Goal: Task Accomplishment & Management: Use online tool/utility

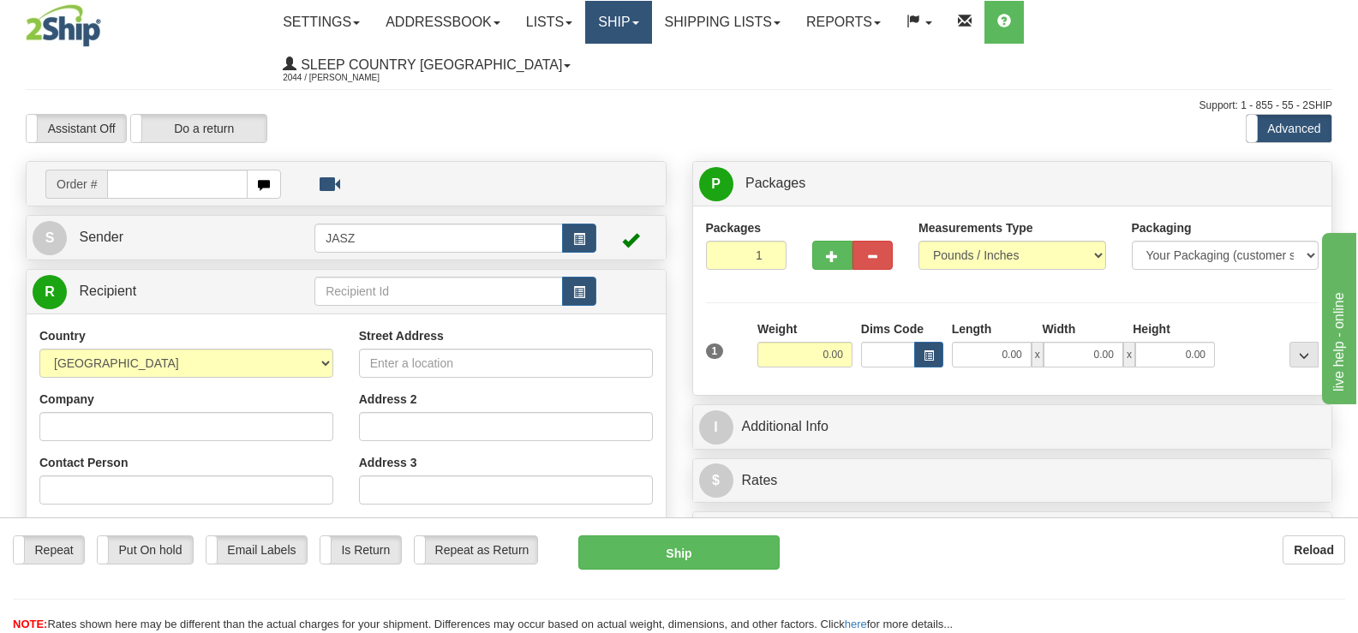
click at [651, 29] on link "Ship" at bounding box center [618, 22] width 66 height 43
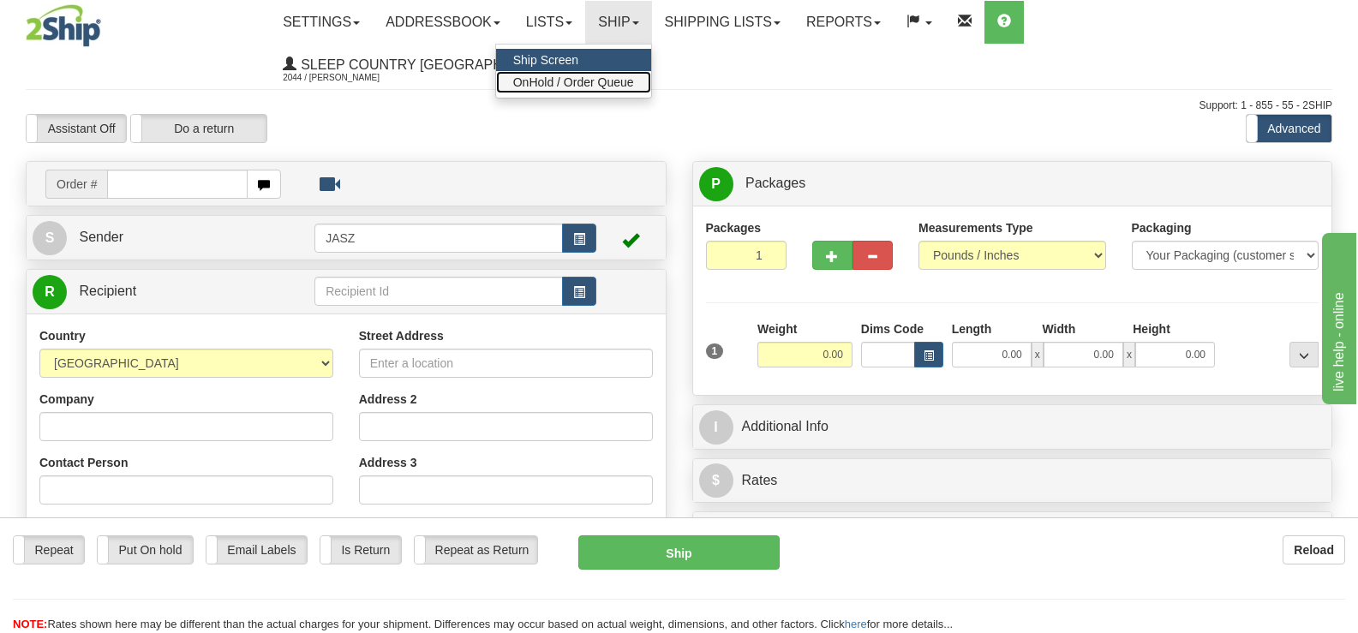
click at [634, 81] on span "OnHold / Order Queue" at bounding box center [573, 82] width 121 height 14
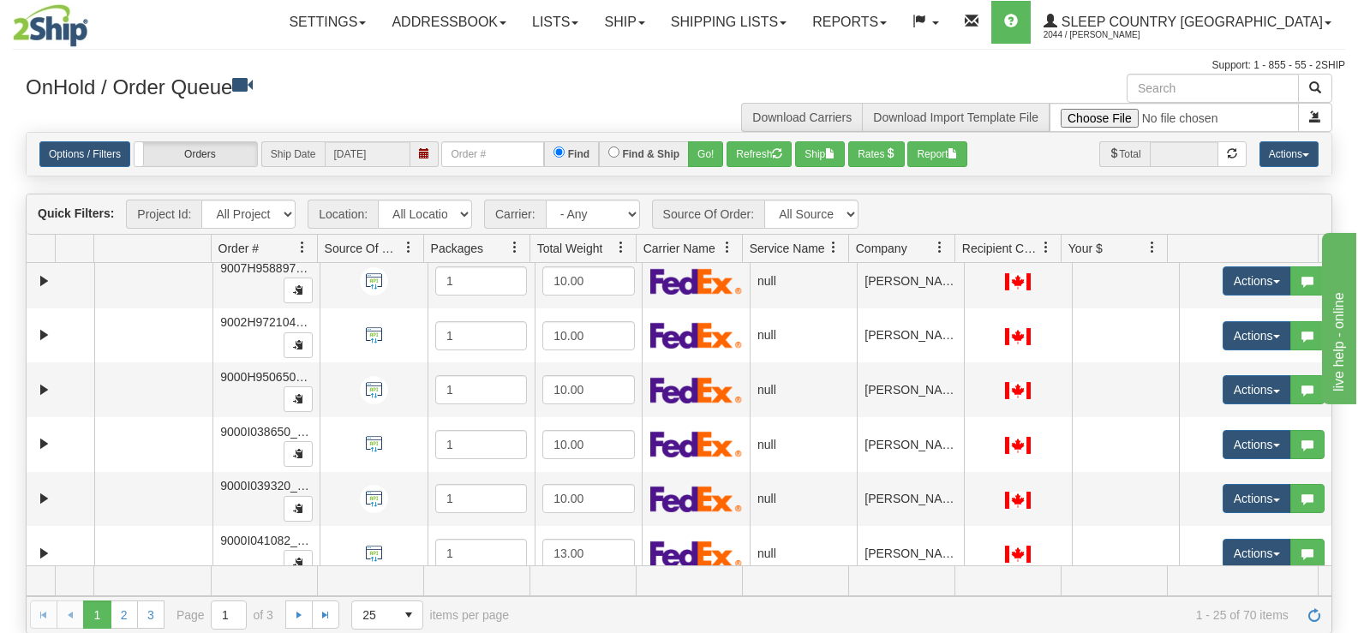
scroll to position [394, 0]
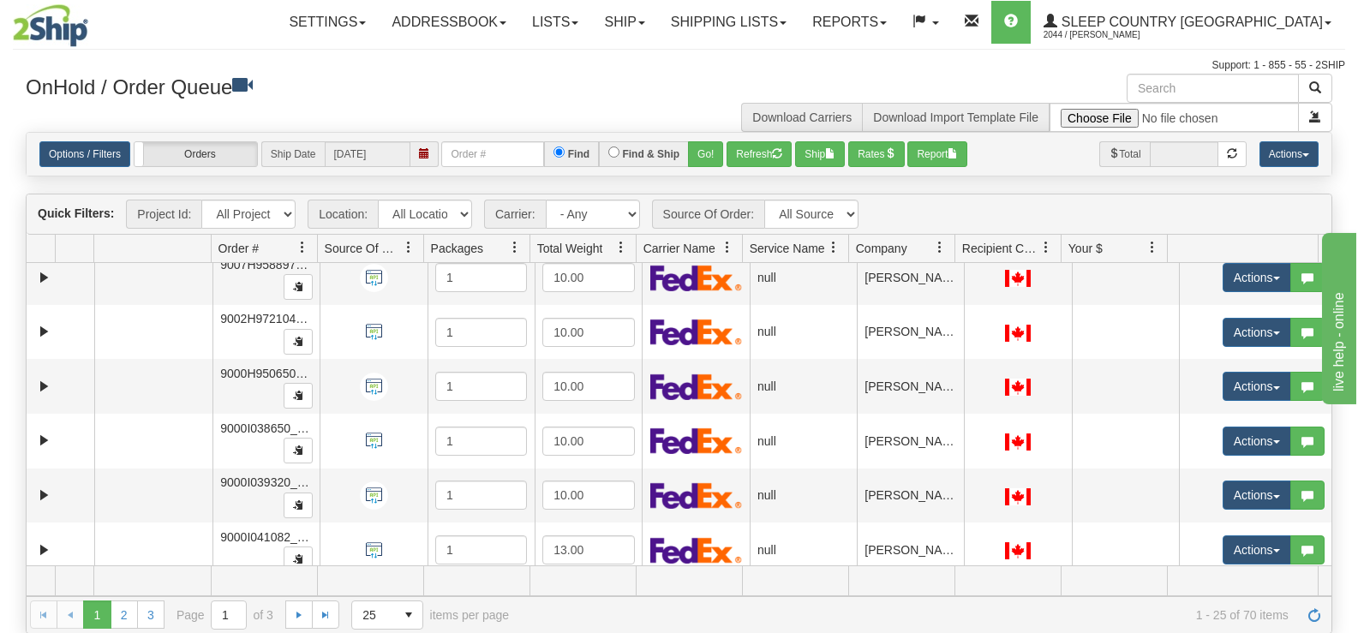
click at [1338, 554] on div "Is equal to Is not equal to Contains Does not contains CAD USD EUR ZAR RON ANG …" at bounding box center [679, 382] width 1332 height 501
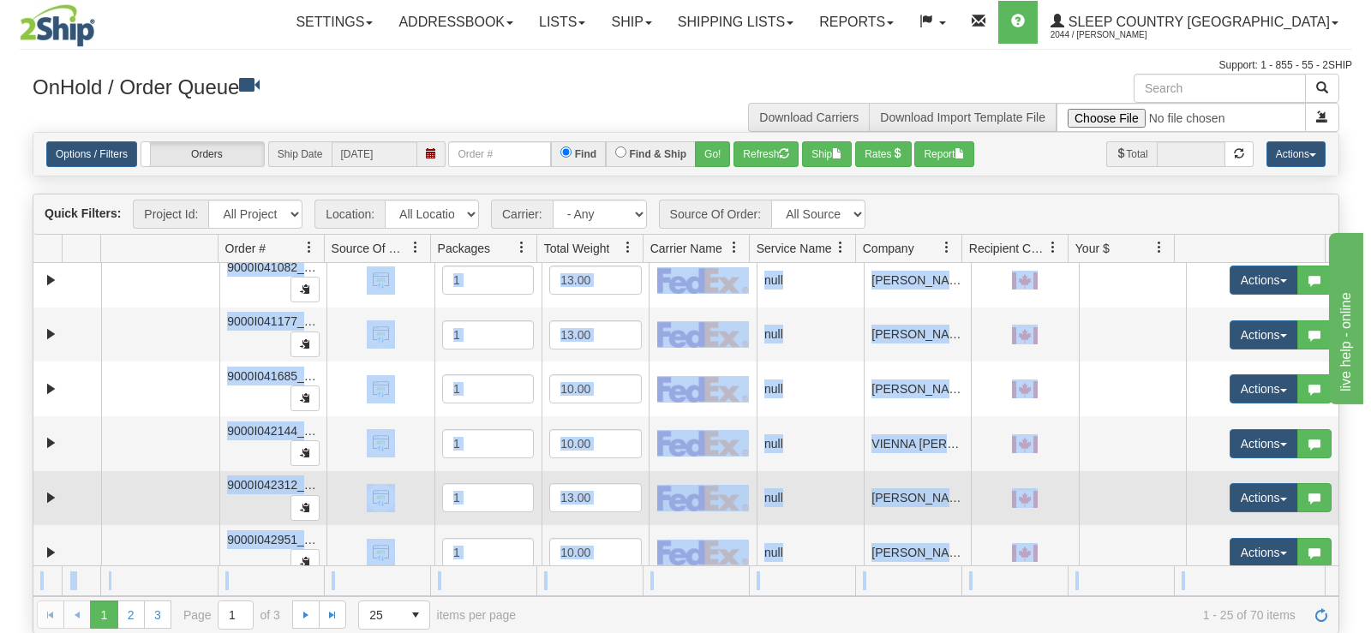
scroll to position [668, 0]
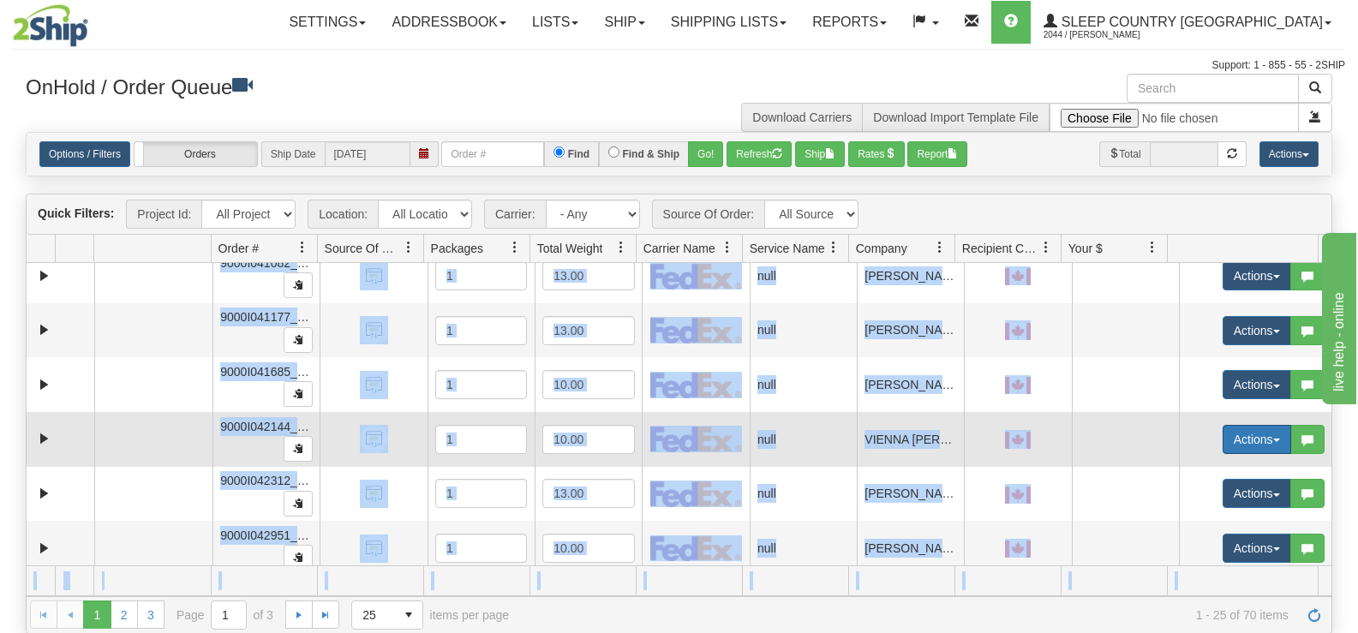
click at [1231, 437] on button "Actions" at bounding box center [1257, 439] width 69 height 29
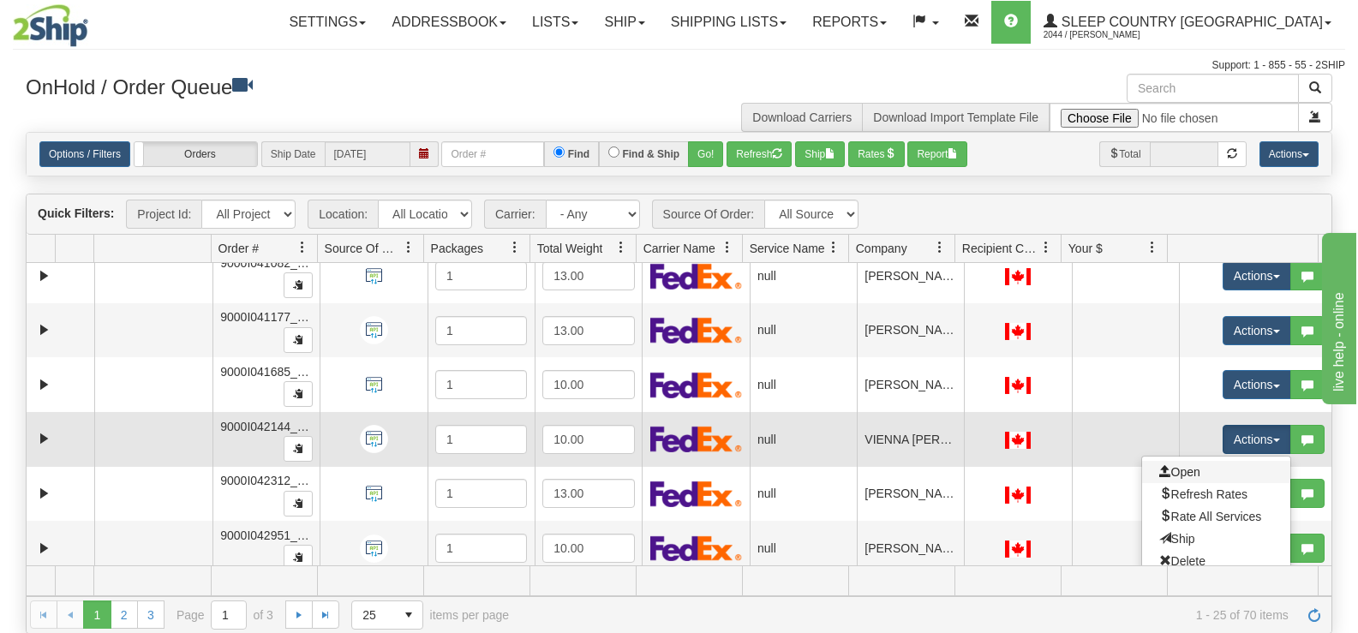
click at [1192, 474] on link "Open" at bounding box center [1216, 472] width 148 height 22
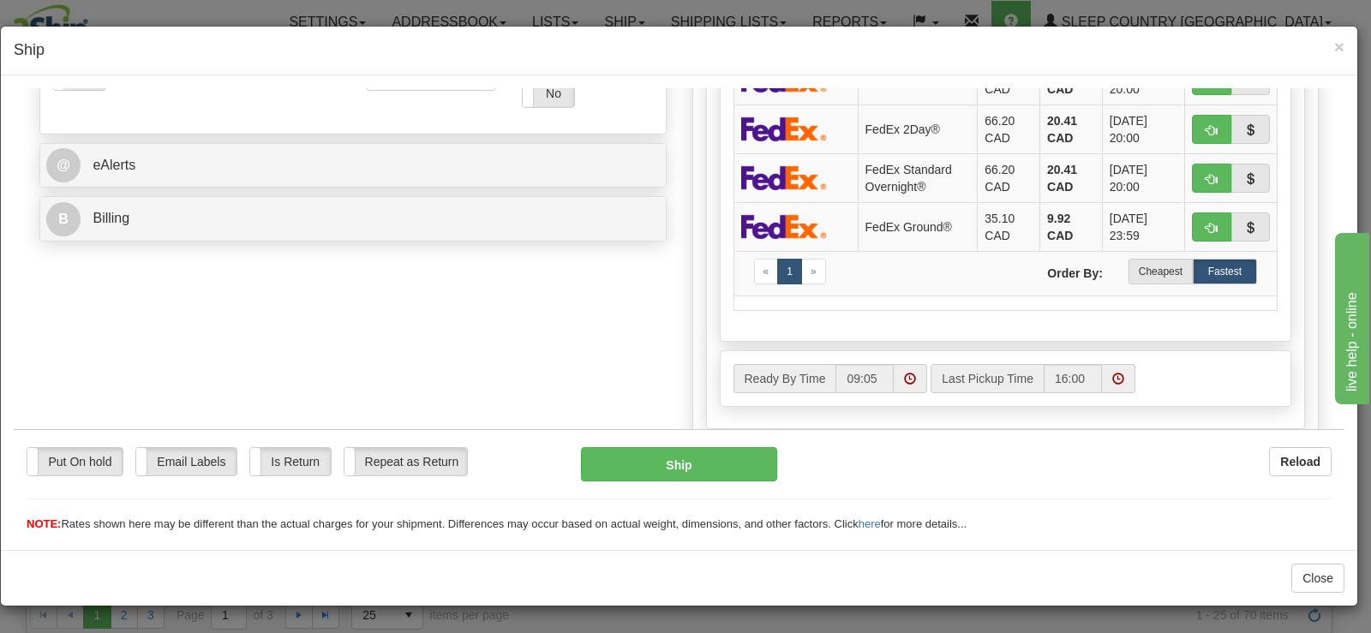
scroll to position [514, 0]
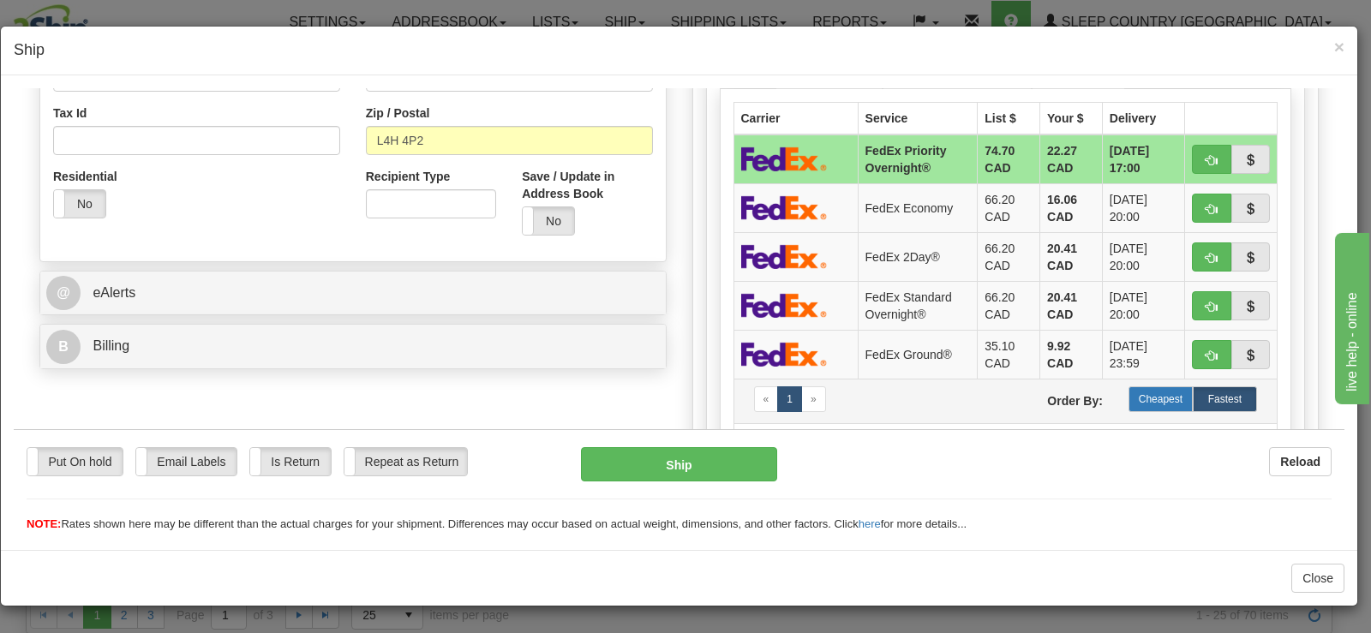
click at [1140, 395] on label "Cheapest" at bounding box center [1160, 399] width 64 height 26
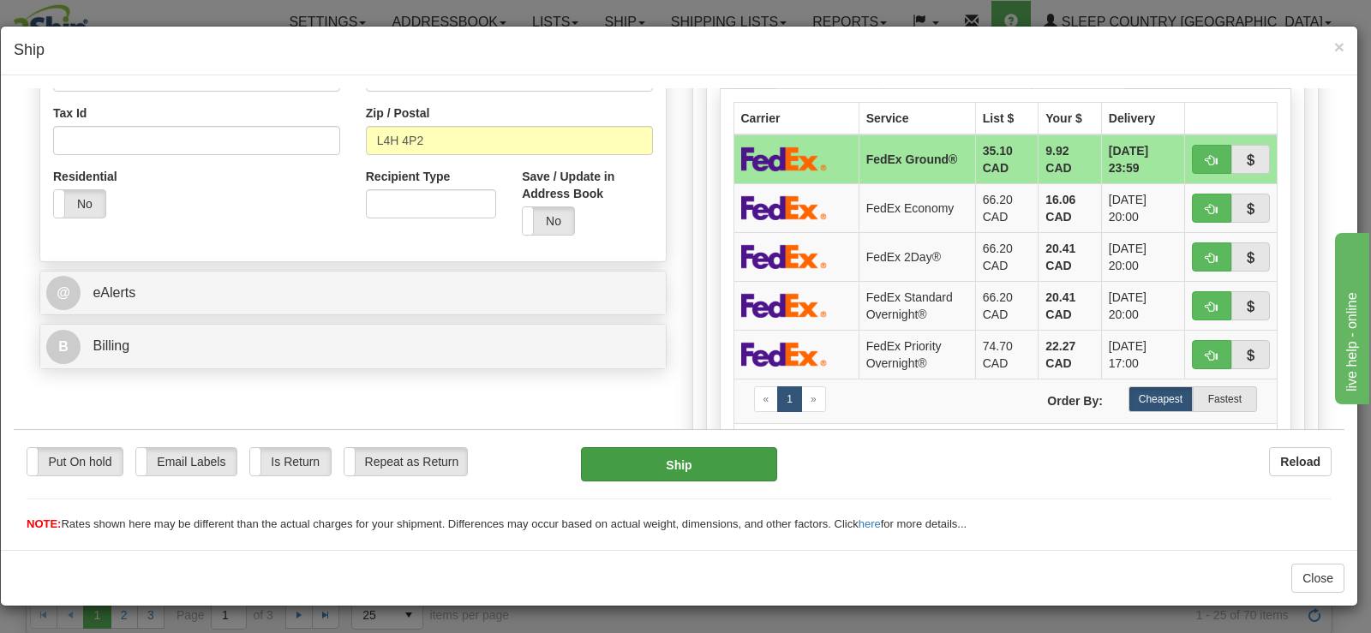
drag, startPoint x: 640, startPoint y: 482, endPoint x: 635, endPoint y: 470, distance: 13.1
click at [635, 476] on div "Put On hold Put On hold Email Labels Email Labels Edit Is Return Is Return Repe…" at bounding box center [679, 489] width 1331 height 86
click at [635, 470] on button "Ship" at bounding box center [679, 463] width 196 height 34
type input "92"
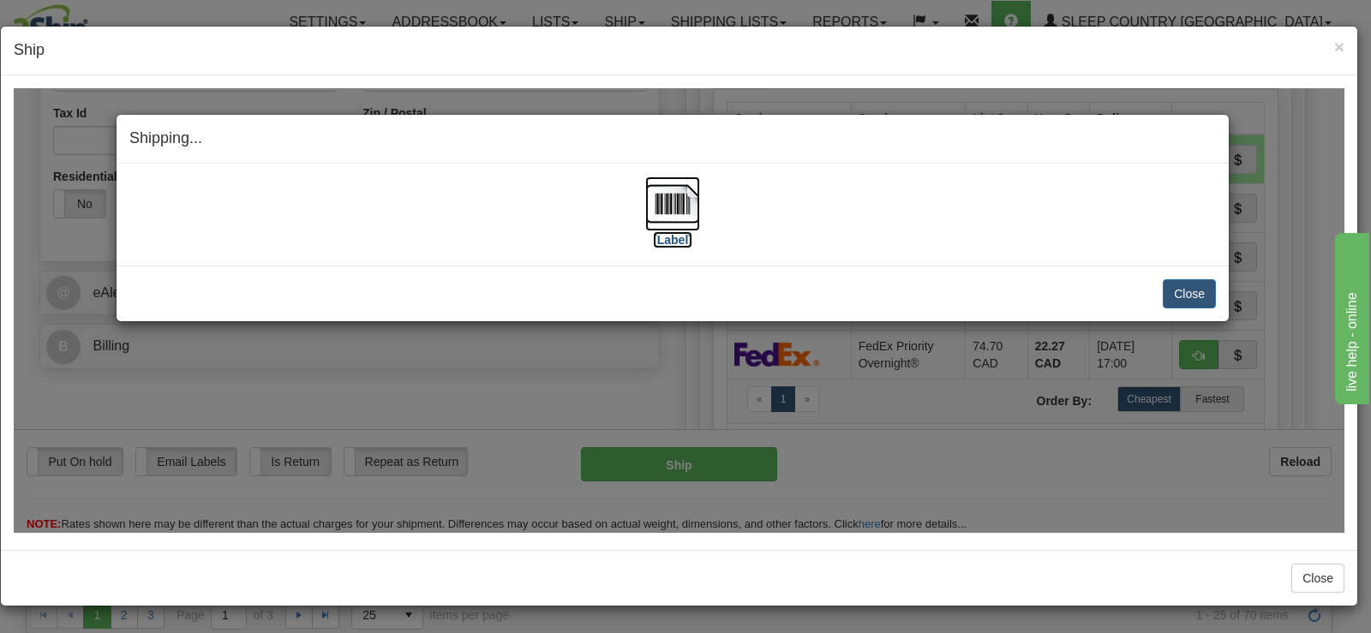
click at [660, 225] on img at bounding box center [672, 203] width 55 height 55
click at [1205, 292] on button "Close" at bounding box center [1189, 292] width 53 height 29
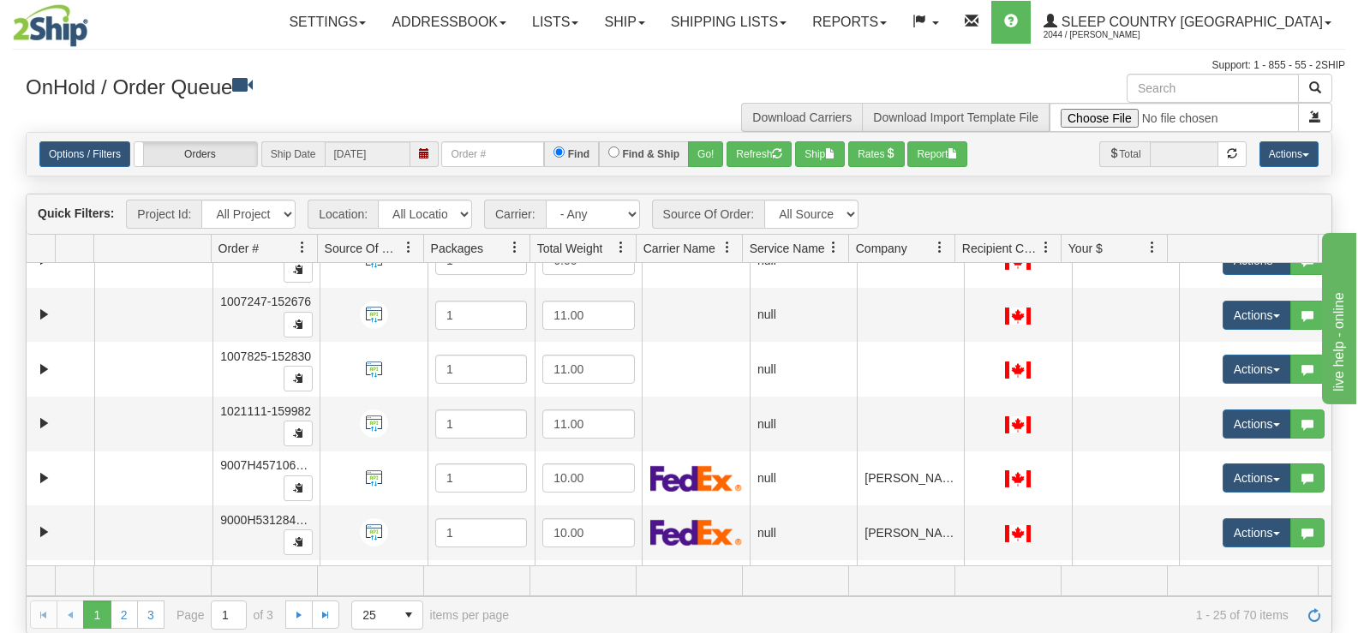
scroll to position [9, 0]
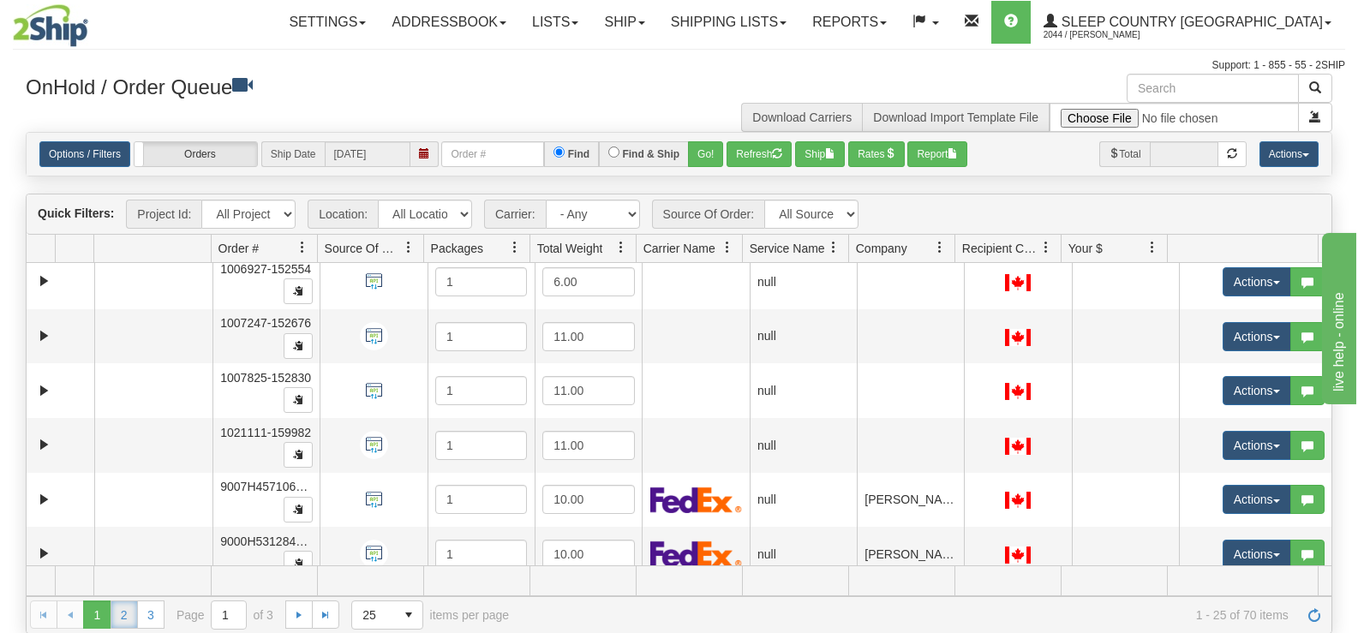
click at [122, 613] on link "2" at bounding box center [124, 614] width 27 height 27
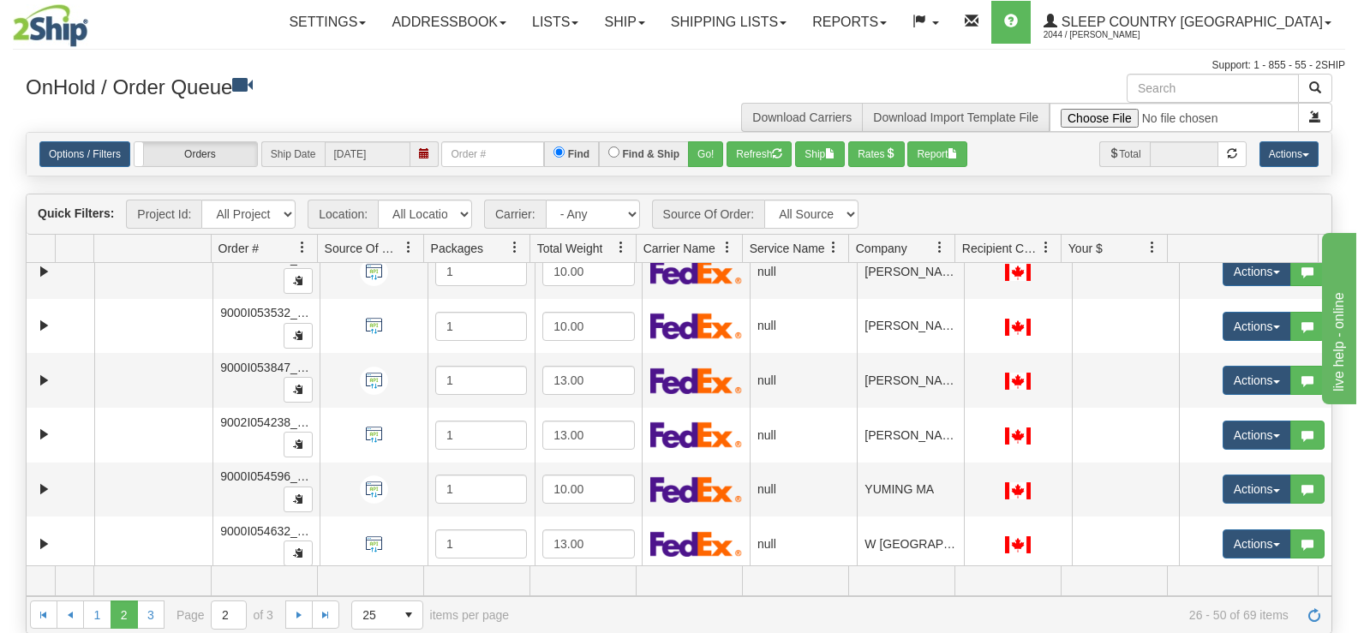
scroll to position [1060, 0]
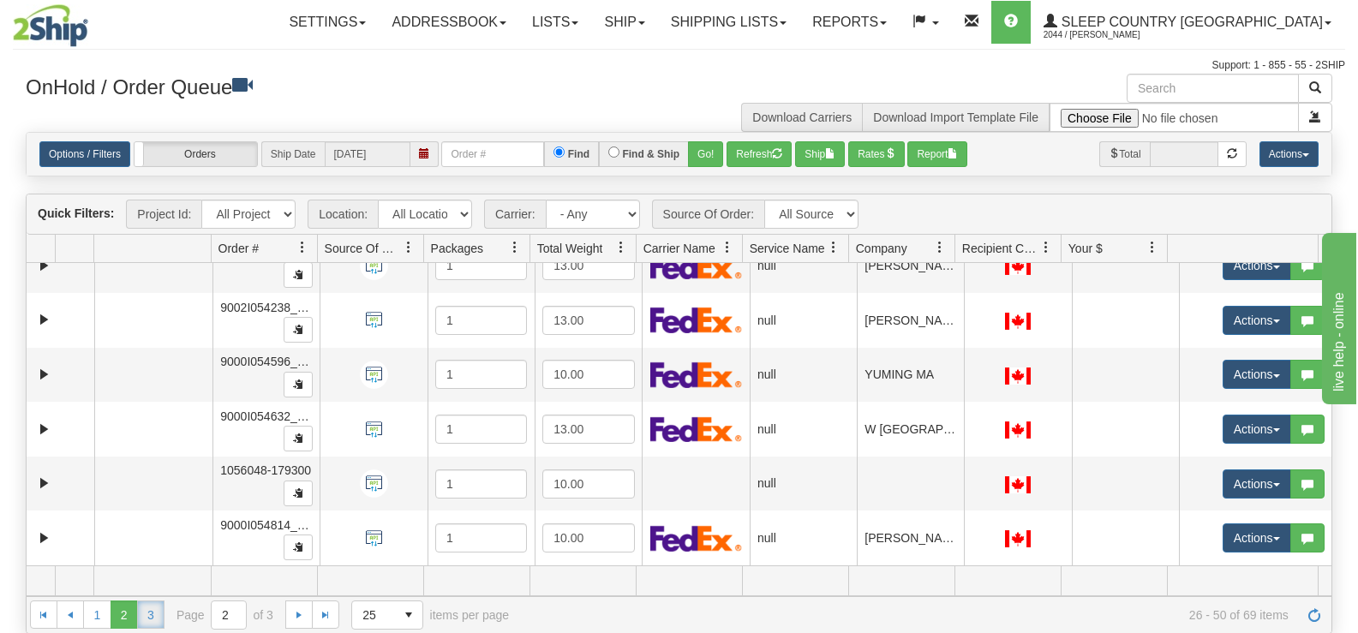
click at [147, 613] on link "3" at bounding box center [150, 614] width 27 height 27
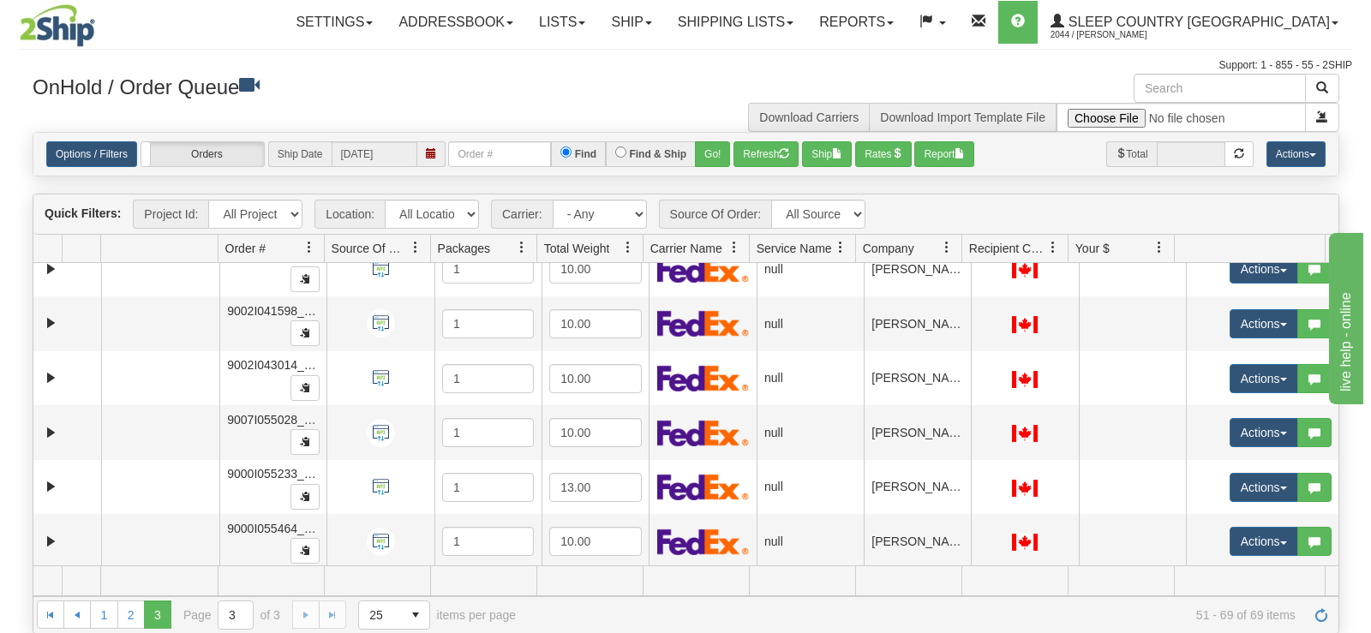
scroll to position [223, 0]
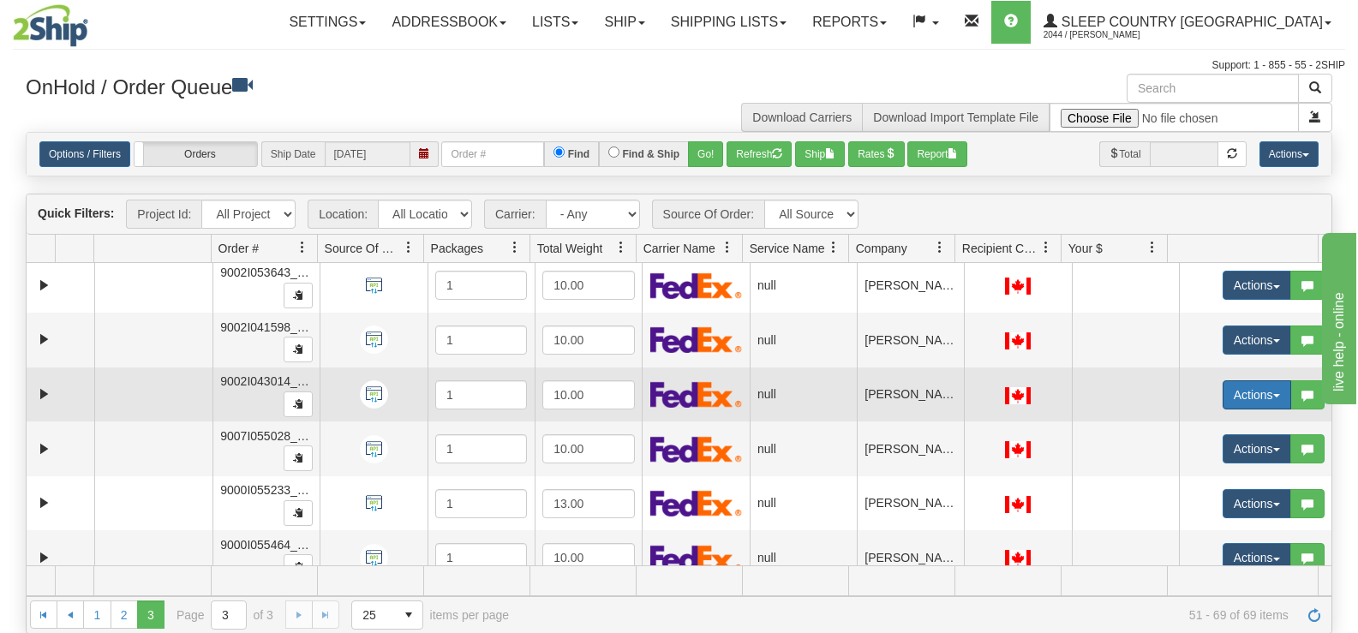
click at [1231, 389] on button "Actions" at bounding box center [1257, 394] width 69 height 29
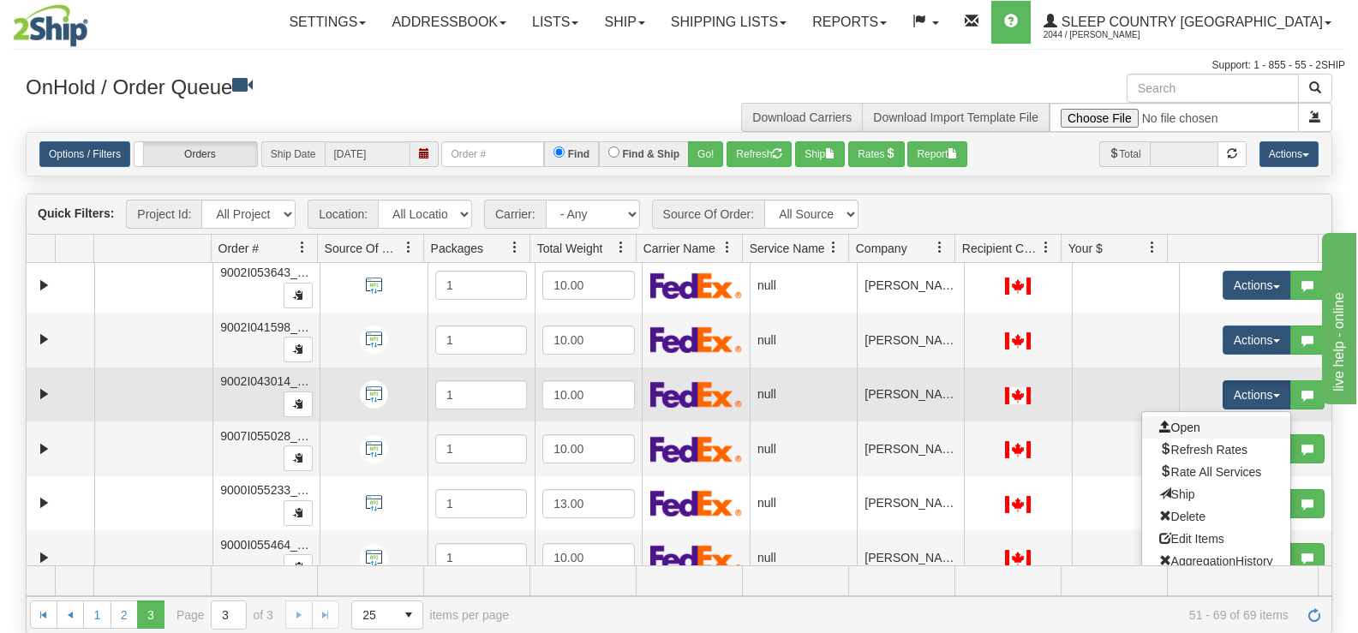
click at [1209, 428] on link "Open" at bounding box center [1216, 427] width 148 height 22
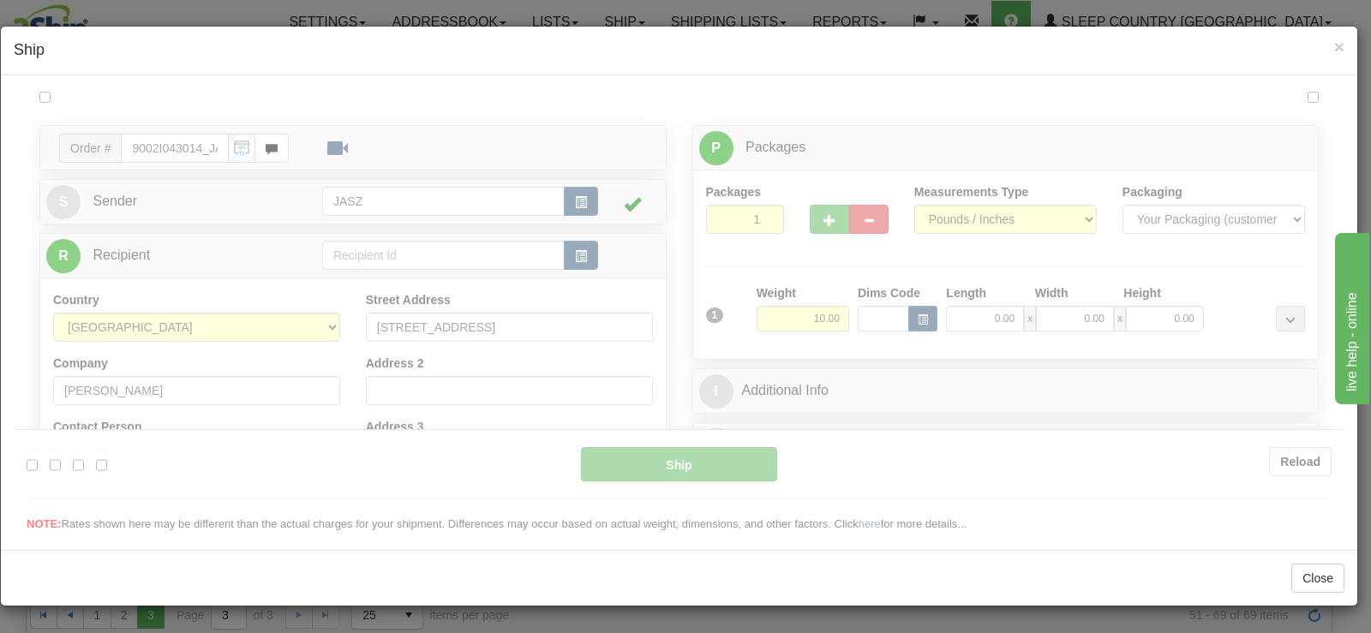
scroll to position [0, 0]
type input "09:06"
type input "16:00"
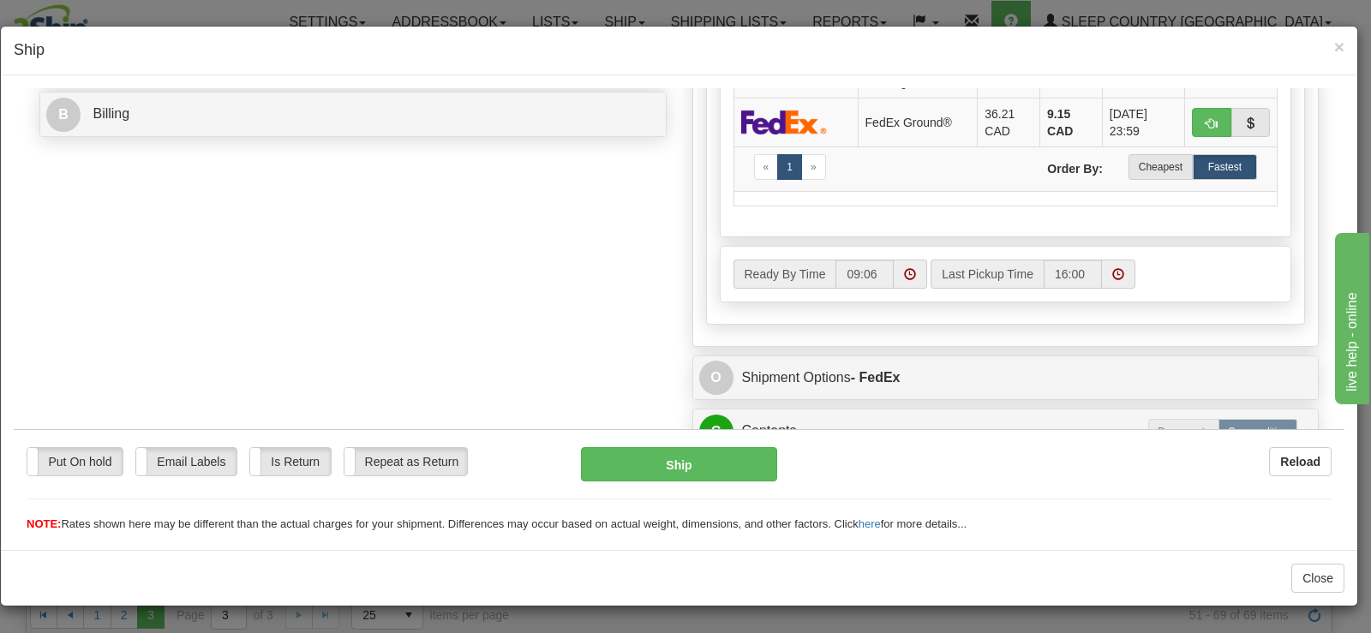
scroll to position [771, 0]
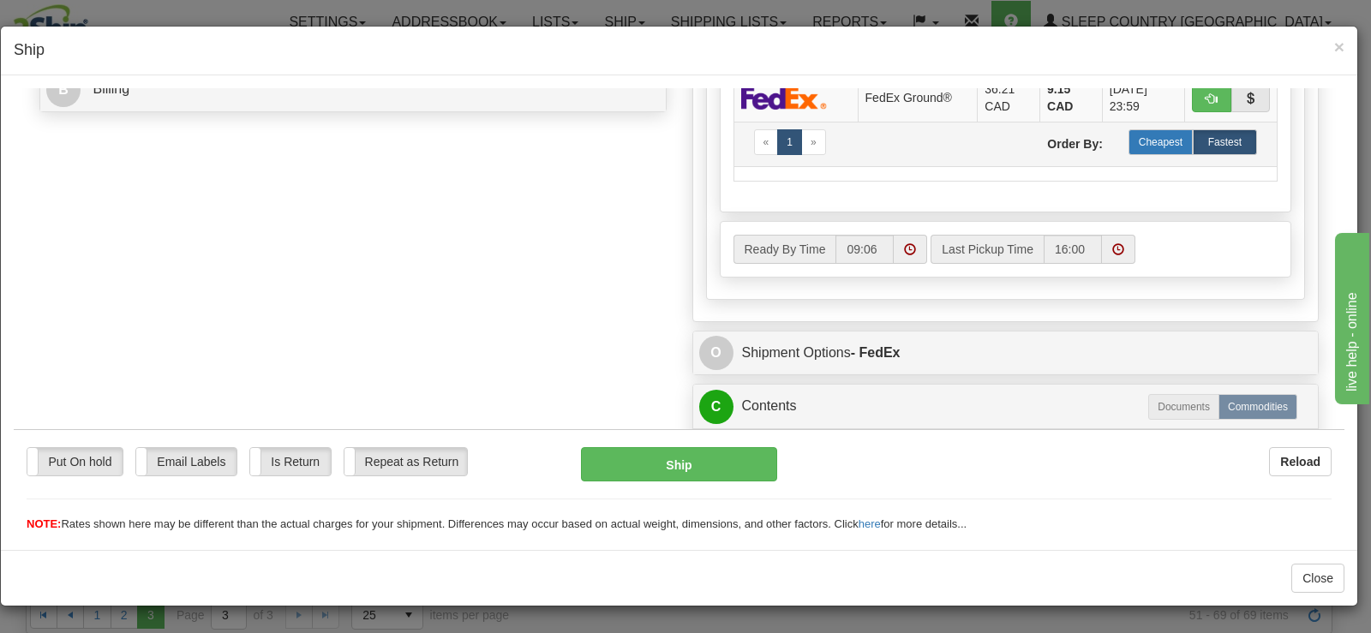
click at [1143, 149] on label "Cheapest" at bounding box center [1160, 142] width 64 height 26
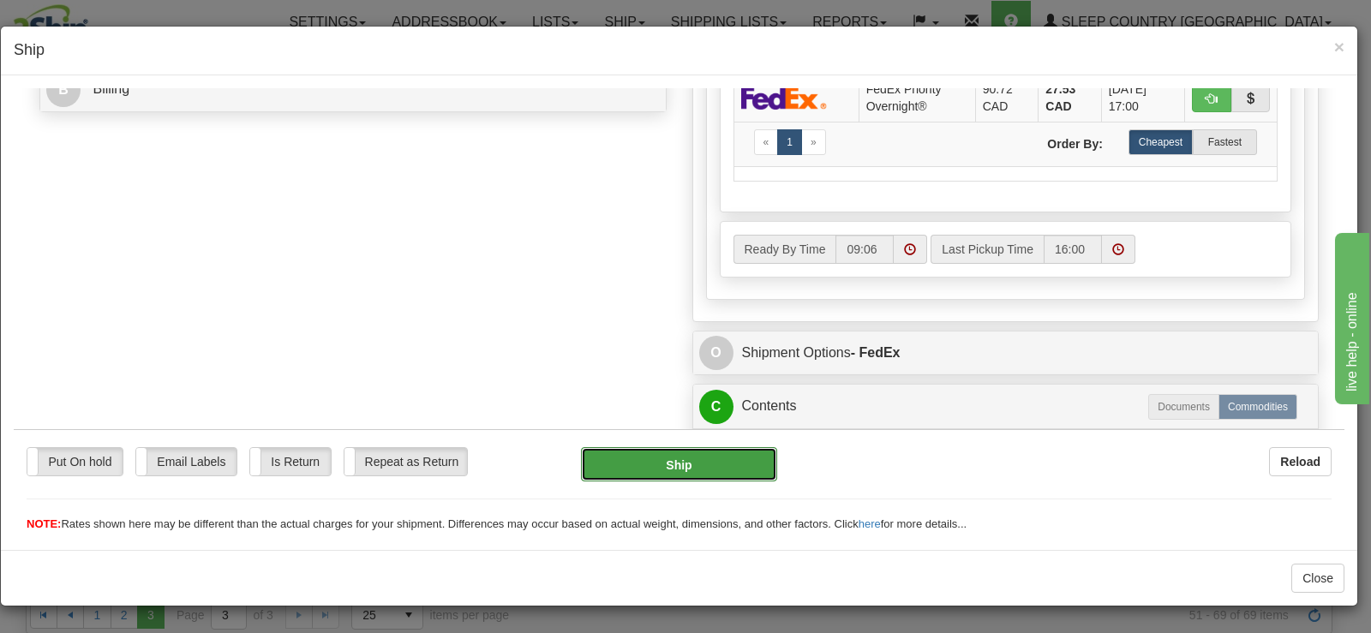
click at [693, 467] on button "Ship" at bounding box center [679, 463] width 196 height 34
type input "92"
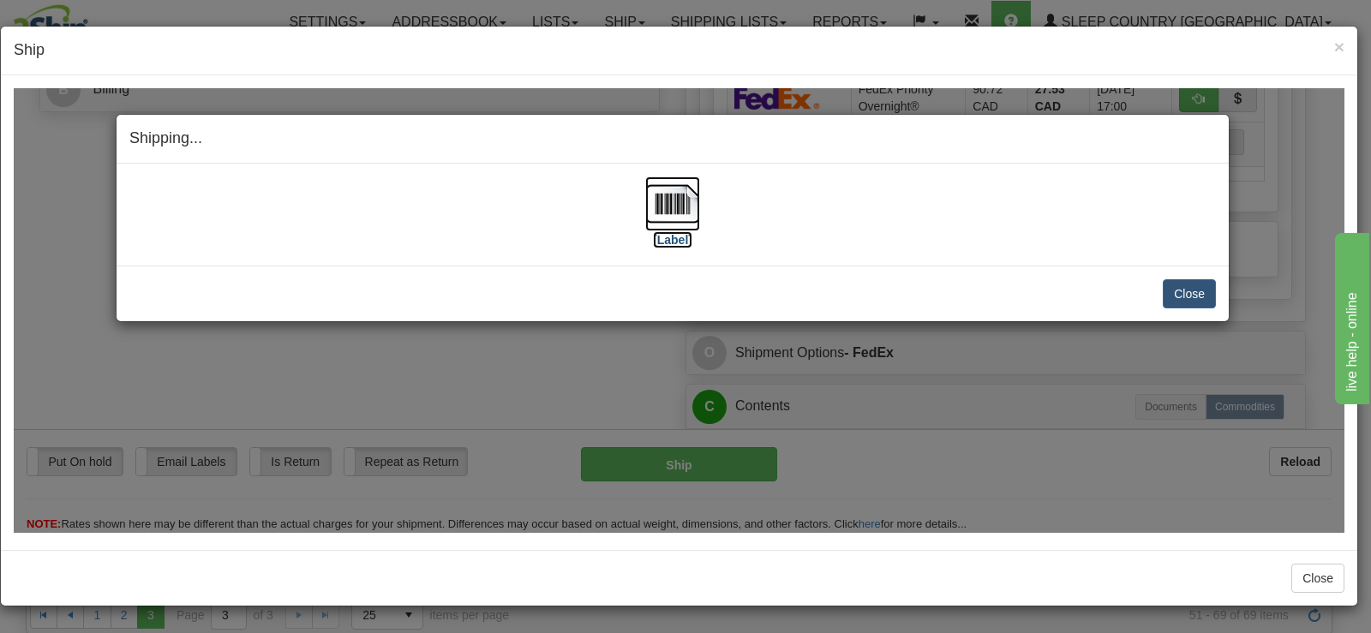
click at [674, 191] on img at bounding box center [672, 203] width 55 height 55
click at [1181, 288] on button "Close" at bounding box center [1189, 292] width 53 height 29
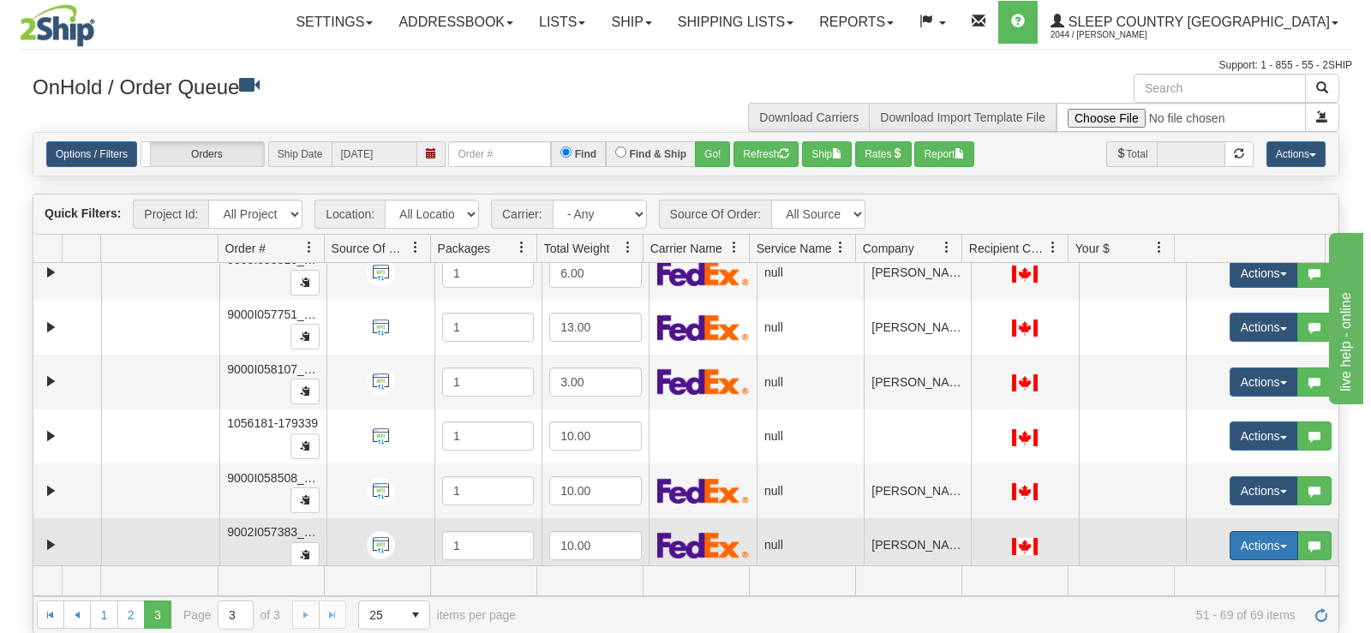
scroll to position [729, 0]
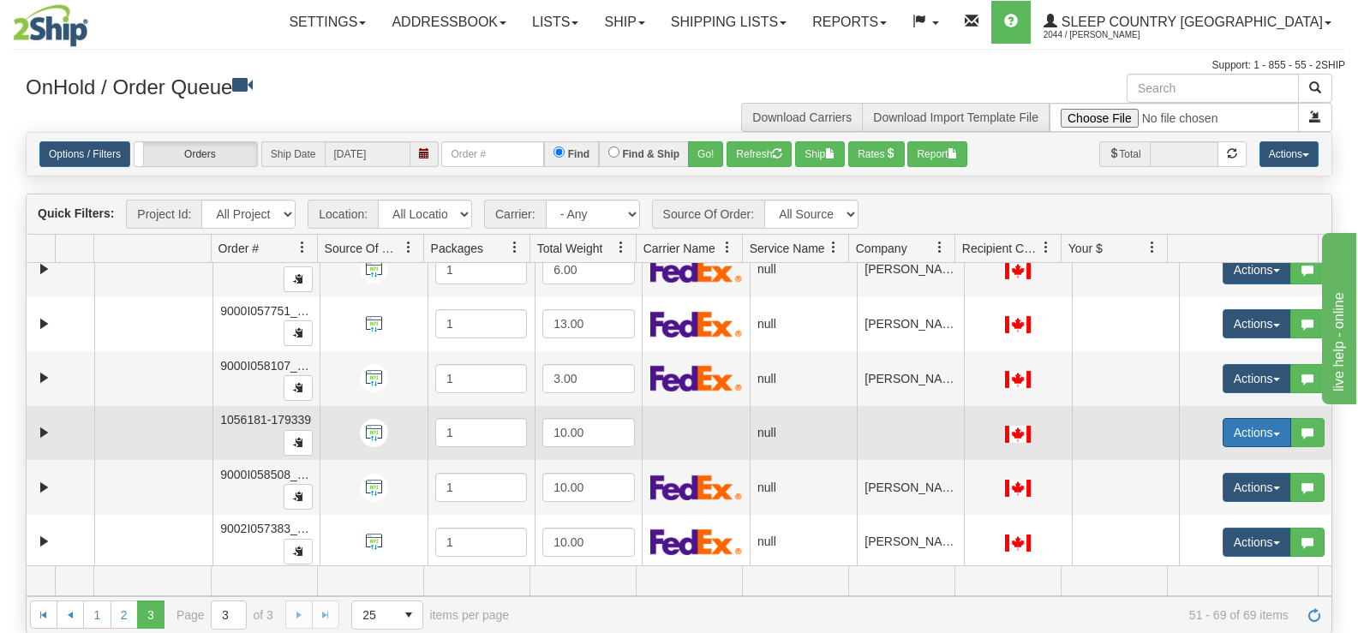
click at [1223, 429] on button "Actions" at bounding box center [1257, 432] width 69 height 29
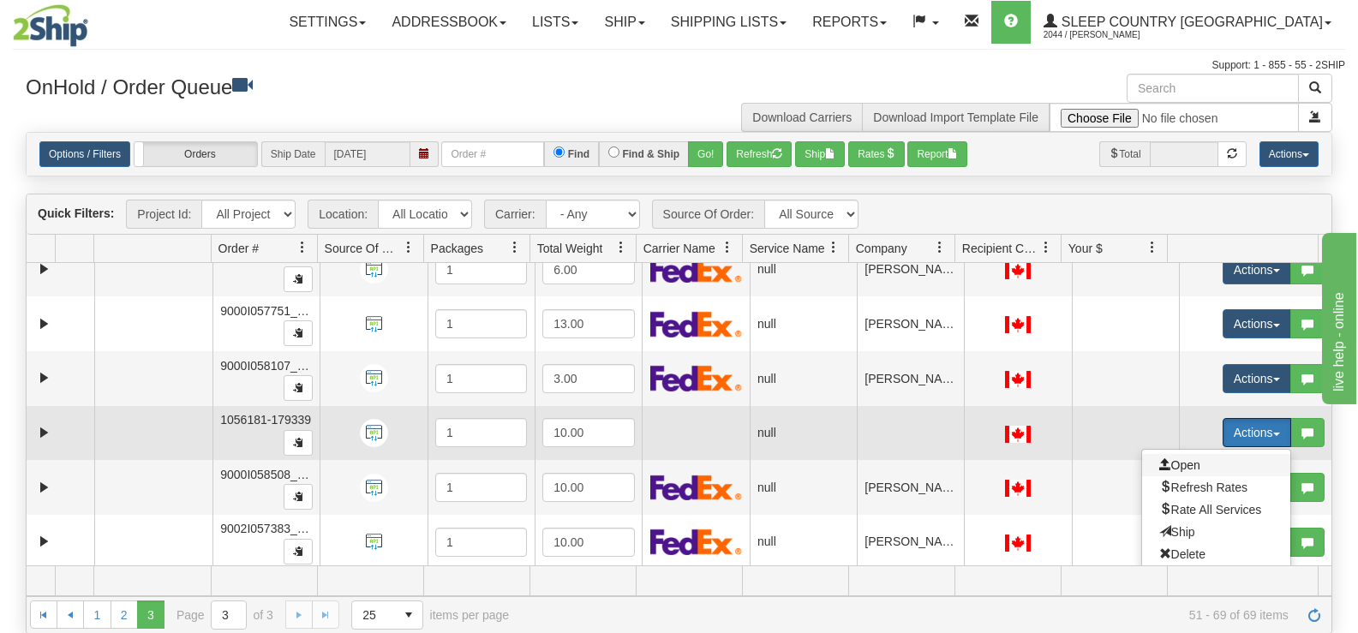
click at [1169, 464] on span "Open" at bounding box center [1179, 465] width 41 height 14
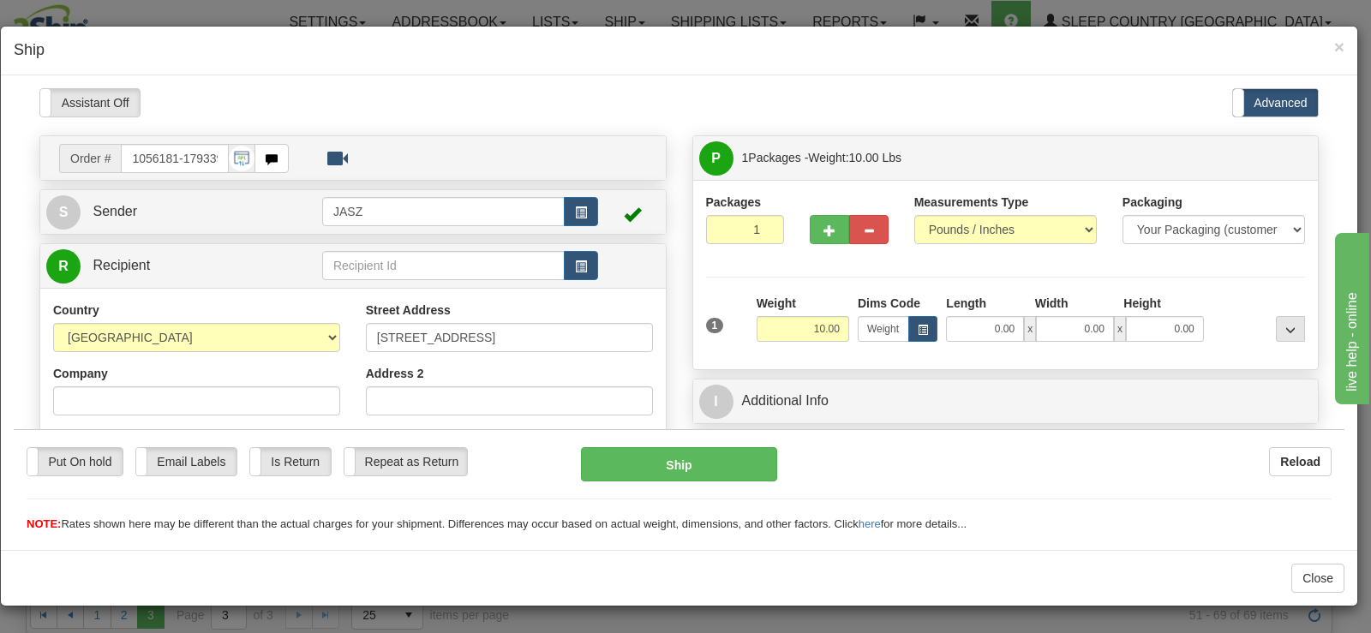
scroll to position [86, 0]
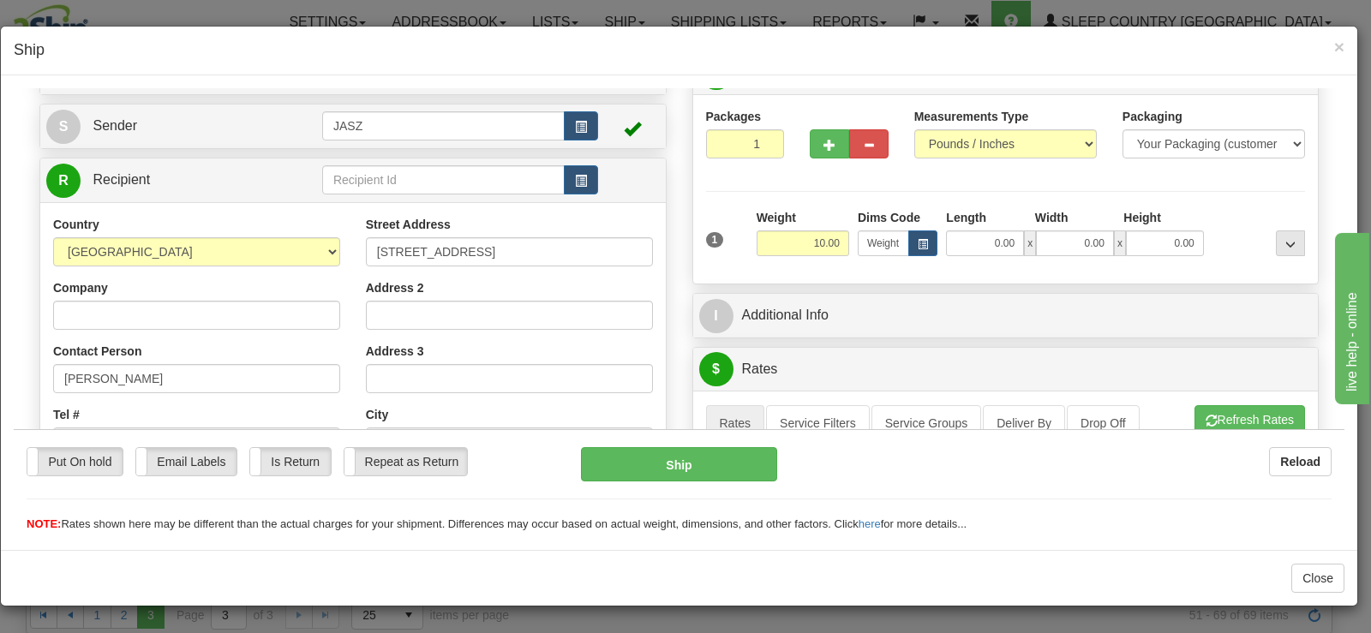
click at [1345, 45] on div "× Ship" at bounding box center [679, 51] width 1356 height 49
click at [1342, 45] on span "×" at bounding box center [1339, 47] width 10 height 20
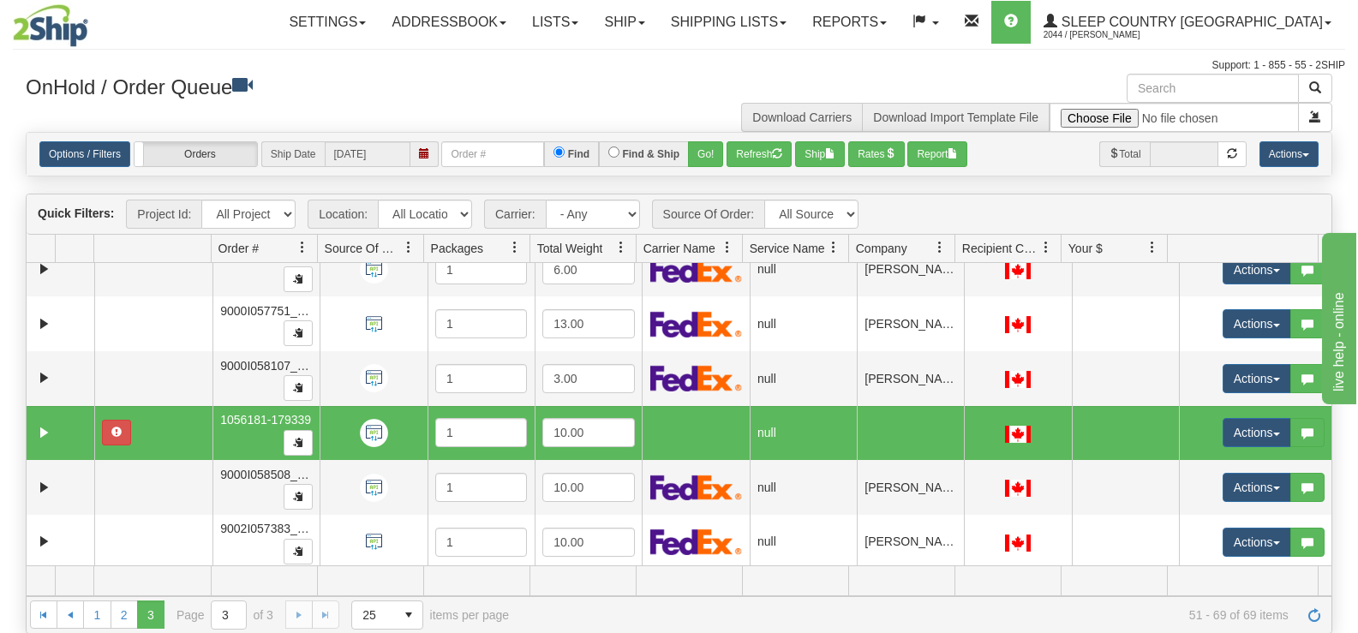
scroll to position [726, 0]
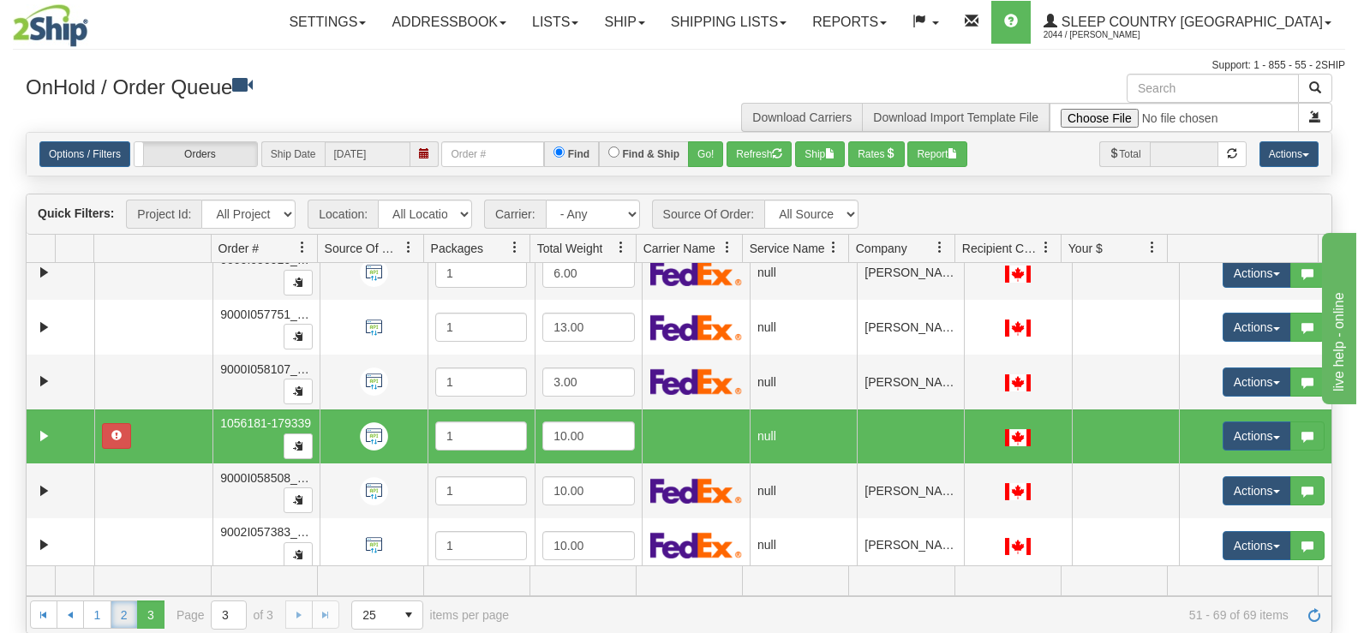
click at [123, 608] on link "2" at bounding box center [124, 614] width 27 height 27
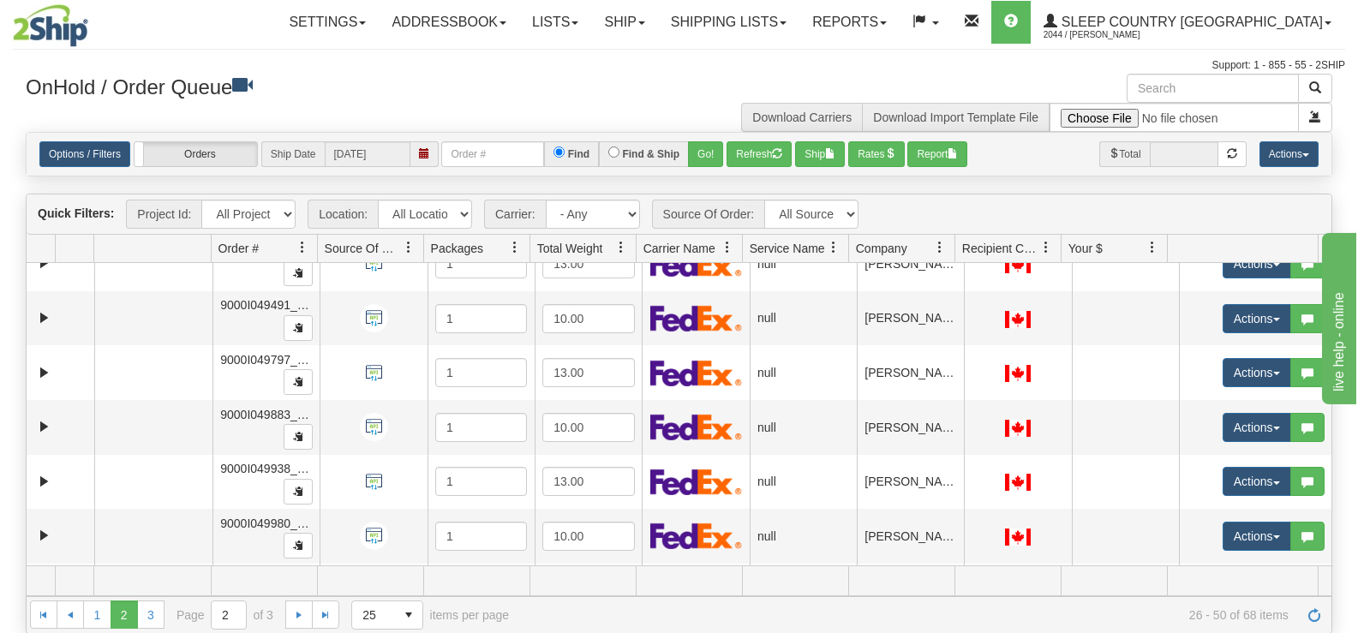
scroll to position [0, 0]
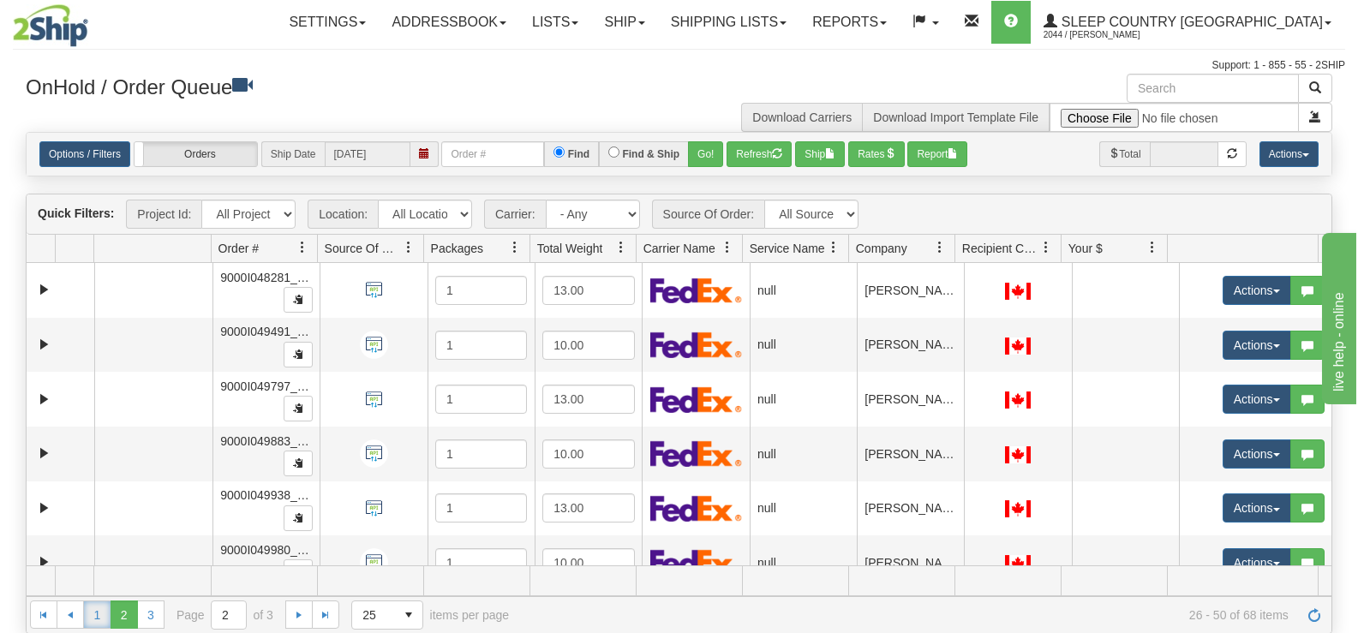
click at [100, 620] on link "1" at bounding box center [96, 614] width 27 height 27
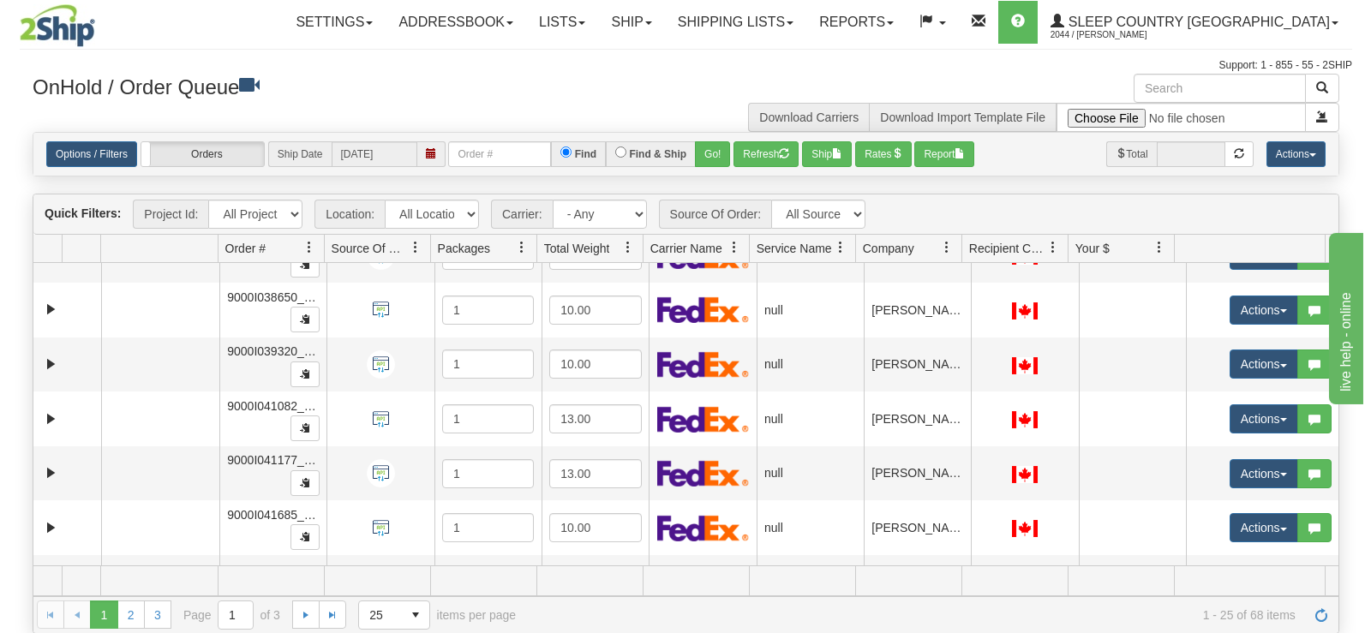
scroll to position [662, 0]
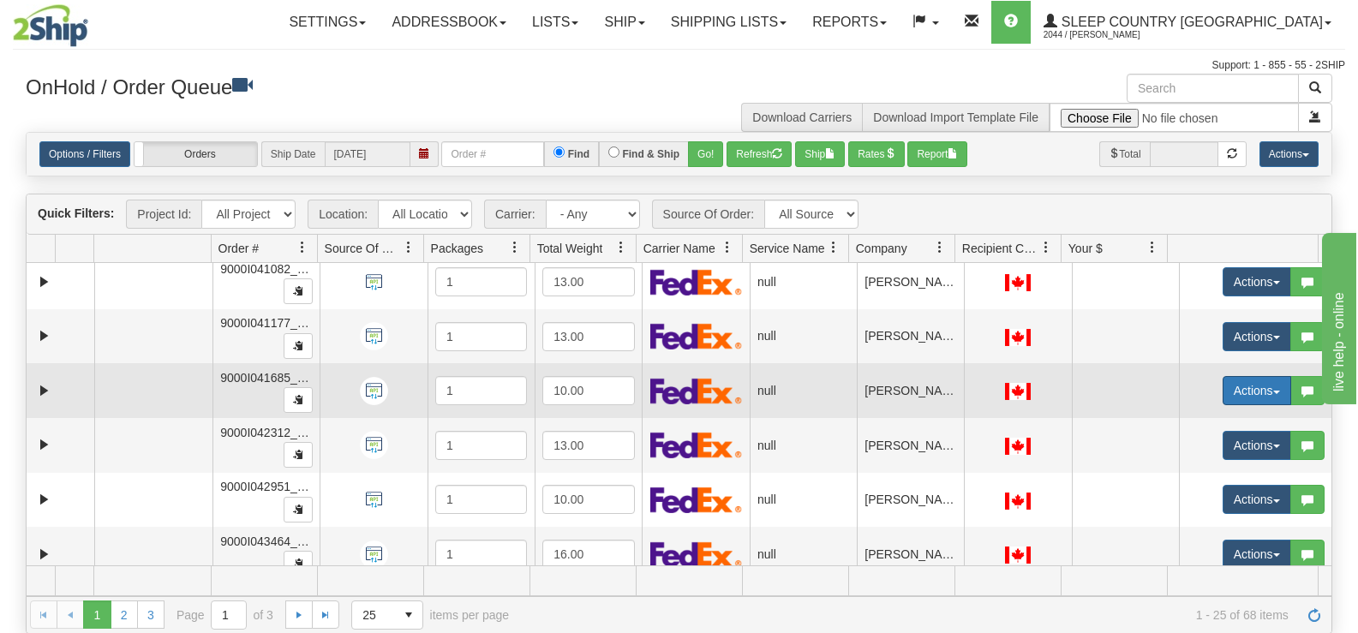
click at [1253, 400] on button "Actions" at bounding box center [1257, 390] width 69 height 29
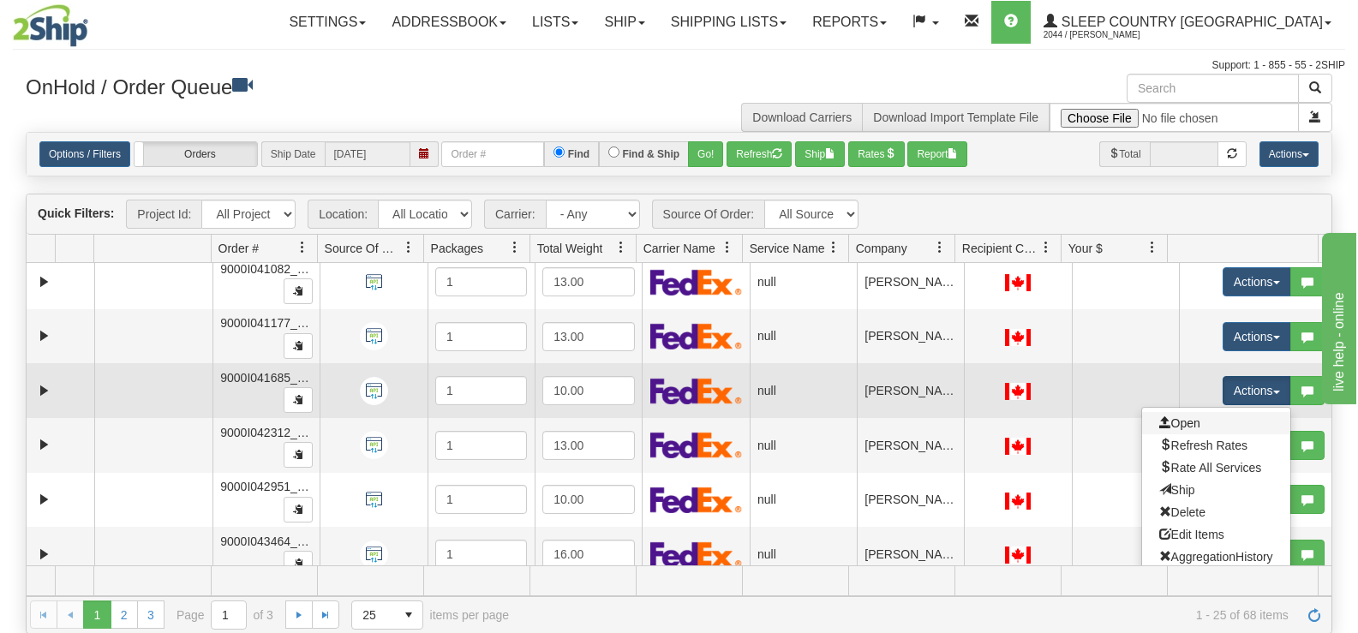
click at [1199, 428] on link "Open" at bounding box center [1216, 423] width 148 height 22
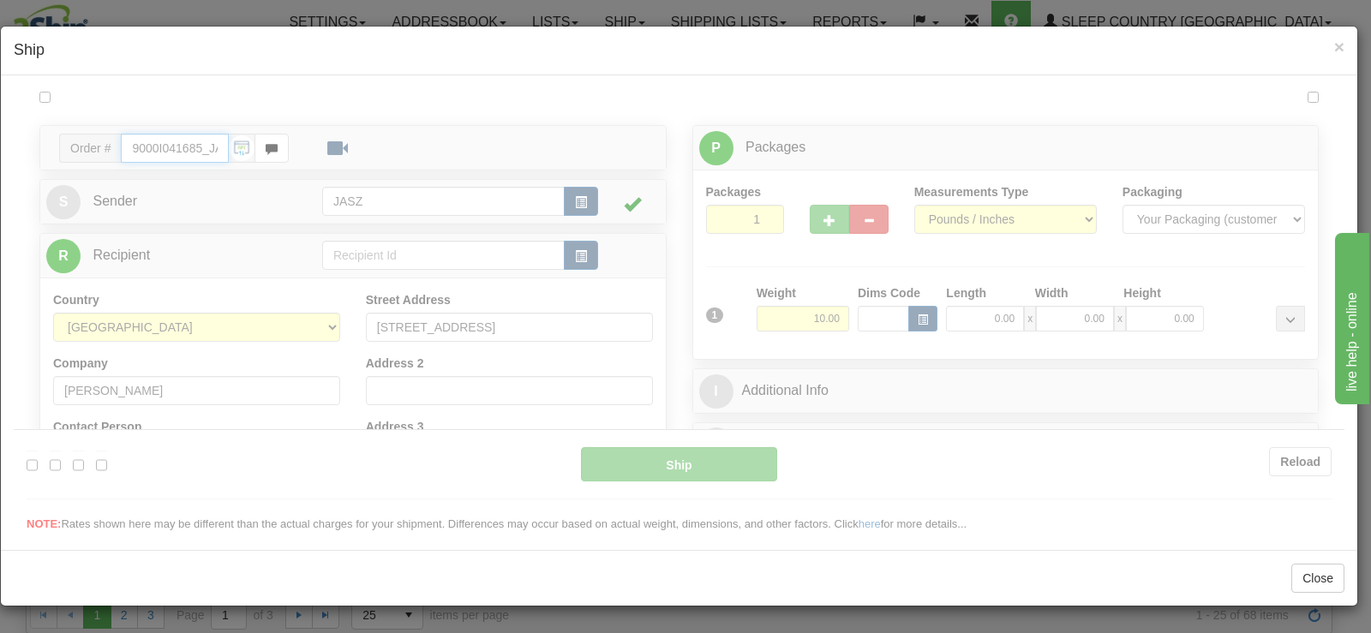
scroll to position [0, 0]
type input "09:11"
type input "16:00"
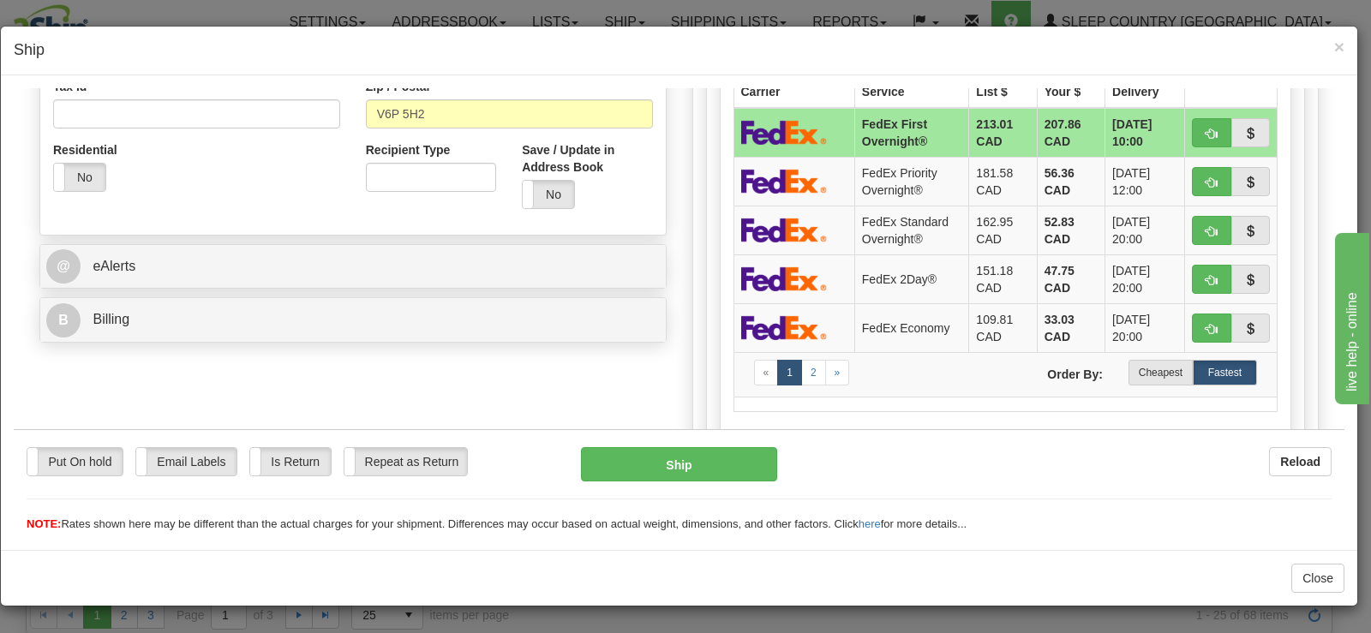
scroll to position [549, 0]
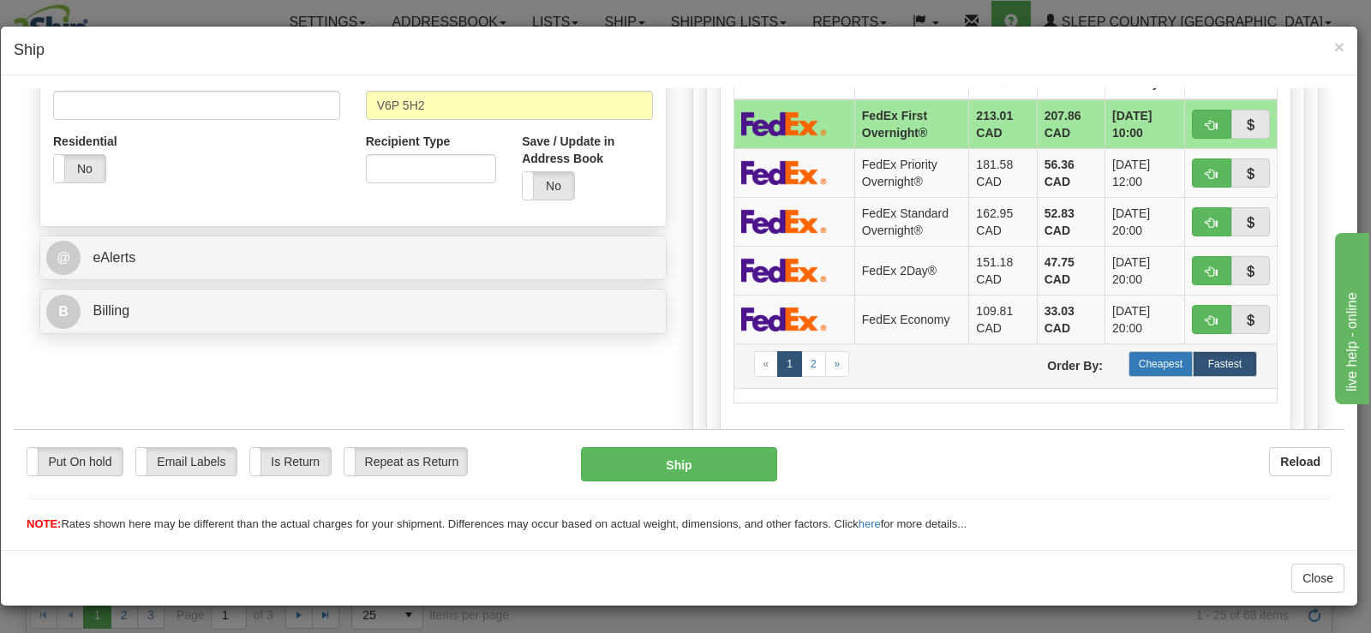
click at [1167, 363] on label "Cheapest" at bounding box center [1160, 363] width 64 height 26
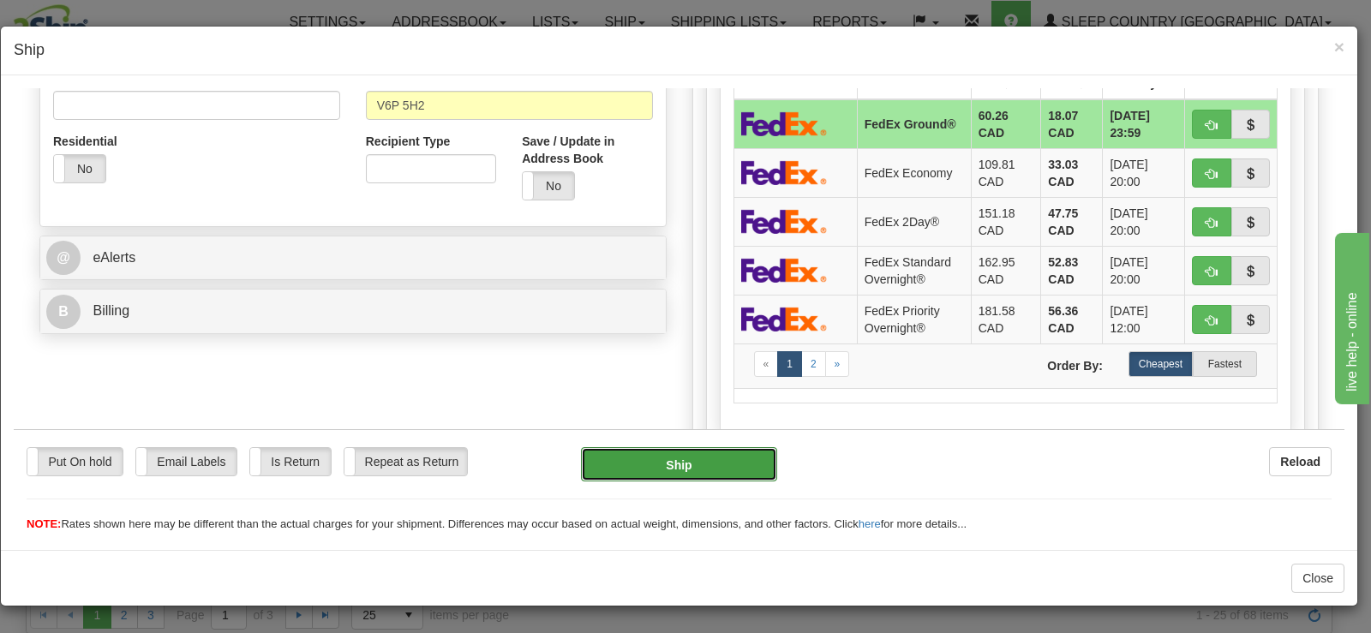
click at [643, 464] on button "Ship" at bounding box center [679, 463] width 196 height 34
type input "92"
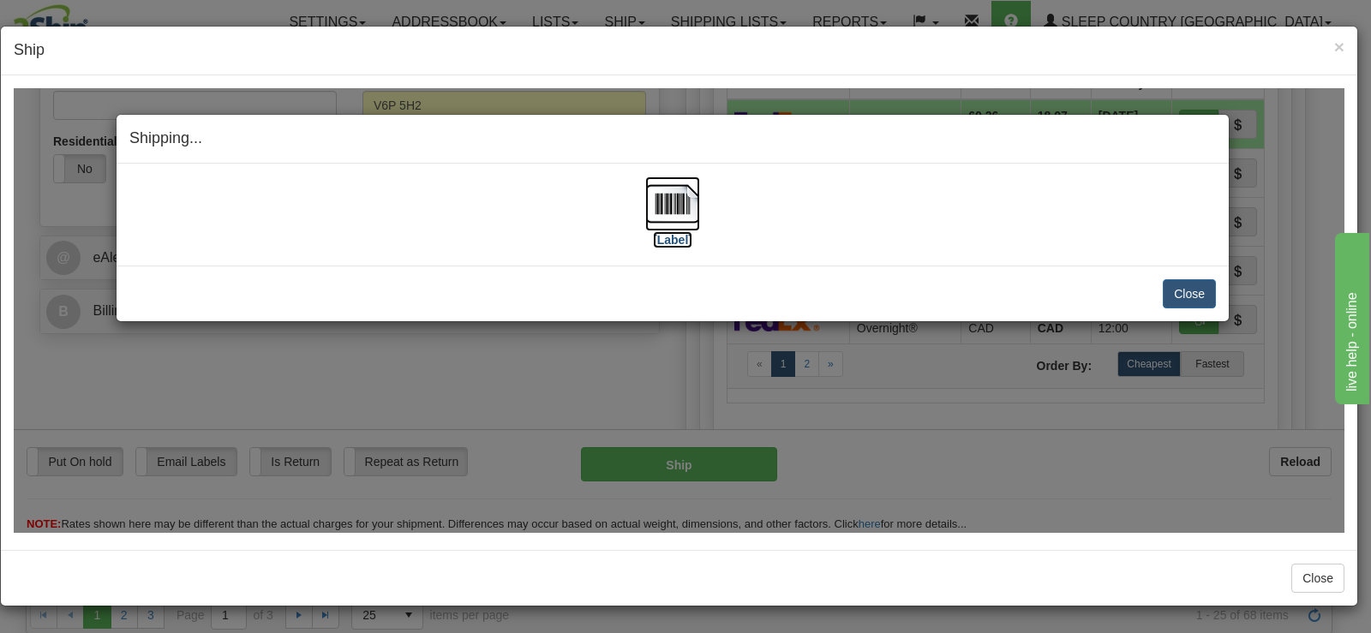
click at [659, 214] on img at bounding box center [672, 203] width 55 height 55
click at [1179, 284] on button "Close" at bounding box center [1189, 292] width 53 height 29
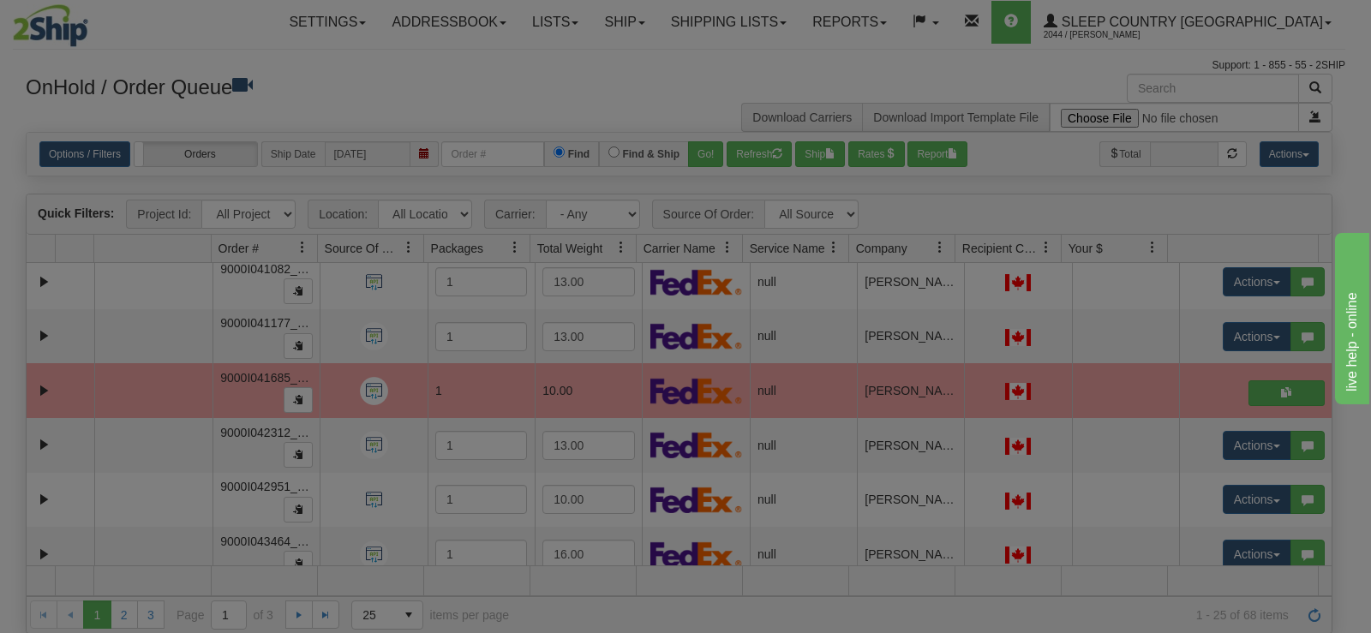
scroll to position [0, 0]
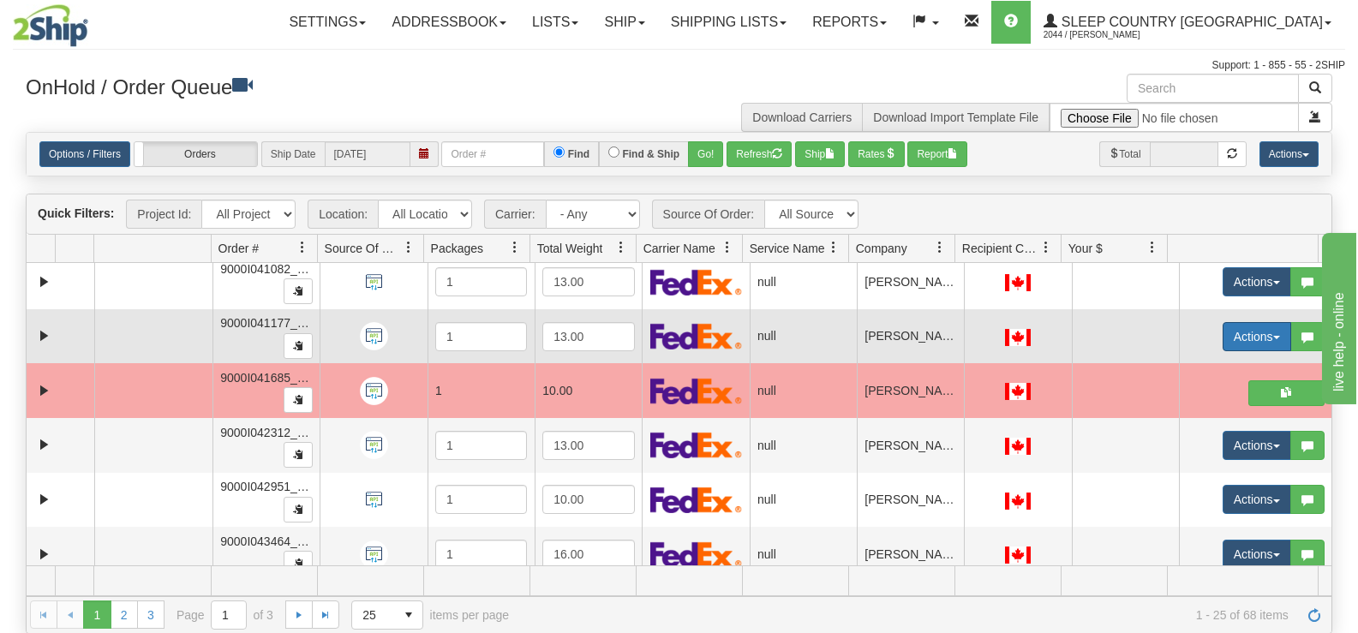
drag, startPoint x: 1214, startPoint y: 330, endPoint x: 1211, endPoint y: 338, distance: 8.9
click at [1223, 330] on button "Actions" at bounding box center [1257, 336] width 69 height 29
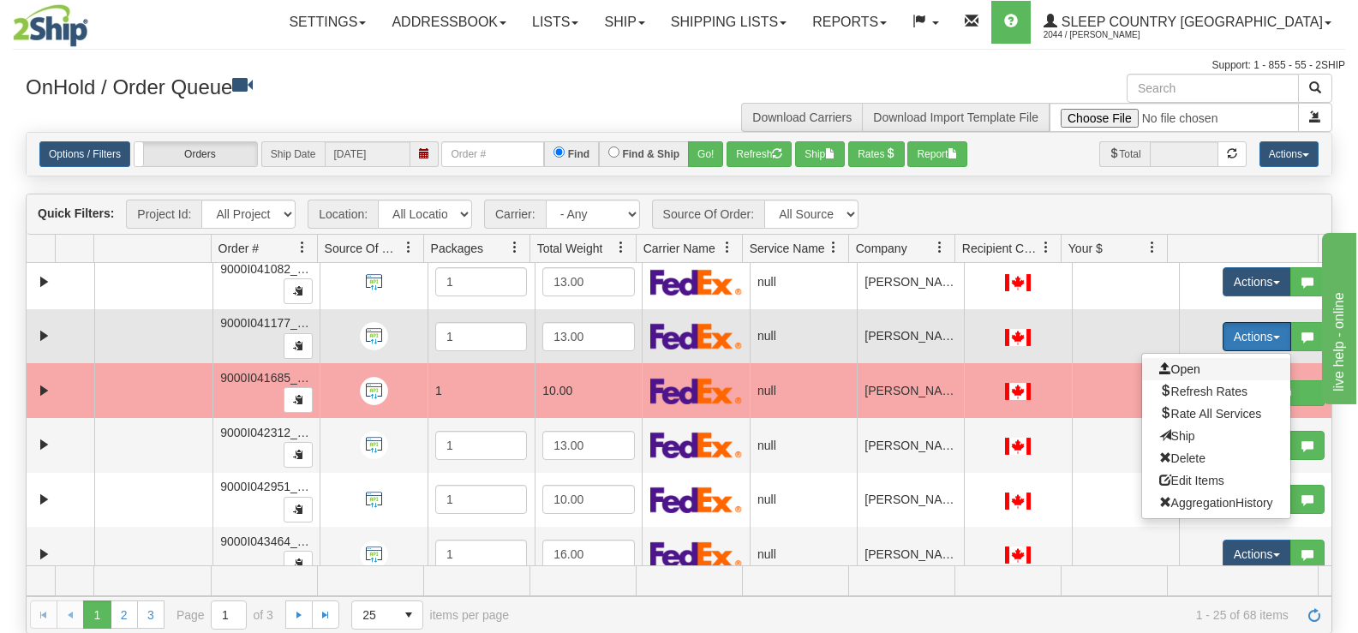
click at [1175, 366] on span "Open" at bounding box center [1179, 369] width 41 height 14
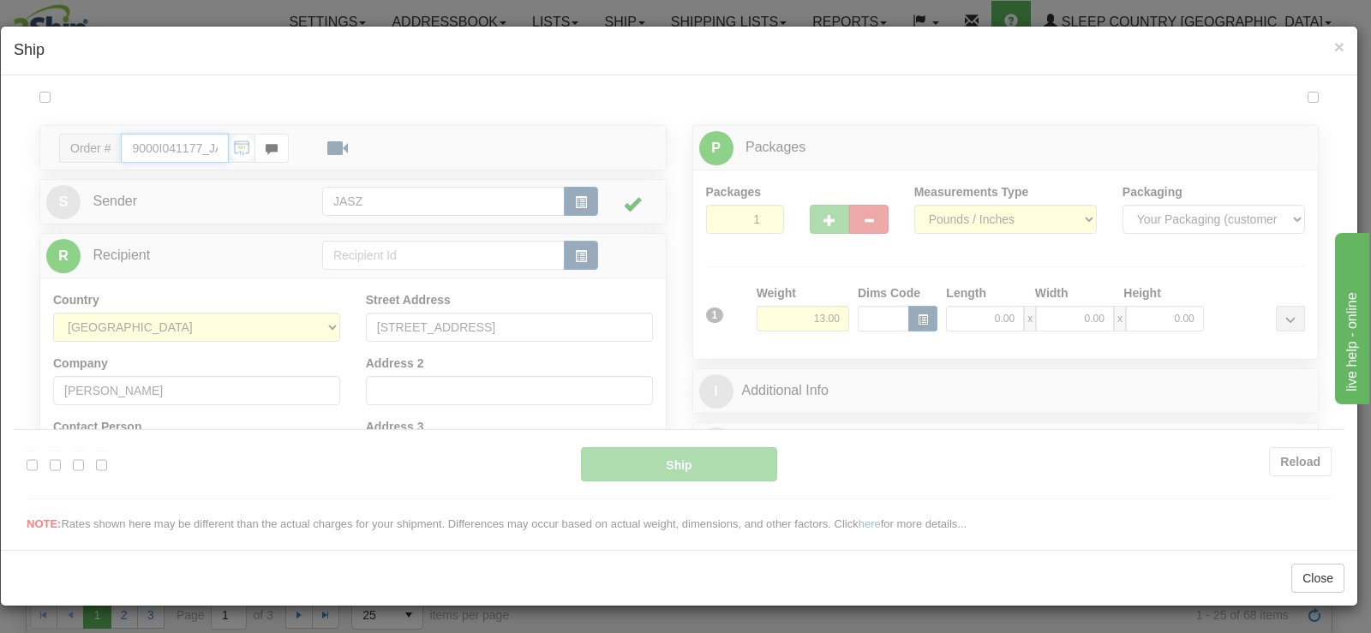
type input "09:12"
type input "16:00"
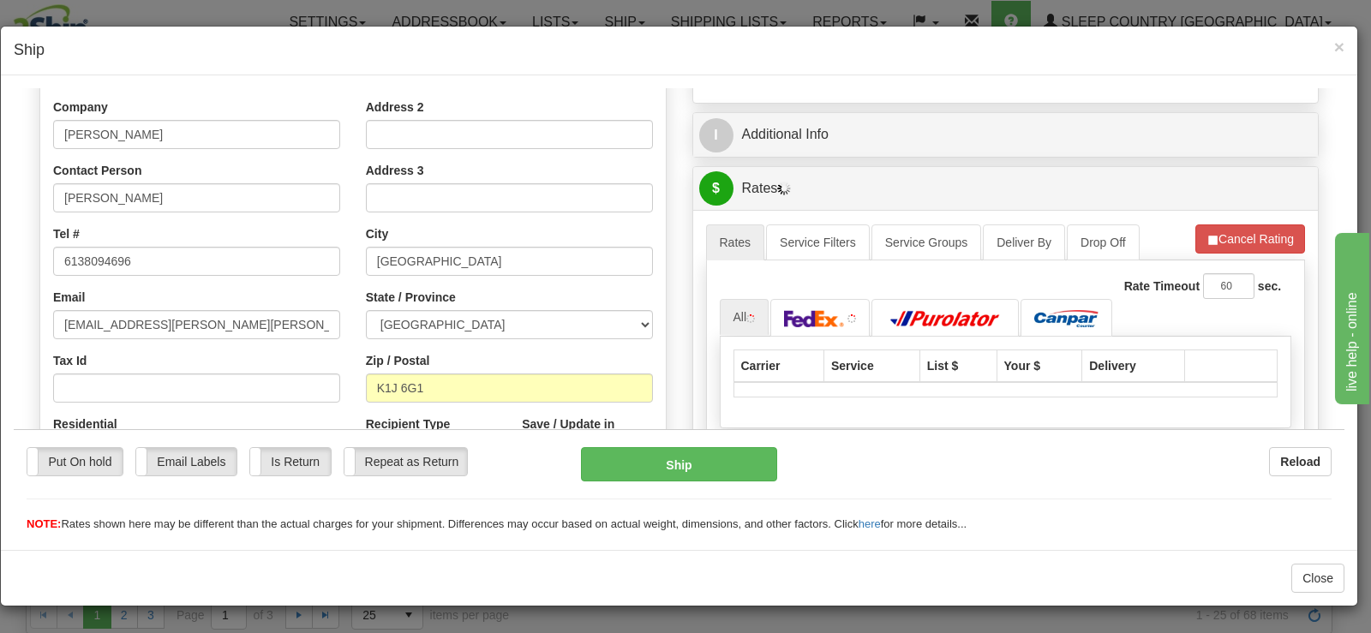
scroll to position [289, 0]
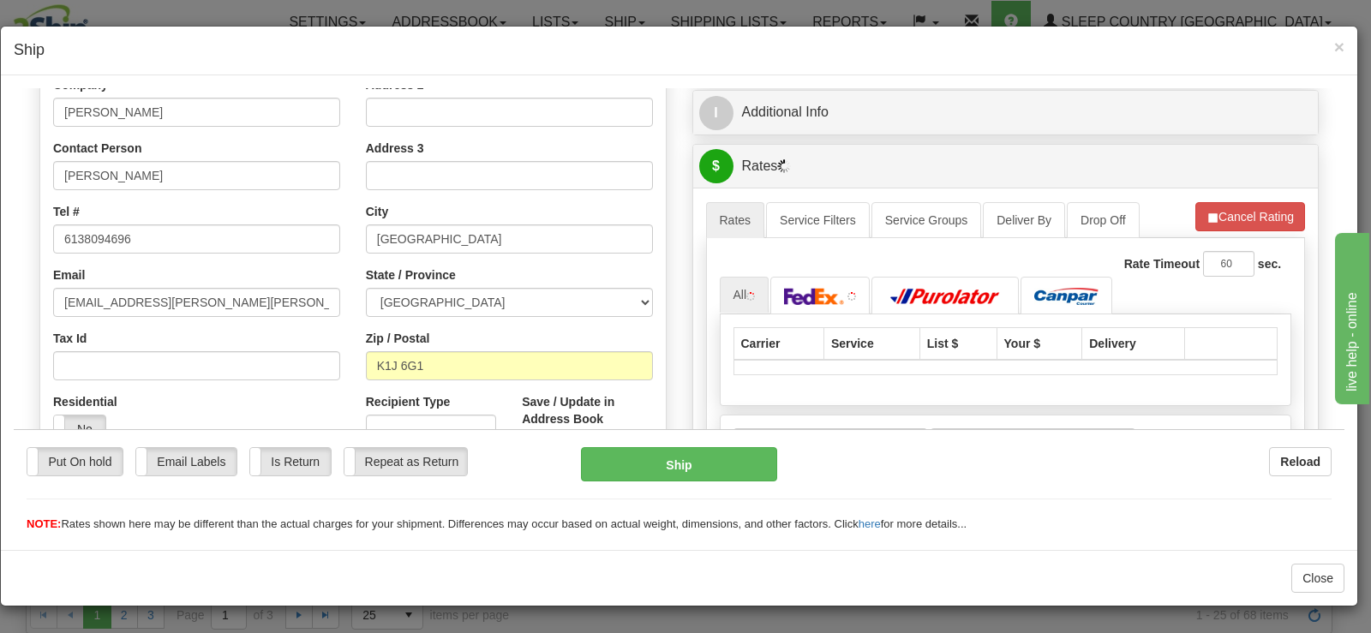
click at [1323, 255] on div "Please wait... Attention! Ok Add to Bidding... Preview Custom Documents Preview…" at bounding box center [679, 389] width 1331 height 1180
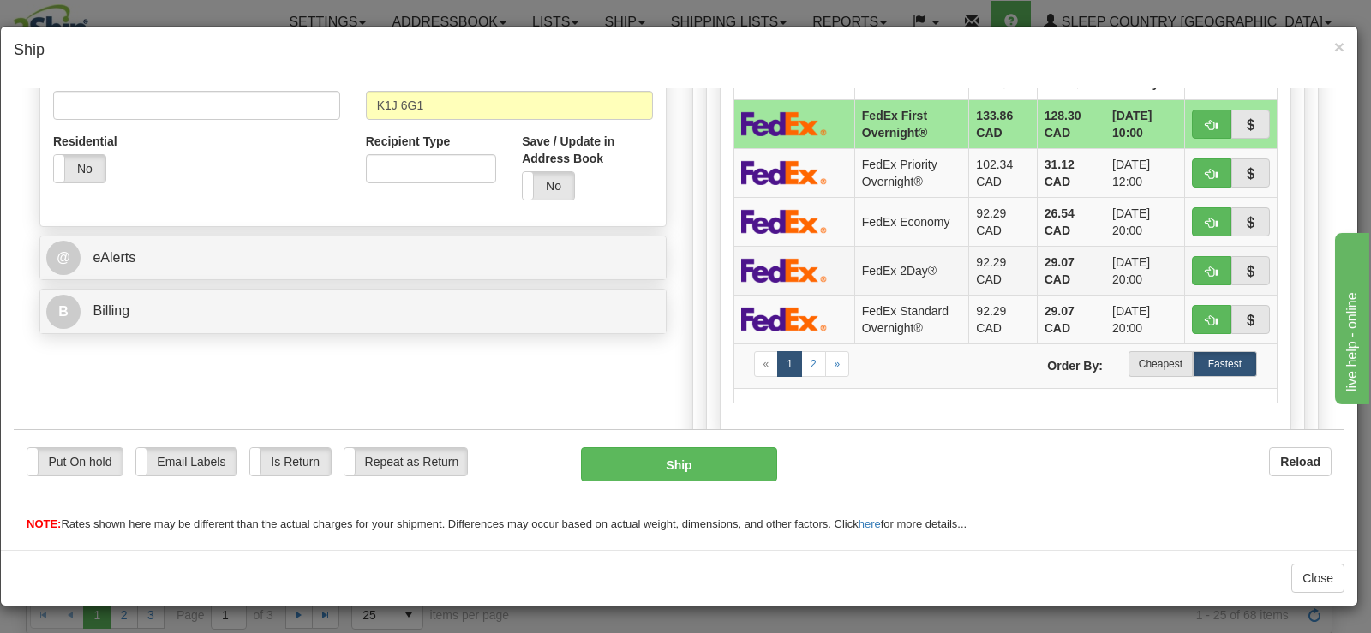
scroll to position [641, 0]
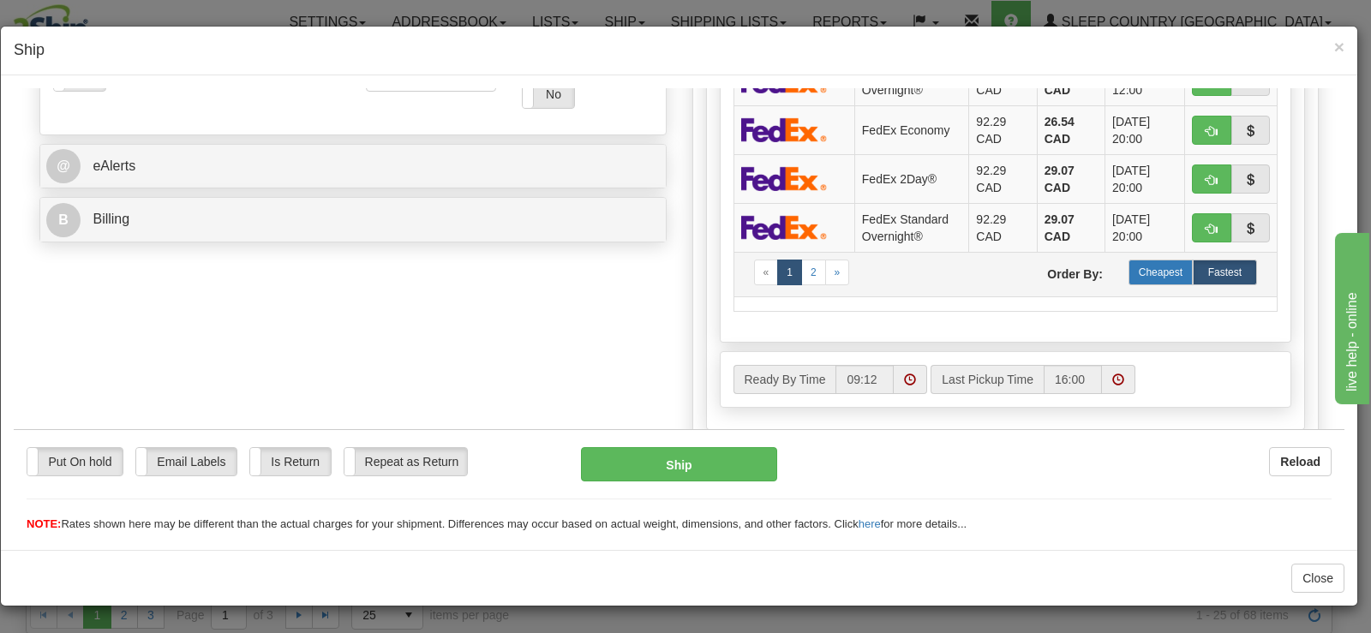
drag, startPoint x: 1159, startPoint y: 250, endPoint x: 1153, endPoint y: 270, distance: 20.6
click at [1157, 257] on tbody "FedEx First Overnight® 133.86 CAD 128.30 CAD 09/04/2025 10:00 FedEx Priority Ov…" at bounding box center [1005, 152] width 544 height 290
click at [1153, 270] on label "Cheapest" at bounding box center [1160, 272] width 64 height 26
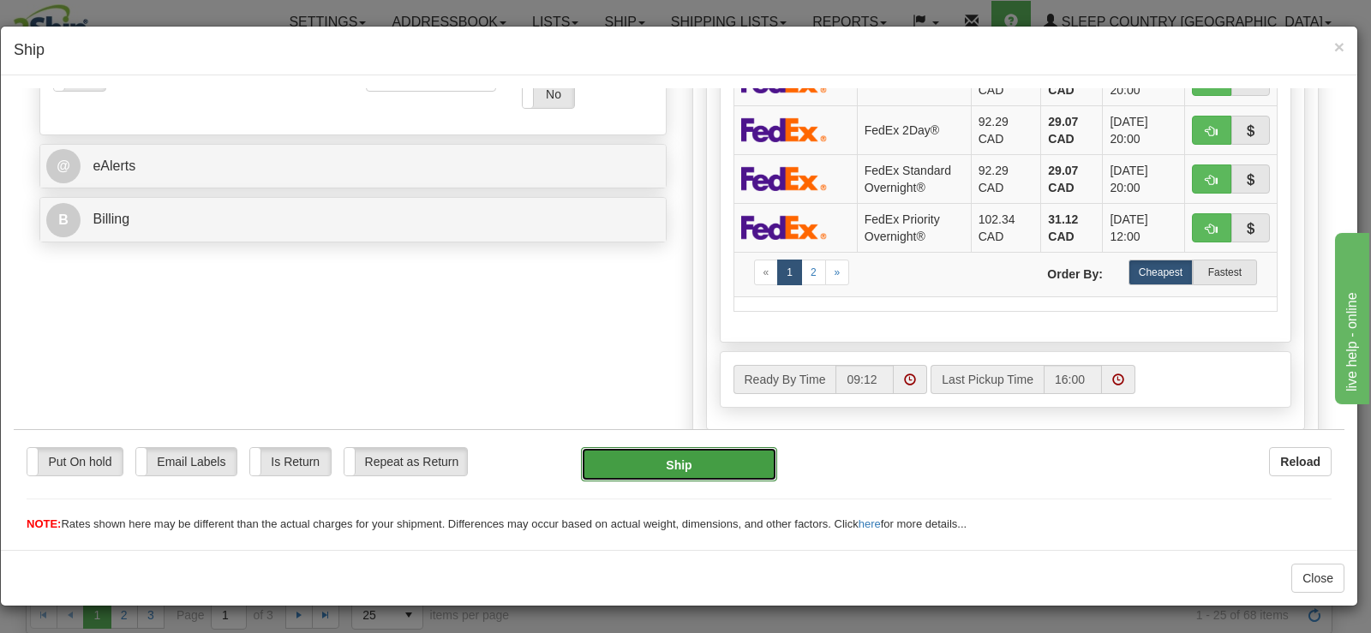
click at [697, 457] on button "Ship" at bounding box center [679, 463] width 196 height 34
type input "92"
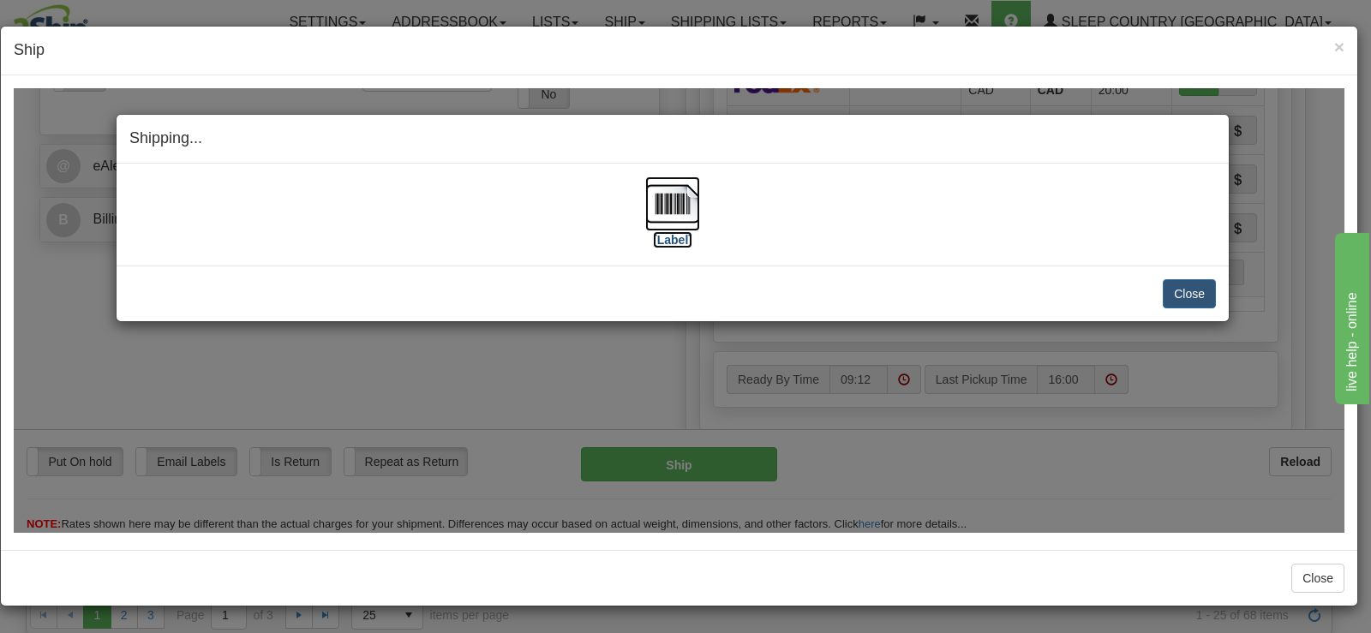
click at [647, 222] on img at bounding box center [672, 203] width 55 height 55
click at [1178, 285] on button "Close" at bounding box center [1189, 292] width 53 height 29
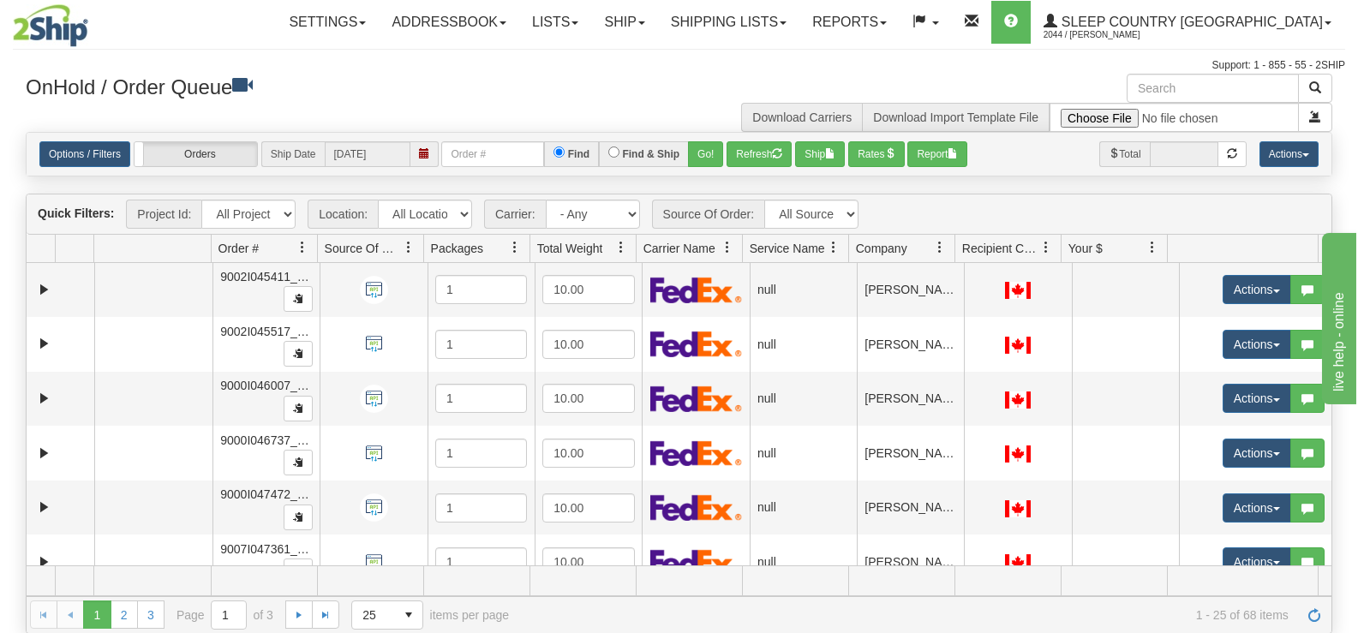
scroll to position [1060, 0]
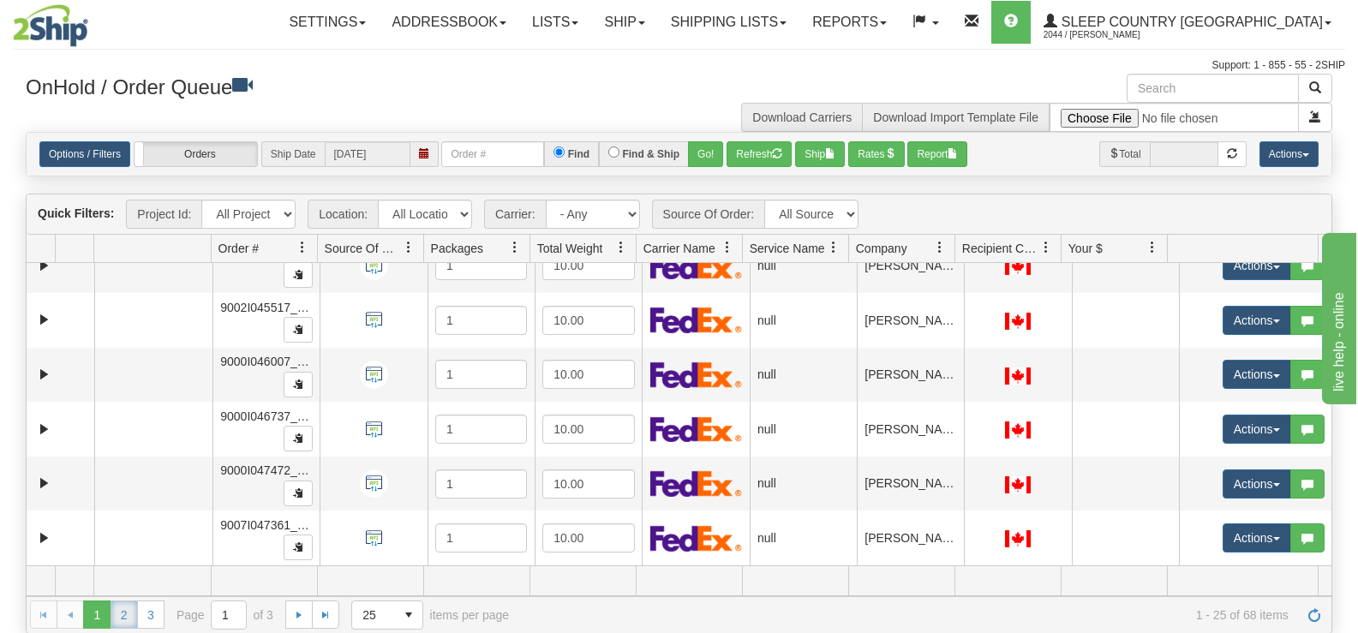
click at [122, 610] on link "2" at bounding box center [124, 614] width 27 height 27
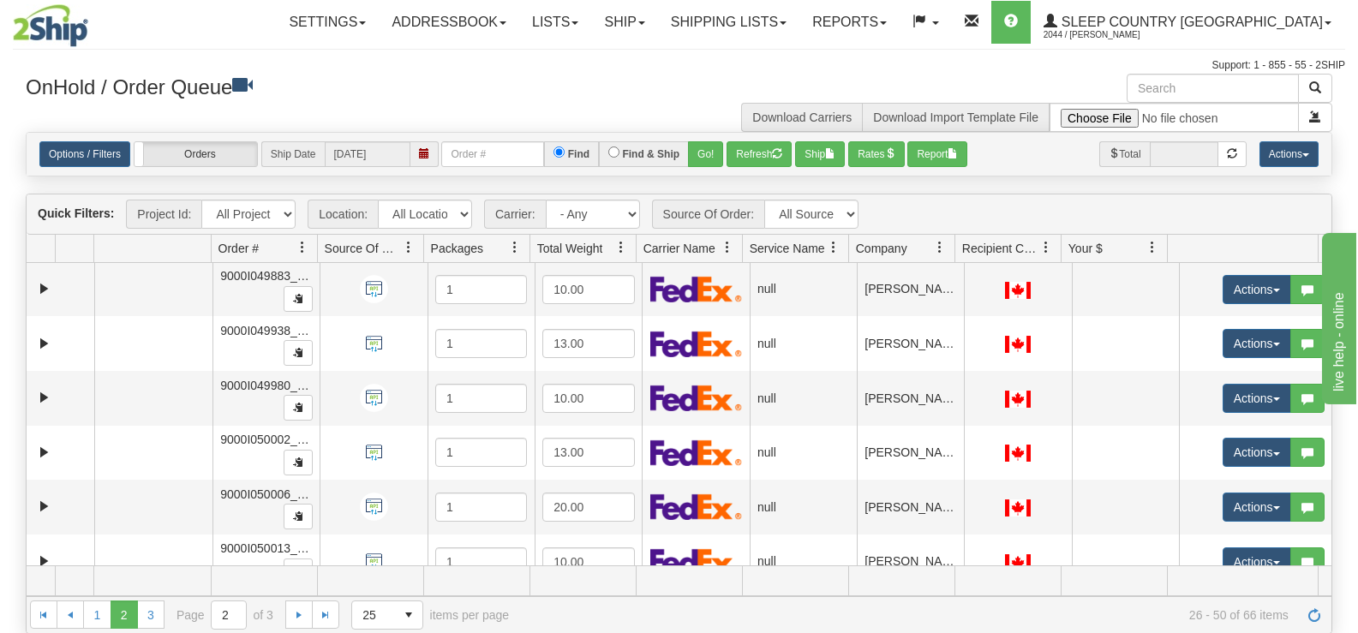
scroll to position [0, 0]
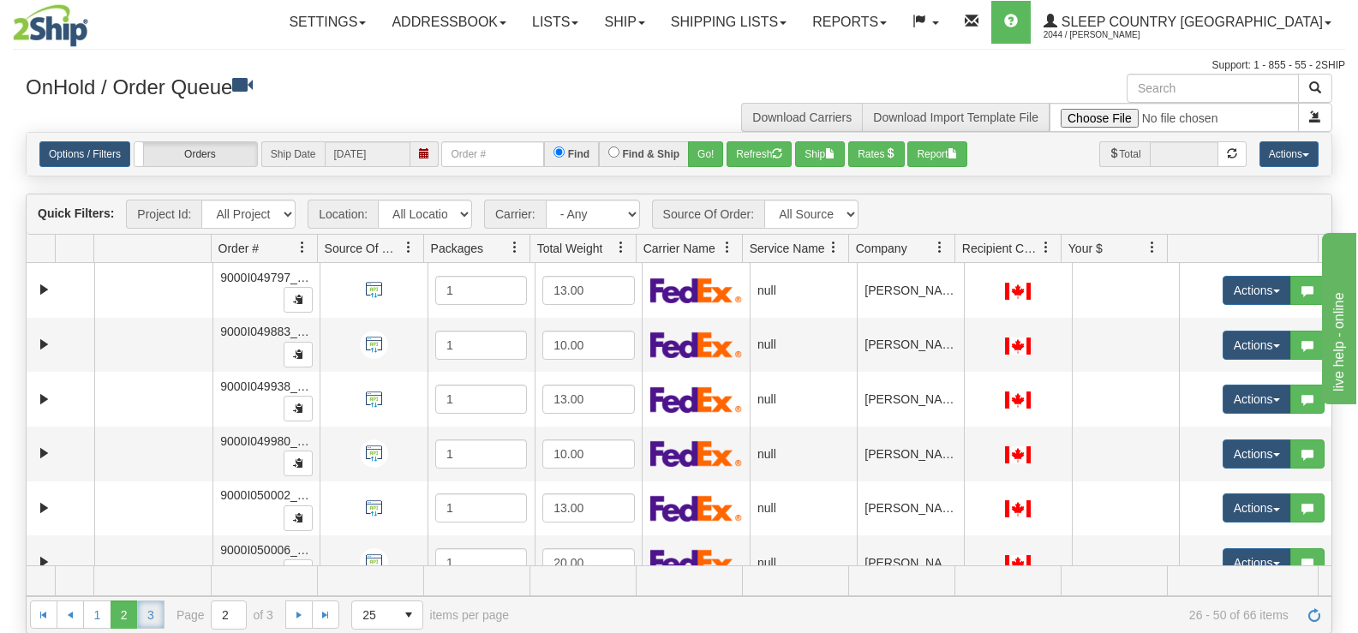
click at [147, 606] on link "3" at bounding box center [150, 614] width 27 height 27
click at [129, 615] on link "2" at bounding box center [124, 614] width 27 height 27
click at [97, 610] on link "1" at bounding box center [96, 614] width 27 height 27
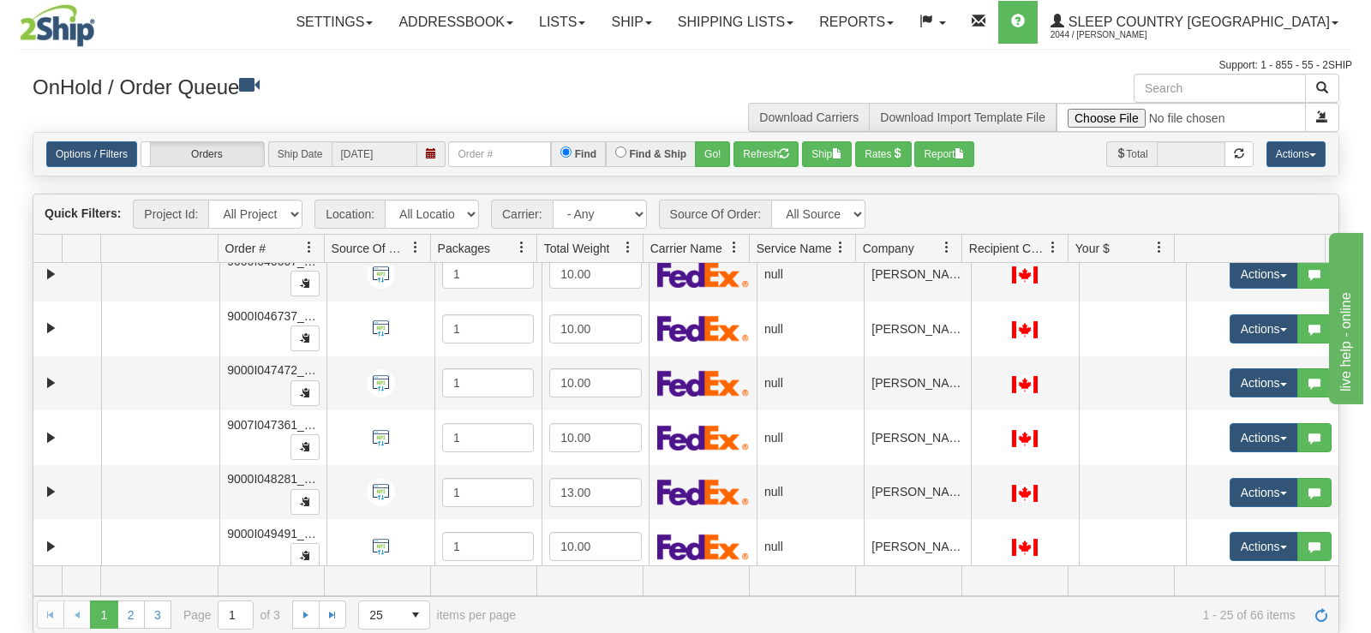
scroll to position [1060, 0]
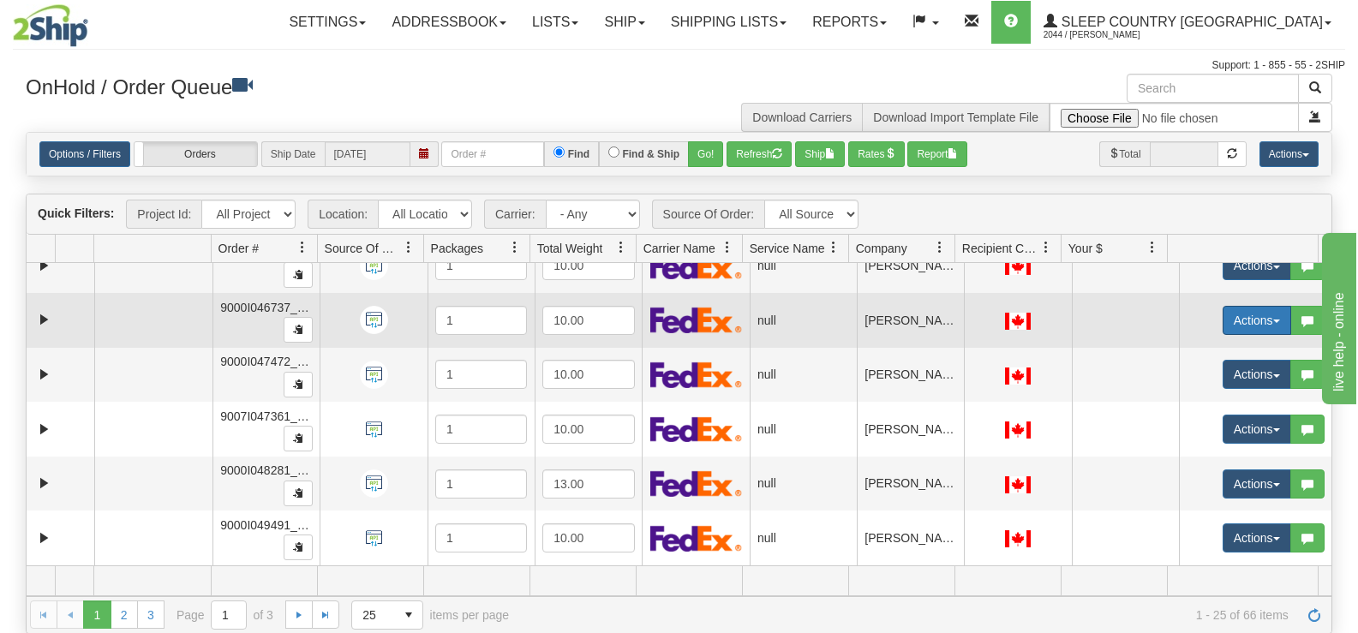
click at [1223, 317] on button "Actions" at bounding box center [1257, 320] width 69 height 29
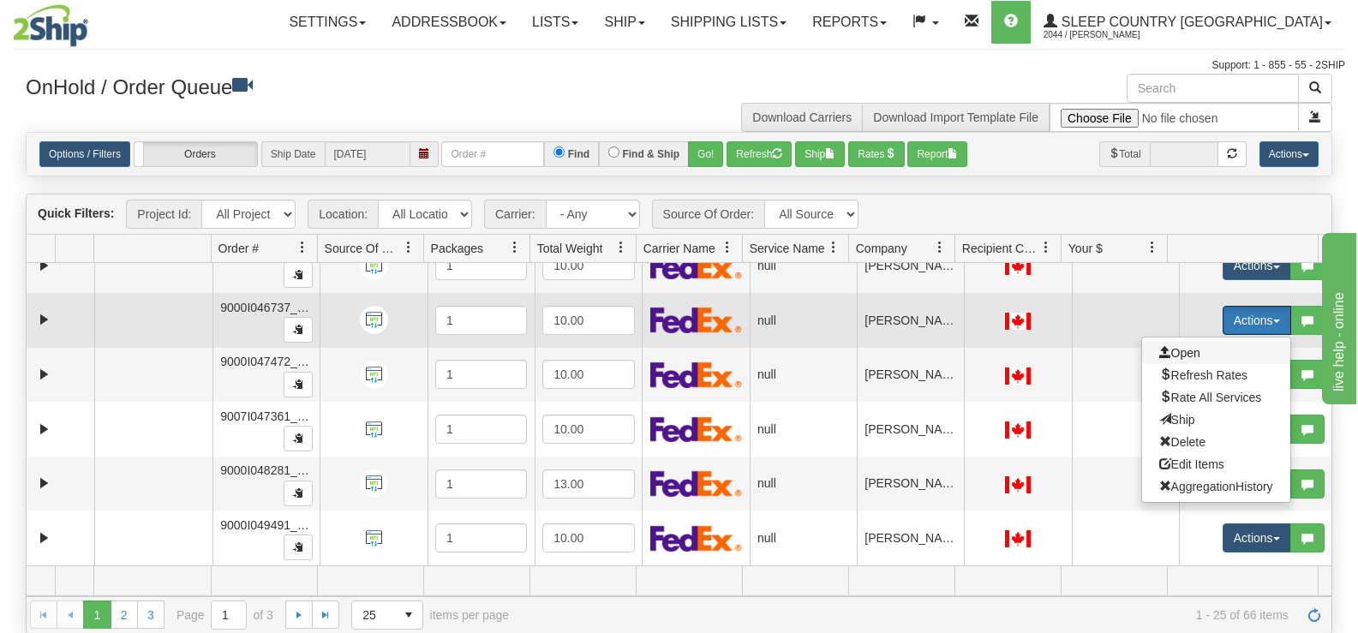
click at [1185, 346] on span "Open" at bounding box center [1179, 353] width 41 height 14
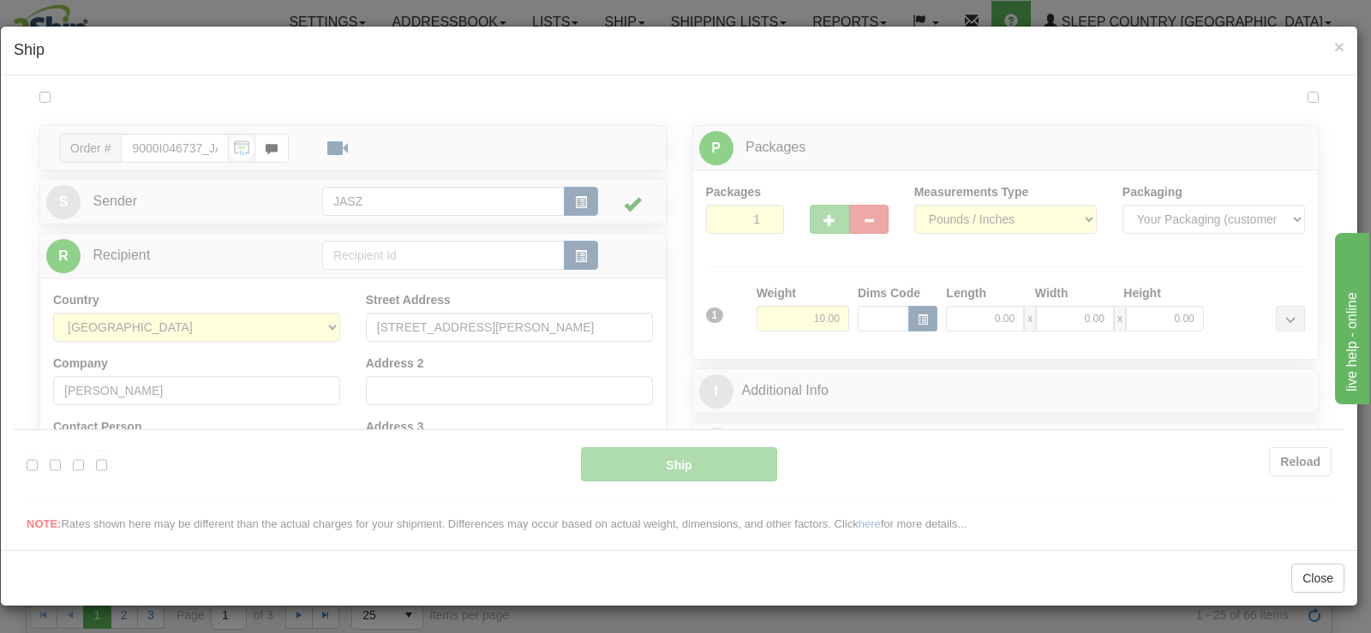
scroll to position [0, 0]
type input "09:15"
type input "16:00"
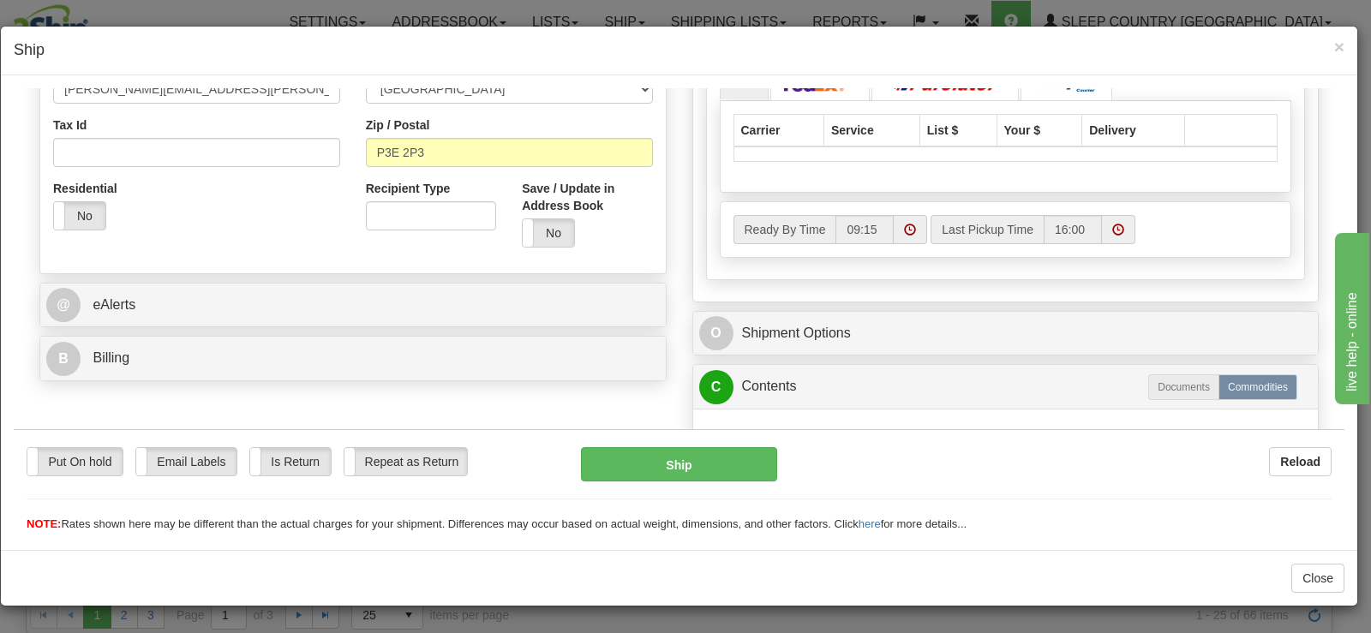
scroll to position [691, 0]
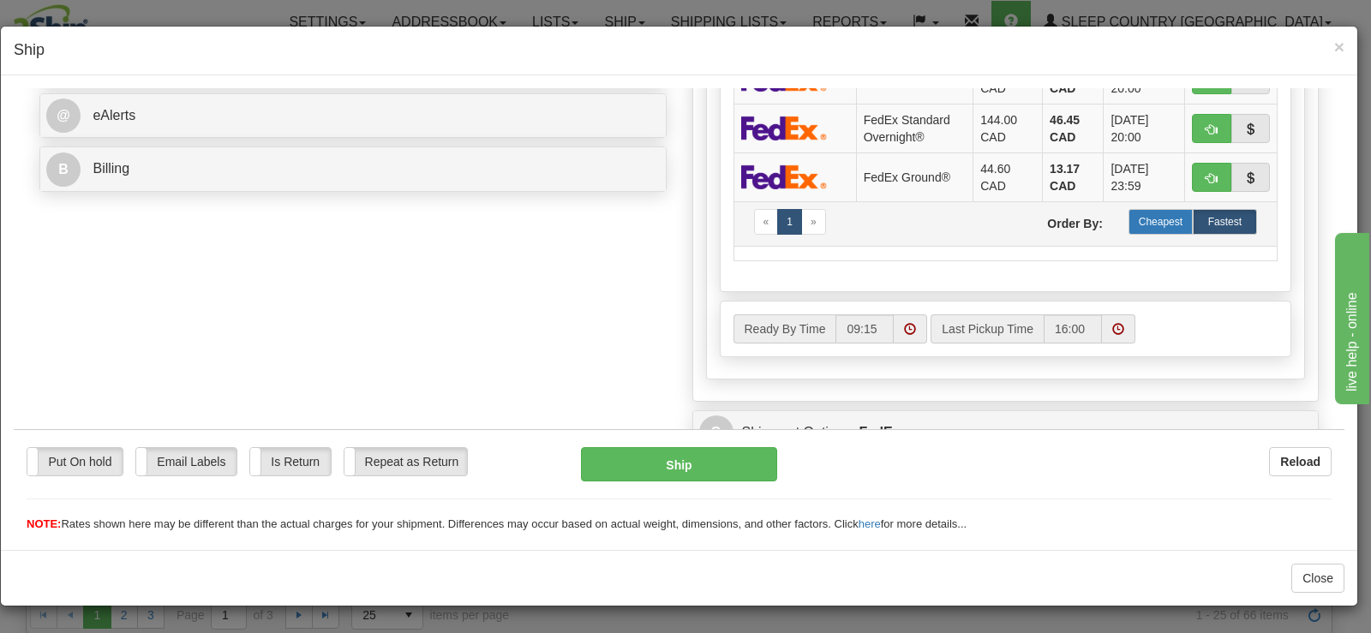
click at [1155, 230] on label "Cheapest" at bounding box center [1160, 221] width 64 height 26
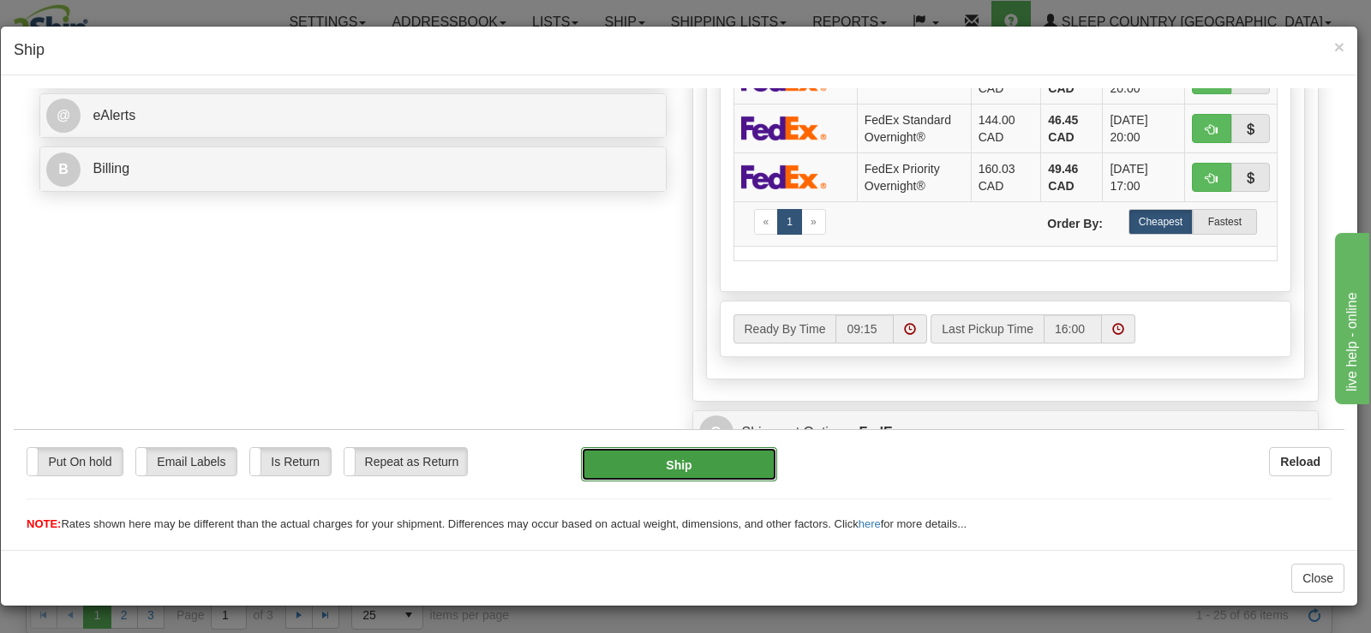
click at [735, 468] on button "Ship" at bounding box center [679, 463] width 196 height 34
type input "92"
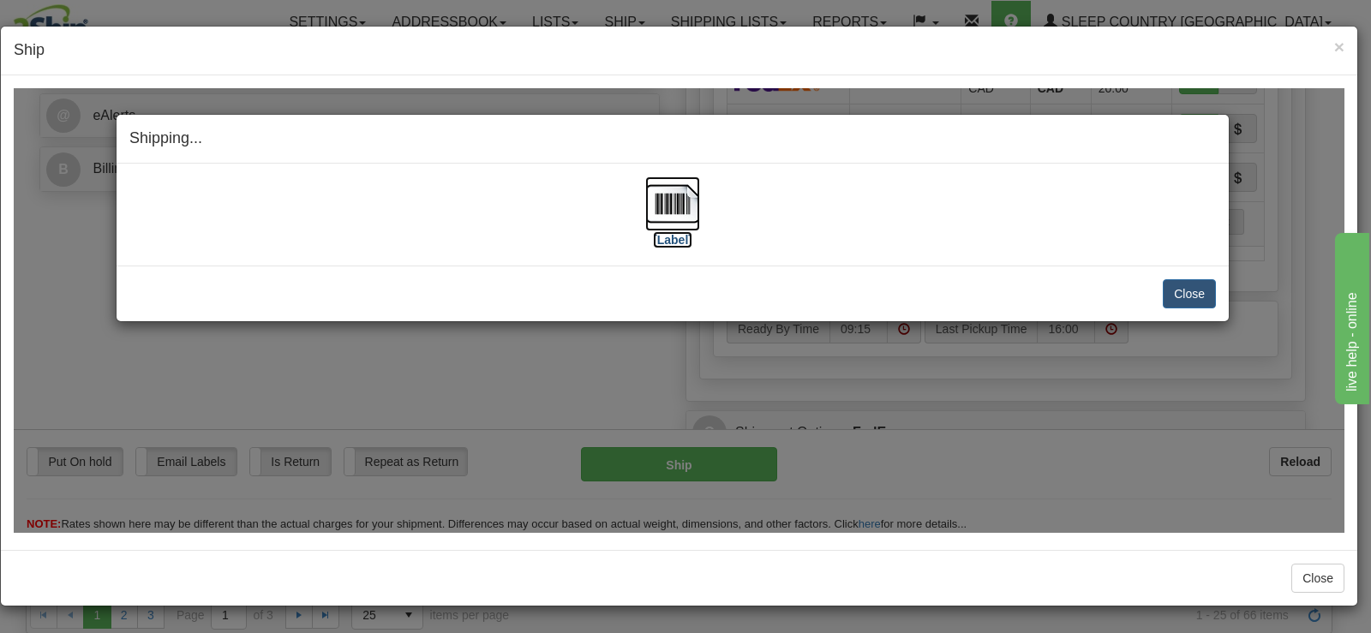
click at [661, 228] on img at bounding box center [672, 203] width 55 height 55
click at [1180, 276] on div "Close Cancel Cancel Shipment and Quit Pickup Quit Pickup ONLY" at bounding box center [673, 293] width 1112 height 56
click at [1180, 280] on button "Close" at bounding box center [1189, 292] width 53 height 29
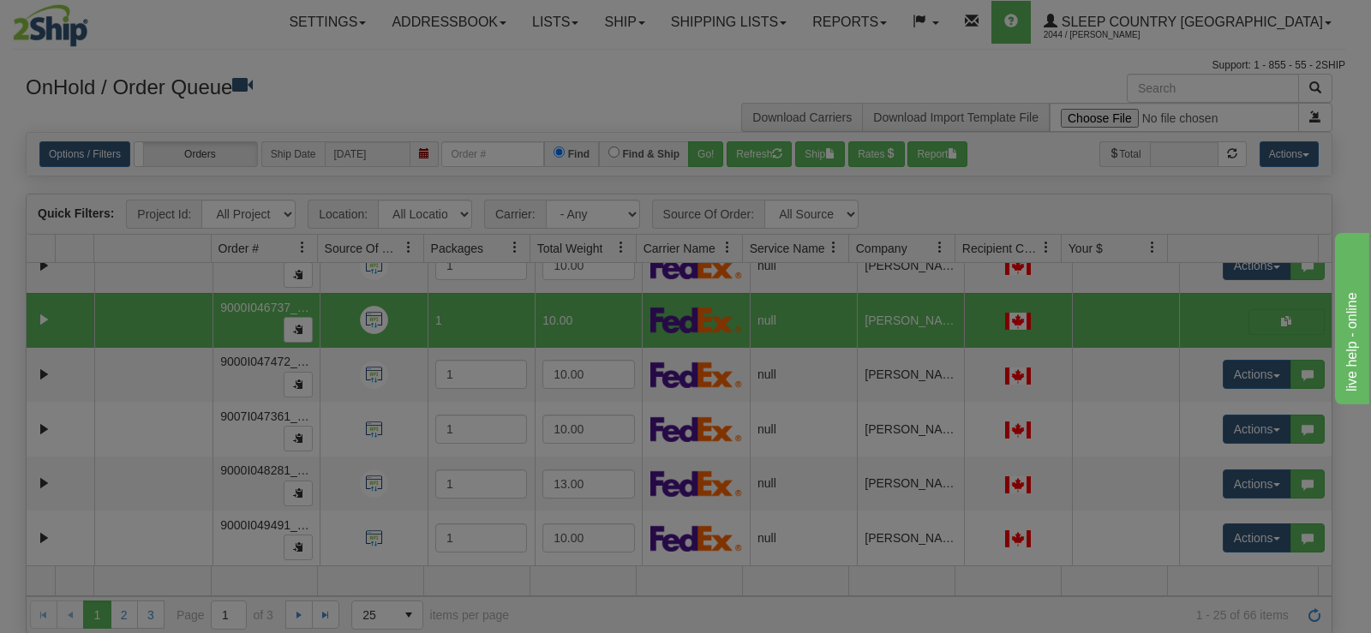
scroll to position [0, 0]
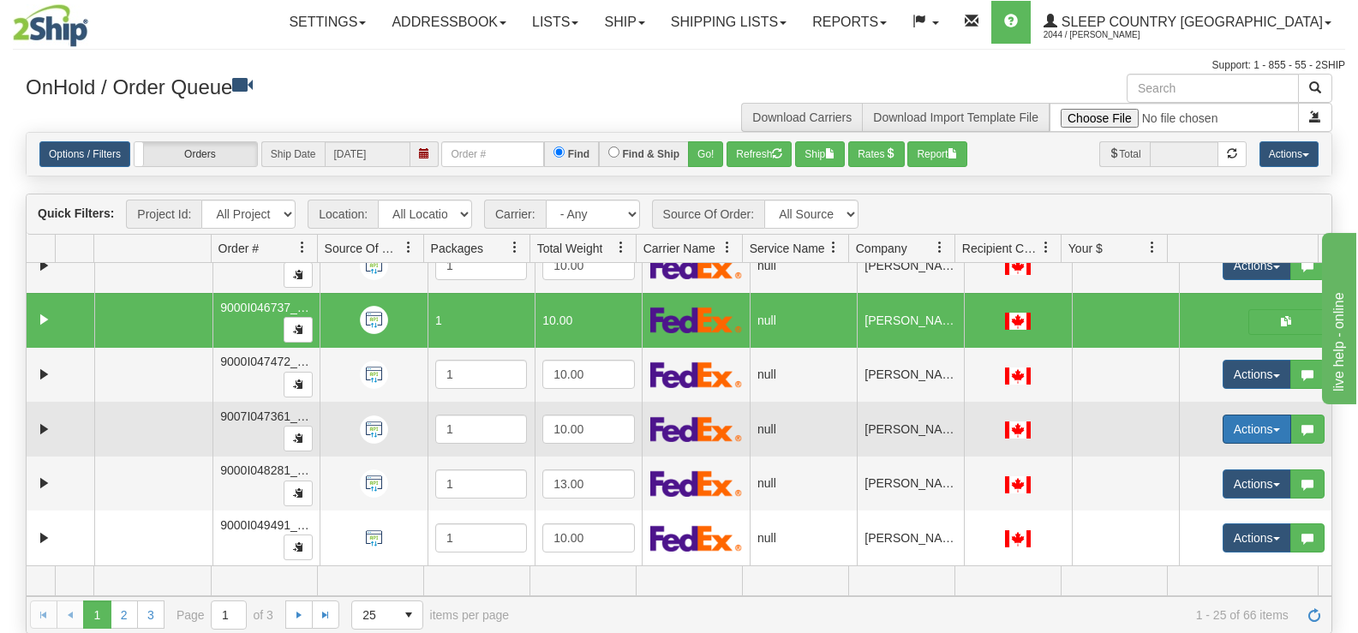
click at [1253, 420] on button "Actions" at bounding box center [1257, 429] width 69 height 29
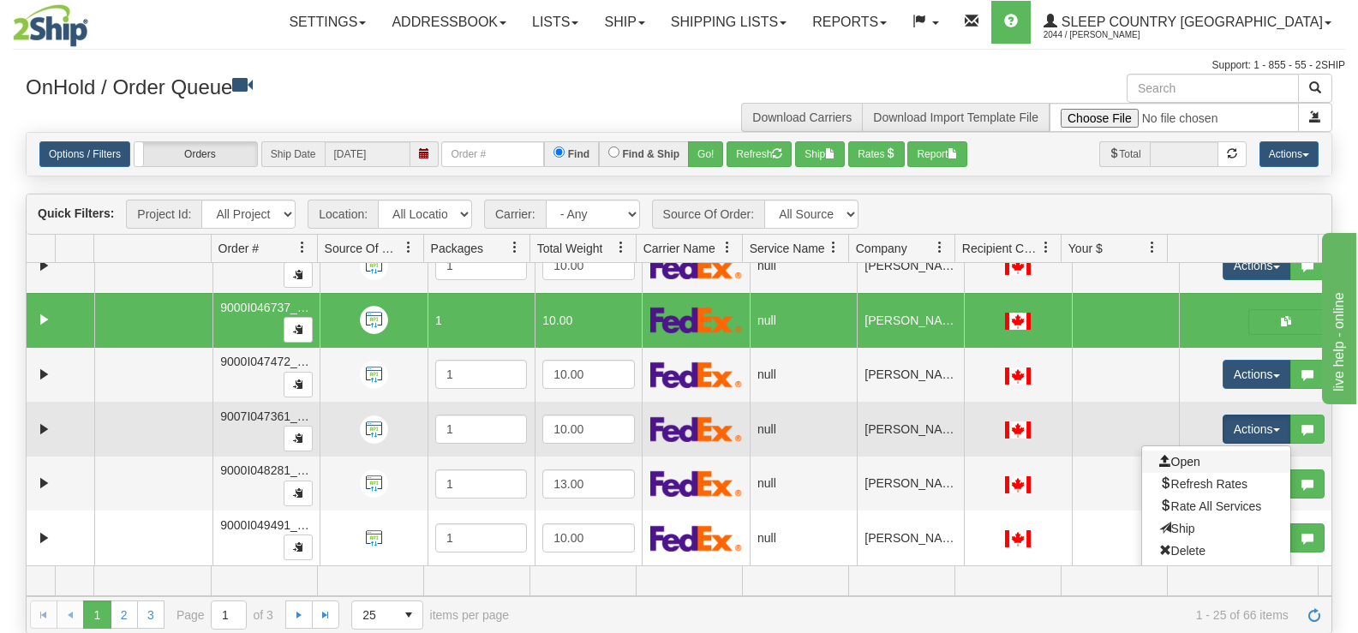
click at [1209, 456] on link "Open" at bounding box center [1216, 462] width 148 height 22
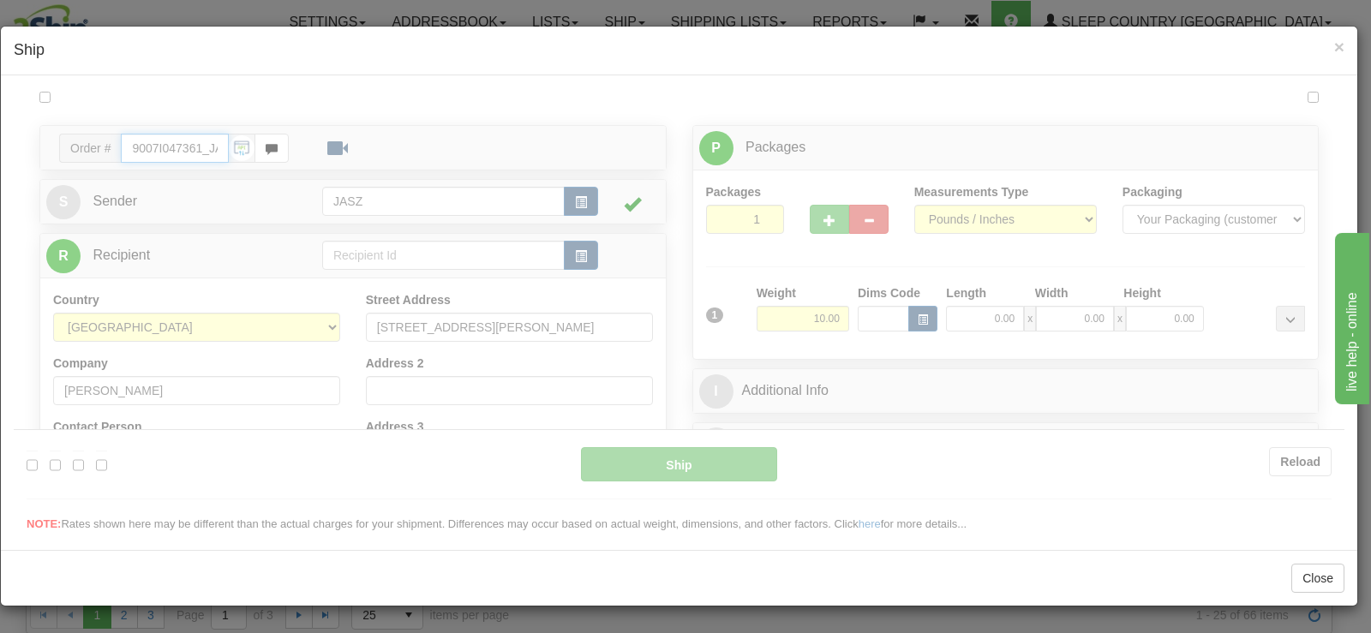
type input "09:16"
type input "16:00"
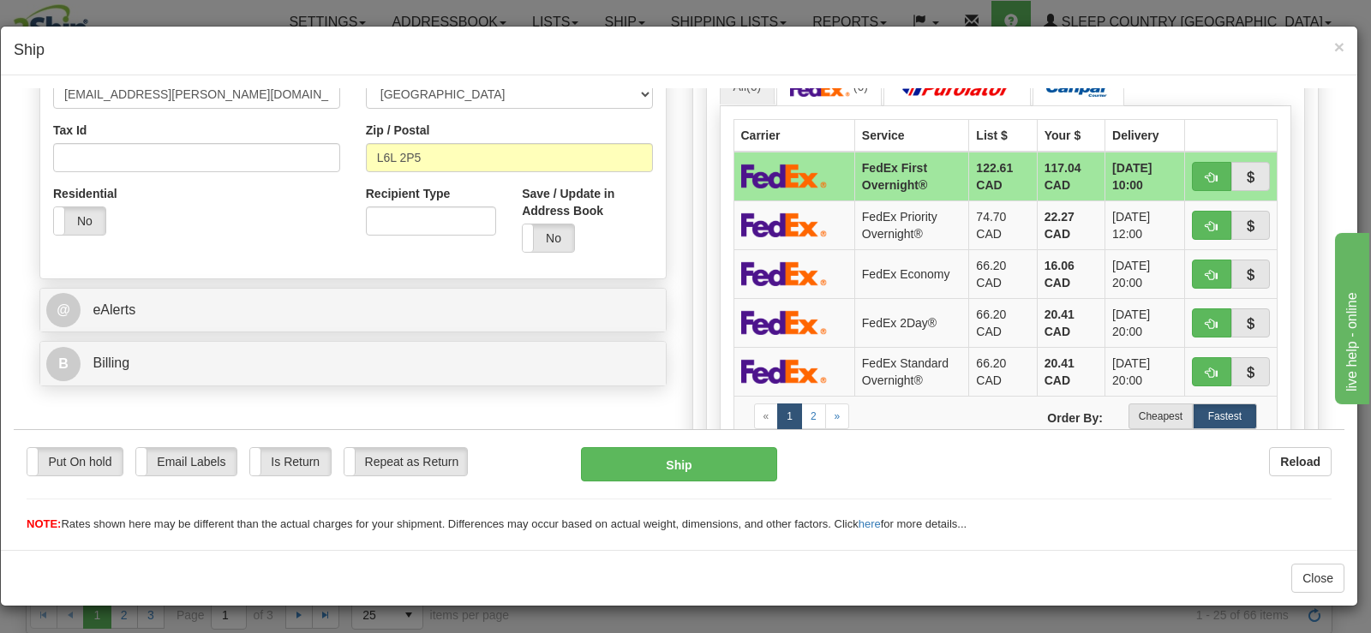
scroll to position [514, 0]
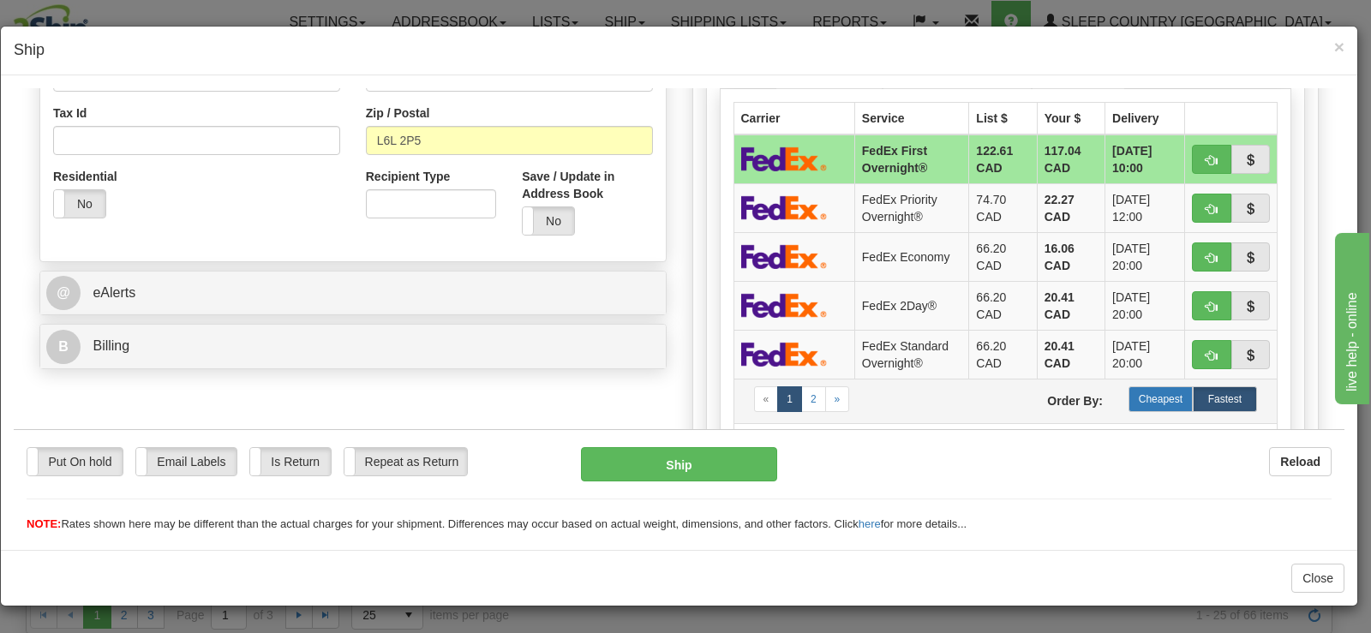
click at [1175, 396] on label "Cheapest" at bounding box center [1160, 399] width 64 height 26
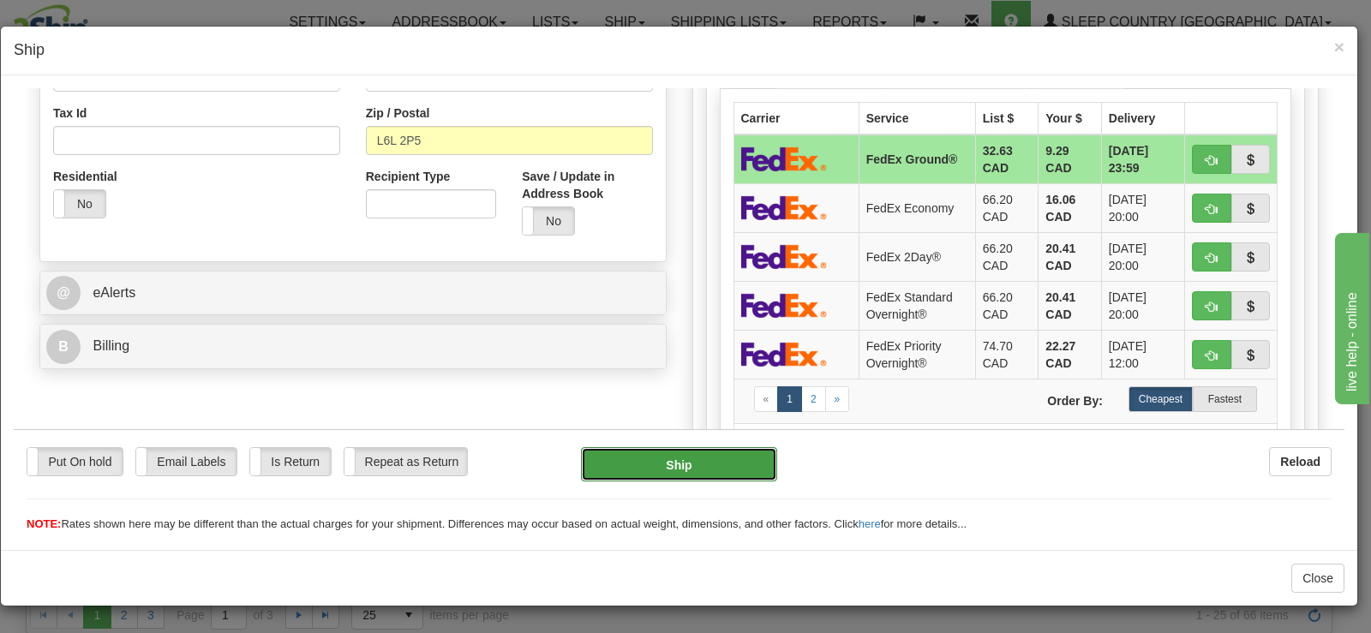
click at [718, 457] on button "Ship" at bounding box center [679, 463] width 196 height 34
type input "92"
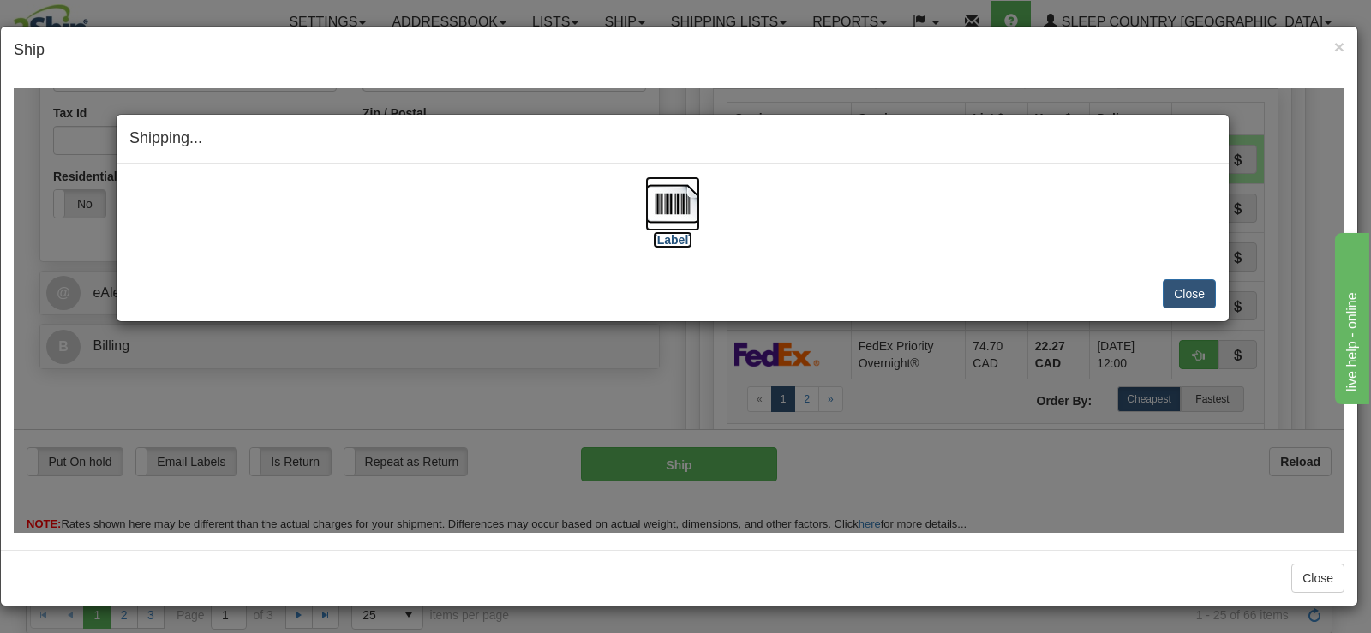
click at [655, 224] on img at bounding box center [672, 203] width 55 height 55
click at [1181, 298] on button "Close" at bounding box center [1189, 292] width 53 height 29
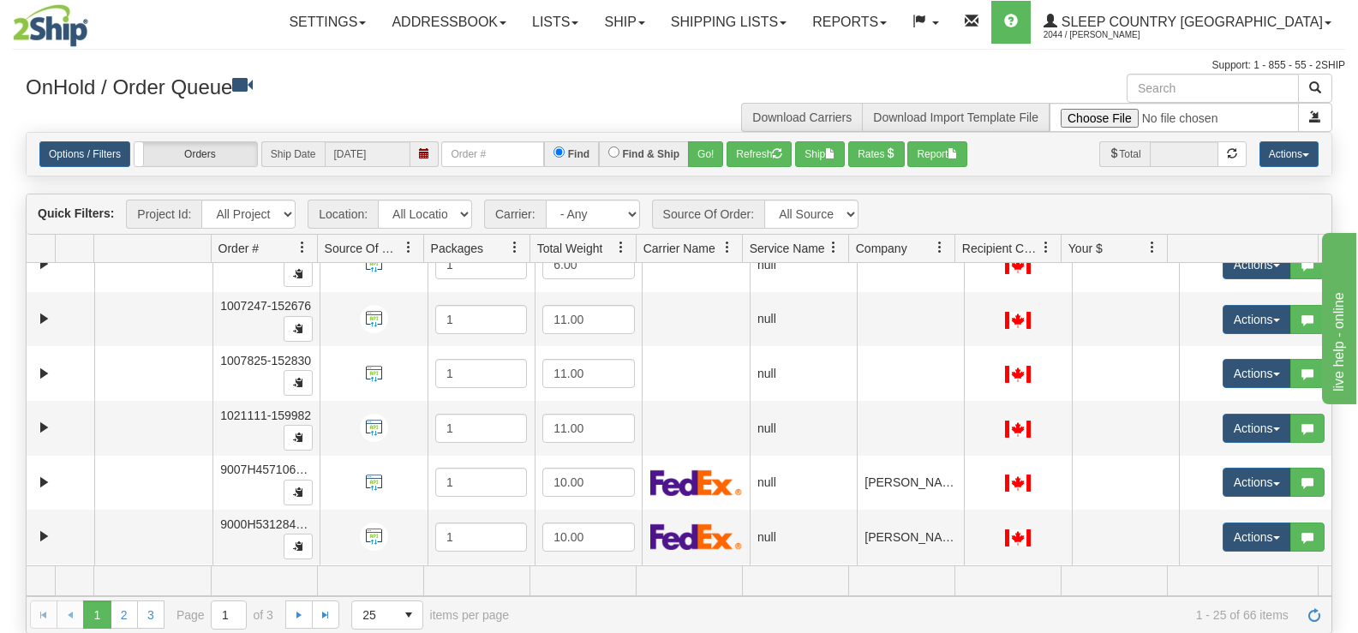
scroll to position [0, 0]
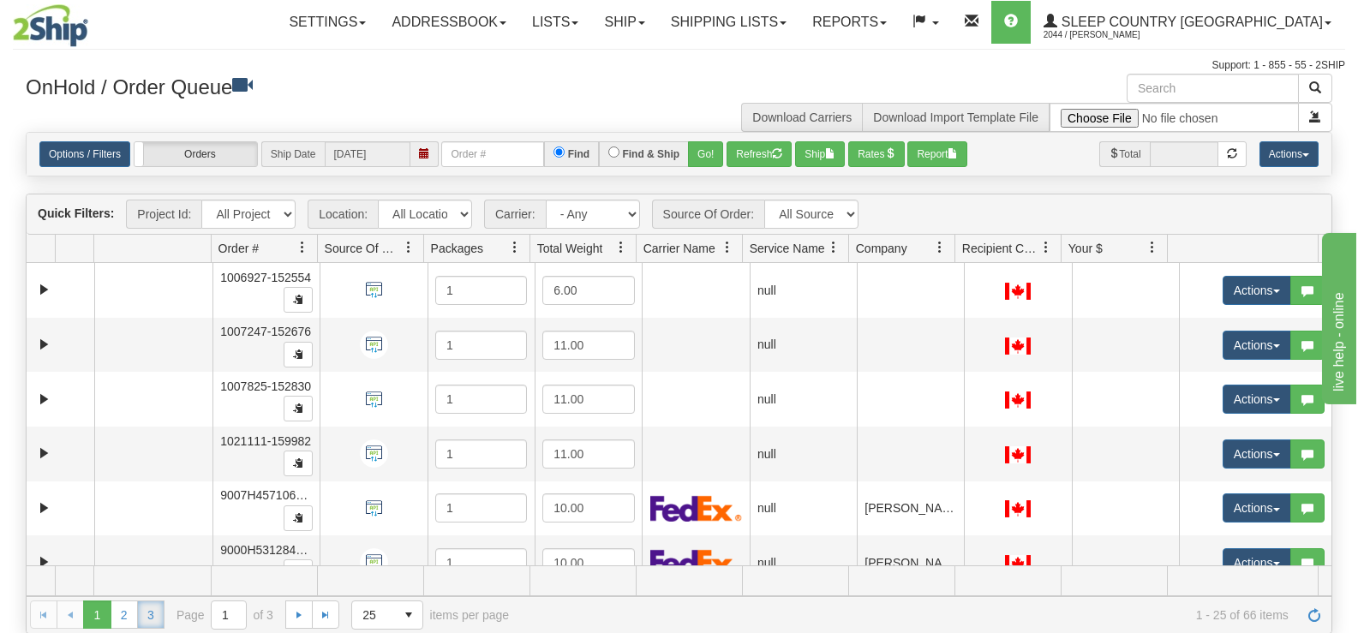
click at [137, 614] on link "3" at bounding box center [150, 614] width 27 height 27
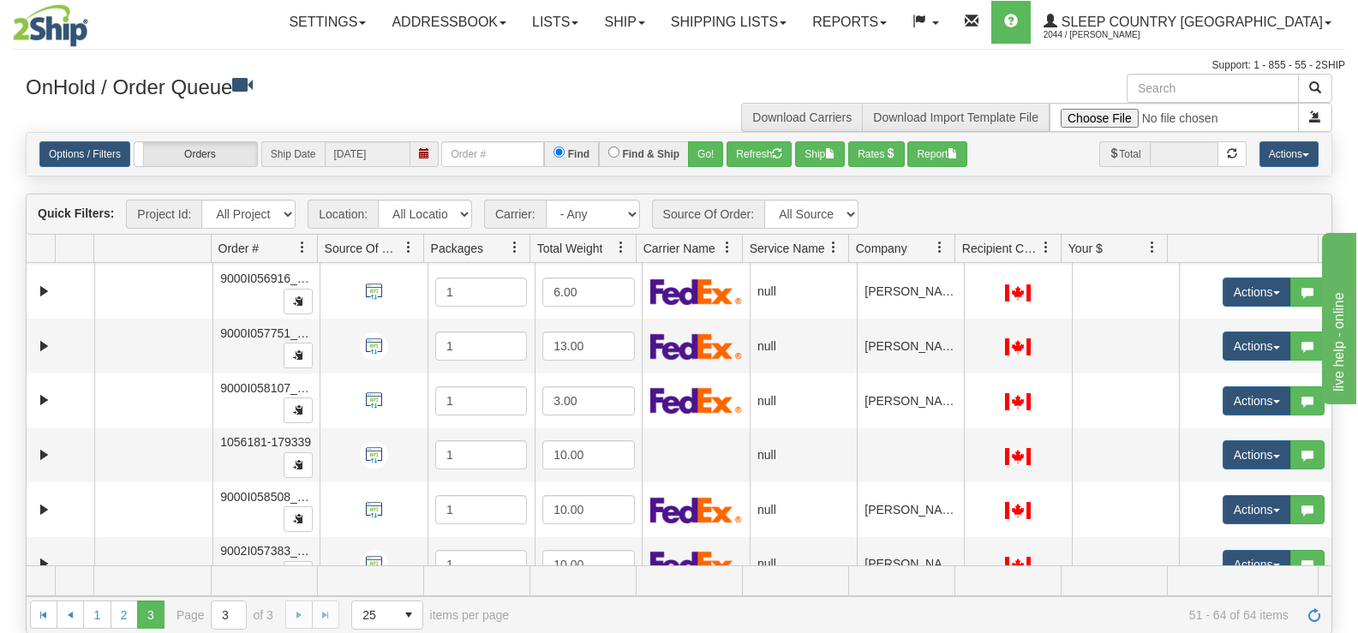
scroll to position [460, 0]
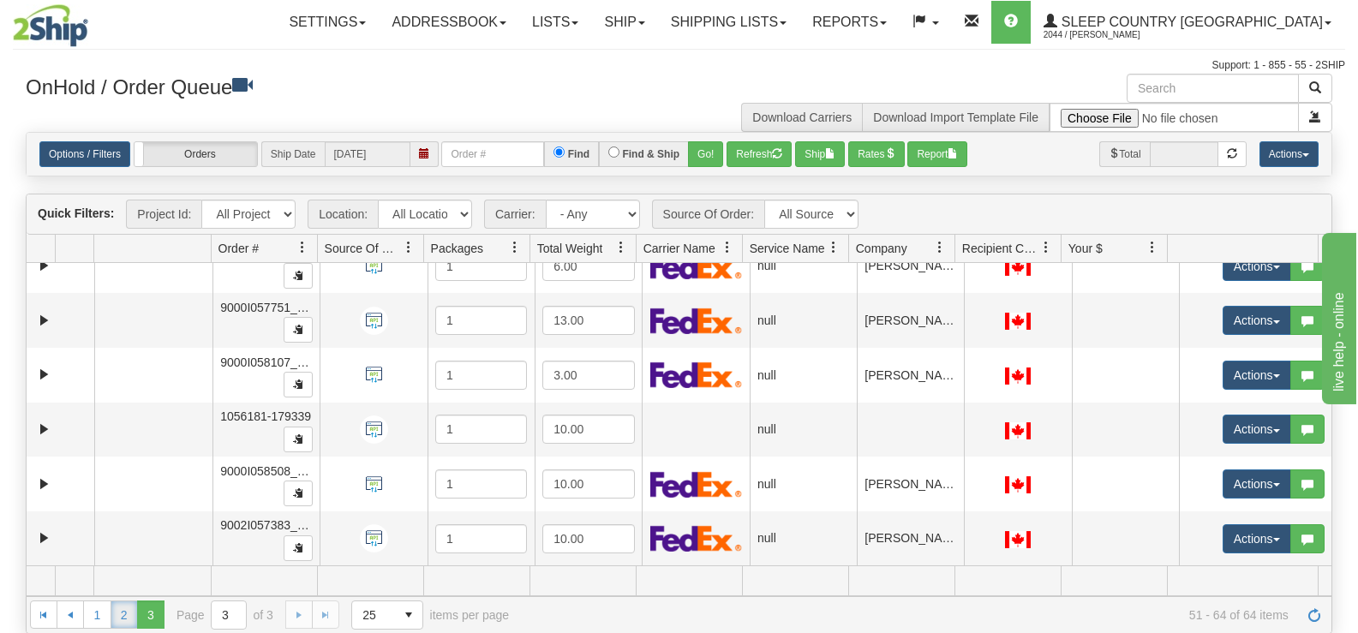
click at [118, 617] on link "2" at bounding box center [124, 614] width 27 height 27
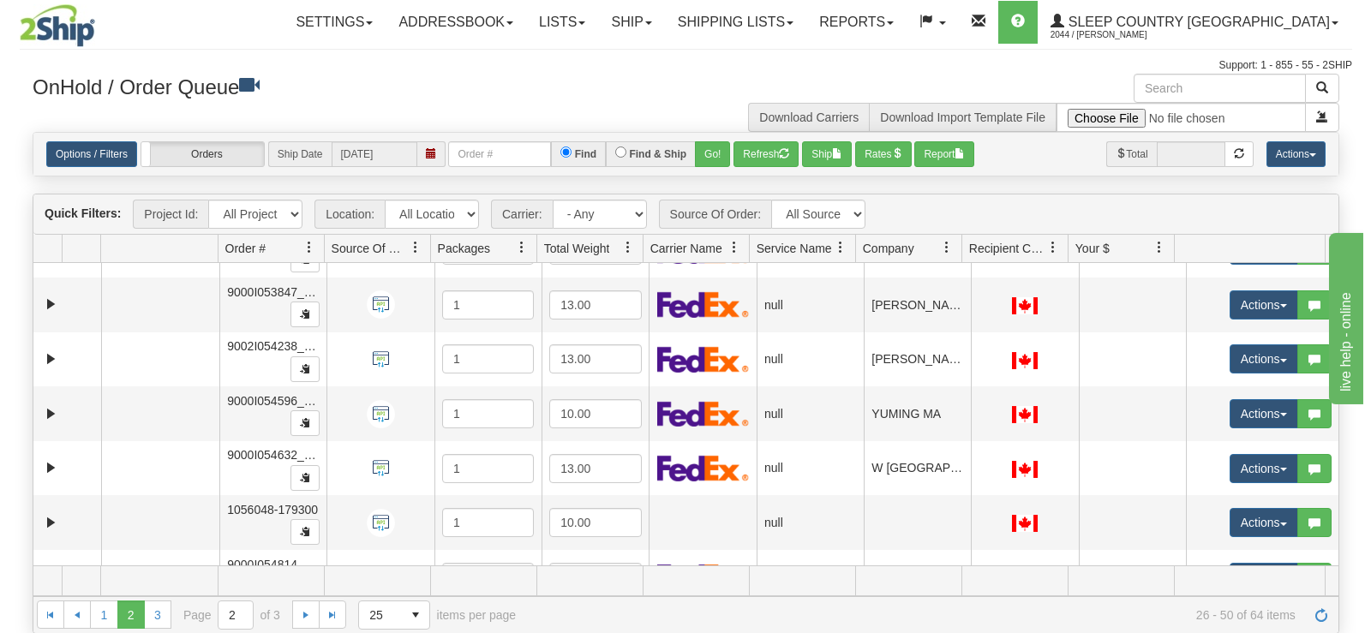
scroll to position [814, 0]
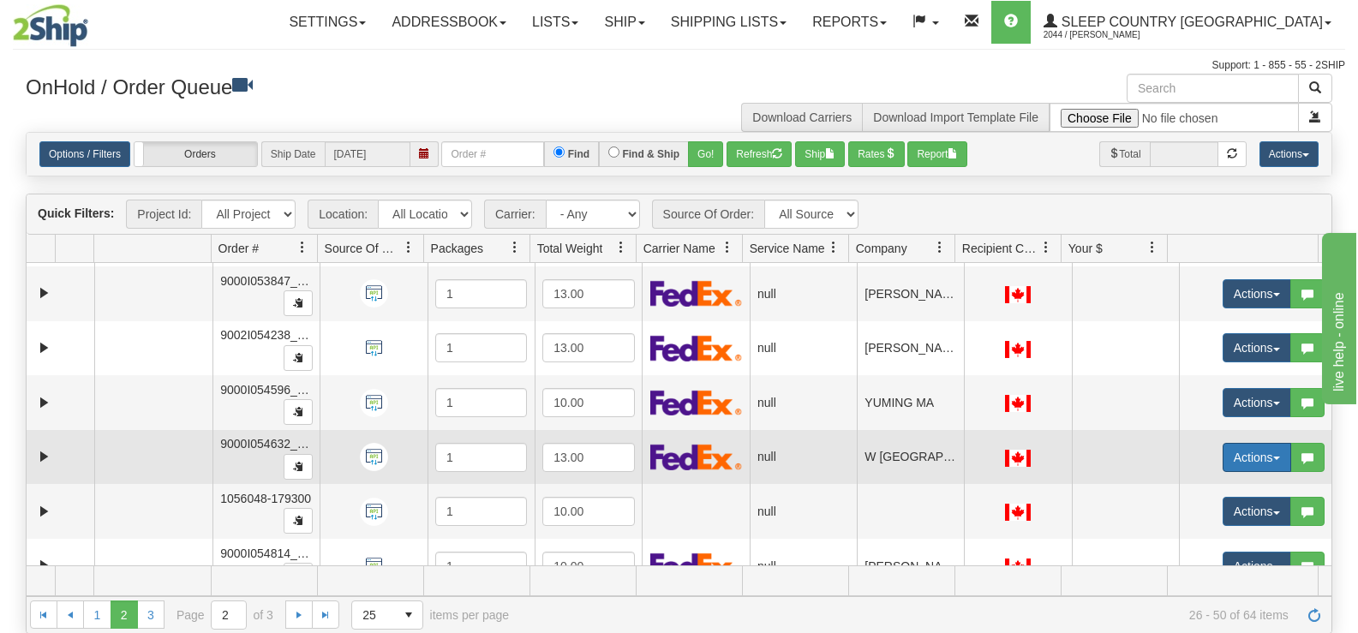
click at [1237, 468] on button "Actions" at bounding box center [1257, 457] width 69 height 29
click at [1185, 489] on span "Open" at bounding box center [1179, 490] width 41 height 14
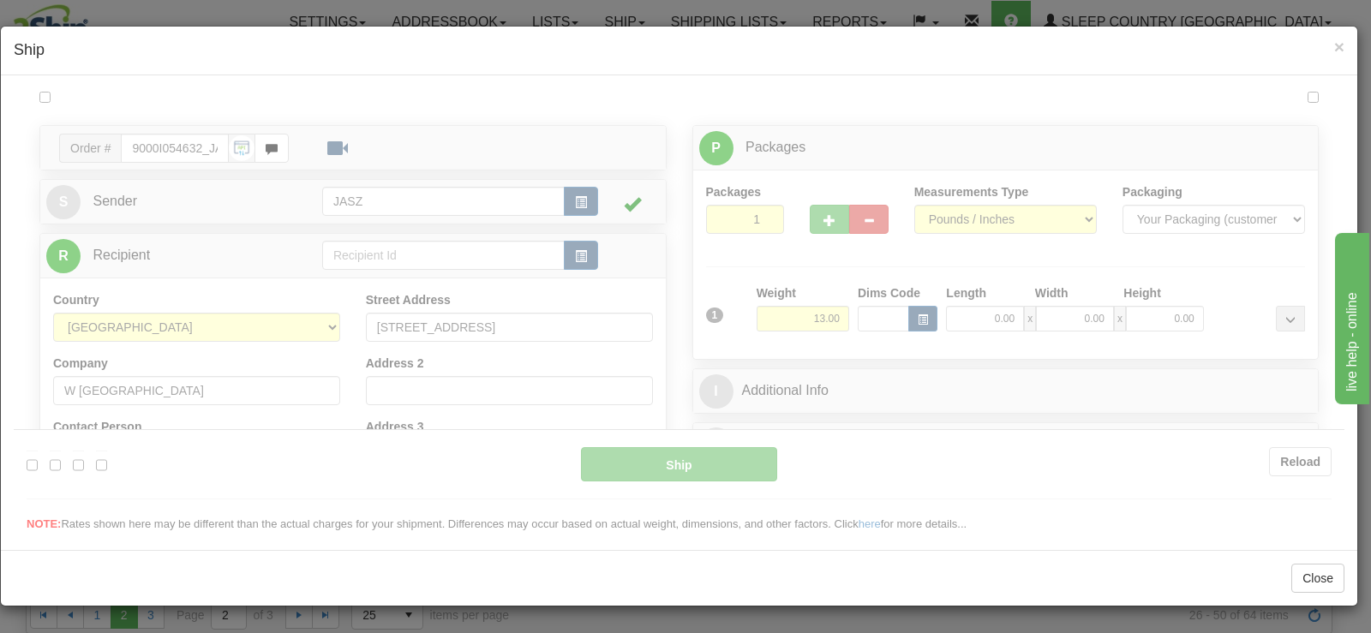
scroll to position [0, 0]
type input "09:18"
type input "16:00"
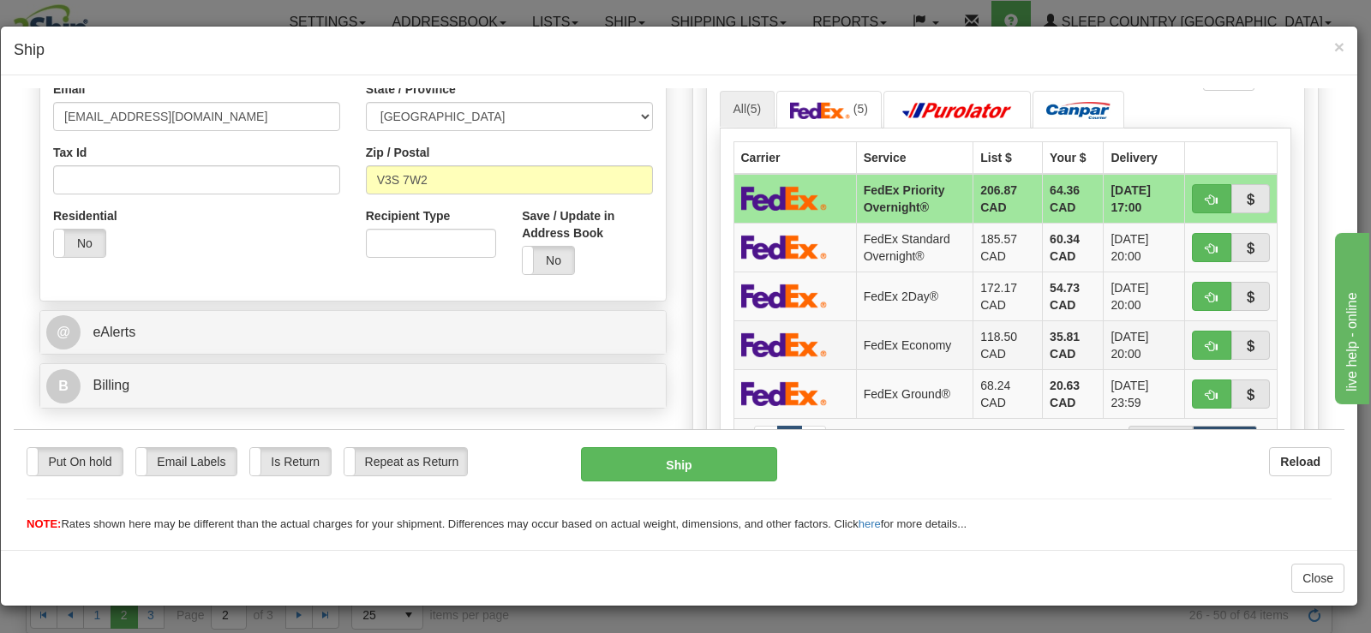
scroll to position [514, 0]
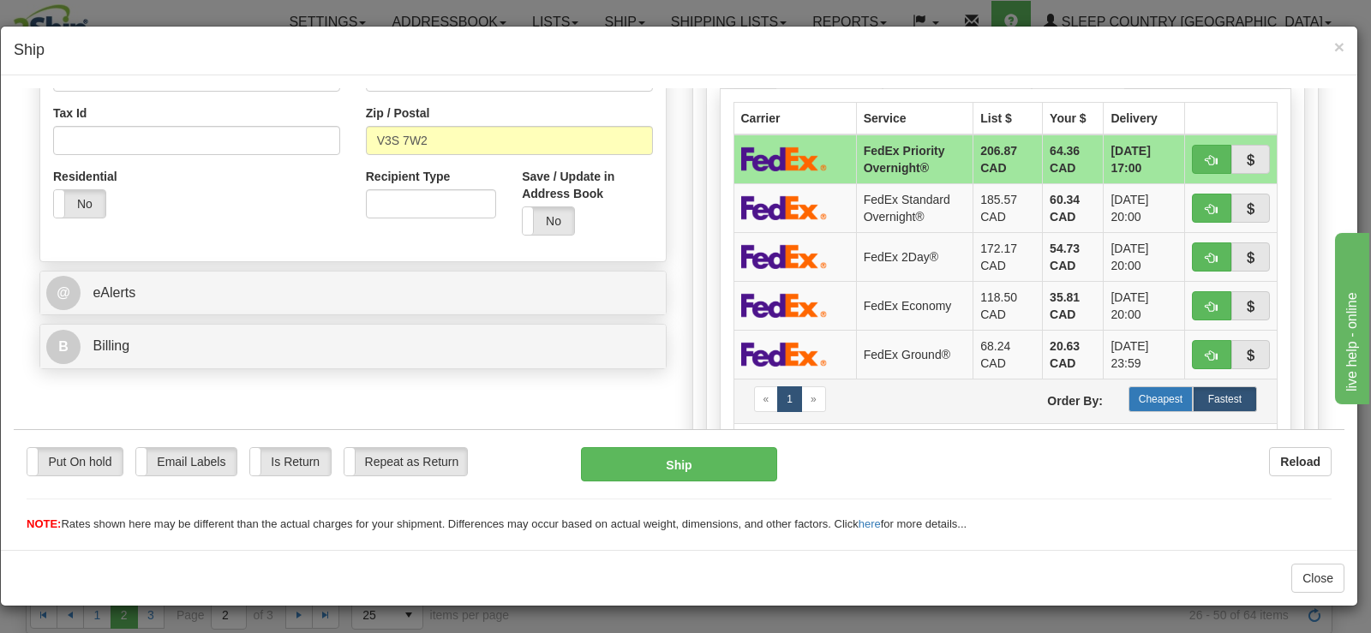
click at [1142, 400] on label "Cheapest" at bounding box center [1160, 399] width 64 height 26
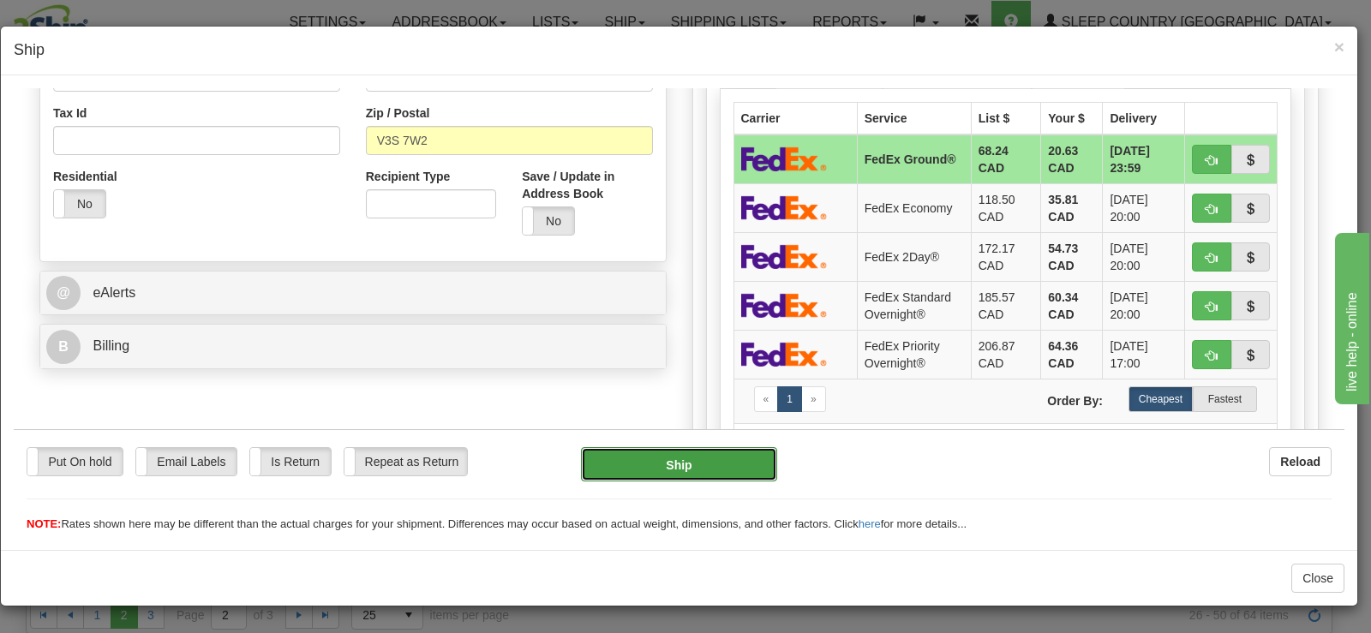
click at [635, 455] on button "Ship" at bounding box center [679, 463] width 196 height 34
type input "92"
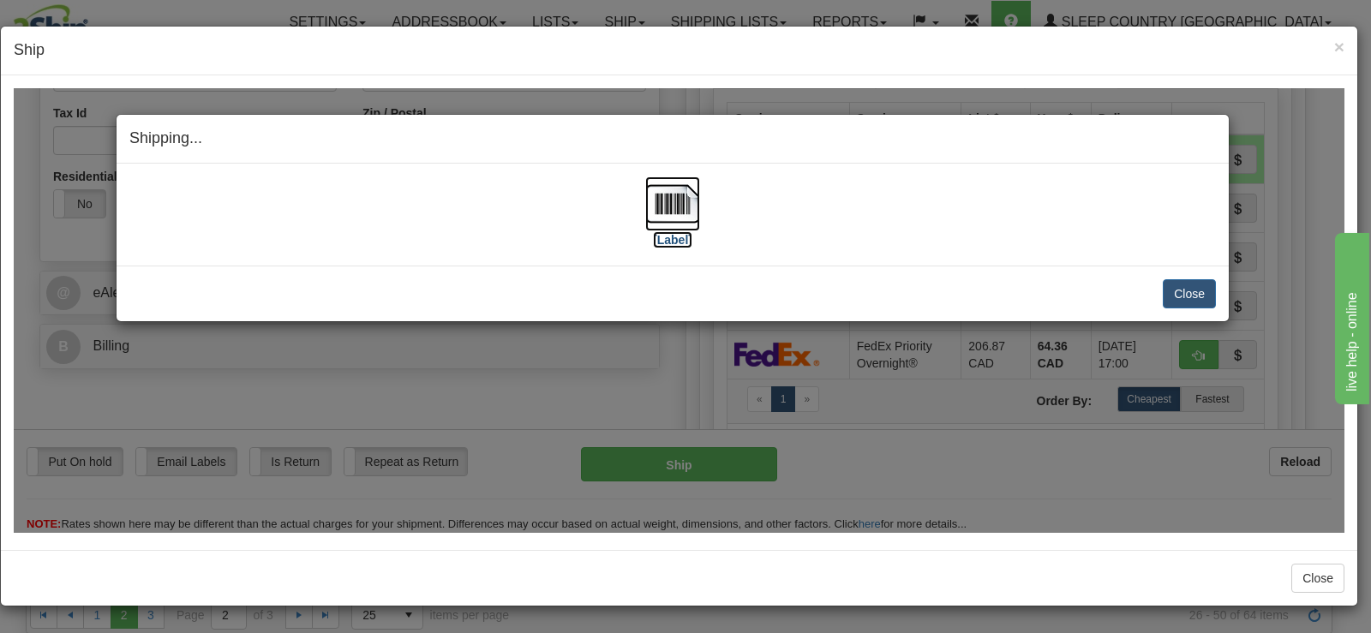
click at [653, 224] on img at bounding box center [672, 203] width 55 height 55
click at [1171, 284] on button "Close" at bounding box center [1189, 292] width 53 height 29
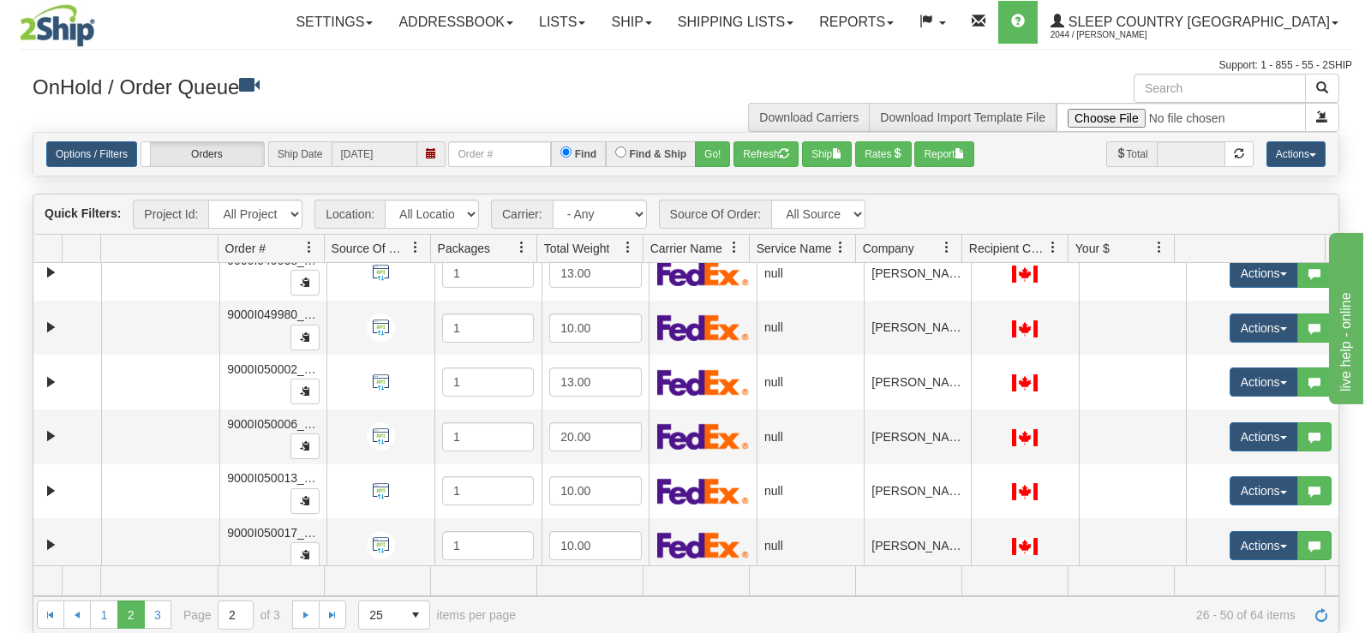
scroll to position [0, 0]
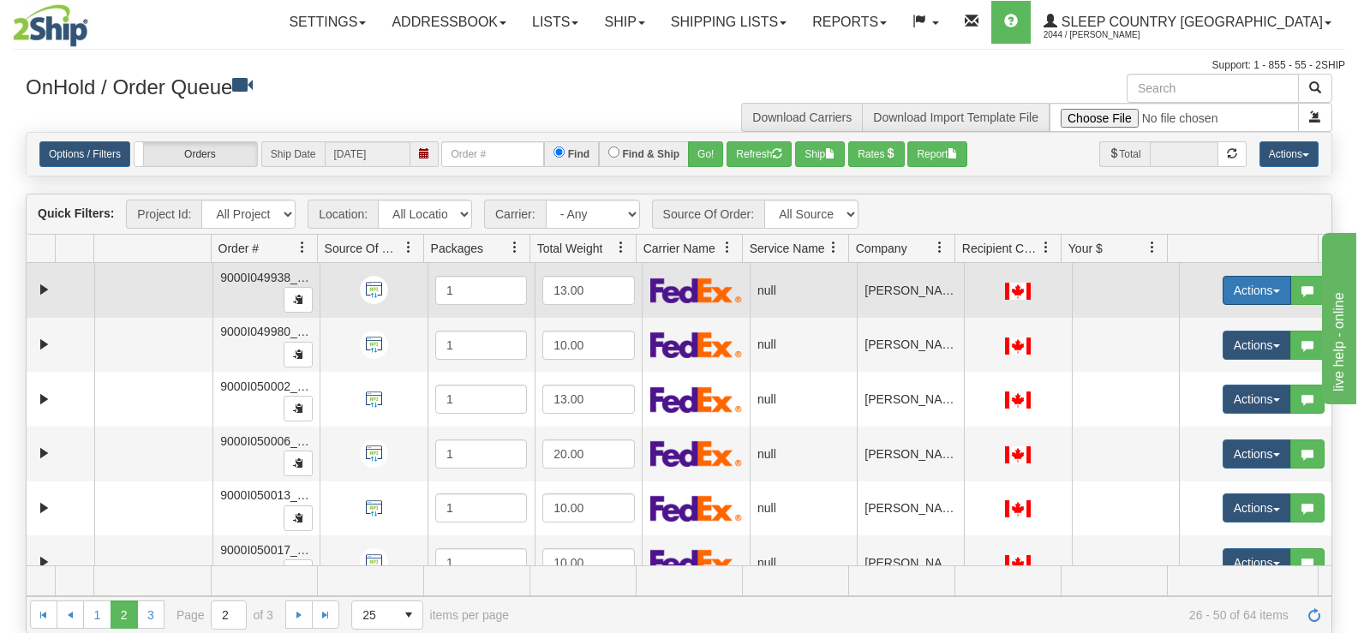
click at [1249, 278] on button "Actions" at bounding box center [1257, 290] width 69 height 29
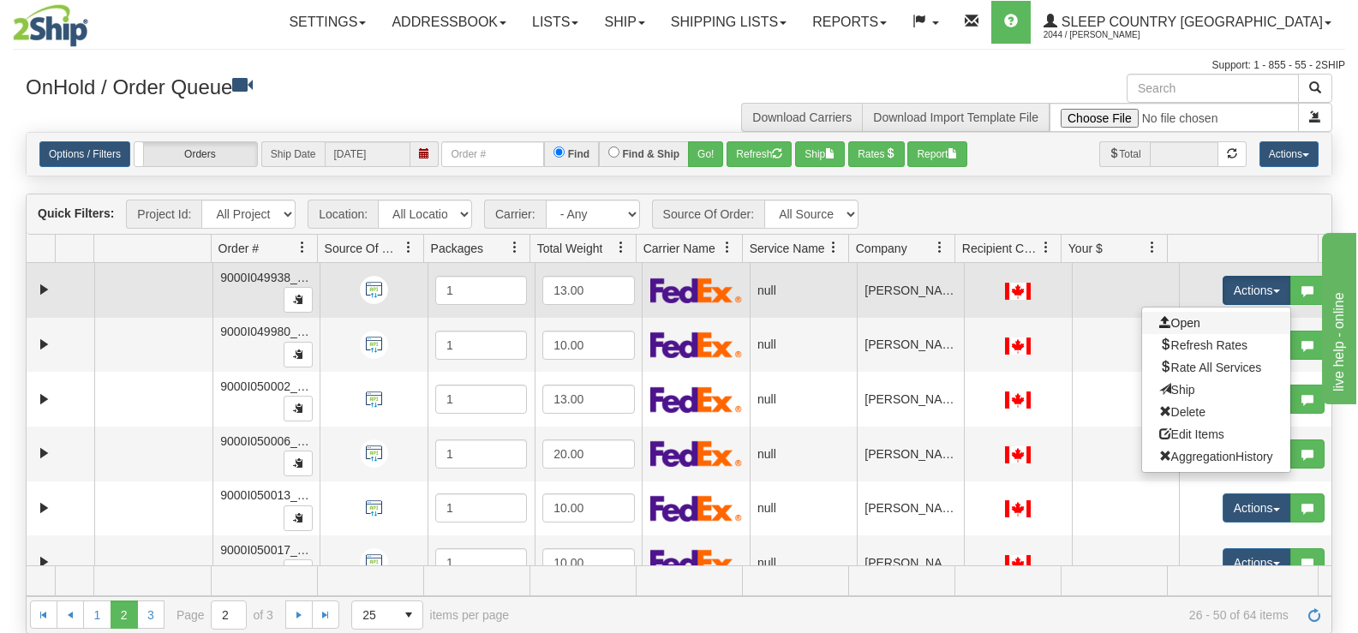
click at [1221, 323] on link "Open" at bounding box center [1216, 323] width 148 height 22
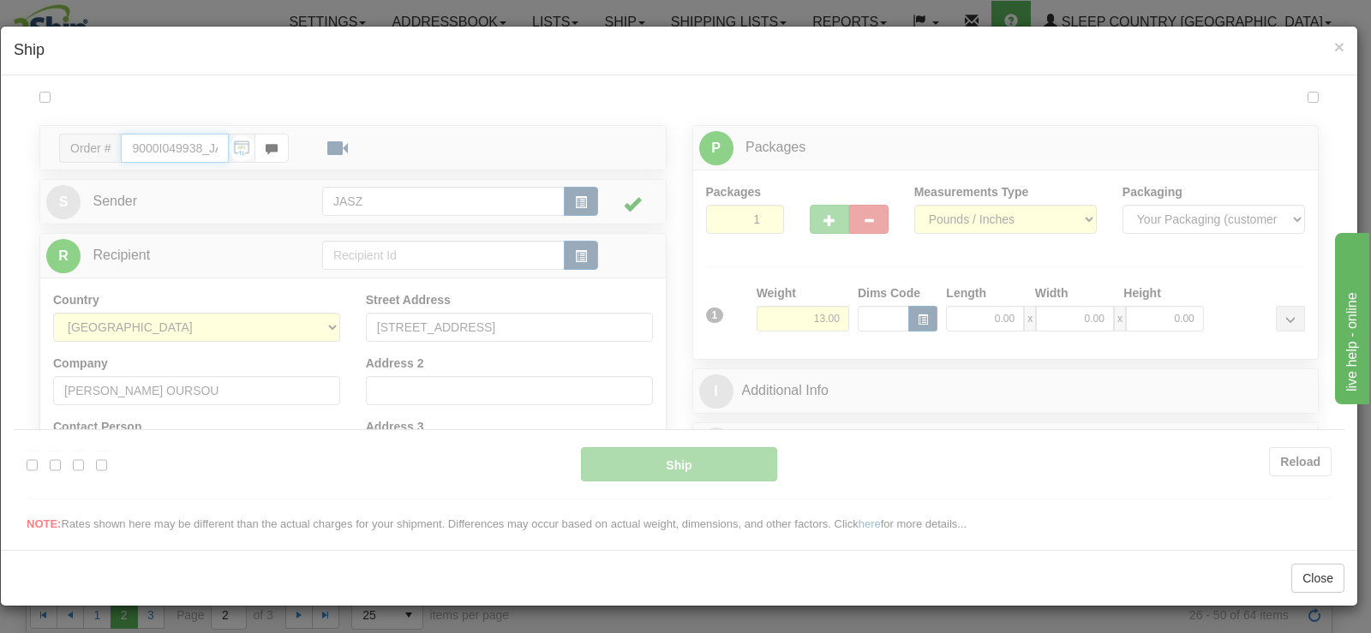
type input "09:19"
type input "16:00"
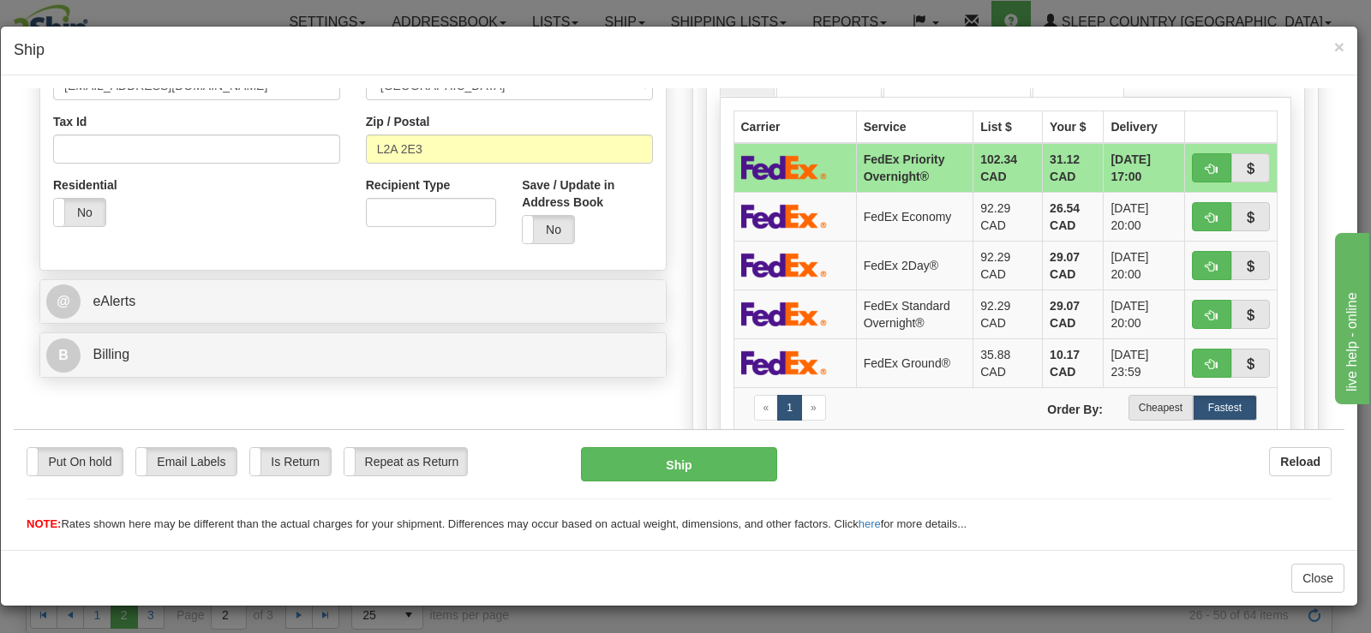
scroll to position [529, 0]
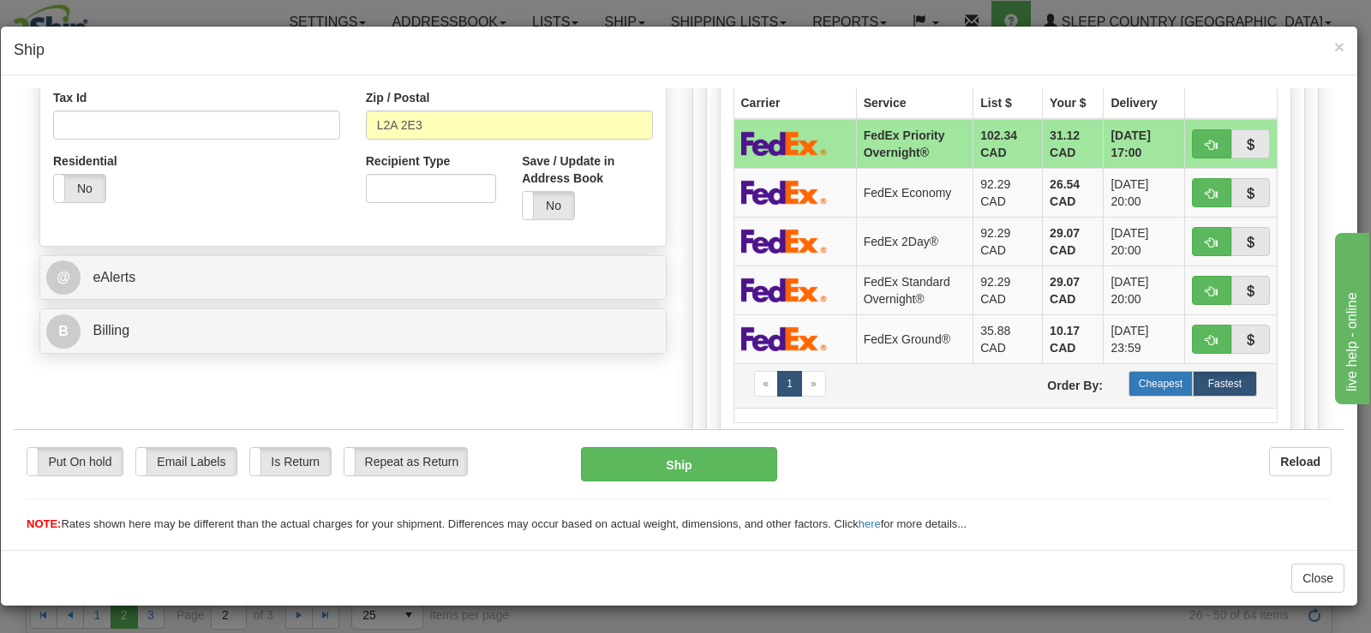
click at [1138, 387] on label "Cheapest" at bounding box center [1160, 383] width 64 height 26
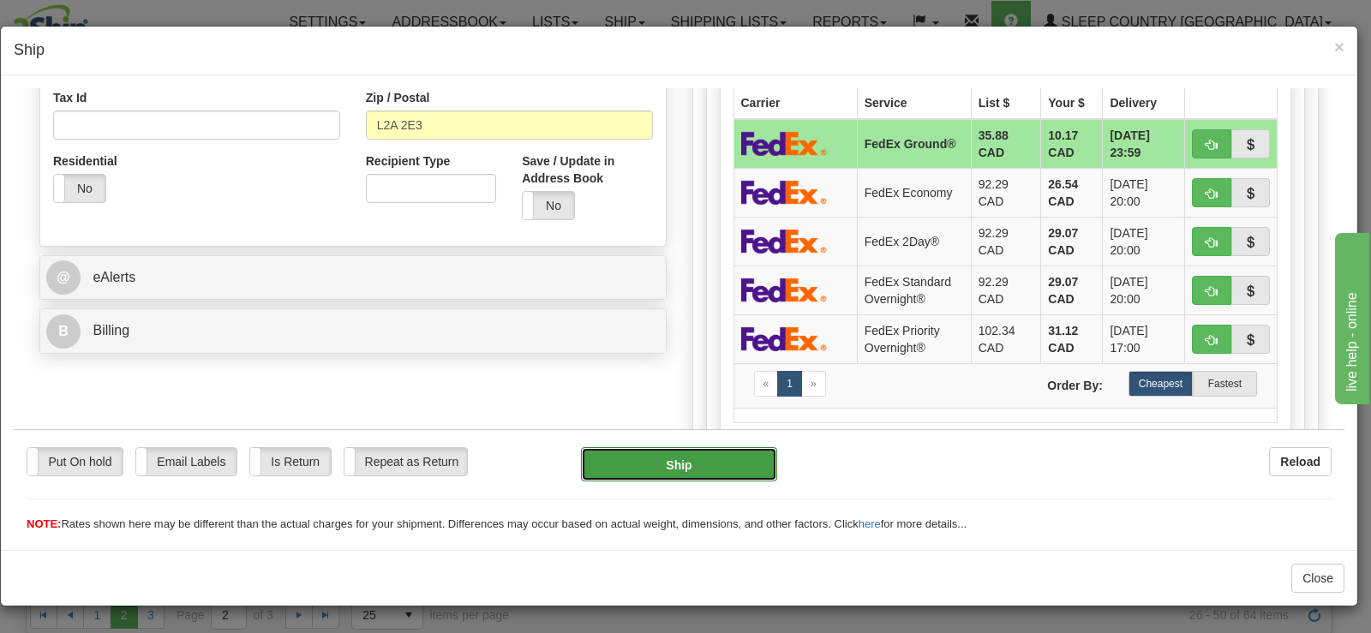
click at [682, 474] on button "Ship" at bounding box center [679, 463] width 196 height 34
type input "92"
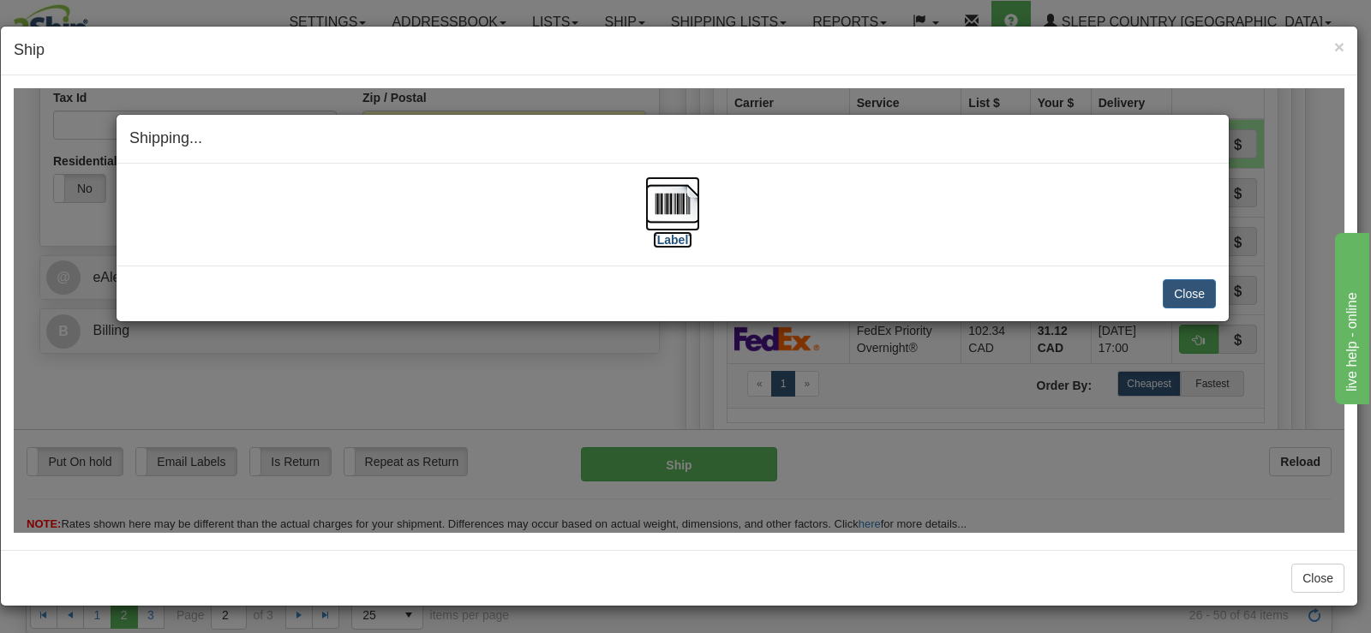
click at [662, 227] on img at bounding box center [672, 203] width 55 height 55
click at [1179, 291] on button "Close" at bounding box center [1189, 292] width 53 height 29
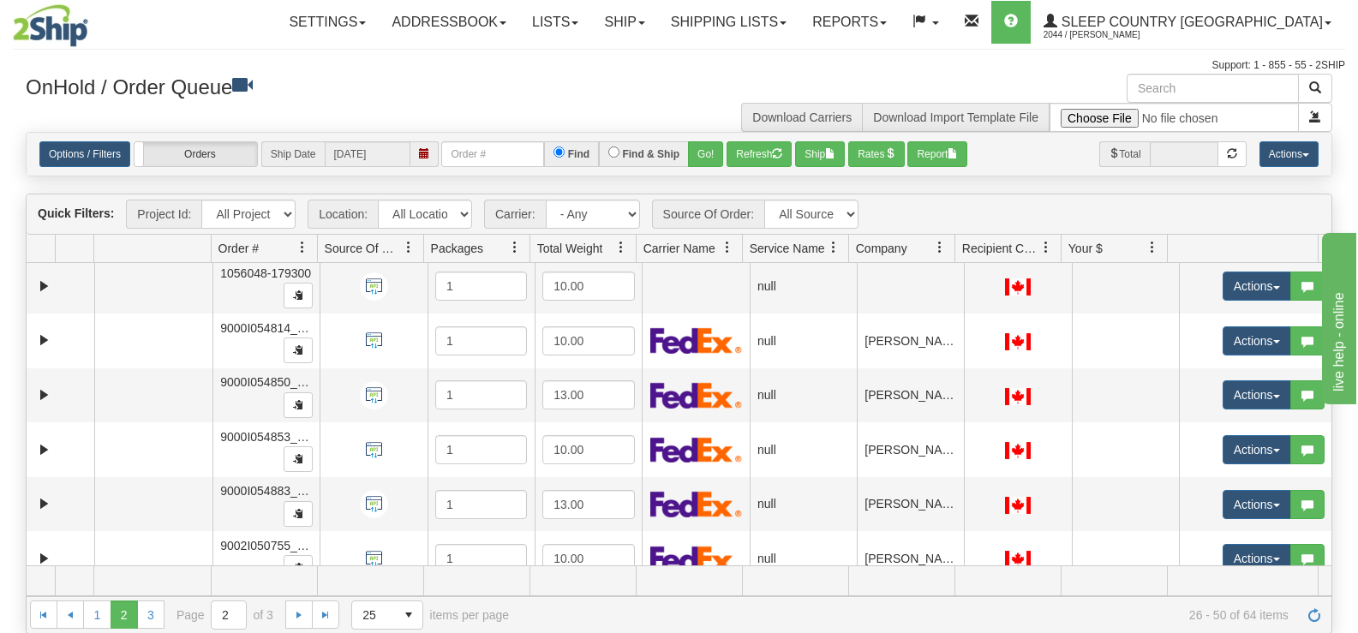
scroll to position [1060, 0]
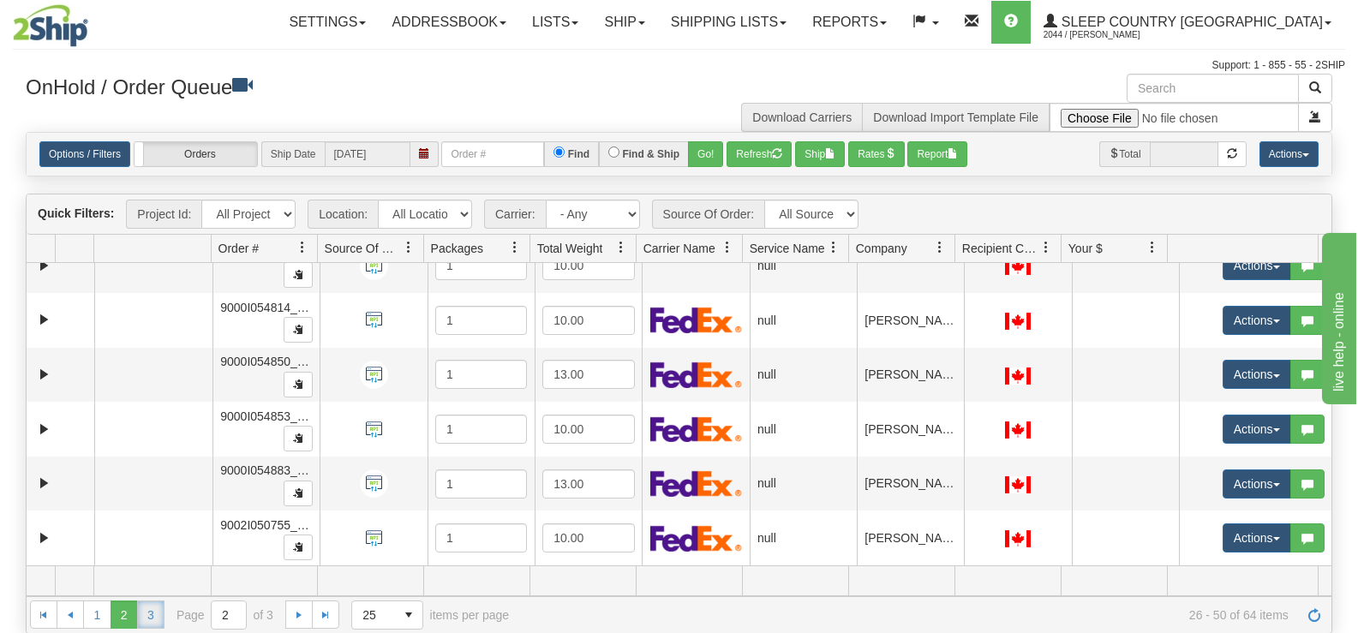
click at [143, 607] on link "3" at bounding box center [150, 614] width 27 height 27
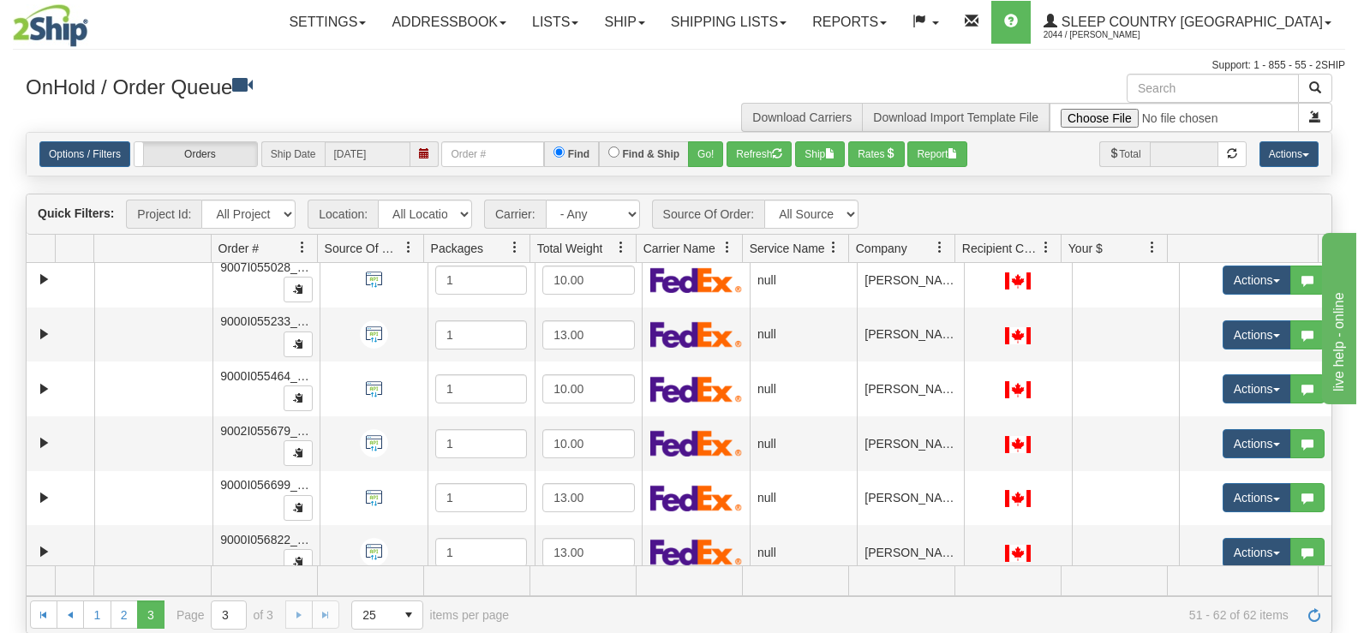
scroll to position [0, 0]
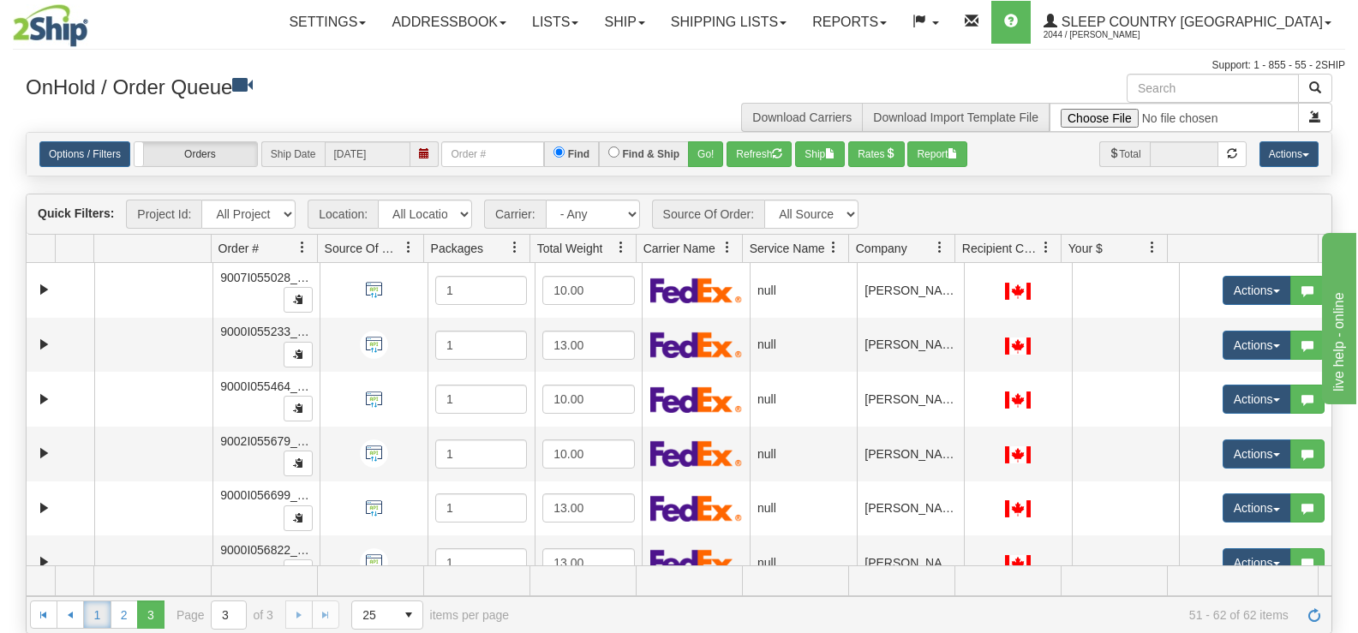
click at [104, 619] on link "1" at bounding box center [96, 614] width 27 height 27
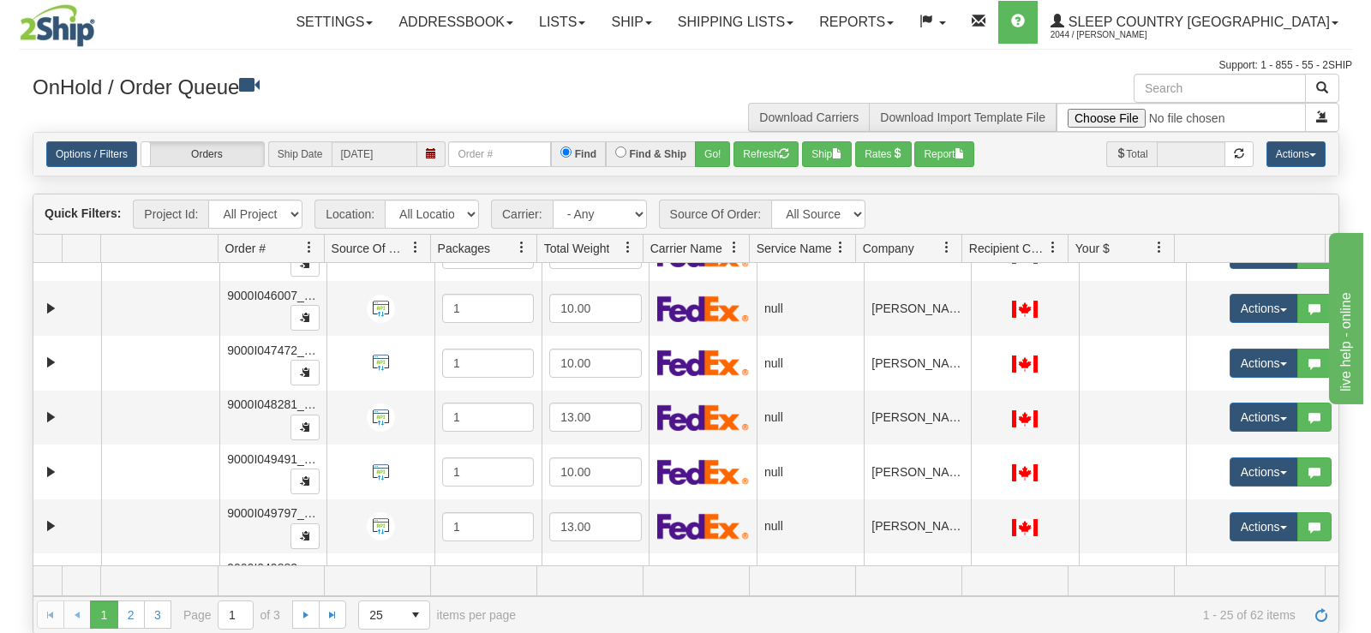
scroll to position [1060, 0]
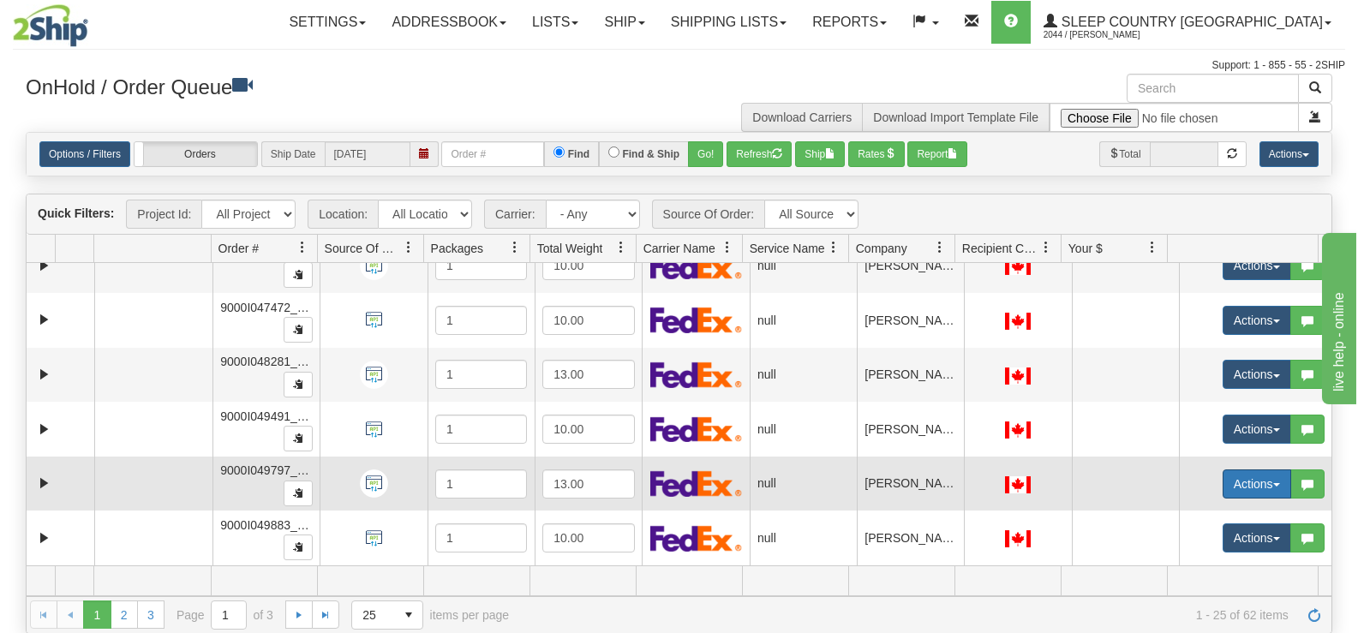
click at [1252, 480] on button "Actions" at bounding box center [1257, 484] width 69 height 29
click at [1177, 512] on span "Open" at bounding box center [1179, 517] width 41 height 14
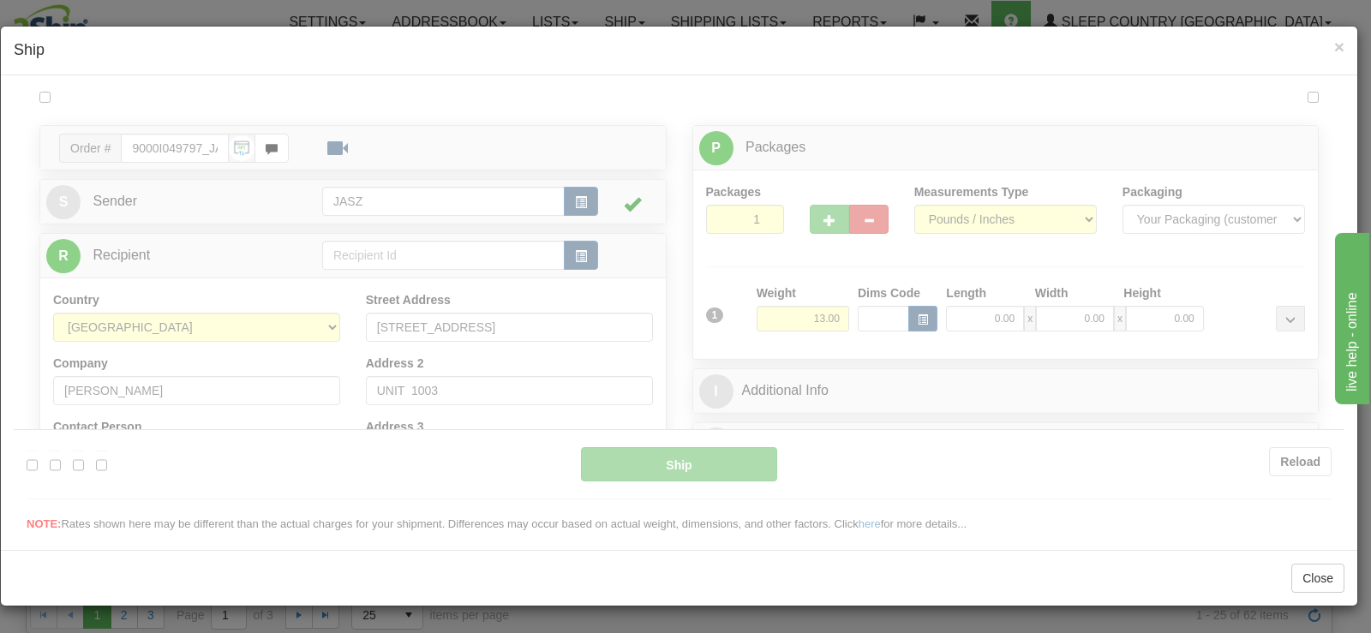
scroll to position [0, 0]
type input "09:21"
type input "16:00"
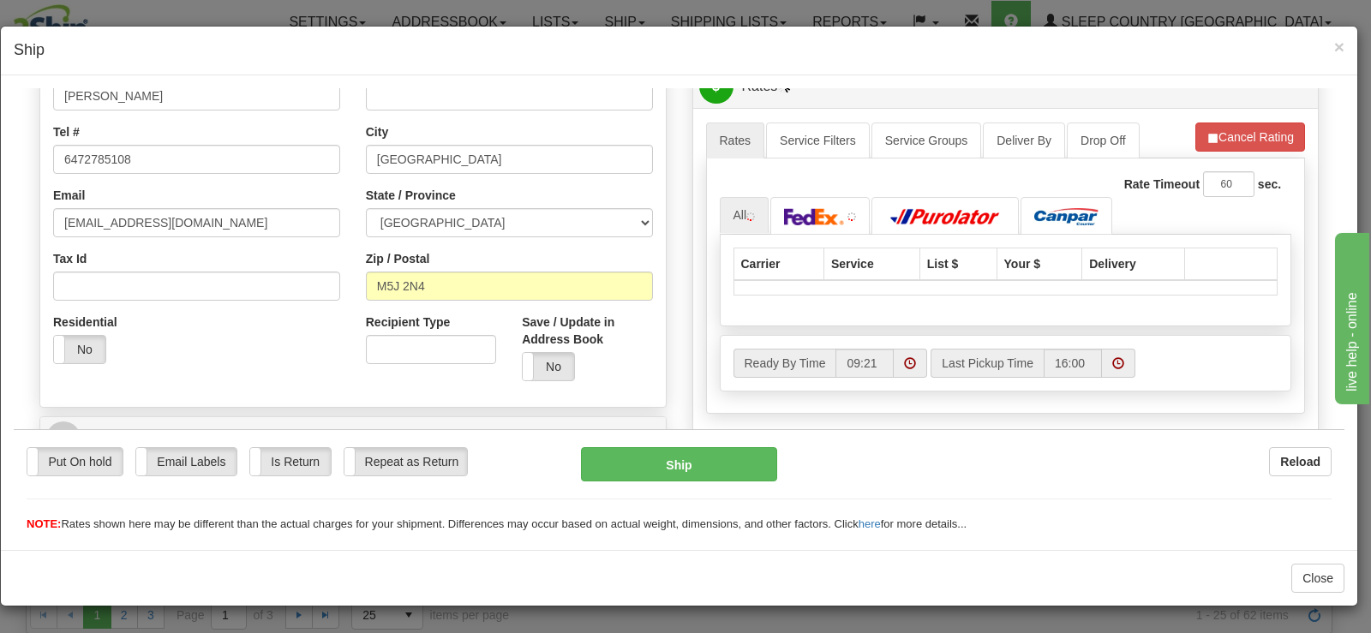
drag, startPoint x: 1340, startPoint y: 126, endPoint x: 157, endPoint y: 89, distance: 1183.8
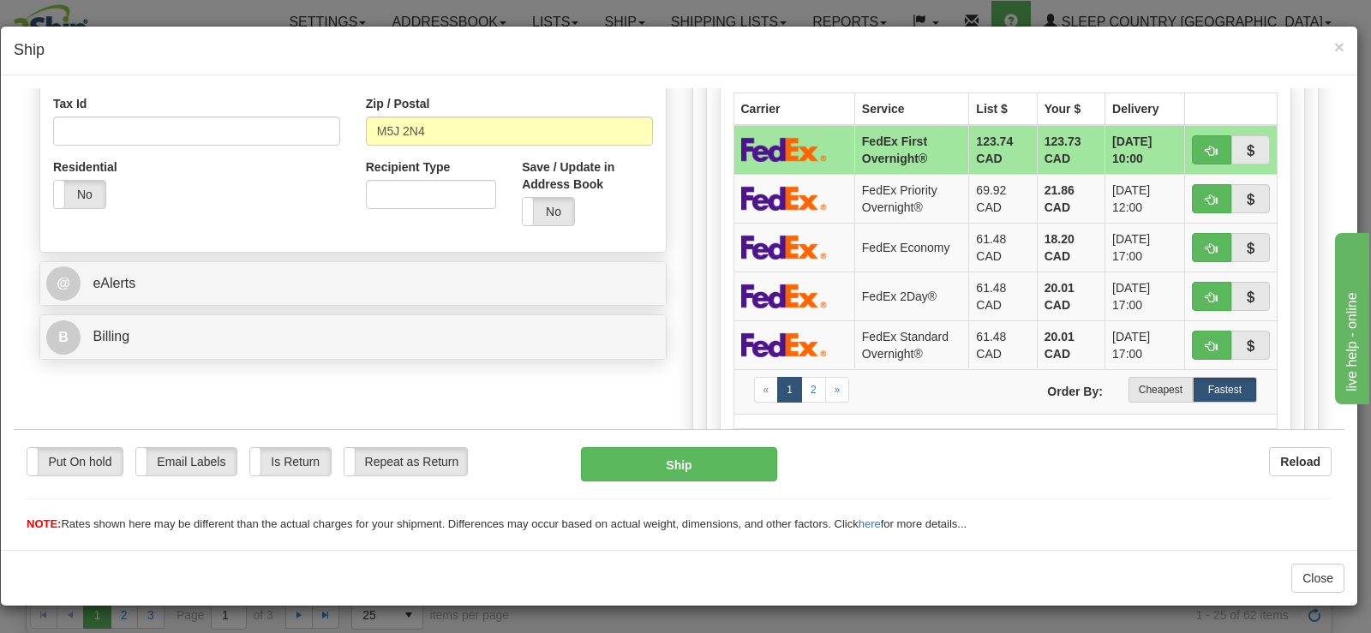
scroll to position [709, 0]
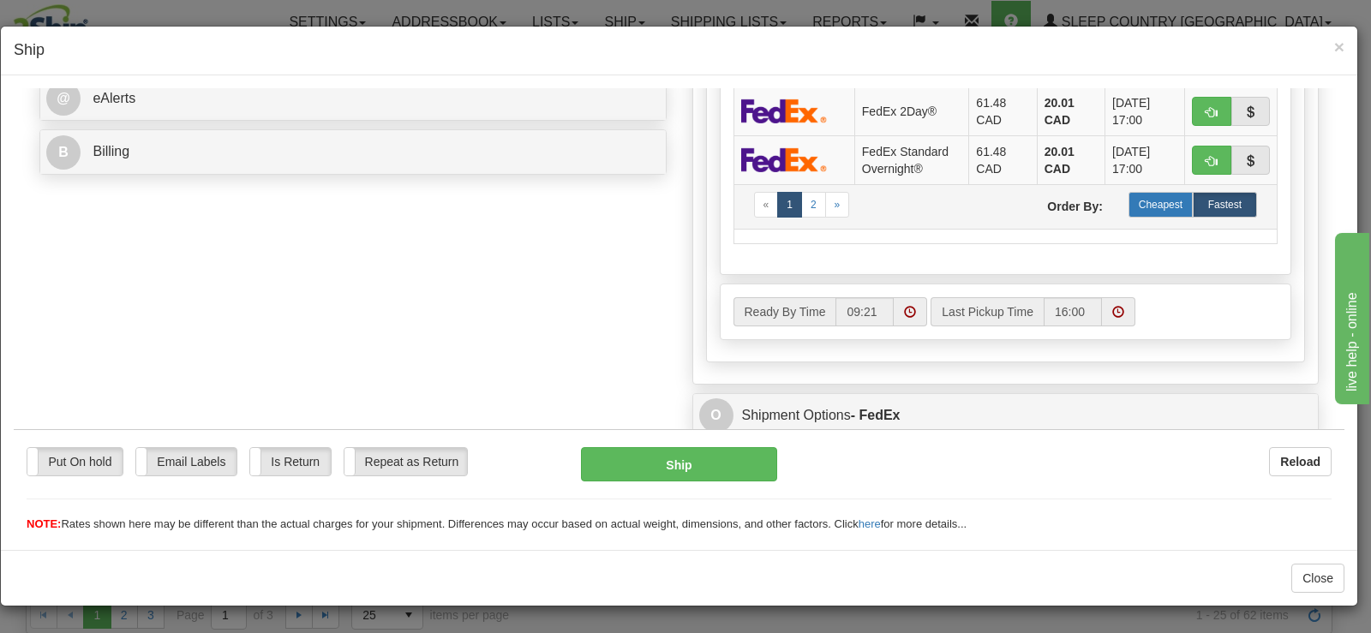
click at [1164, 211] on label "Cheapest" at bounding box center [1160, 204] width 64 height 26
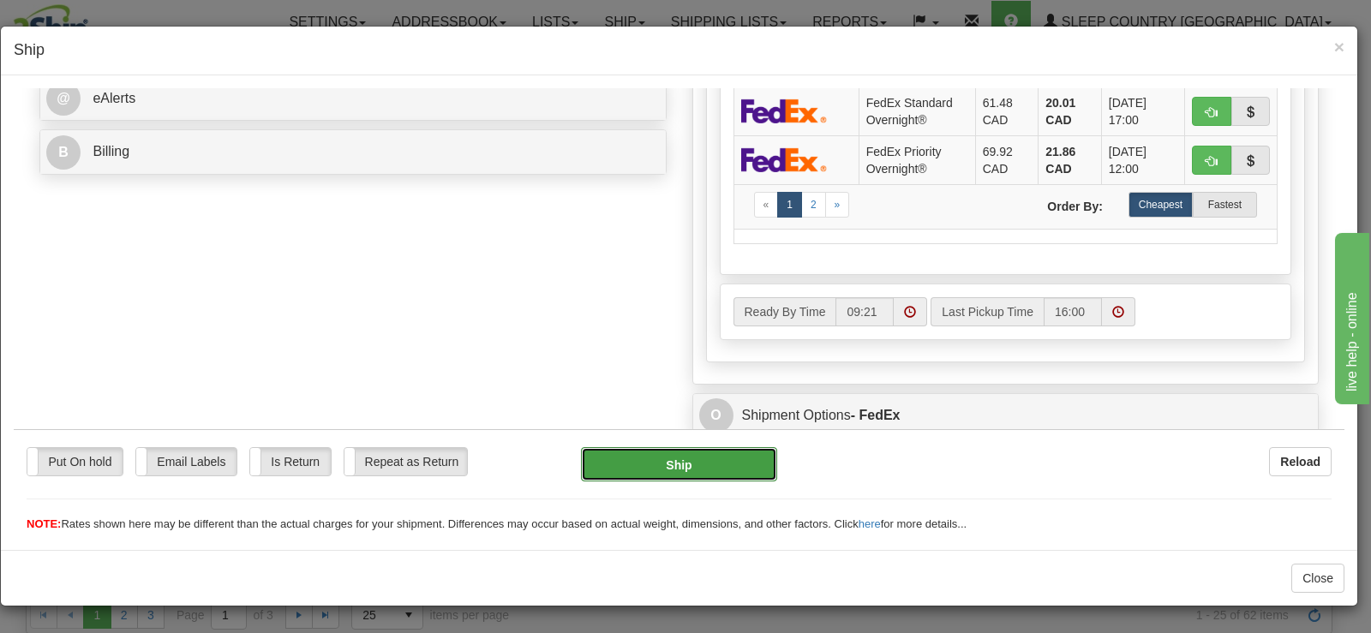
click at [711, 455] on button "Ship" at bounding box center [679, 463] width 196 height 34
type input "92"
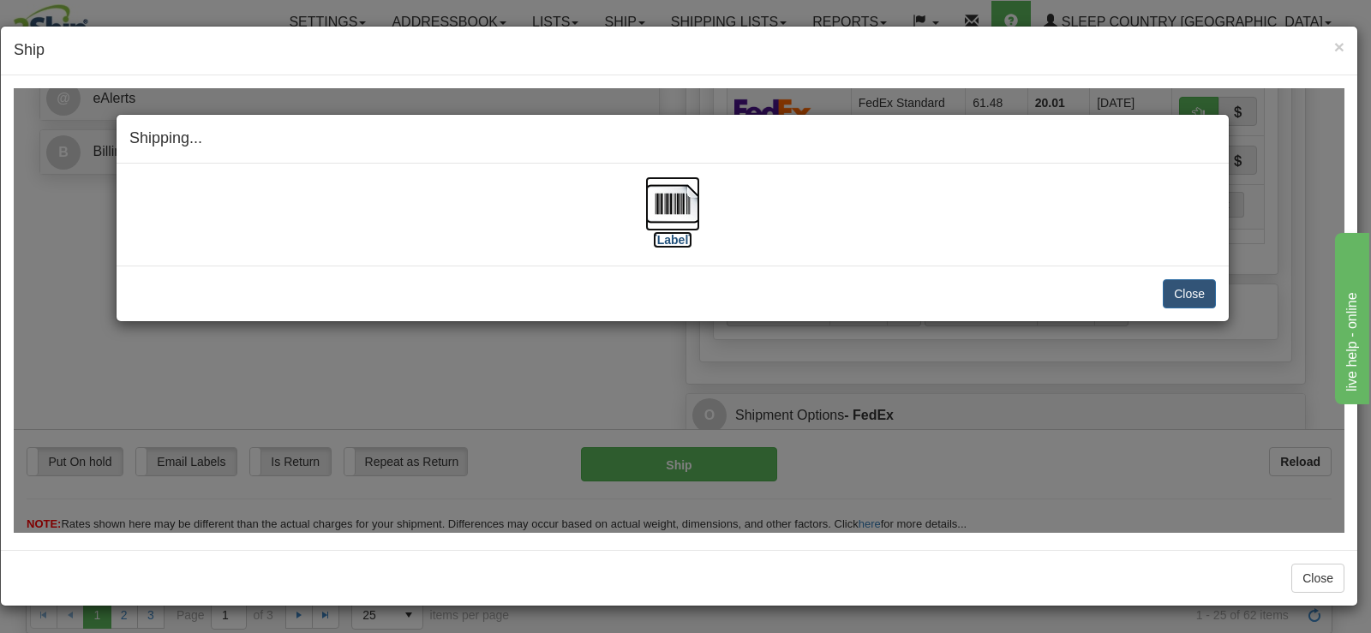
click at [665, 211] on img at bounding box center [672, 203] width 55 height 55
click at [1172, 292] on button "Close" at bounding box center [1189, 292] width 53 height 29
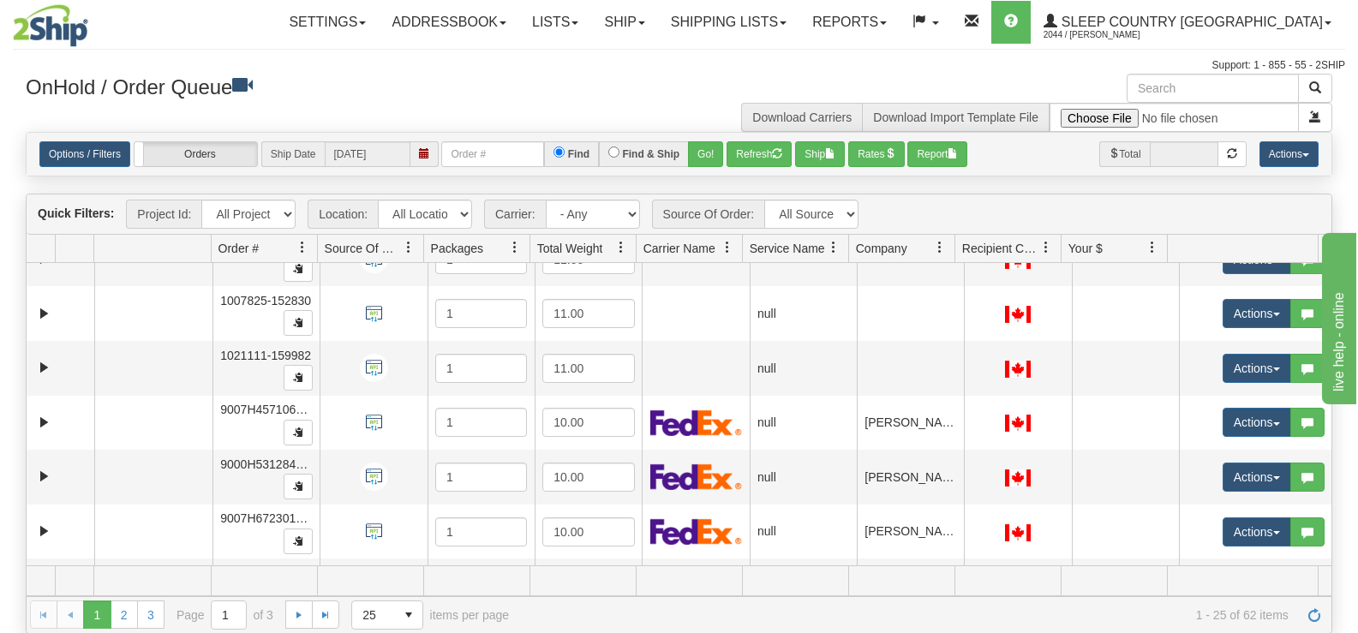
scroll to position [26, 0]
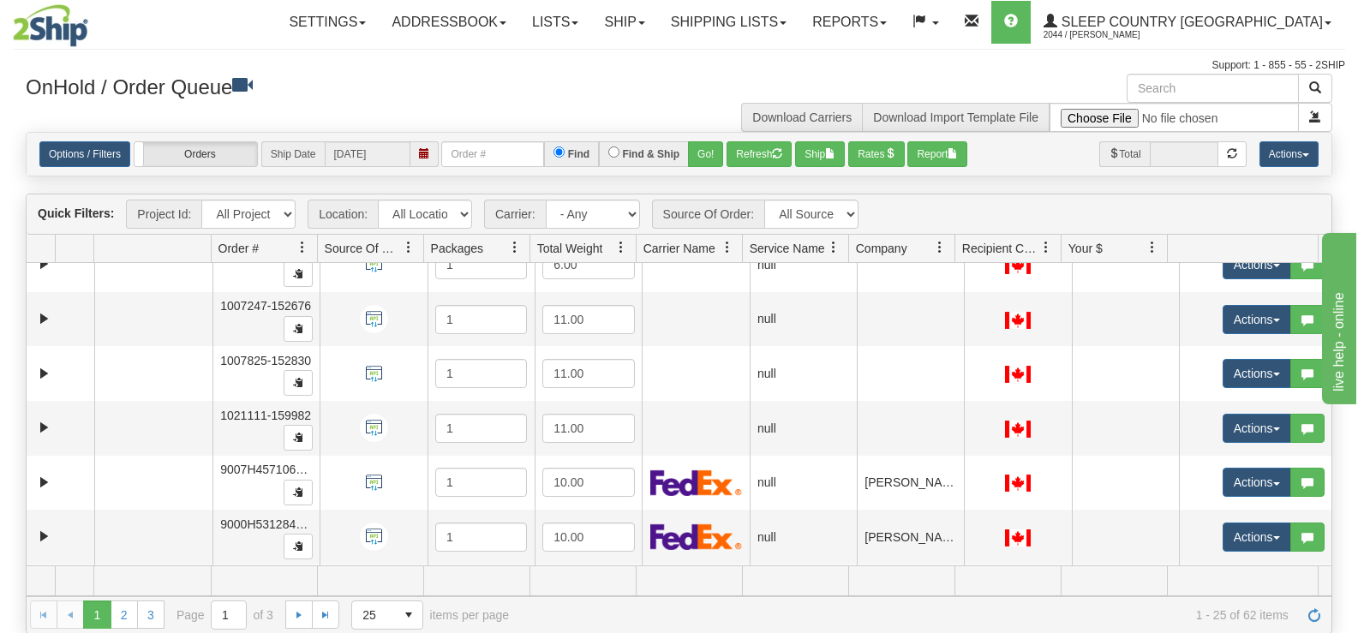
click at [125, 631] on div "1 2 3 1 2 3 Page 1 of 3 25 15 25 50 100 items per page 1 - 25 of 62 items" at bounding box center [679, 614] width 1305 height 37
click at [124, 607] on link "2" at bounding box center [124, 614] width 27 height 27
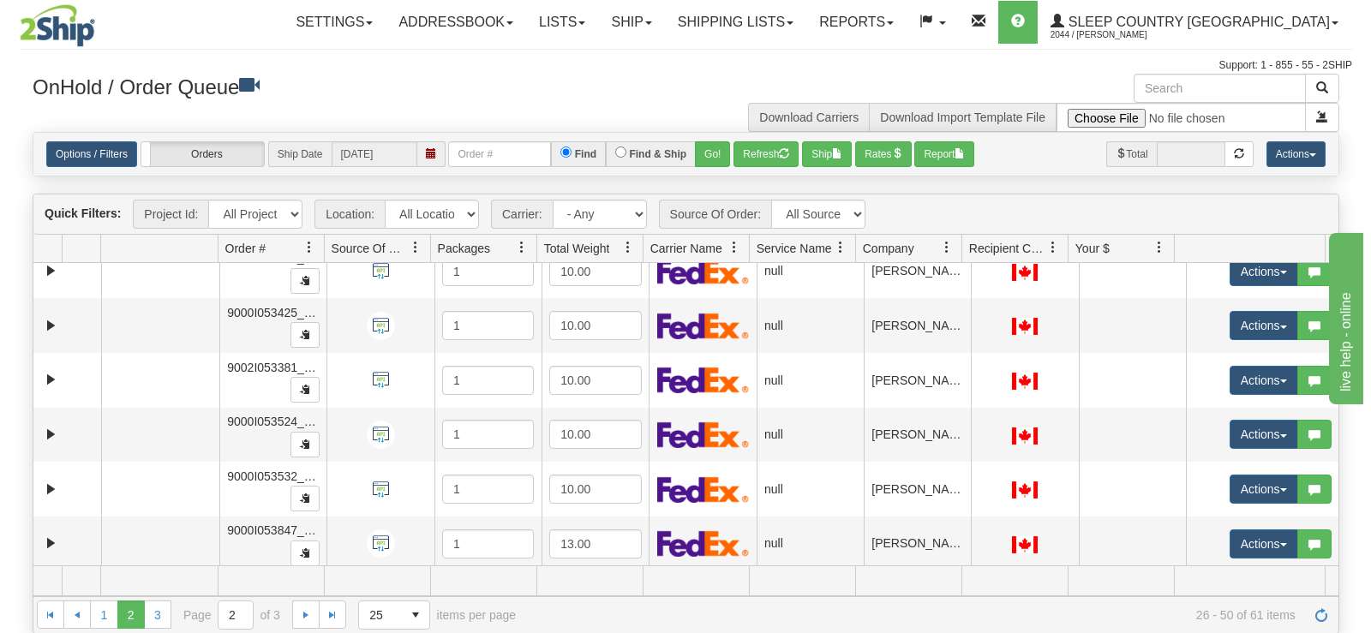
scroll to position [399, 0]
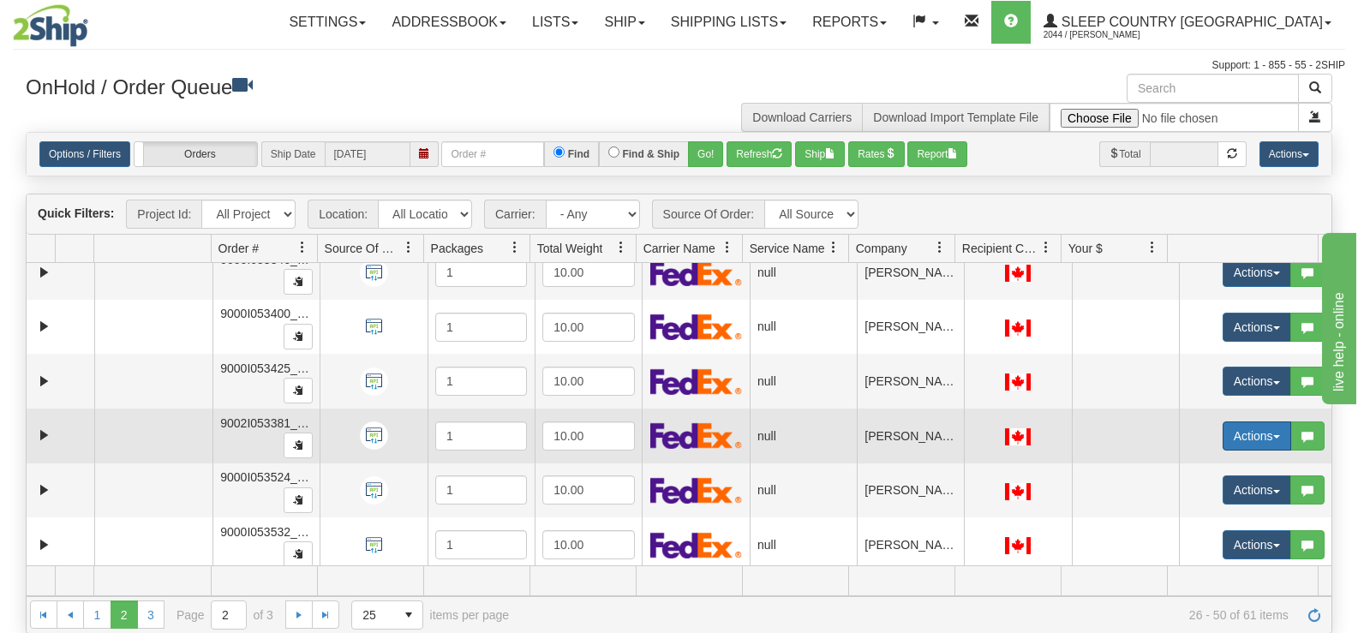
click at [1229, 434] on button "Actions" at bounding box center [1257, 436] width 69 height 29
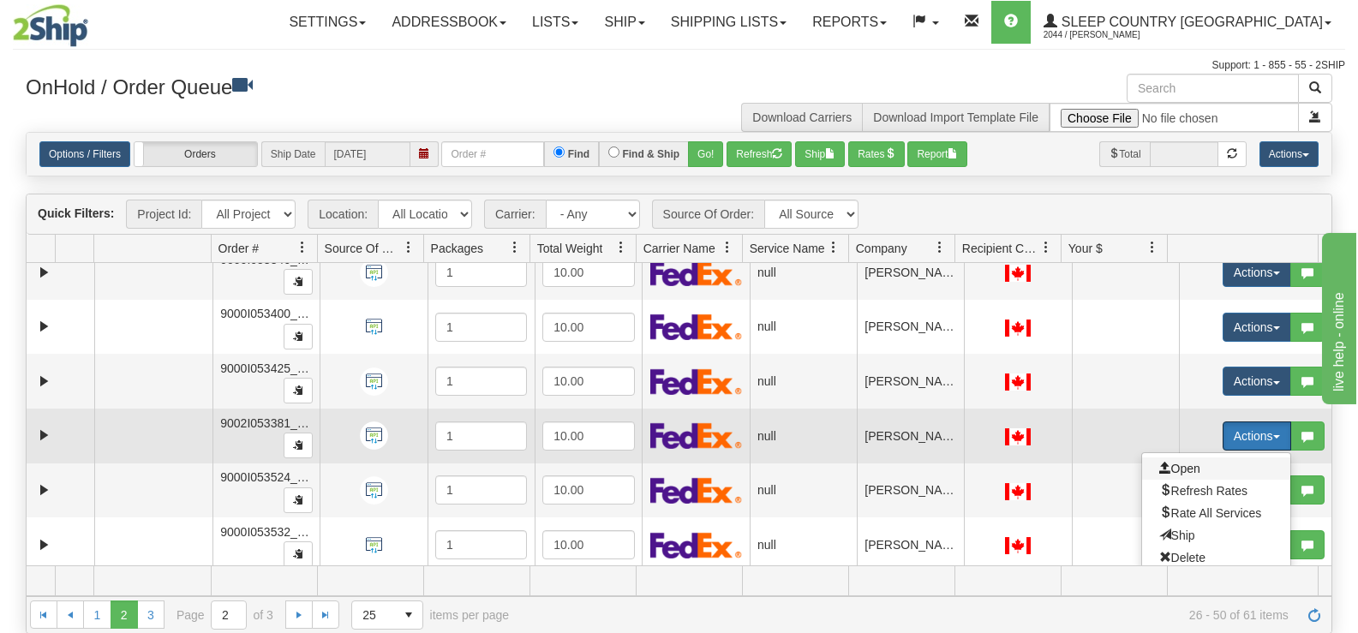
click at [1185, 465] on span "Open" at bounding box center [1179, 469] width 41 height 14
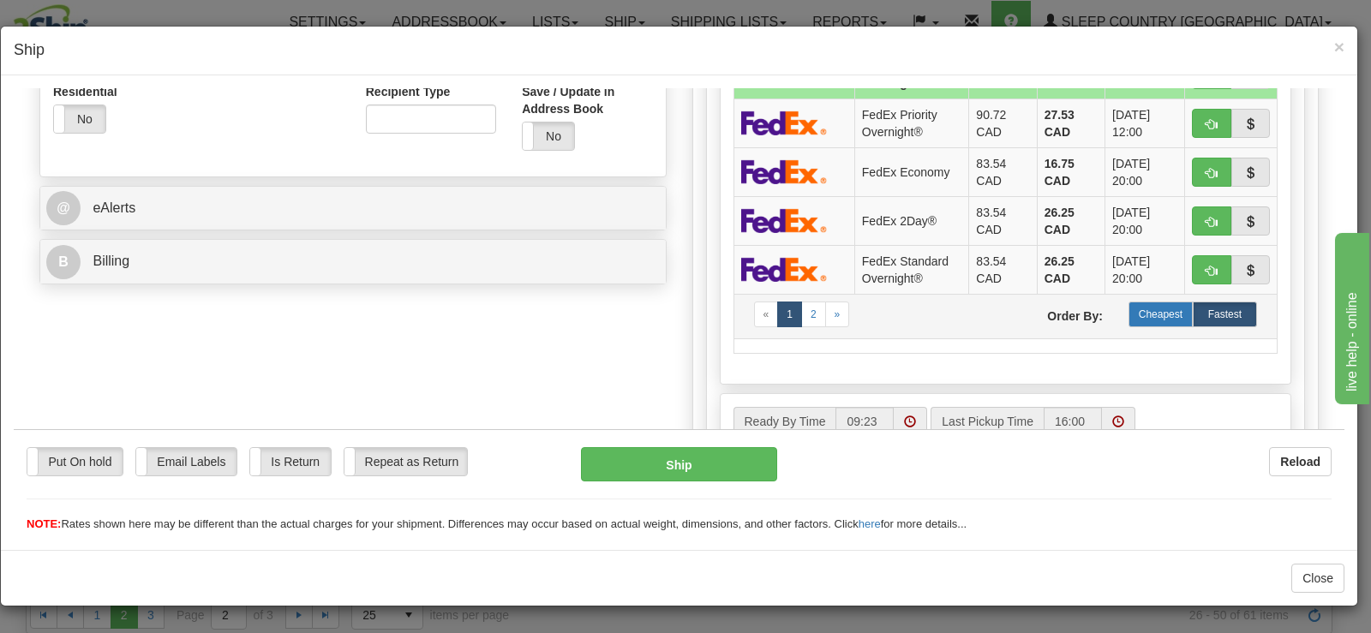
scroll to position [600, 0]
click at [1133, 301] on label "Cheapest" at bounding box center [1160, 313] width 64 height 26
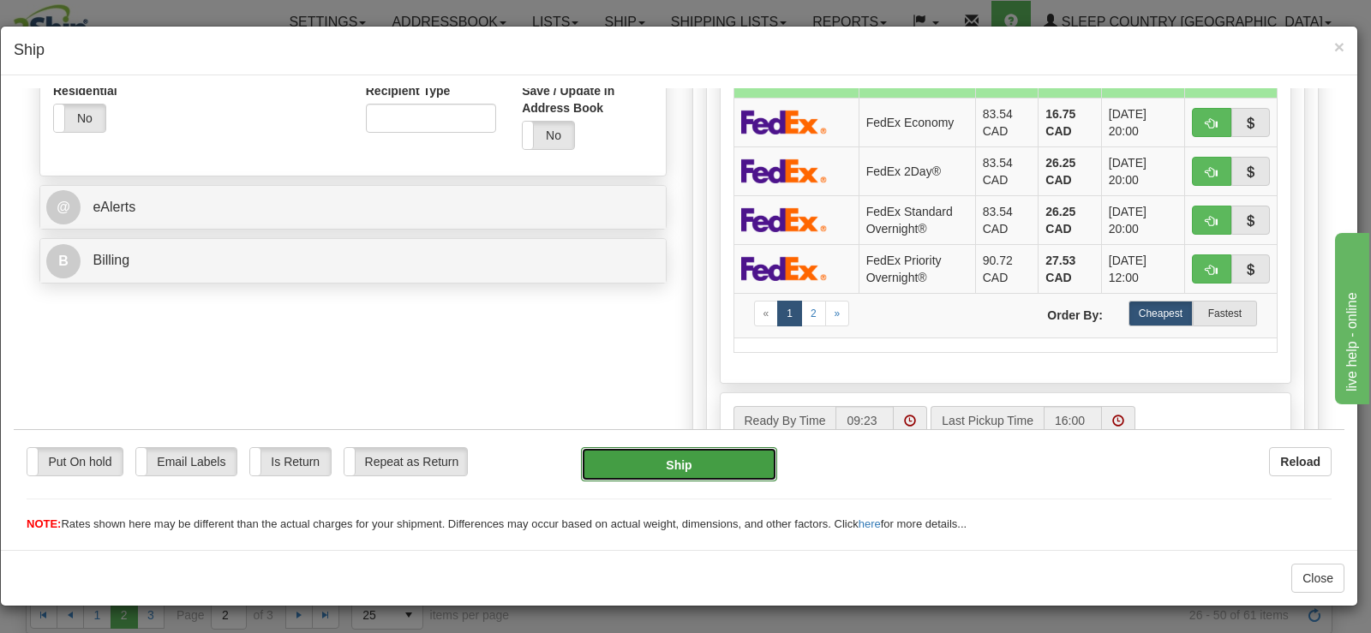
click at [660, 469] on button "Ship" at bounding box center [679, 463] width 196 height 34
type input "92"
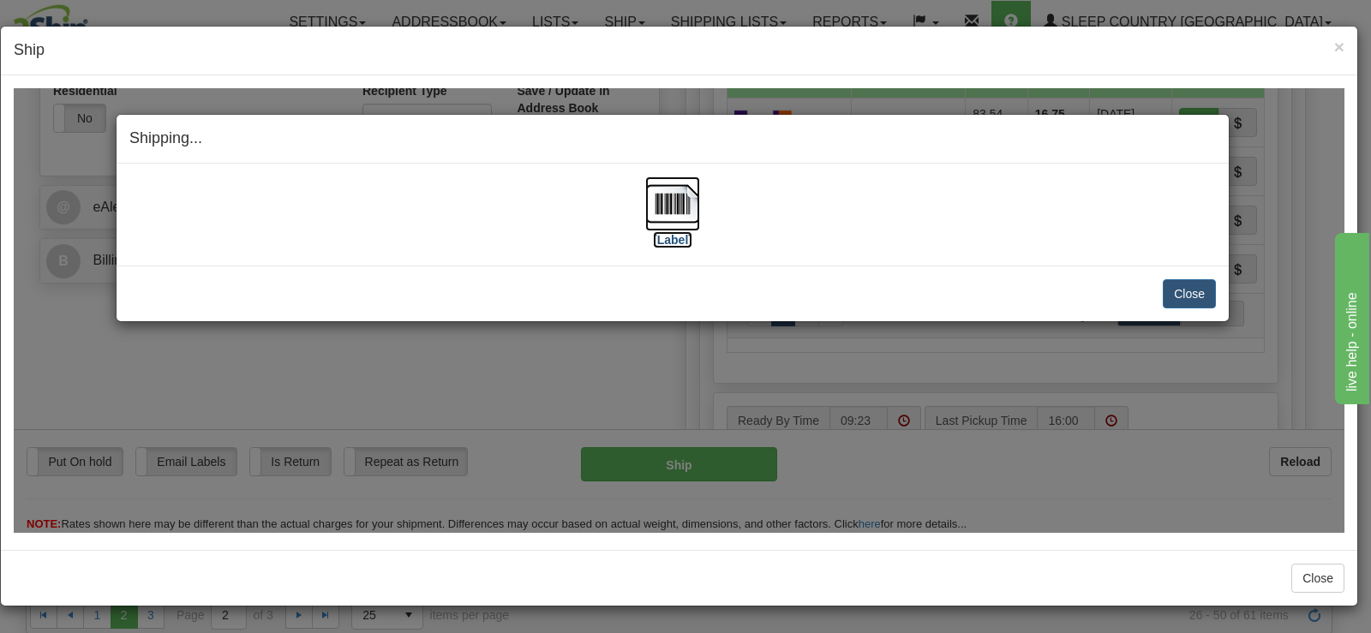
click at [649, 201] on img at bounding box center [672, 203] width 55 height 55
click at [1182, 296] on button "Close" at bounding box center [1189, 292] width 53 height 29
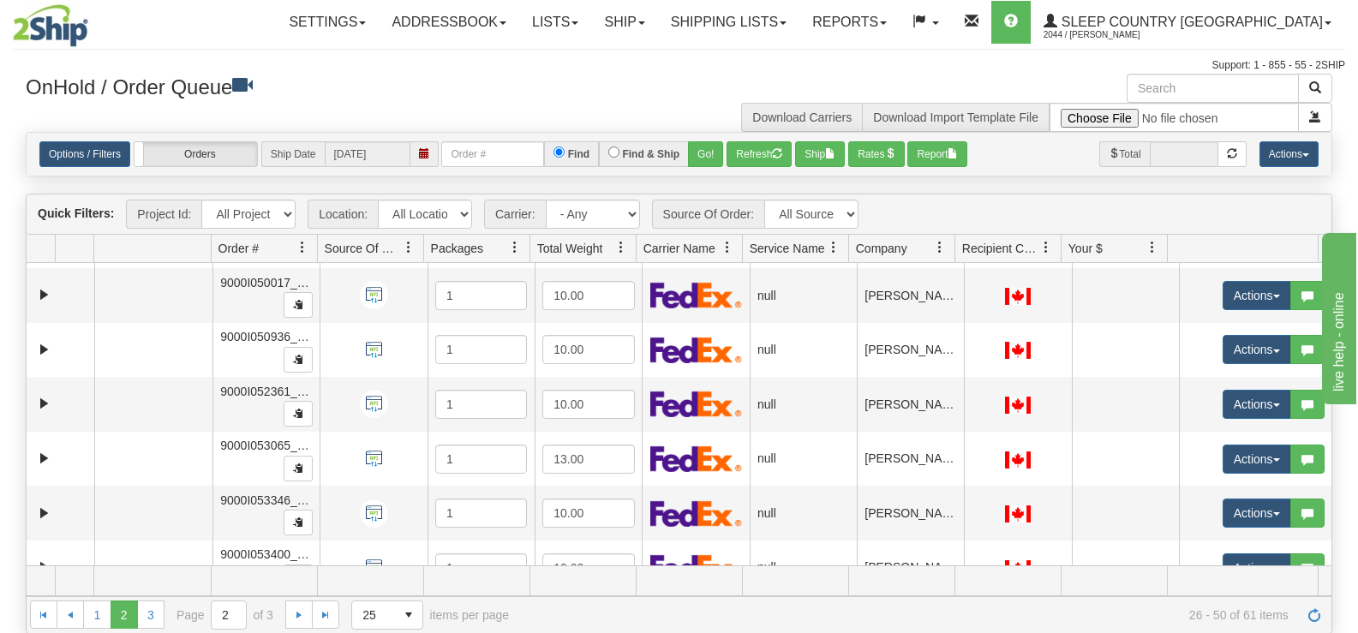
scroll to position [146, 0]
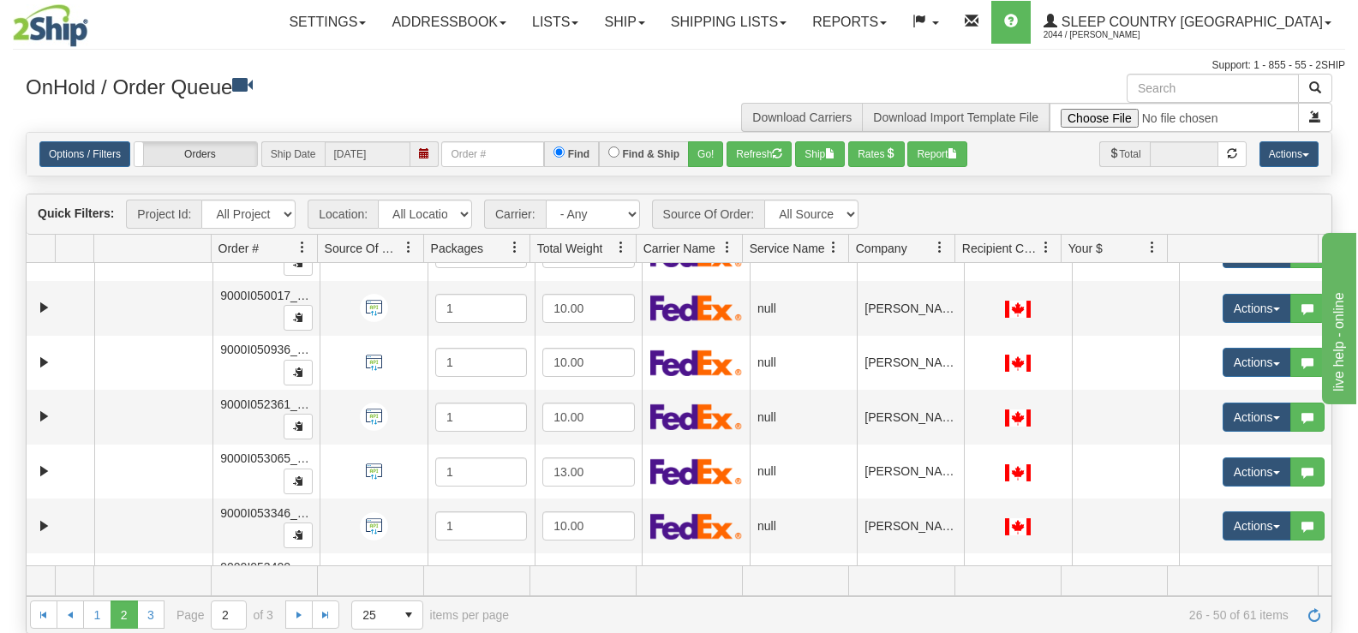
drag, startPoint x: 1378, startPoint y: 403, endPoint x: 1417, endPoint y: 382, distance: 44.5
click html "live help - online"
click at [159, 608] on link "3" at bounding box center [150, 614] width 27 height 27
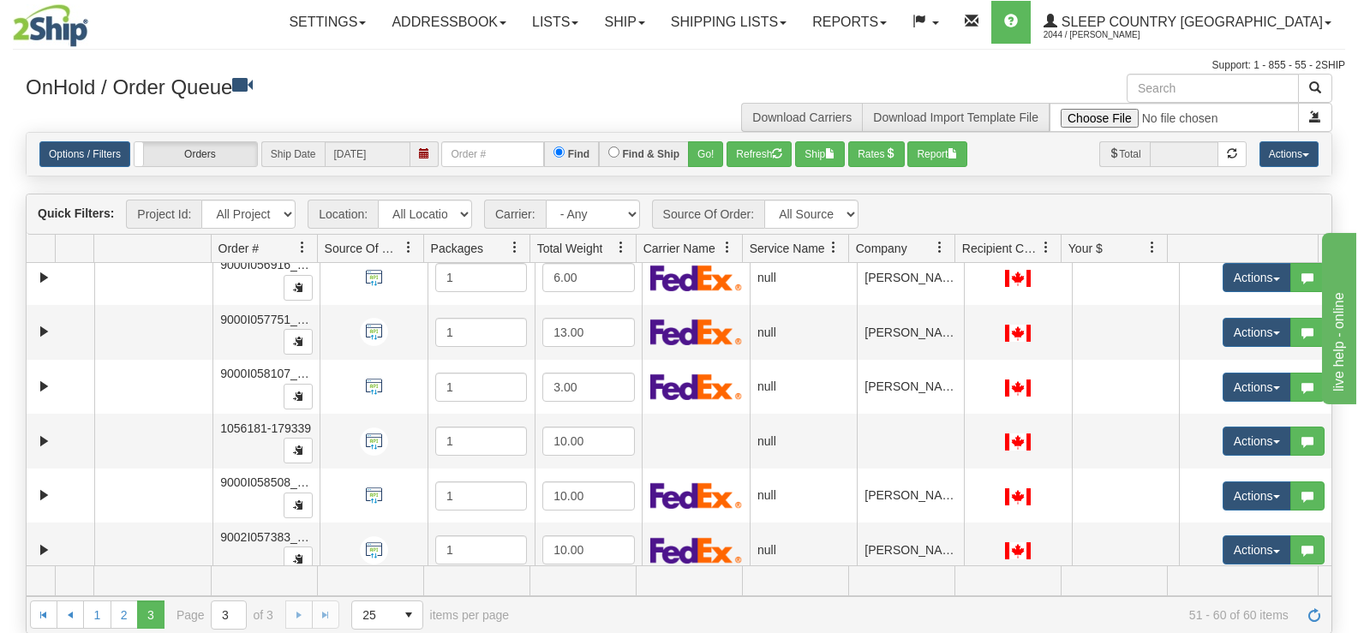
scroll to position [242, 0]
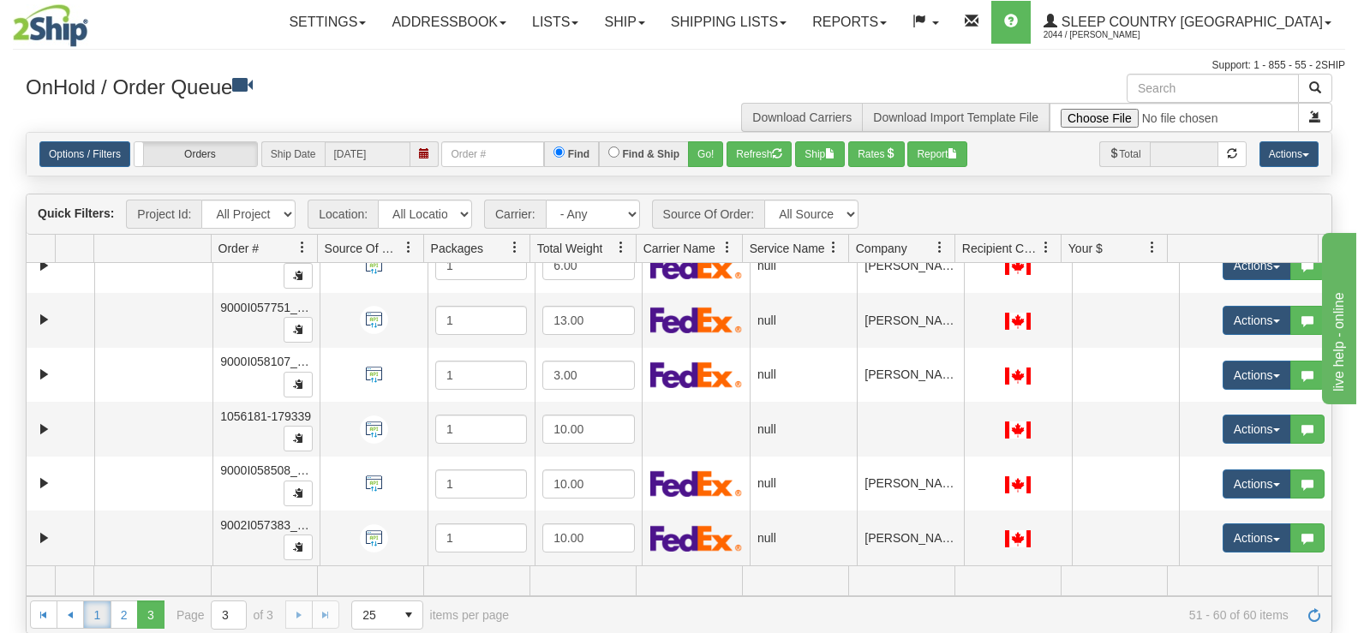
click at [92, 610] on link "1" at bounding box center [96, 614] width 27 height 27
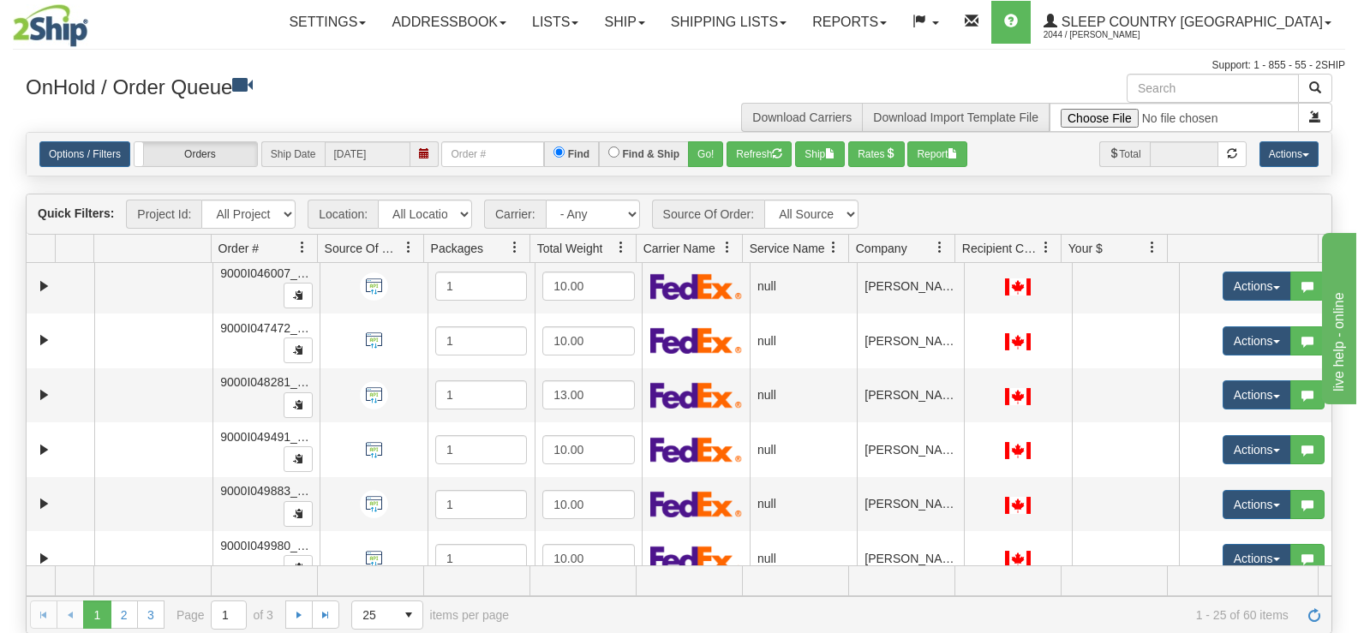
scroll to position [1060, 0]
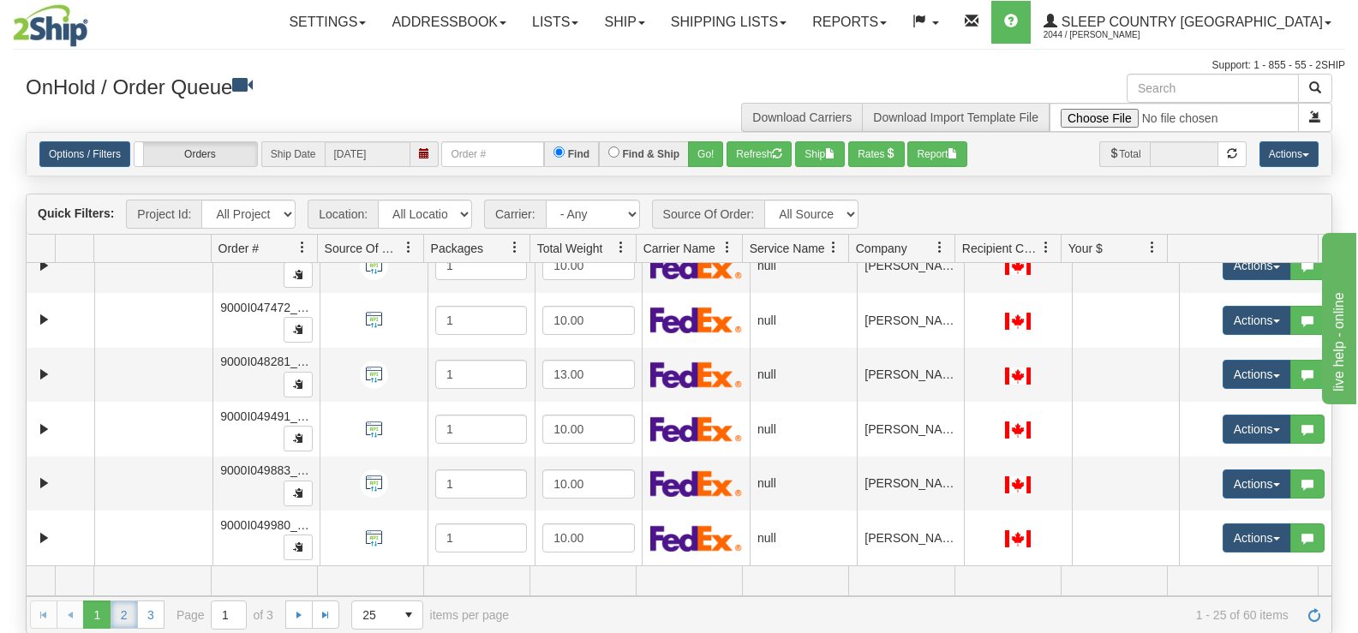
click at [130, 616] on link "2" at bounding box center [124, 614] width 27 height 27
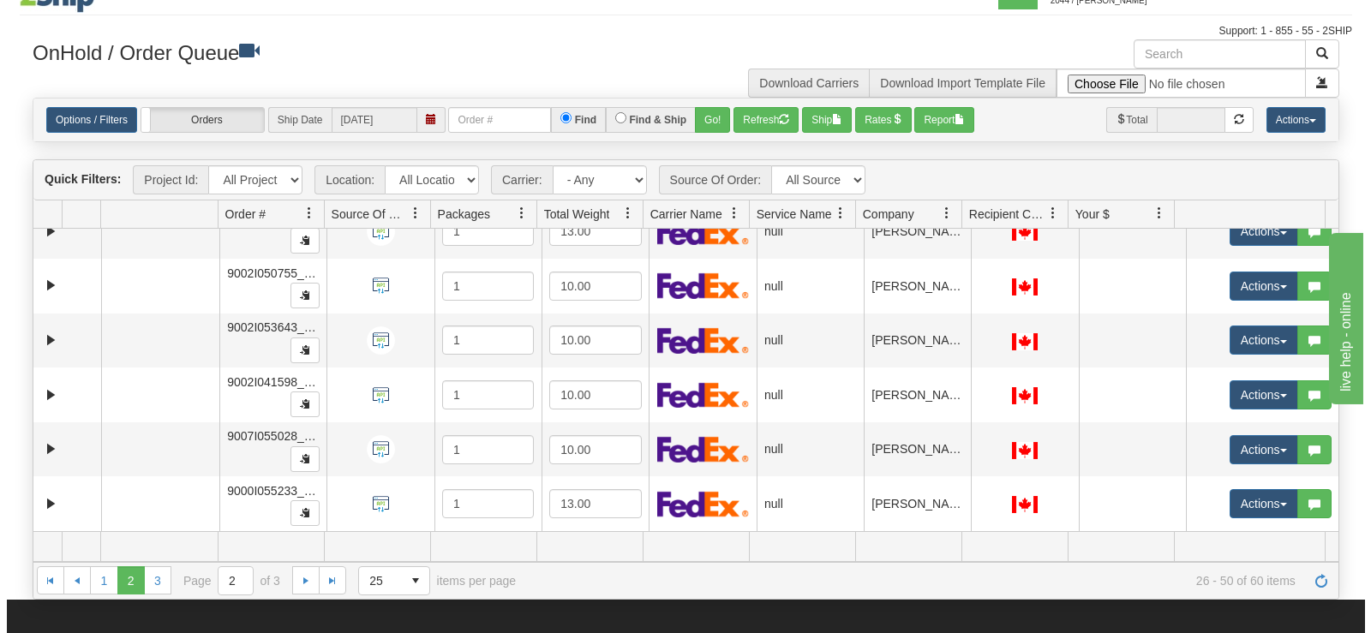
scroll to position [931, 0]
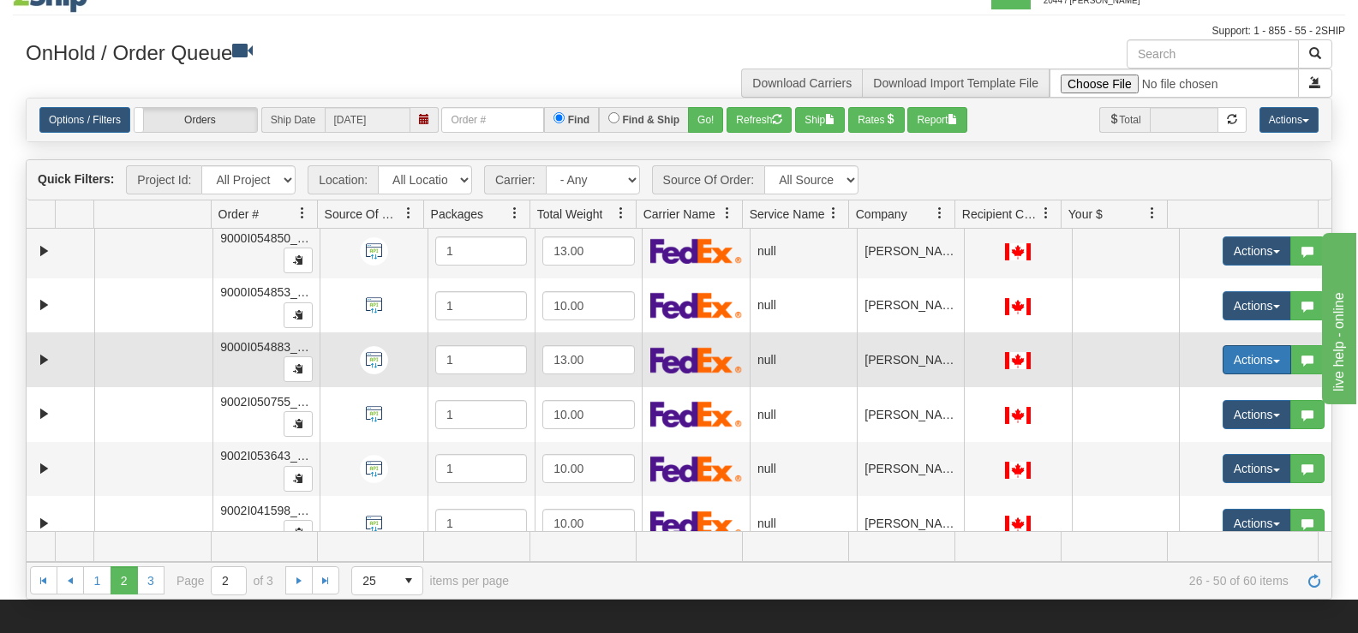
click at [1223, 355] on button "Actions" at bounding box center [1257, 359] width 69 height 29
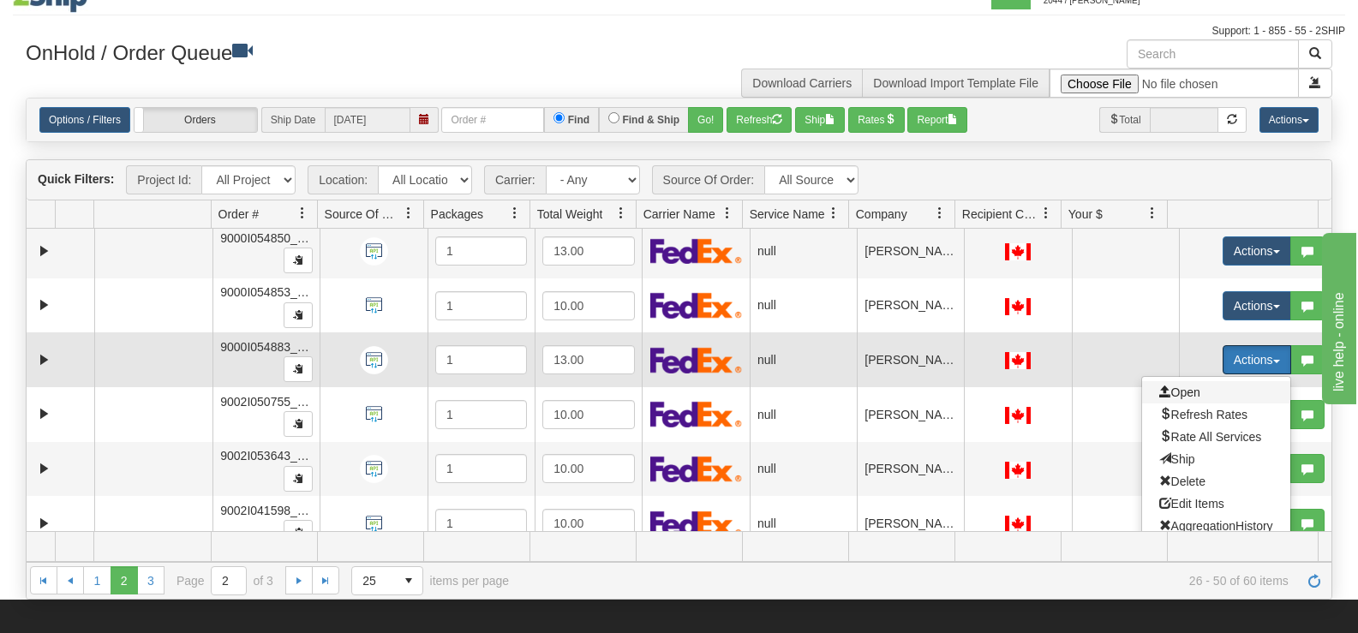
click at [1183, 392] on span "Open" at bounding box center [1179, 393] width 41 height 14
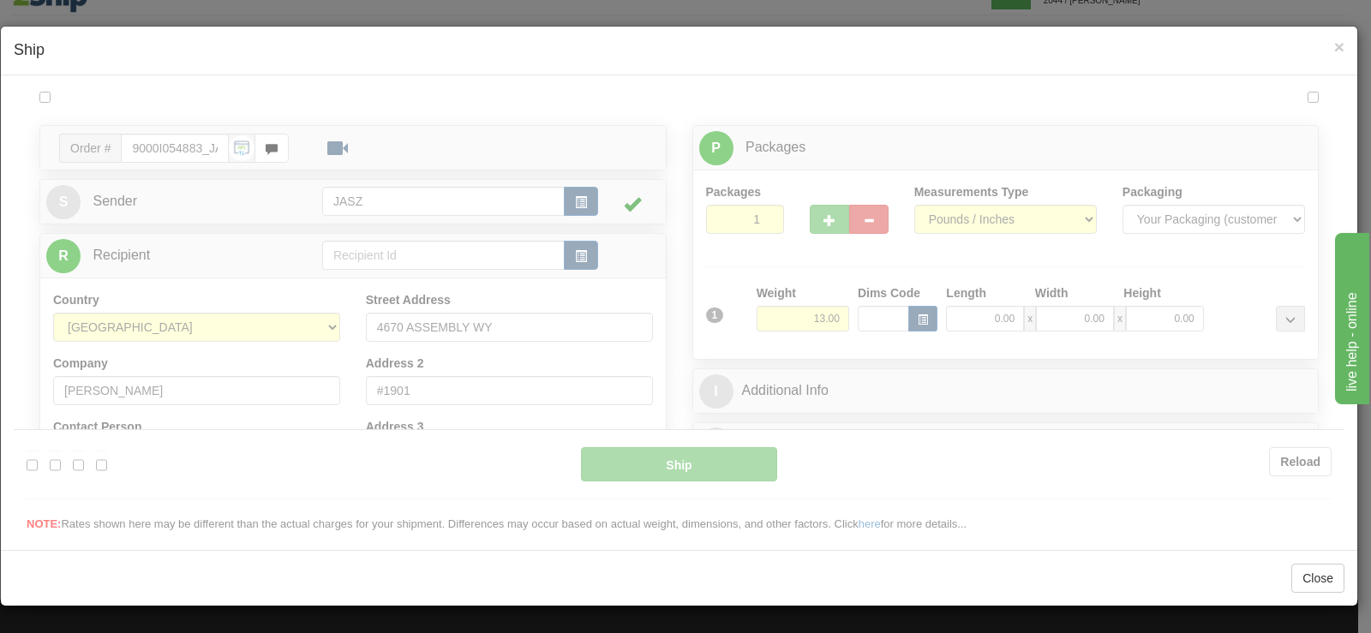
scroll to position [0, 0]
type input "09:27"
type input "16:00"
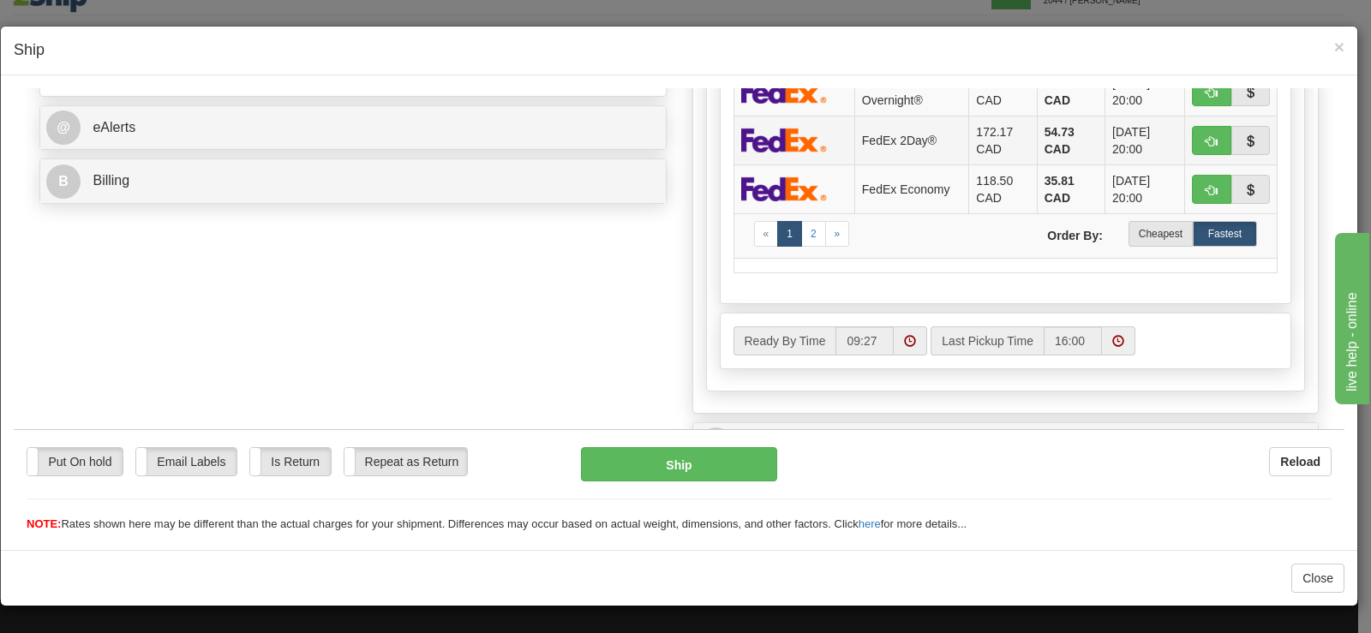
scroll to position [685, 0]
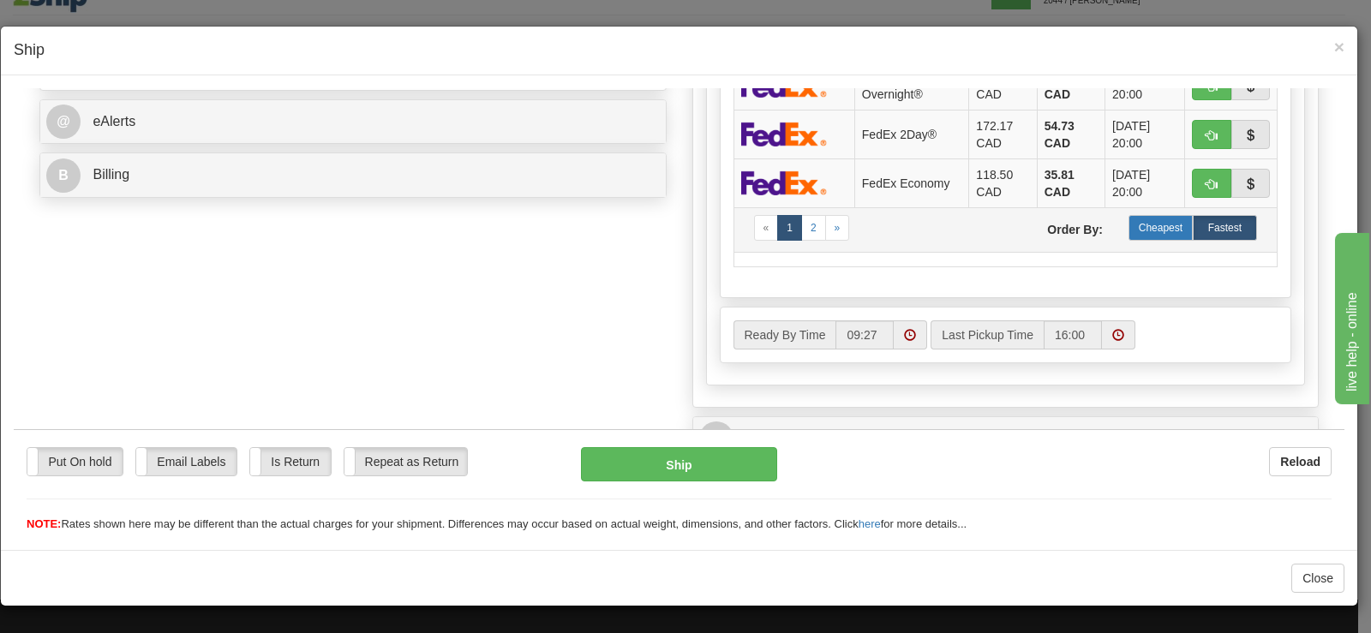
click at [1157, 223] on label "Cheapest" at bounding box center [1160, 227] width 64 height 26
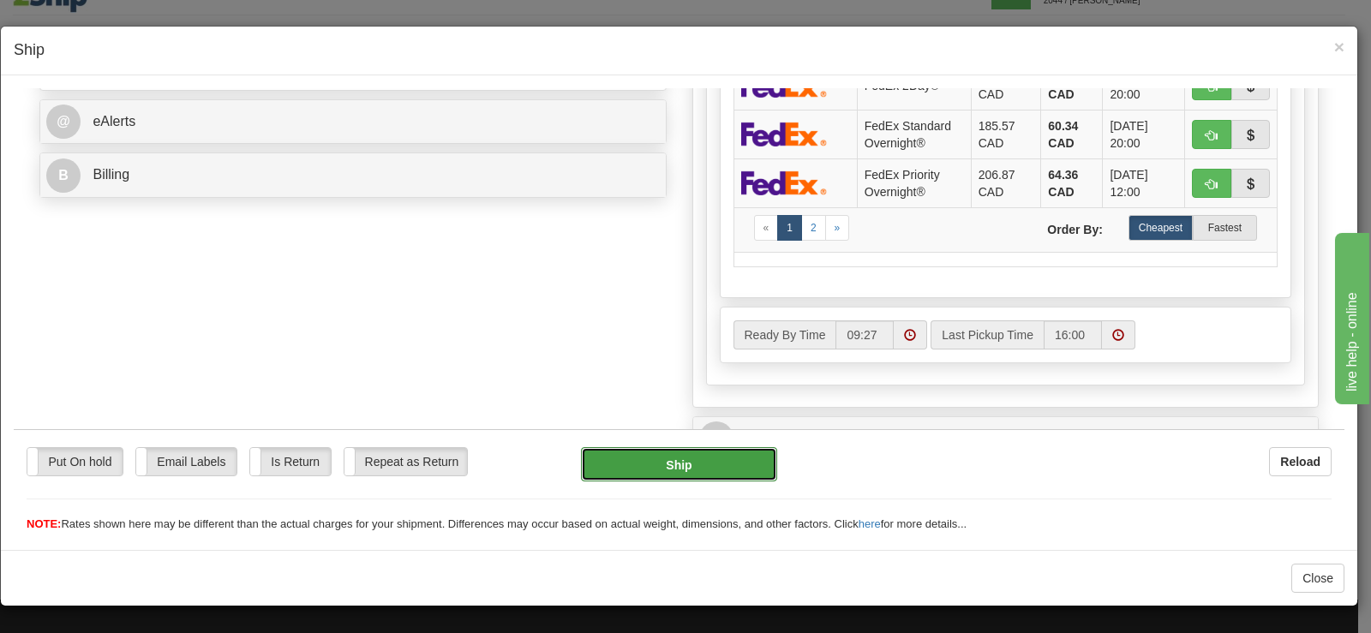
click at [601, 466] on button "Ship" at bounding box center [679, 463] width 196 height 34
type input "92"
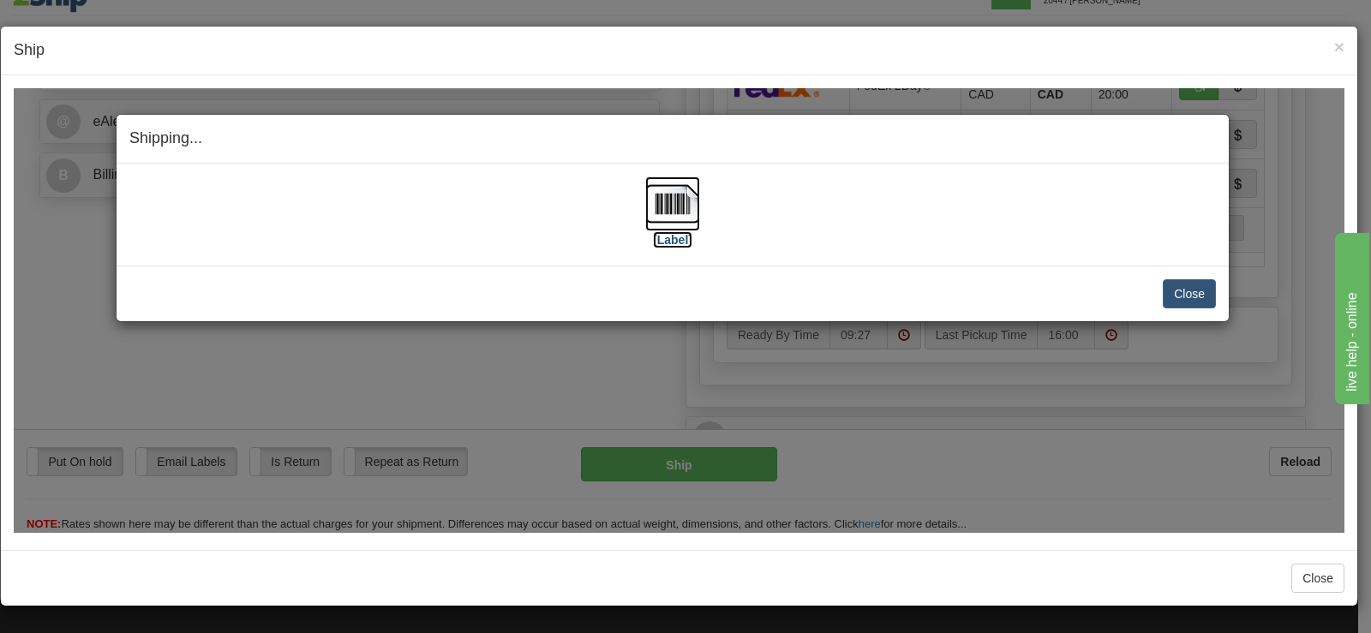
click at [685, 206] on img at bounding box center [672, 203] width 55 height 55
click at [1167, 284] on button "Close" at bounding box center [1189, 292] width 53 height 29
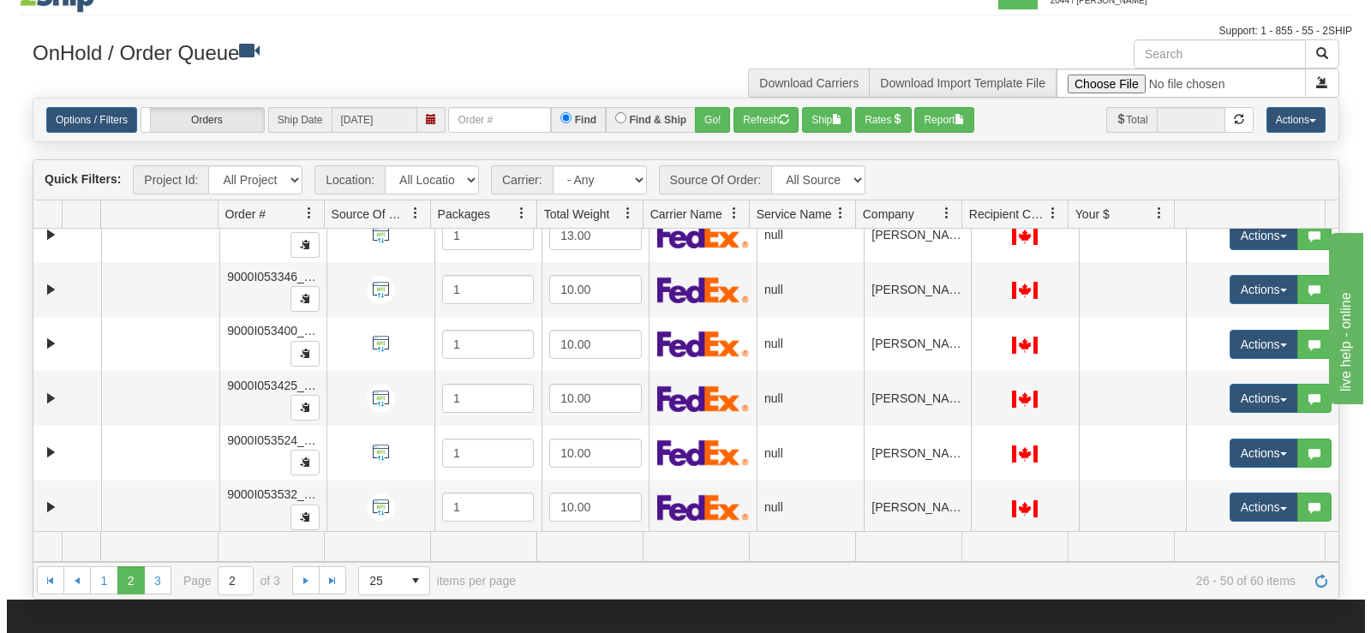
scroll to position [154, 0]
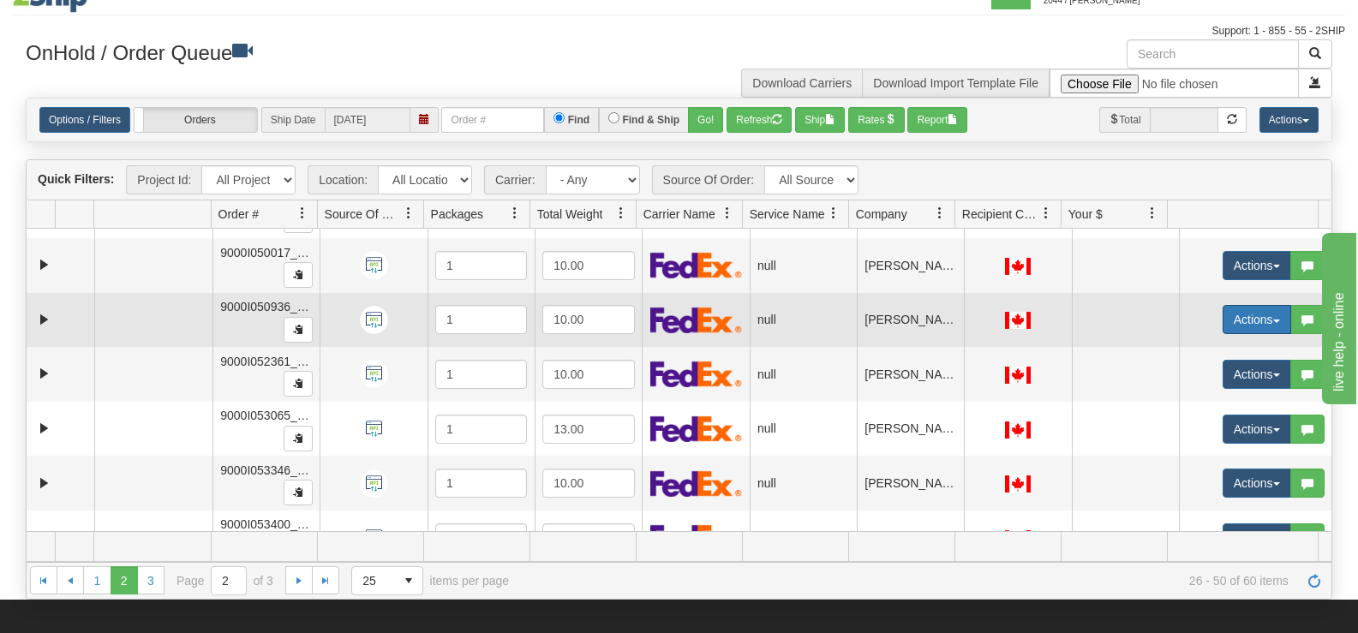
click at [1249, 314] on button "Actions" at bounding box center [1257, 319] width 69 height 29
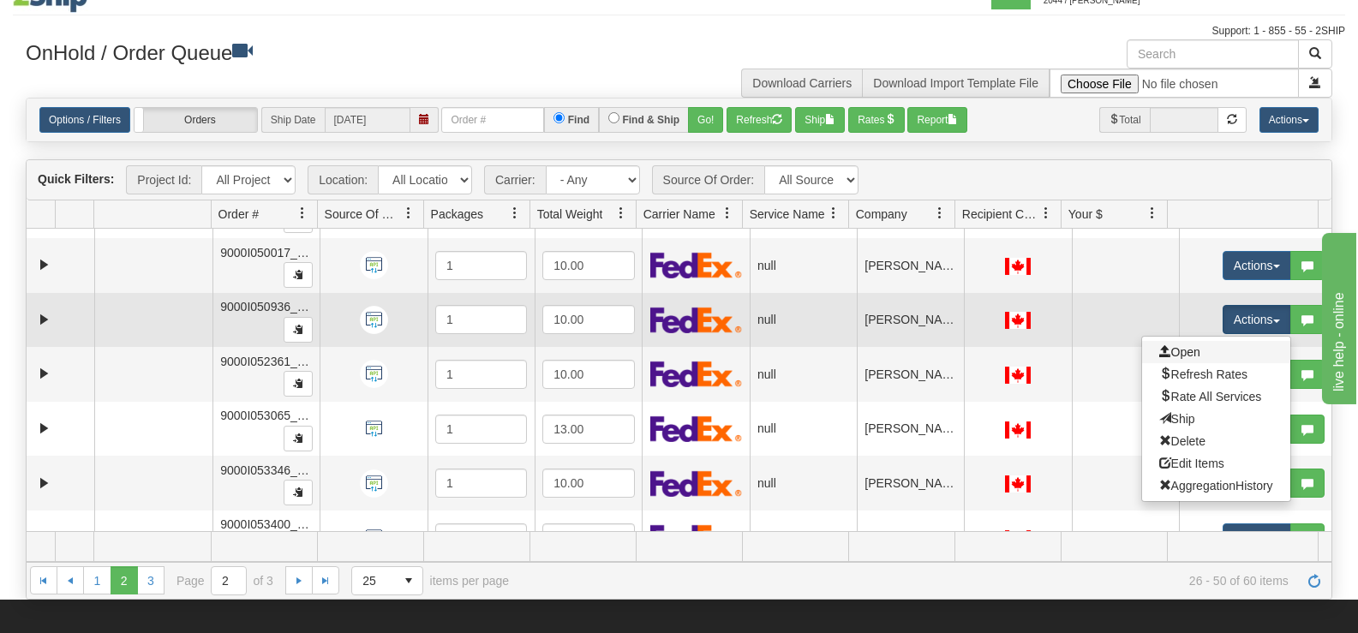
click at [1198, 347] on link "Open" at bounding box center [1216, 352] width 148 height 22
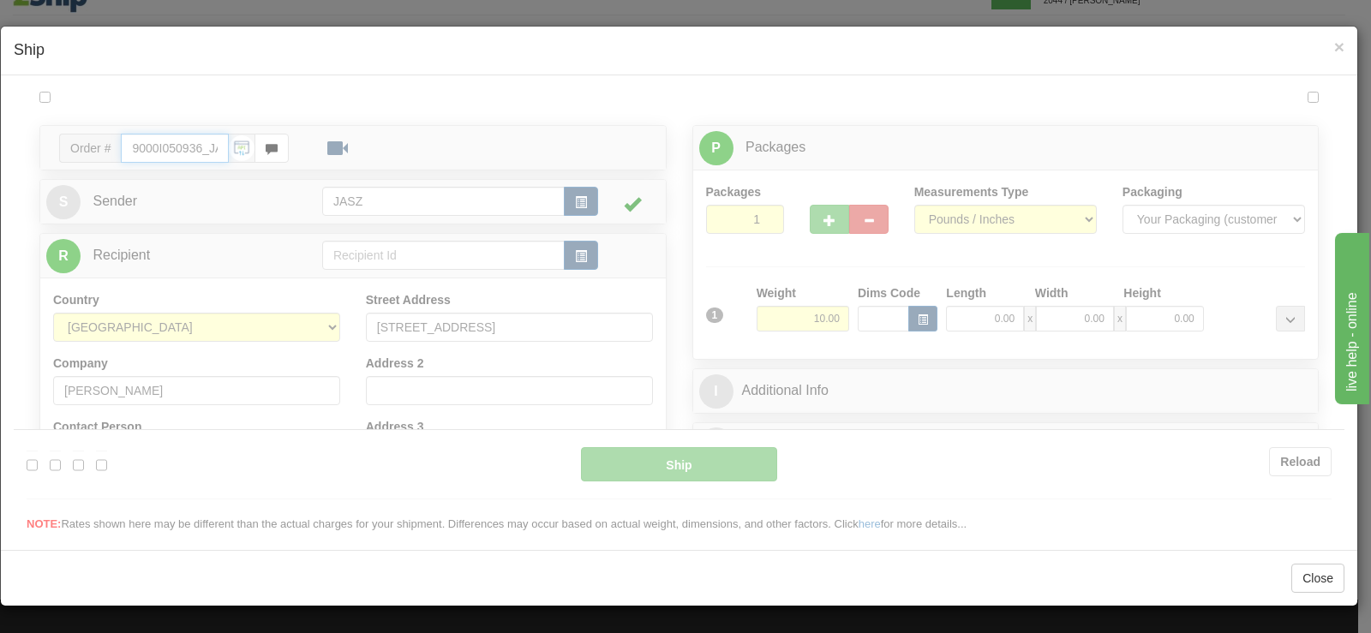
type input "09:28"
type input "16:00"
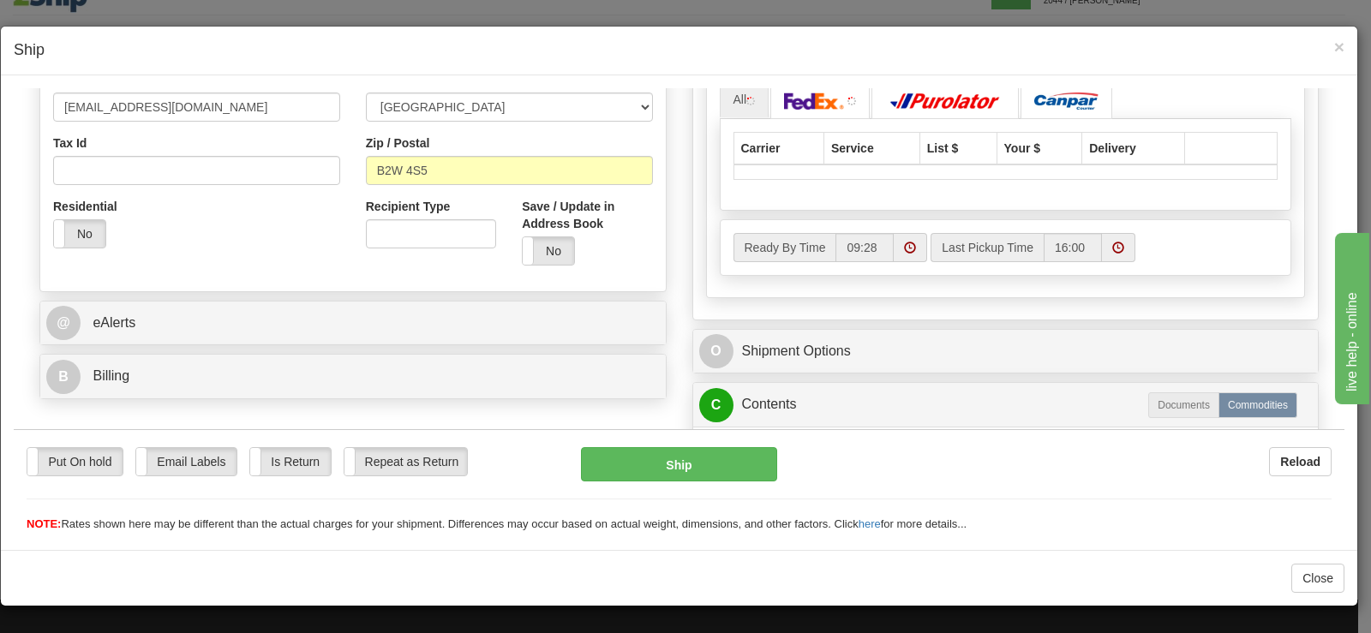
scroll to position [514, 0]
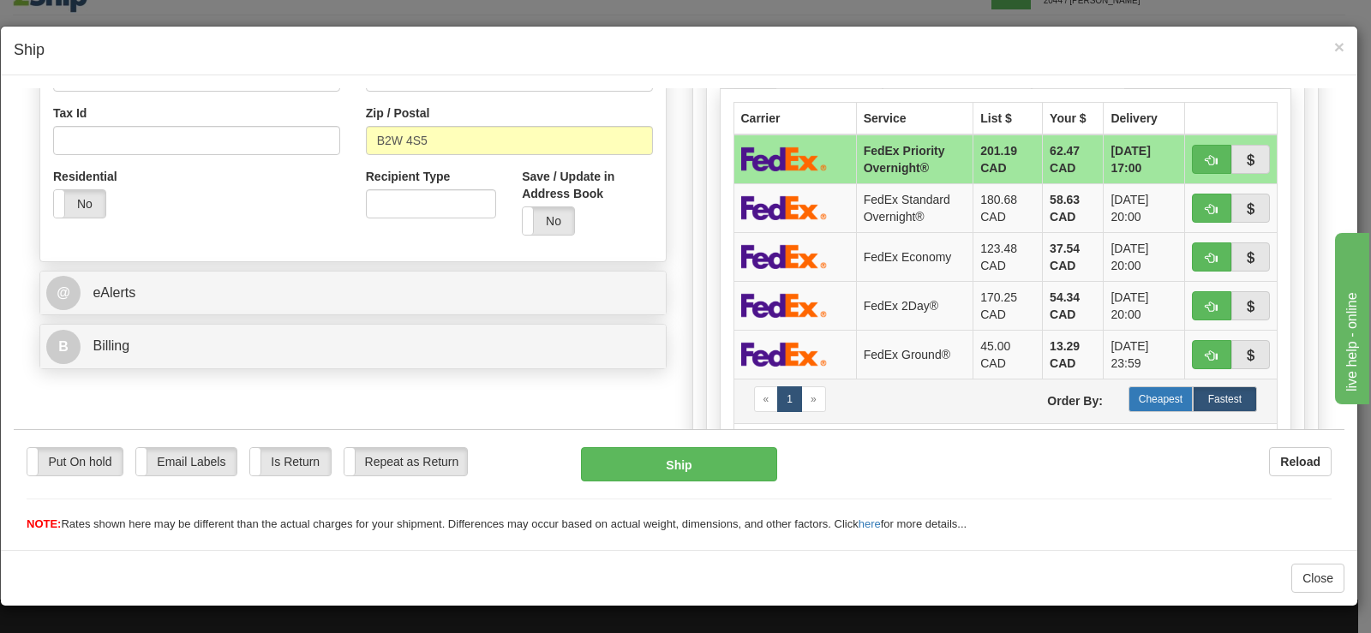
click at [1151, 392] on label "Cheapest" at bounding box center [1160, 399] width 64 height 26
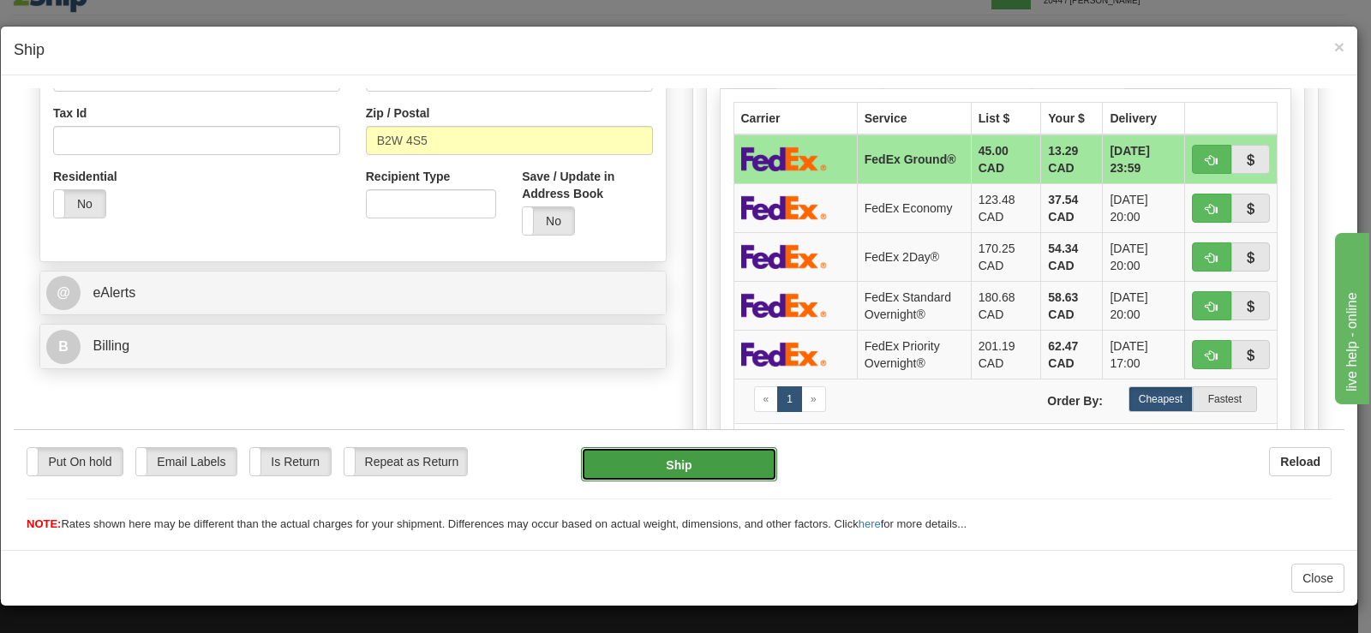
click at [662, 471] on button "Ship" at bounding box center [679, 463] width 196 height 34
type input "92"
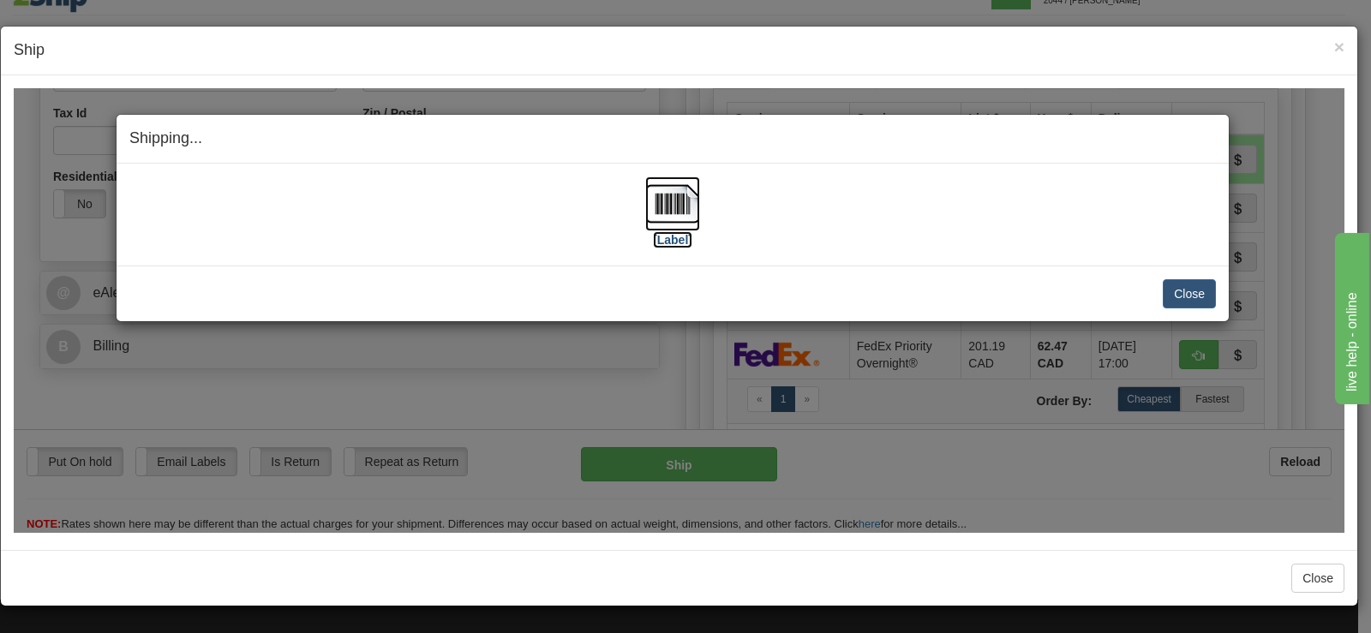
click at [691, 226] on img at bounding box center [672, 203] width 55 height 55
click at [1187, 289] on button "Close" at bounding box center [1189, 292] width 53 height 29
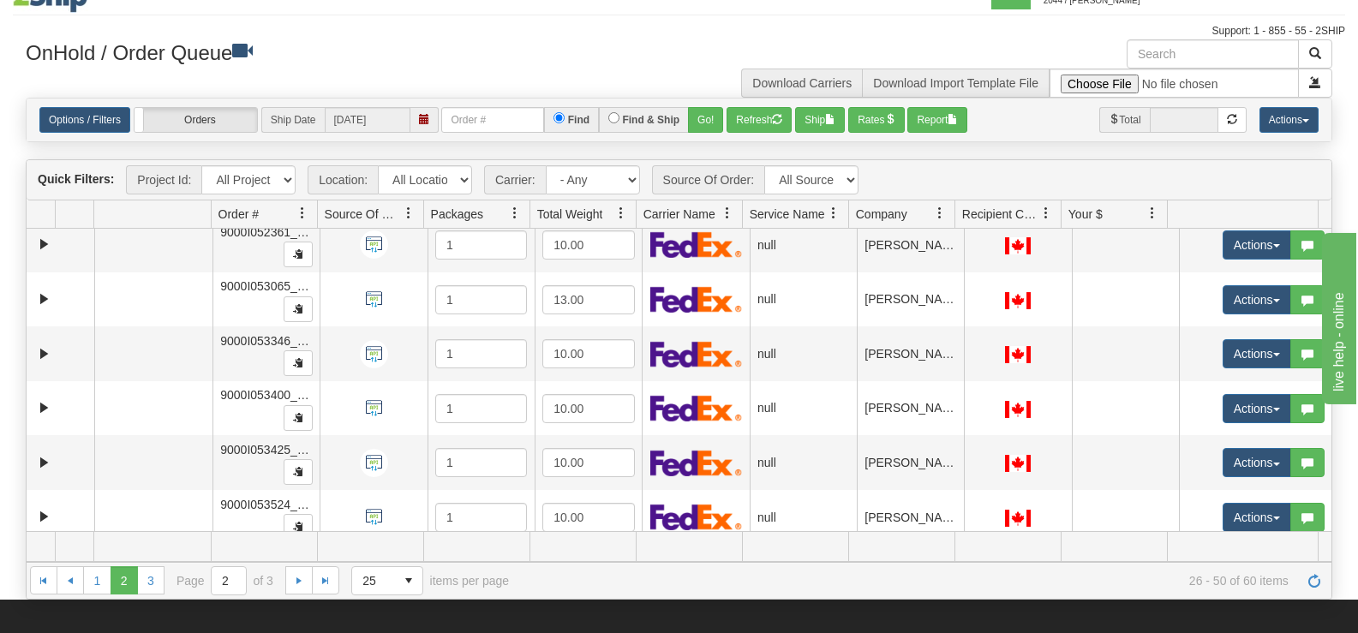
scroll to position [279, 0]
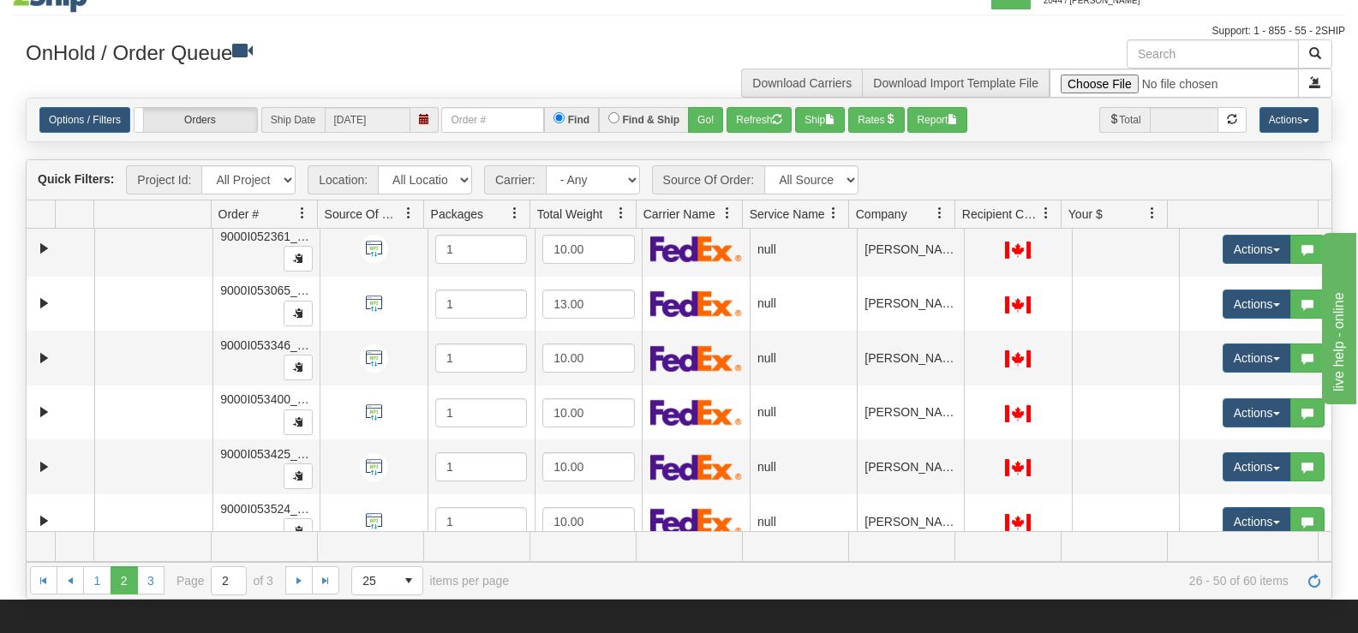
drag, startPoint x: 1393, startPoint y: 421, endPoint x: 1463, endPoint y: 305, distance: 135.3
click html "live help - online"
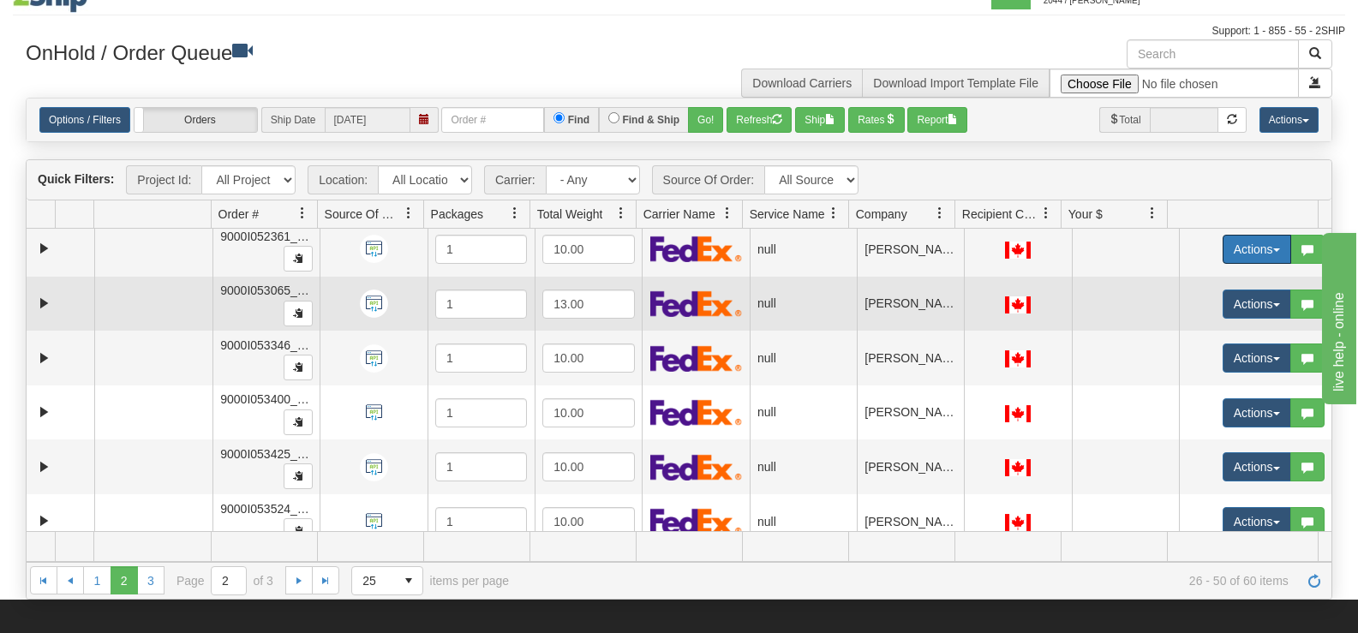
drag, startPoint x: 1259, startPoint y: 241, endPoint x: 1277, endPoint y: 285, distance: 48.4
click at [1277, 285] on tbody "31552520 JASZ 90957906 0 9000I050002_JASZ 1 13.00 null Shipping department JASZ…" at bounding box center [679, 630] width 1305 height 1362
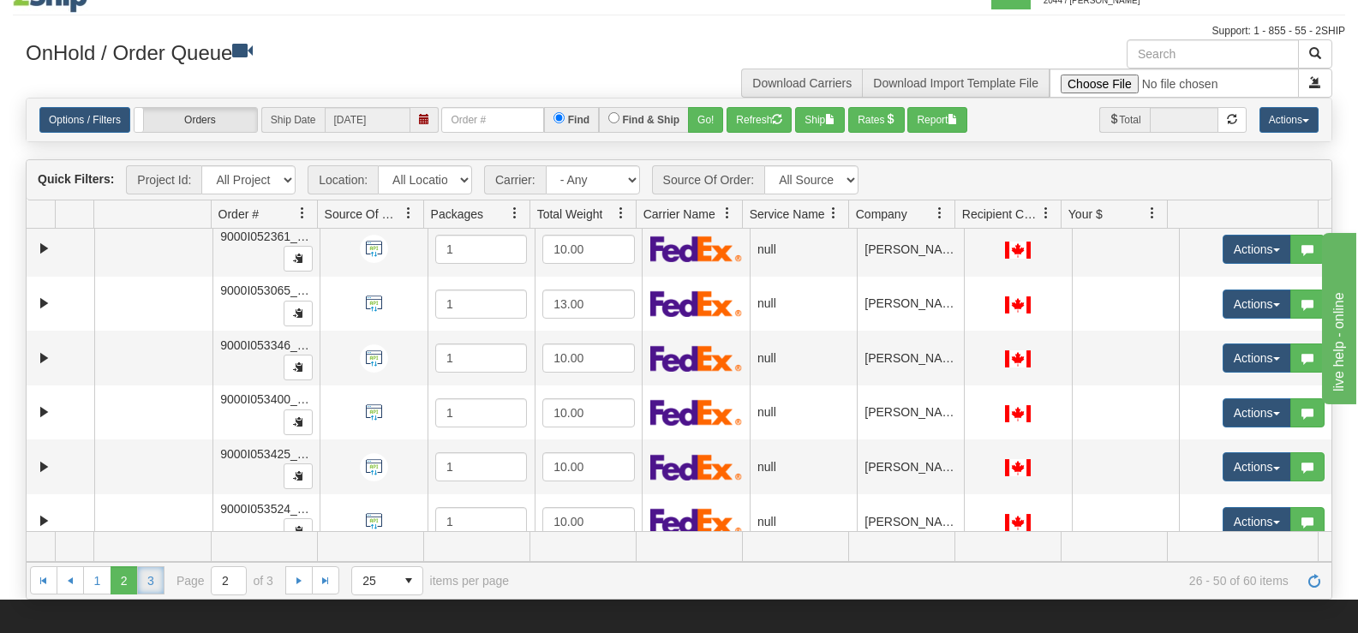
click at [146, 581] on link "3" at bounding box center [150, 579] width 27 height 27
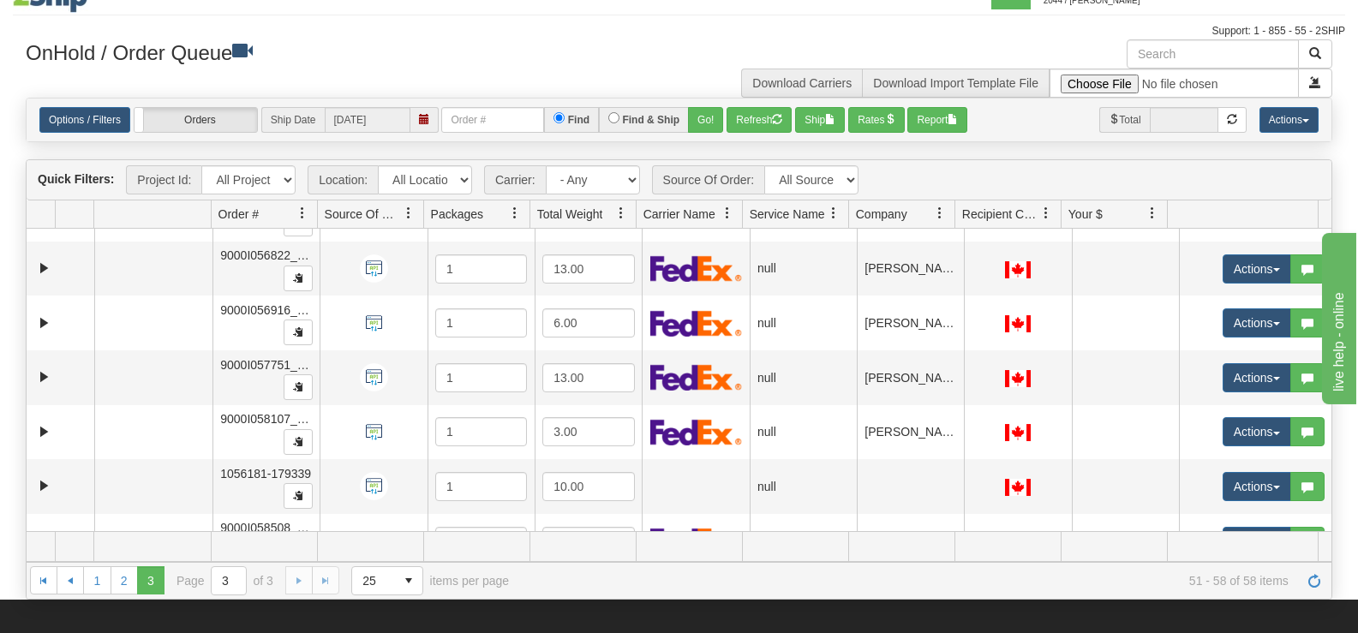
scroll to position [0, 0]
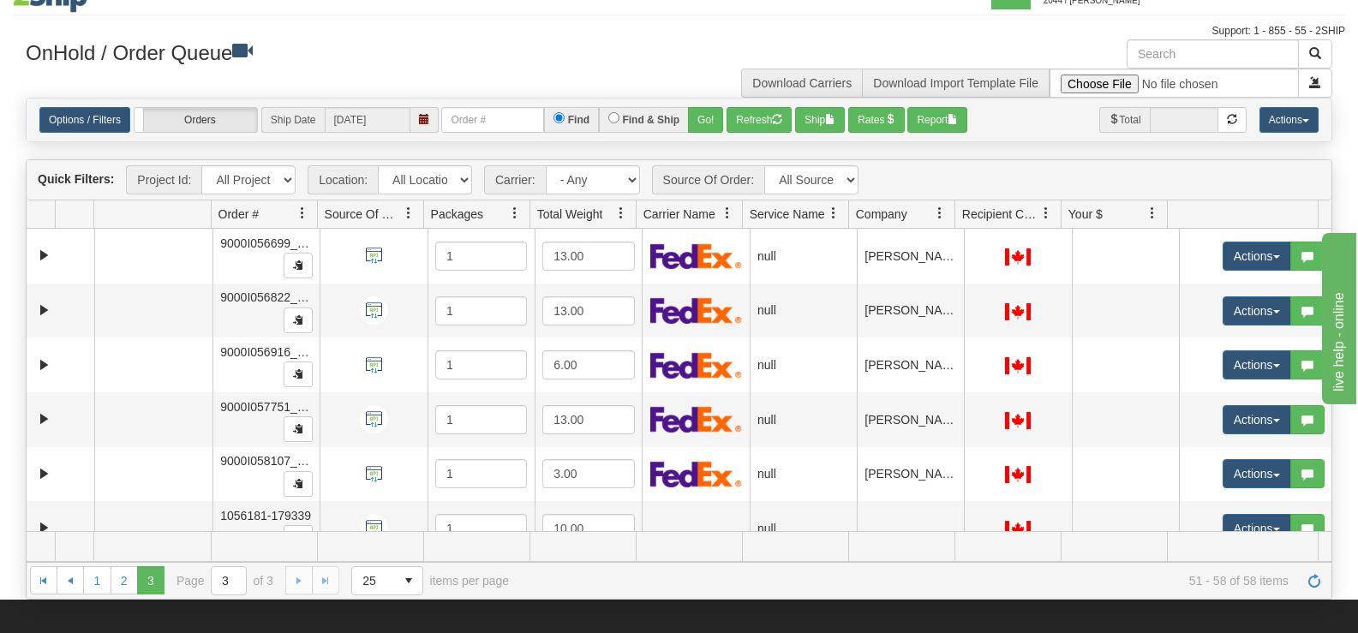
drag, startPoint x: 1319, startPoint y: 447, endPoint x: 113, endPoint y: 0, distance: 1286.6
click at [93, 576] on link "1" at bounding box center [96, 579] width 27 height 27
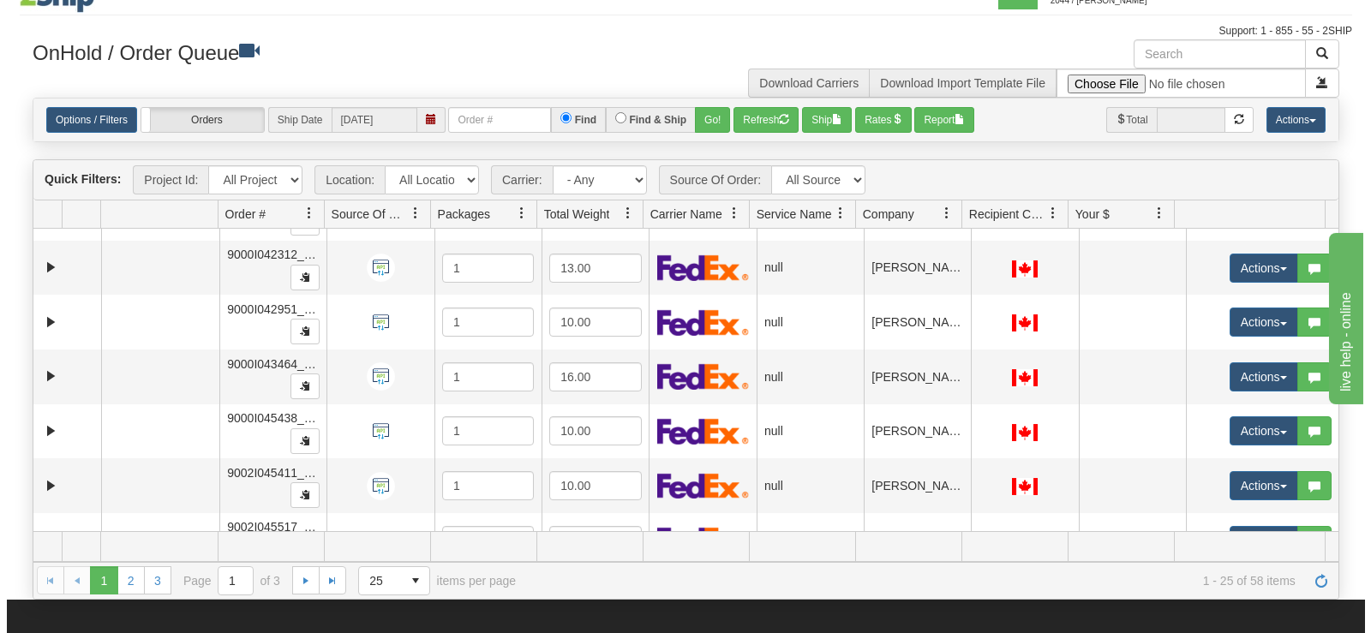
scroll to position [709, 0]
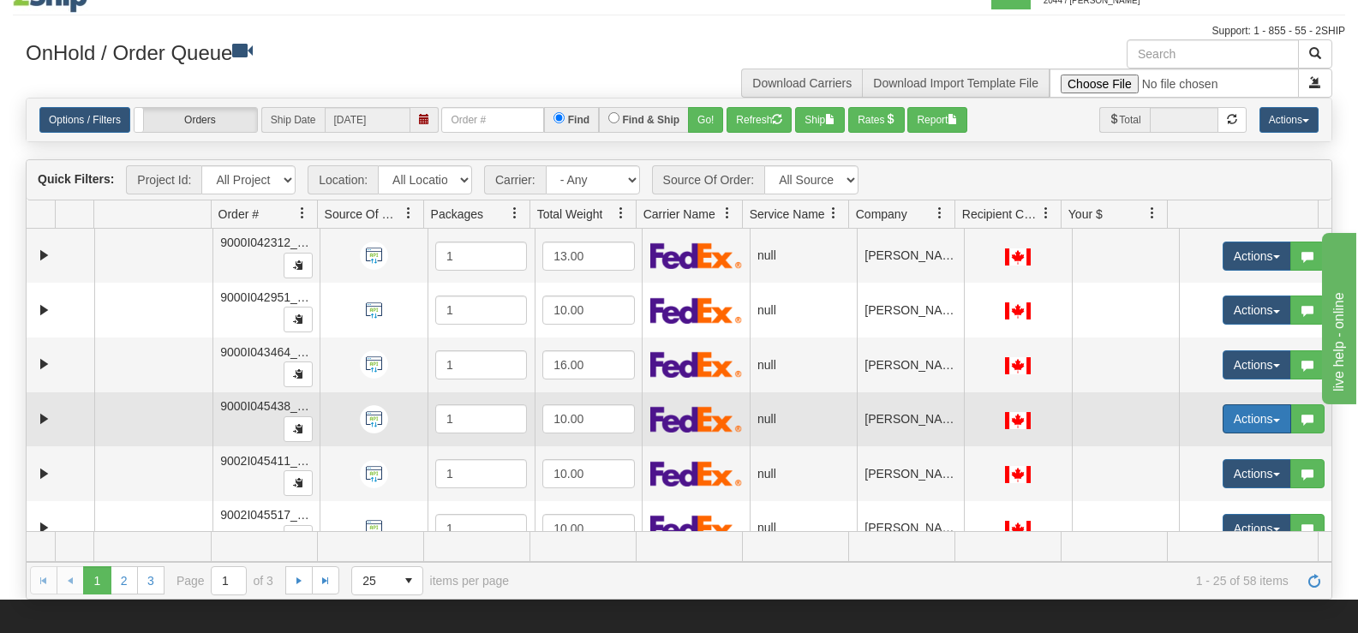
click at [1236, 425] on button "Actions" at bounding box center [1257, 418] width 69 height 29
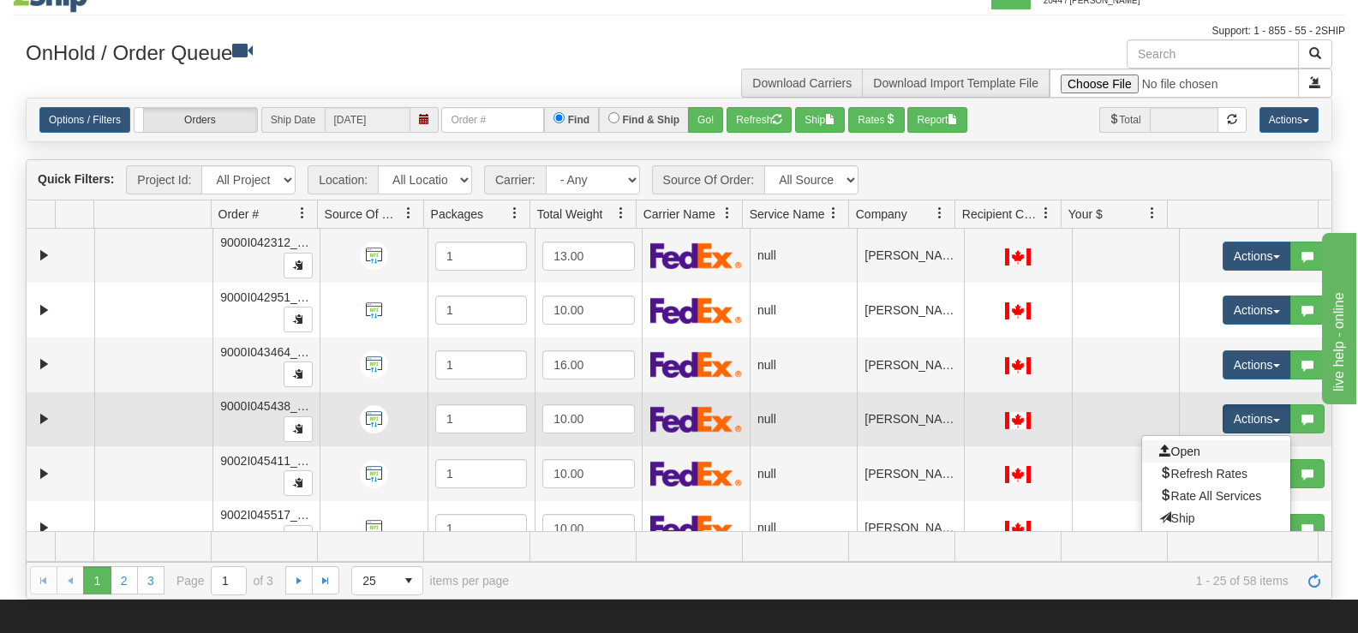
click at [1176, 458] on link "Open" at bounding box center [1216, 451] width 148 height 22
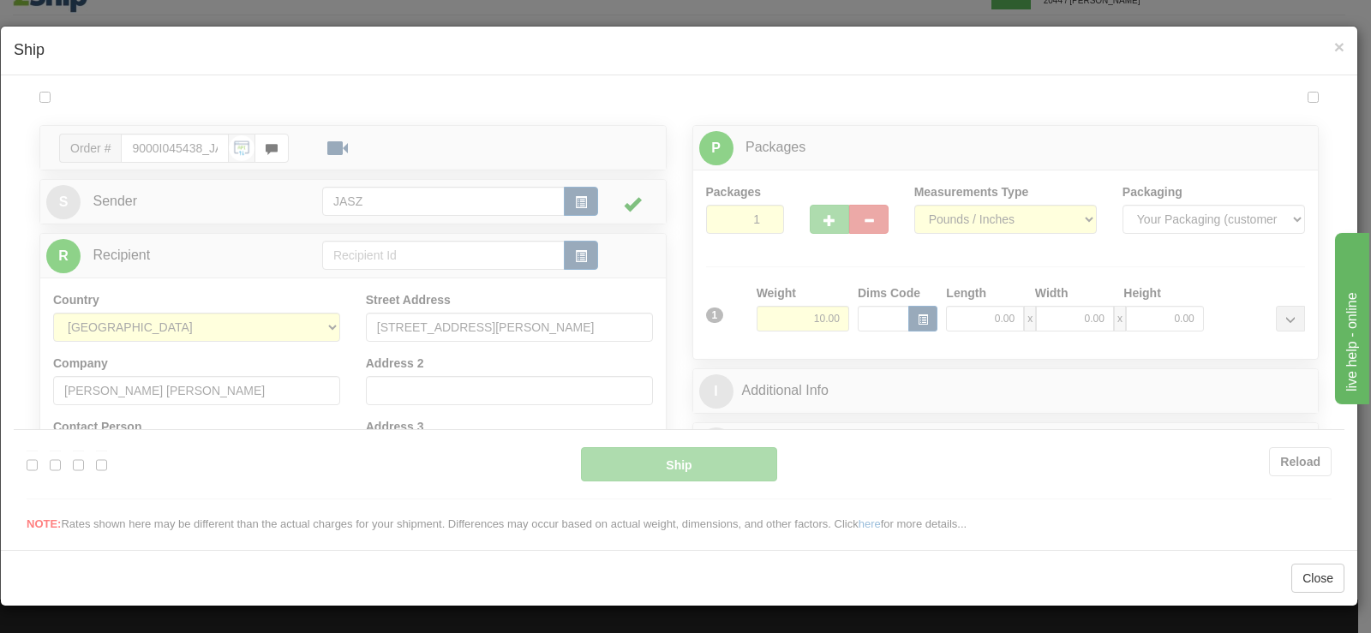
scroll to position [0, 0]
type input "09:29"
type input "16:00"
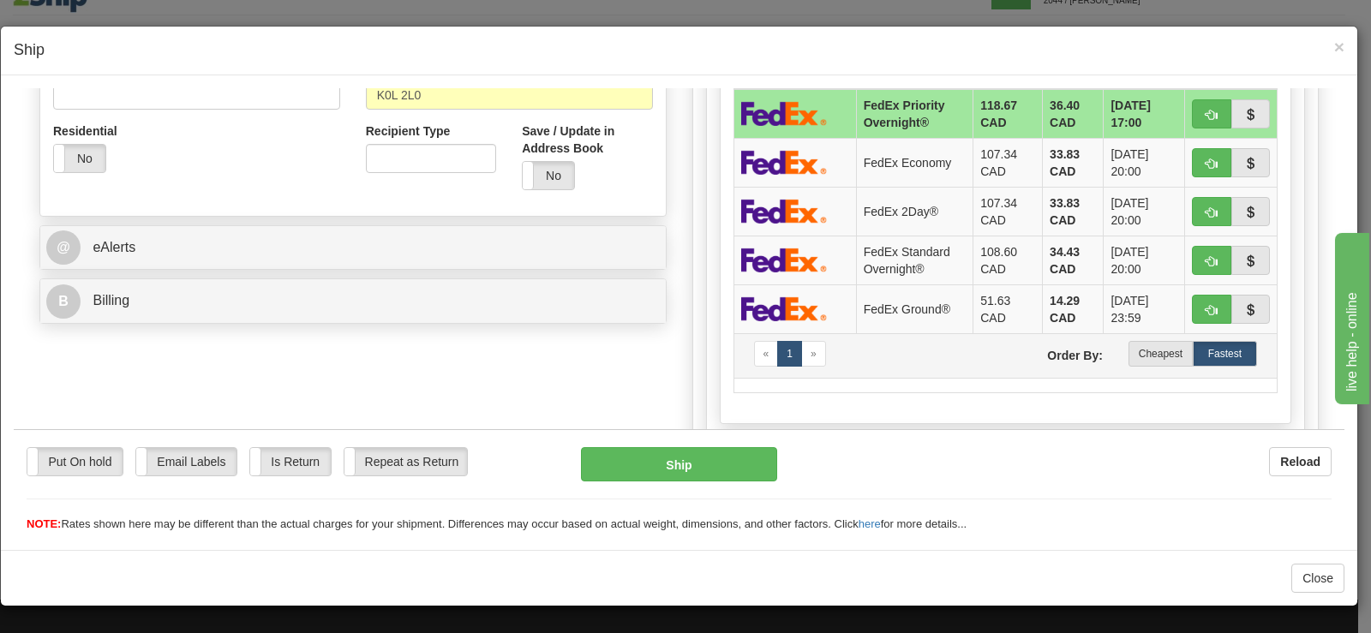
scroll to position [600, 0]
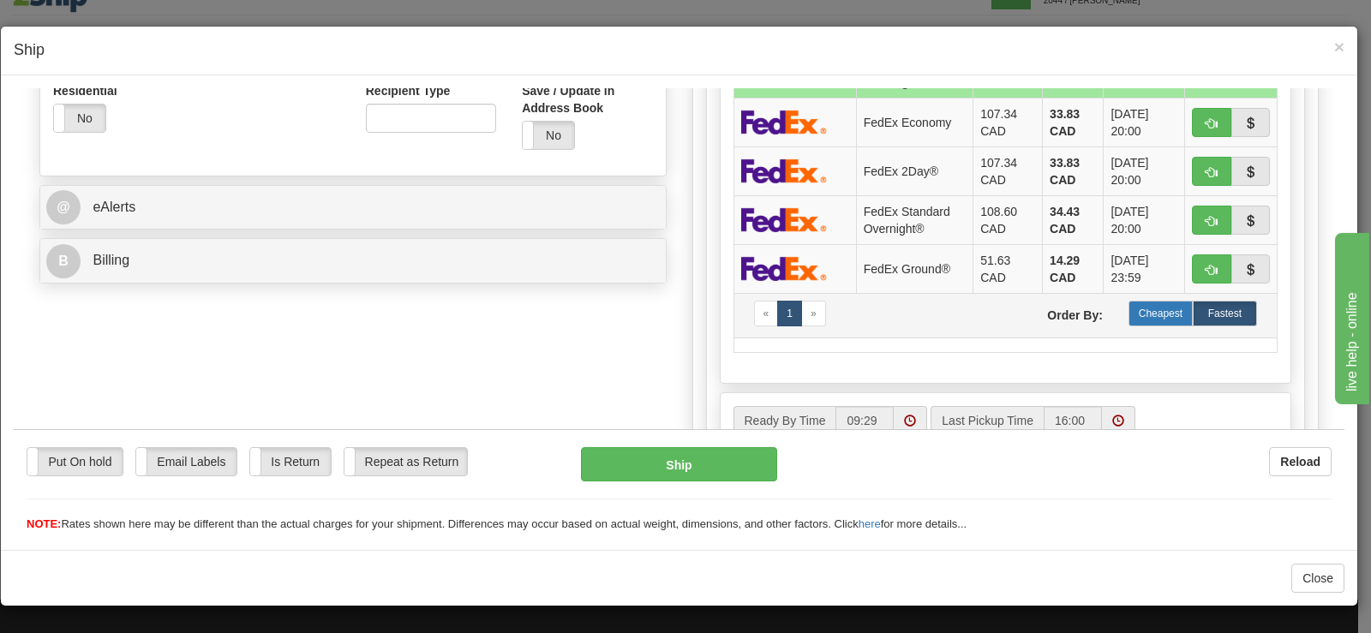
click at [1169, 314] on label "Cheapest" at bounding box center [1160, 313] width 64 height 26
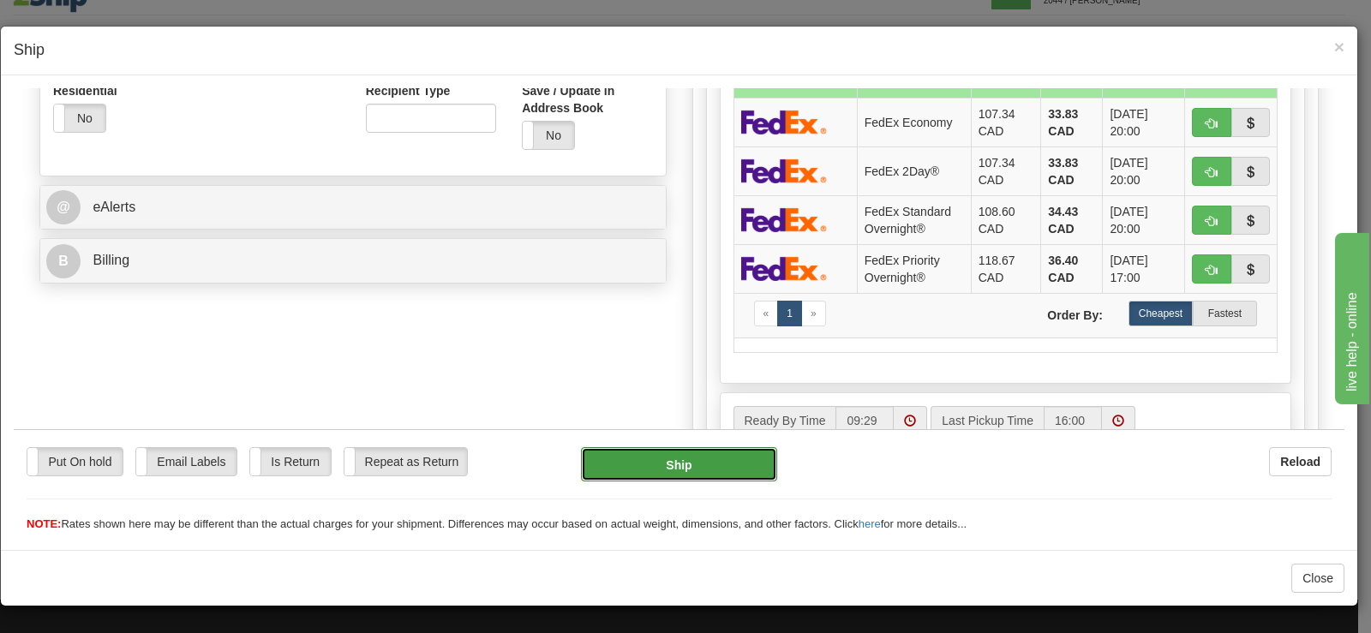
click at [667, 455] on button "Ship" at bounding box center [679, 463] width 196 height 34
type input "92"
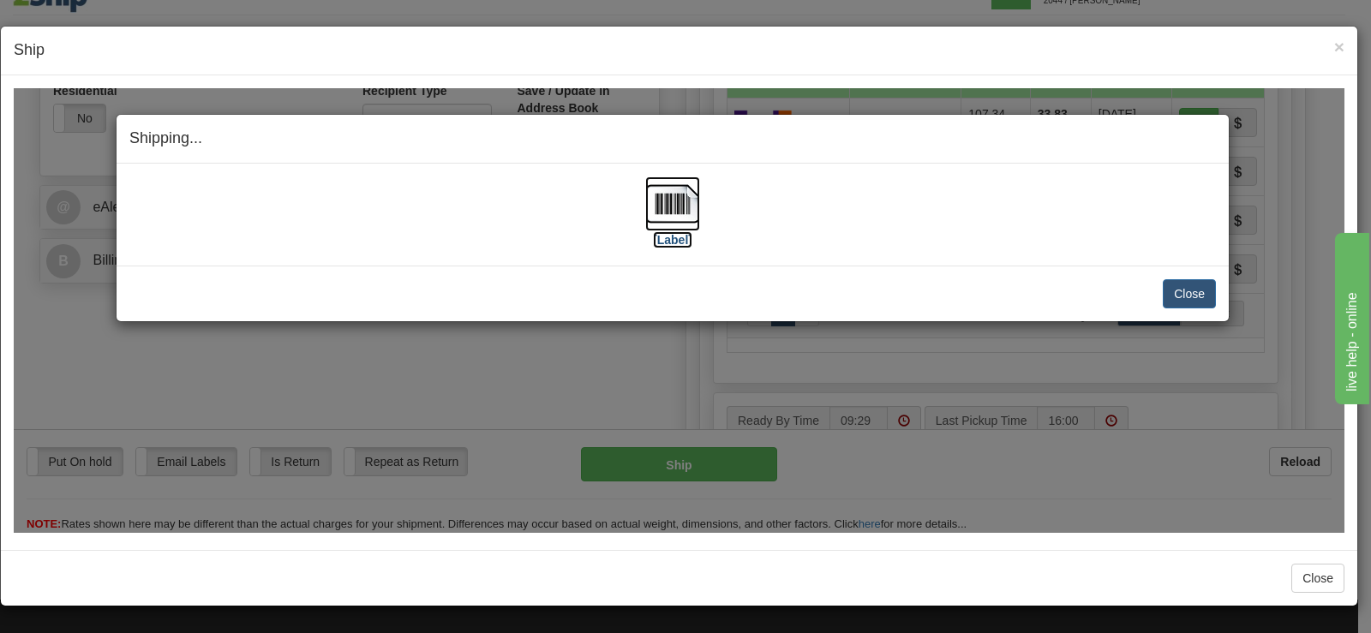
click at [659, 224] on img at bounding box center [672, 203] width 55 height 55
click at [1190, 290] on button "Close" at bounding box center [1189, 292] width 53 height 29
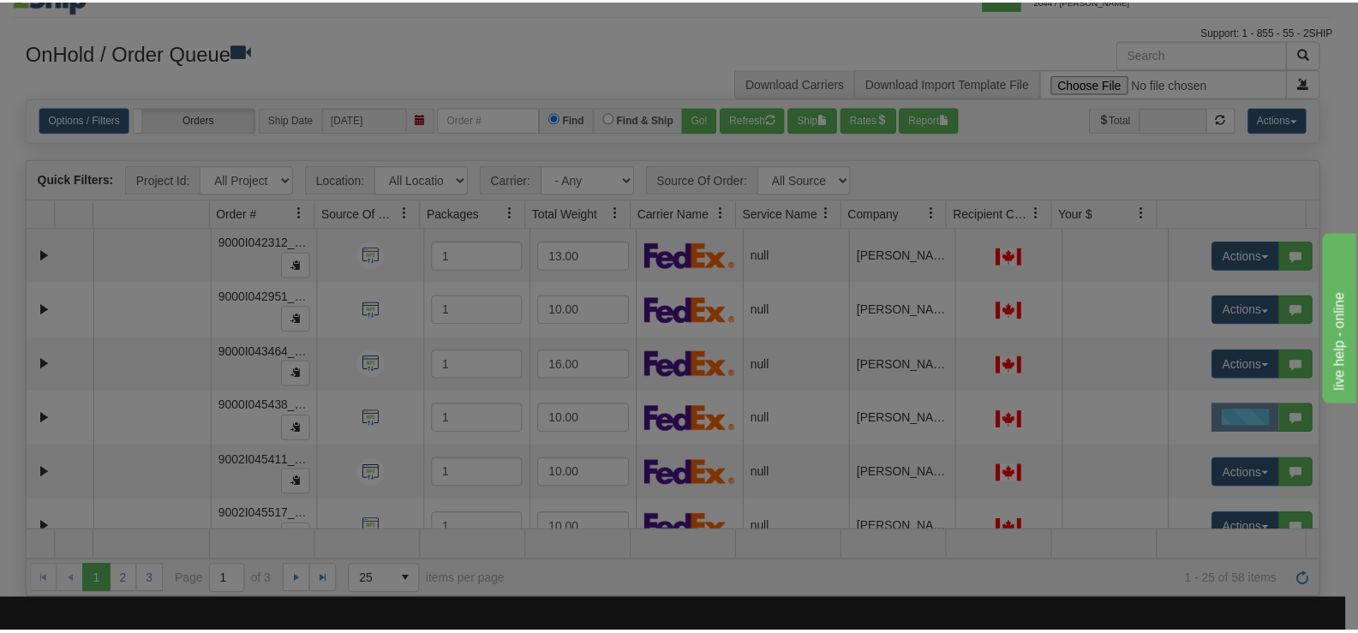
scroll to position [0, 0]
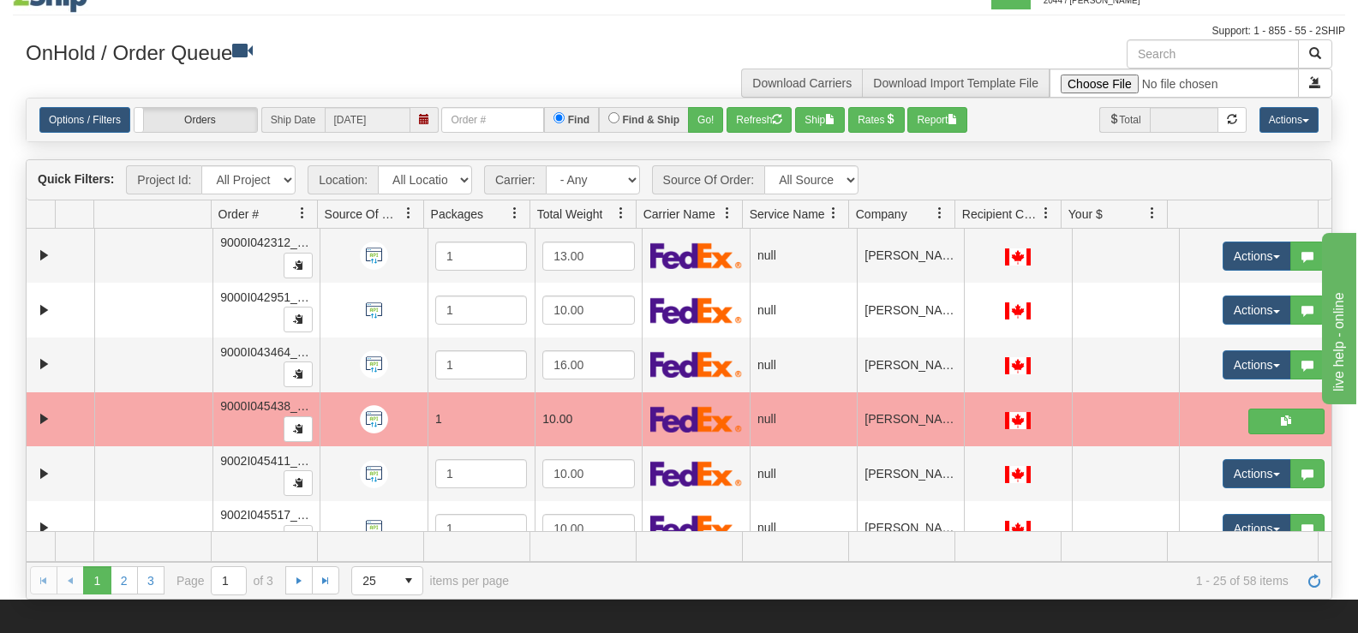
click at [463, 555] on td at bounding box center [476, 546] width 106 height 29
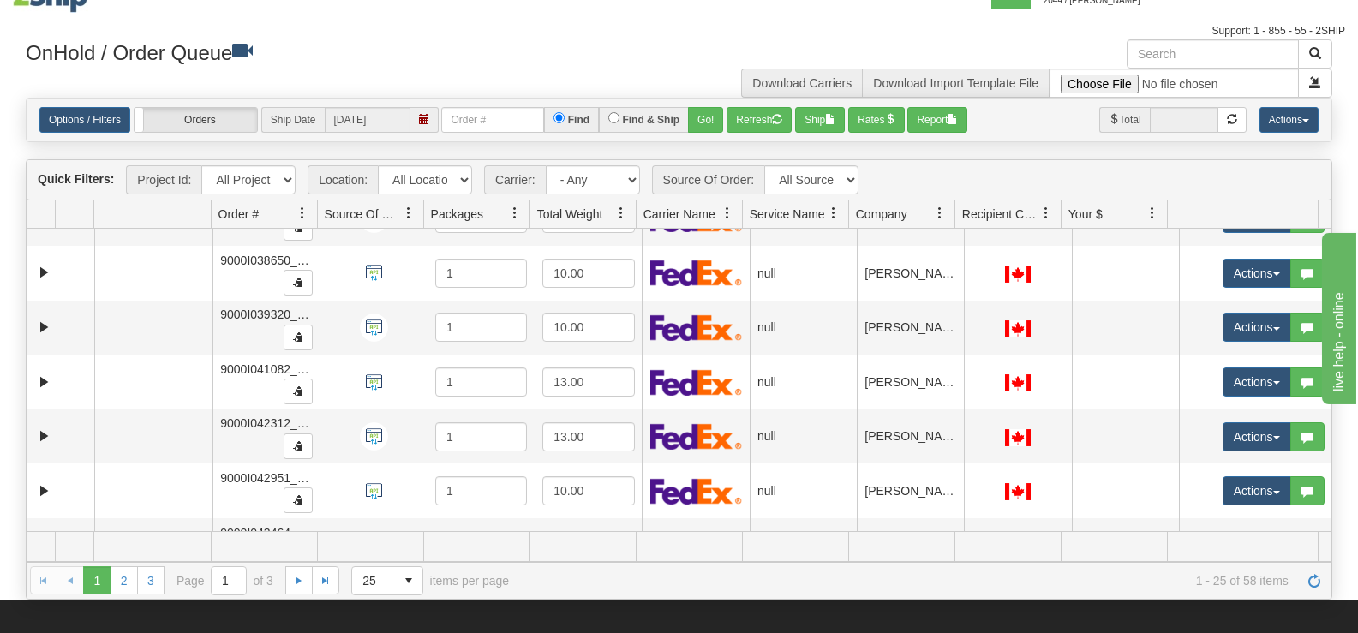
scroll to position [434, 0]
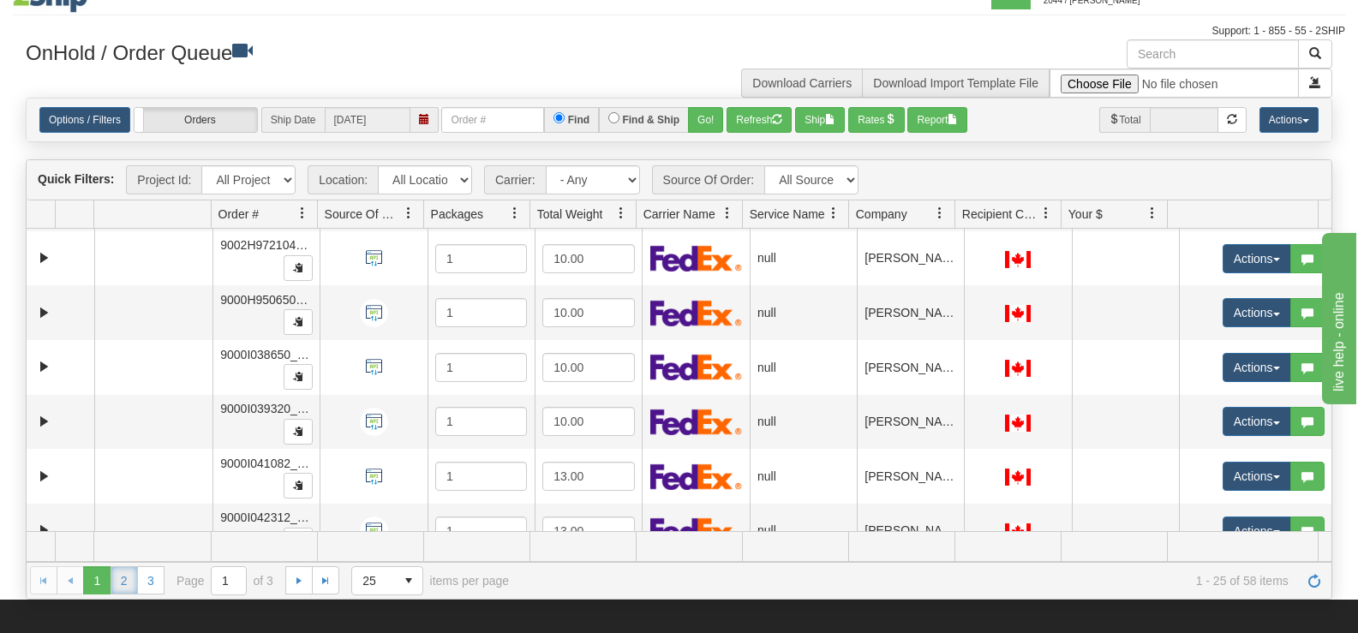
click at [129, 583] on link "2" at bounding box center [124, 579] width 27 height 27
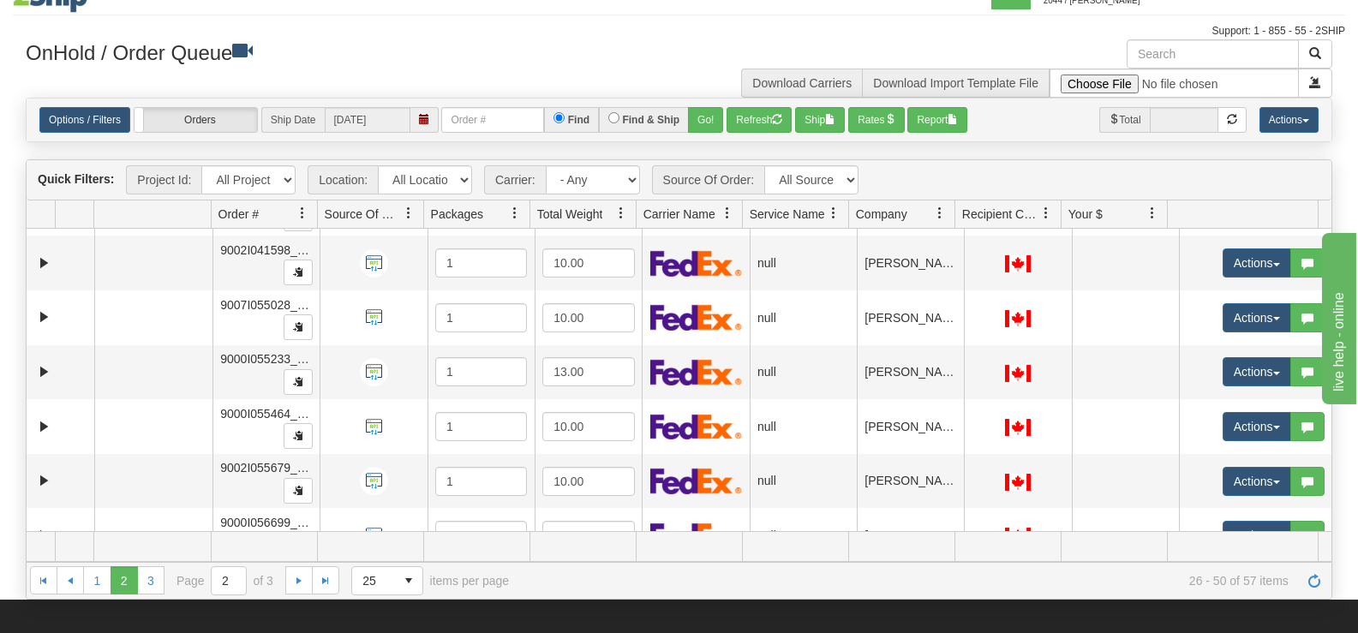
scroll to position [1060, 0]
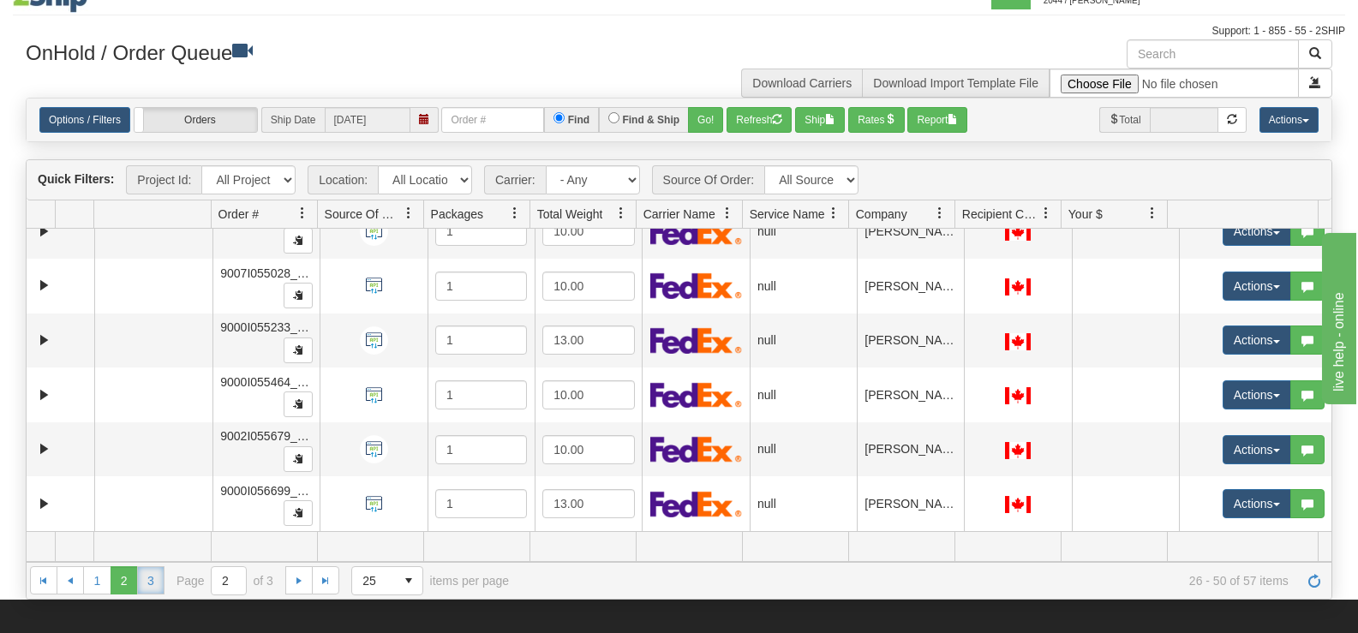
click at [158, 586] on link "3" at bounding box center [150, 579] width 27 height 27
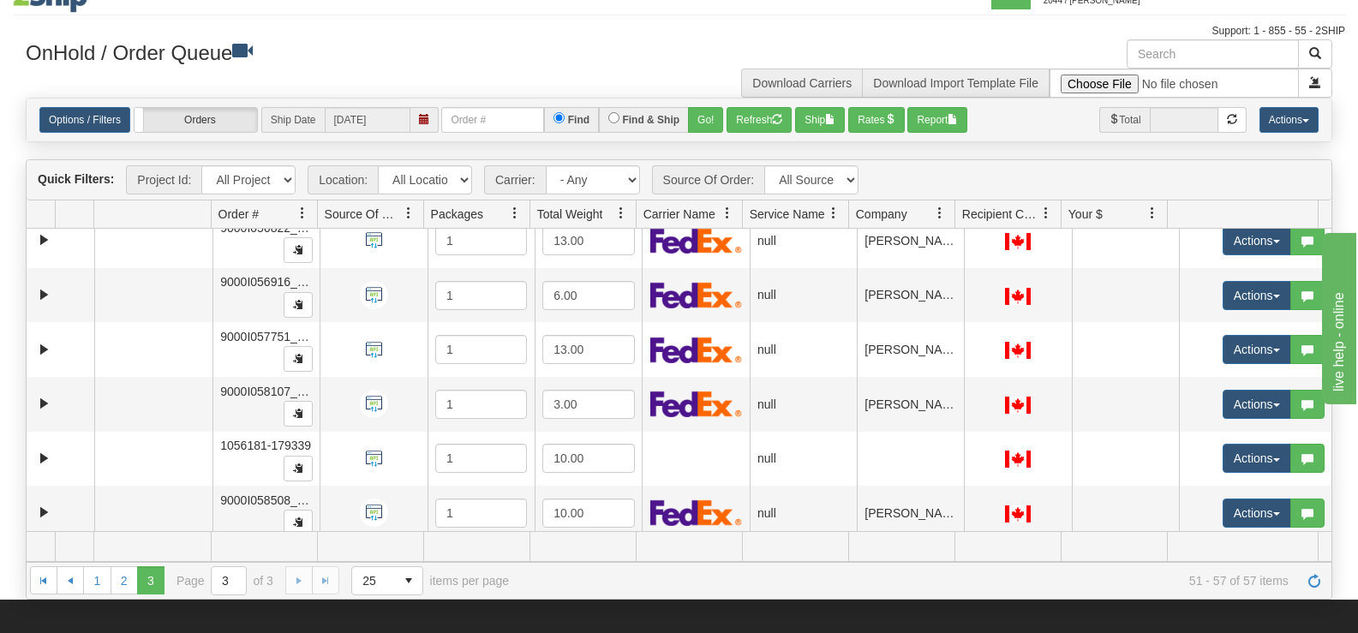
scroll to position [0, 0]
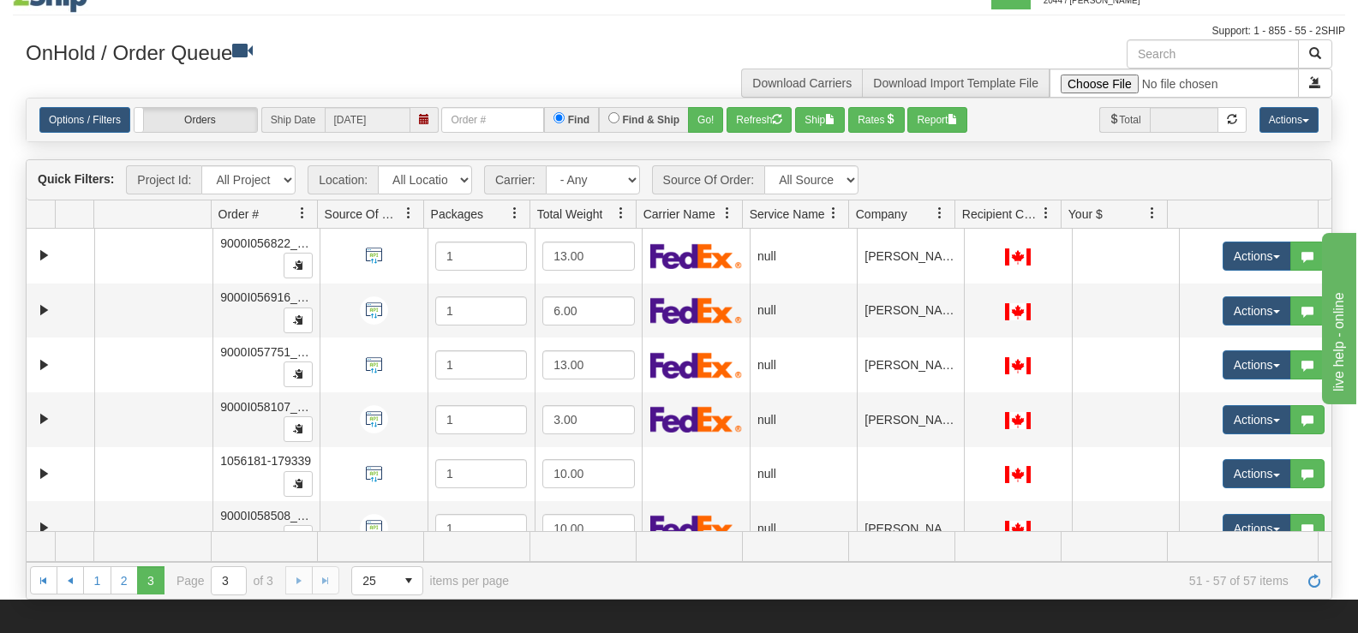
drag, startPoint x: 1332, startPoint y: 417, endPoint x: 1359, endPoint y: 418, distance: 26.6
click at [119, 578] on link "2" at bounding box center [124, 579] width 27 height 27
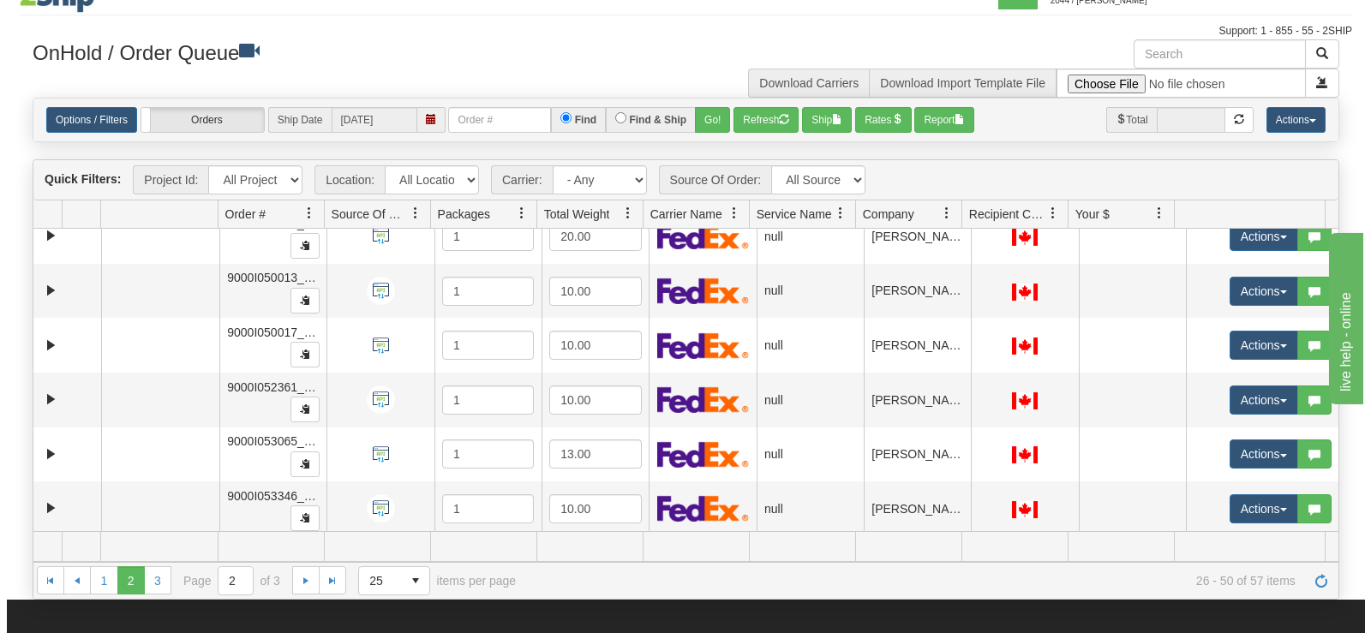
scroll to position [34, 0]
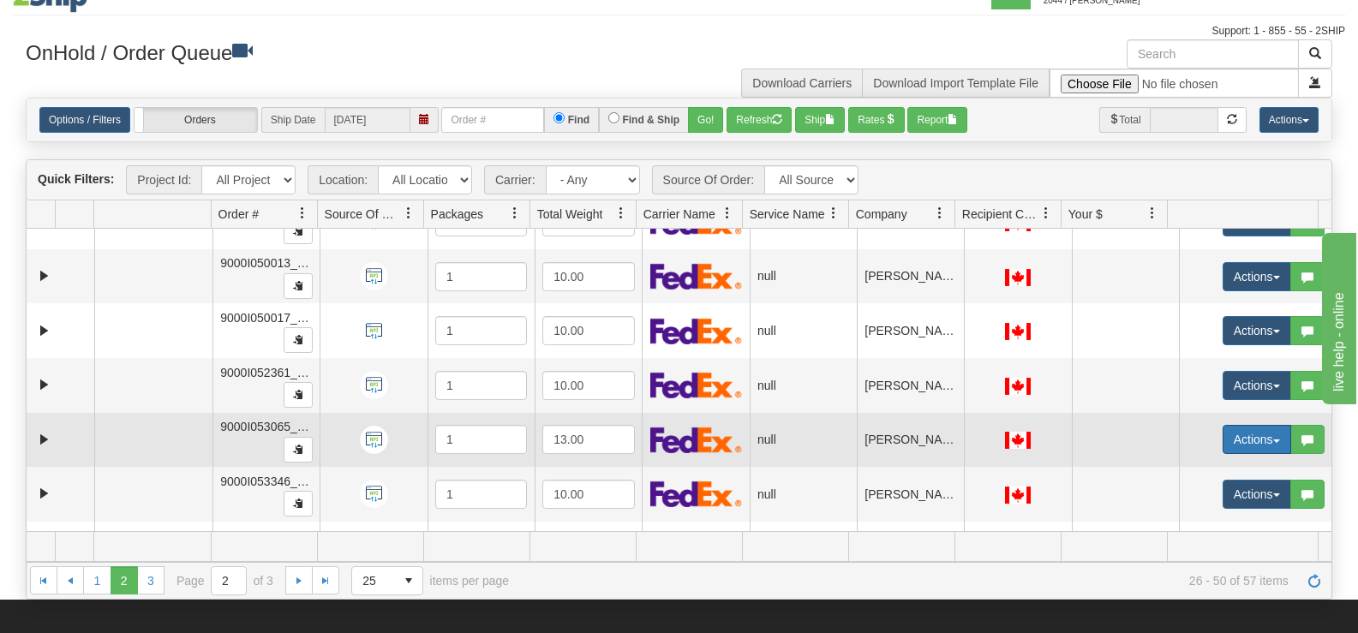
click at [1223, 441] on button "Actions" at bounding box center [1257, 439] width 69 height 29
click at [1172, 470] on span "Open" at bounding box center [1179, 472] width 41 height 14
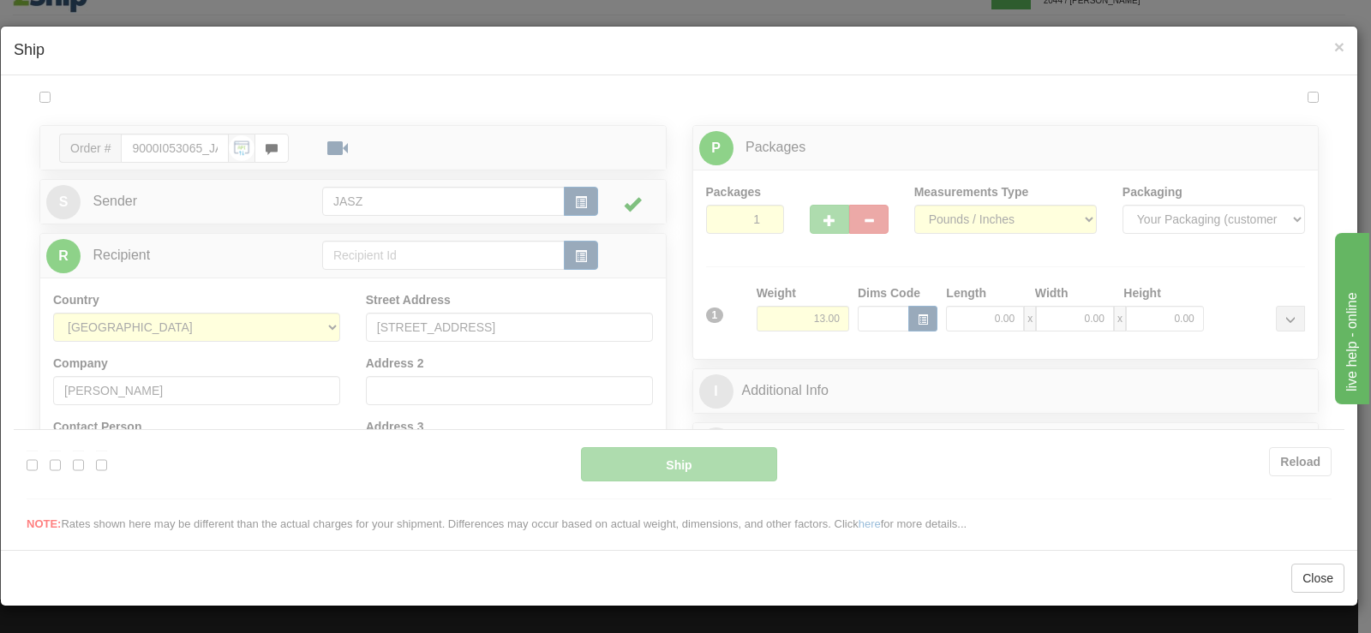
scroll to position [0, 0]
type input "09:30"
type input "16:00"
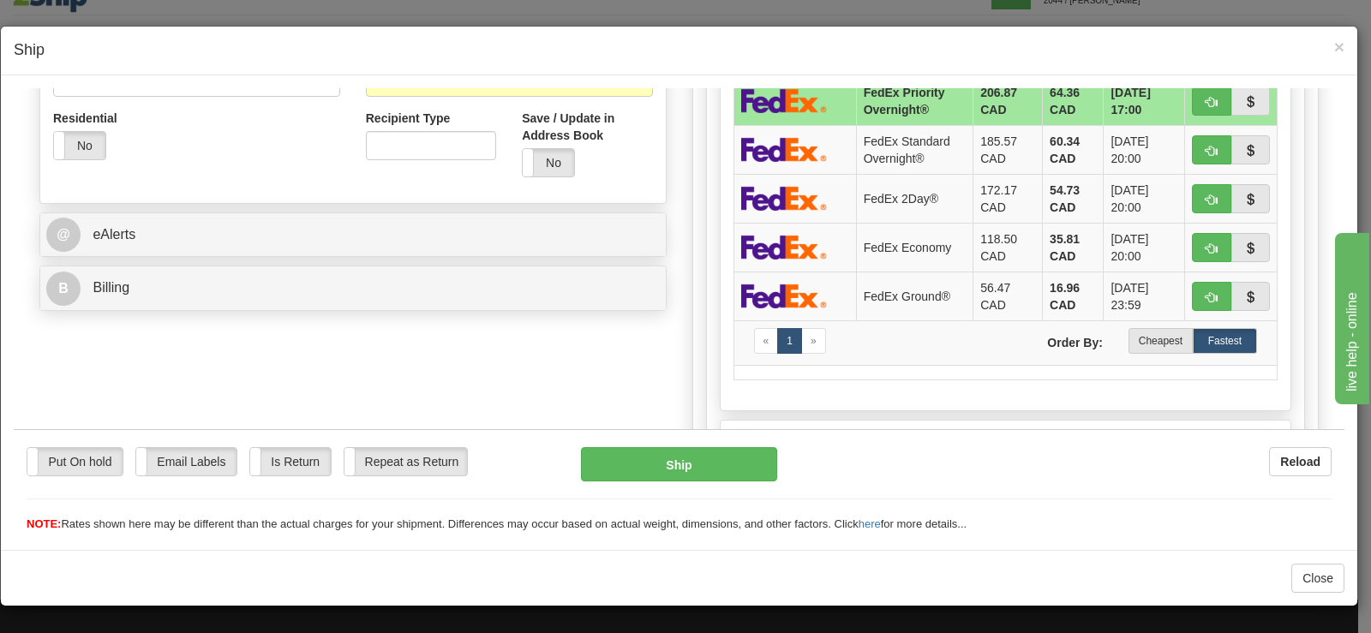
scroll to position [618, 0]
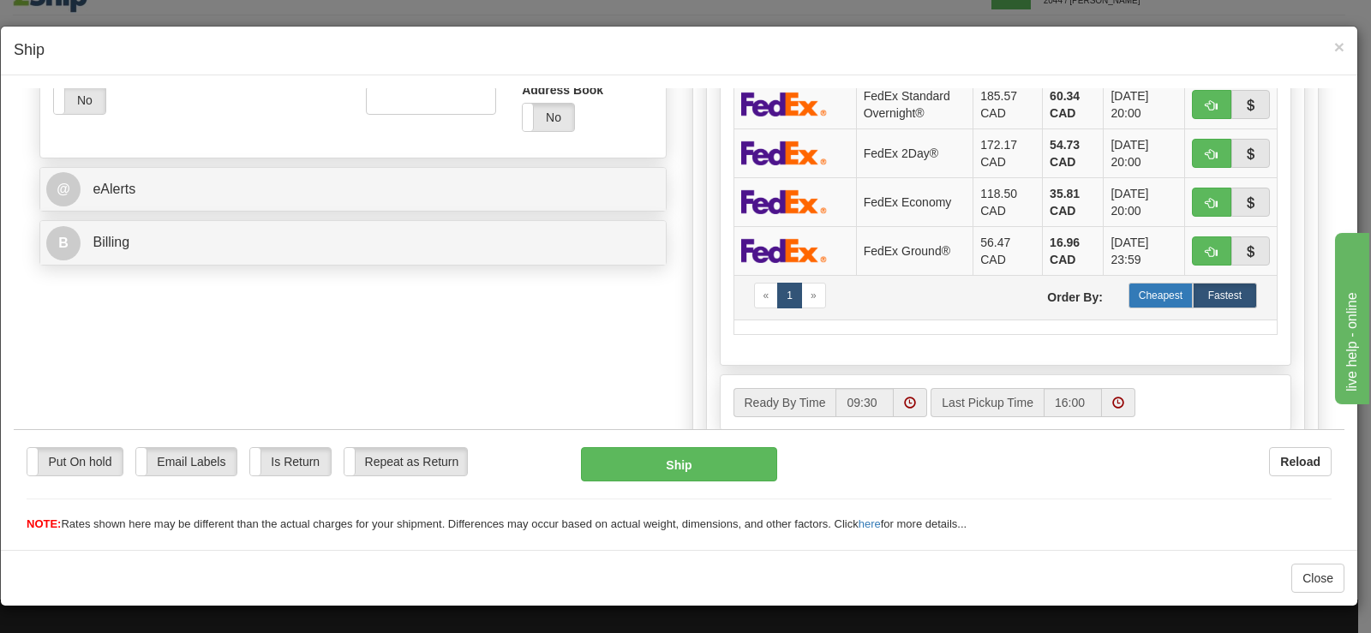
click at [1167, 295] on label "Cheapest" at bounding box center [1160, 295] width 64 height 26
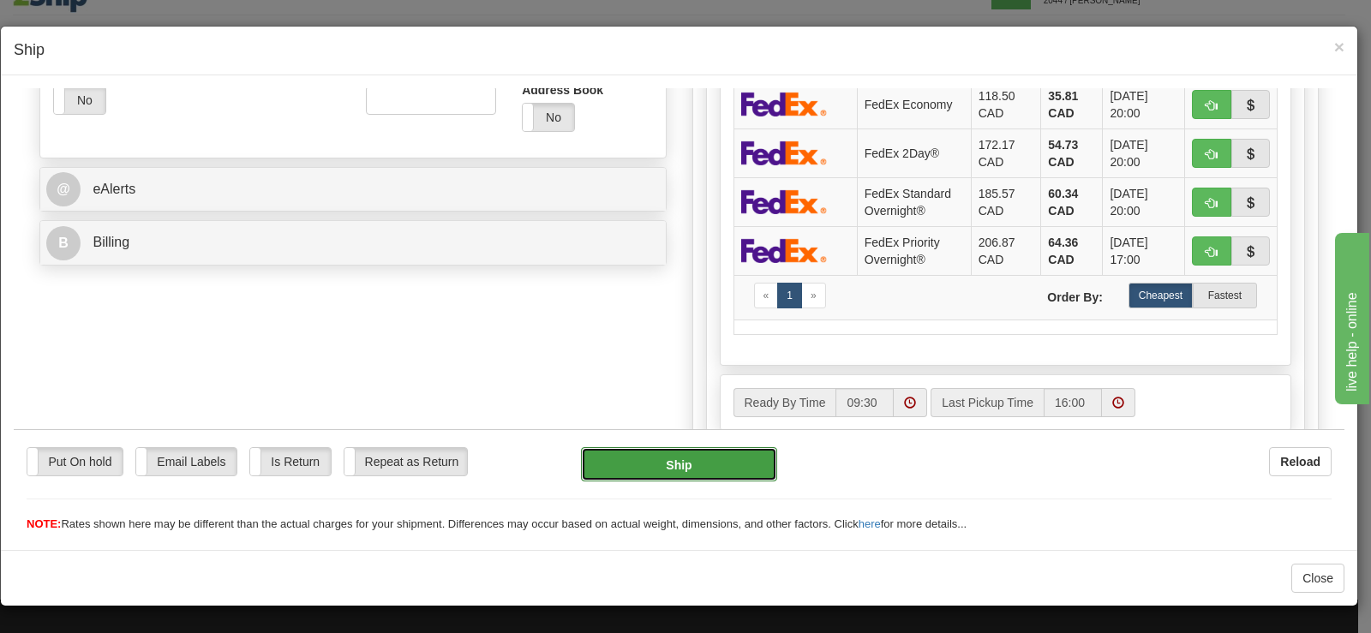
click at [731, 453] on button "Ship" at bounding box center [679, 463] width 196 height 34
type input "92"
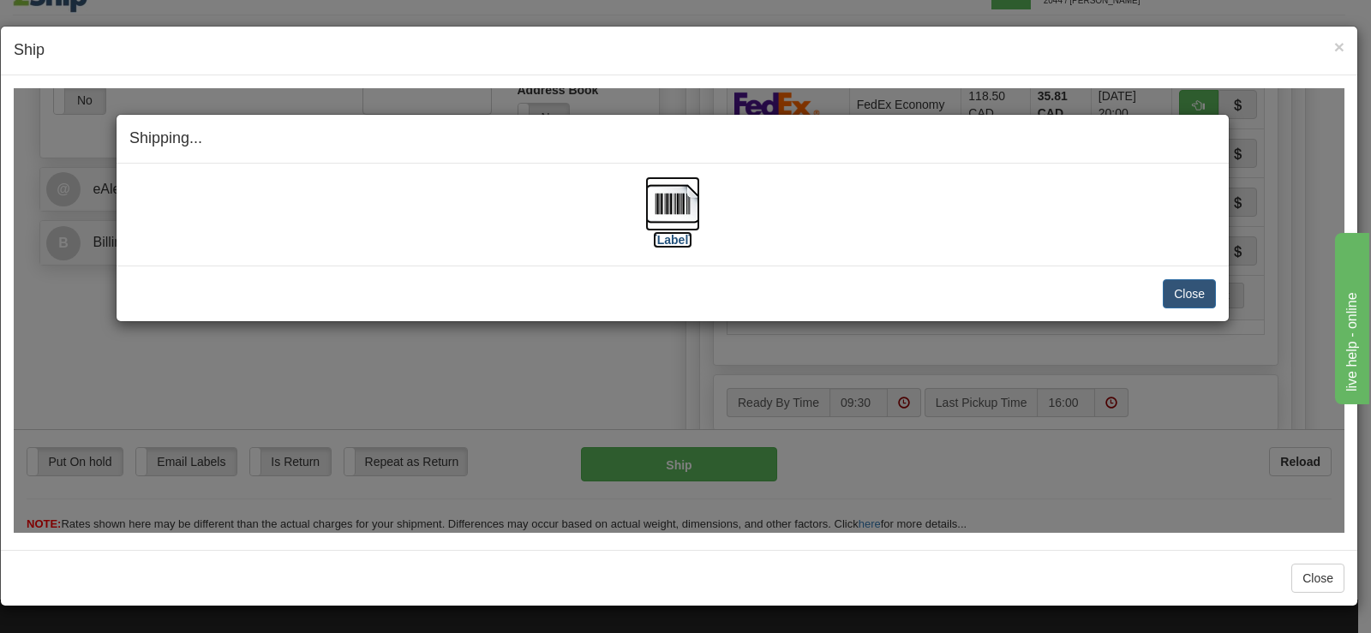
click at [675, 215] on img at bounding box center [672, 203] width 55 height 55
click at [1176, 278] on button "Close" at bounding box center [1189, 292] width 53 height 29
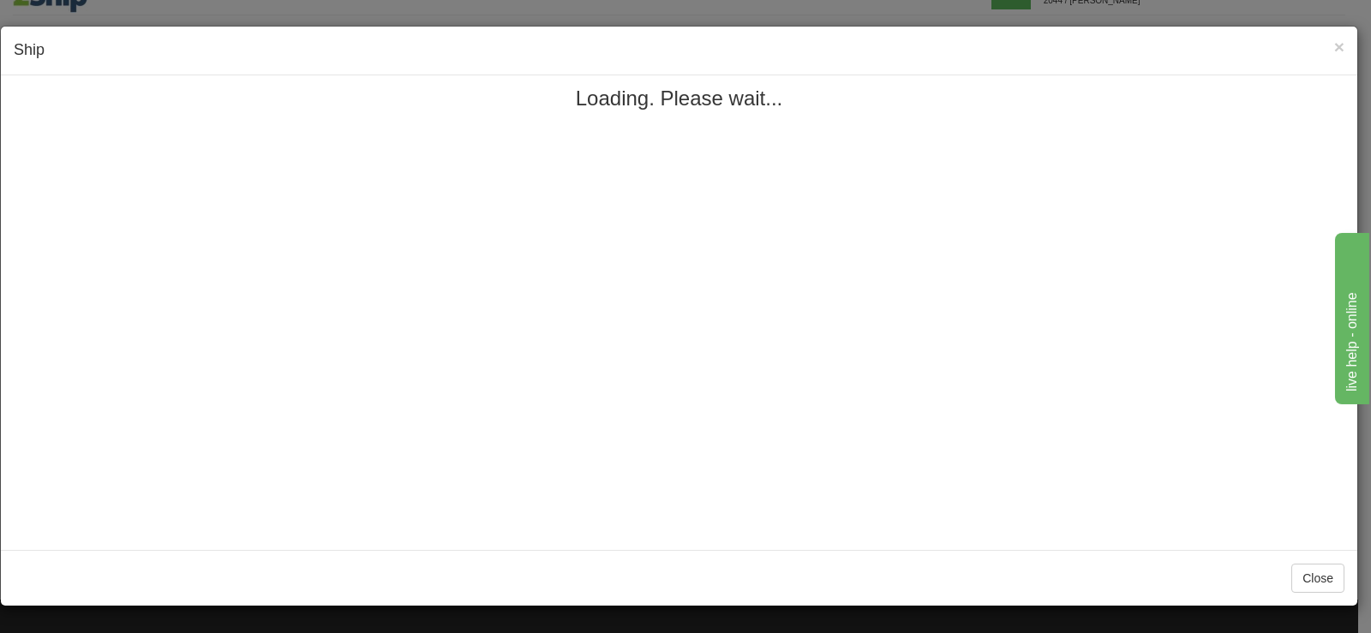
scroll to position [0, 0]
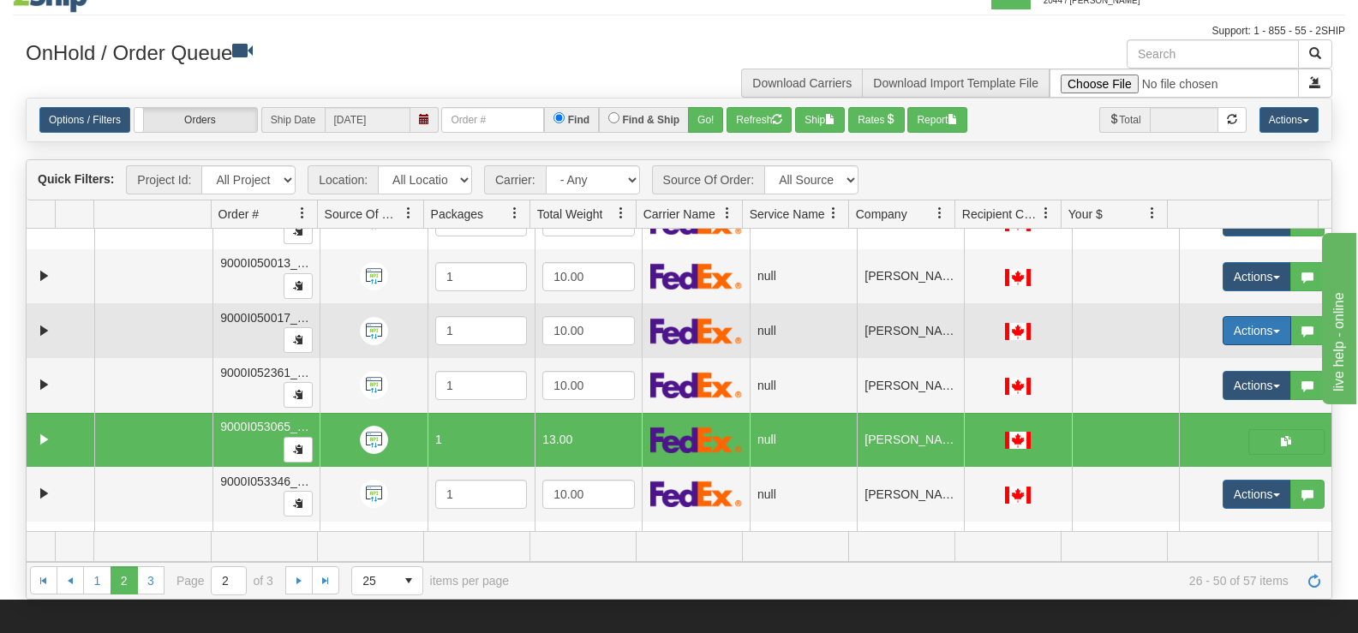
click at [1227, 326] on button "Actions" at bounding box center [1257, 330] width 69 height 29
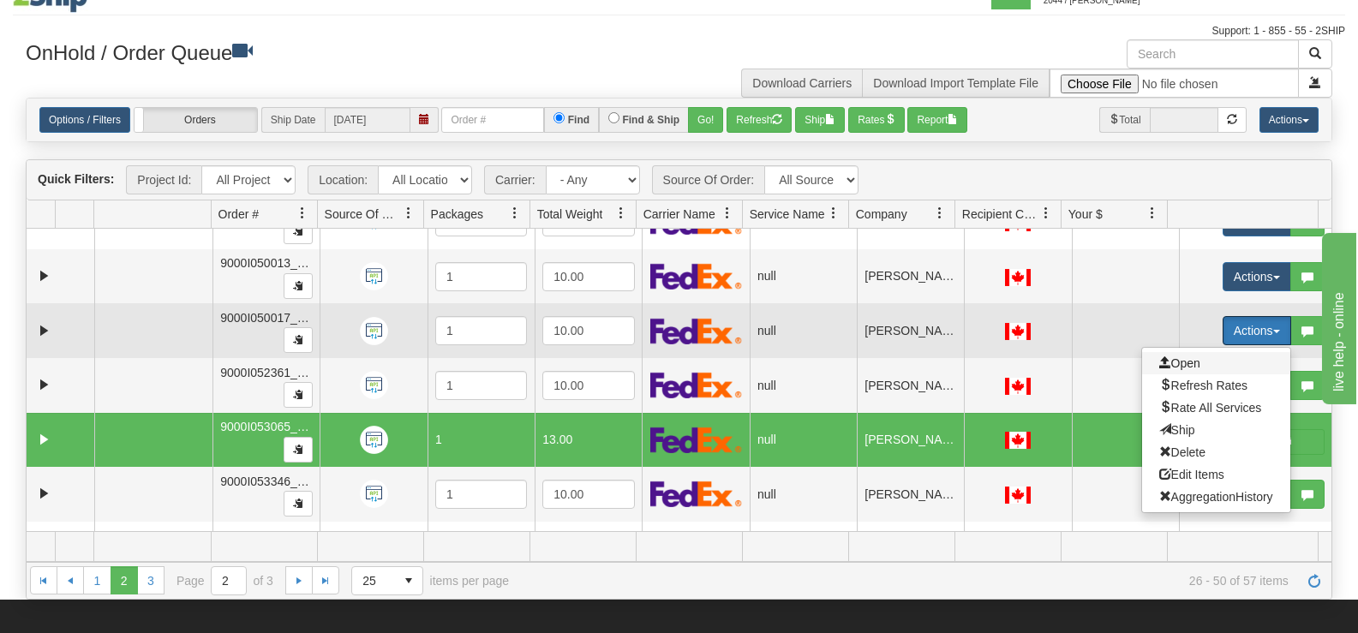
click at [1174, 369] on span "Open" at bounding box center [1179, 363] width 41 height 14
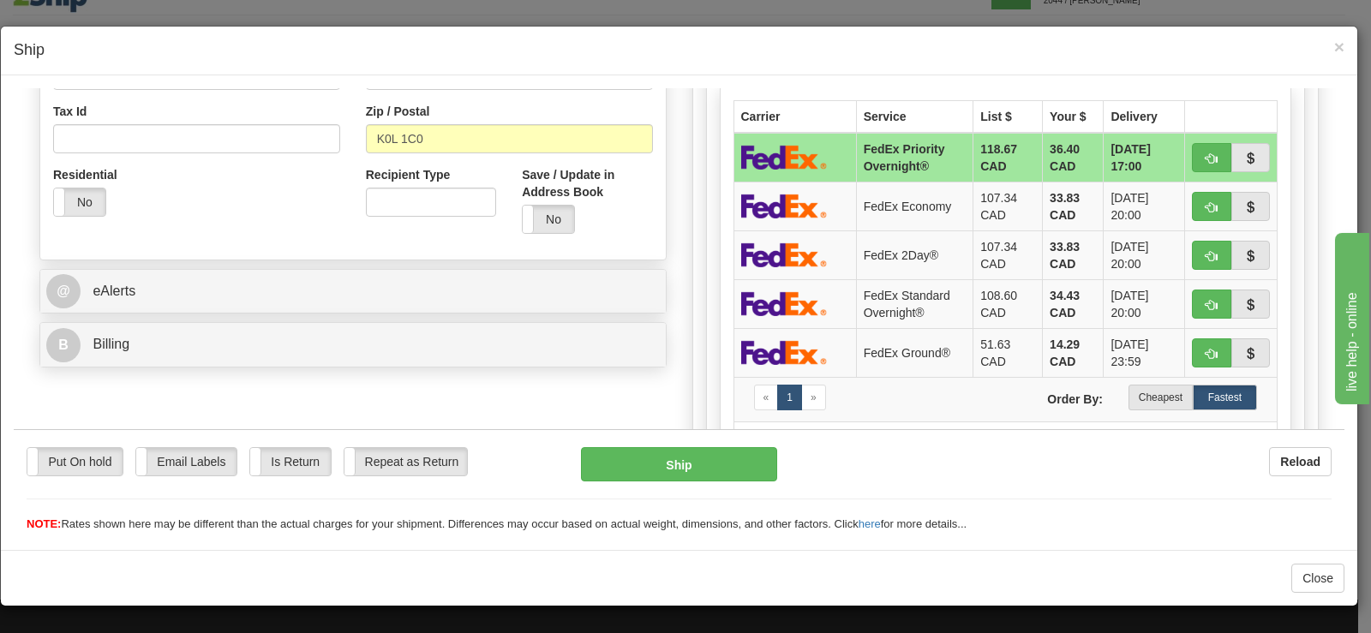
scroll to position [685, 0]
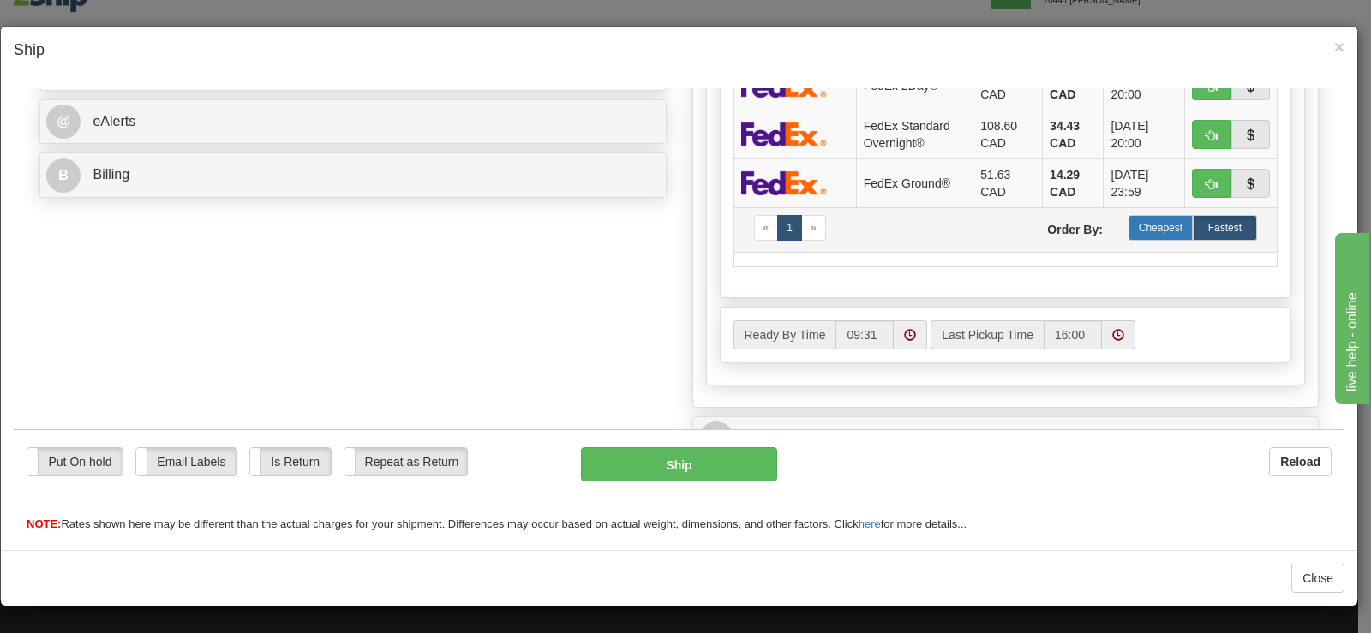
click at [1171, 227] on label "Cheapest" at bounding box center [1160, 227] width 64 height 26
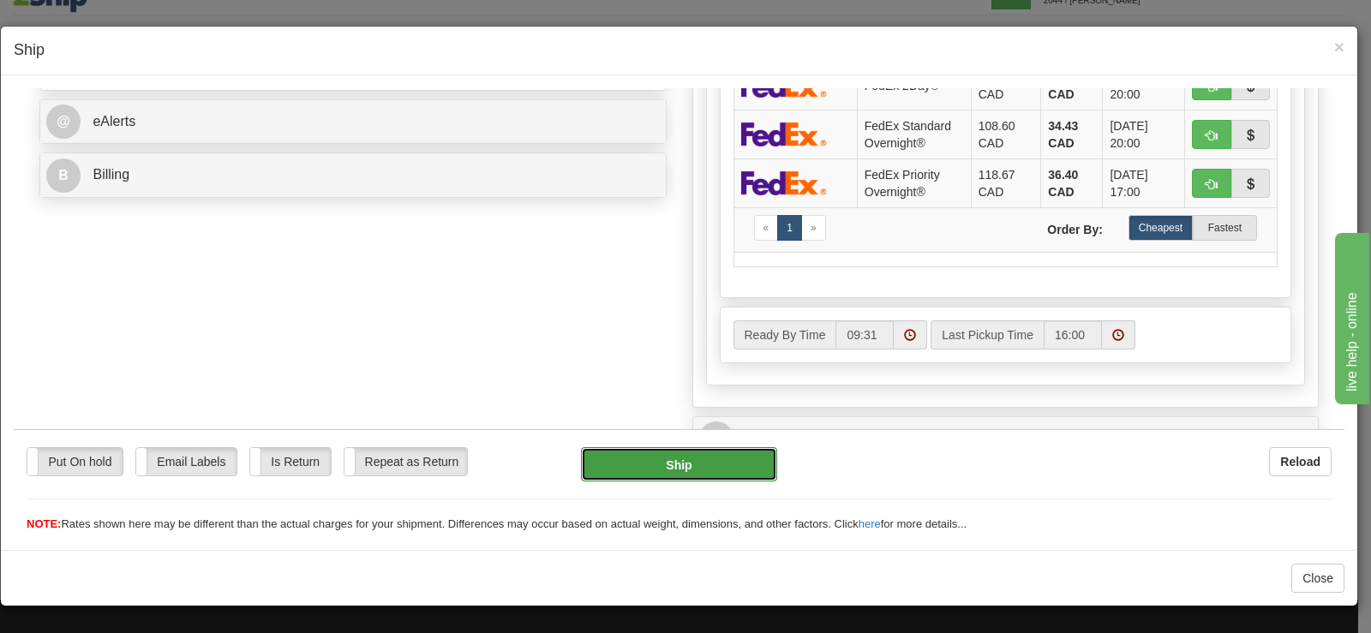
click at [603, 447] on button "Ship" at bounding box center [679, 463] width 196 height 34
type input "92"
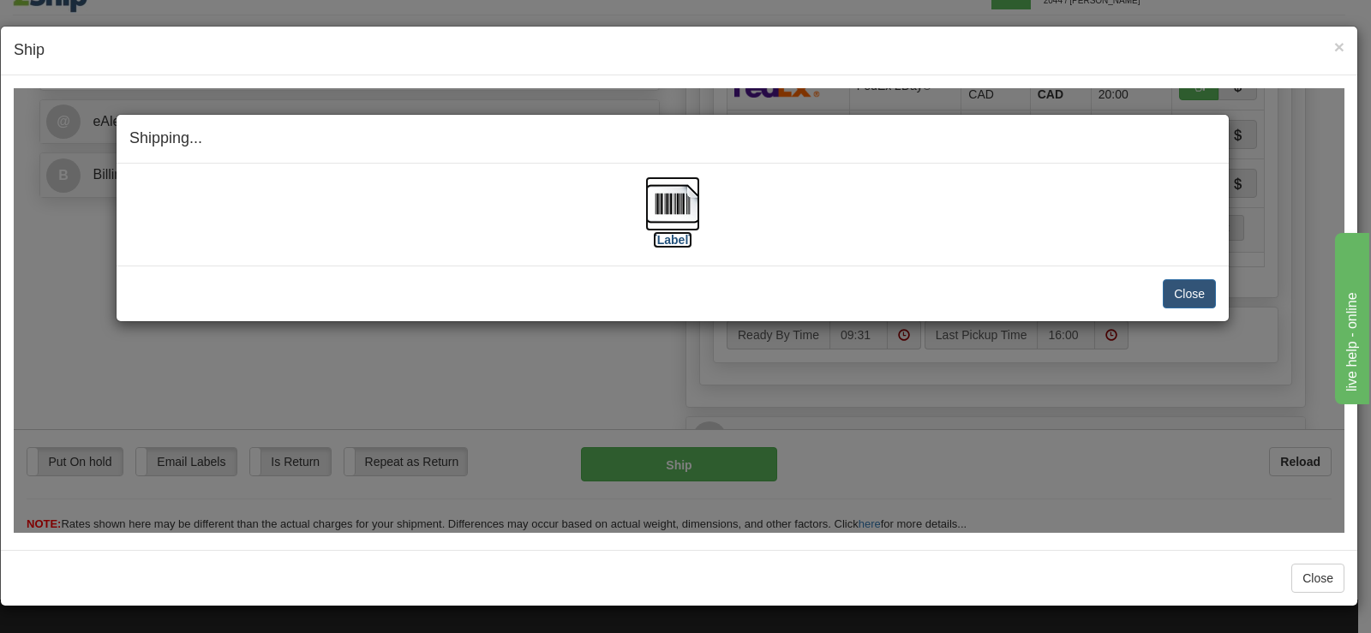
click at [690, 215] on img at bounding box center [672, 203] width 55 height 55
click at [1152, 302] on div "Close Cancel" at bounding box center [672, 292] width 1086 height 29
click at [1183, 290] on button "Close" at bounding box center [1189, 292] width 53 height 29
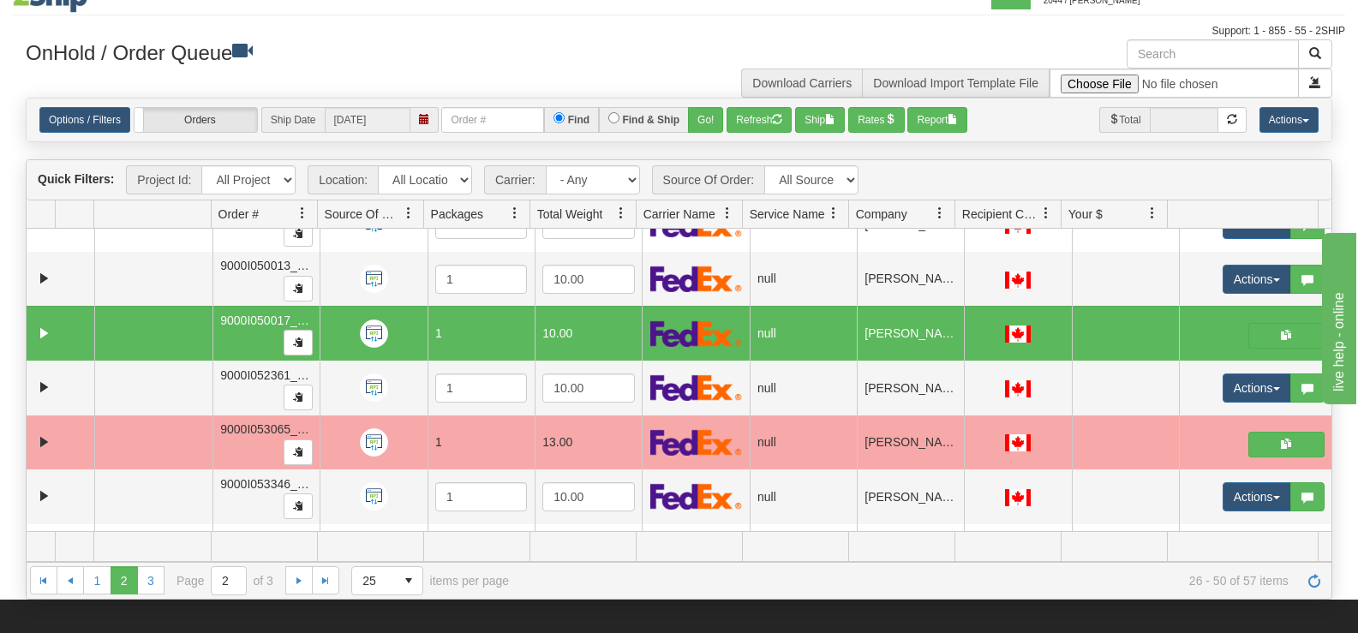
scroll to position [0, 0]
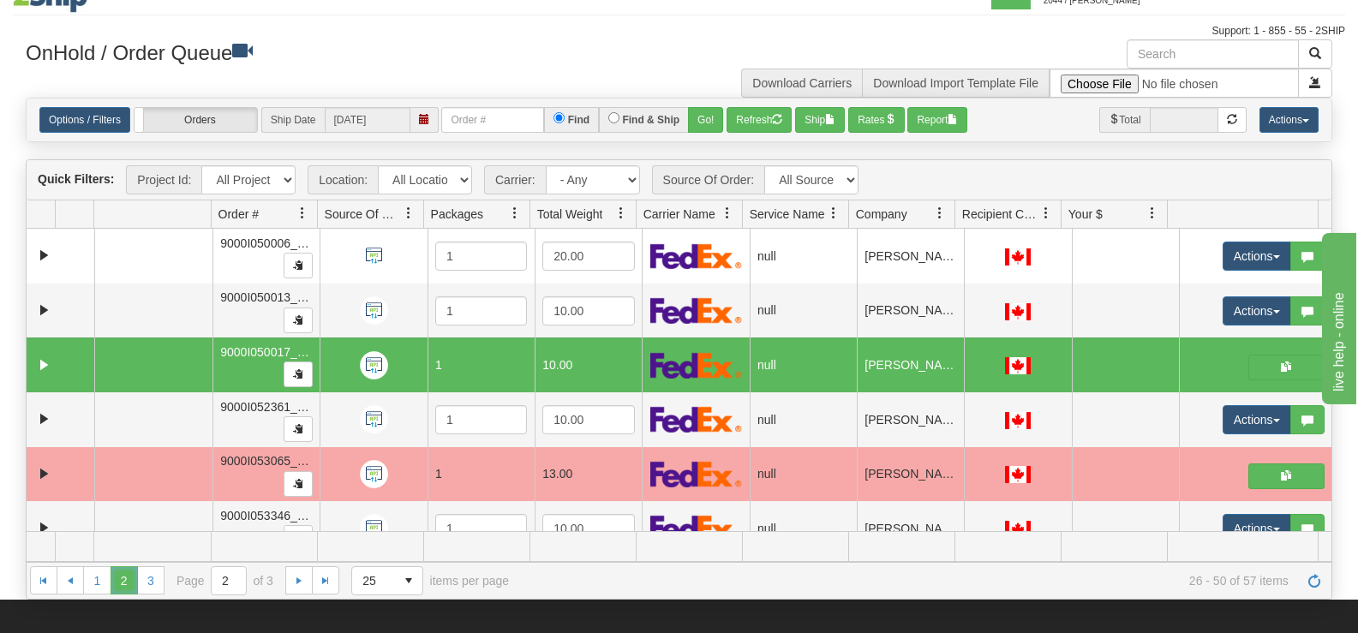
click at [136, 585] on span "2" at bounding box center [124, 579] width 27 height 27
click at [150, 582] on link "3" at bounding box center [150, 579] width 27 height 27
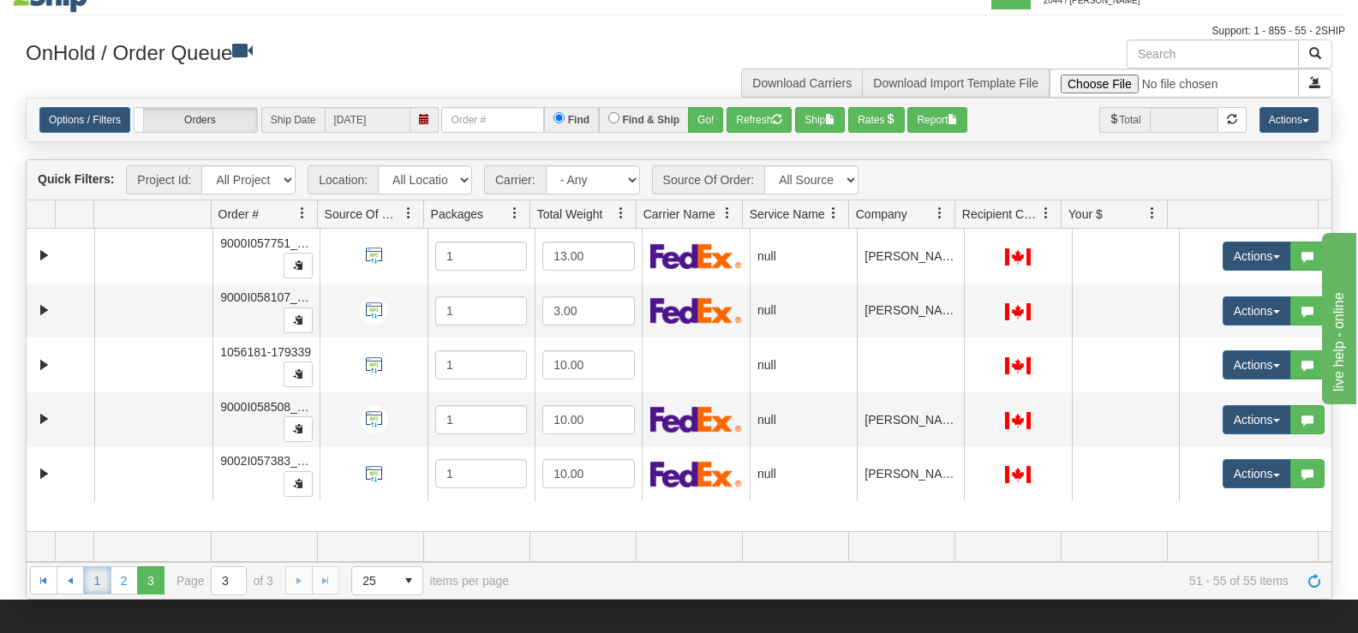
click at [96, 583] on link "1" at bounding box center [96, 579] width 27 height 27
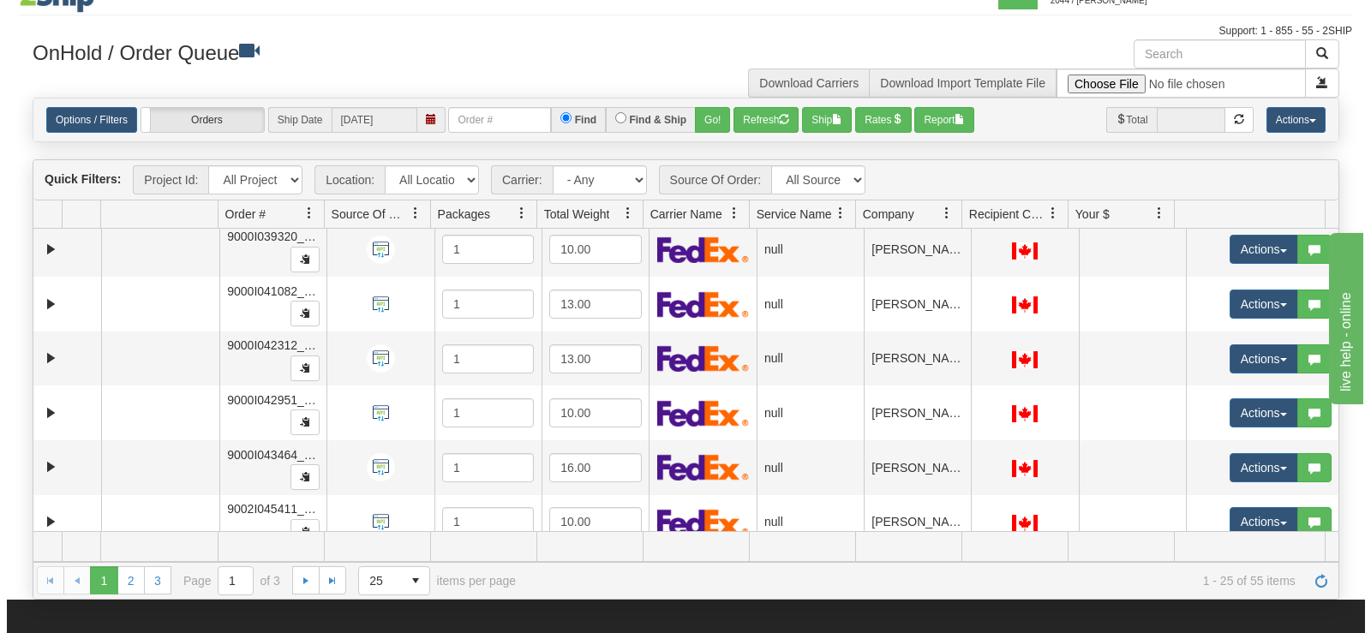
scroll to position [640, 0]
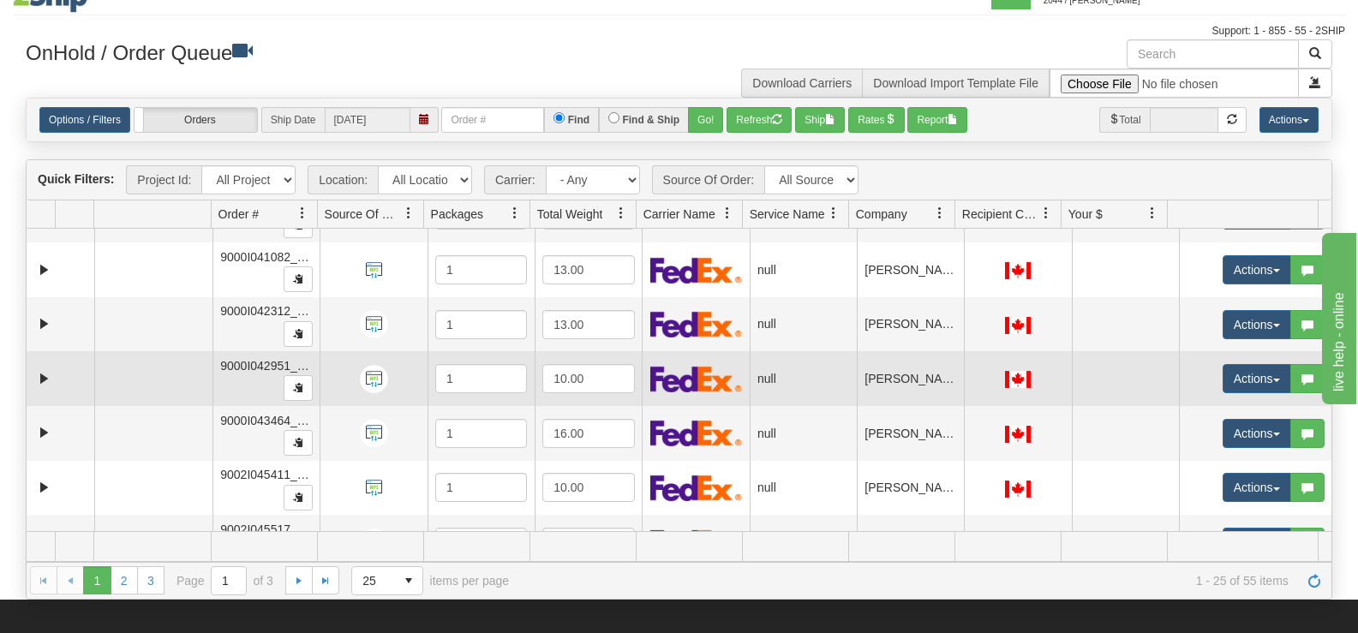
click at [1243, 395] on td "Actions Open Refresh Rates Rate All Services Ship Delete Edit Items Aggregation…" at bounding box center [1255, 378] width 153 height 55
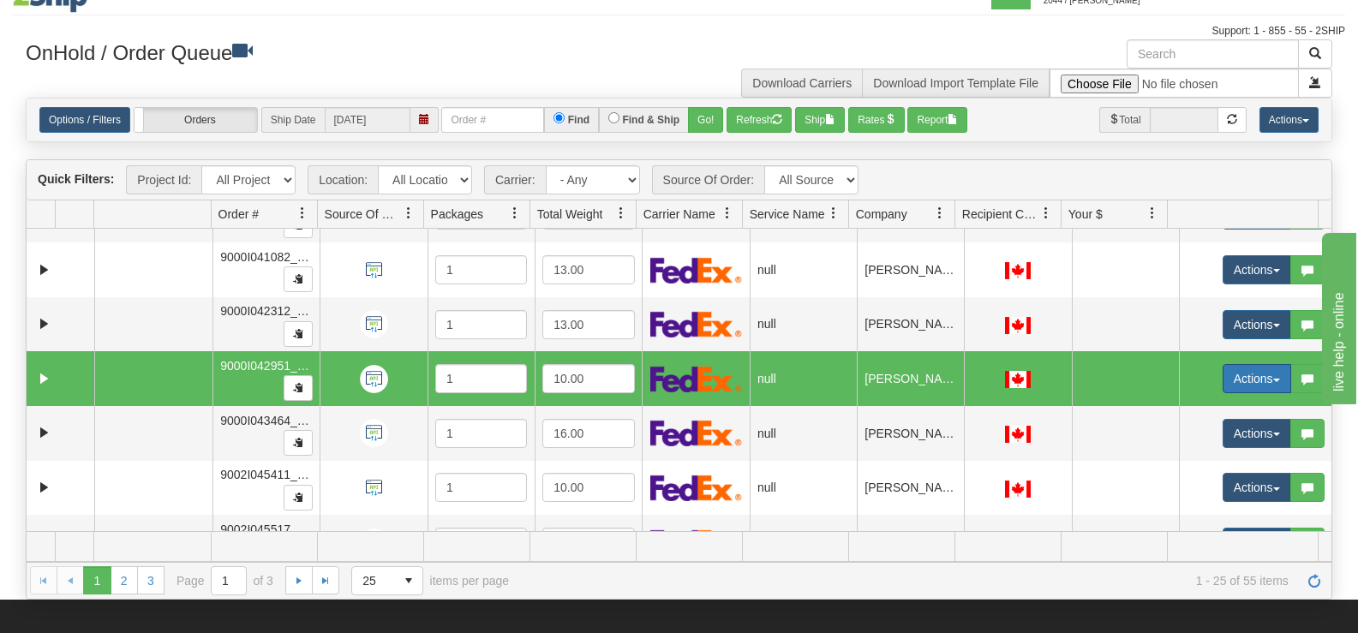
click at [1243, 380] on button "Actions" at bounding box center [1257, 378] width 69 height 29
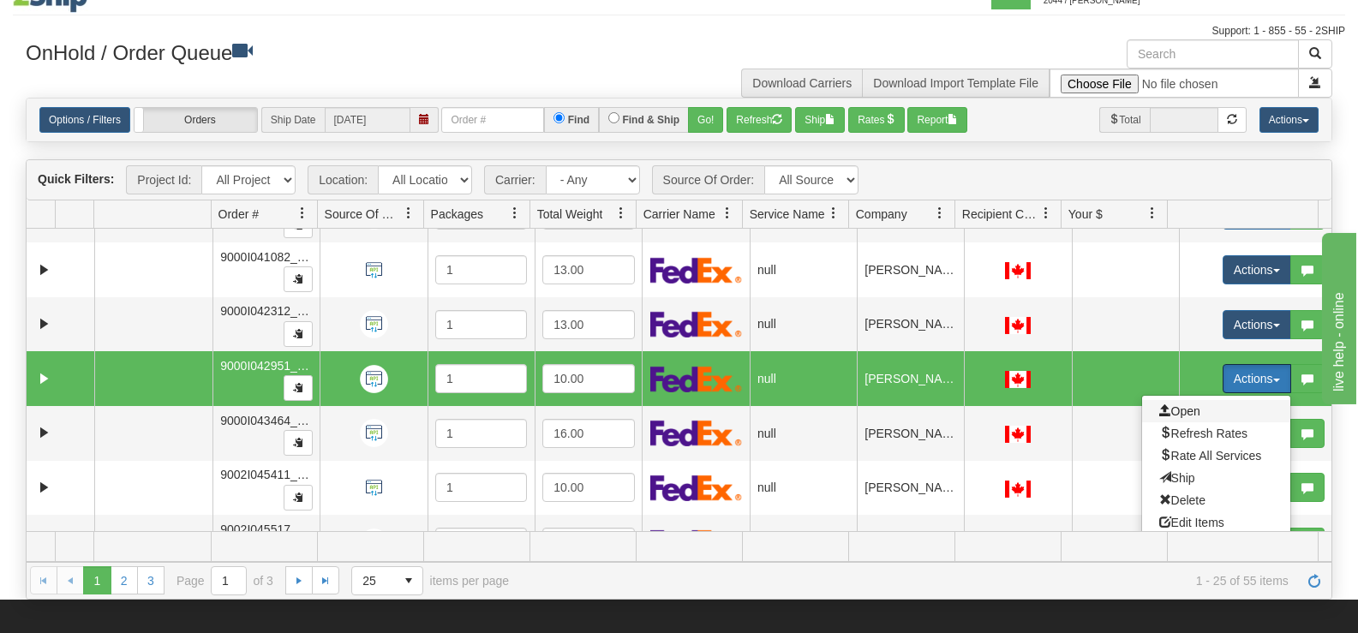
click at [1183, 413] on span "Open" at bounding box center [1179, 411] width 41 height 14
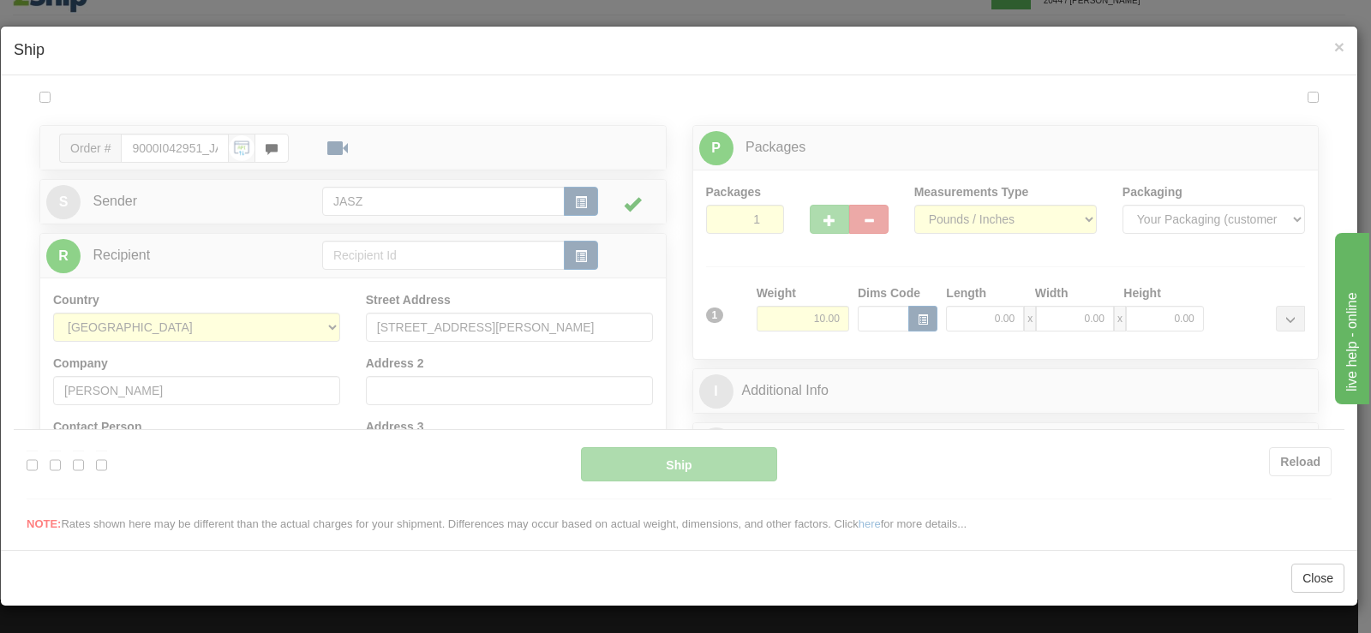
scroll to position [0, 0]
type input "09:33"
type input "16:00"
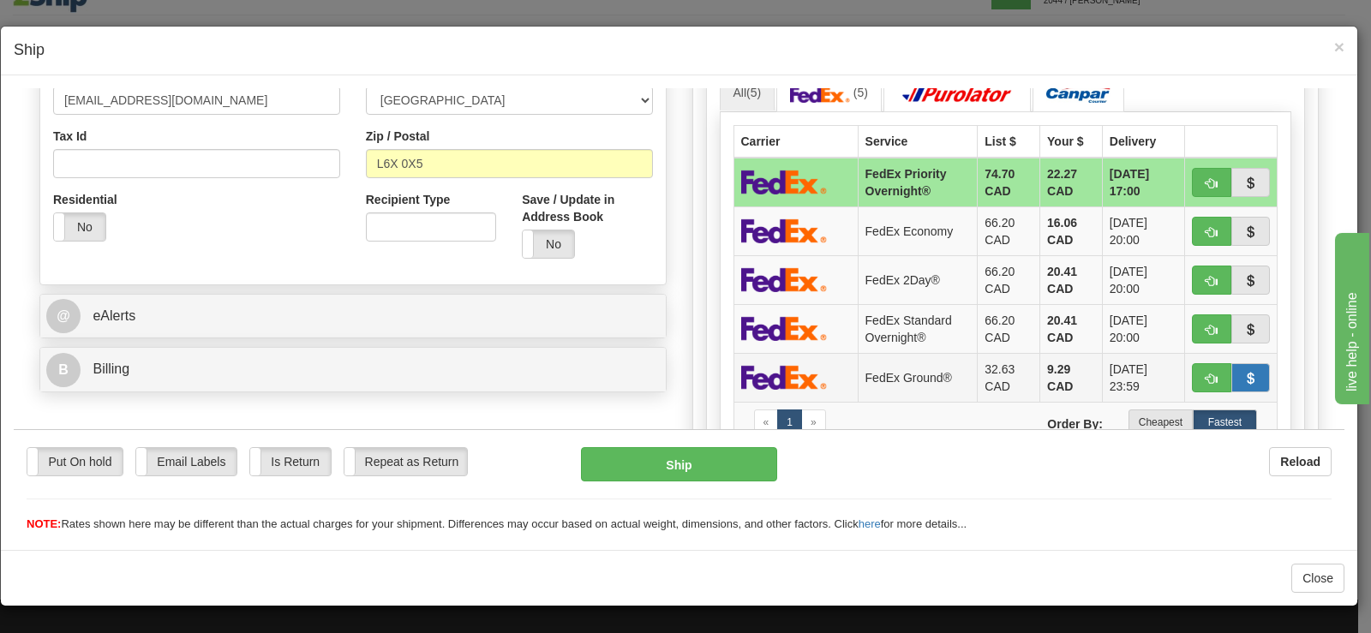
scroll to position [514, 0]
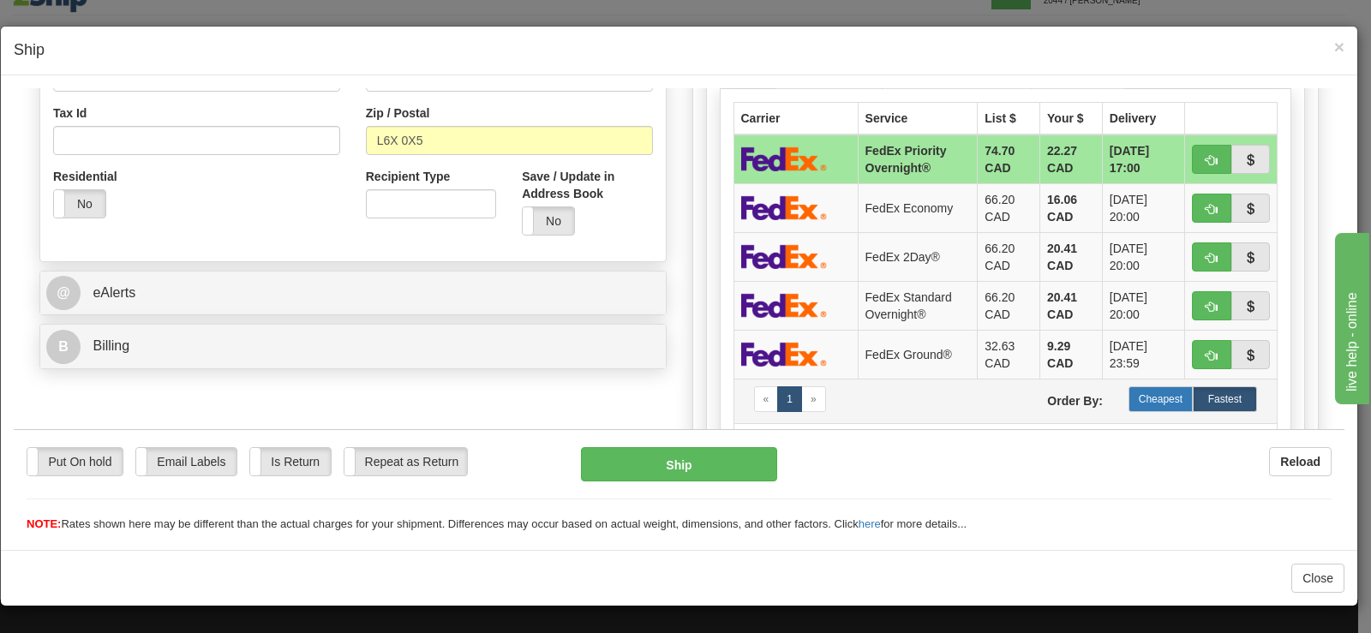
click at [1142, 405] on label "Cheapest" at bounding box center [1160, 399] width 64 height 26
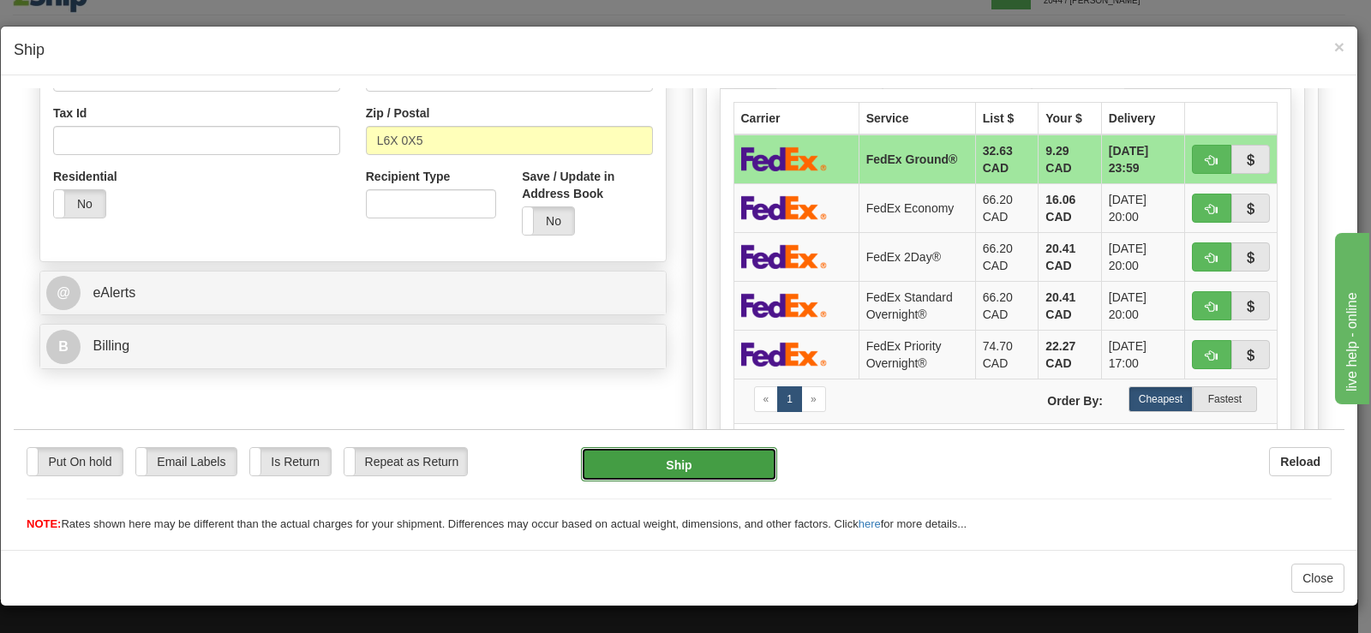
click at [702, 456] on button "Ship" at bounding box center [679, 463] width 196 height 34
type input "92"
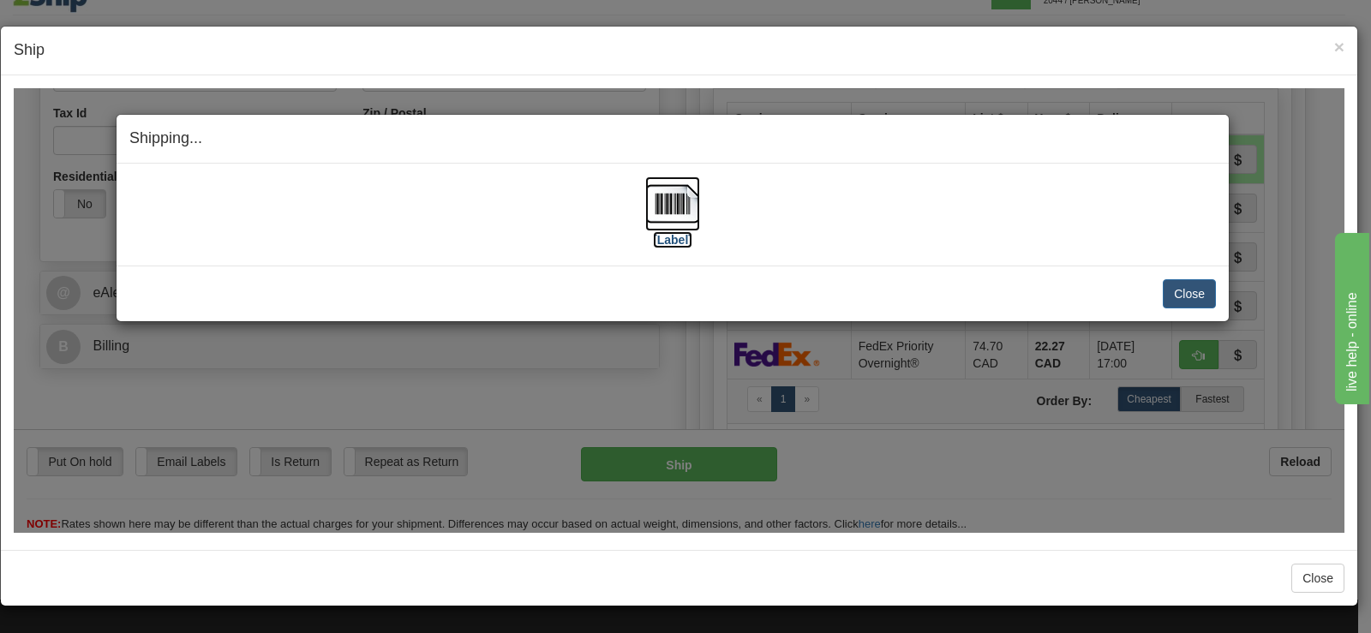
click at [661, 224] on img at bounding box center [672, 203] width 55 height 55
click at [1185, 287] on button "Close" at bounding box center [1189, 292] width 53 height 29
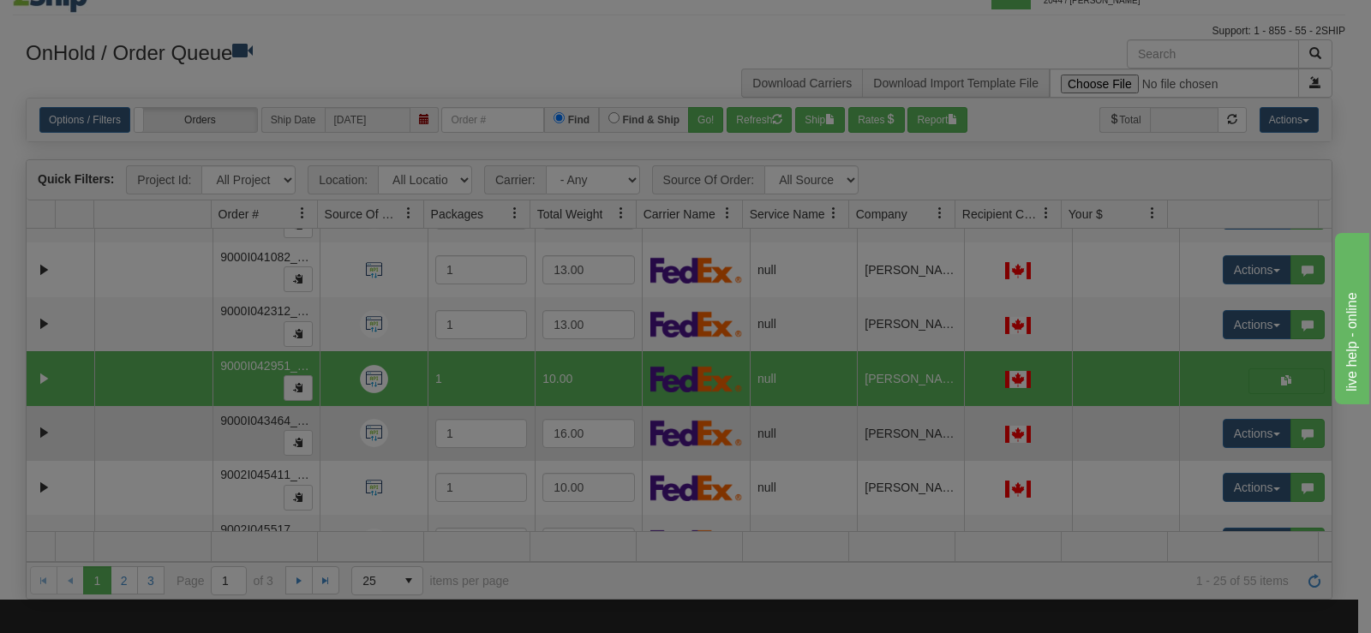
scroll to position [0, 0]
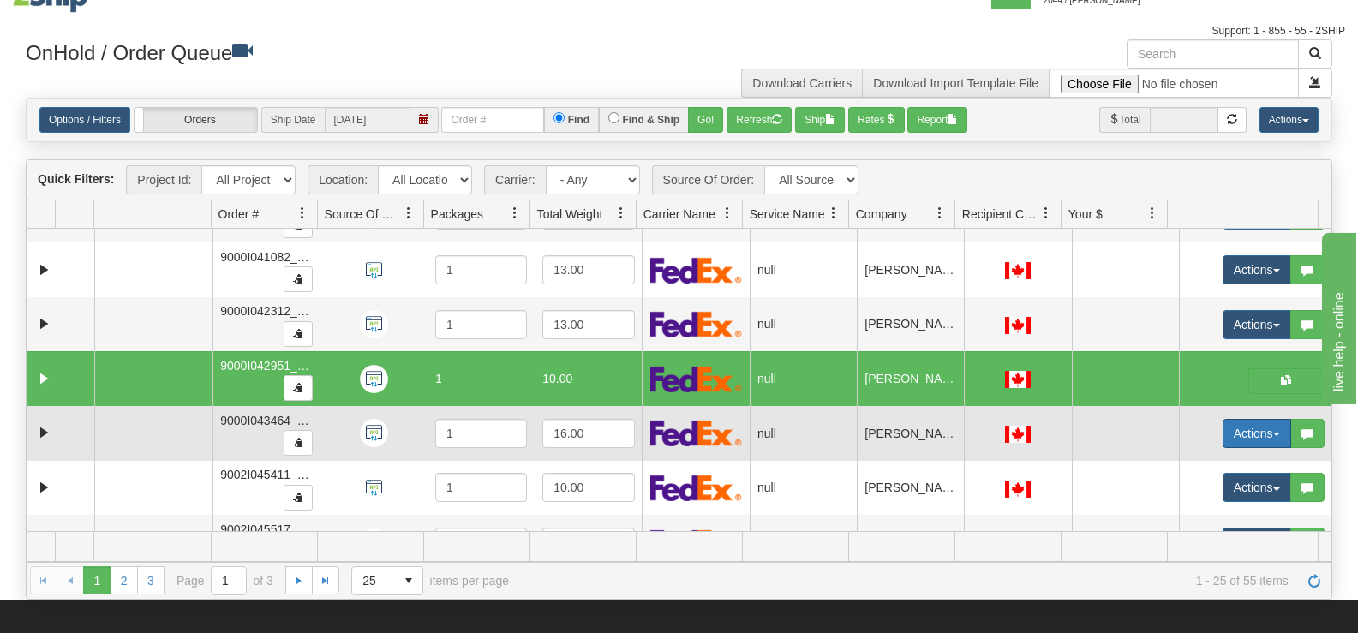
click at [1241, 430] on button "Actions" at bounding box center [1257, 433] width 69 height 29
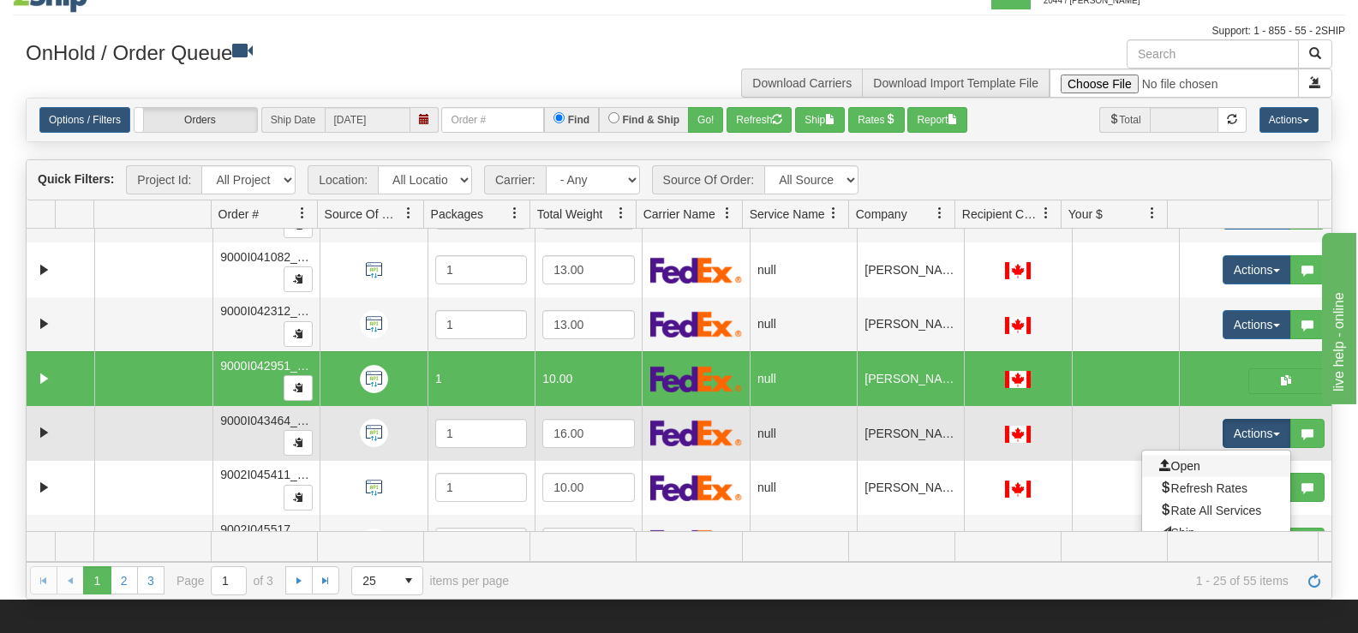
click at [1200, 459] on link "Open" at bounding box center [1216, 466] width 148 height 22
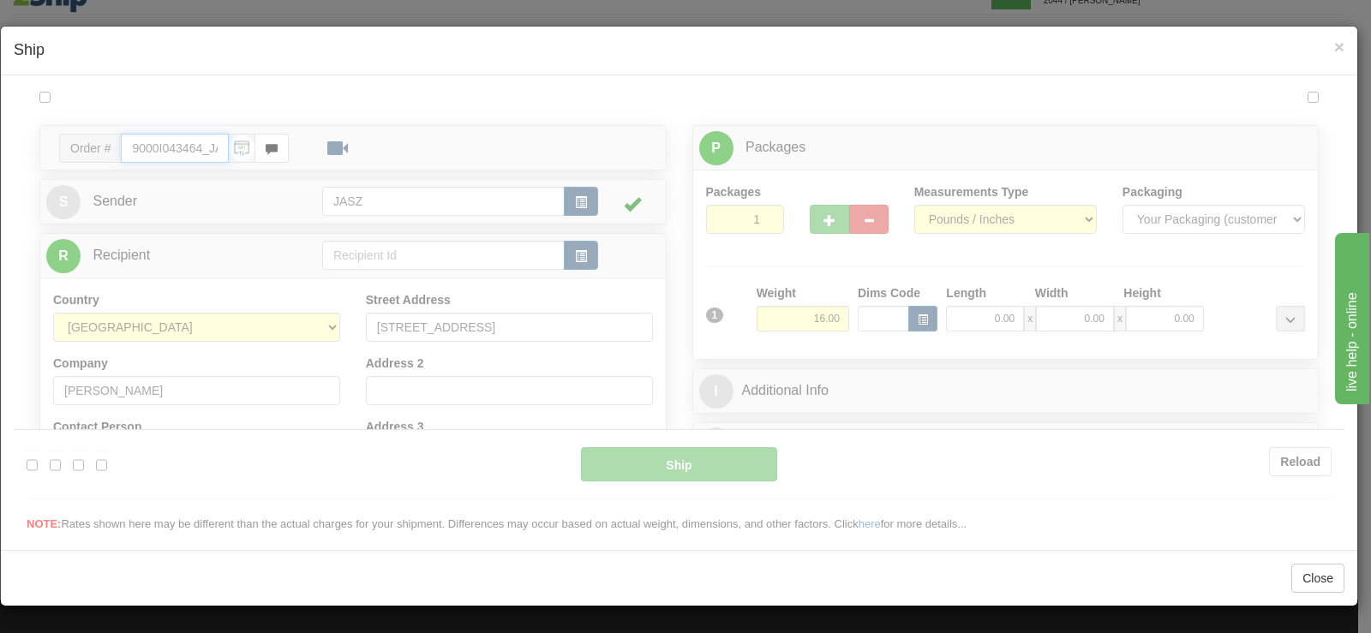
type input "09:34"
type input "16:00"
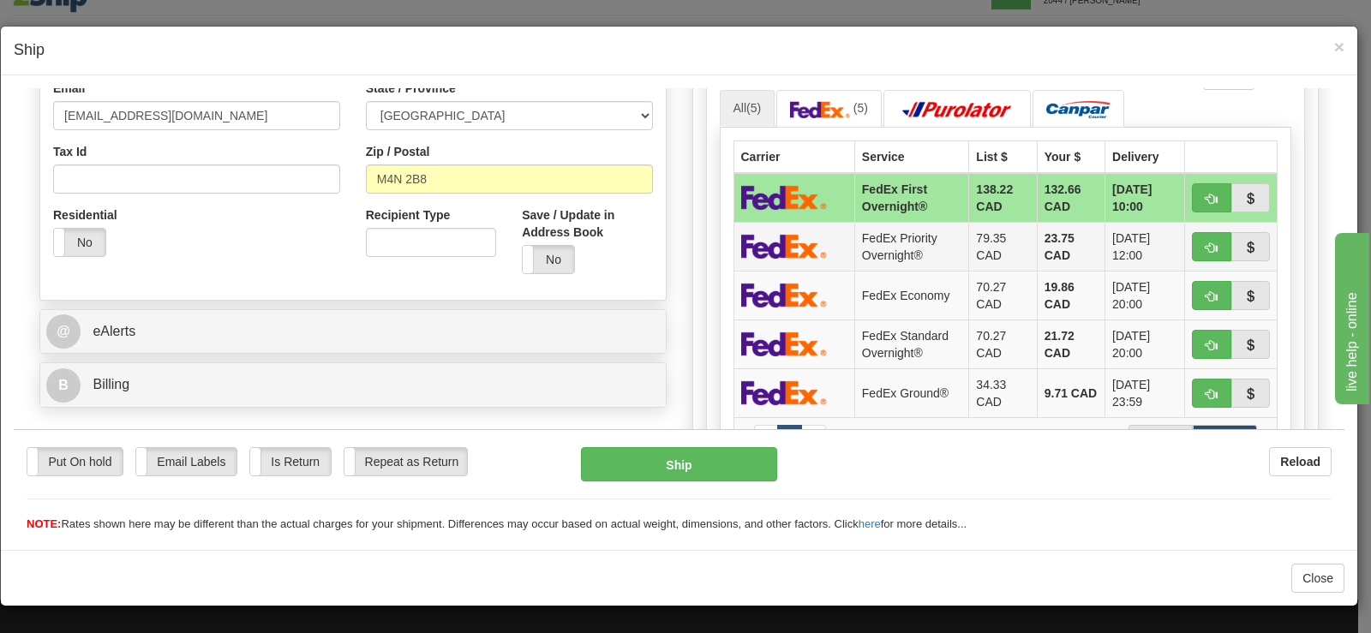
scroll to position [600, 0]
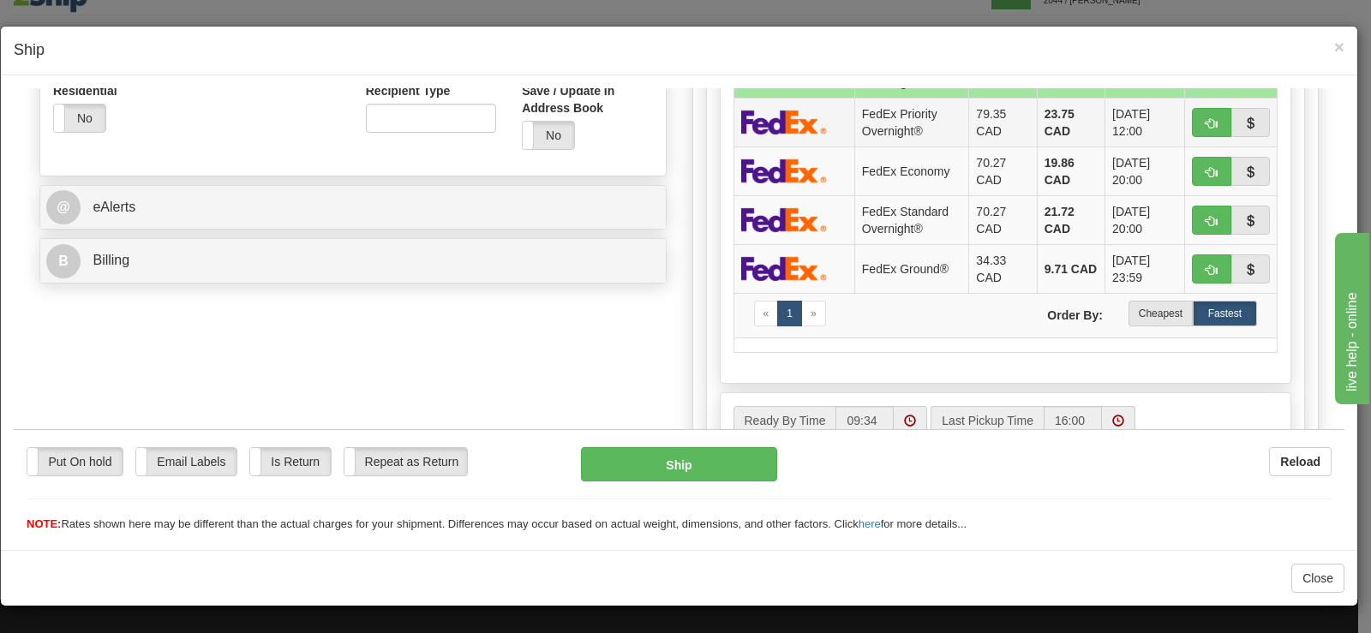
click at [1152, 307] on label "Cheapest" at bounding box center [1160, 313] width 64 height 26
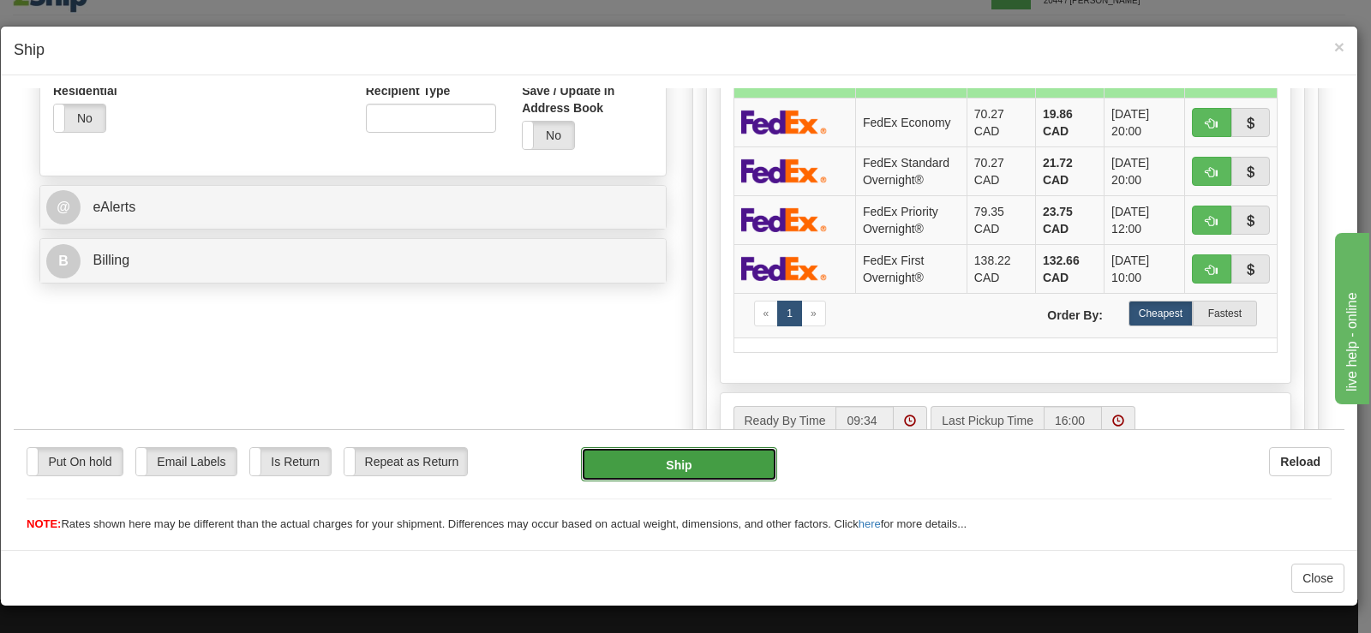
click at [694, 460] on button "Ship" at bounding box center [679, 463] width 196 height 34
type input "92"
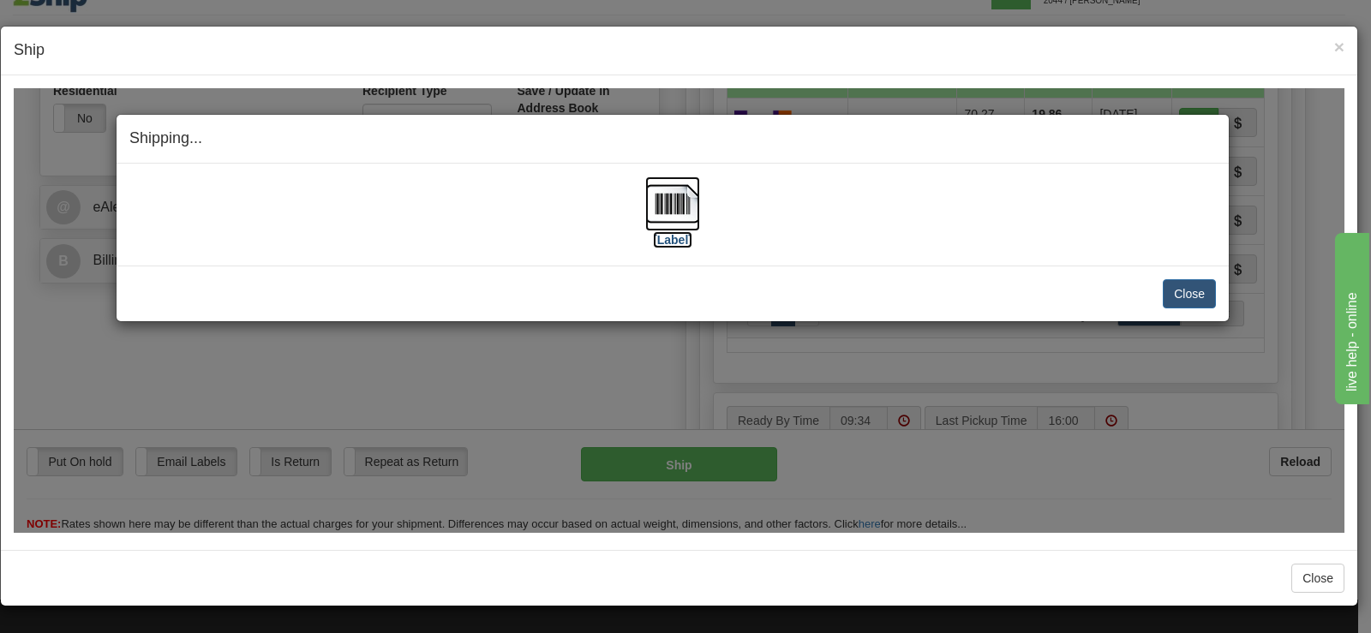
click at [683, 206] on img at bounding box center [672, 203] width 55 height 55
click at [1173, 284] on button "Close" at bounding box center [1189, 292] width 53 height 29
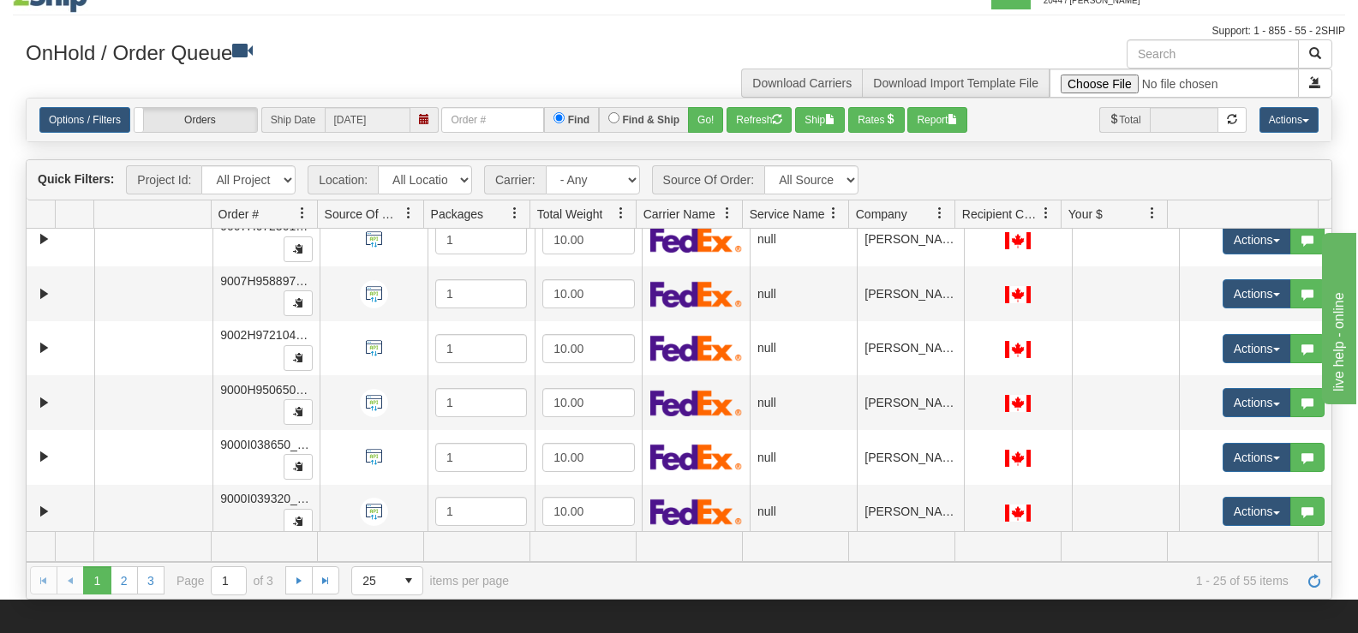
scroll to position [271, 0]
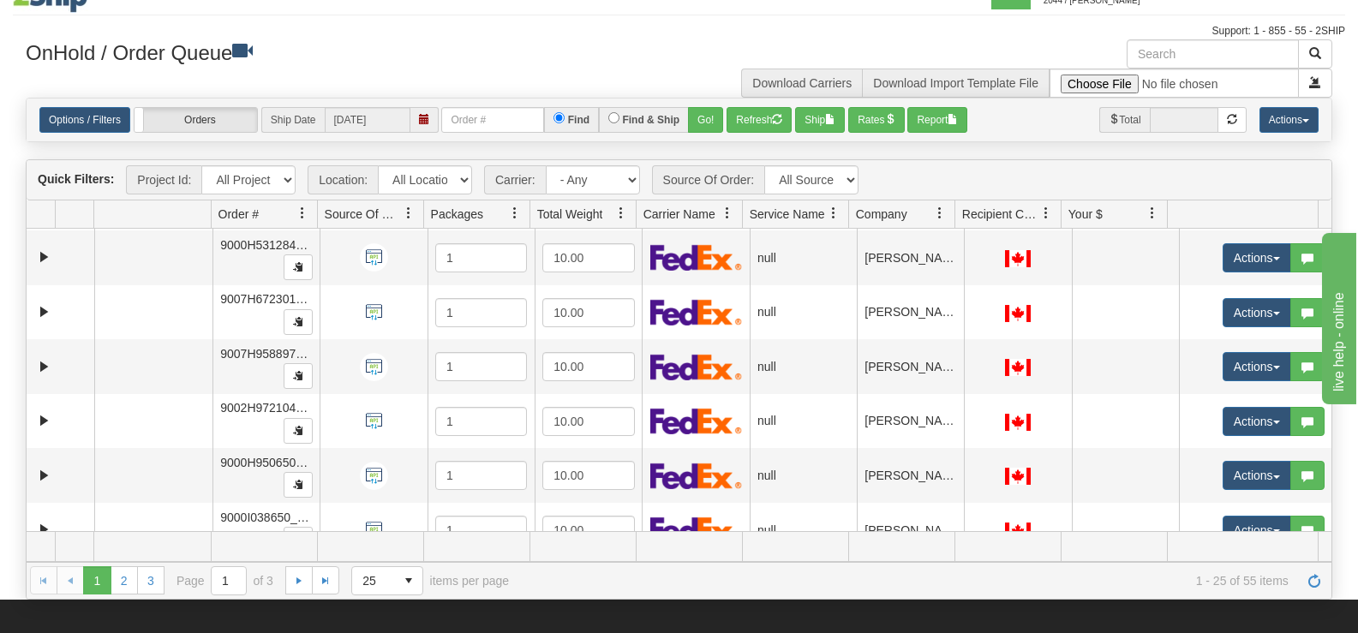
drag, startPoint x: 1391, startPoint y: 415, endPoint x: 1464, endPoint y: 404, distance: 73.7
click at [119, 583] on link "2" at bounding box center [124, 579] width 27 height 27
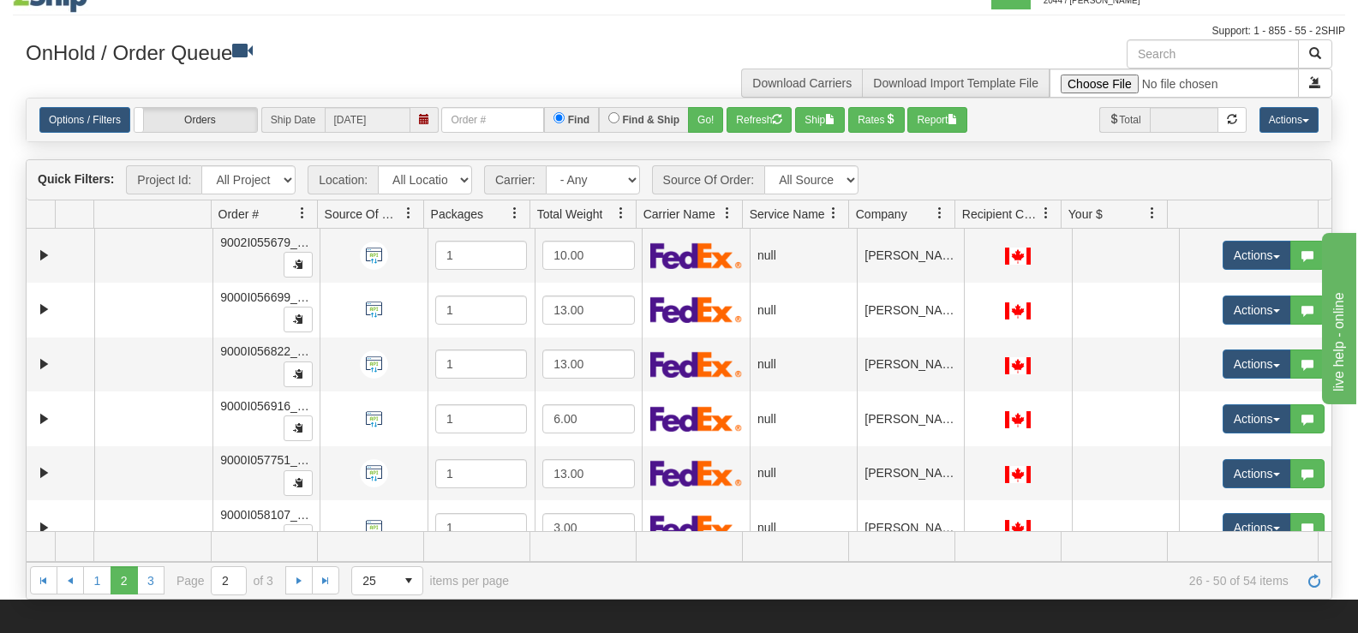
scroll to position [1060, 0]
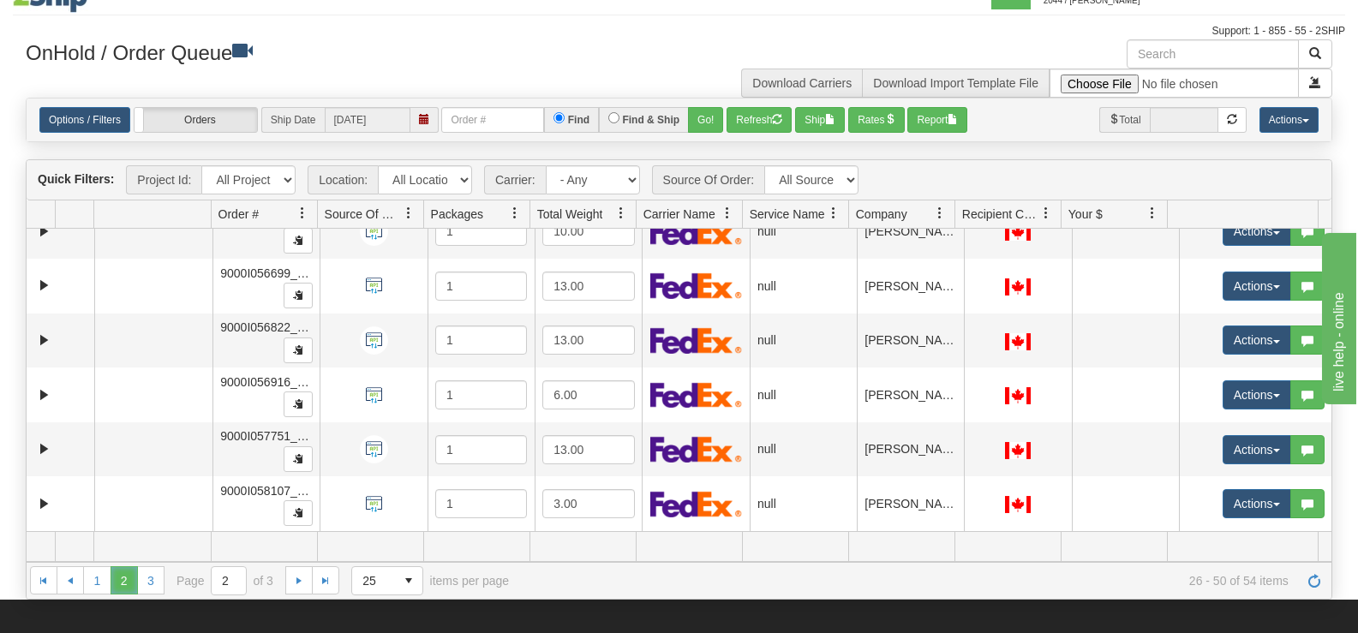
click at [130, 582] on span "2" at bounding box center [124, 579] width 27 height 27
click at [149, 583] on link "3" at bounding box center [150, 579] width 27 height 27
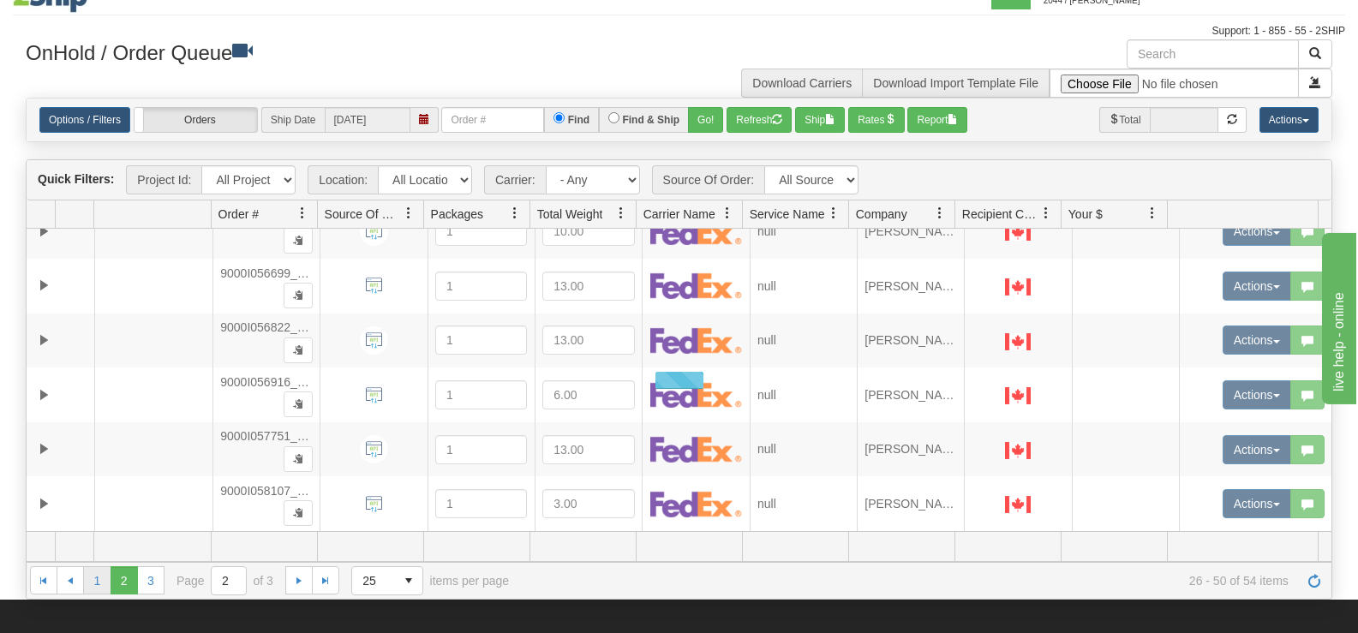
scroll to position [0, 0]
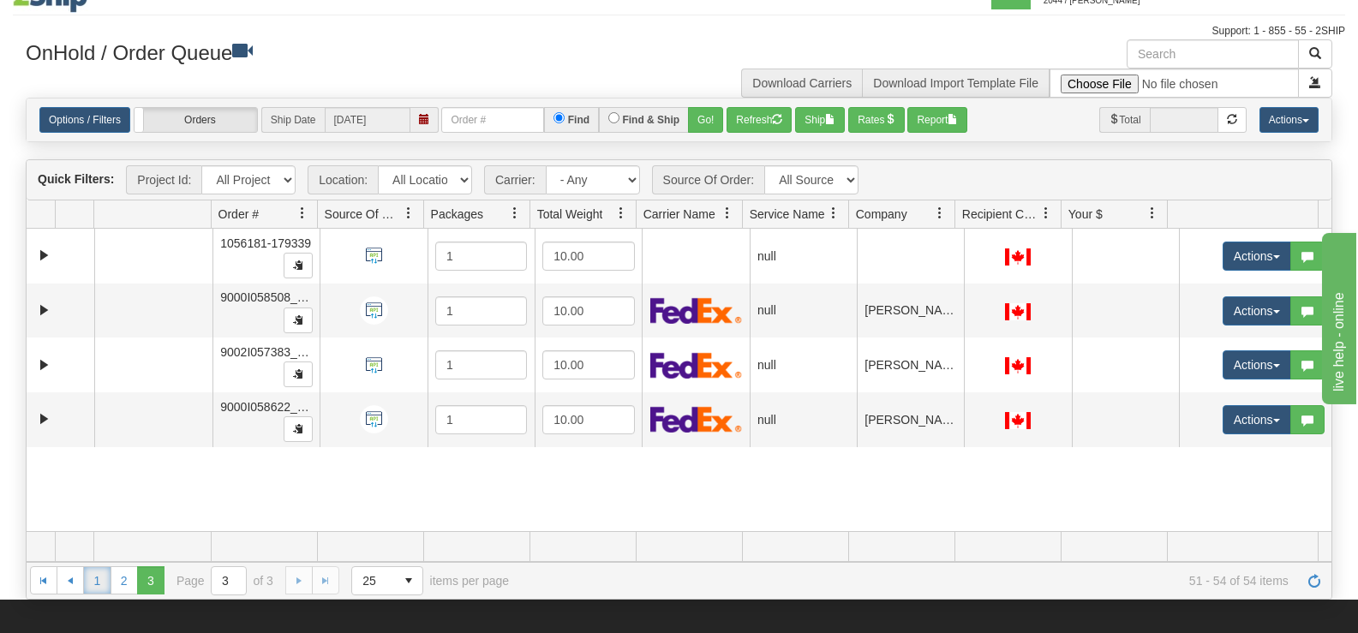
click at [94, 580] on link "1" at bounding box center [96, 579] width 27 height 27
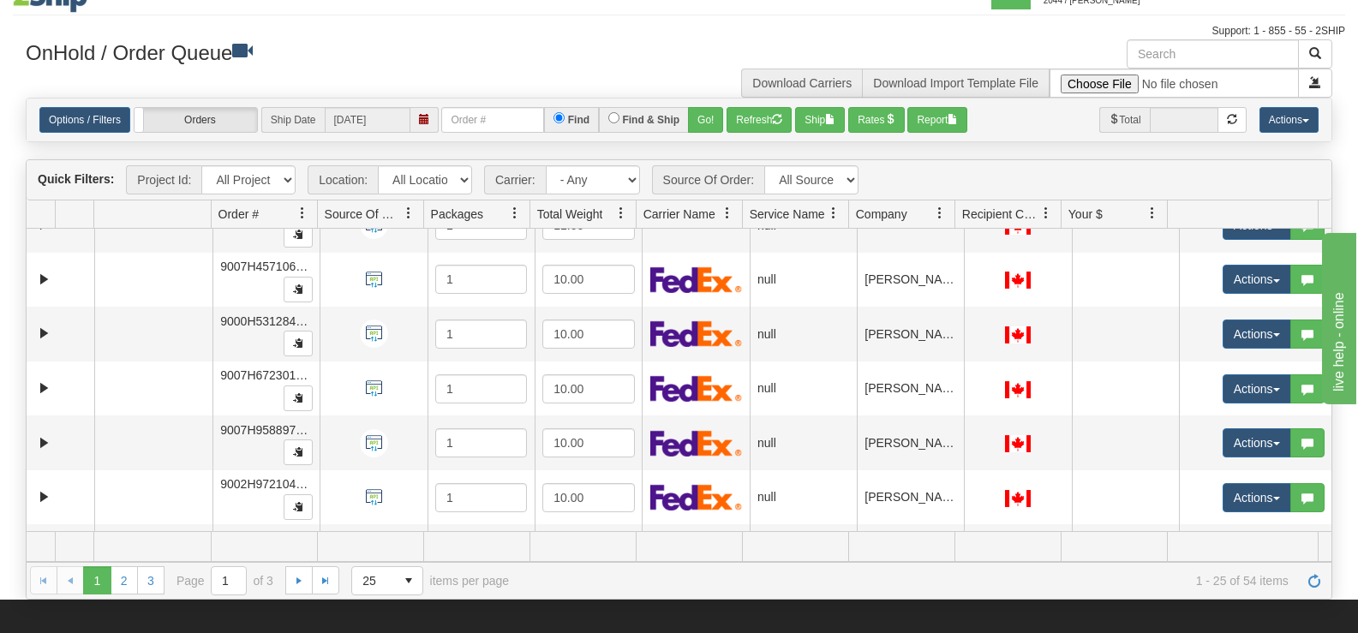
scroll to position [263, 0]
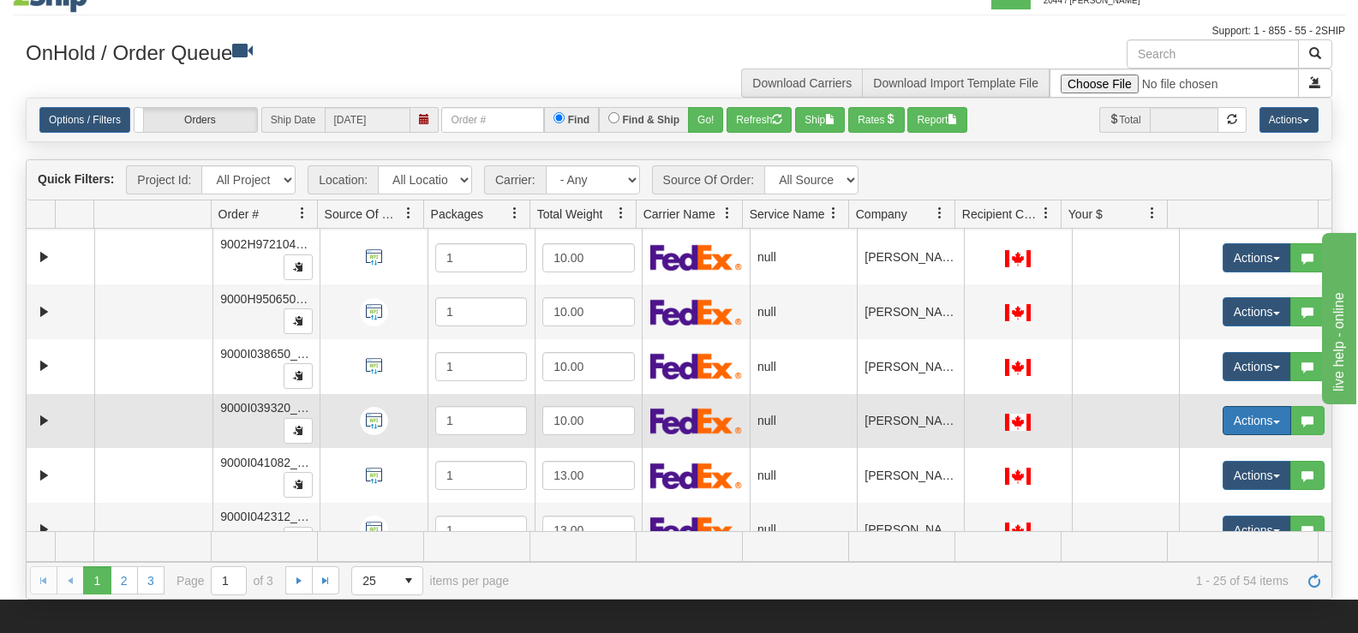
click at [1228, 430] on button "Actions" at bounding box center [1257, 420] width 69 height 29
click at [1159, 451] on span "Open" at bounding box center [1179, 453] width 41 height 14
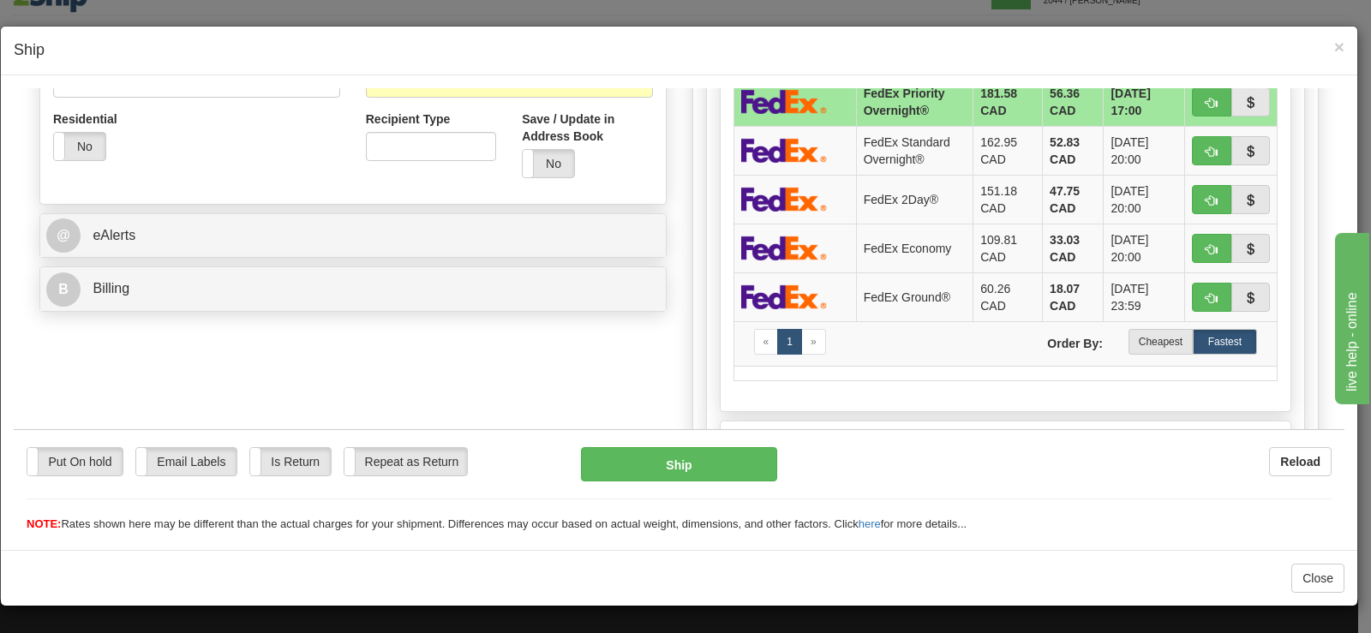
scroll to position [600, 0]
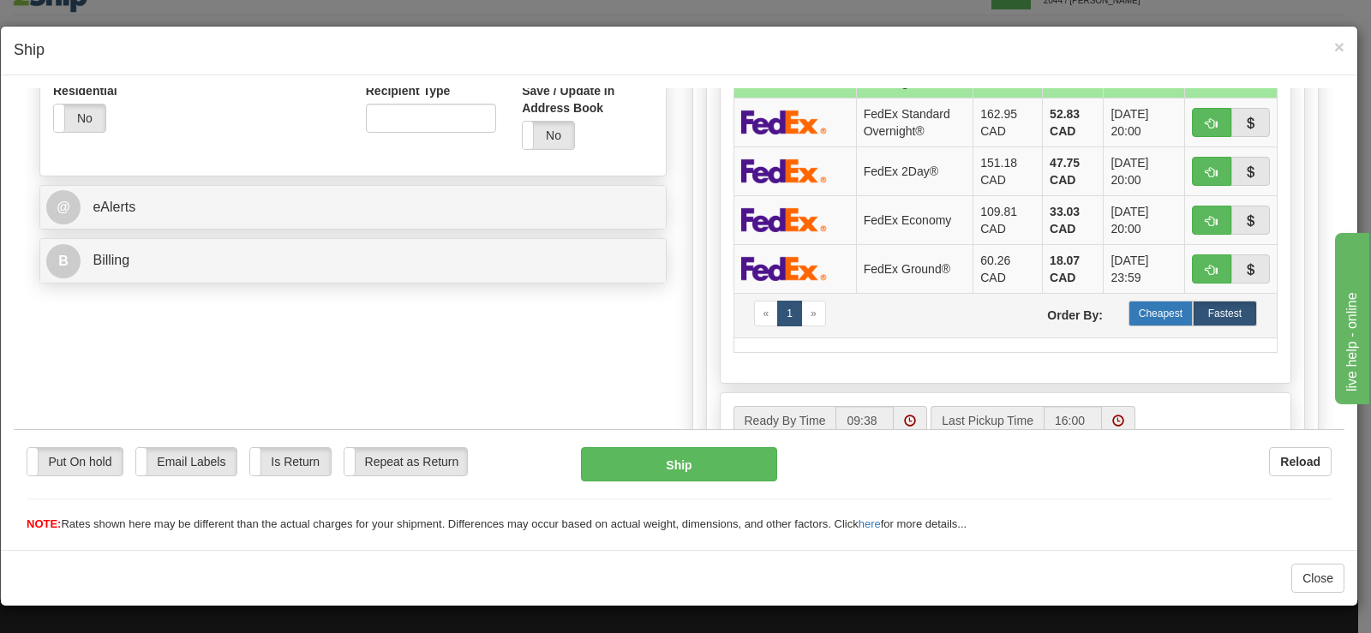
click at [1161, 324] on label "Cheapest" at bounding box center [1160, 313] width 64 height 26
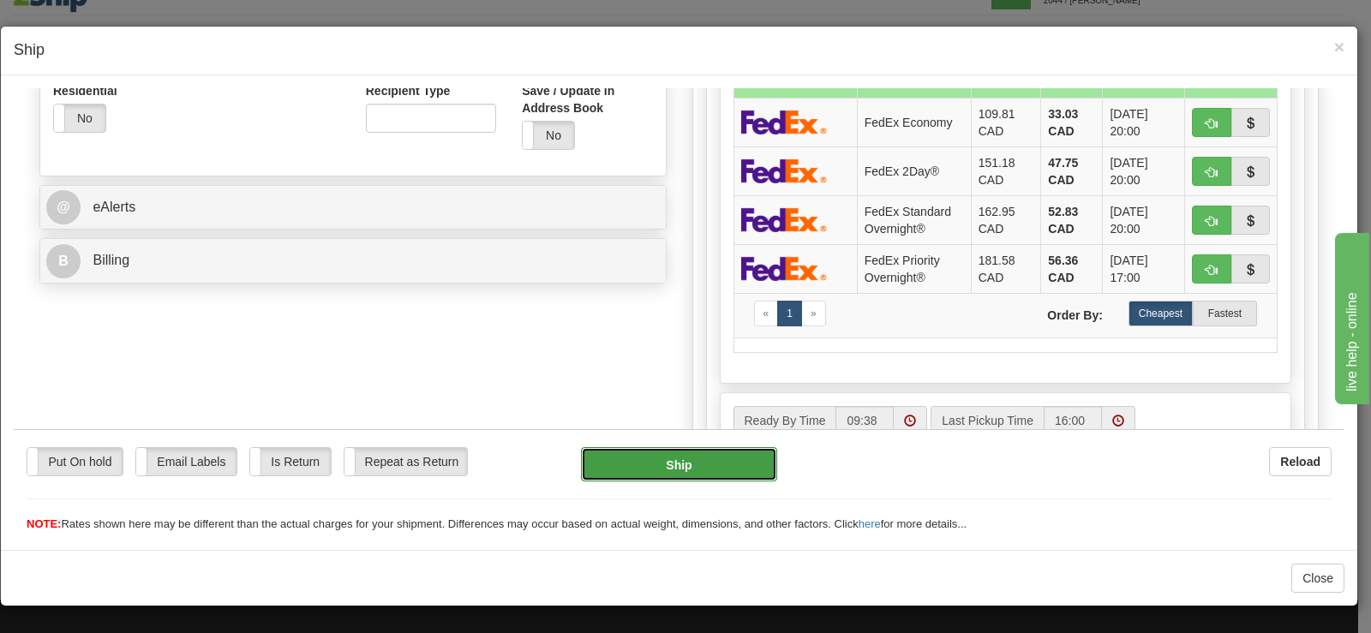
click at [655, 459] on button "Ship" at bounding box center [679, 463] width 196 height 34
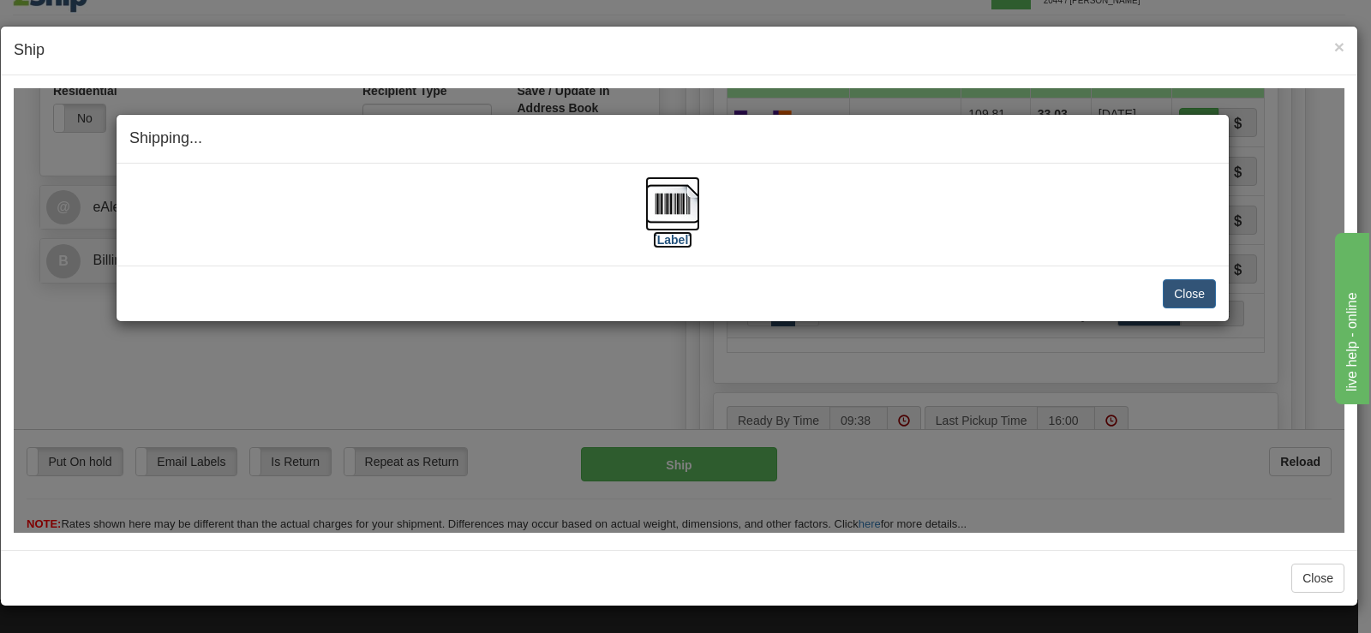
click at [652, 224] on img at bounding box center [672, 203] width 55 height 55
click at [1176, 296] on button "Close" at bounding box center [1189, 292] width 53 height 29
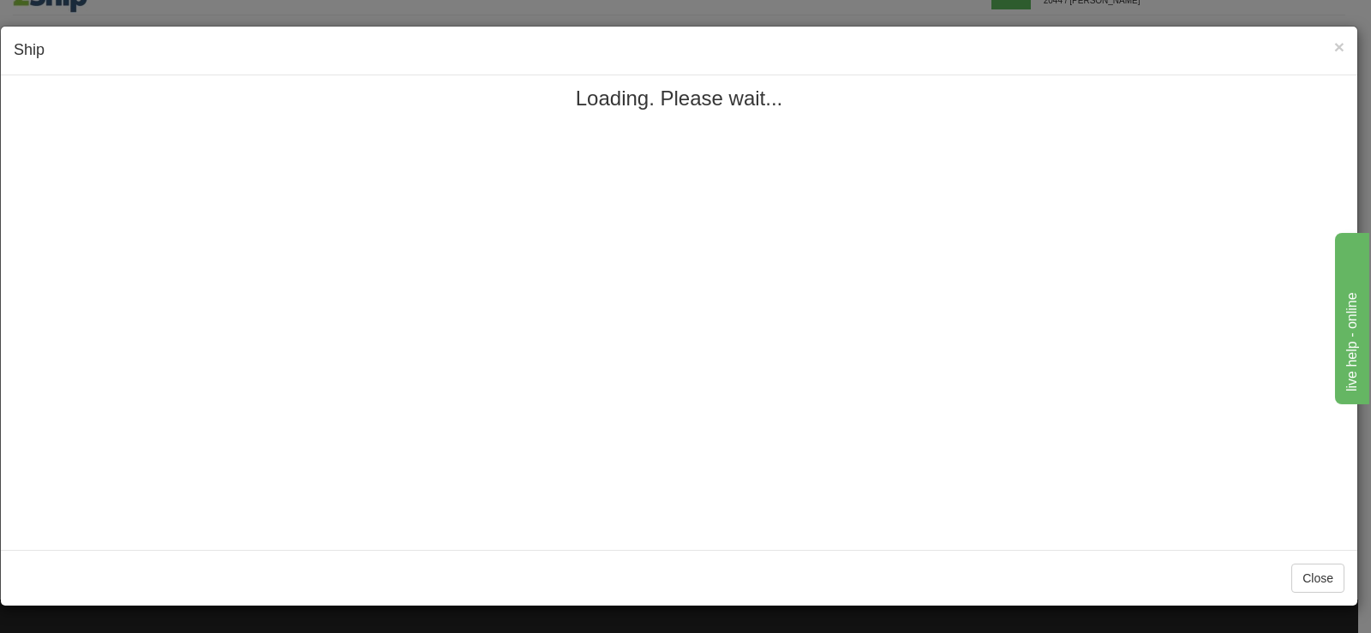
scroll to position [0, 0]
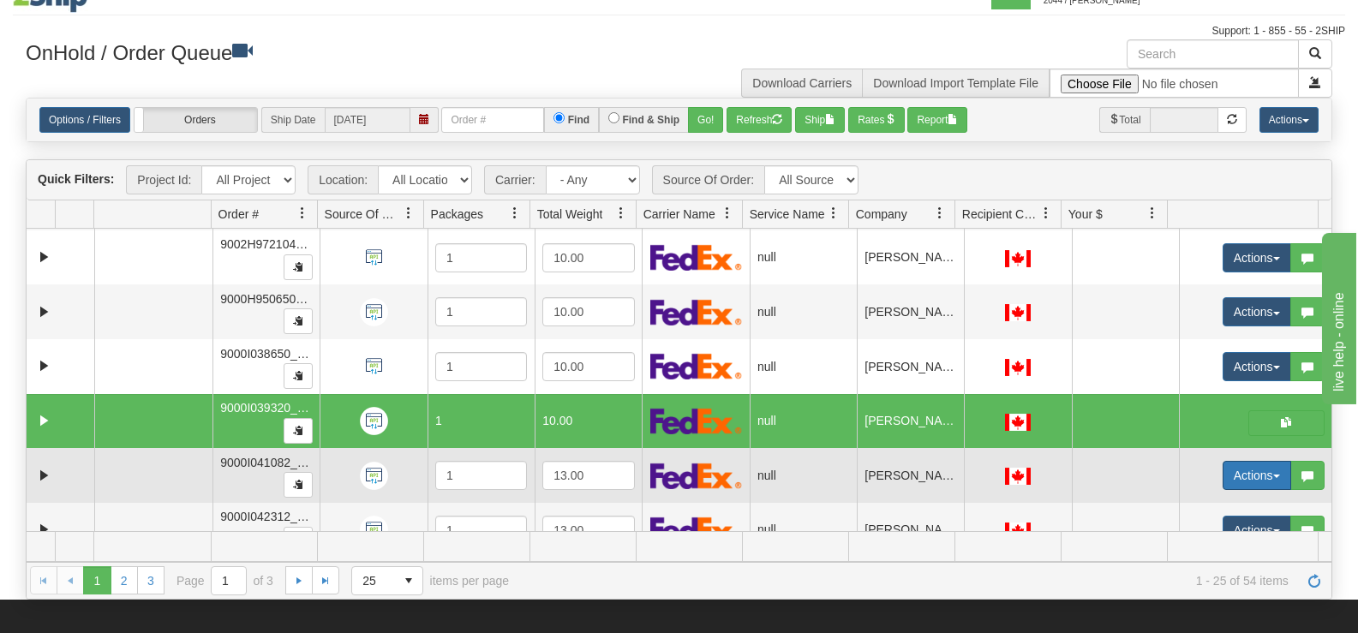
click at [1223, 482] on button "Actions" at bounding box center [1257, 475] width 69 height 29
click at [1165, 504] on span "Open" at bounding box center [1179, 508] width 41 height 14
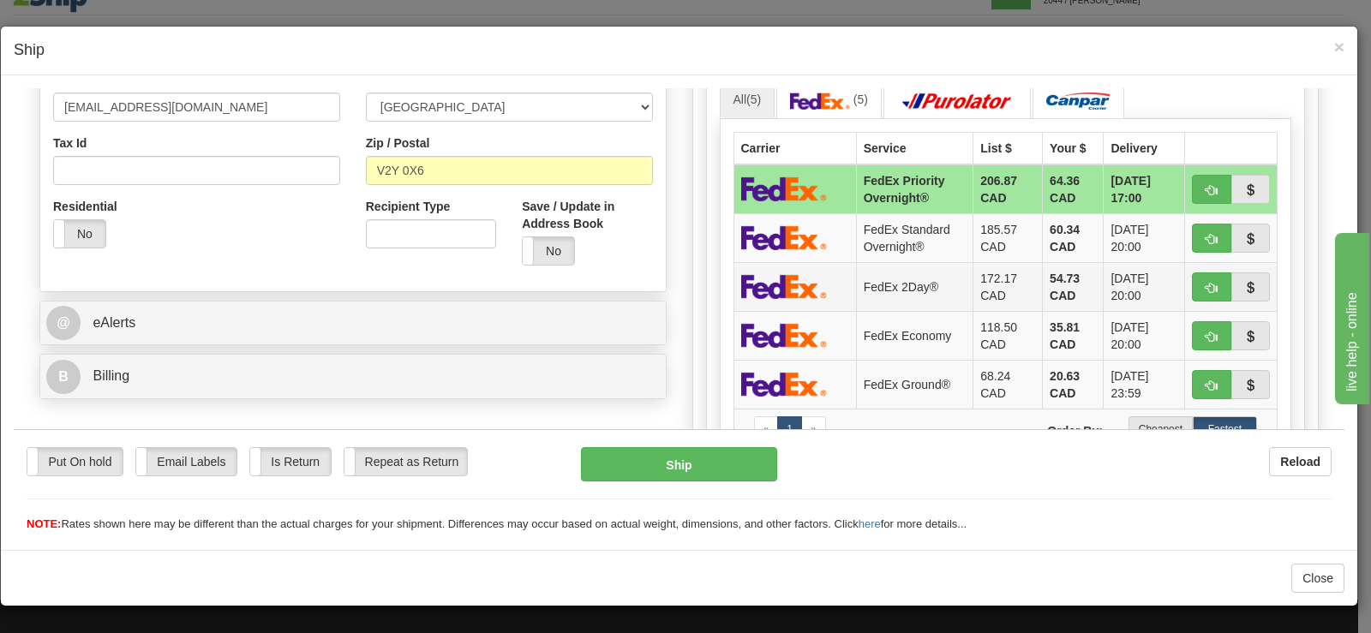
scroll to position [514, 0]
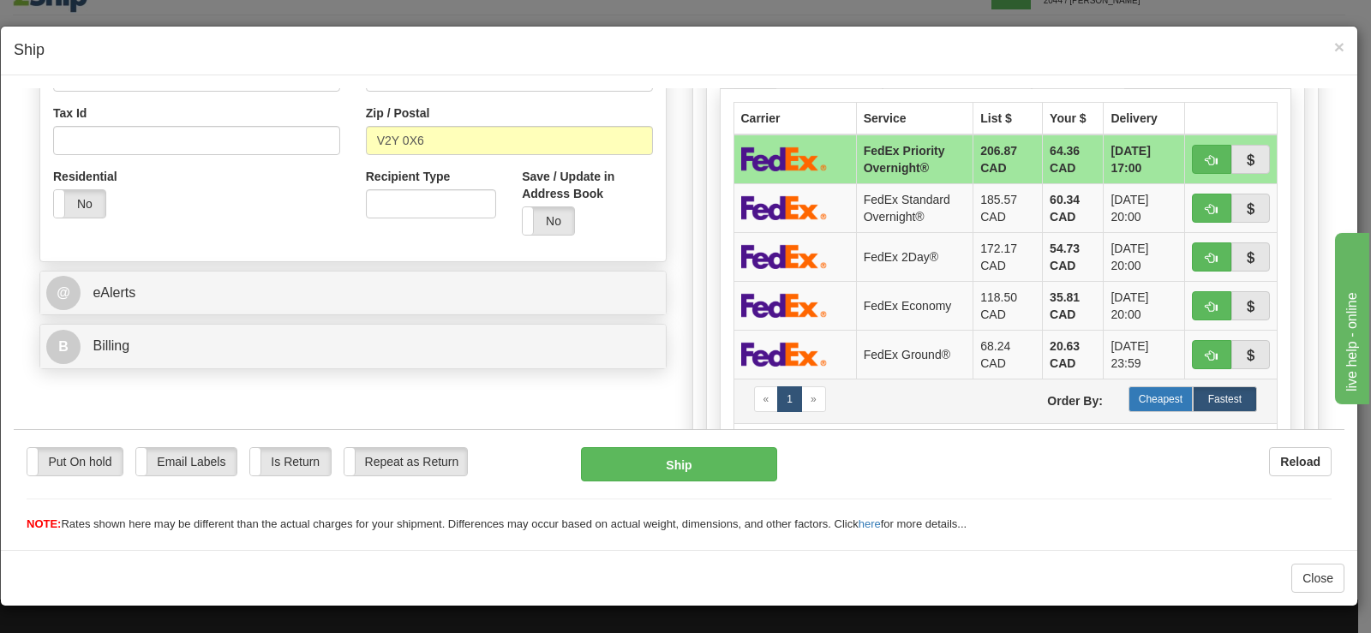
click at [1151, 386] on label "Cheapest" at bounding box center [1160, 399] width 64 height 26
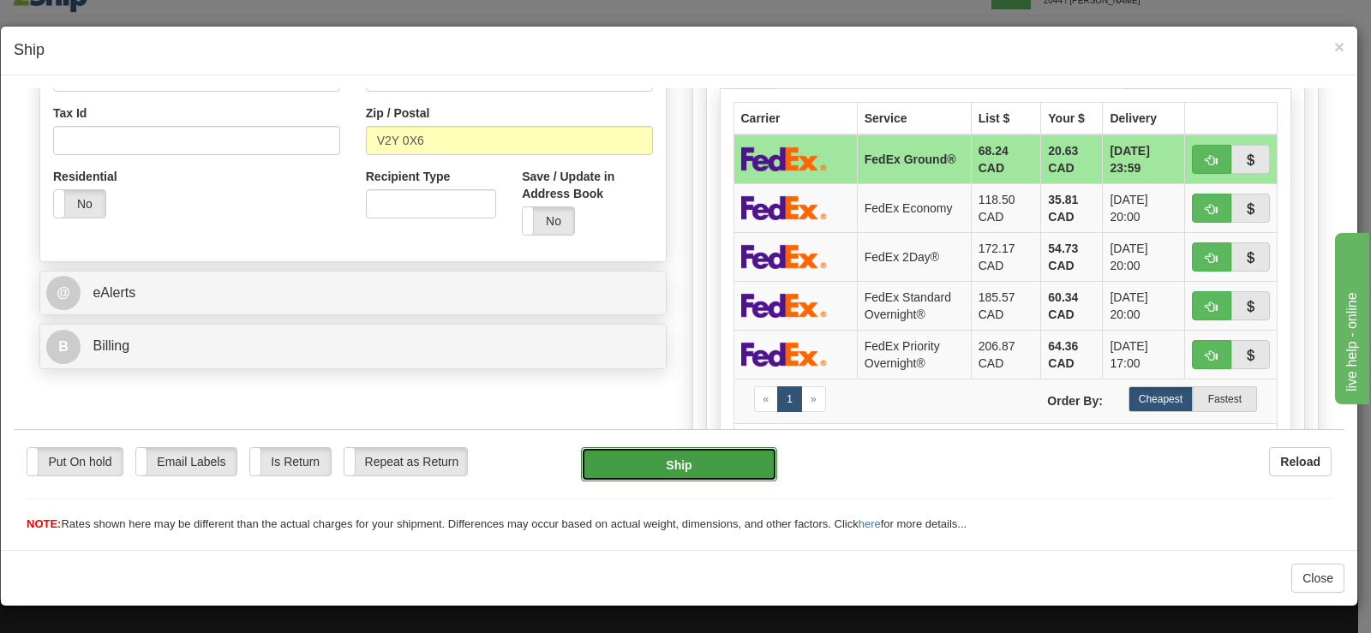
click at [697, 469] on button "Ship" at bounding box center [679, 463] width 196 height 34
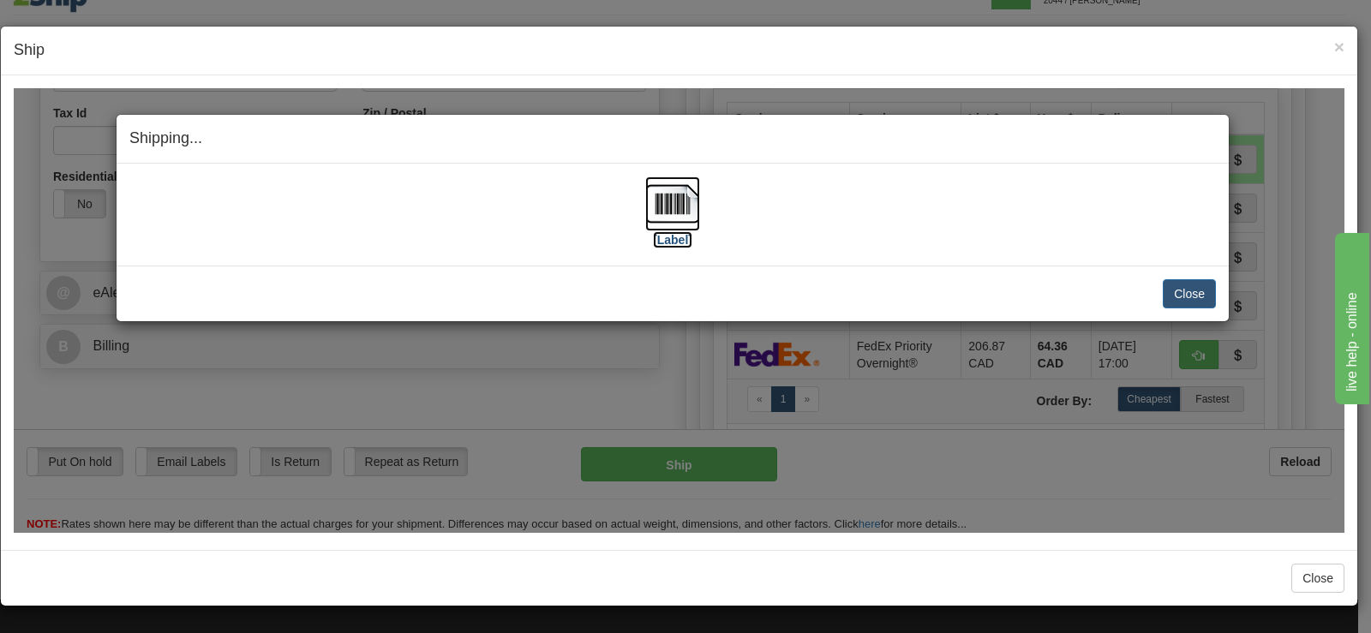
click at [674, 218] on img at bounding box center [672, 203] width 55 height 55
click at [664, 194] on img at bounding box center [672, 203] width 55 height 55
click at [1197, 295] on button "Close" at bounding box center [1189, 292] width 53 height 29
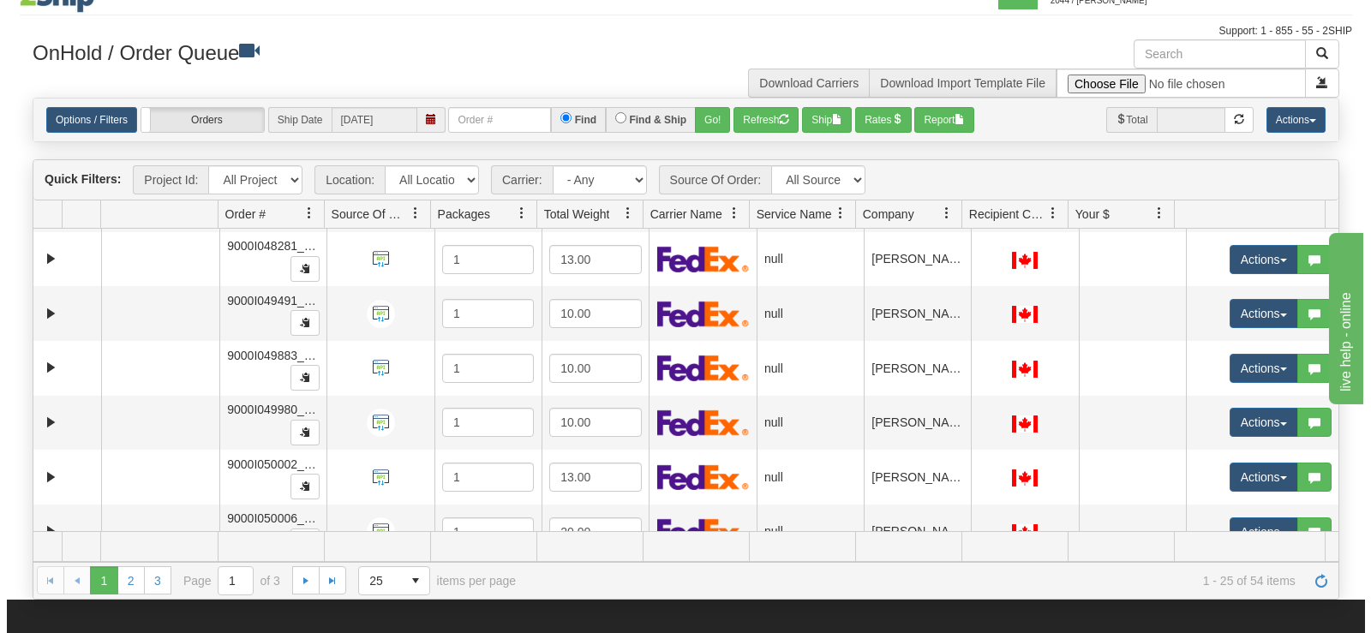
scroll to position [982, 0]
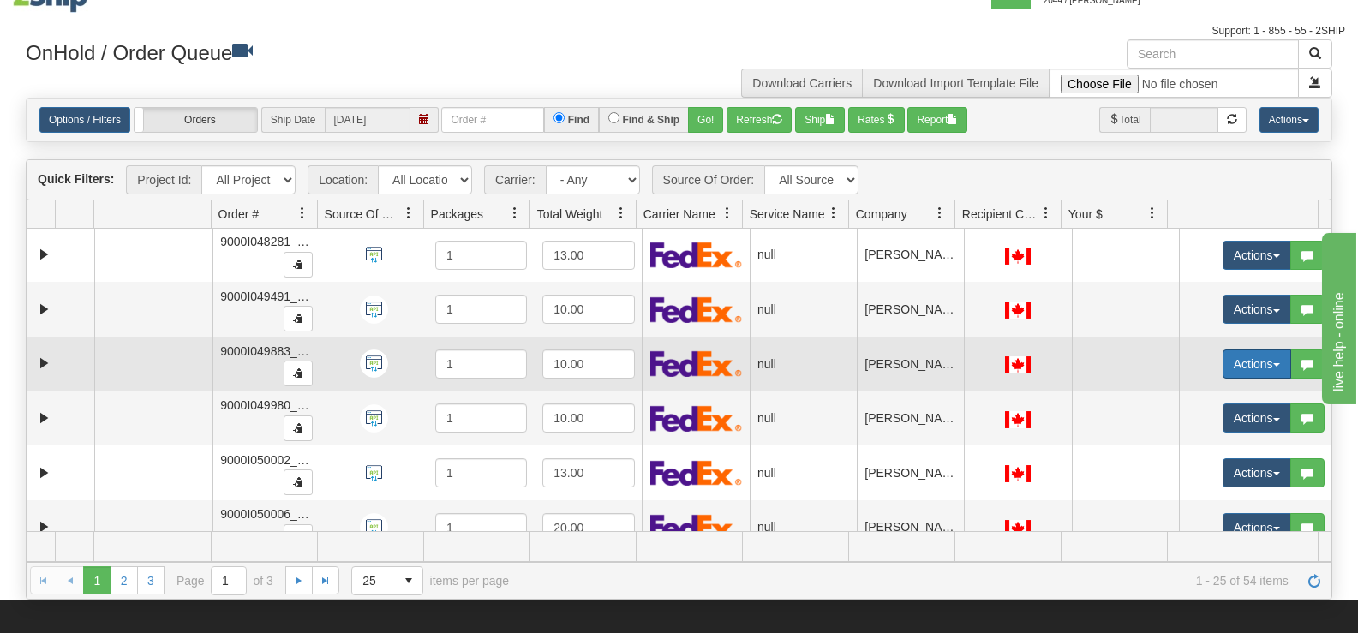
click at [1227, 365] on button "Actions" at bounding box center [1257, 364] width 69 height 29
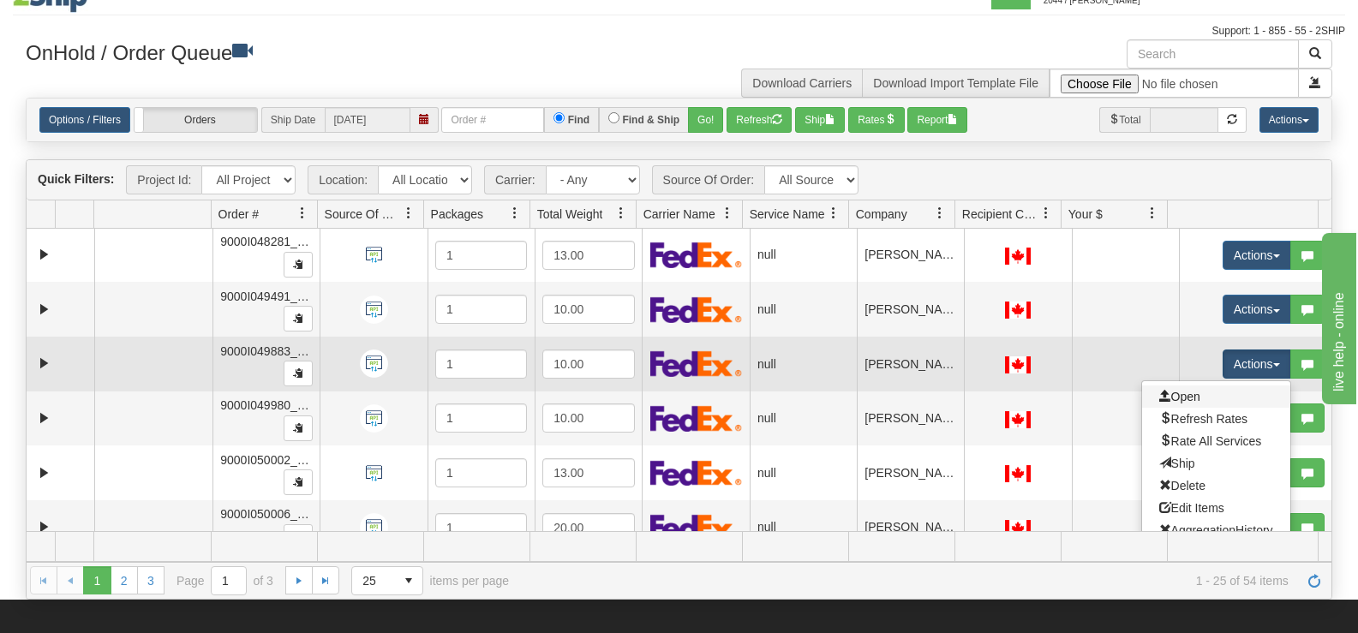
click at [1200, 396] on link "Open" at bounding box center [1216, 397] width 148 height 22
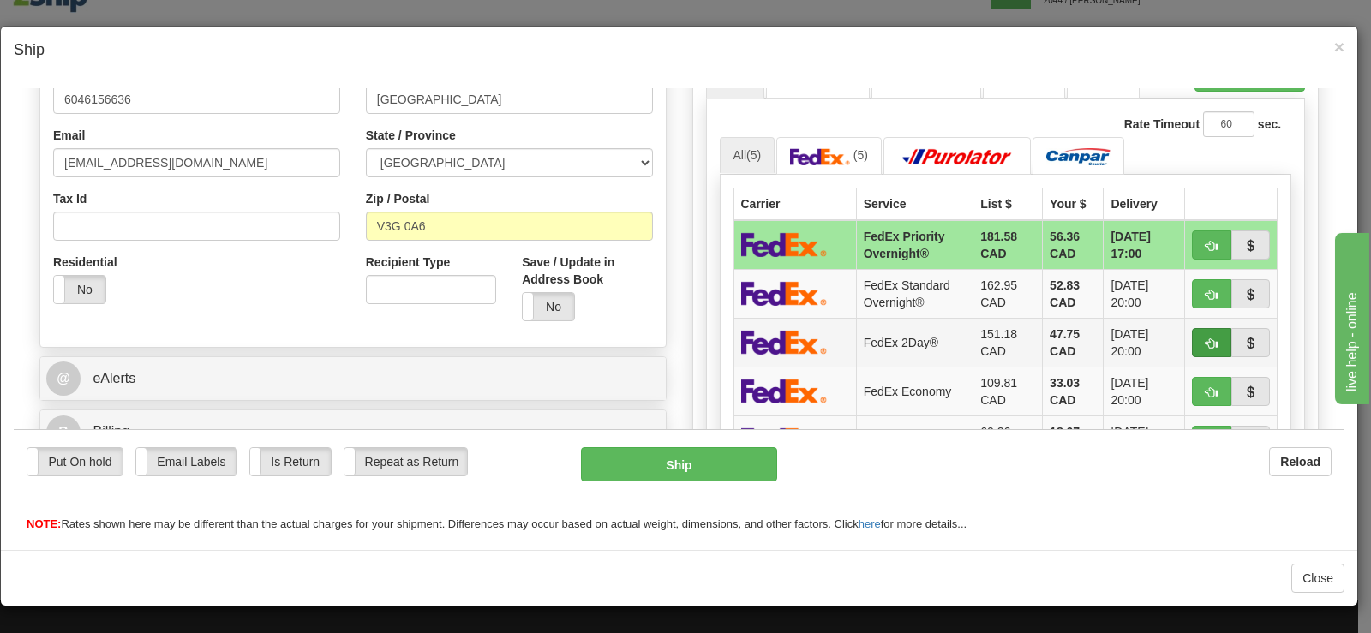
scroll to position [514, 0]
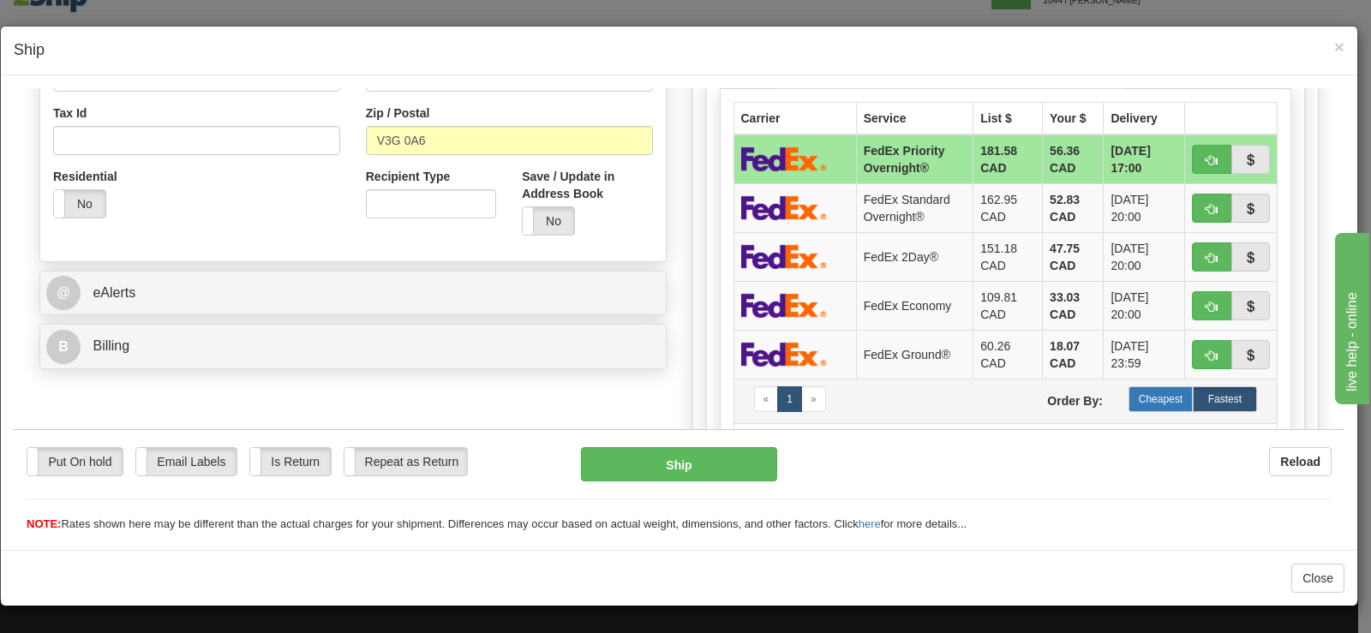
click at [1143, 400] on label "Cheapest" at bounding box center [1160, 399] width 64 height 26
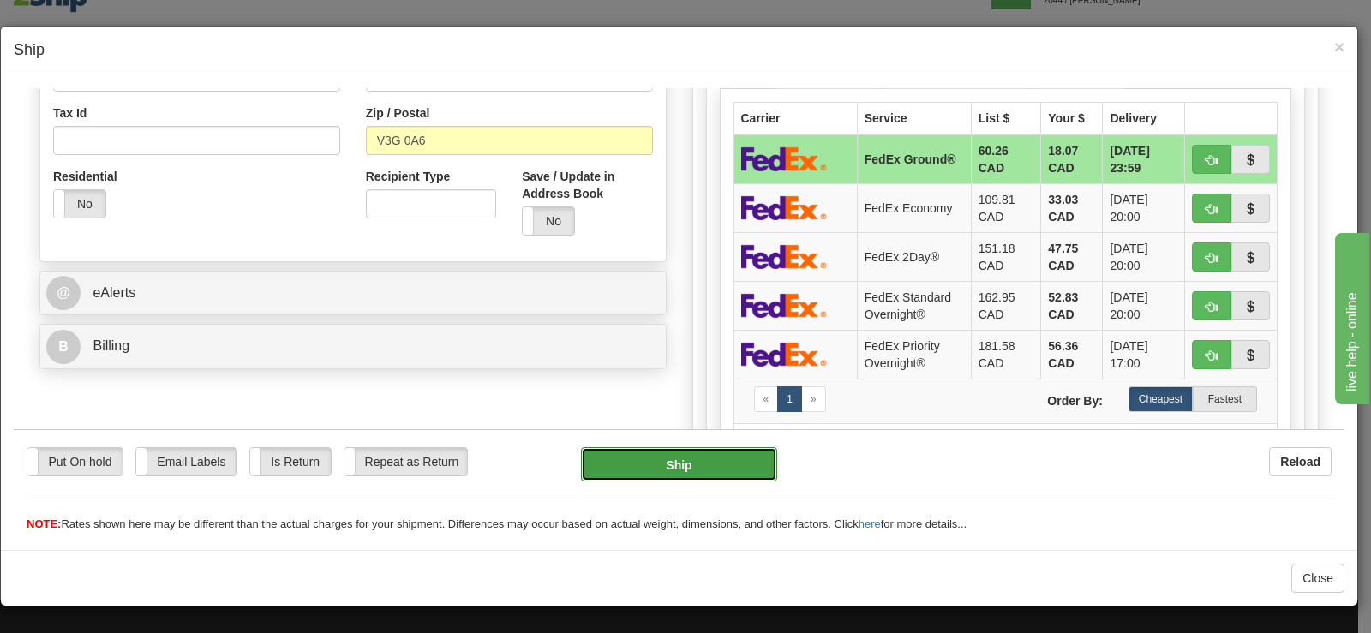
click at [729, 466] on button "Ship" at bounding box center [679, 463] width 196 height 34
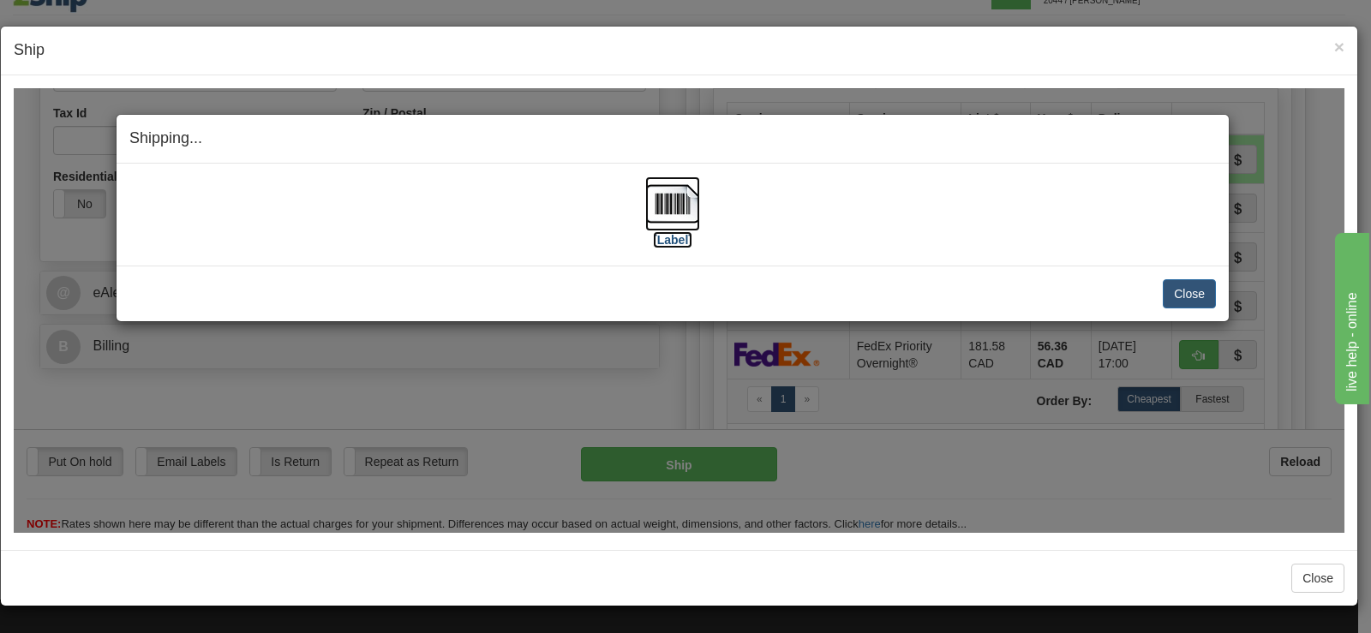
click at [676, 204] on img at bounding box center [672, 203] width 55 height 55
click at [1188, 283] on button "Close" at bounding box center [1189, 292] width 53 height 29
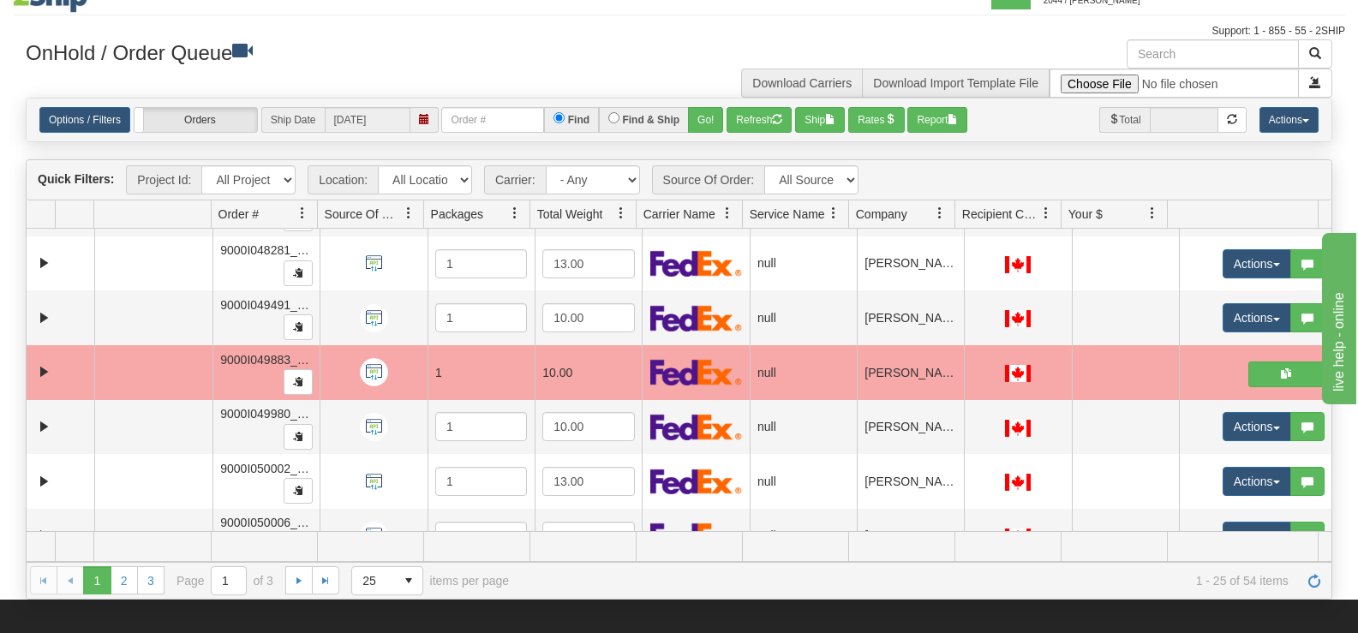
scroll to position [1060, 0]
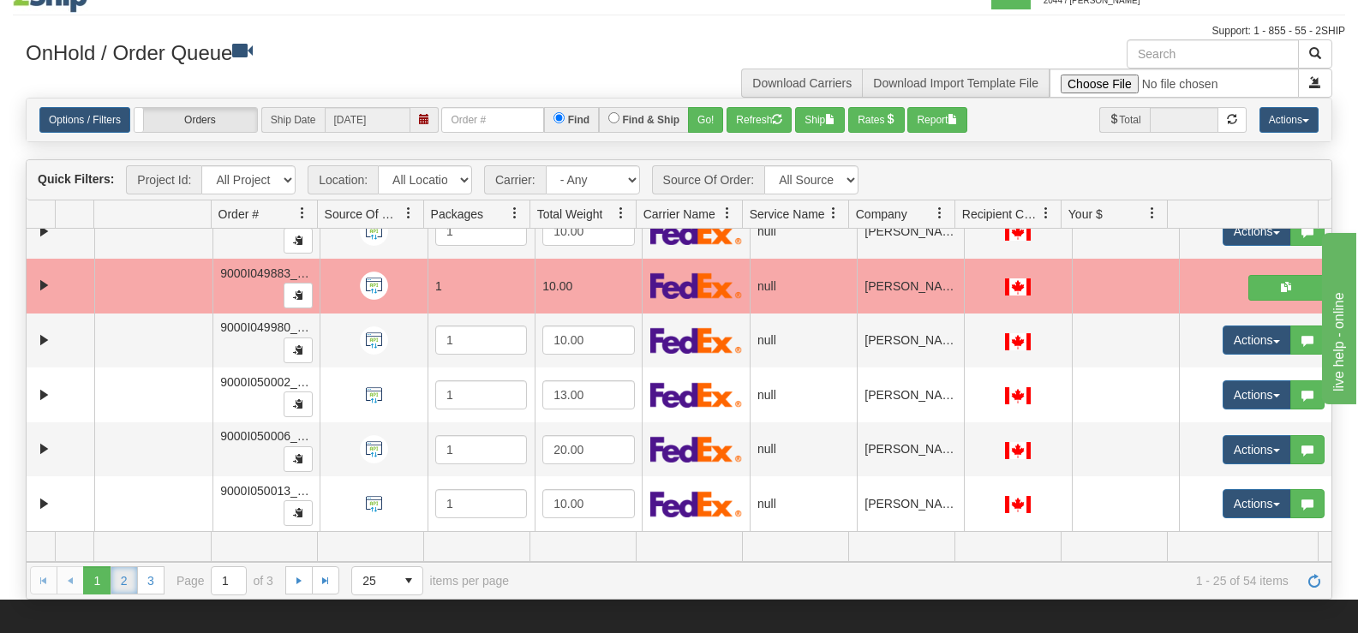
click at [130, 579] on link "2" at bounding box center [124, 579] width 27 height 27
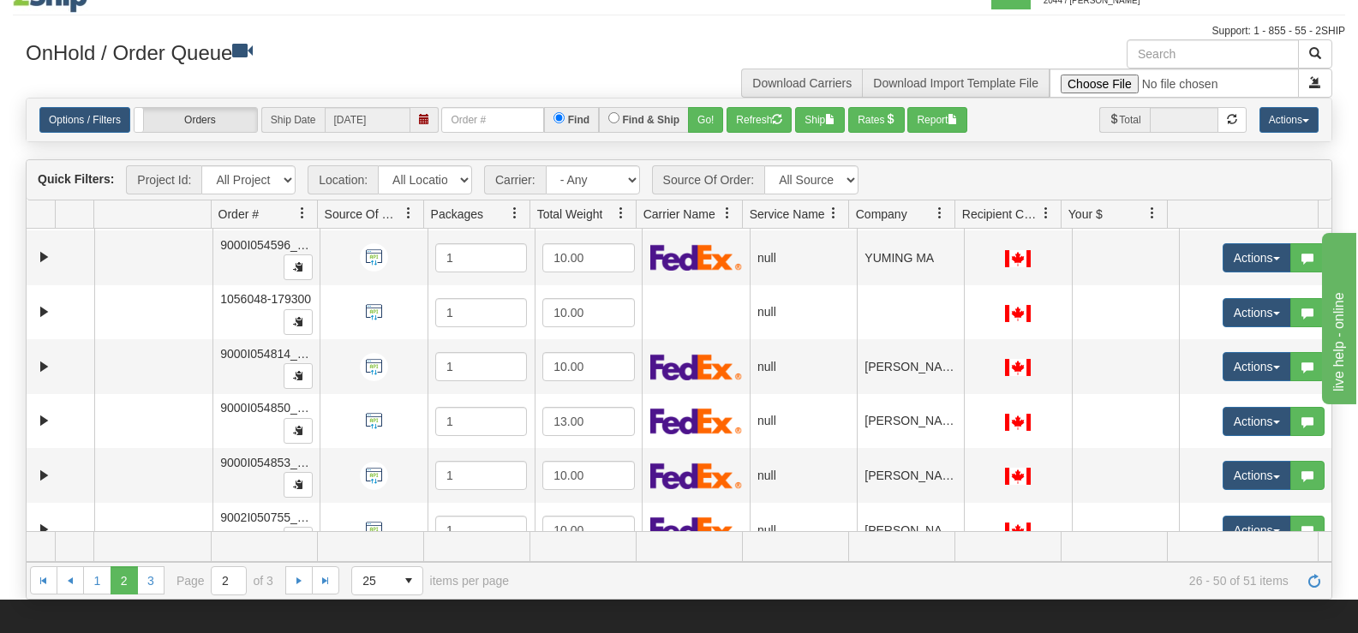
scroll to position [253, 0]
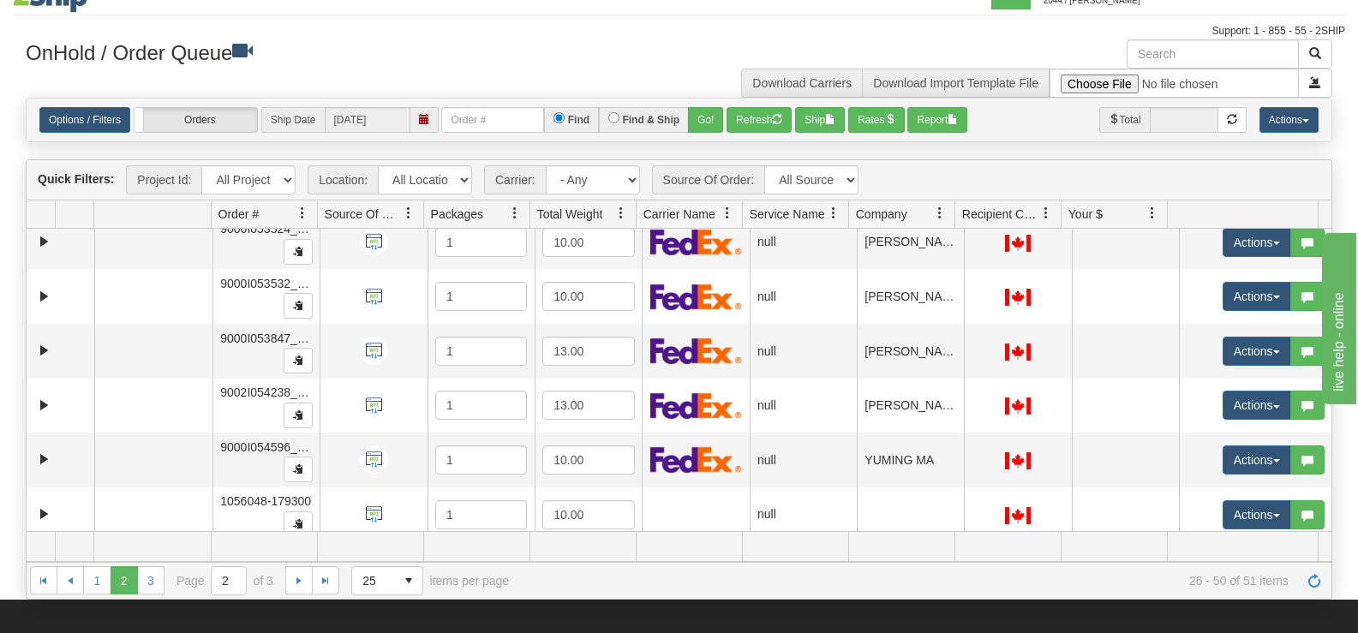
drag, startPoint x: 1328, startPoint y: 470, endPoint x: 121, endPoint y: 2, distance: 1295.0
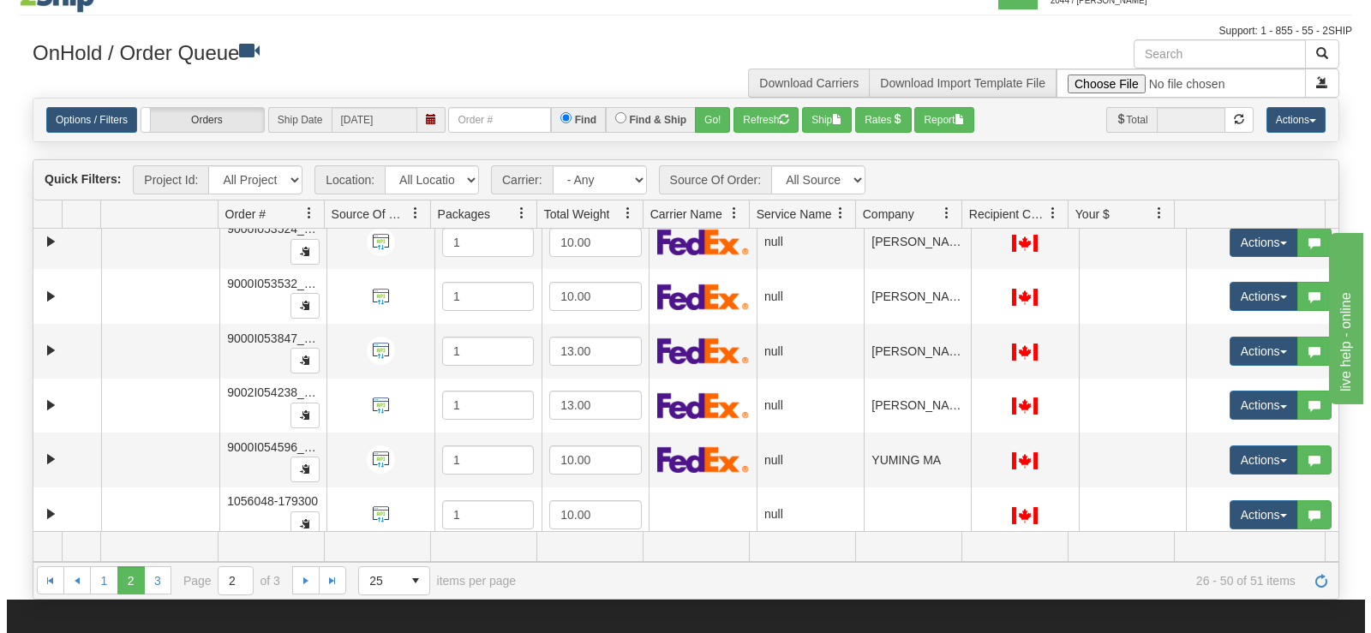
scroll to position [64, 0]
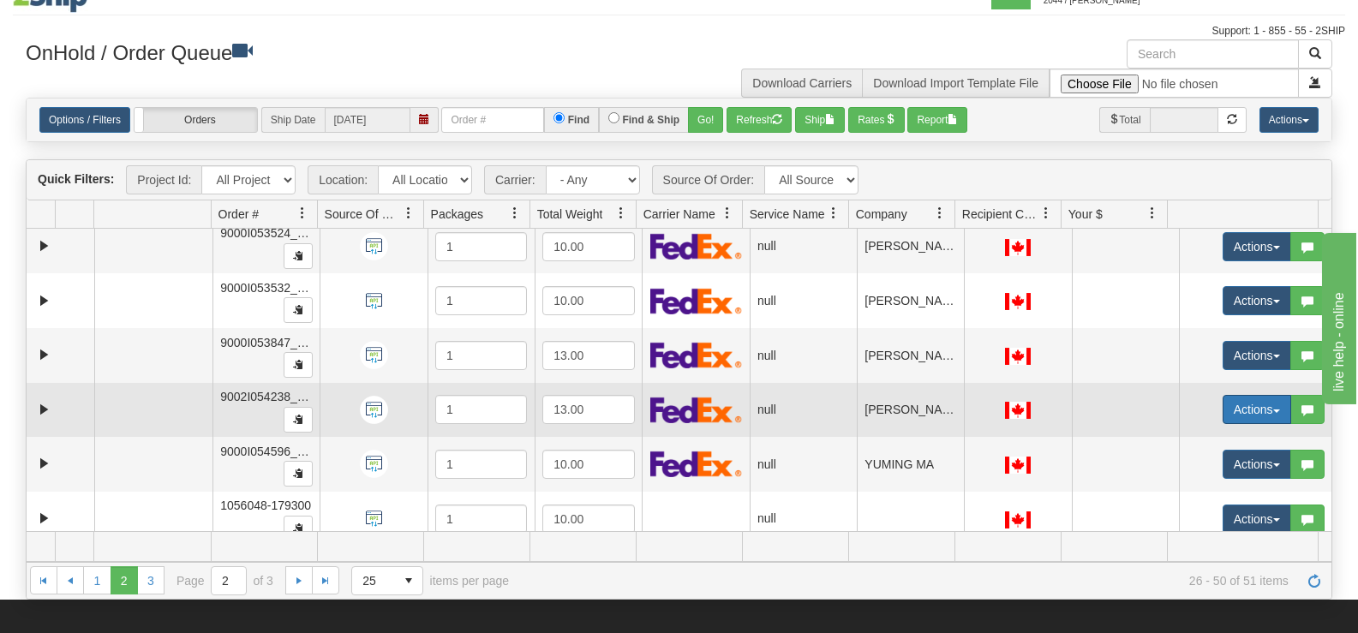
click at [1227, 396] on button "Actions" at bounding box center [1257, 409] width 69 height 29
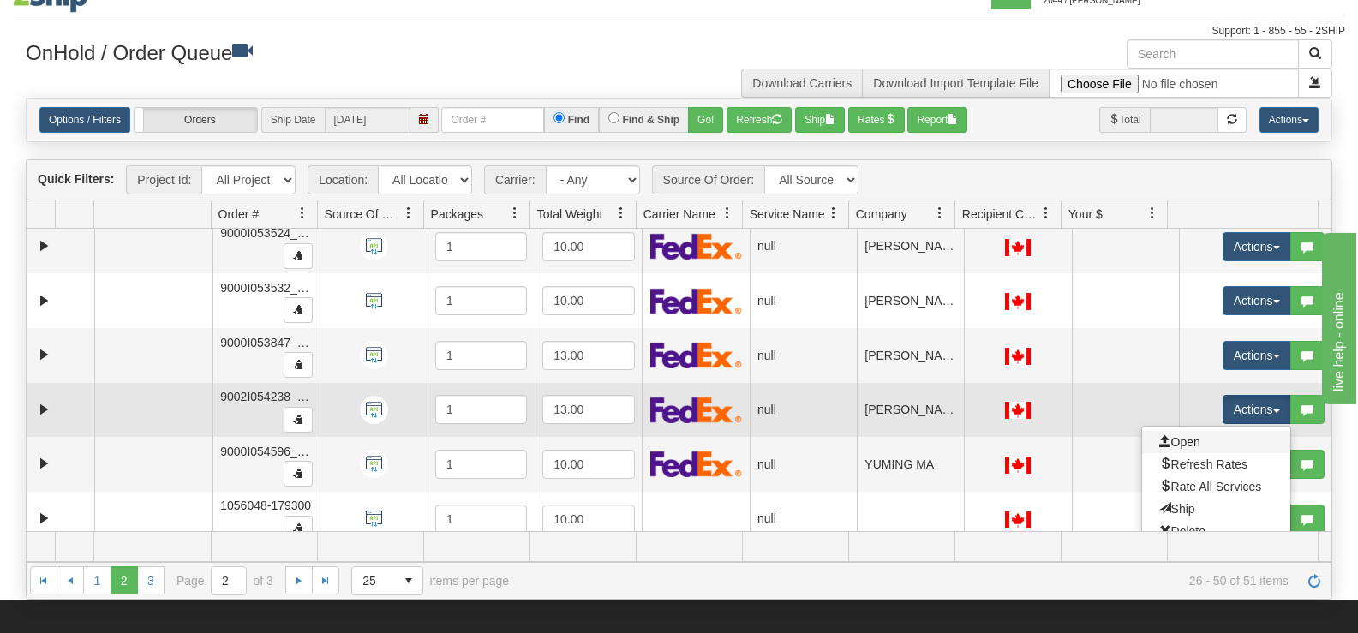
click at [1200, 435] on link "Open" at bounding box center [1216, 442] width 148 height 22
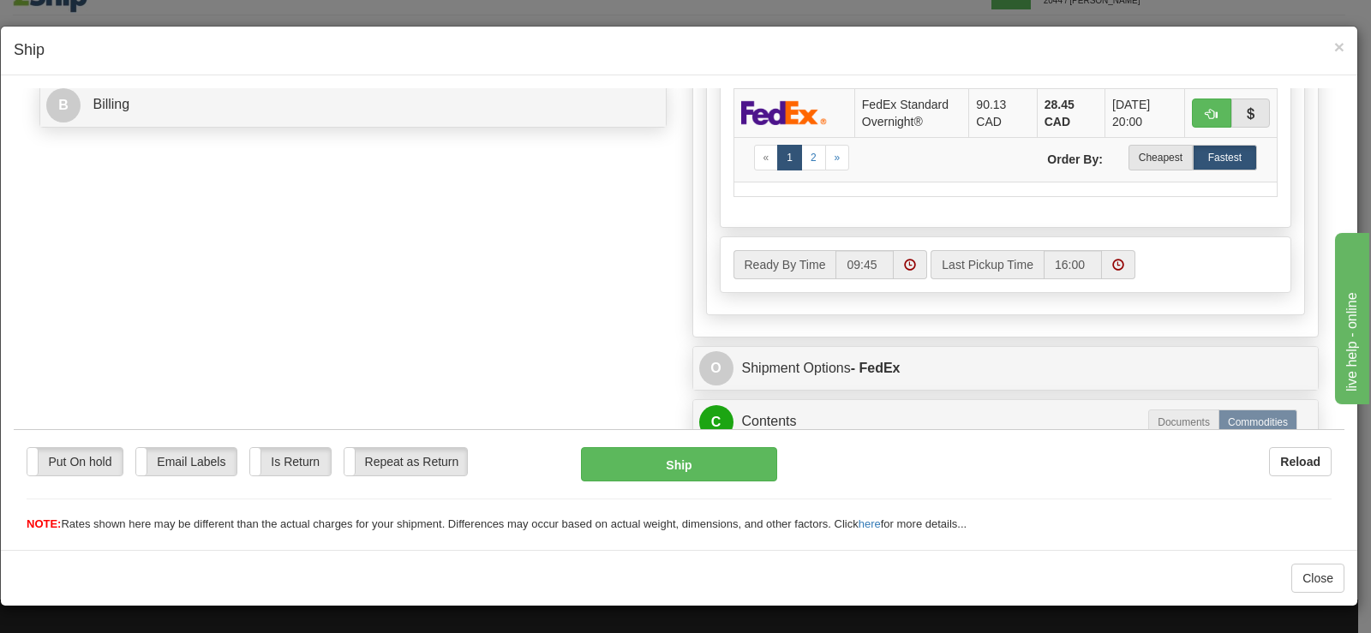
scroll to position [681, 0]
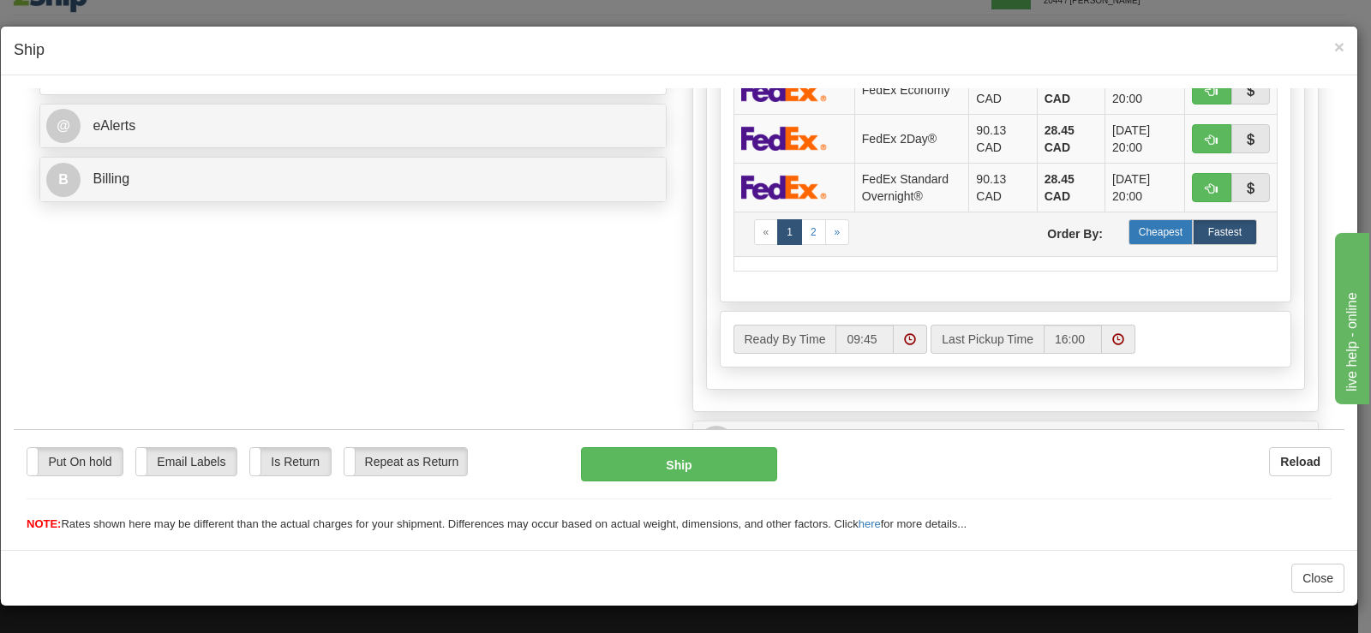
click at [1146, 233] on label "Cheapest" at bounding box center [1160, 231] width 64 height 26
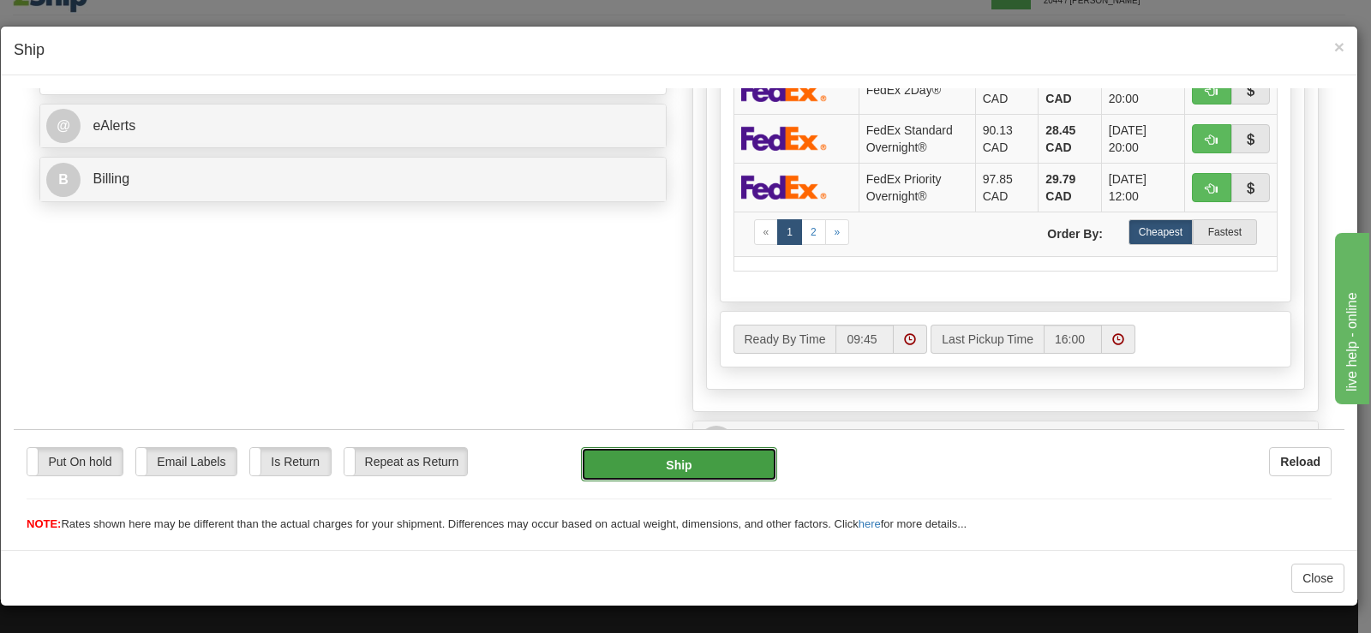
drag, startPoint x: 725, startPoint y: 459, endPoint x: 717, endPoint y: 468, distance: 11.5
click at [717, 468] on button "Ship" at bounding box center [679, 463] width 196 height 34
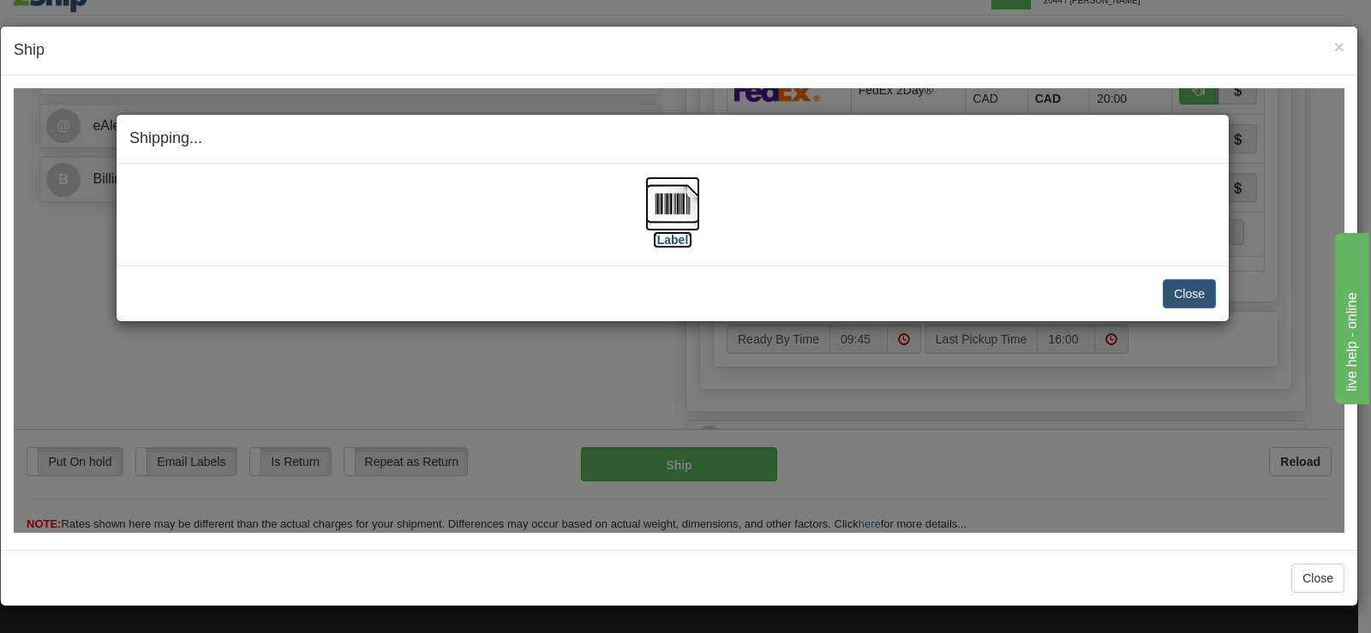
click at [665, 192] on img at bounding box center [672, 203] width 55 height 55
click at [1196, 294] on button "Close" at bounding box center [1189, 292] width 53 height 29
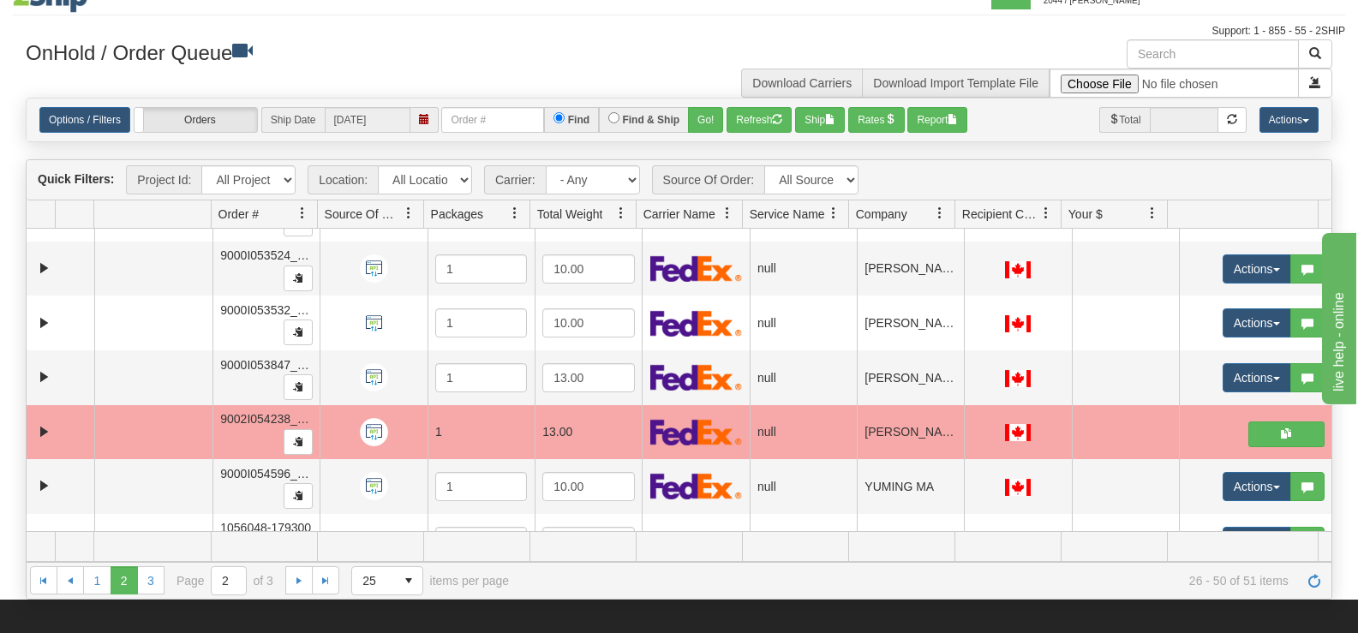
scroll to position [0, 0]
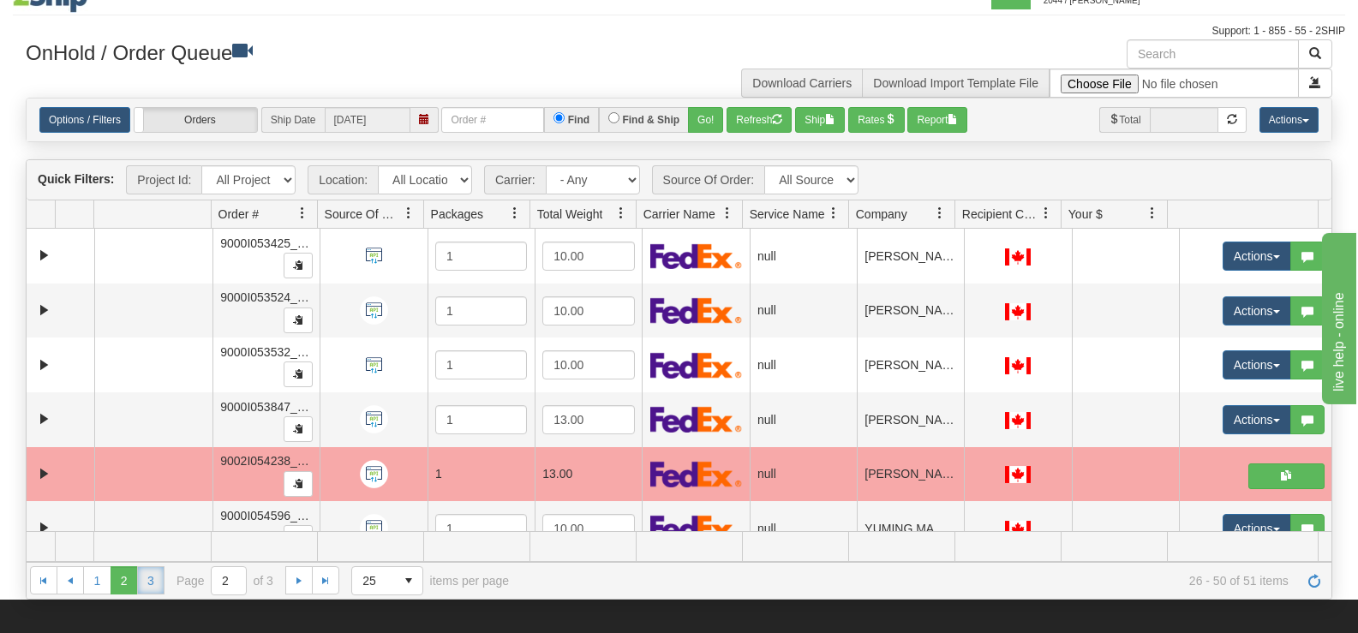
click at [147, 580] on link "3" at bounding box center [150, 579] width 27 height 27
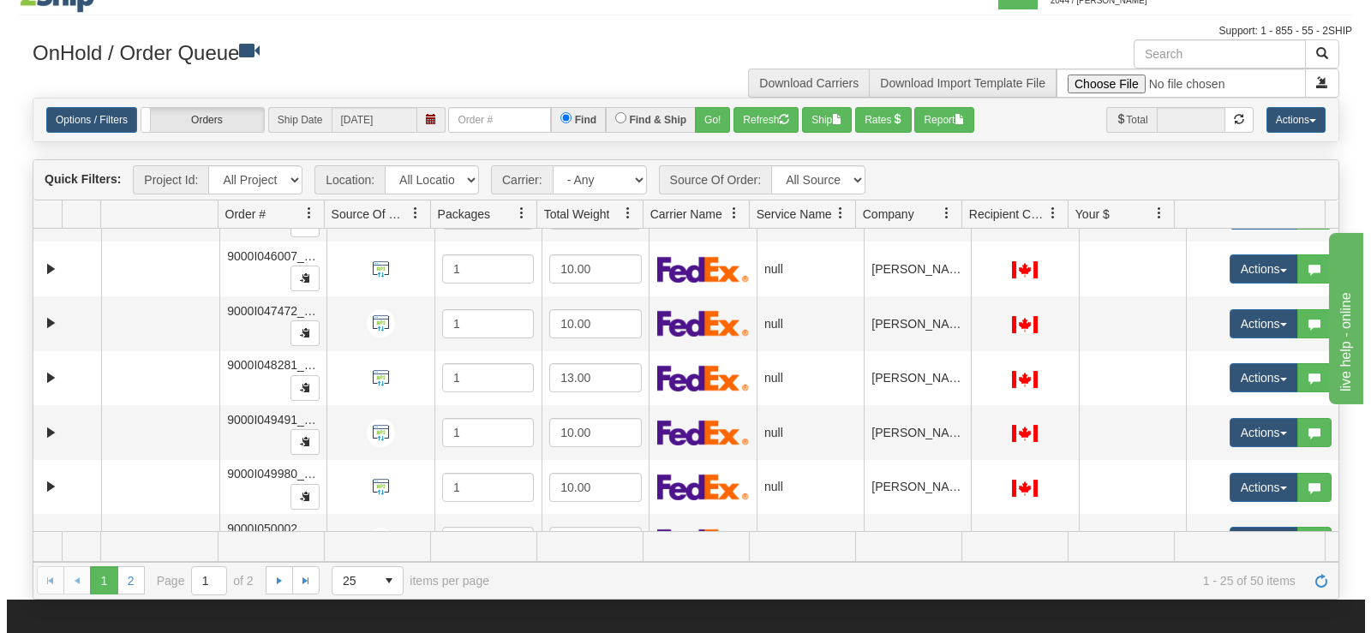
scroll to position [845, 0]
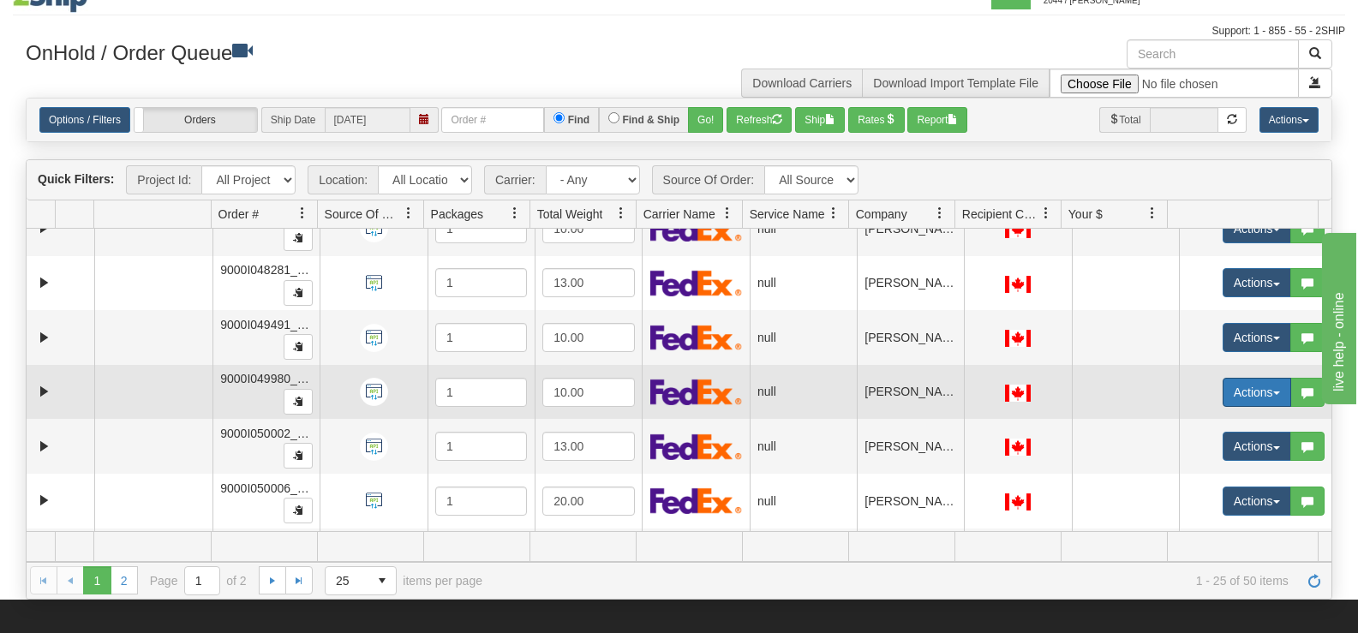
click at [1230, 396] on button "Actions" at bounding box center [1257, 392] width 69 height 29
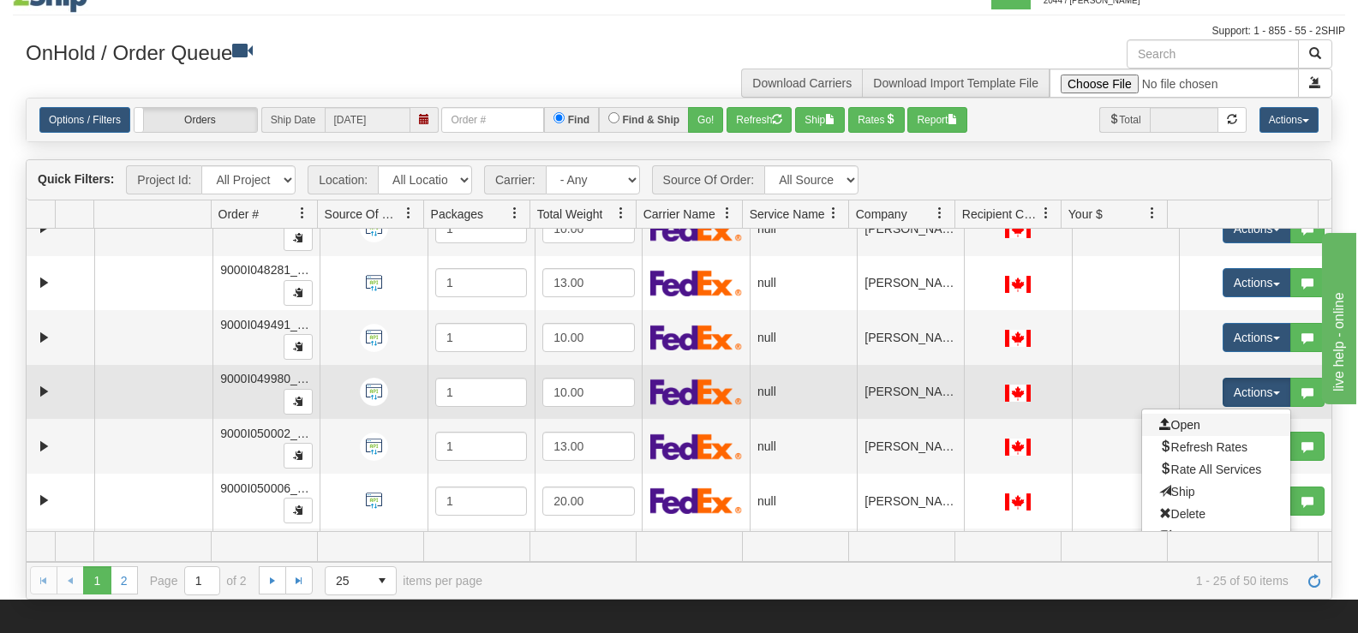
click at [1210, 420] on link "Open" at bounding box center [1216, 425] width 148 height 22
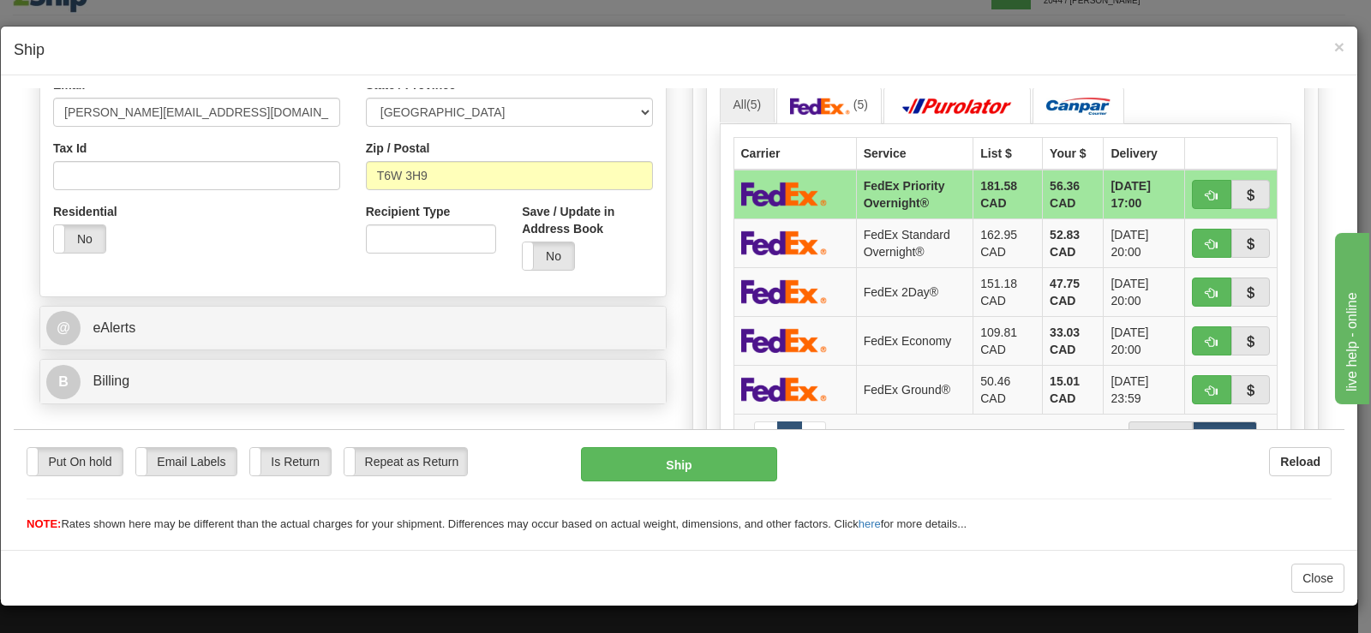
scroll to position [594, 0]
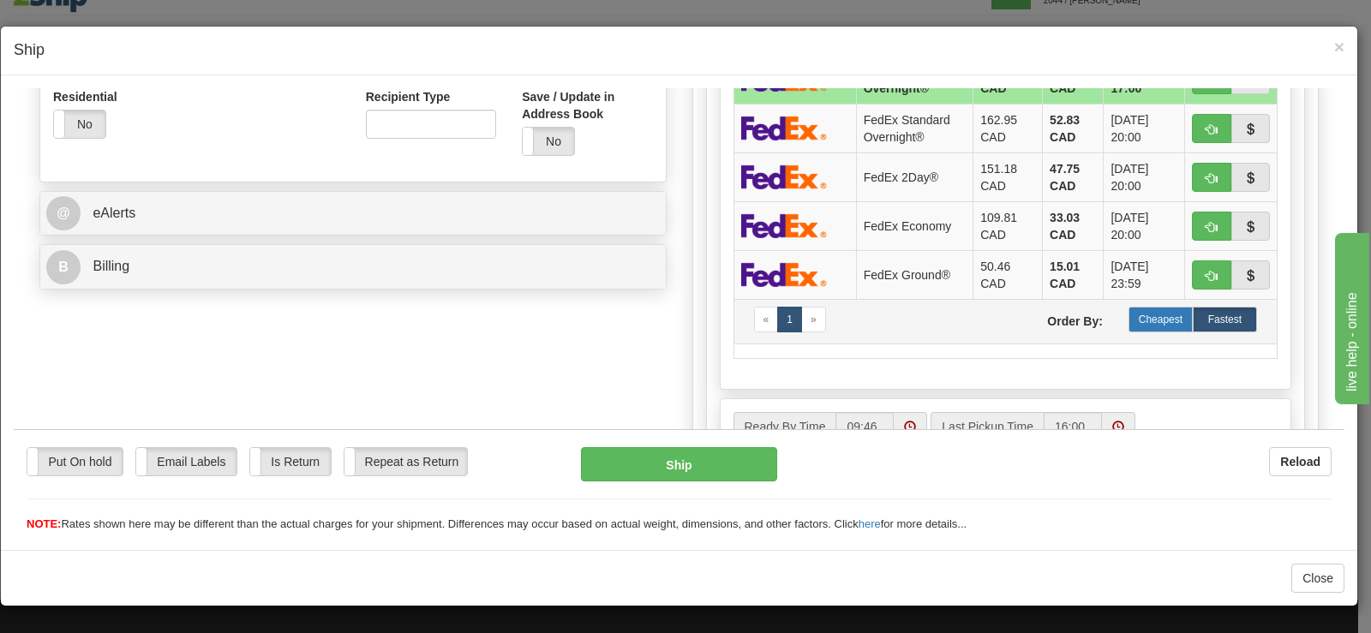
click at [1155, 324] on label "Cheapest" at bounding box center [1160, 319] width 64 height 26
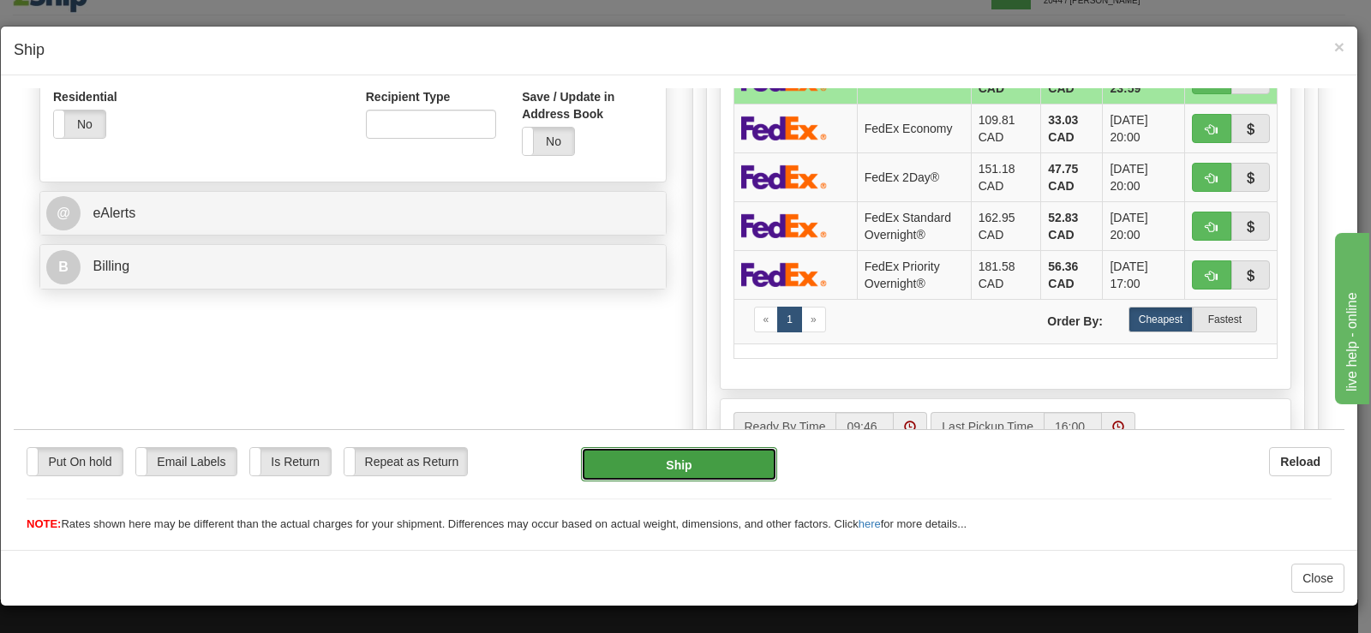
click at [749, 466] on button "Ship" at bounding box center [679, 463] width 196 height 34
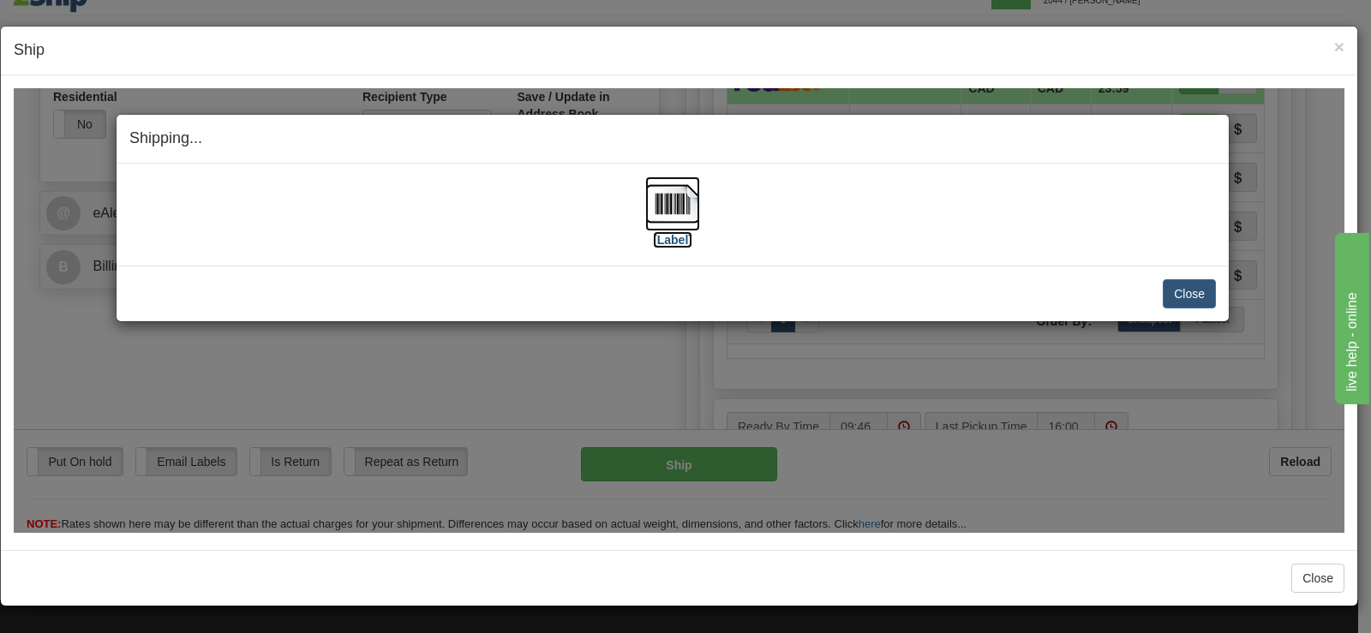
click at [680, 220] on img at bounding box center [672, 203] width 55 height 55
click at [1202, 292] on button "Close" at bounding box center [1189, 292] width 53 height 29
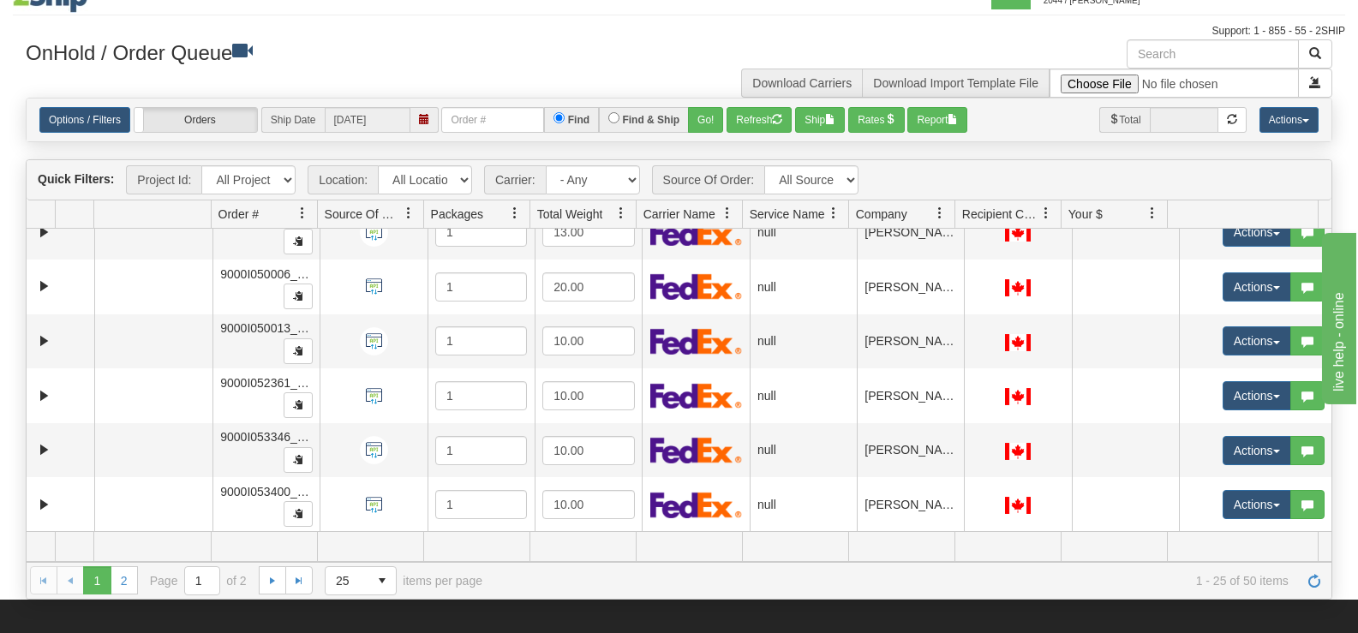
scroll to position [1060, 0]
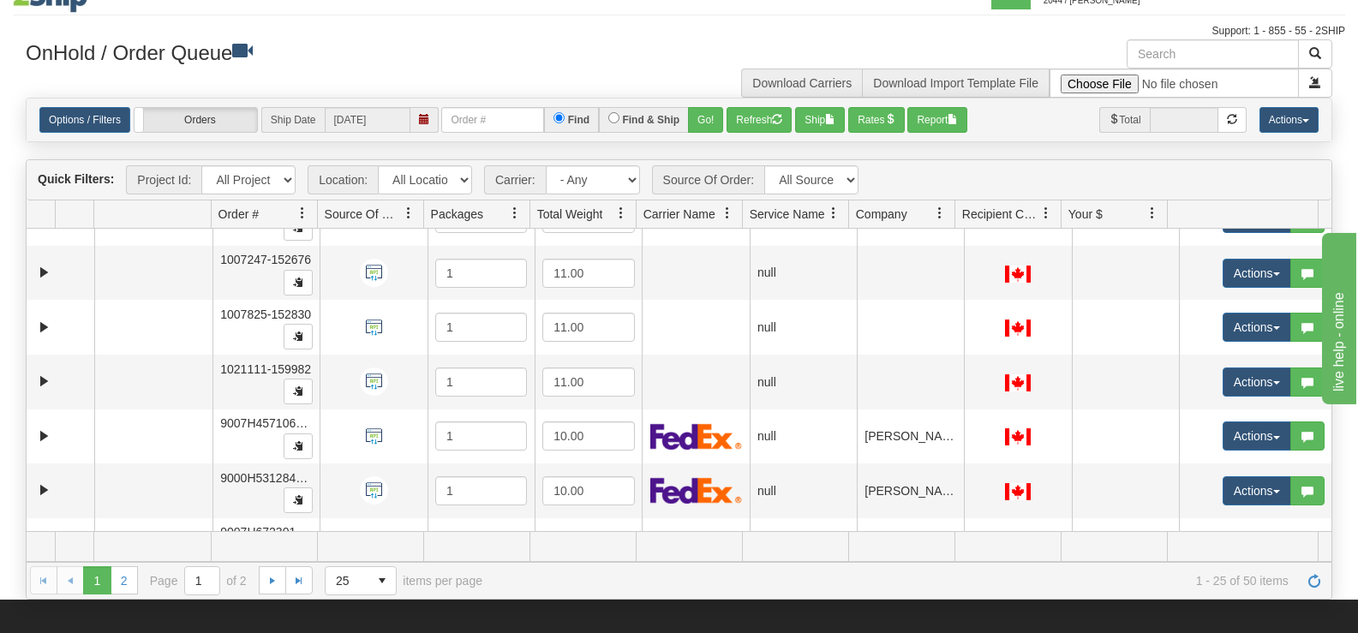
drag, startPoint x: 1323, startPoint y: 434, endPoint x: 134, endPoint y: 0, distance: 1266.1
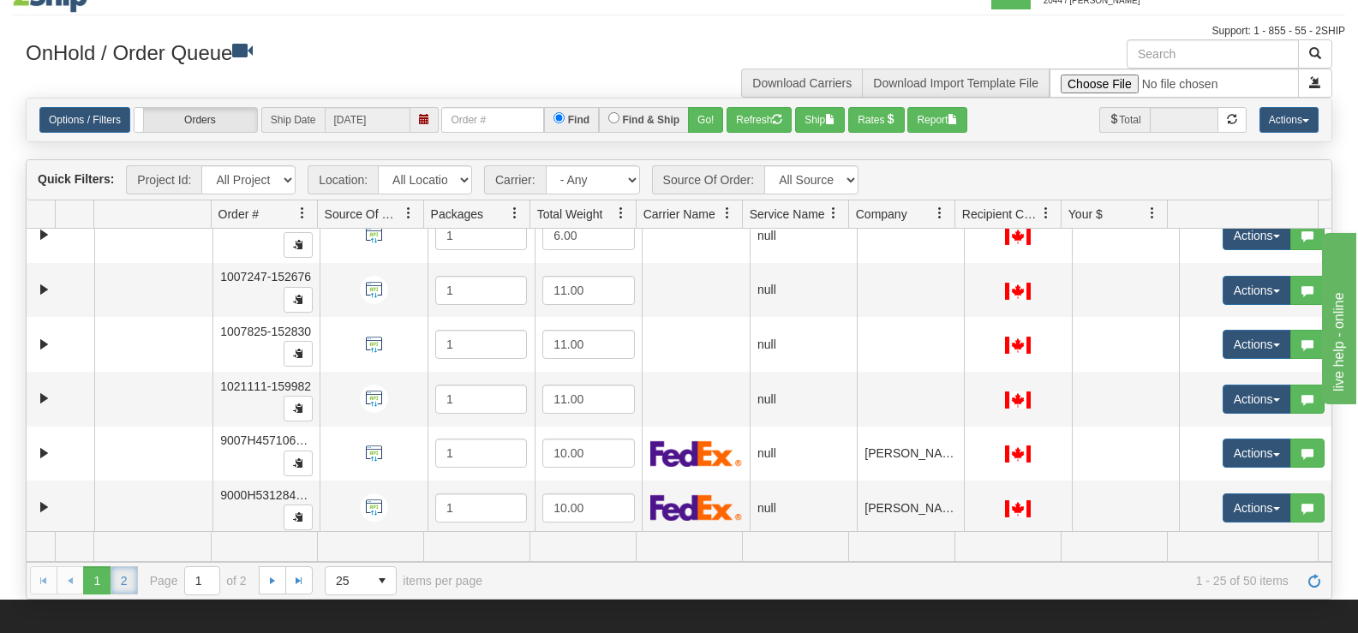
click at [124, 583] on link "2" at bounding box center [124, 579] width 27 height 27
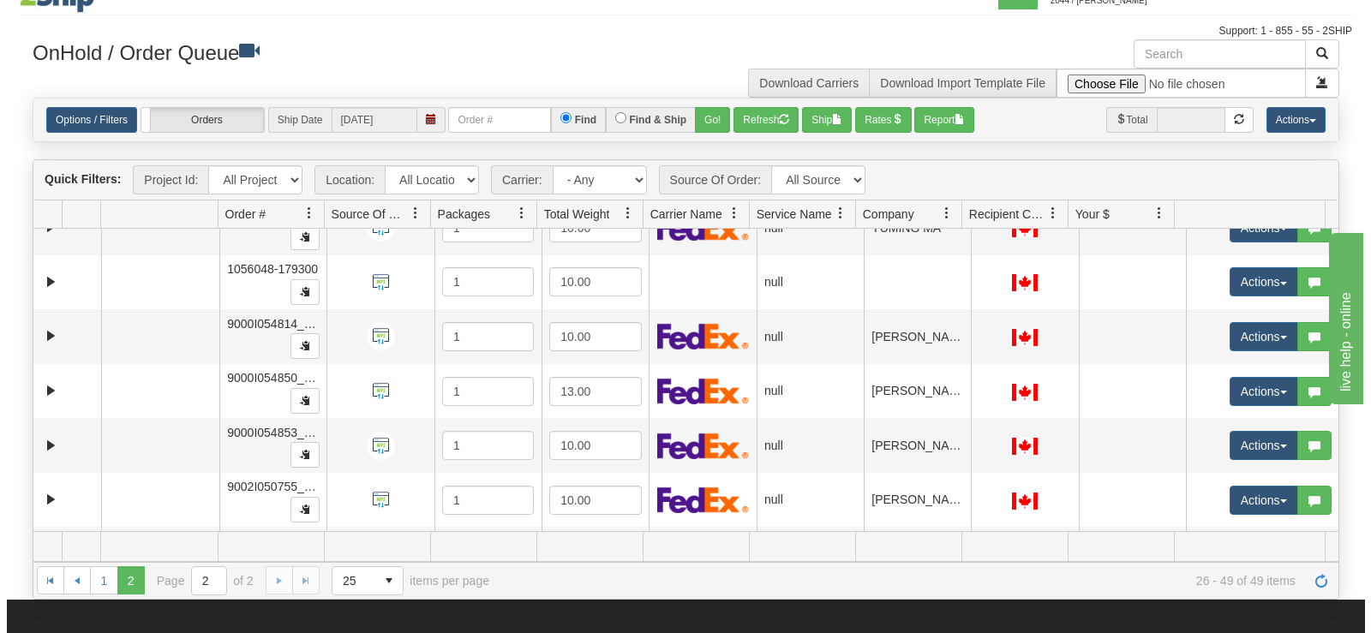
scroll to position [260, 0]
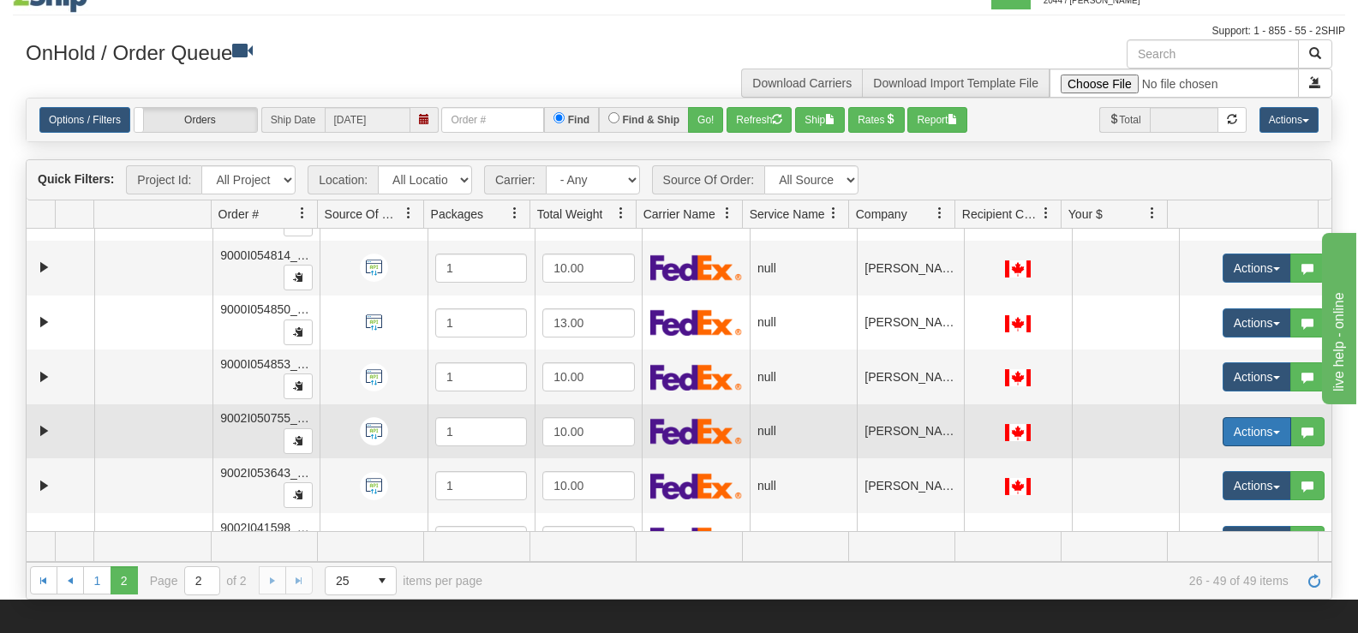
click at [1251, 431] on button "Actions" at bounding box center [1257, 431] width 69 height 29
click at [1170, 462] on span "Open" at bounding box center [1179, 465] width 41 height 14
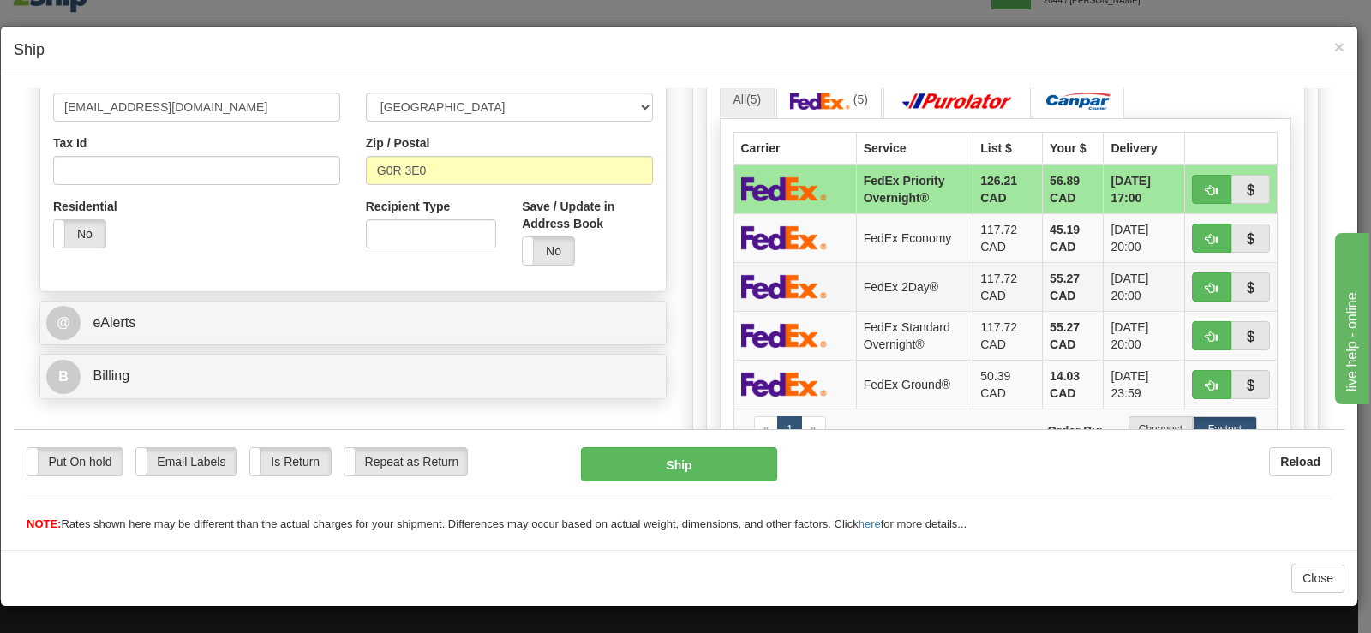
scroll to position [514, 0]
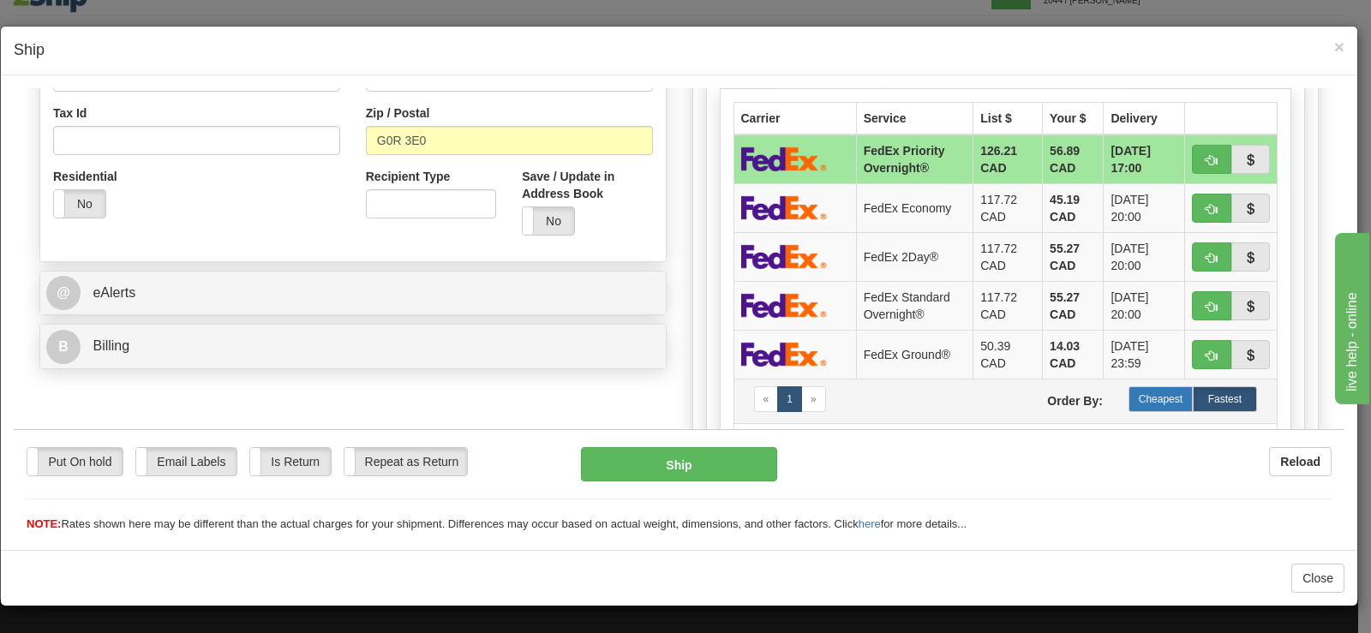
click at [1143, 400] on label "Cheapest" at bounding box center [1160, 399] width 64 height 26
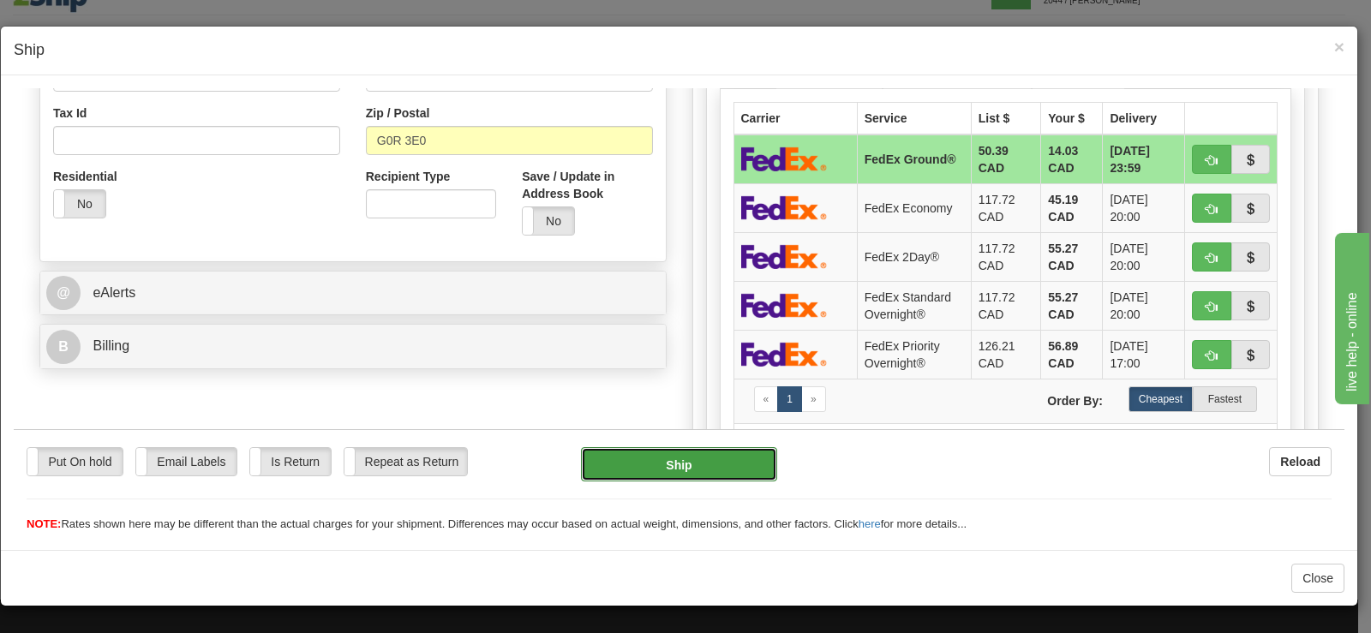
click at [624, 451] on button "Ship" at bounding box center [679, 463] width 196 height 34
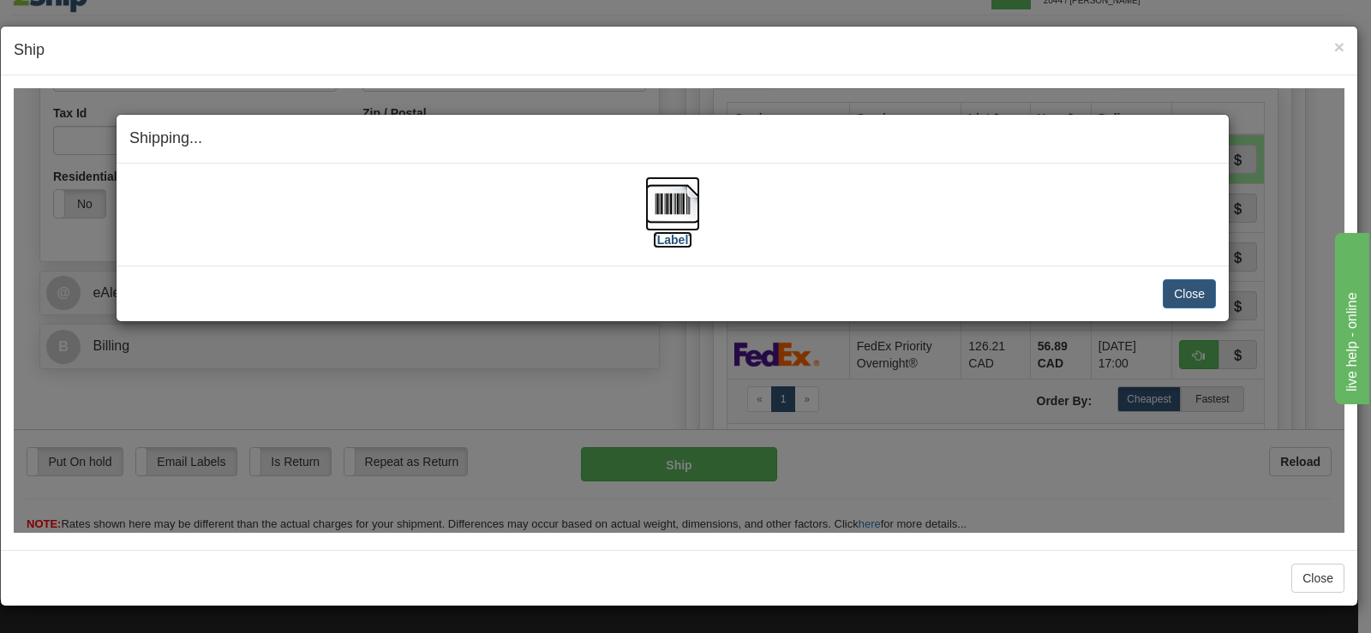
click at [660, 194] on img at bounding box center [672, 203] width 55 height 55
click at [1179, 290] on button "Close" at bounding box center [1189, 292] width 53 height 29
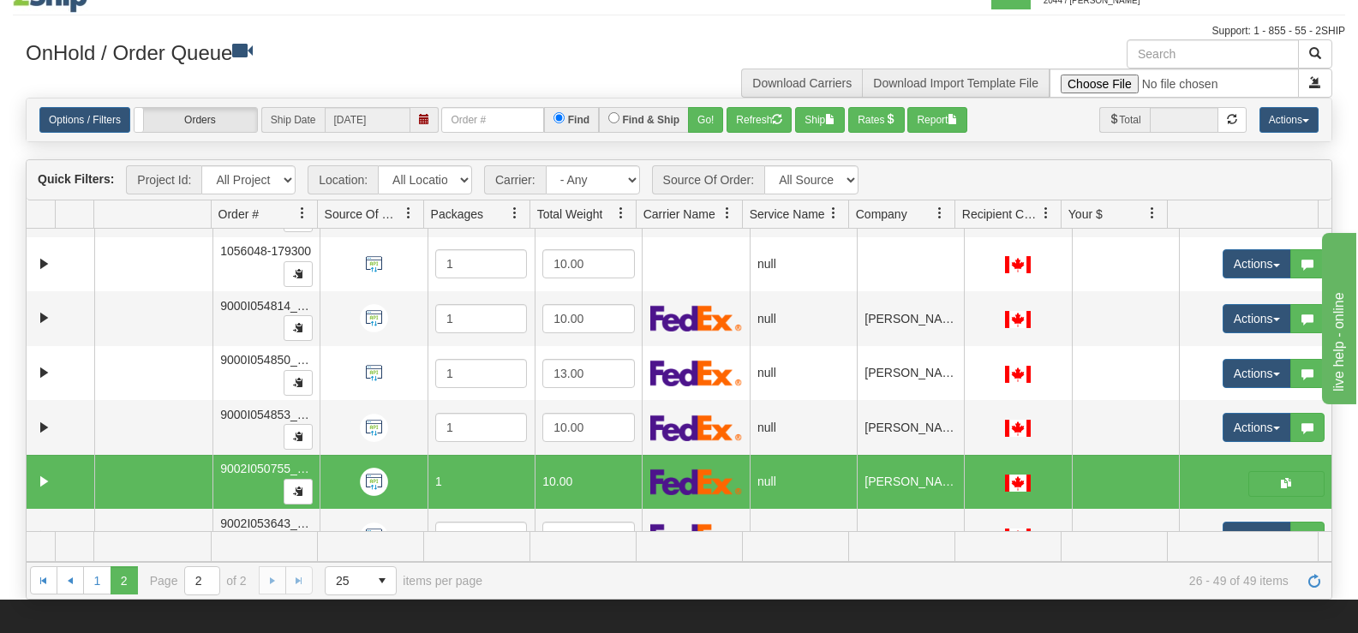
scroll to position [177, 0]
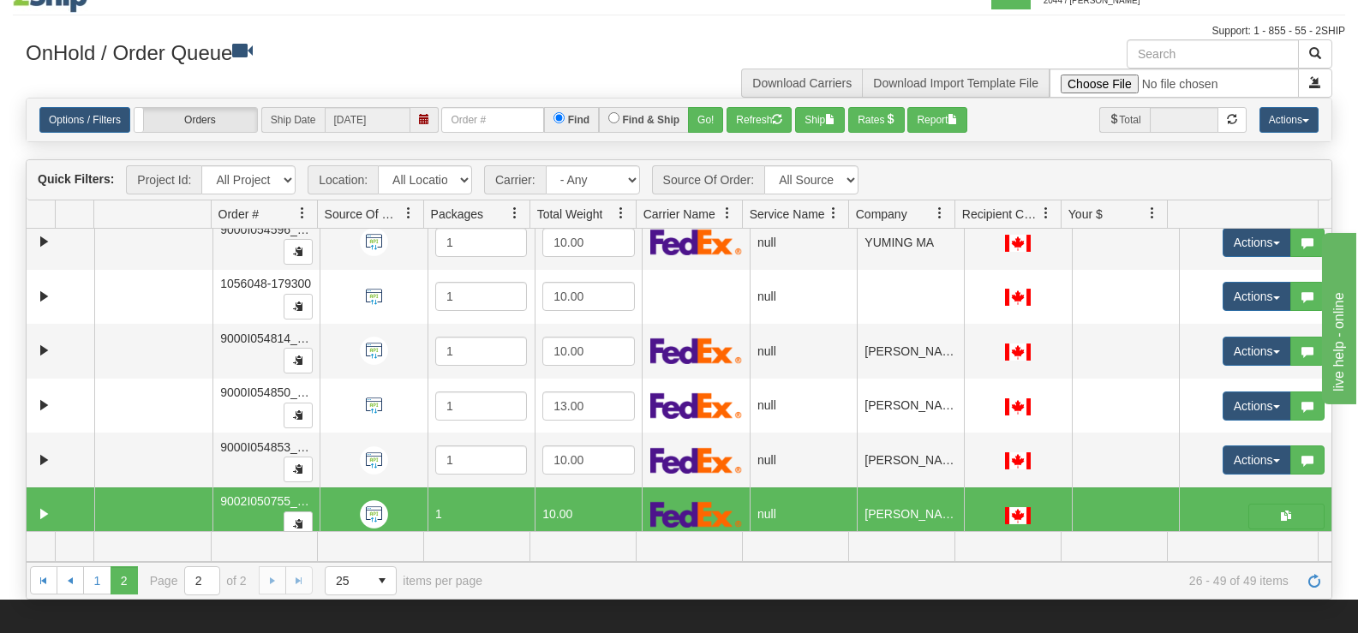
drag, startPoint x: 1417, startPoint y: 416, endPoint x: 1518, endPoint y: 416, distance: 101.1
click html "live help - online"
click at [103, 577] on link "1" at bounding box center [96, 579] width 27 height 27
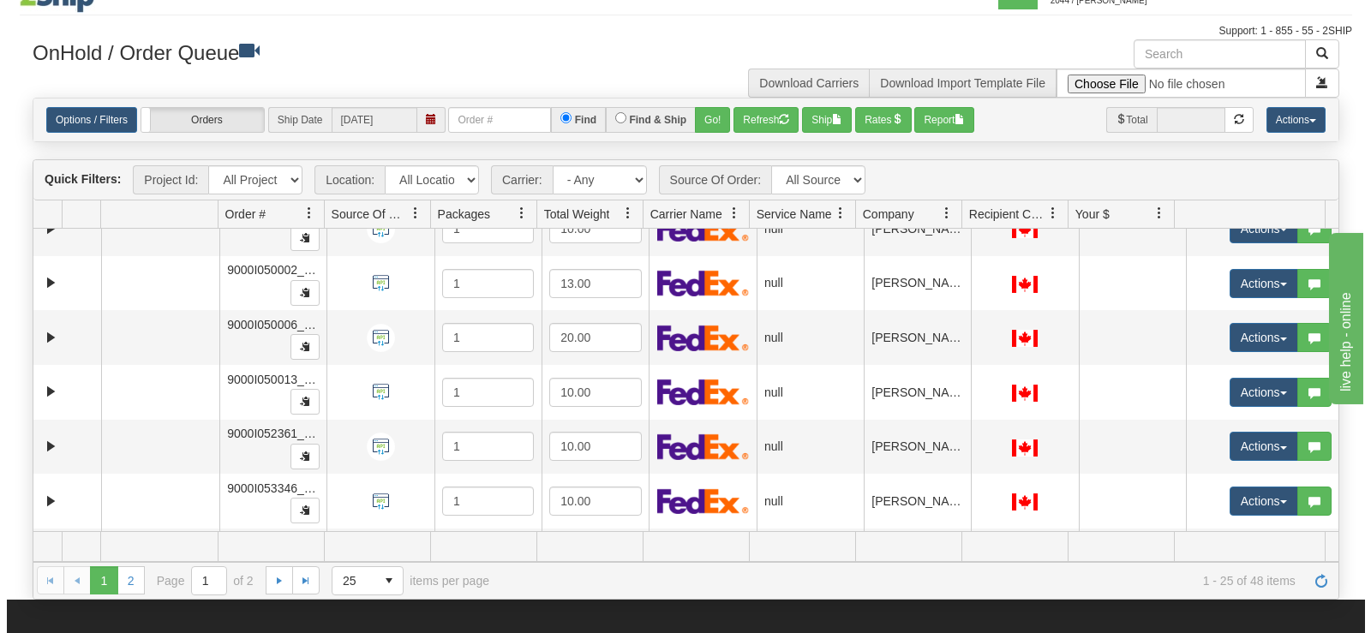
scroll to position [1022, 0]
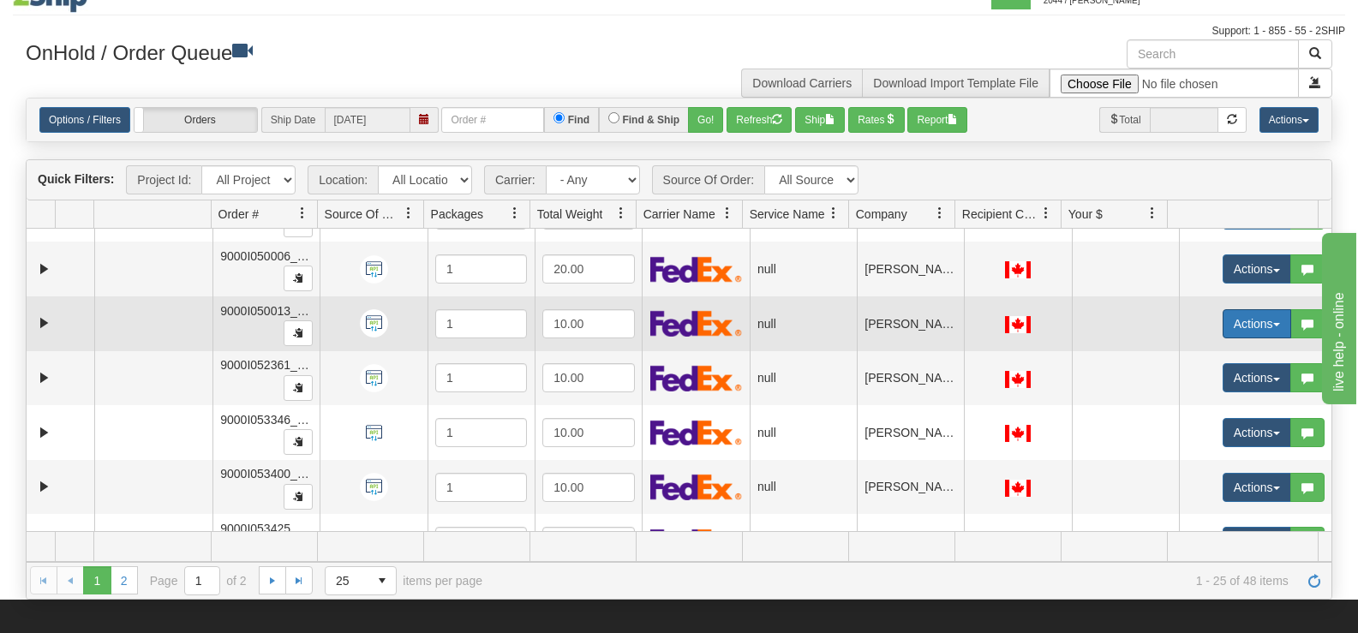
click at [1225, 319] on button "Actions" at bounding box center [1257, 323] width 69 height 29
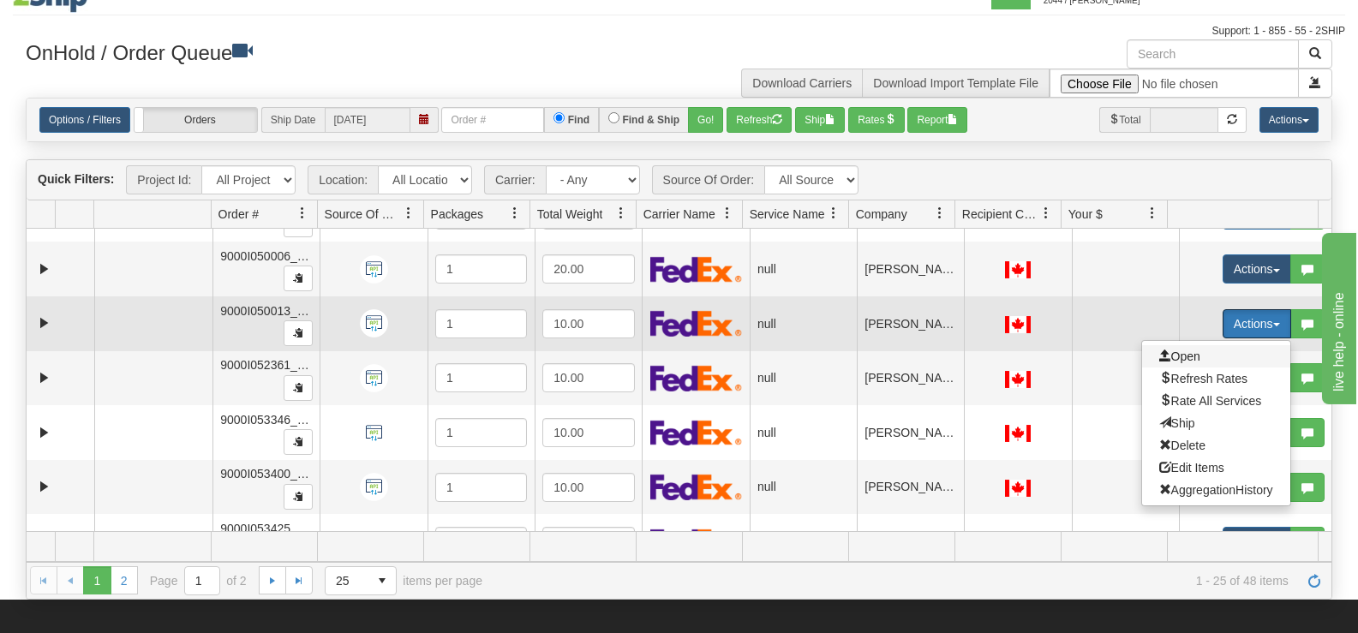
click at [1169, 356] on span "Open" at bounding box center [1179, 357] width 41 height 14
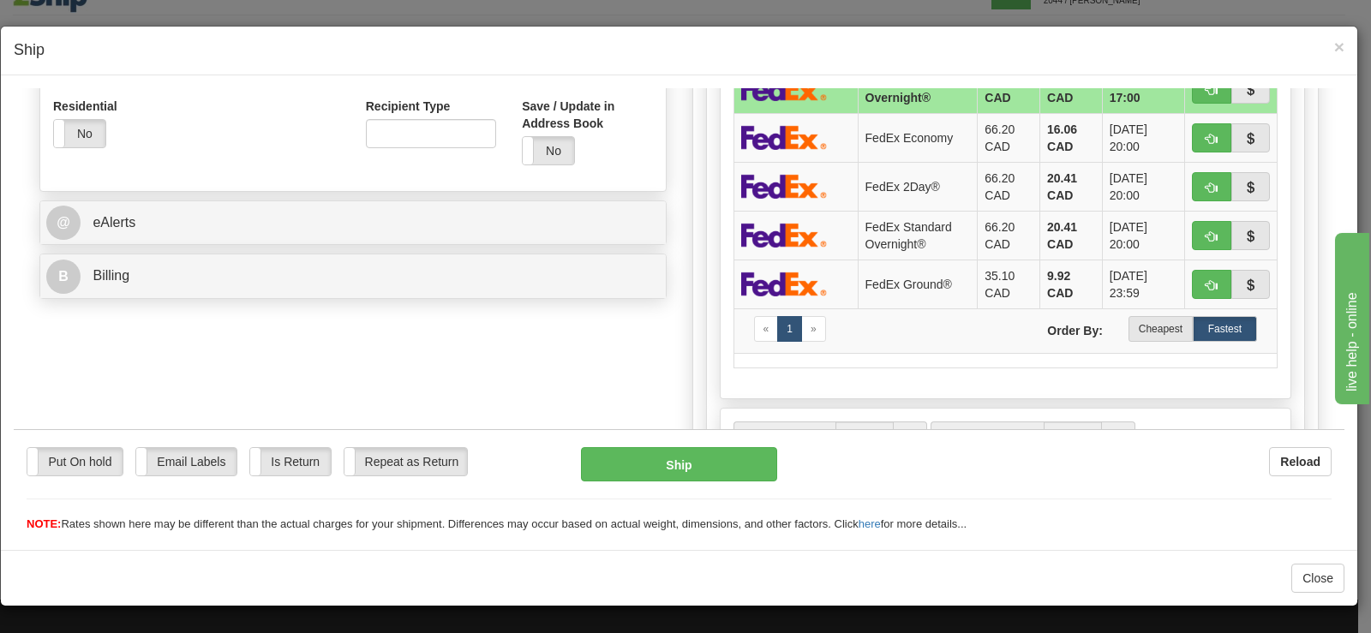
scroll to position [590, 0]
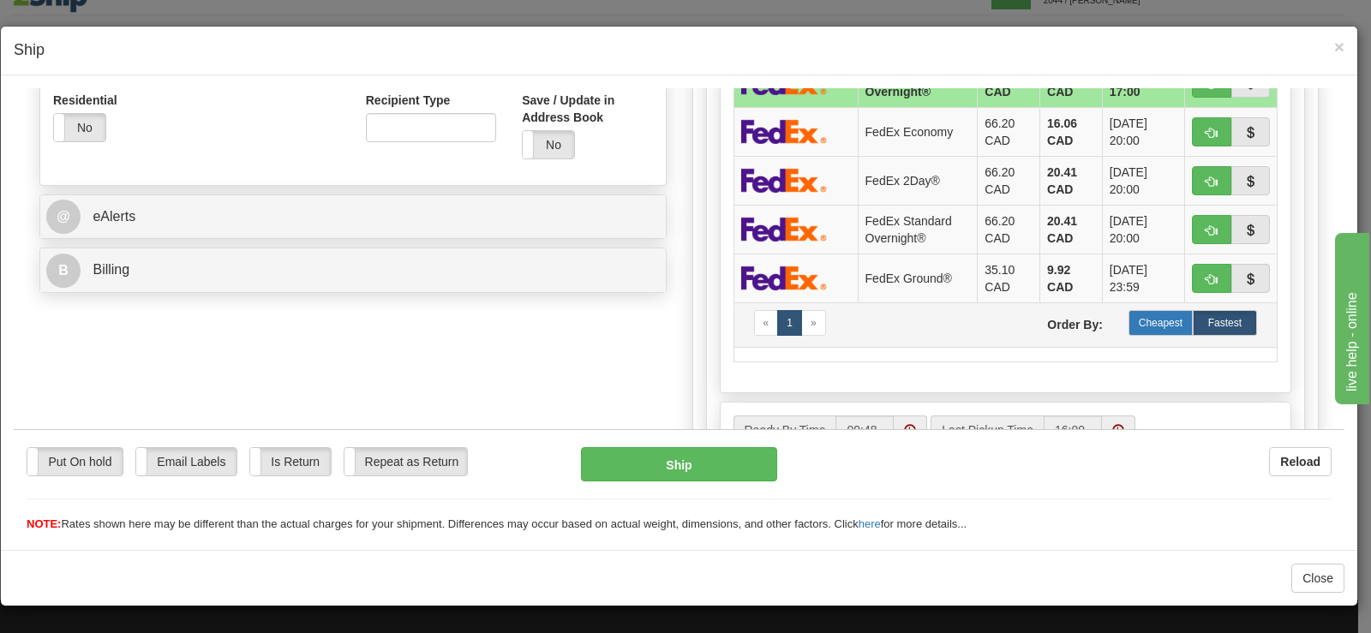
click at [1163, 325] on label "Cheapest" at bounding box center [1160, 322] width 64 height 26
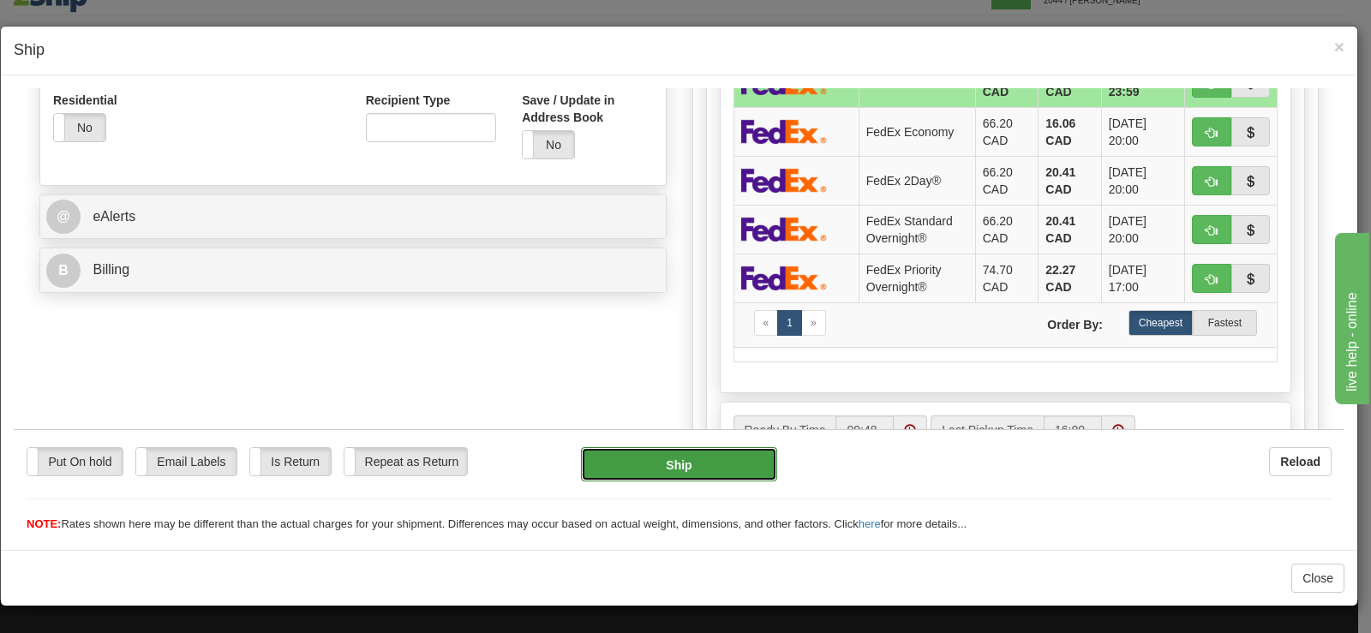
click at [707, 453] on button "Ship" at bounding box center [679, 463] width 196 height 34
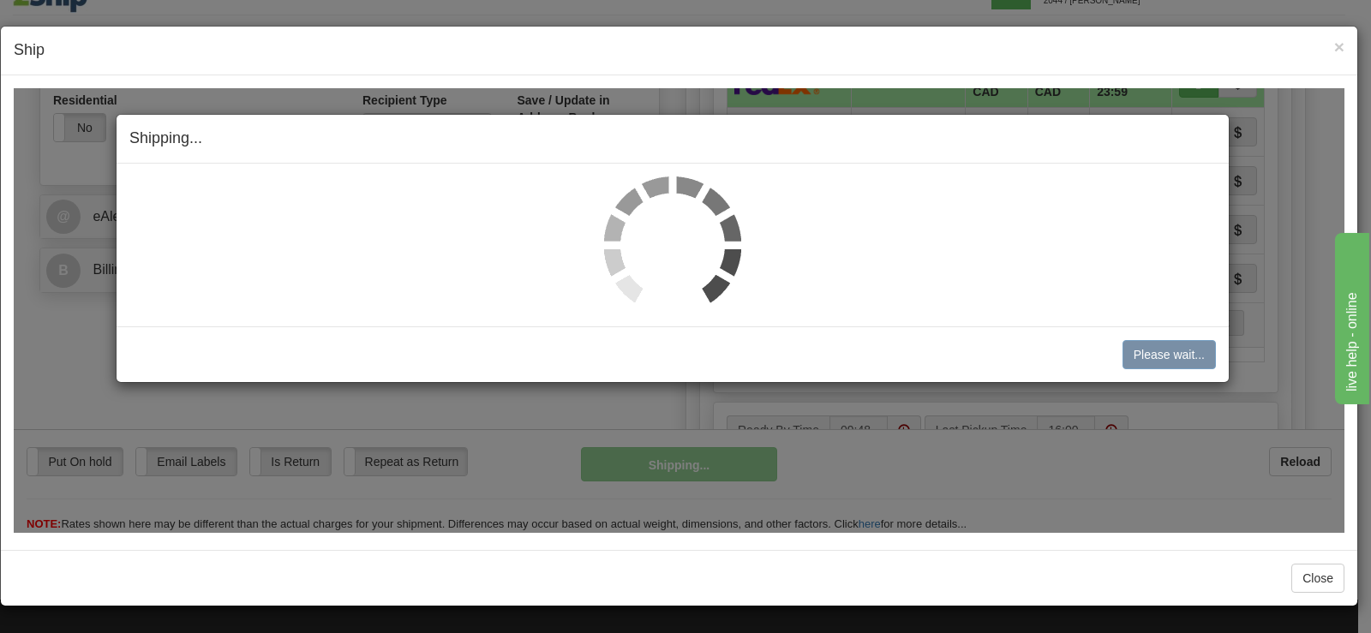
click at [669, 231] on img at bounding box center [672, 244] width 137 height 137
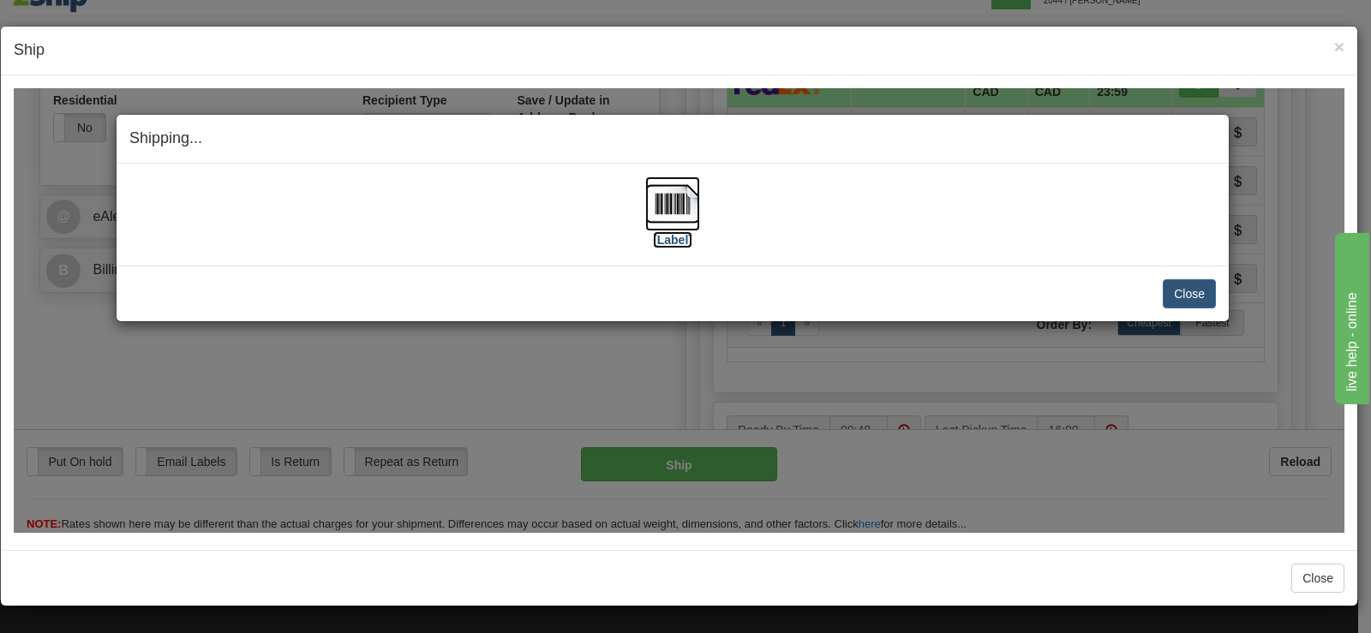
click at [669, 231] on label "[Label]" at bounding box center [672, 238] width 39 height 17
click at [1187, 290] on button "Close" at bounding box center [1189, 292] width 53 height 29
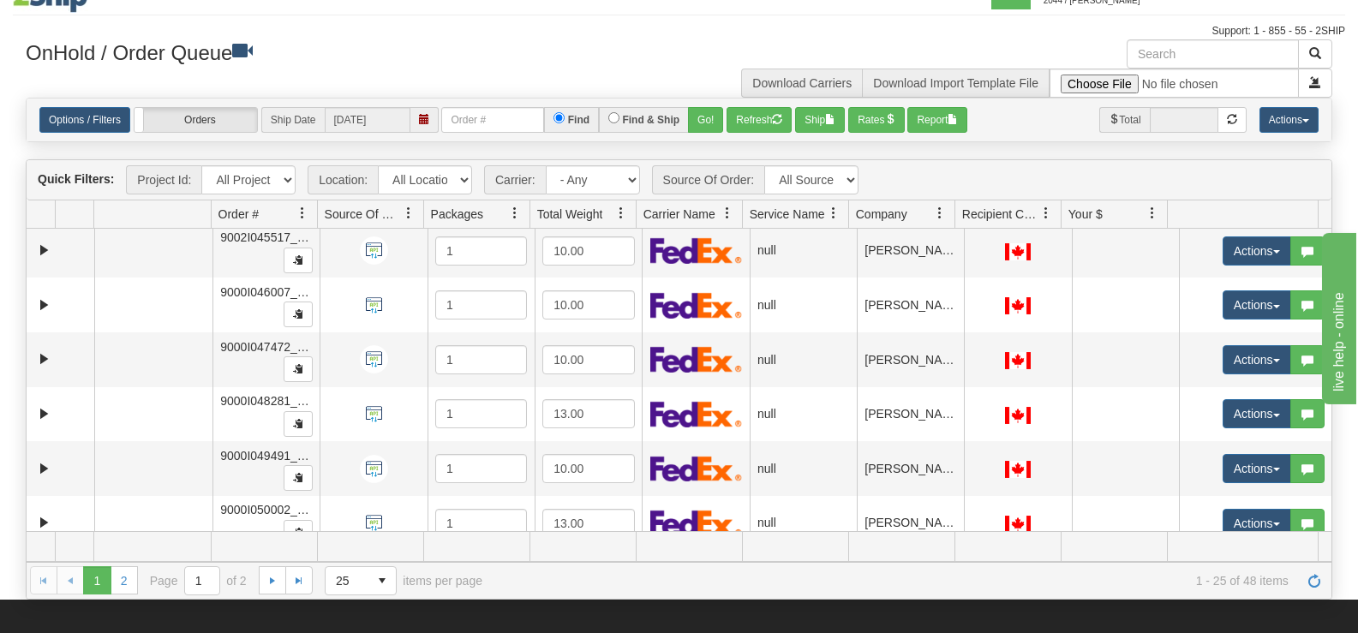
scroll to position [684, 0]
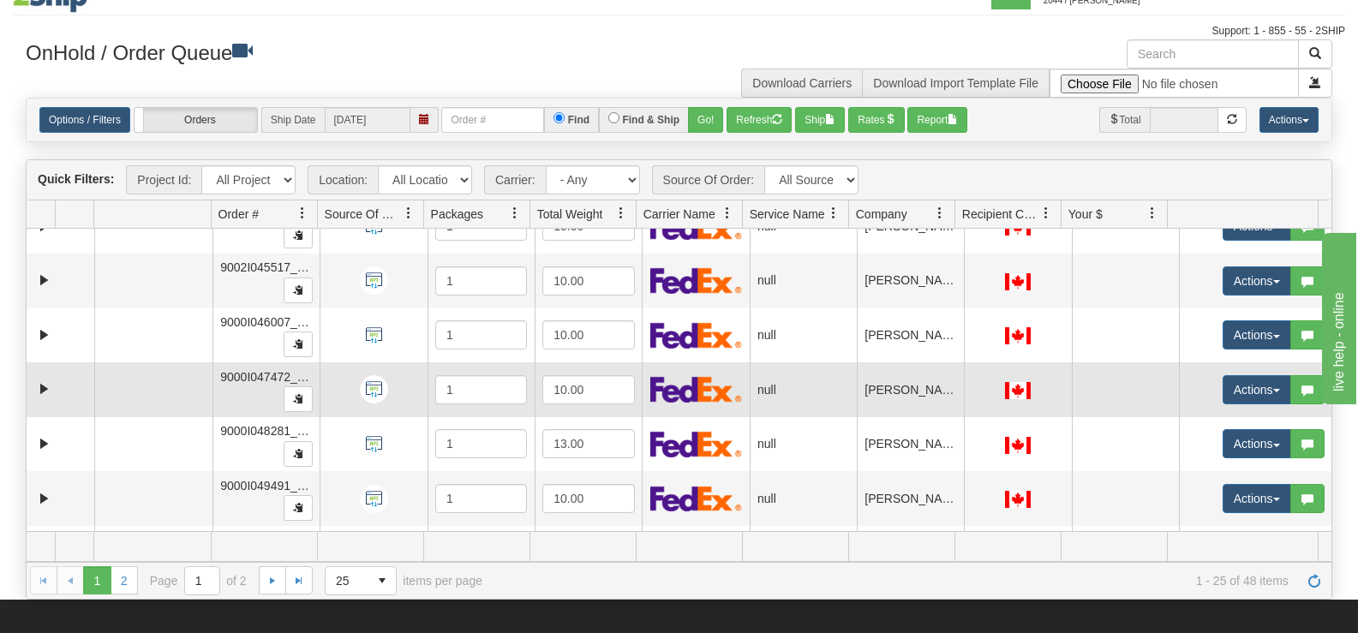
click at [1312, 389] on td "Actions Open Refresh Rates Rate All Services Ship Delete Edit Items Aggregation…" at bounding box center [1255, 389] width 153 height 55
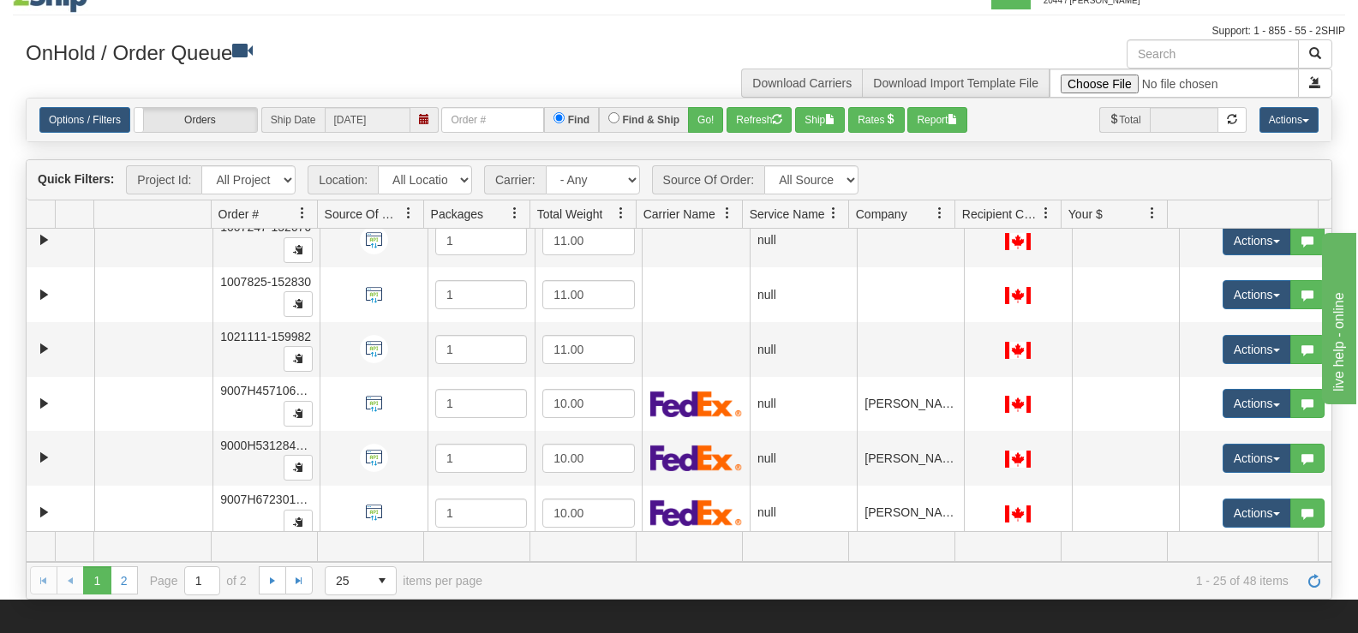
scroll to position [0, 0]
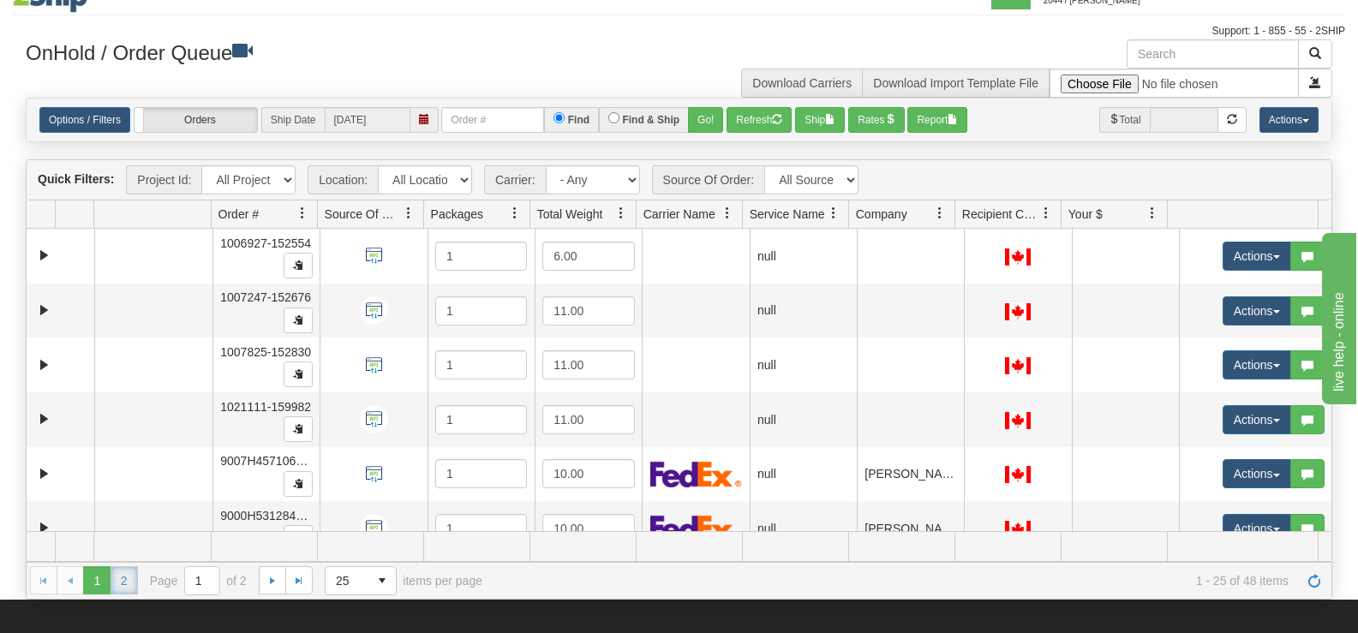
click at [130, 588] on link "2" at bounding box center [124, 579] width 27 height 27
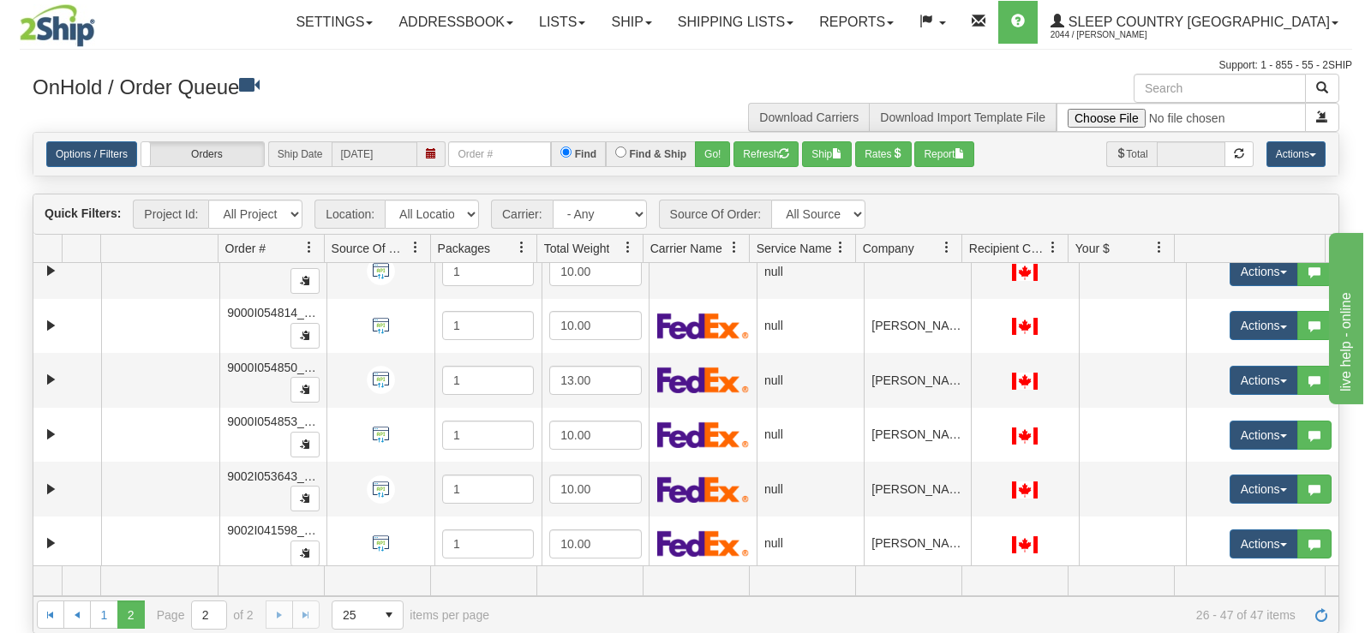
scroll to position [263, 0]
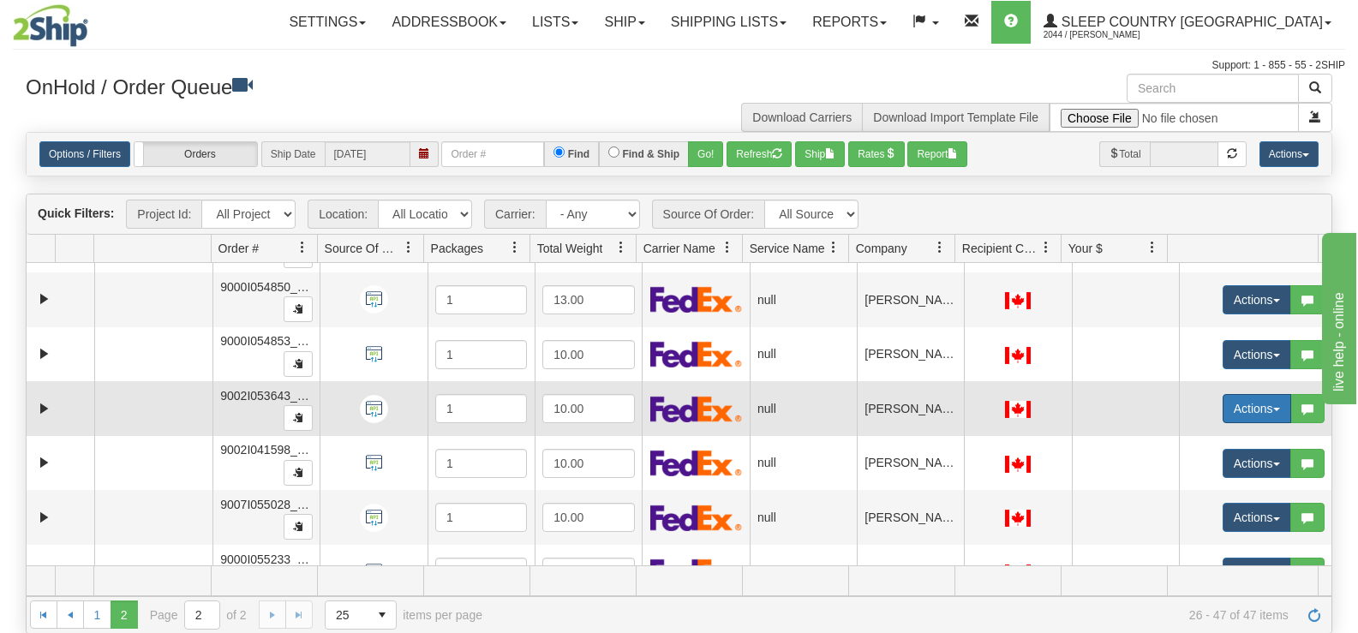
click at [1245, 410] on button "Actions" at bounding box center [1257, 408] width 69 height 29
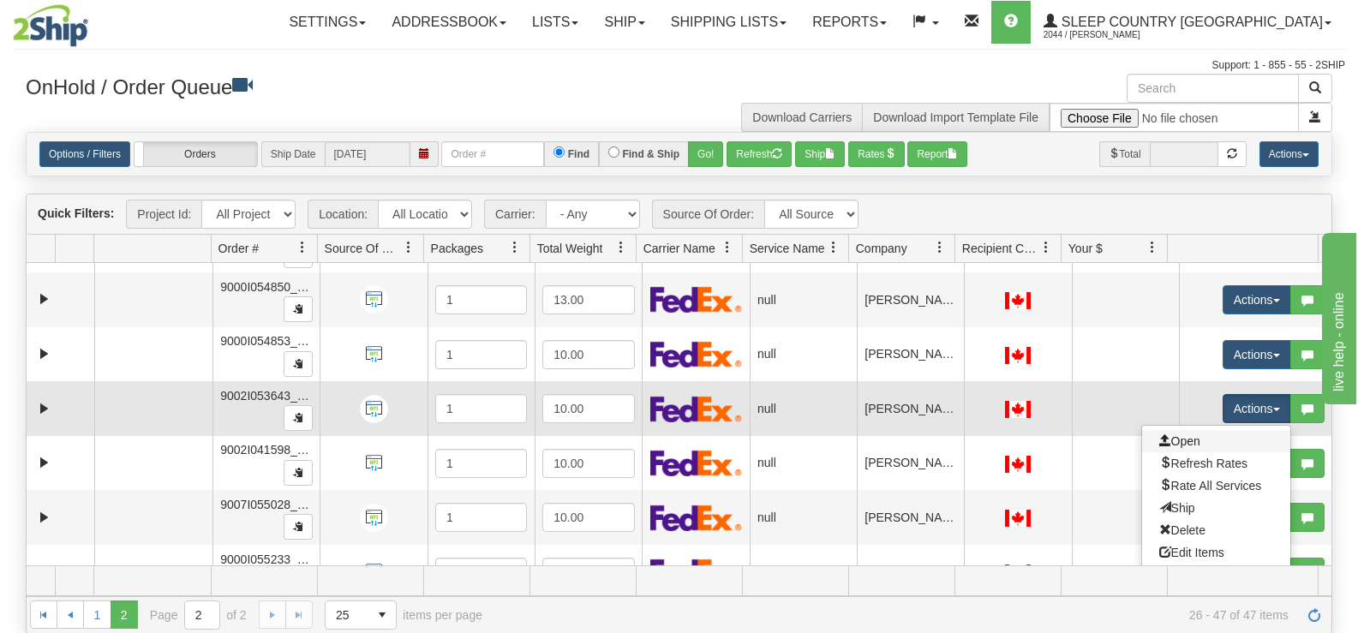
click at [1189, 438] on link "Open" at bounding box center [1216, 441] width 148 height 22
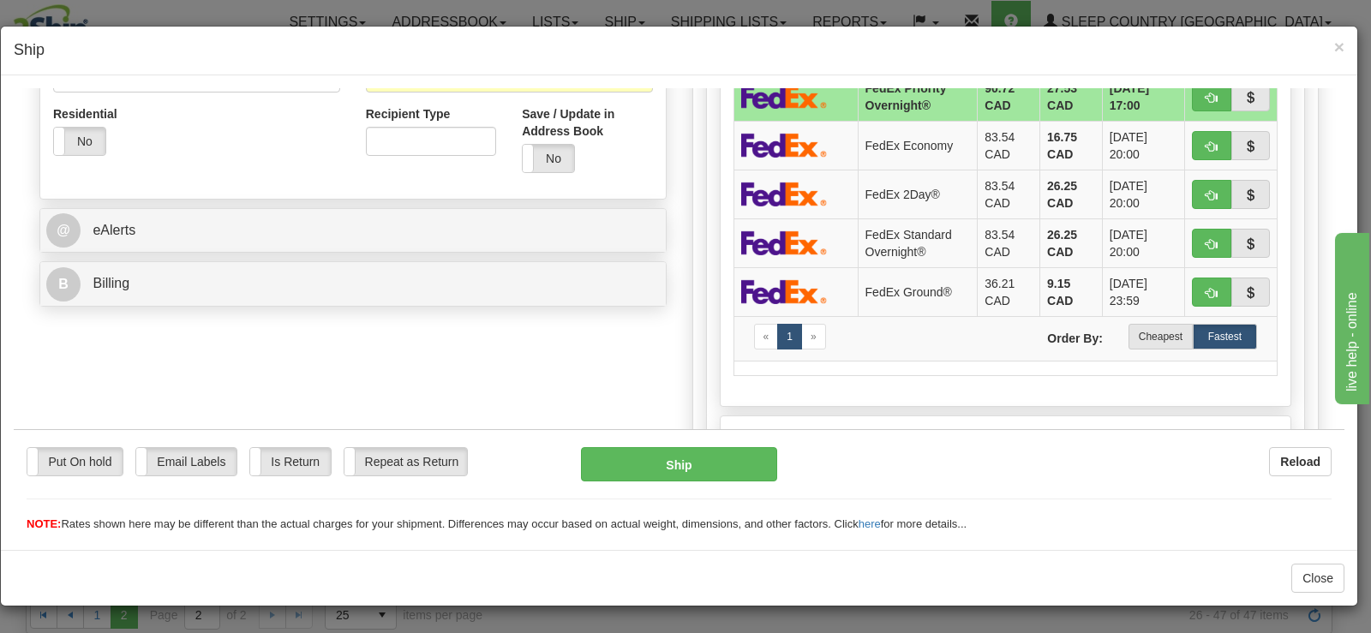
scroll to position [771, 0]
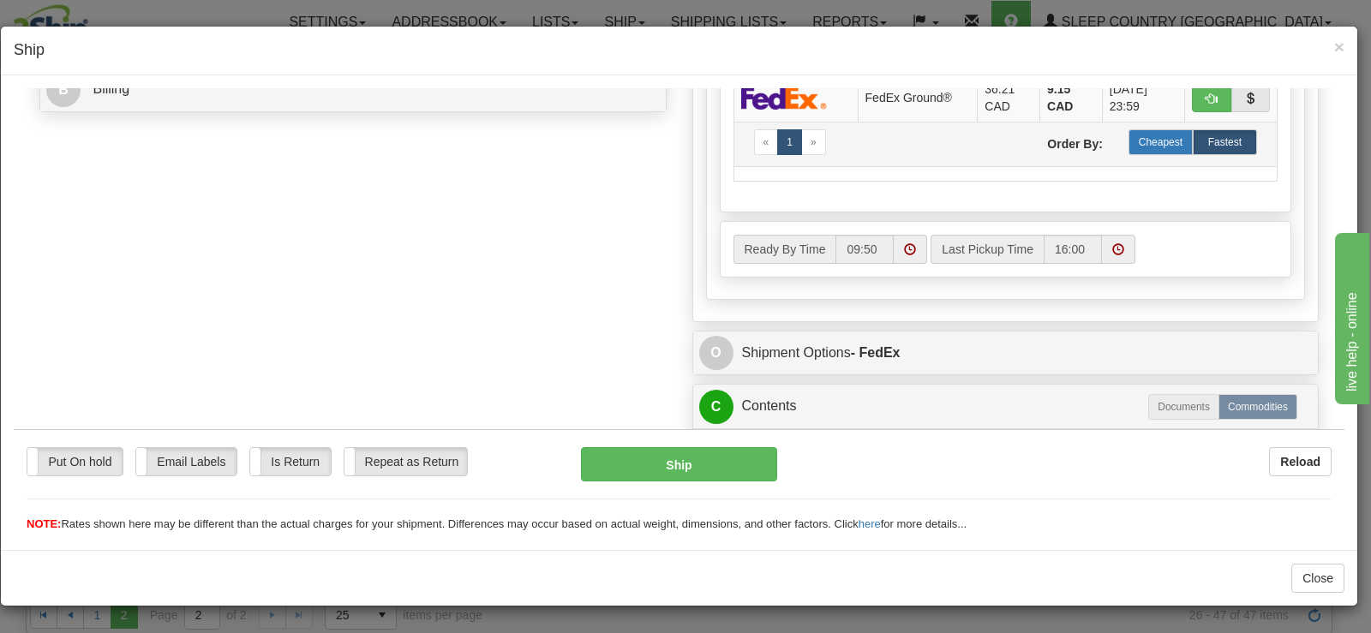
click at [1144, 145] on label "Cheapest" at bounding box center [1160, 142] width 64 height 26
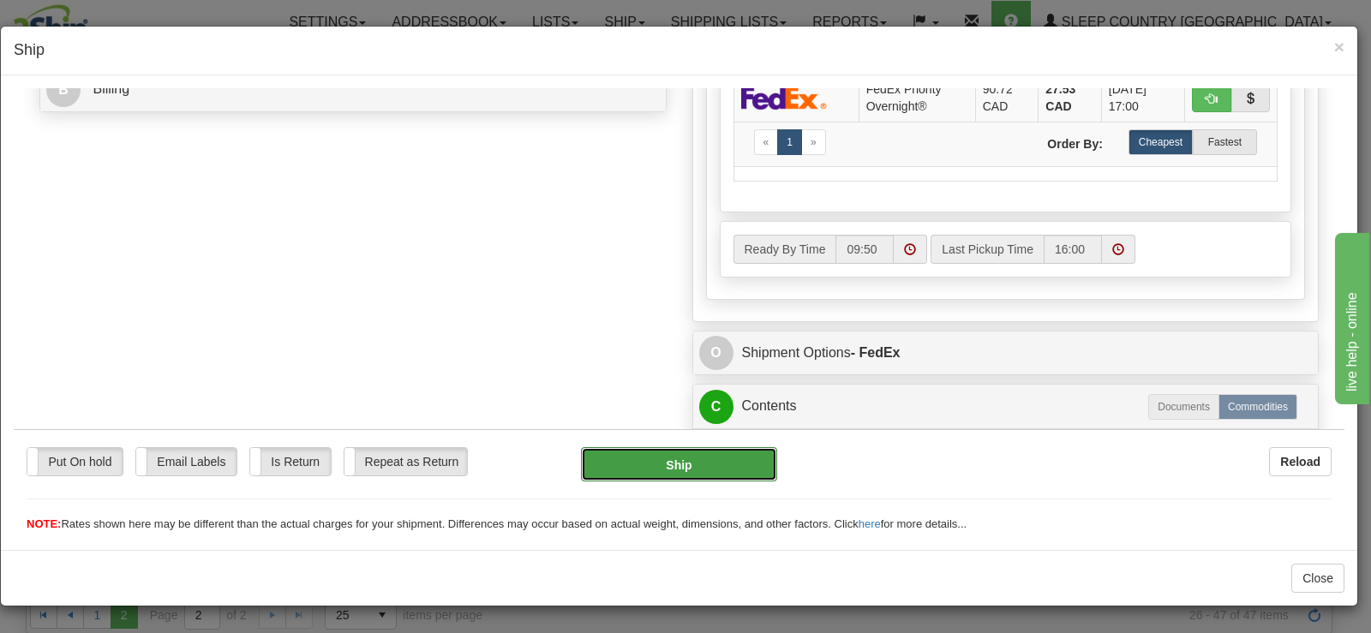
click at [702, 461] on button "Ship" at bounding box center [679, 463] width 196 height 34
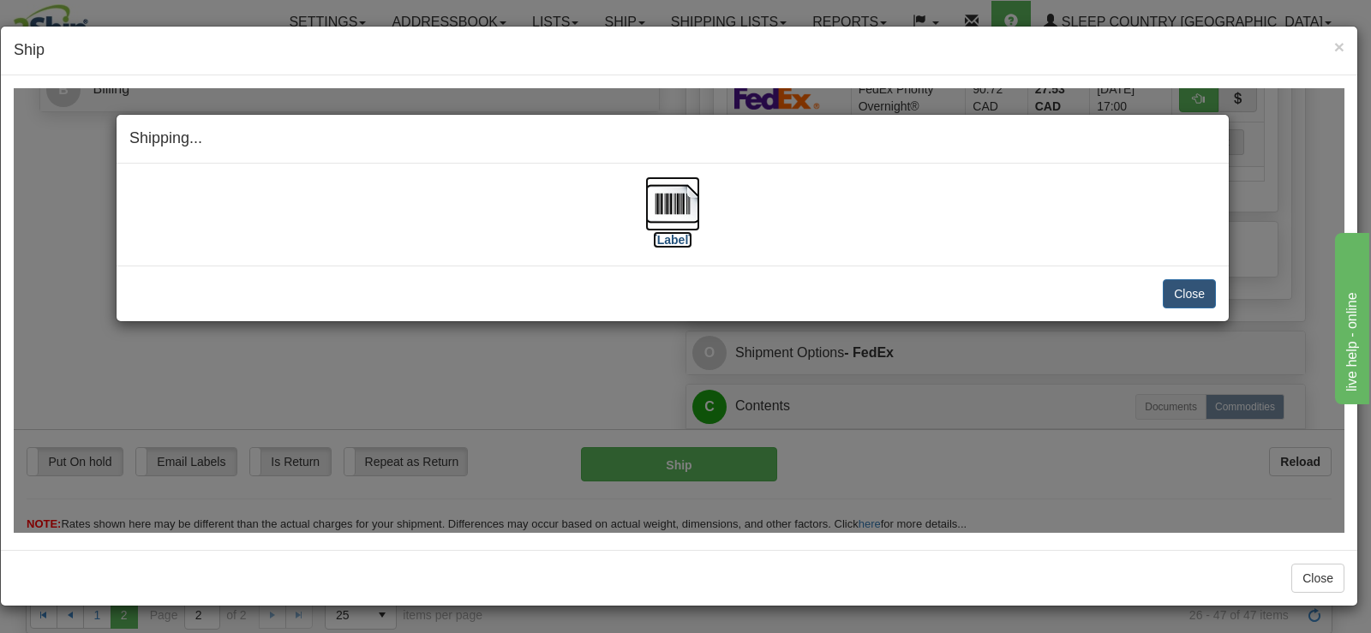
click at [677, 218] on img at bounding box center [672, 203] width 55 height 55
click at [1191, 292] on button "Close" at bounding box center [1189, 292] width 53 height 29
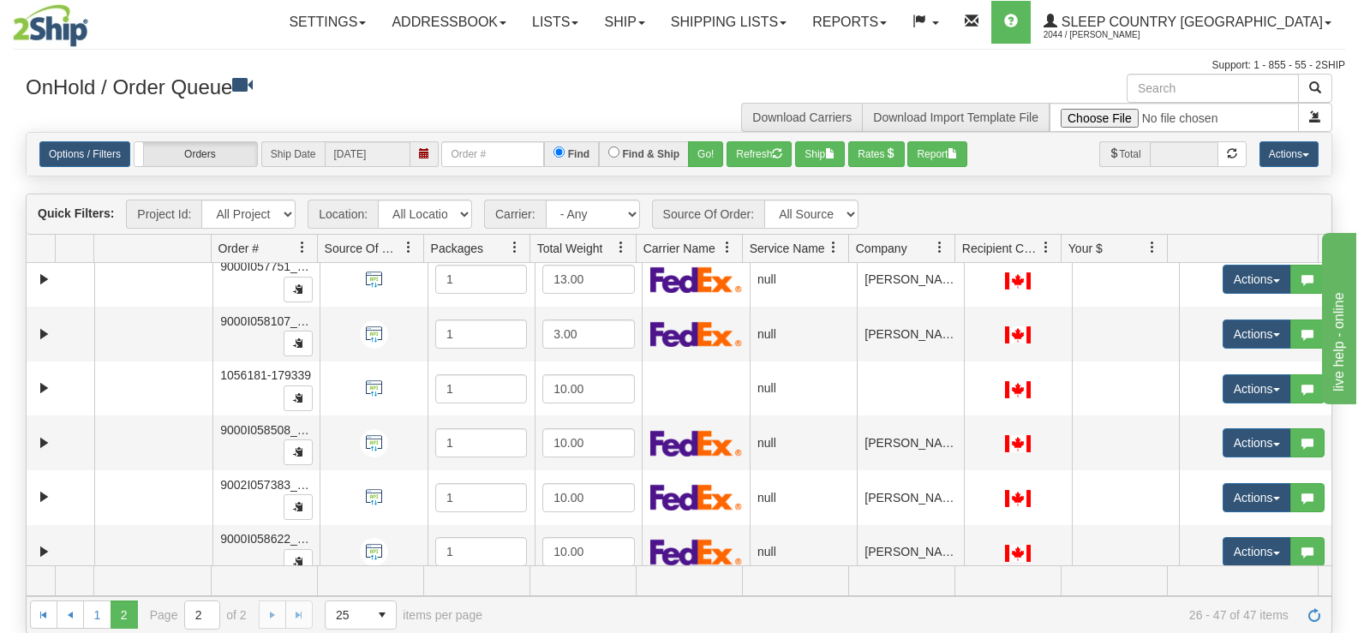
scroll to position [896, 0]
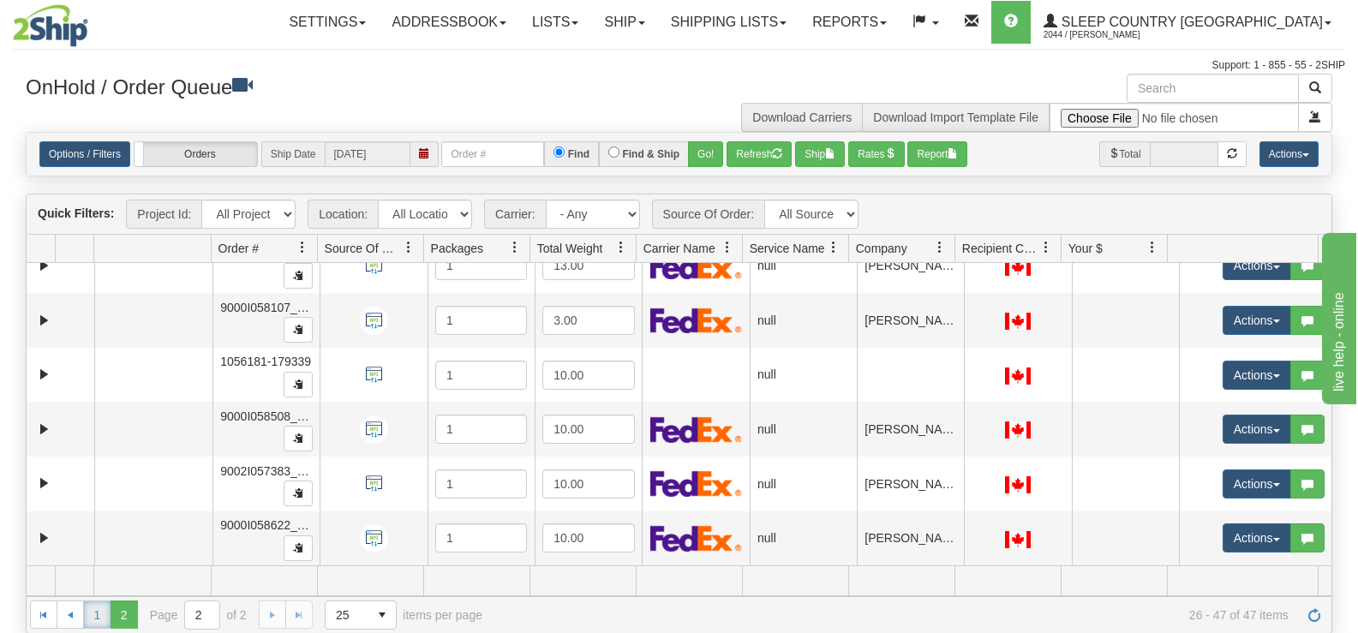
click at [90, 609] on link "1" at bounding box center [96, 614] width 27 height 27
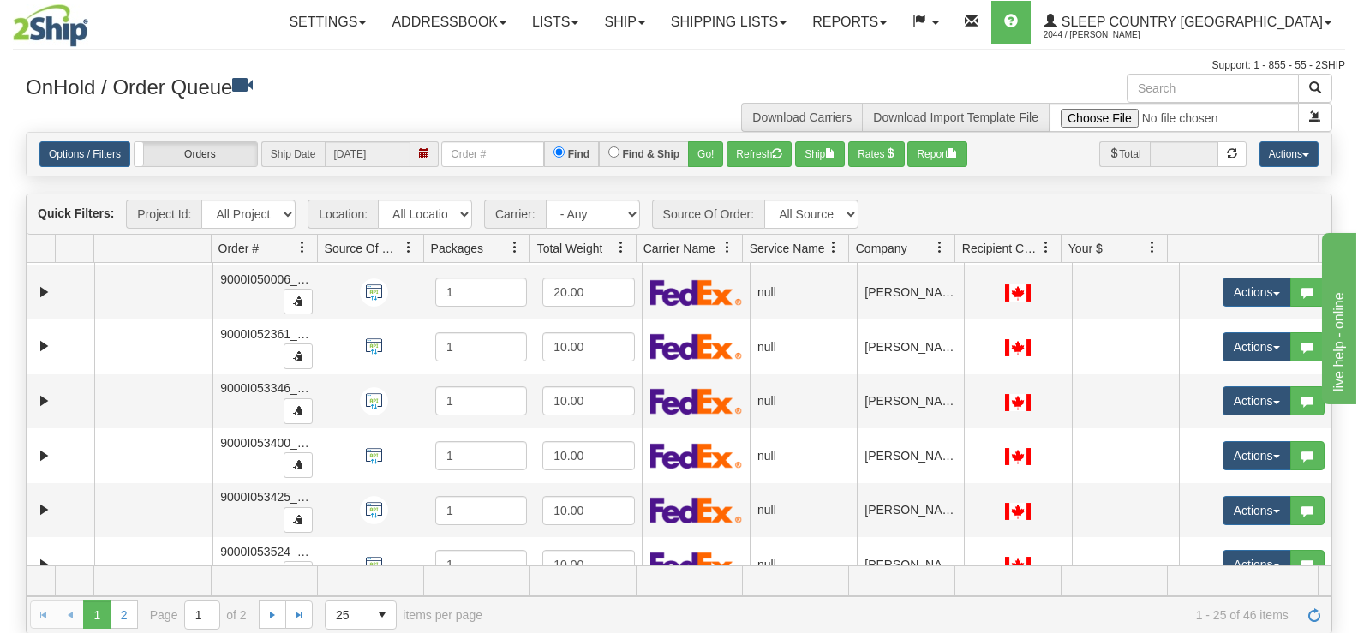
scroll to position [1060, 0]
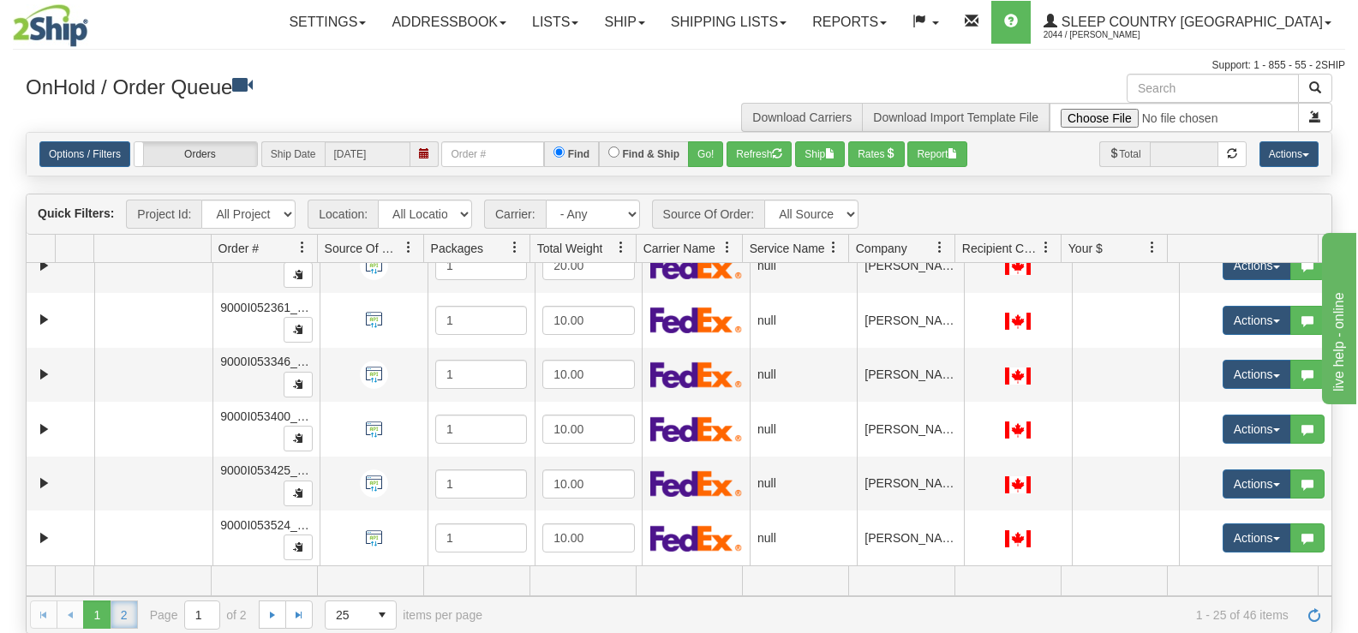
click at [118, 618] on link "2" at bounding box center [124, 614] width 27 height 27
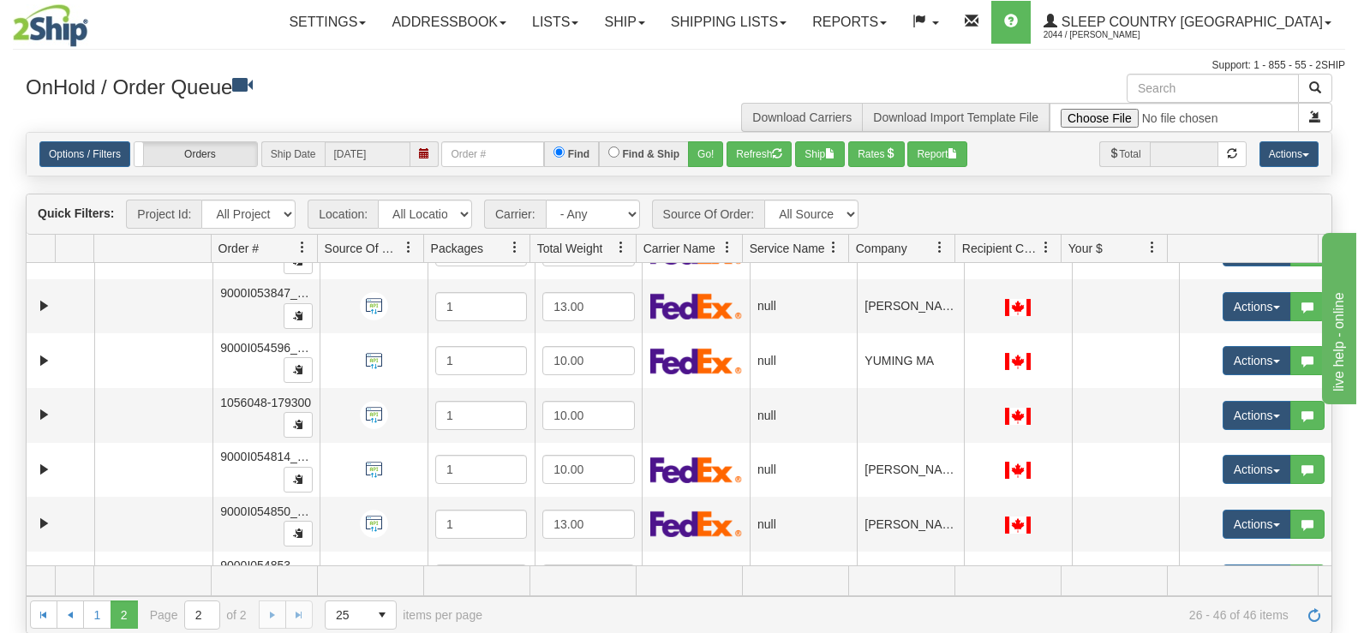
scroll to position [0, 0]
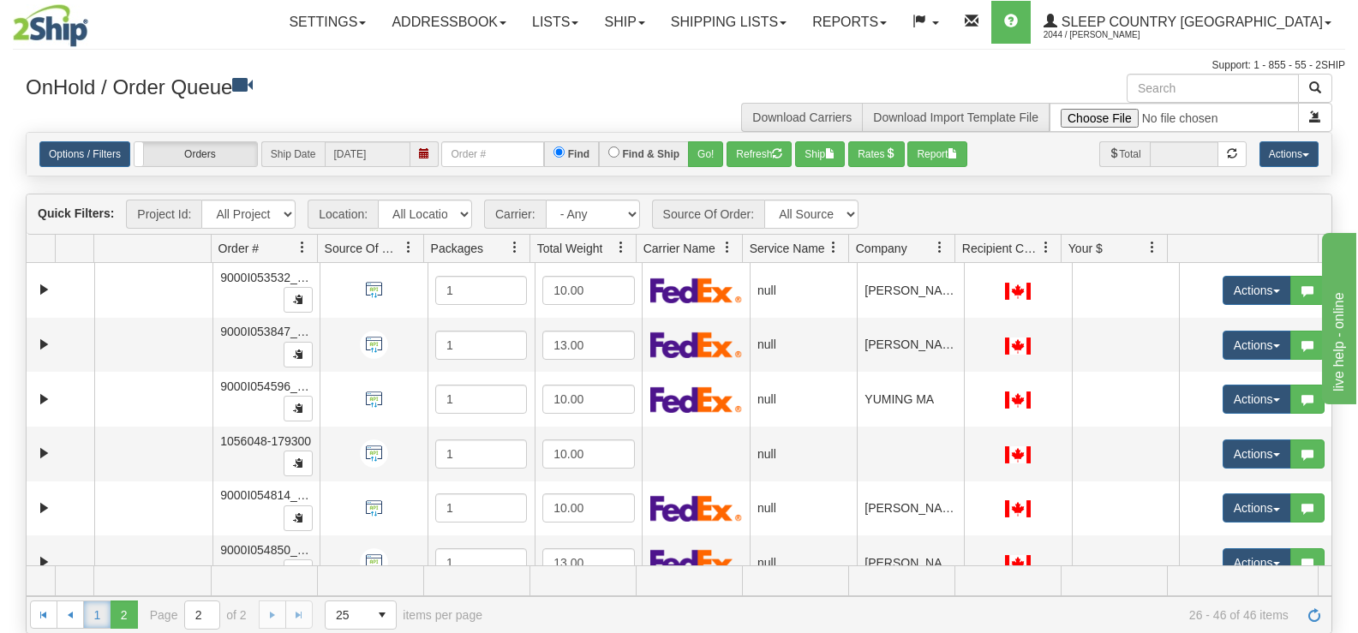
click at [101, 613] on link "1" at bounding box center [96, 614] width 27 height 27
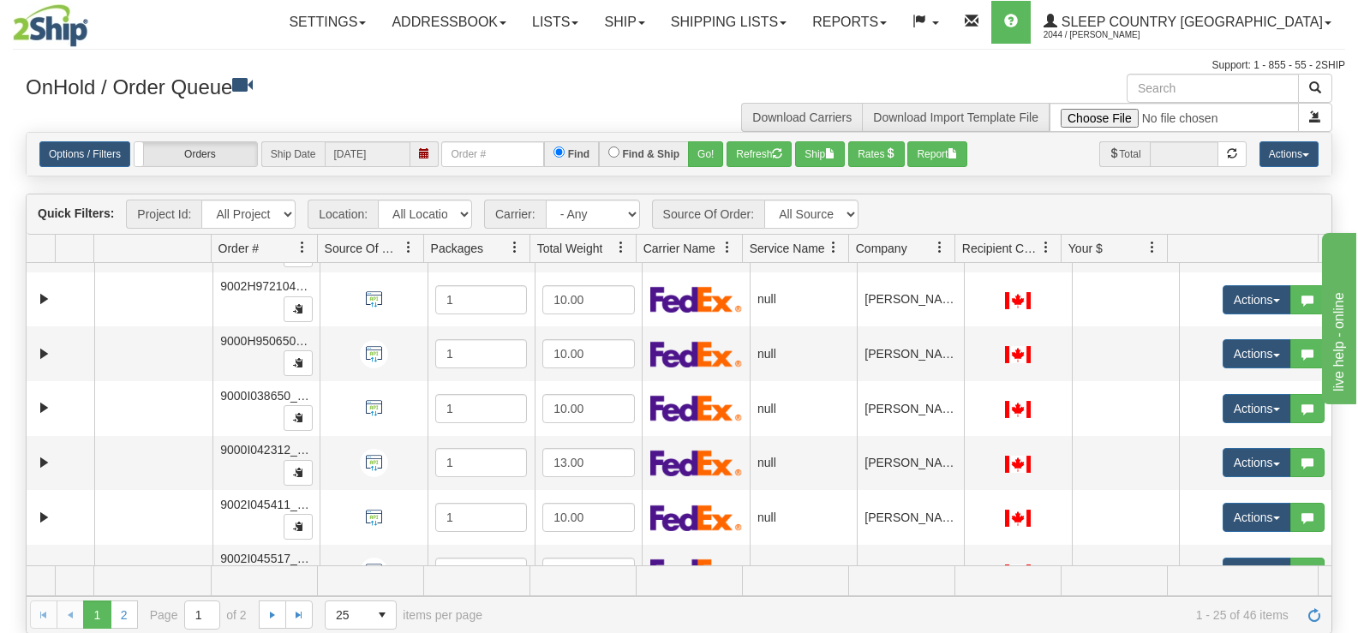
scroll to position [434, 0]
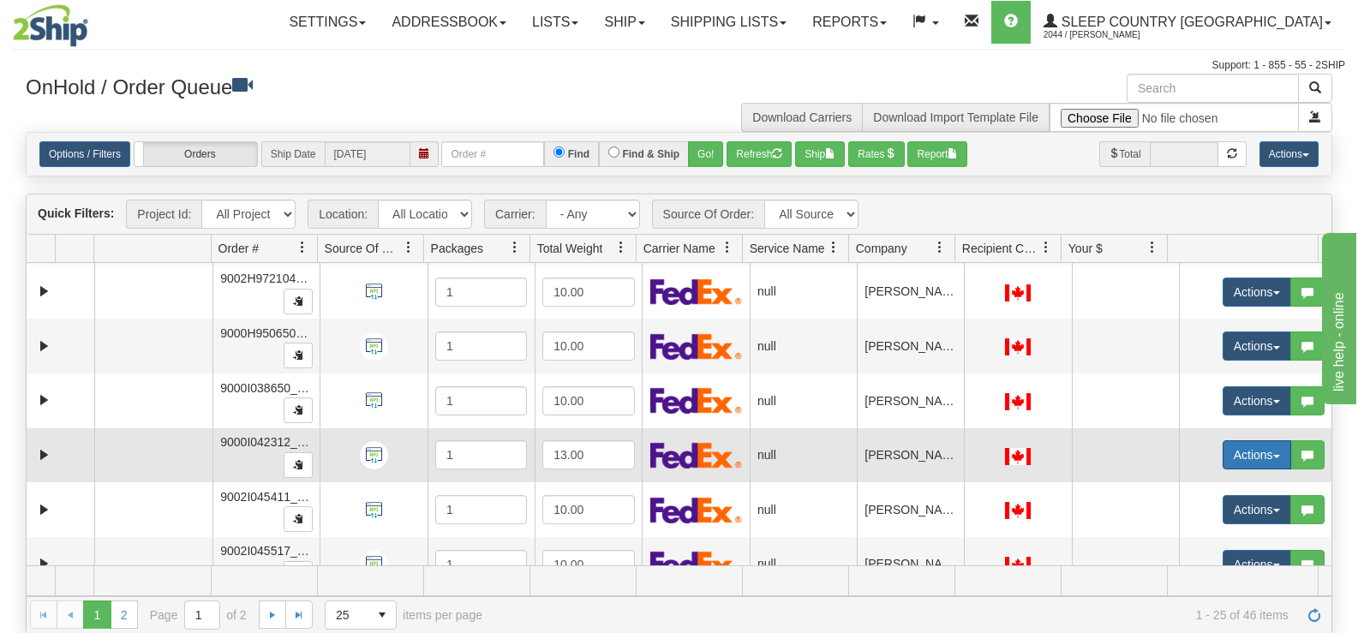
click at [1239, 458] on button "Actions" at bounding box center [1257, 454] width 69 height 29
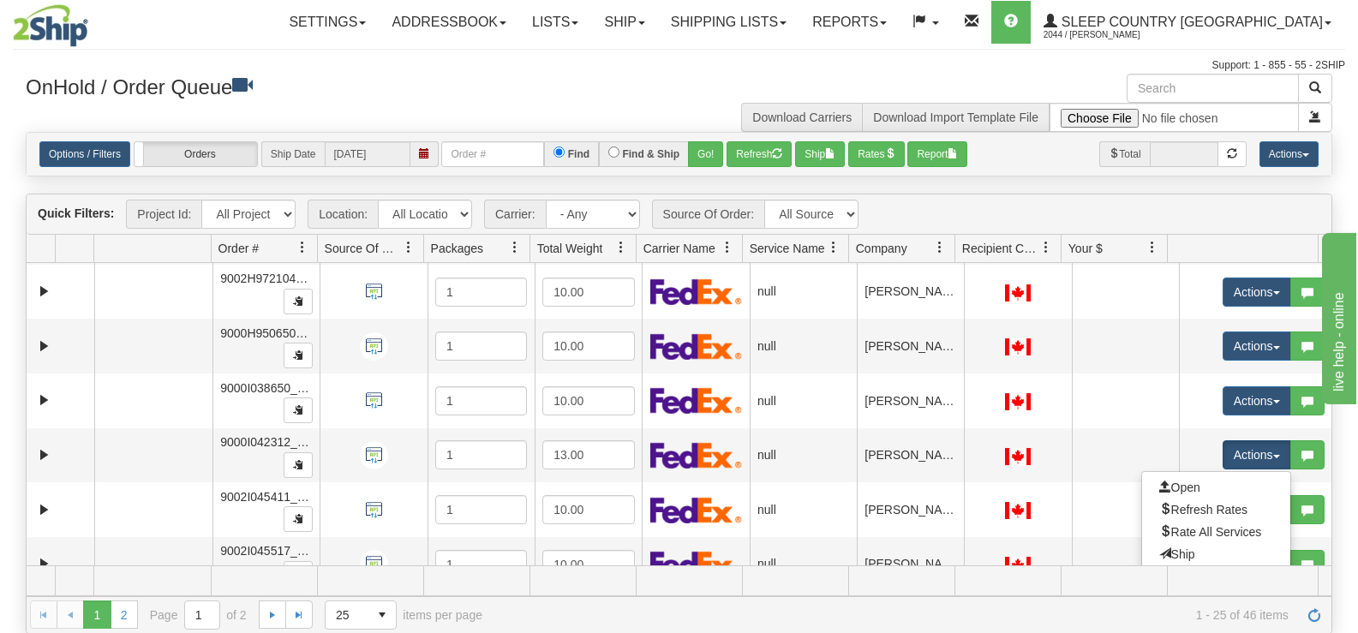
click at [1354, 510] on div "Toggle navigation Settings Shipping Preferences Fields Preferences New" at bounding box center [679, 317] width 1358 height 634
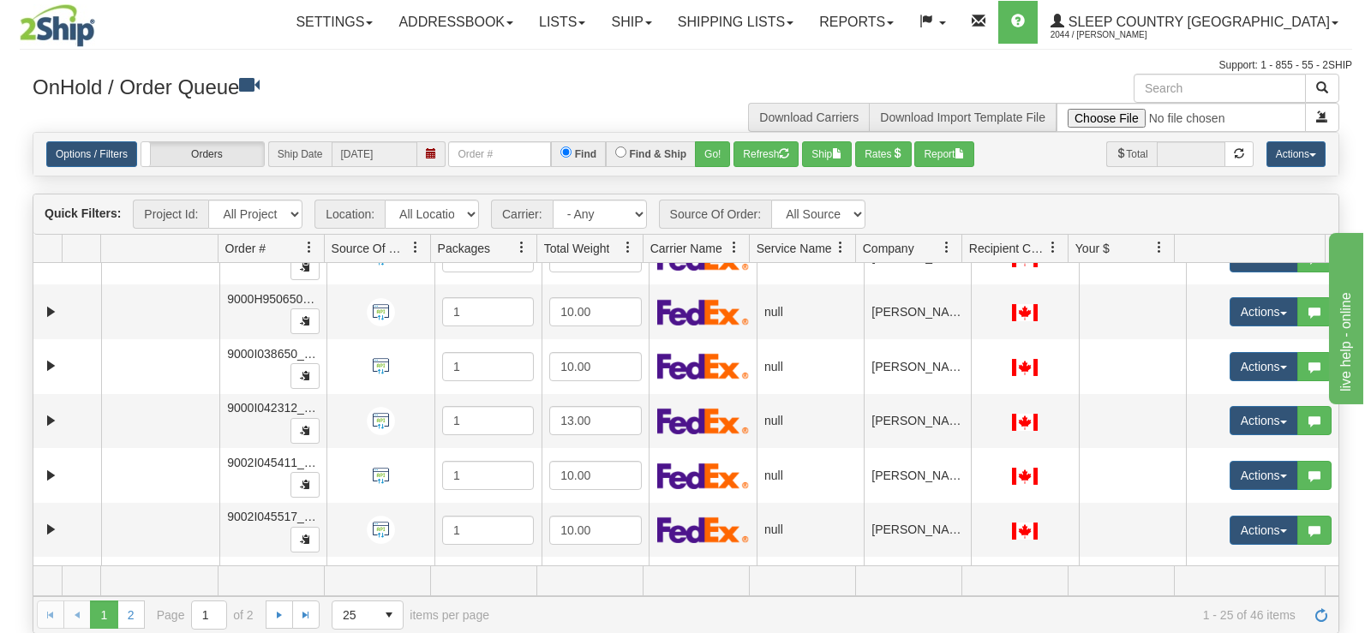
scroll to position [503, 0]
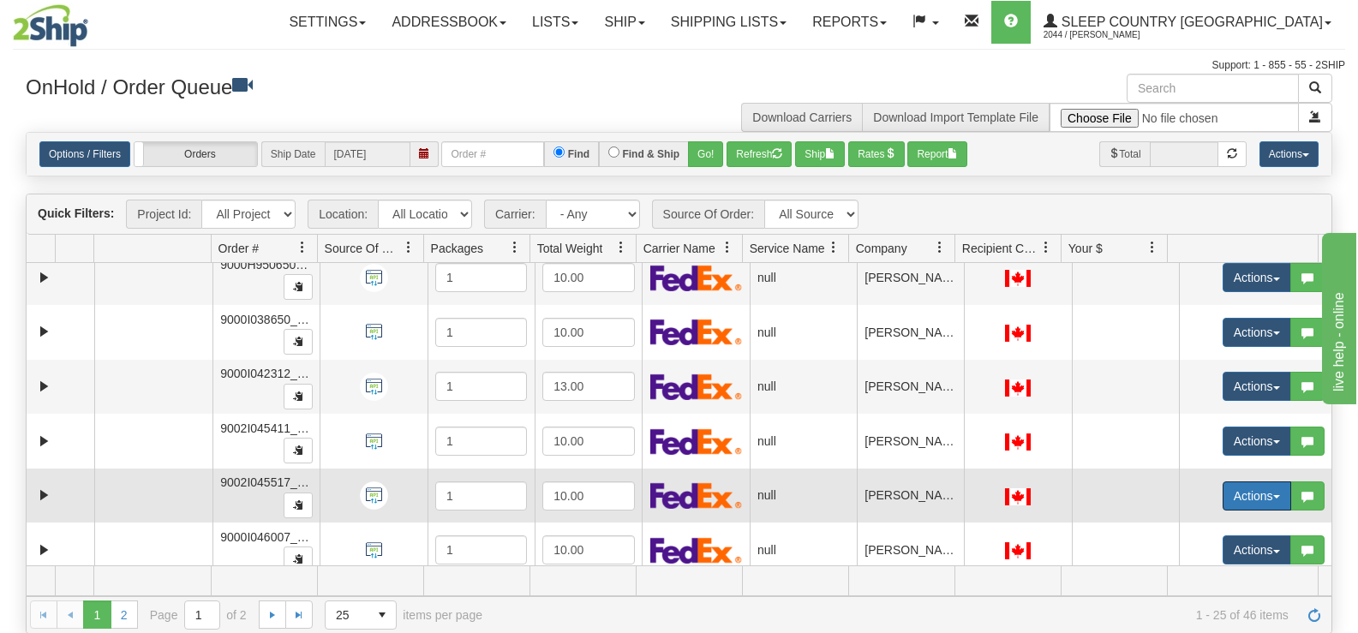
drag, startPoint x: 1246, startPoint y: 498, endPoint x: 1208, endPoint y: 535, distance: 53.3
click at [1243, 499] on button "Actions" at bounding box center [1257, 496] width 69 height 29
click at [1201, 531] on link "Open" at bounding box center [1216, 528] width 148 height 22
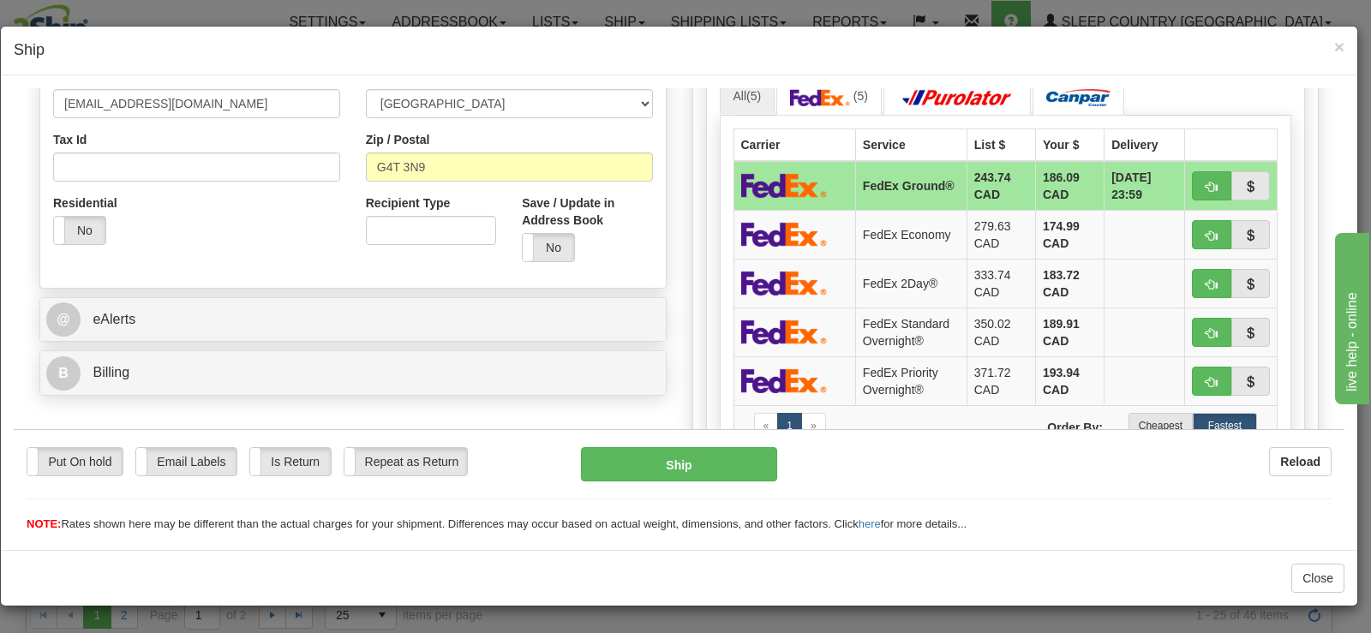
scroll to position [600, 0]
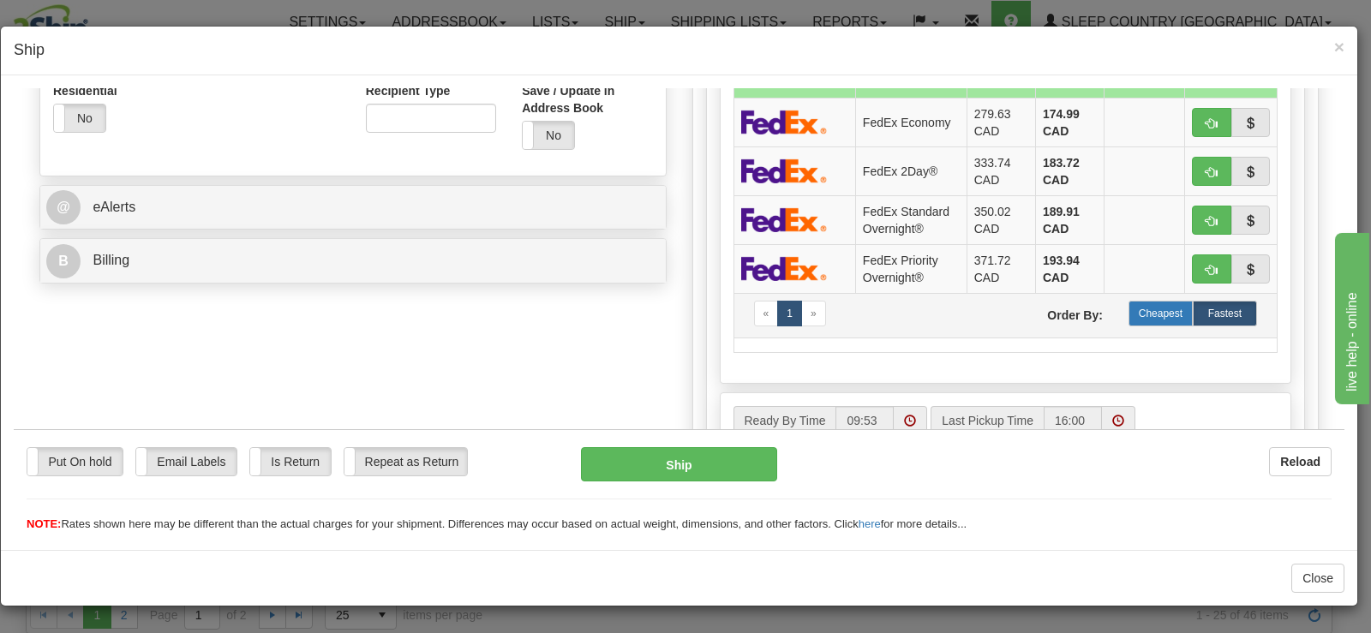
click at [1167, 314] on label "Cheapest" at bounding box center [1160, 313] width 64 height 26
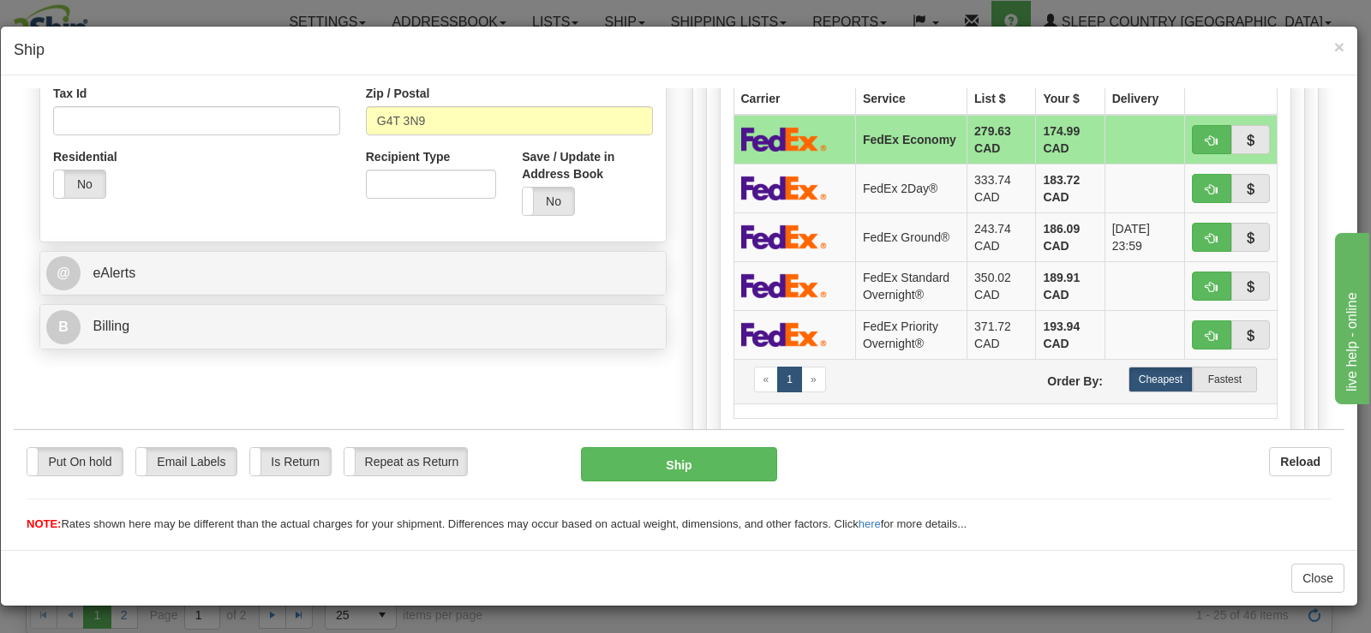
scroll to position [514, 0]
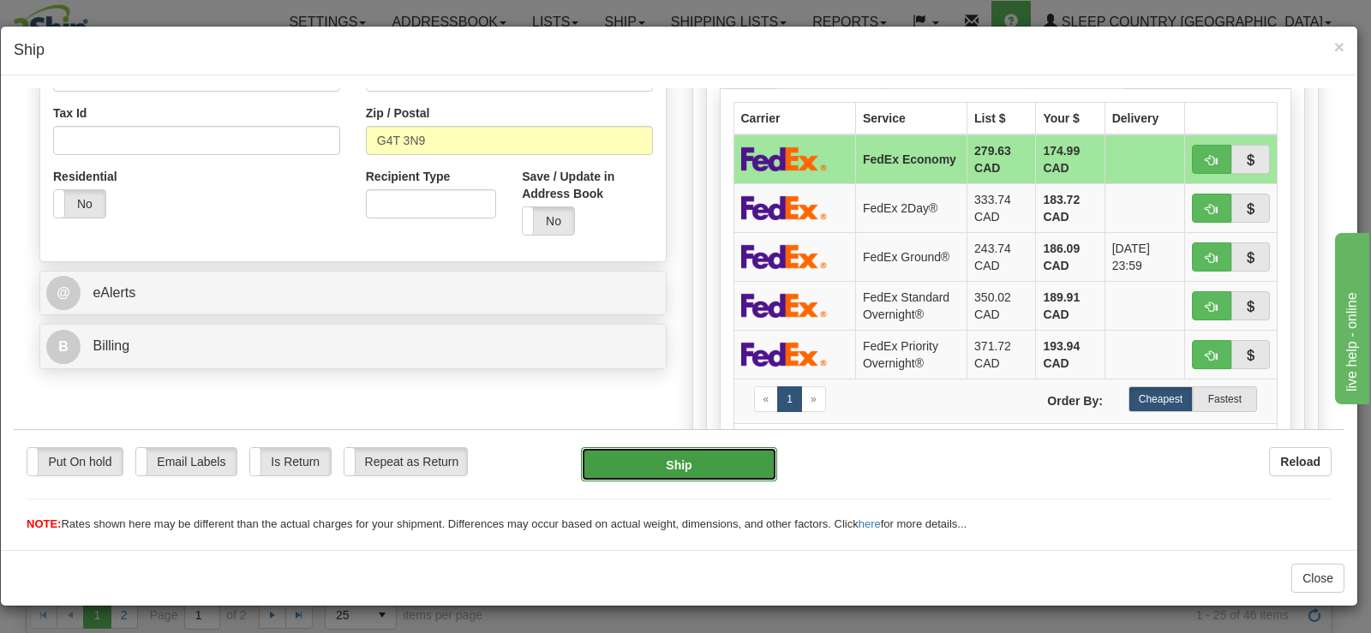
click at [703, 453] on button "Ship" at bounding box center [679, 463] width 196 height 34
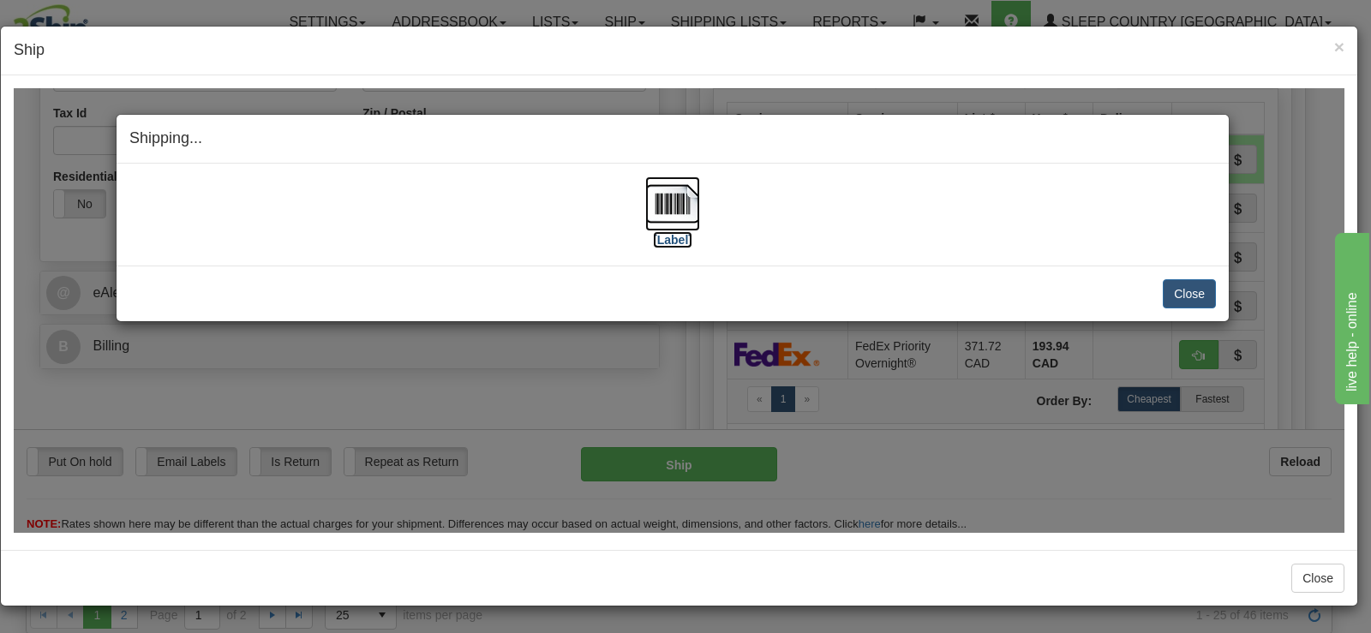
click at [682, 194] on img at bounding box center [672, 203] width 55 height 55
click at [1192, 286] on button "Close" at bounding box center [1189, 292] width 53 height 29
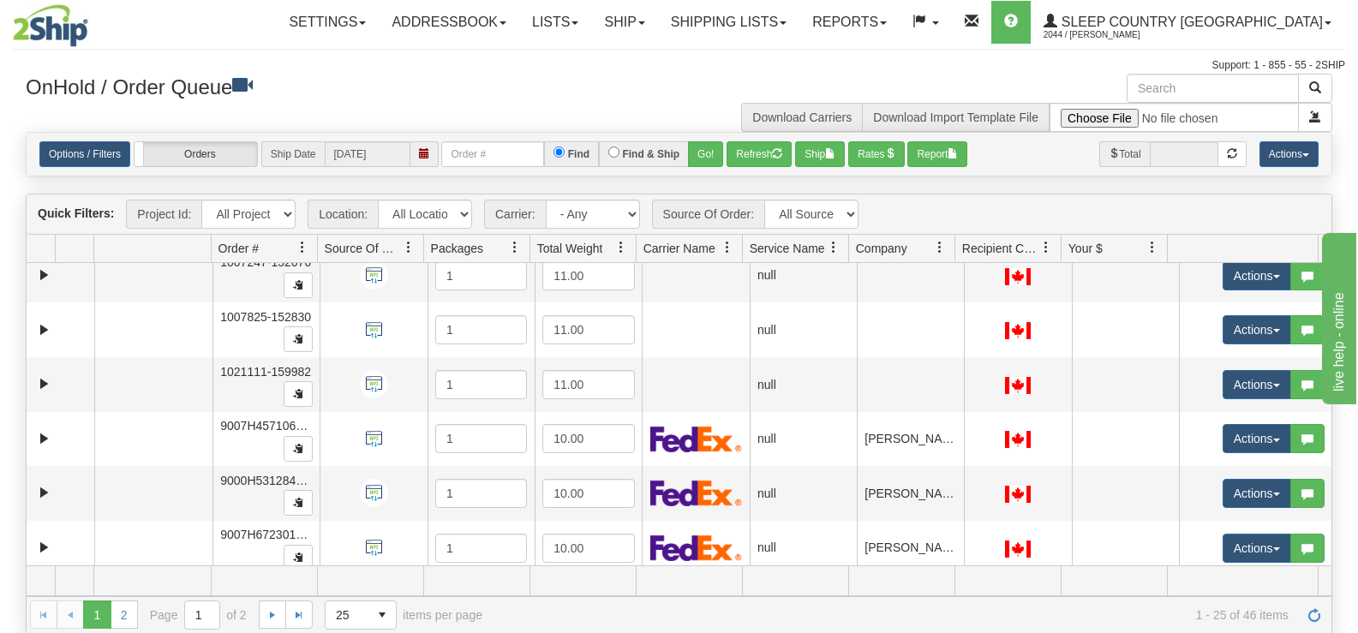
scroll to position [0, 0]
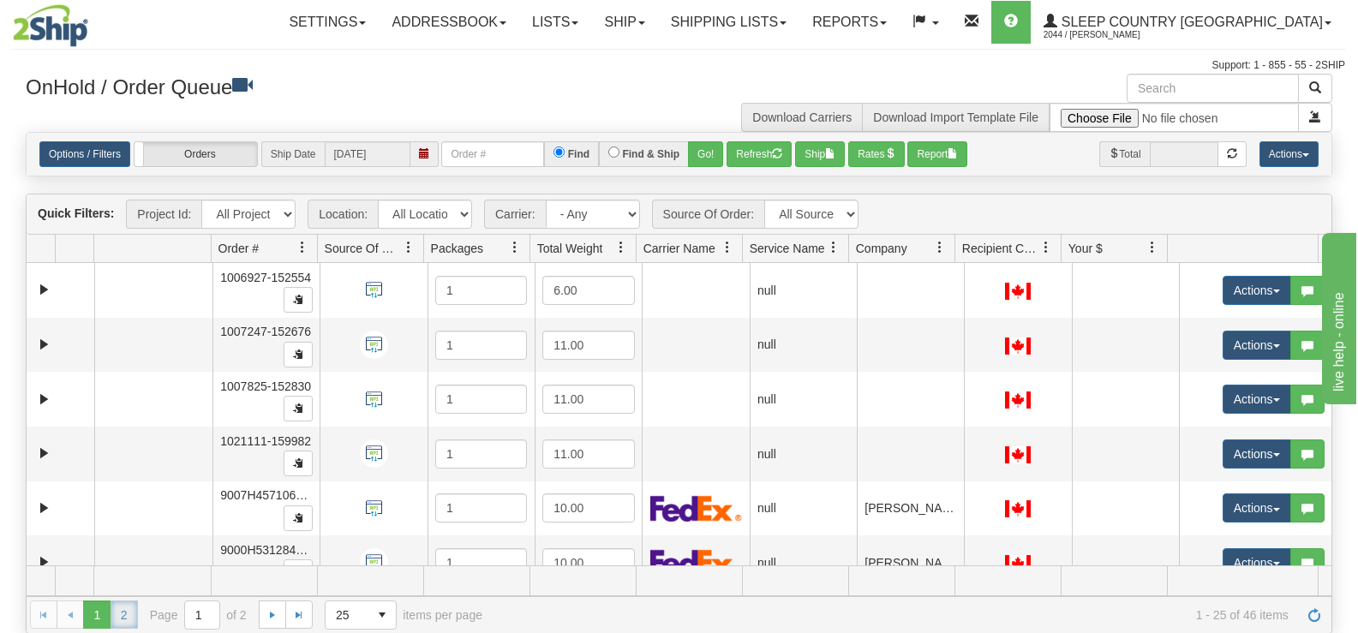
click at [124, 607] on link "2" at bounding box center [124, 614] width 27 height 27
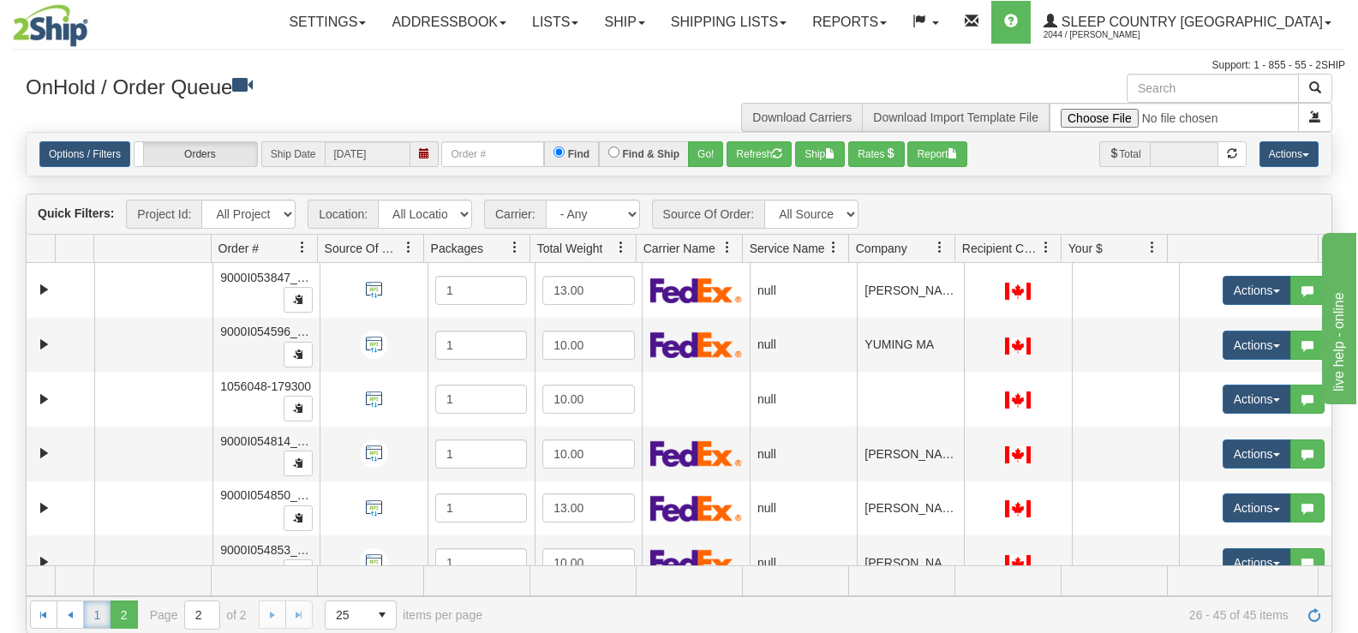
click at [98, 601] on link "1" at bounding box center [96, 614] width 27 height 27
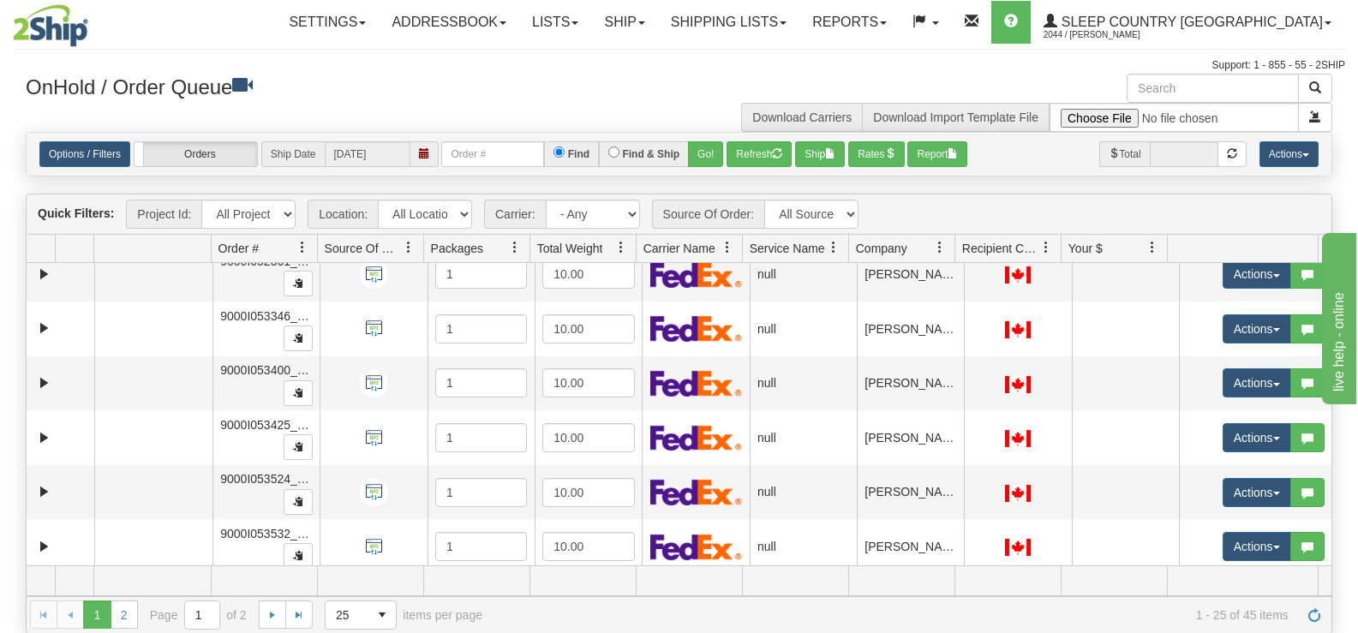
scroll to position [1060, 0]
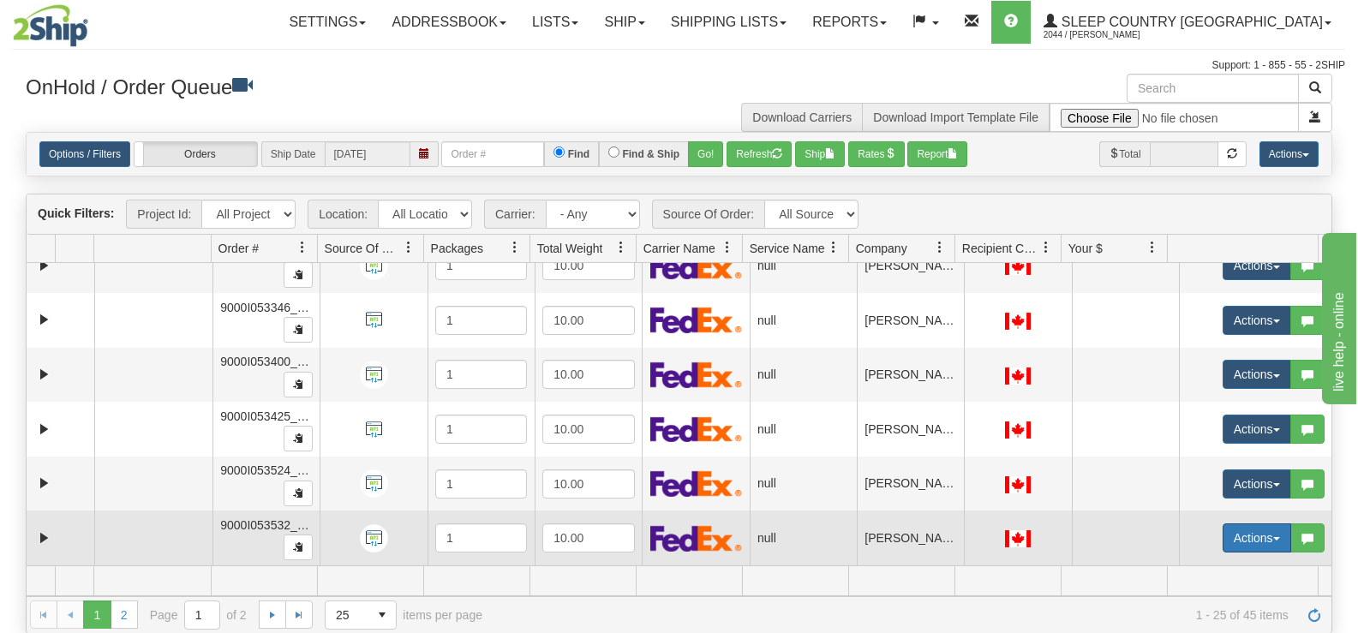
click at [1273, 537] on span "button" at bounding box center [1276, 538] width 7 height 3
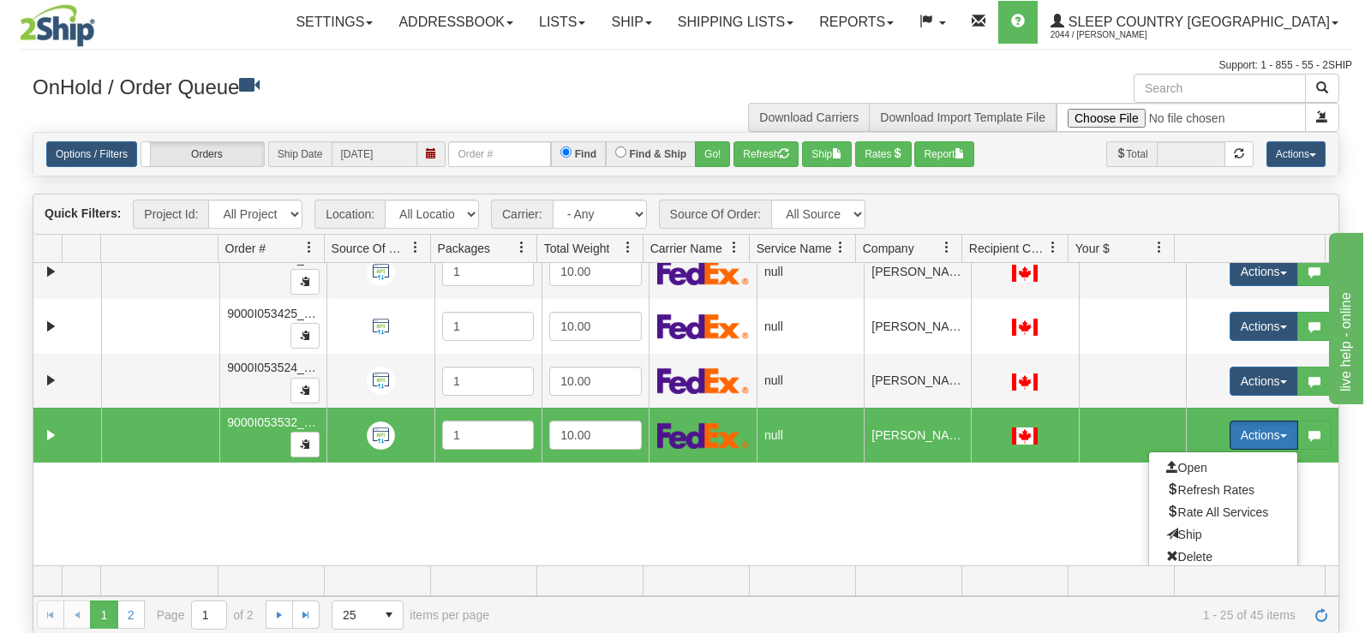
scroll to position [1215, 0]
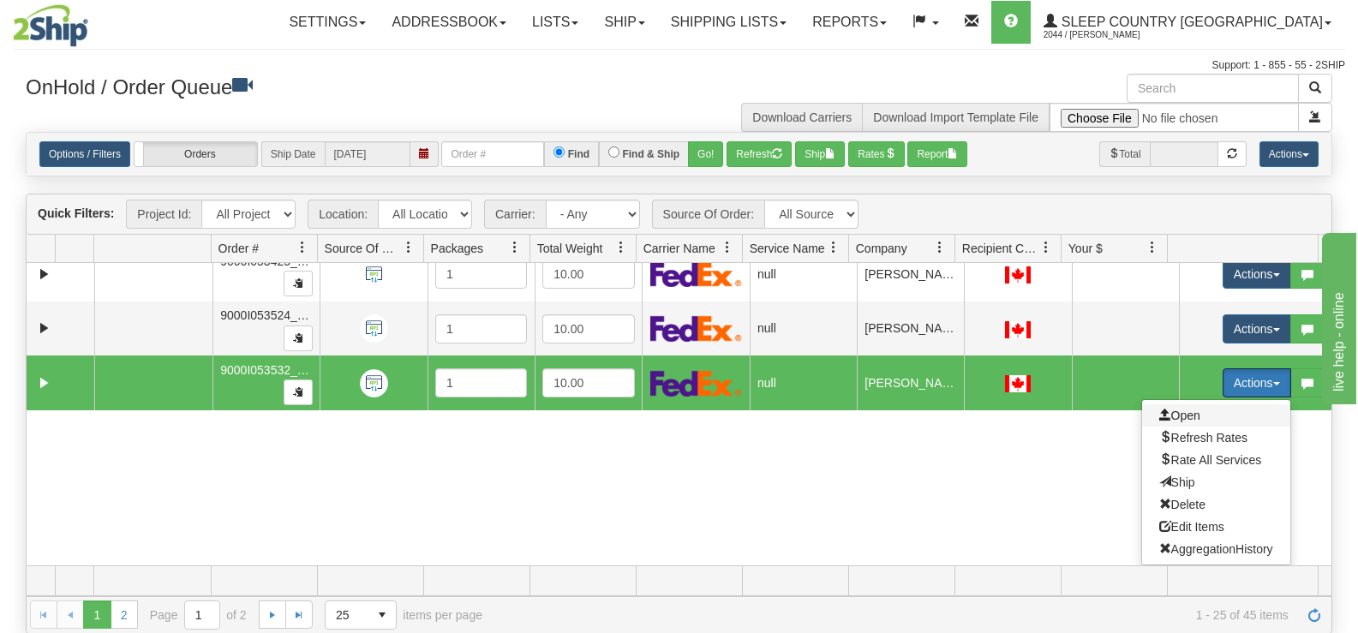
click at [1180, 416] on span "Open" at bounding box center [1179, 416] width 41 height 14
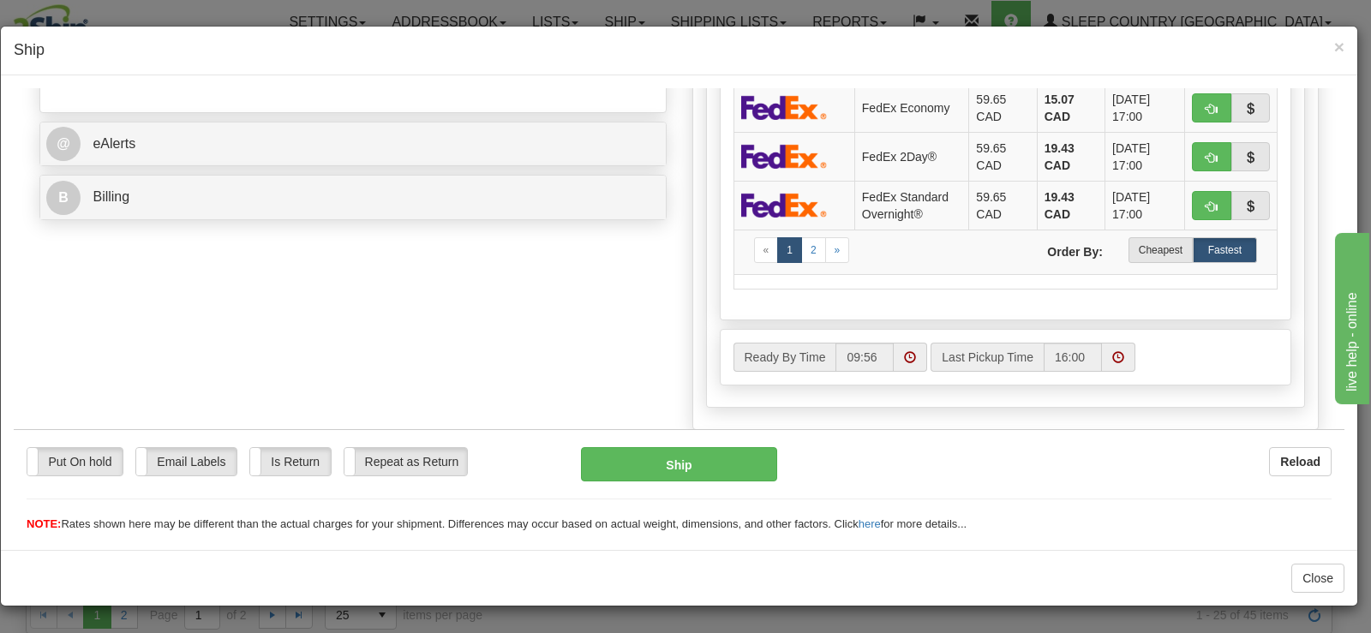
scroll to position [771, 0]
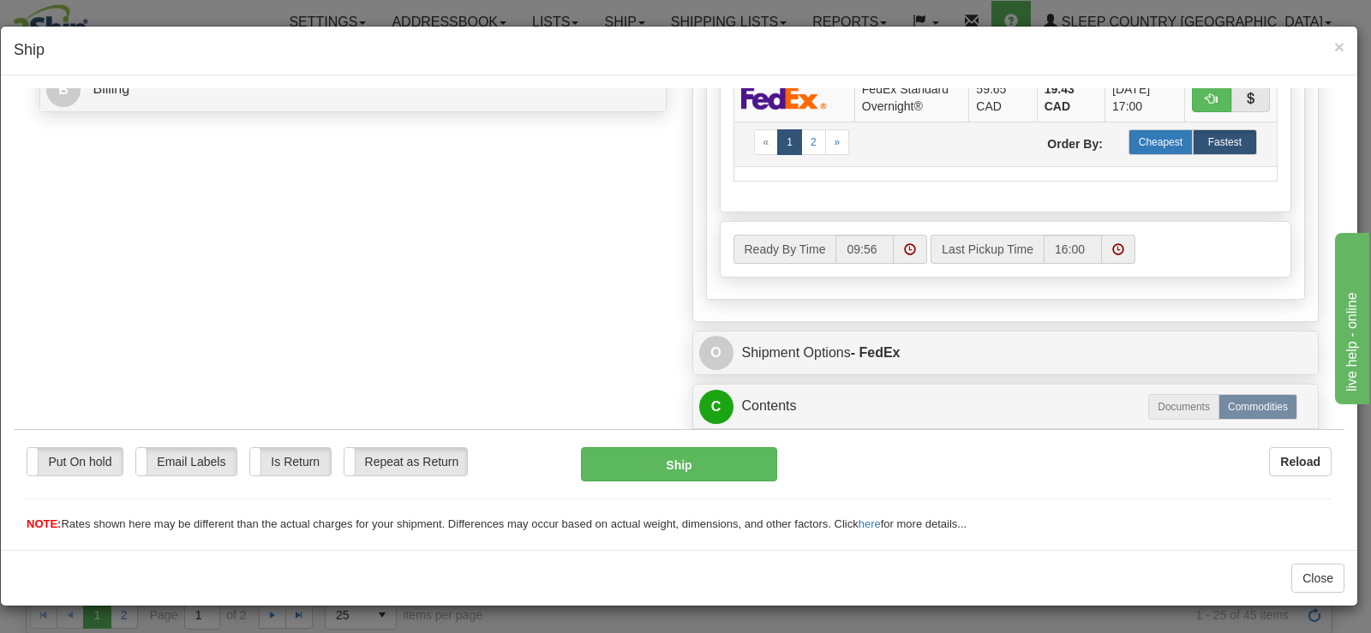
click at [1172, 129] on label "Cheapest" at bounding box center [1160, 142] width 64 height 26
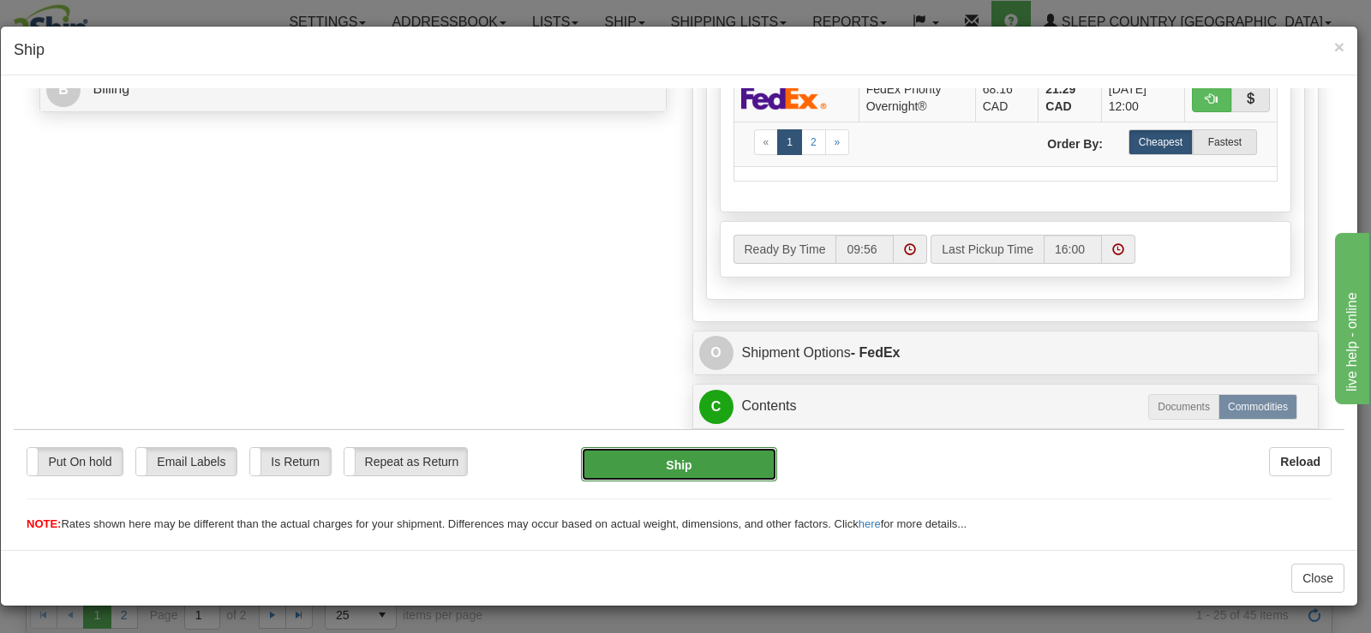
click at [649, 449] on button "Ship" at bounding box center [679, 463] width 196 height 34
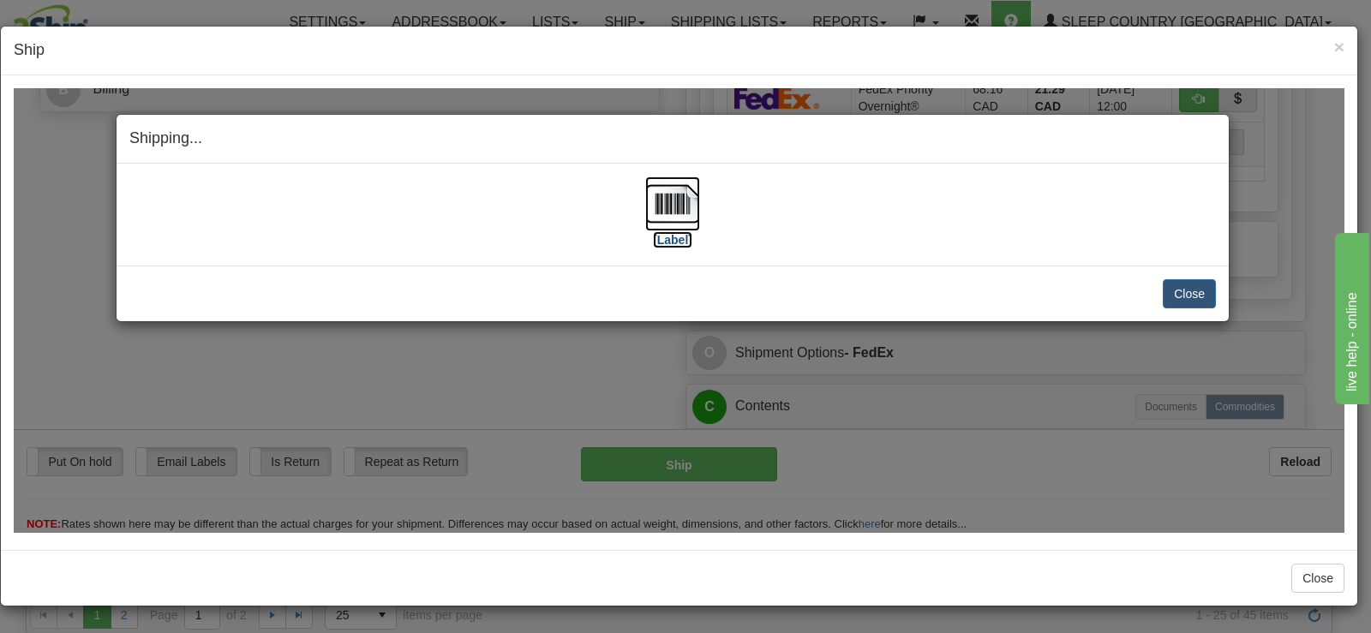
click at [678, 208] on img at bounding box center [672, 203] width 55 height 55
click at [1188, 296] on button "Close" at bounding box center [1189, 292] width 53 height 29
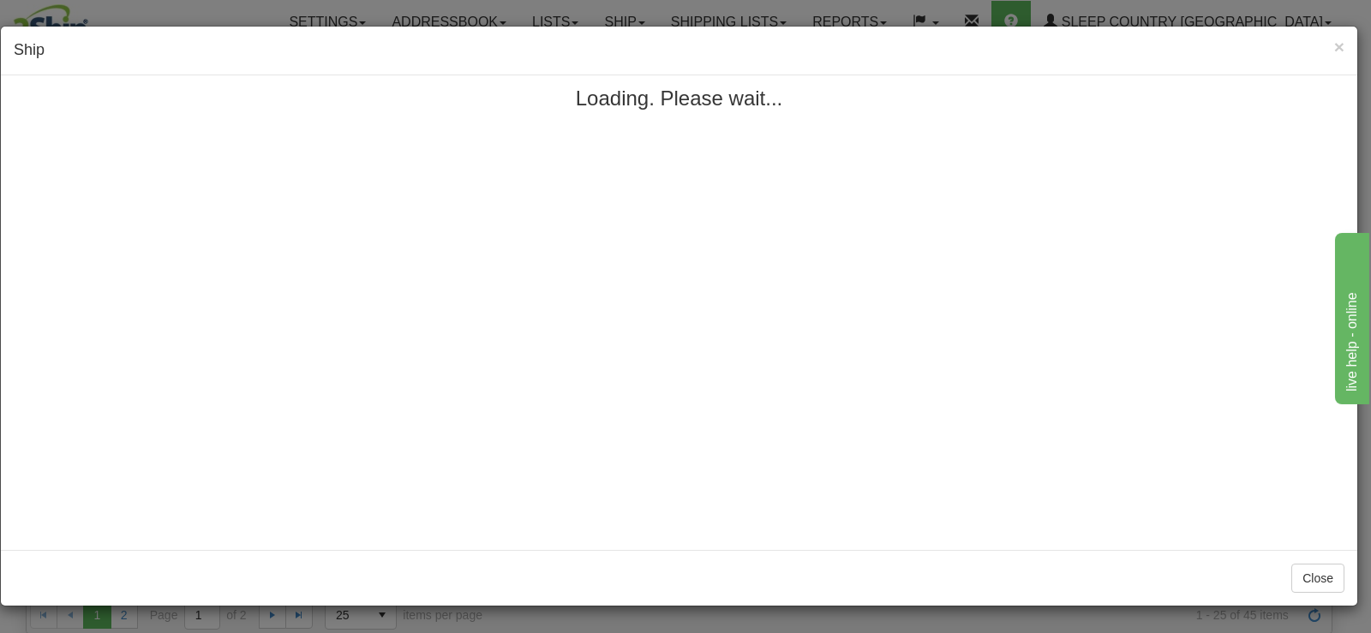
scroll to position [0, 0]
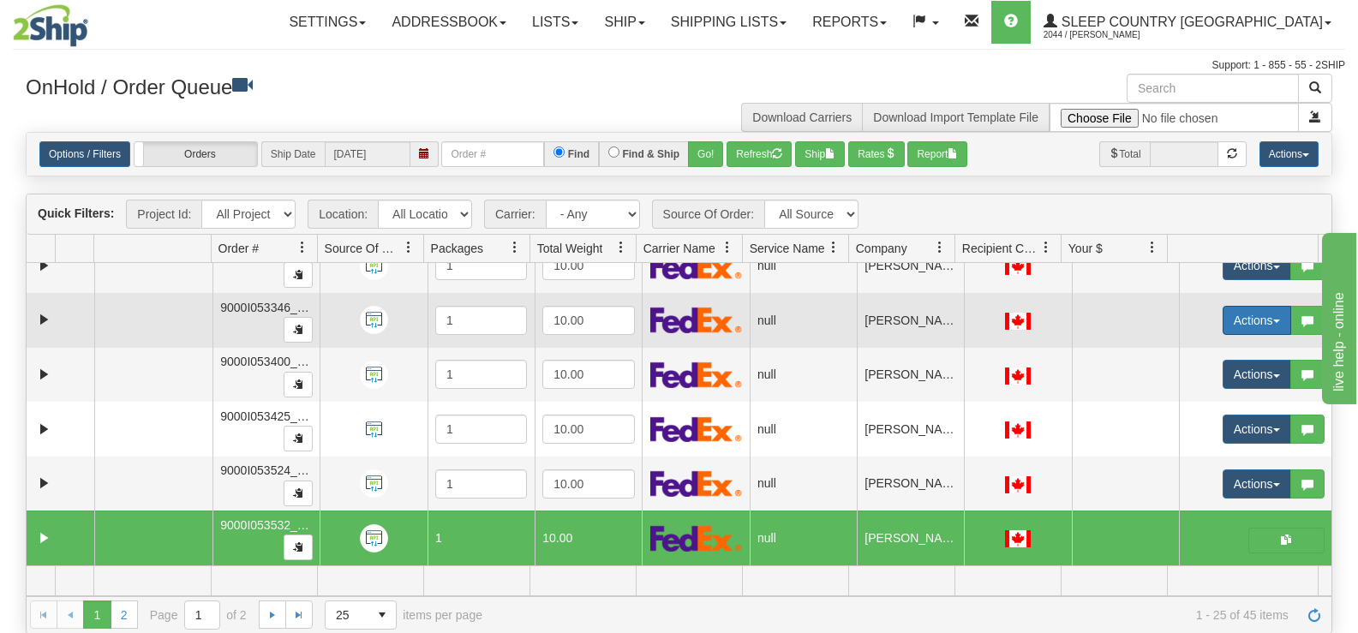
click at [1223, 321] on button "Actions" at bounding box center [1257, 320] width 69 height 29
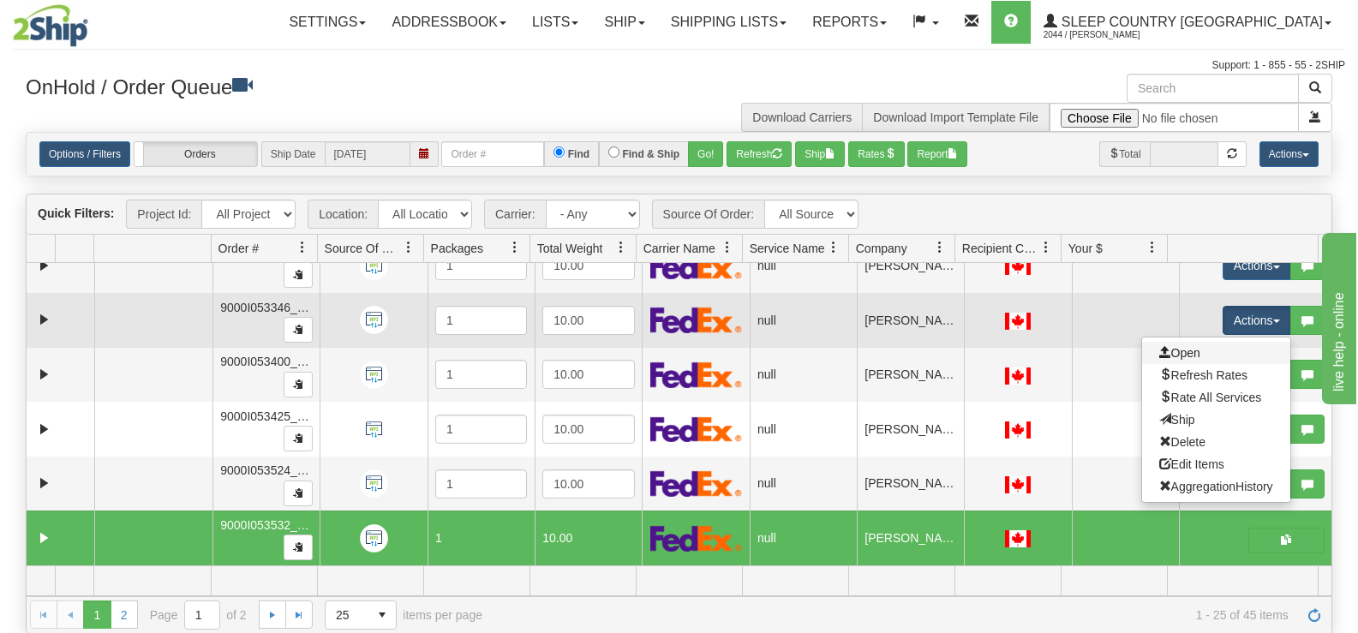
click at [1201, 350] on link "Open" at bounding box center [1216, 353] width 148 height 22
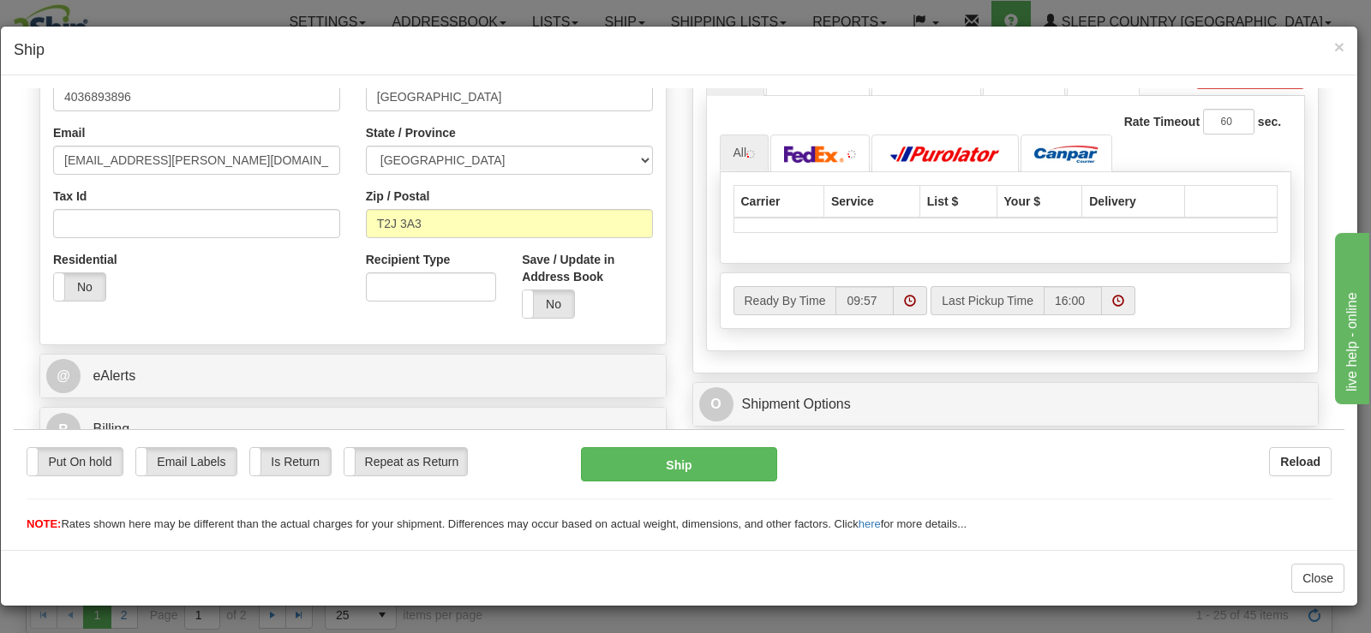
scroll to position [600, 0]
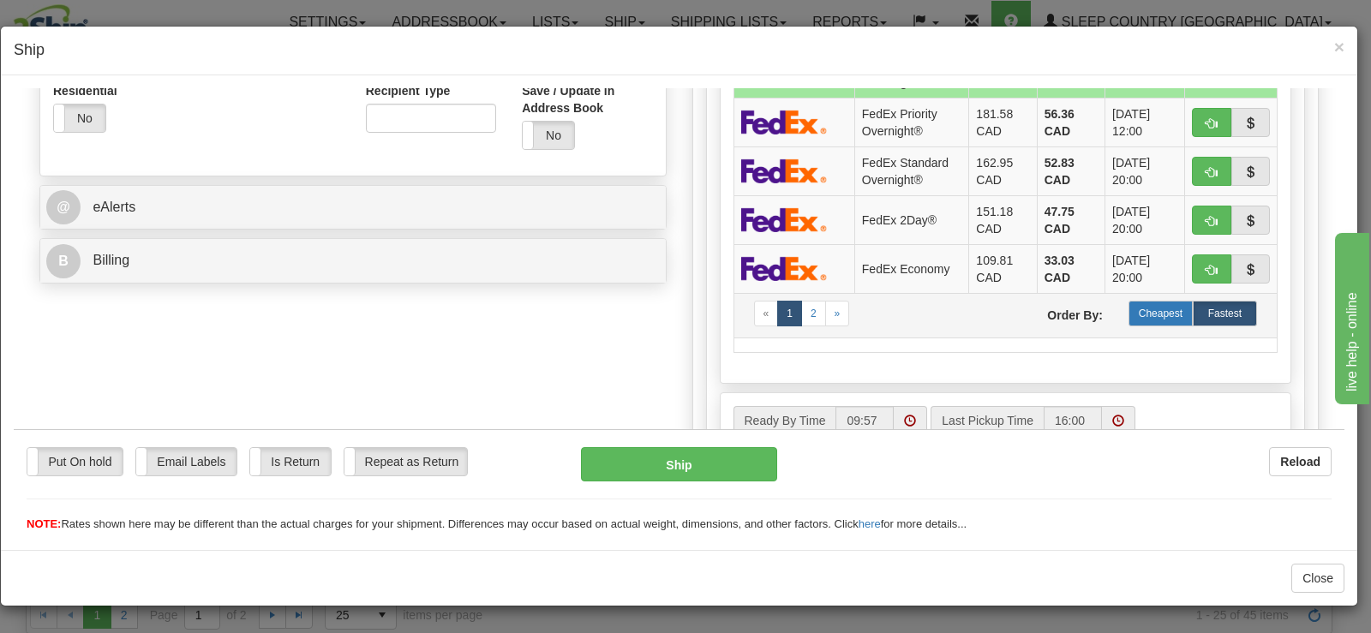
click at [1167, 305] on label "Cheapest" at bounding box center [1160, 313] width 64 height 26
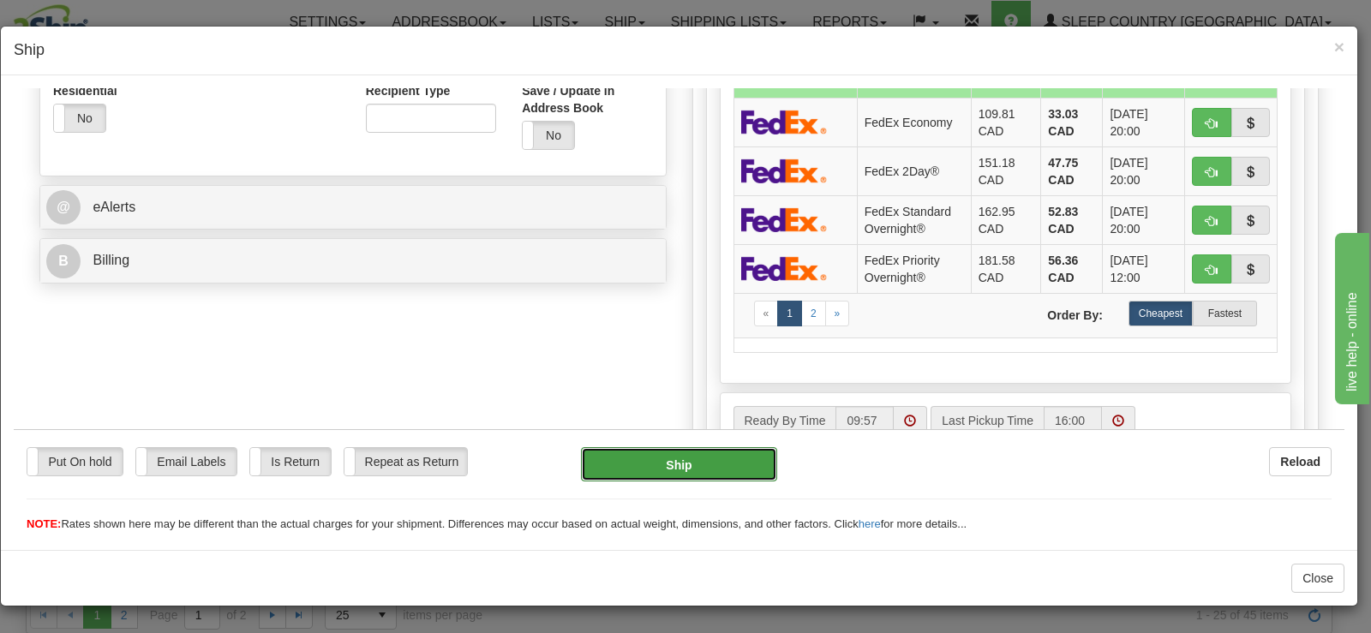
click at [667, 464] on button "Ship" at bounding box center [679, 463] width 196 height 34
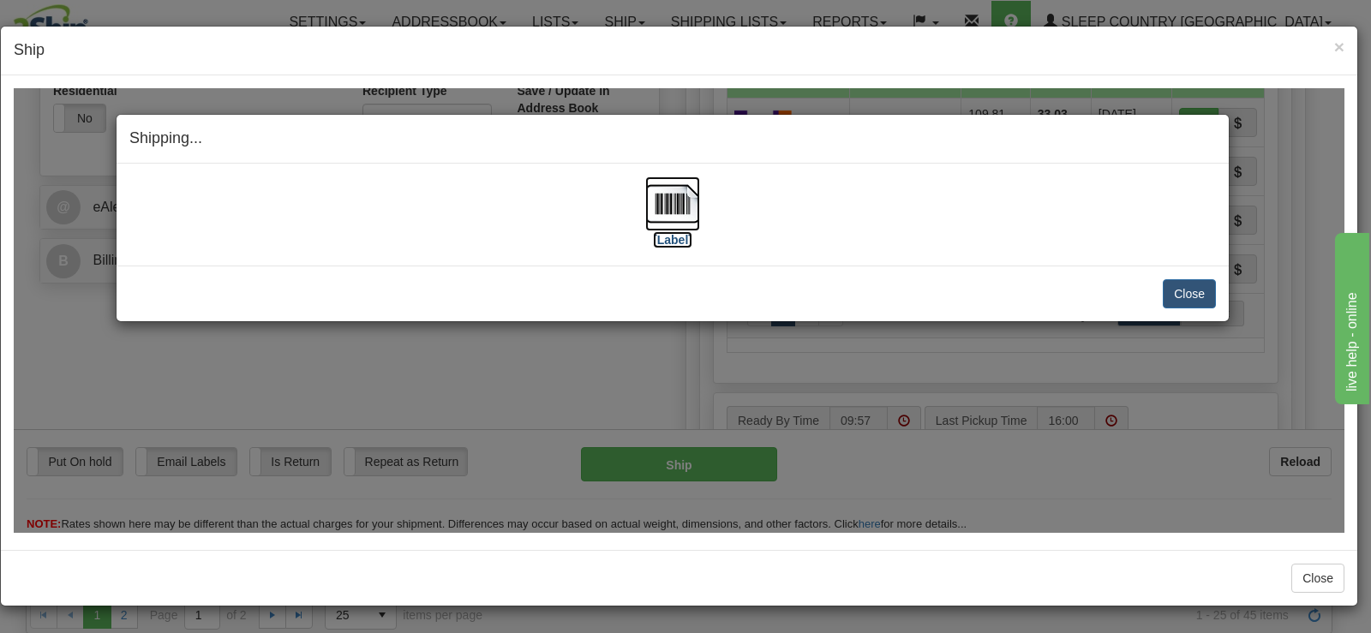
click at [662, 228] on img at bounding box center [672, 203] width 55 height 55
click at [1172, 289] on button "Close" at bounding box center [1189, 292] width 53 height 29
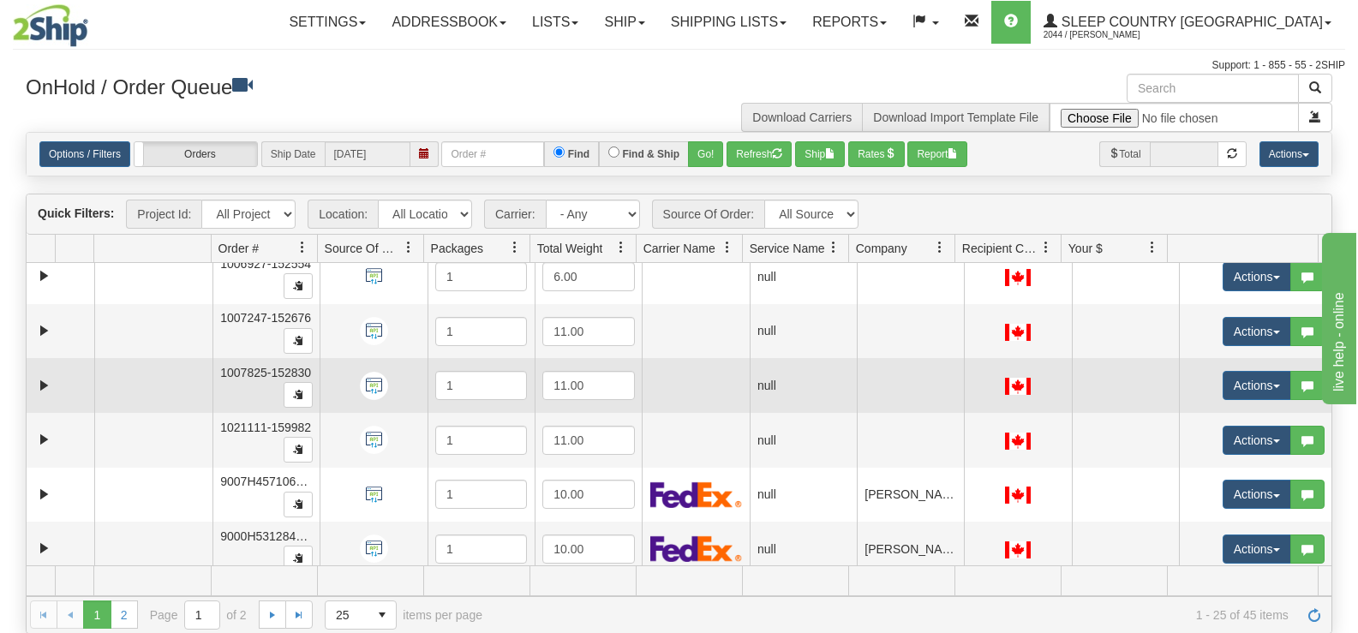
scroll to position [0, 0]
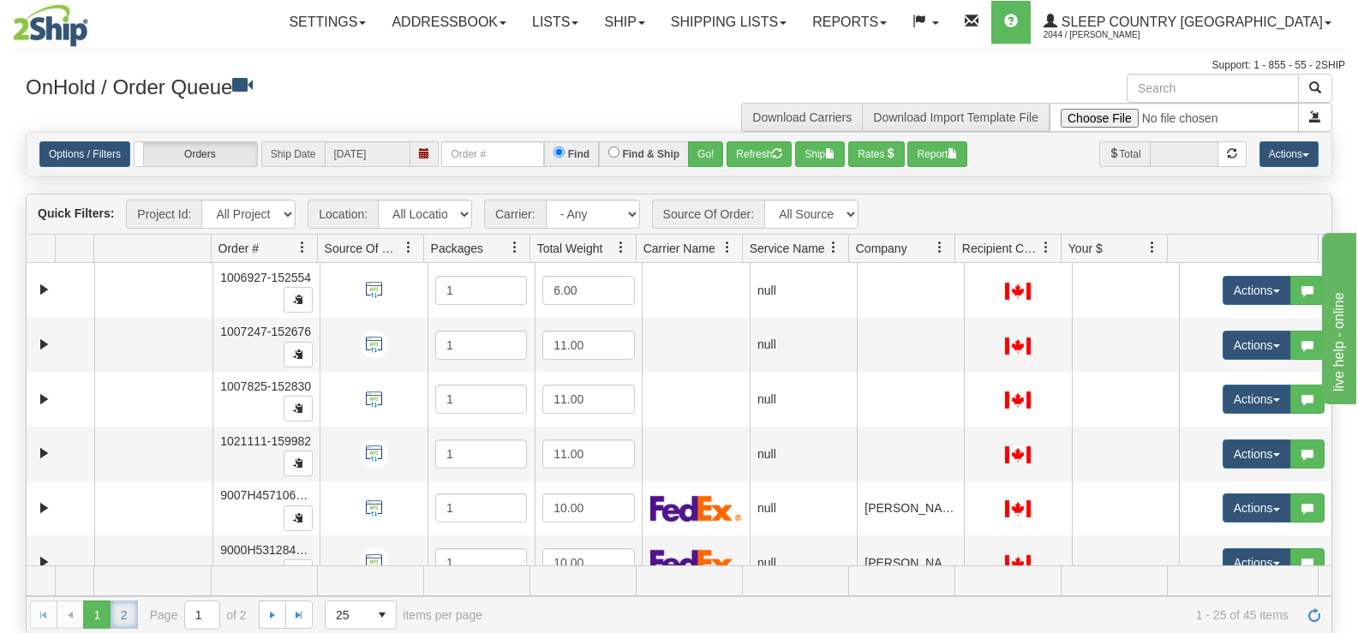
click at [132, 611] on link "2" at bounding box center [124, 614] width 27 height 27
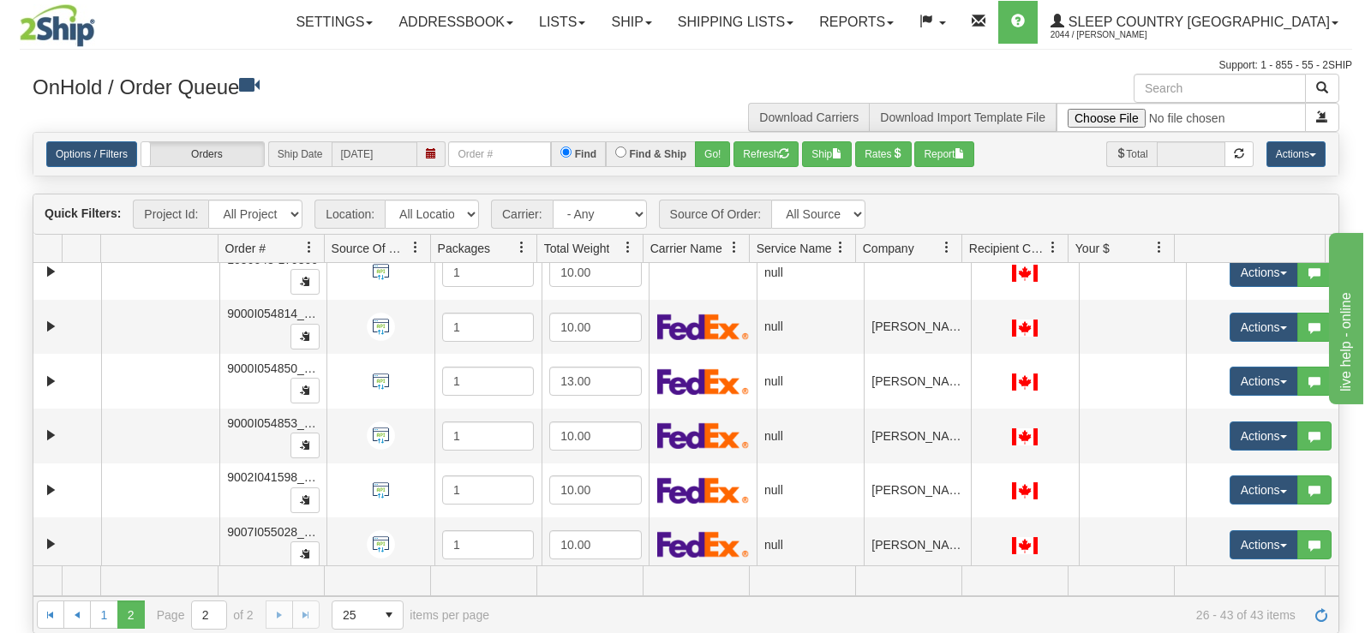
scroll to position [34, 0]
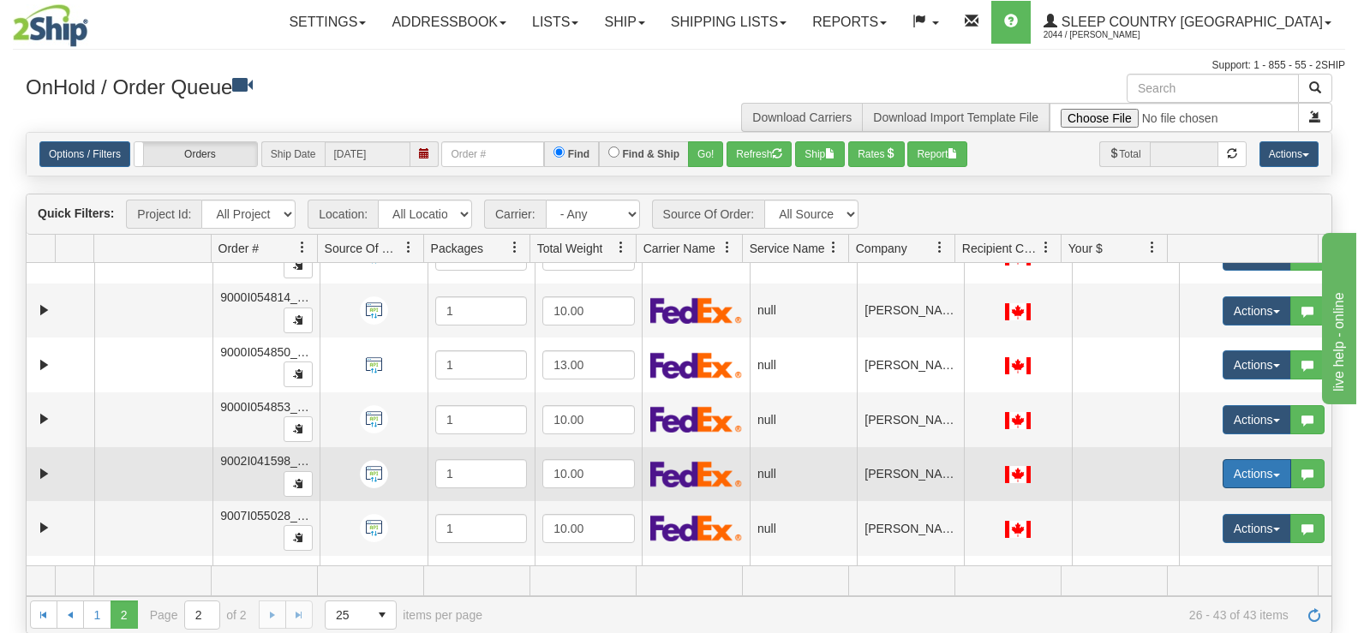
click at [1264, 481] on button "Actions" at bounding box center [1257, 473] width 69 height 29
click at [1222, 510] on link "Open" at bounding box center [1216, 506] width 148 height 22
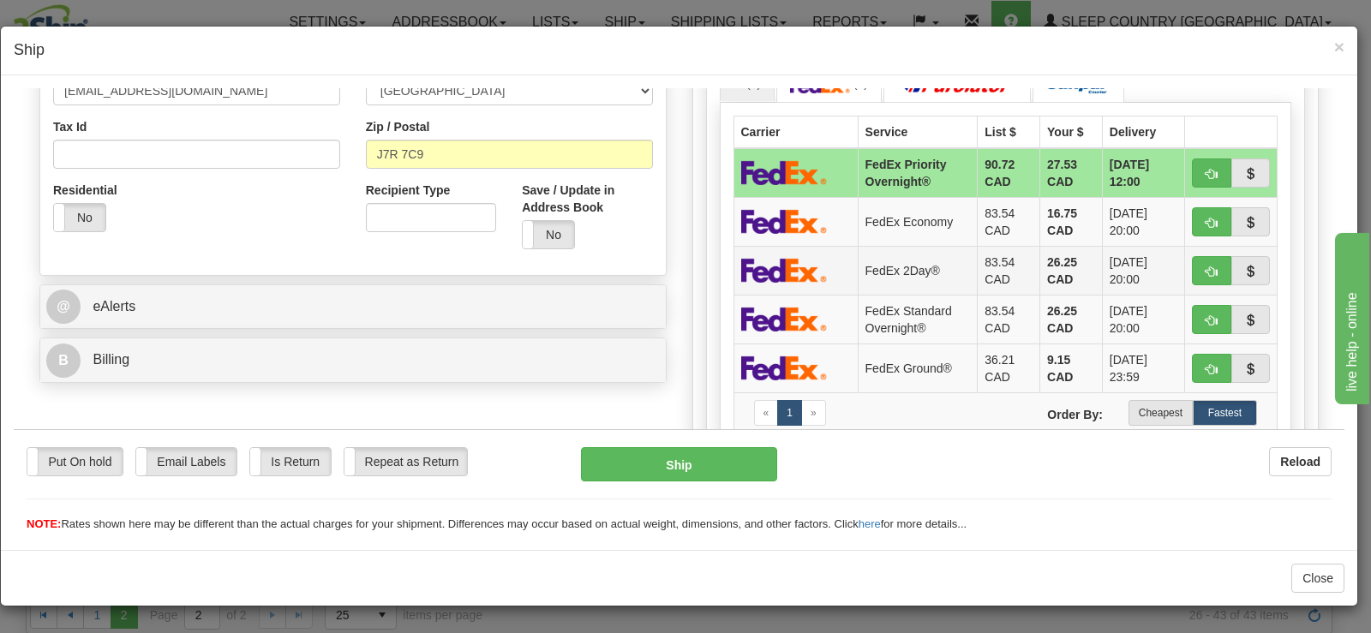
scroll to position [600, 0]
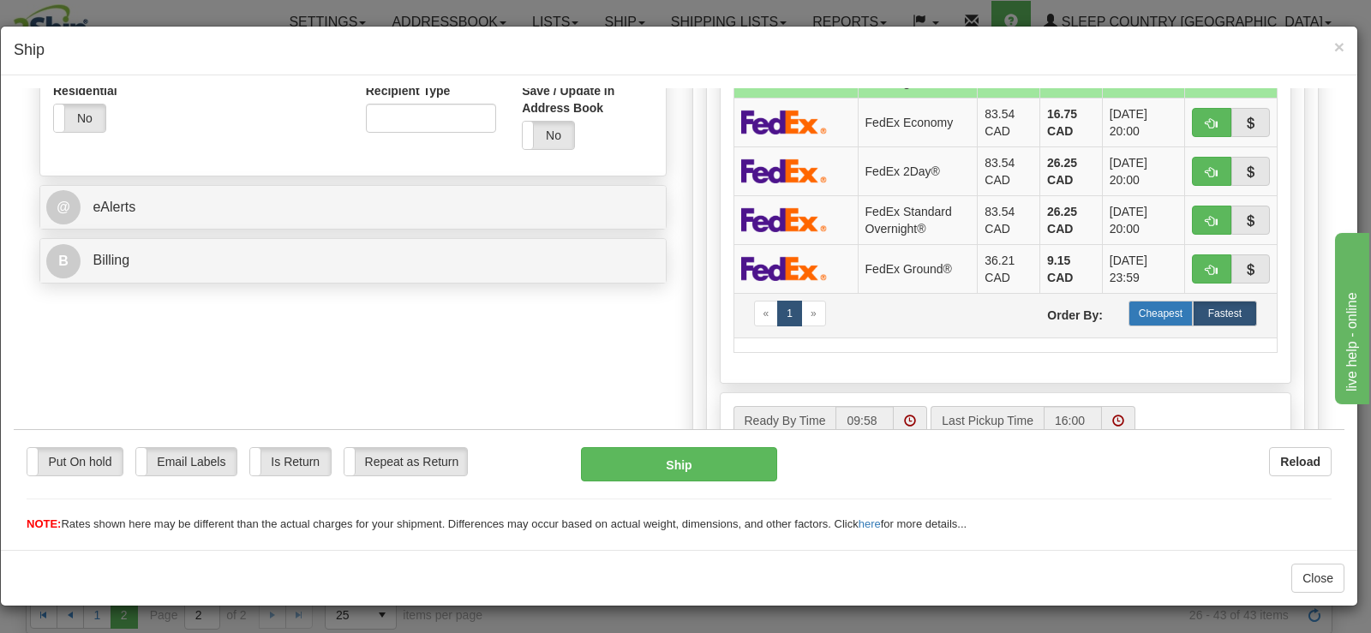
click at [1161, 324] on label "Cheapest" at bounding box center [1160, 313] width 64 height 26
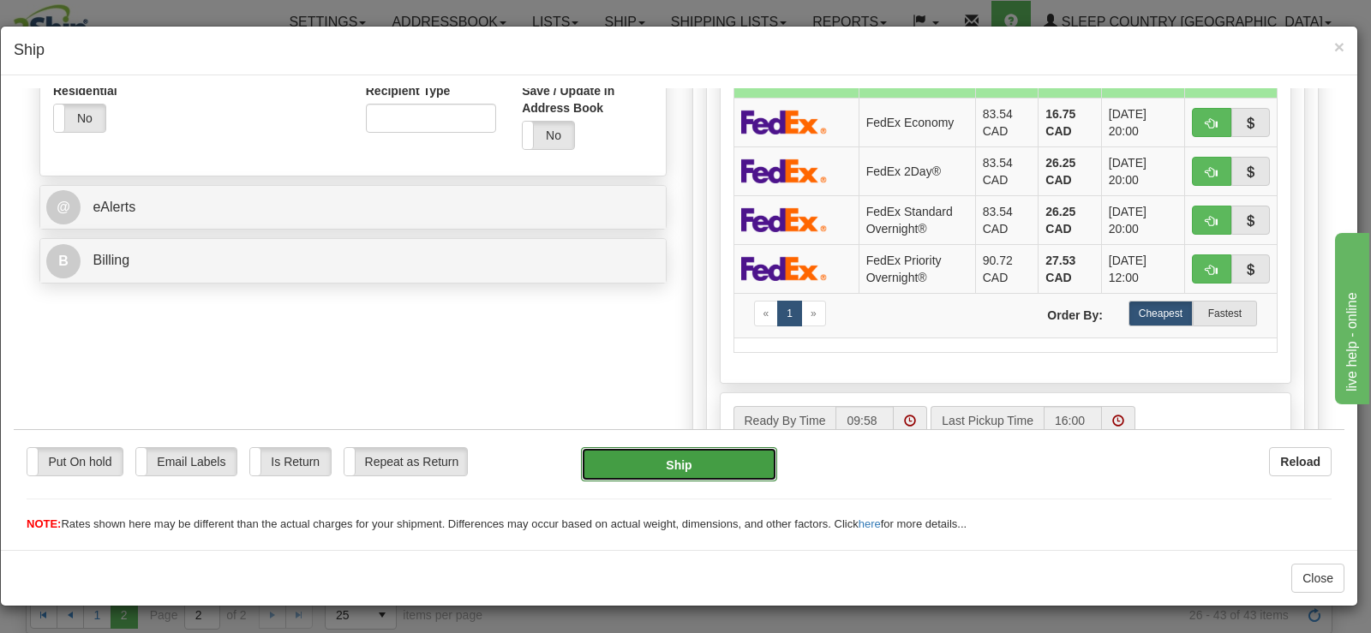
click at [693, 458] on button "Ship" at bounding box center [679, 463] width 196 height 34
type input "92"
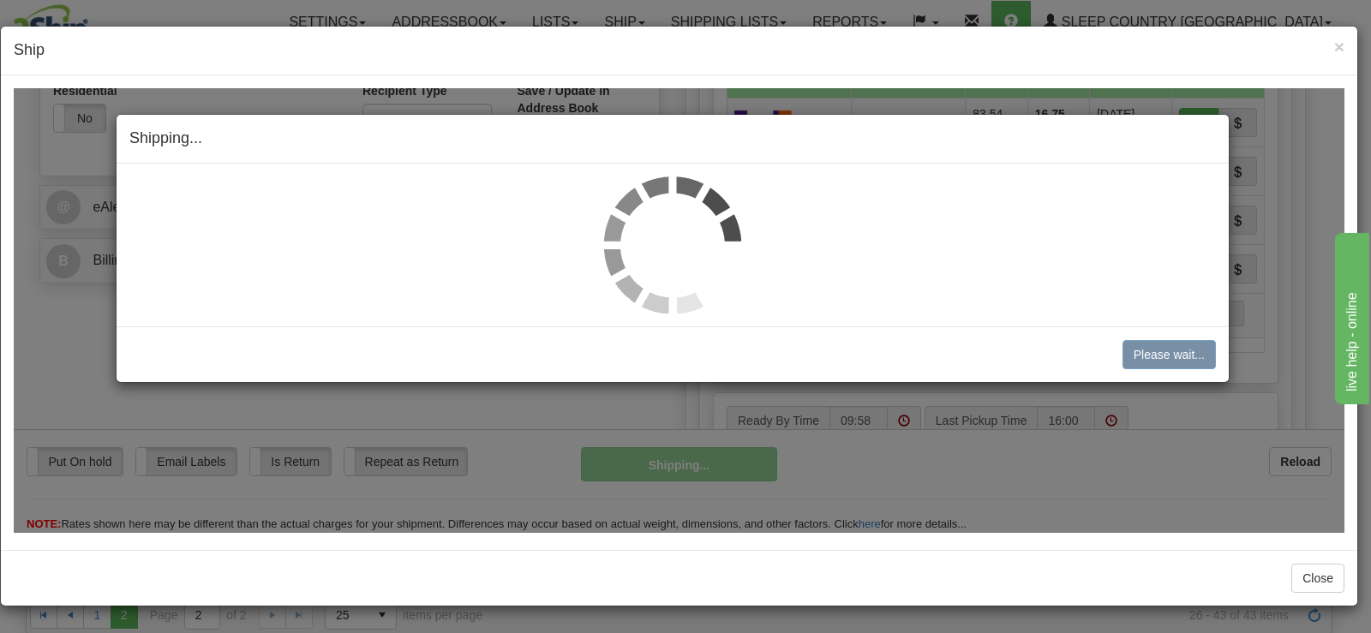
click at [659, 242] on img at bounding box center [672, 244] width 137 height 137
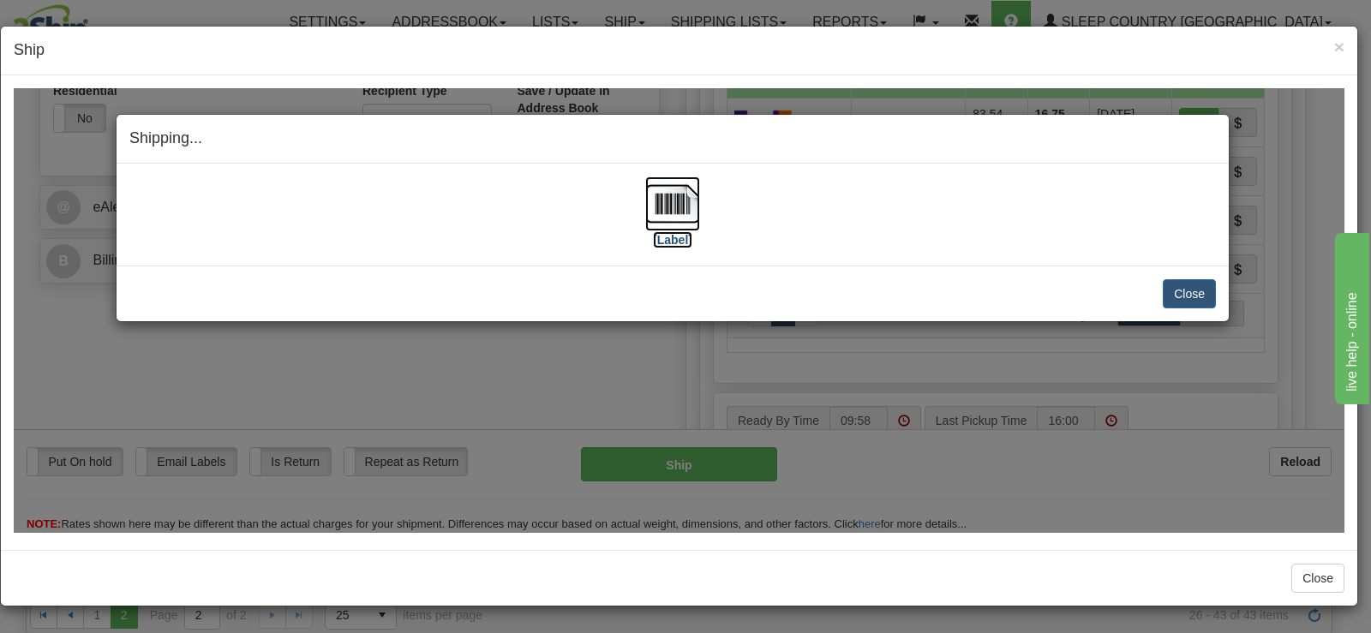
click at [665, 217] on img at bounding box center [672, 203] width 55 height 55
click at [1164, 292] on button "Close" at bounding box center [1189, 292] width 53 height 29
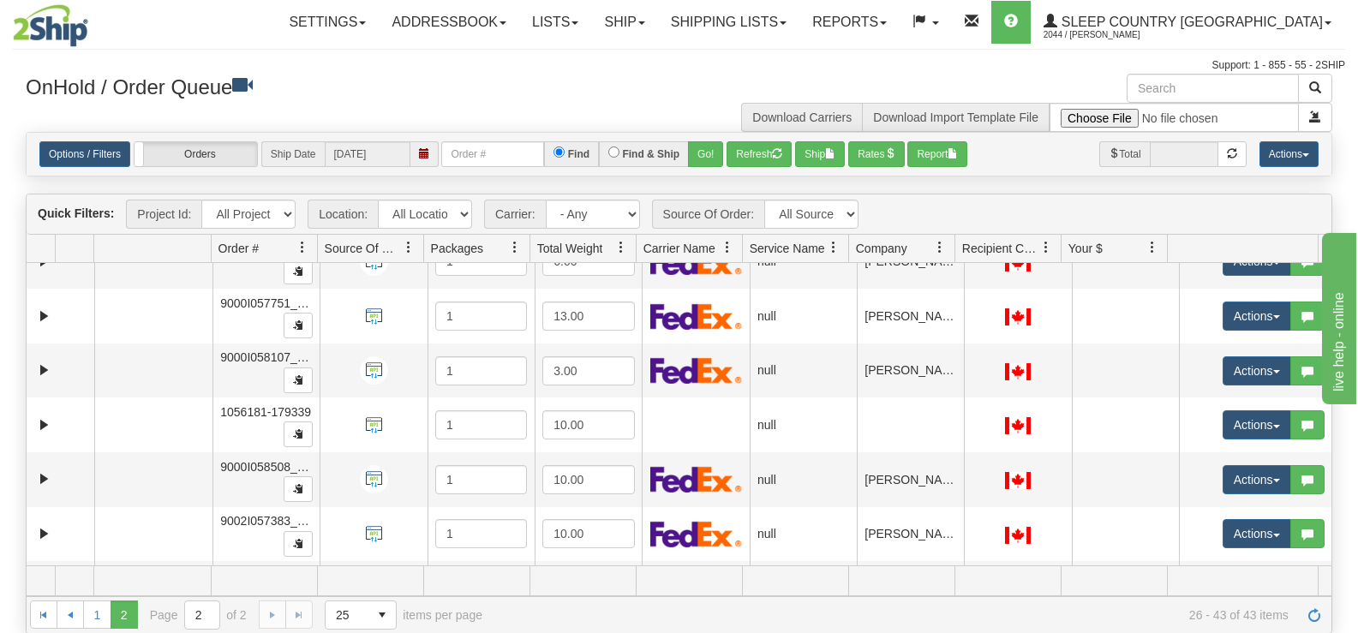
scroll to position [679, 0]
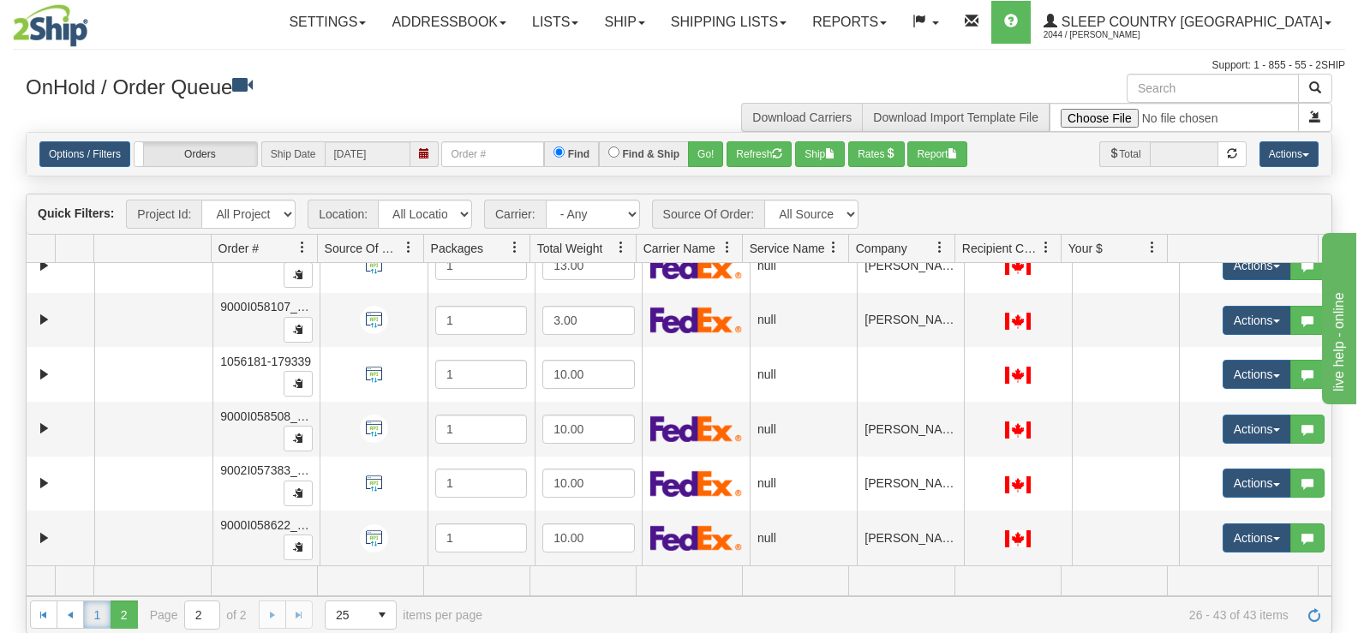
click at [93, 607] on link "1" at bounding box center [96, 614] width 27 height 27
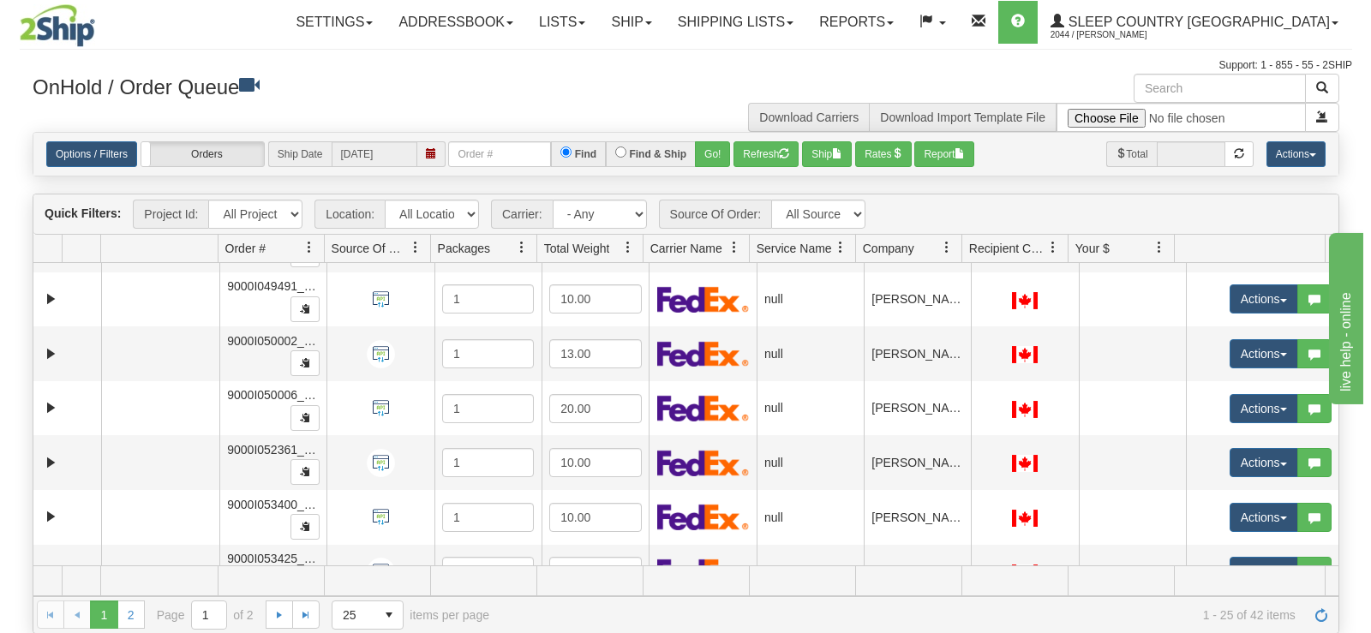
scroll to position [893, 0]
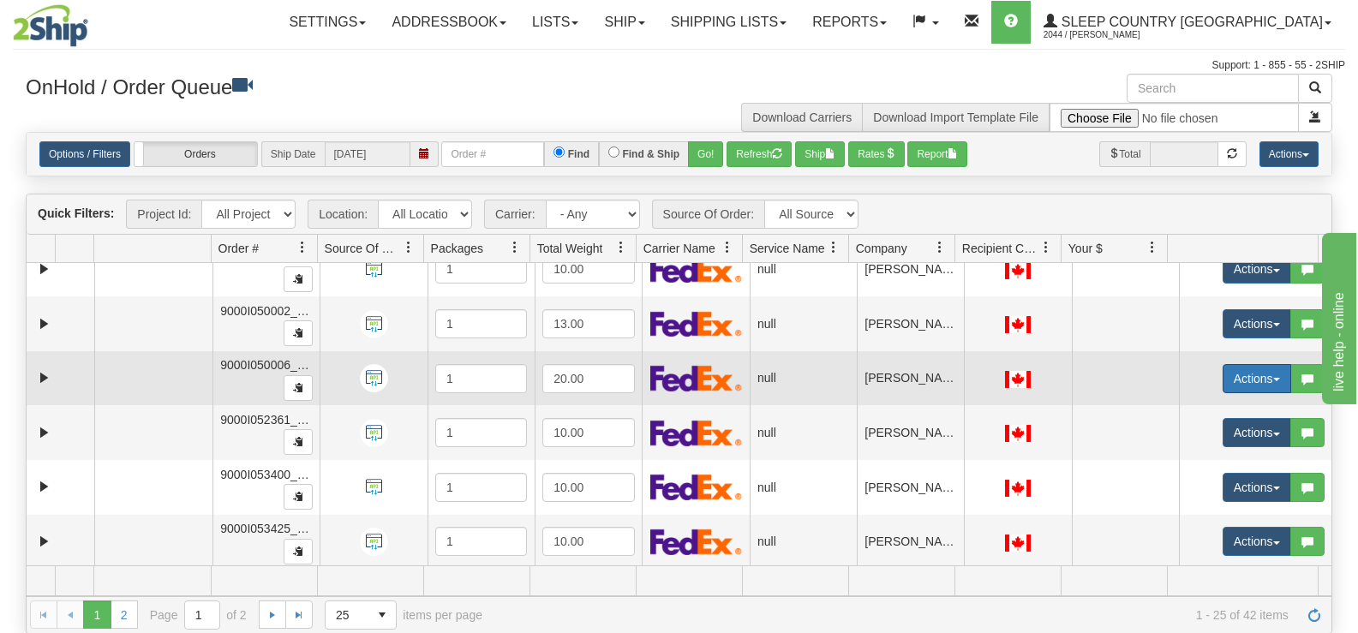
click at [1236, 368] on button "Actions" at bounding box center [1257, 378] width 69 height 29
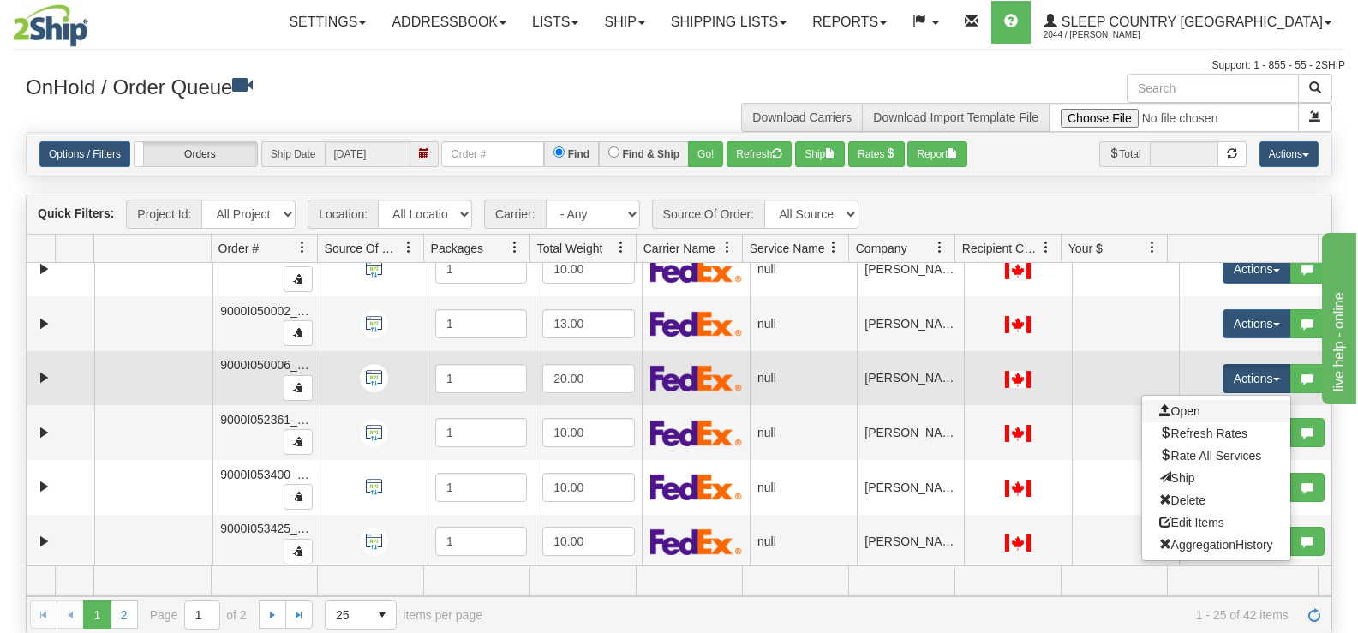
click at [1213, 411] on link "Open" at bounding box center [1216, 411] width 148 height 22
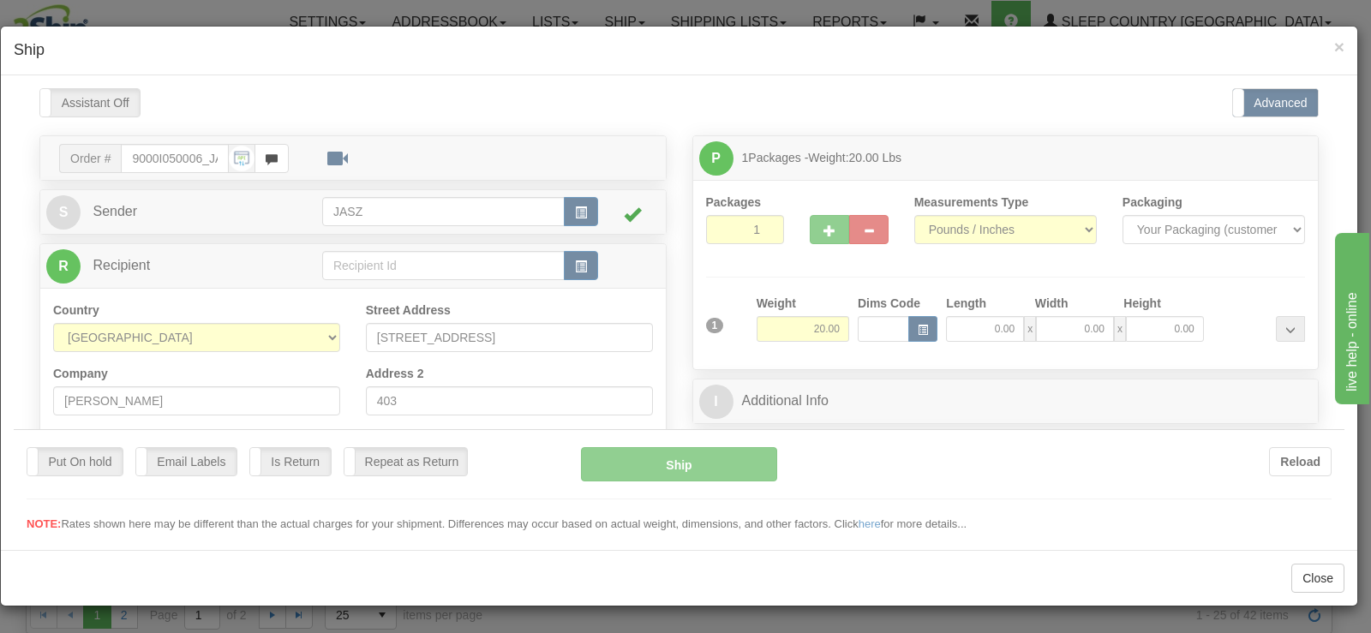
scroll to position [0, 0]
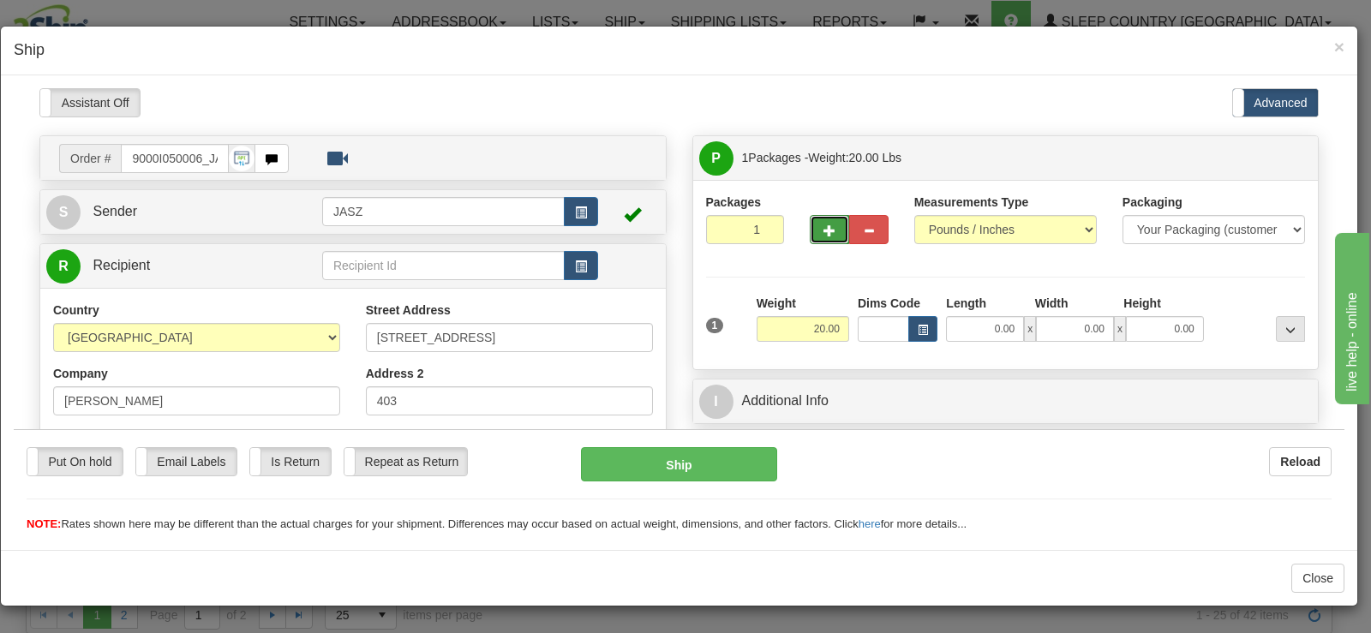
click at [811, 228] on button "button" at bounding box center [829, 228] width 39 height 29
type input "2"
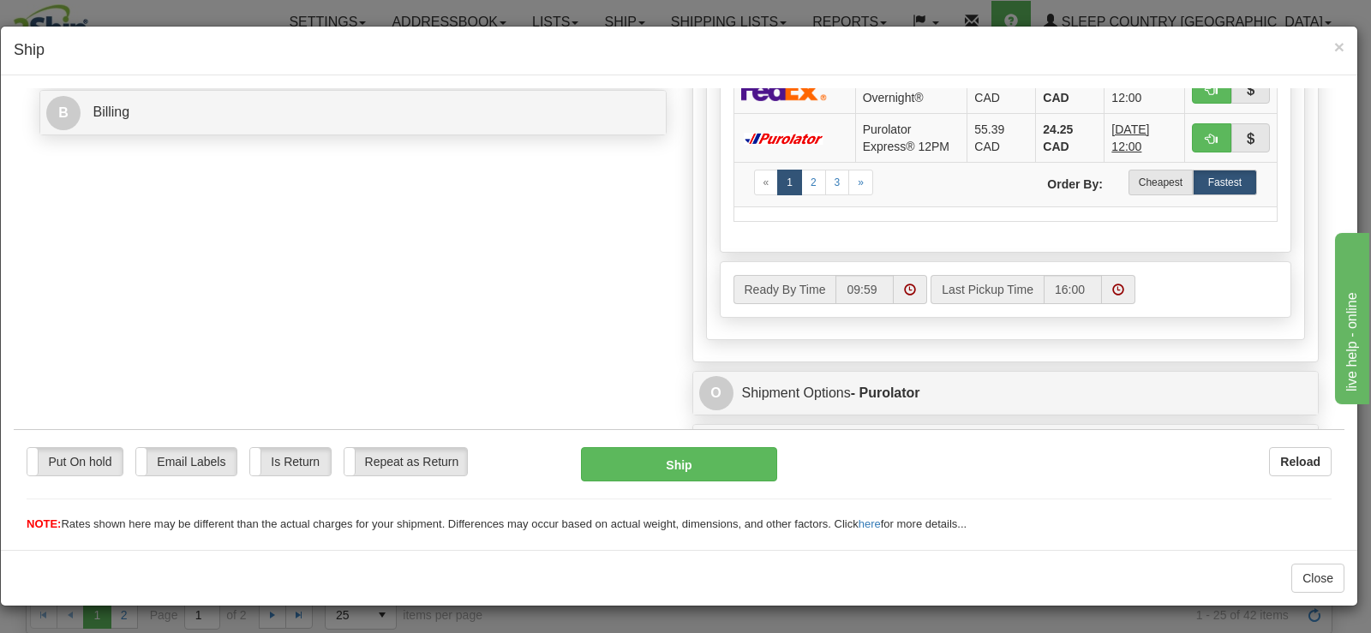
scroll to position [740, 0]
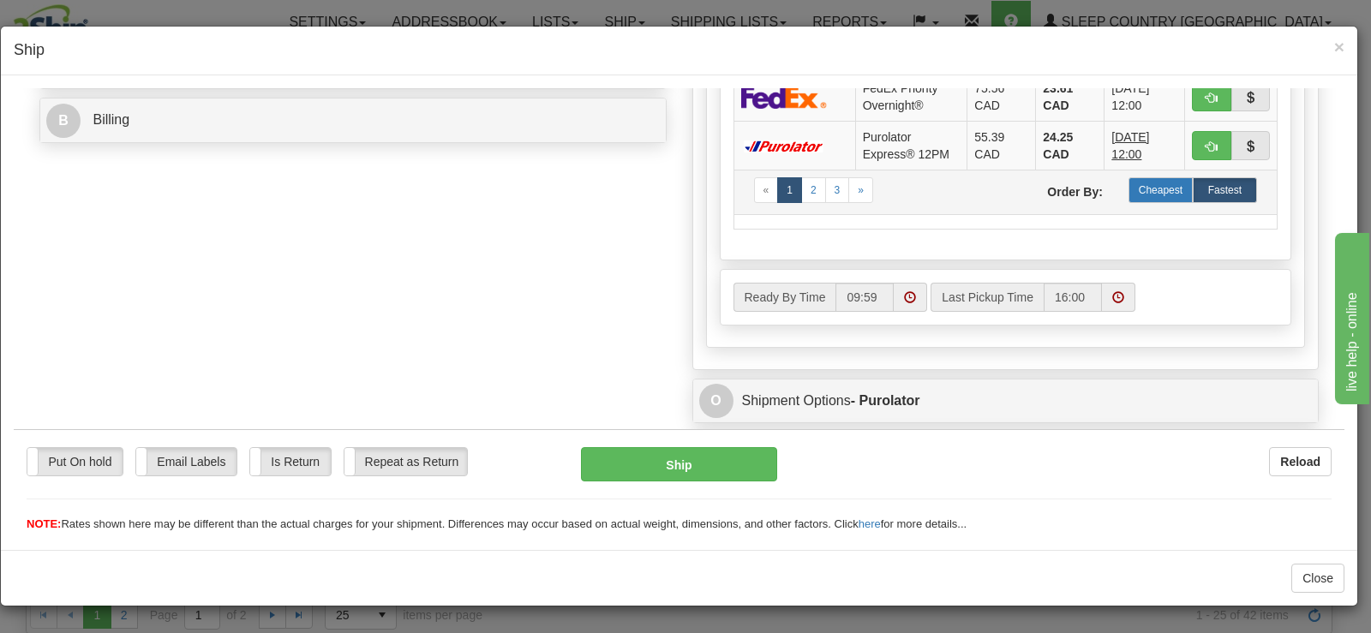
click at [1131, 186] on label "Cheapest" at bounding box center [1160, 189] width 64 height 26
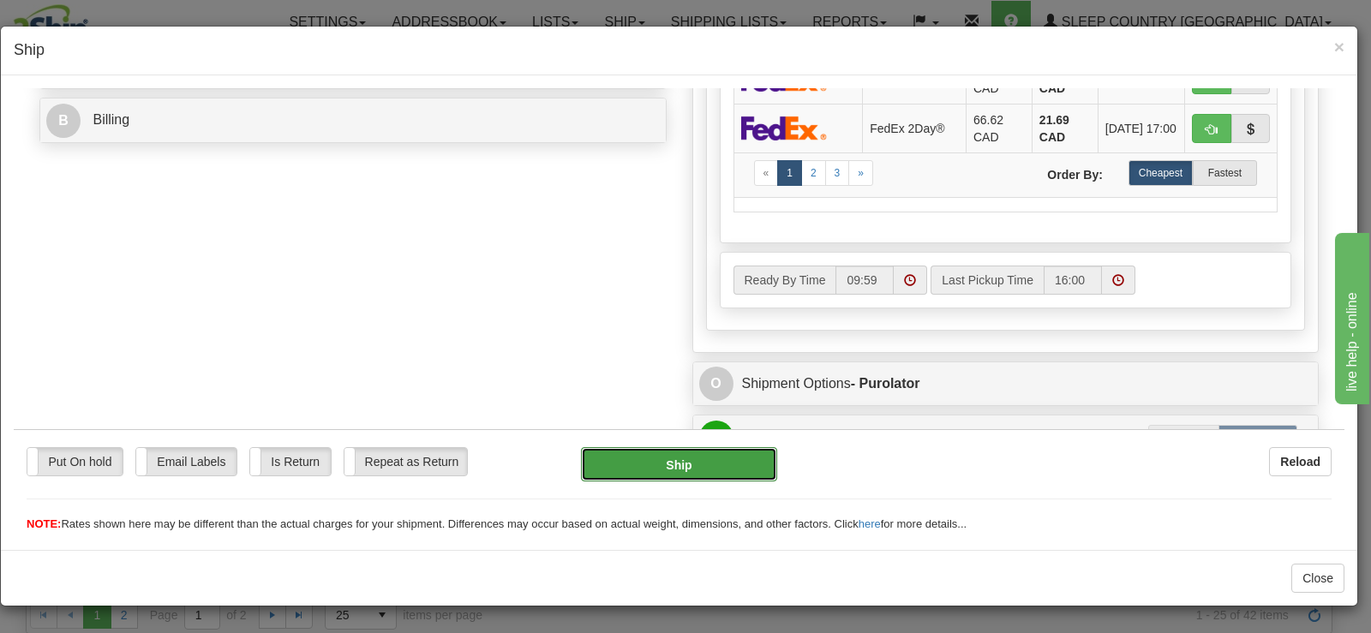
click at [707, 453] on button "Ship" at bounding box center [679, 463] width 196 height 34
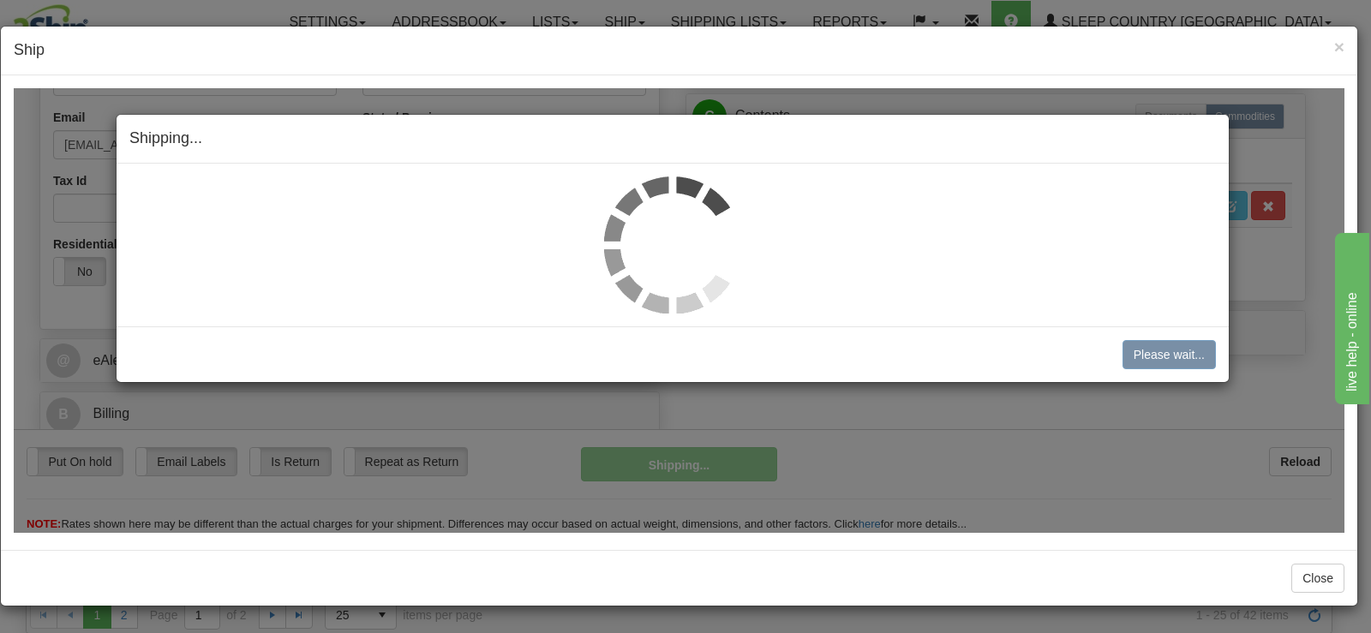
scroll to position [446, 0]
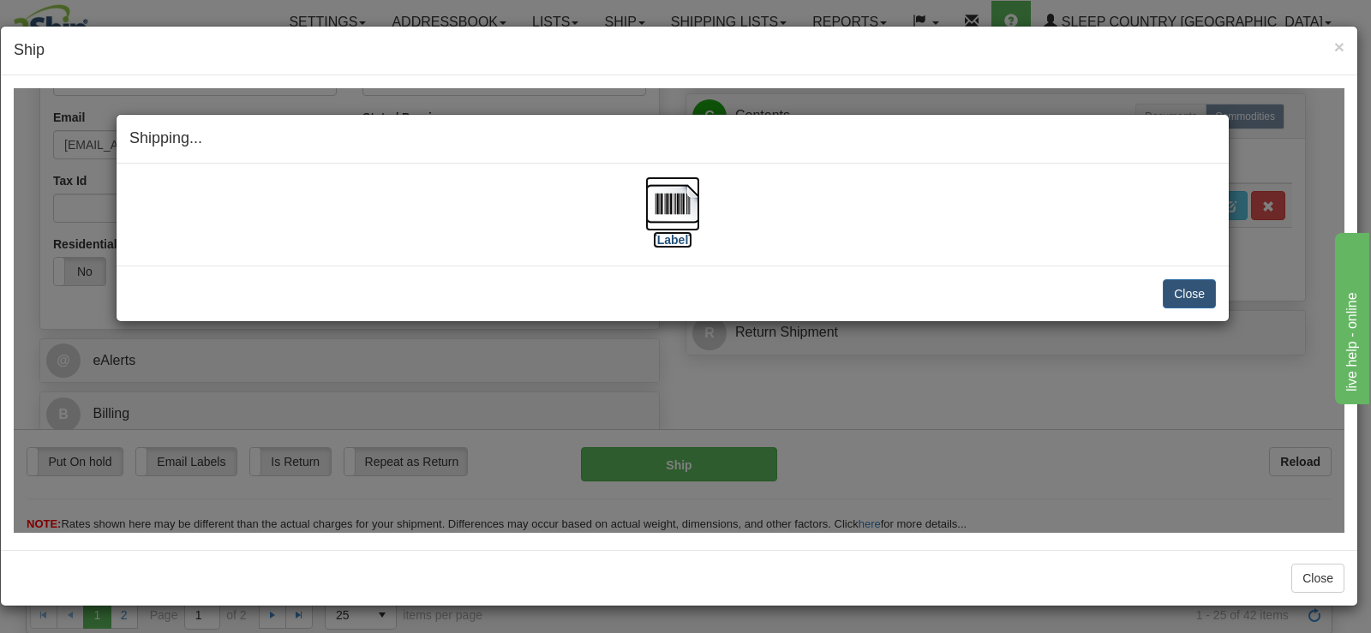
click at [688, 221] on img at bounding box center [672, 203] width 55 height 55
click at [1186, 309] on div "Close Cancel Cancel Shipment and Quit Pickup Quit Pickup ONLY" at bounding box center [673, 293] width 1112 height 56
click at [1187, 298] on button "Close" at bounding box center [1189, 292] width 53 height 29
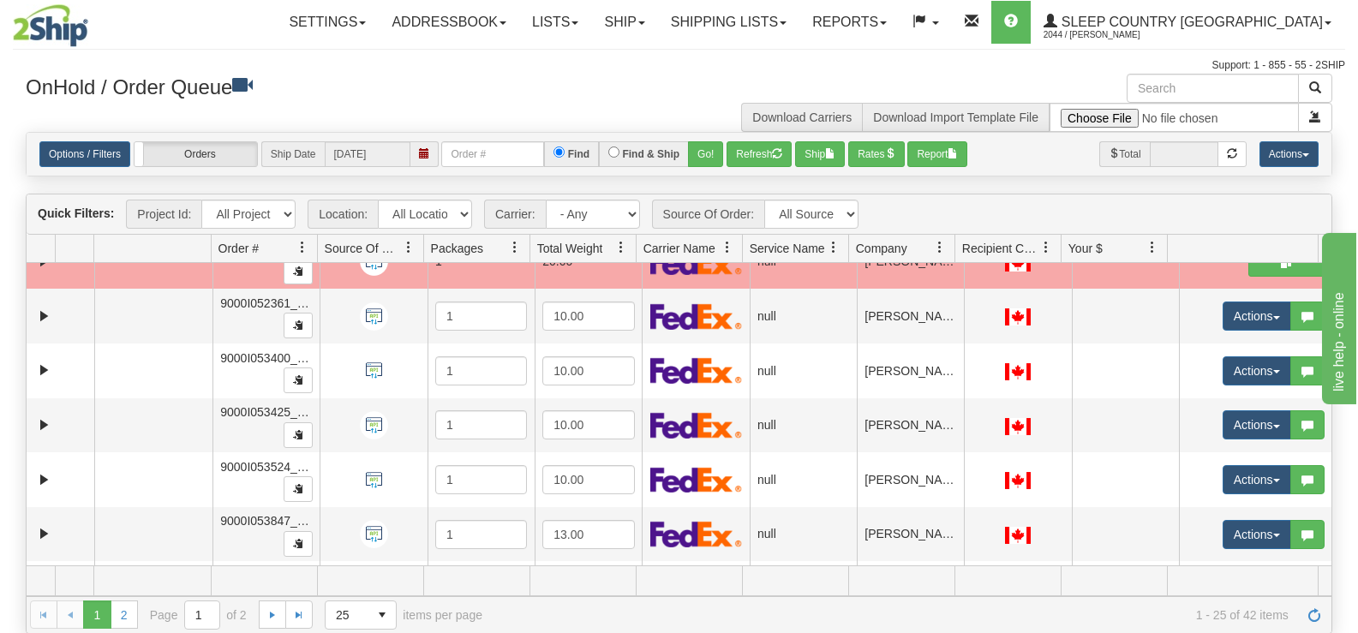
scroll to position [1060, 0]
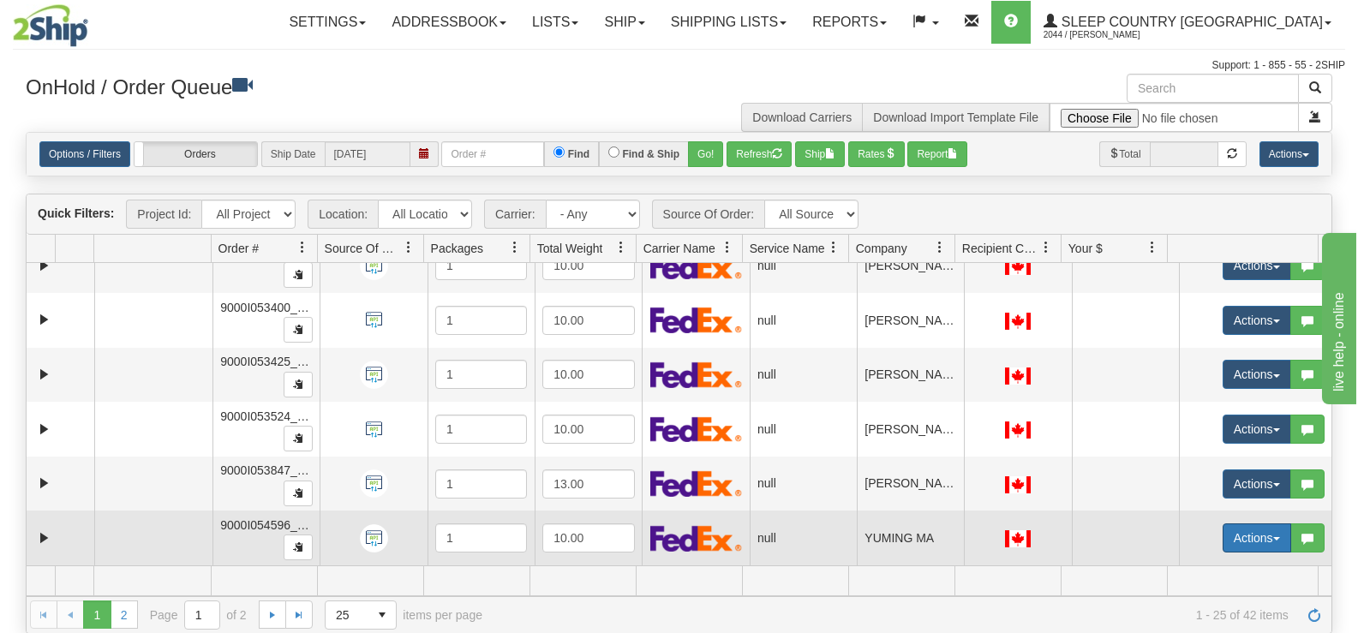
click at [1249, 535] on button "Actions" at bounding box center [1257, 537] width 69 height 29
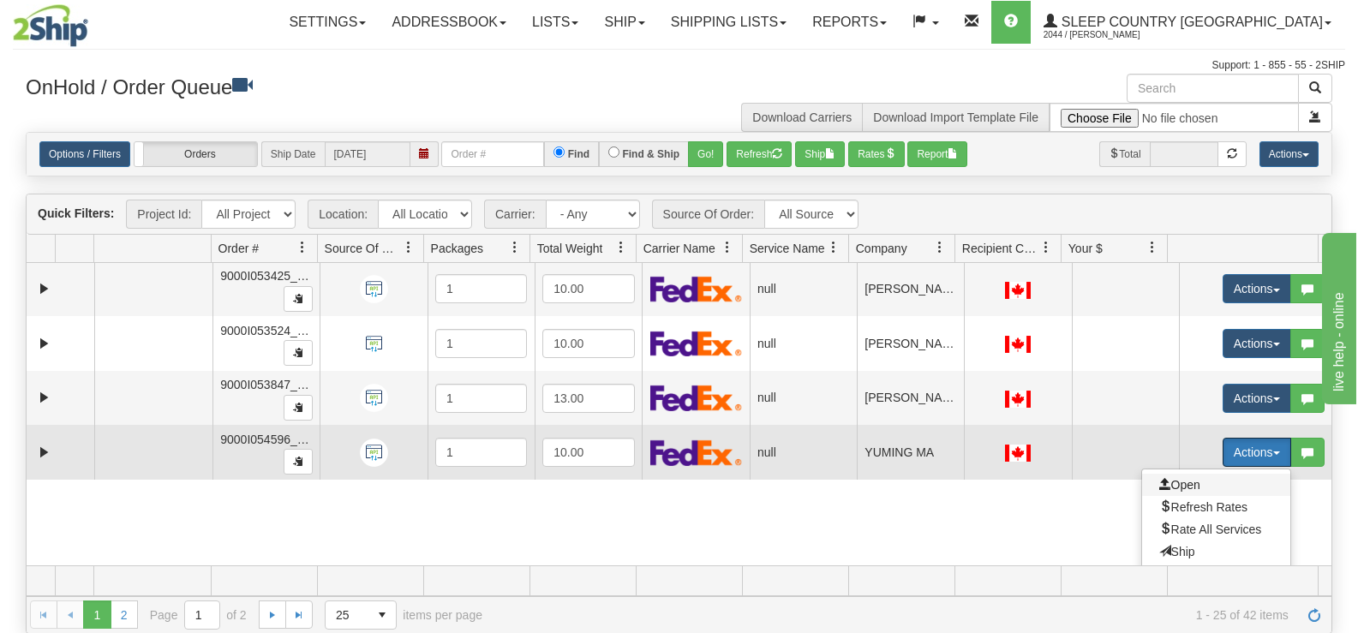
click at [1171, 485] on span "Open" at bounding box center [1179, 485] width 41 height 14
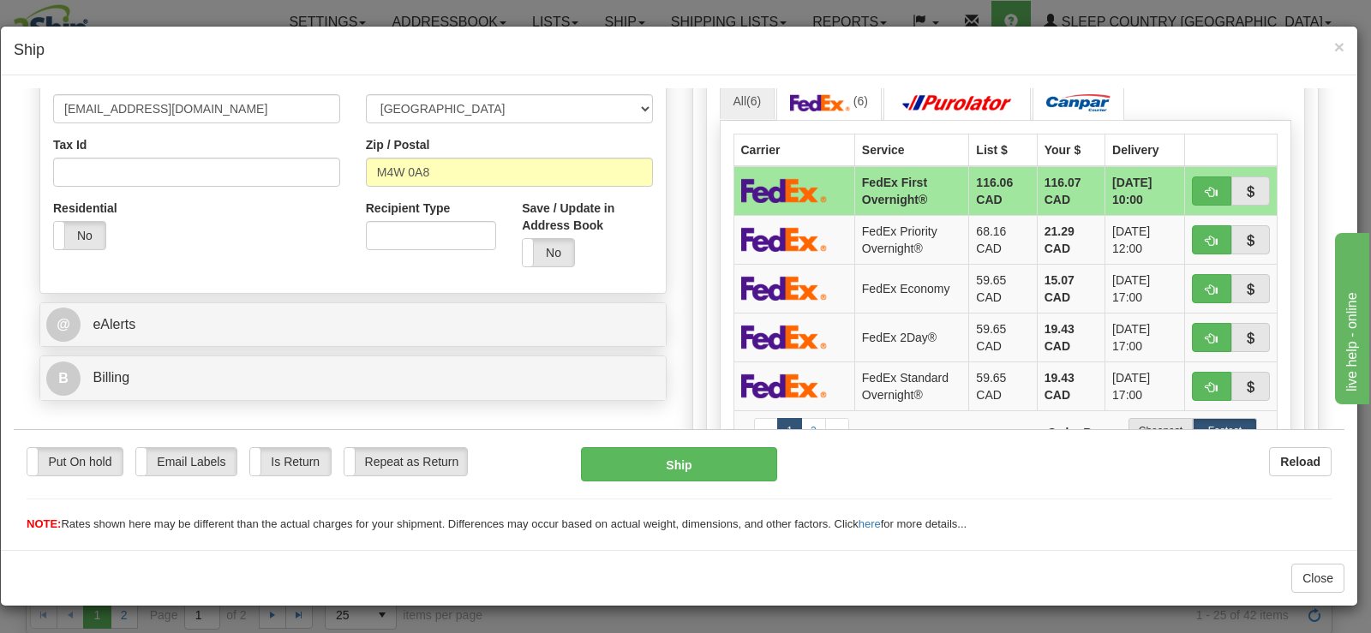
scroll to position [504, 0]
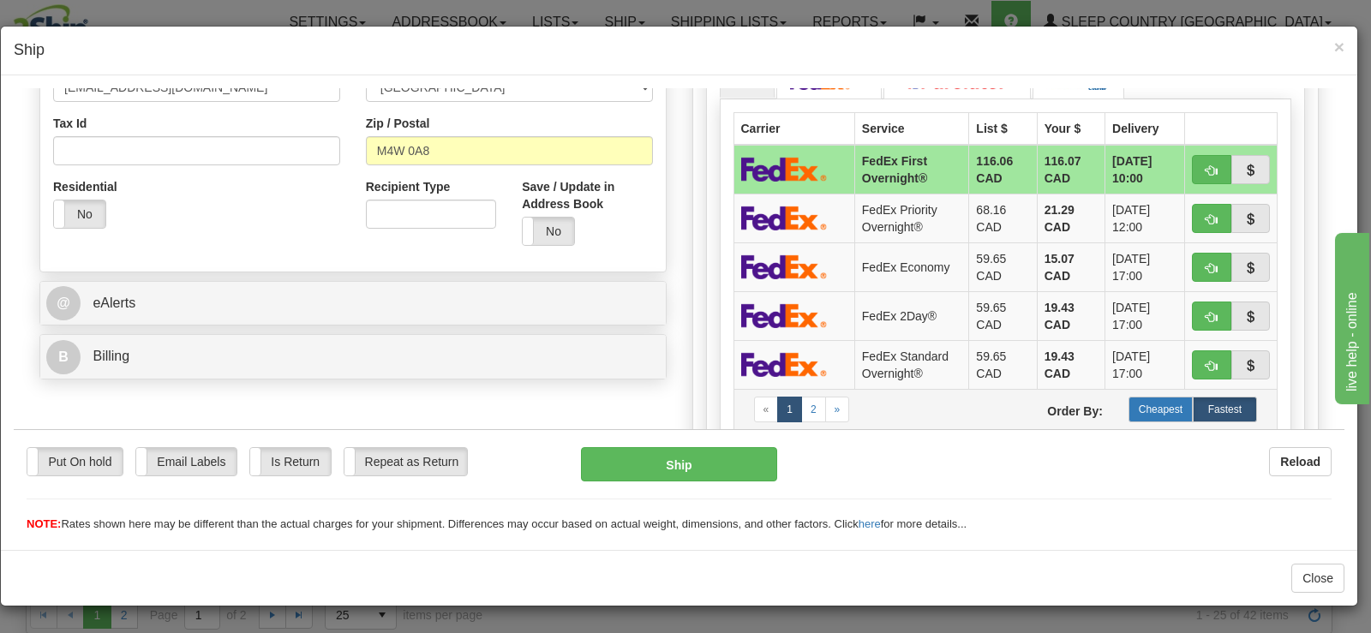
click at [1147, 404] on label "Cheapest" at bounding box center [1160, 409] width 64 height 26
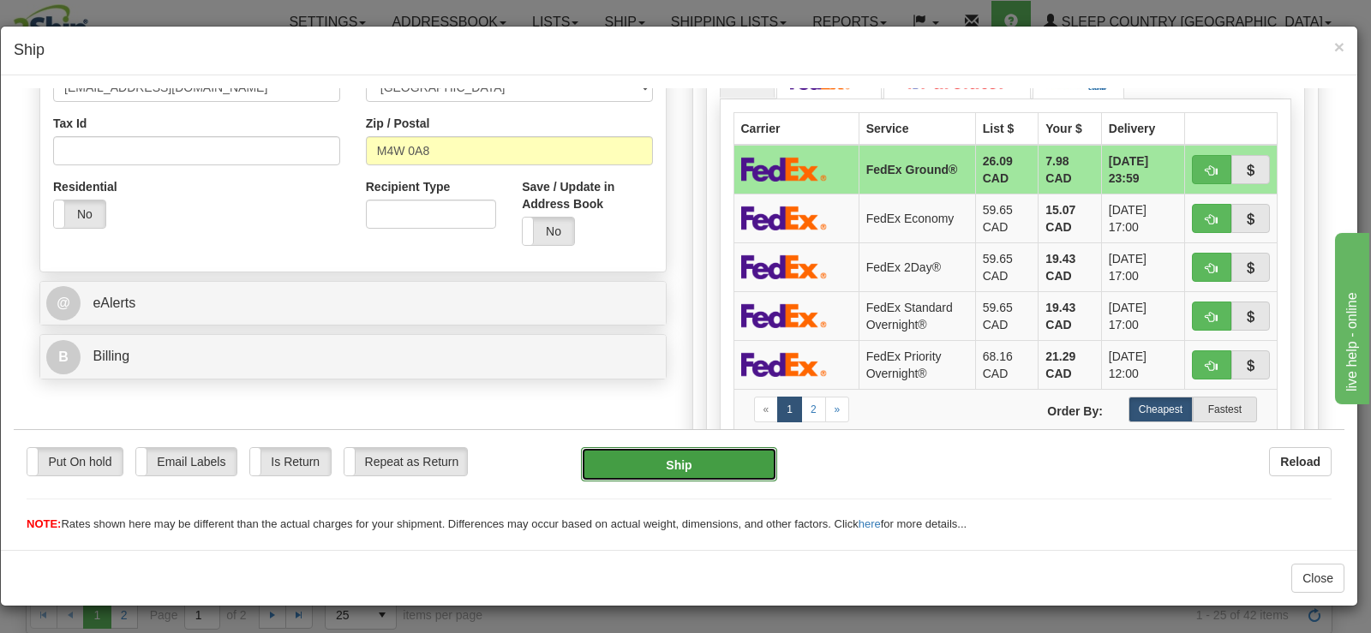
click at [704, 472] on button "Ship" at bounding box center [679, 463] width 196 height 34
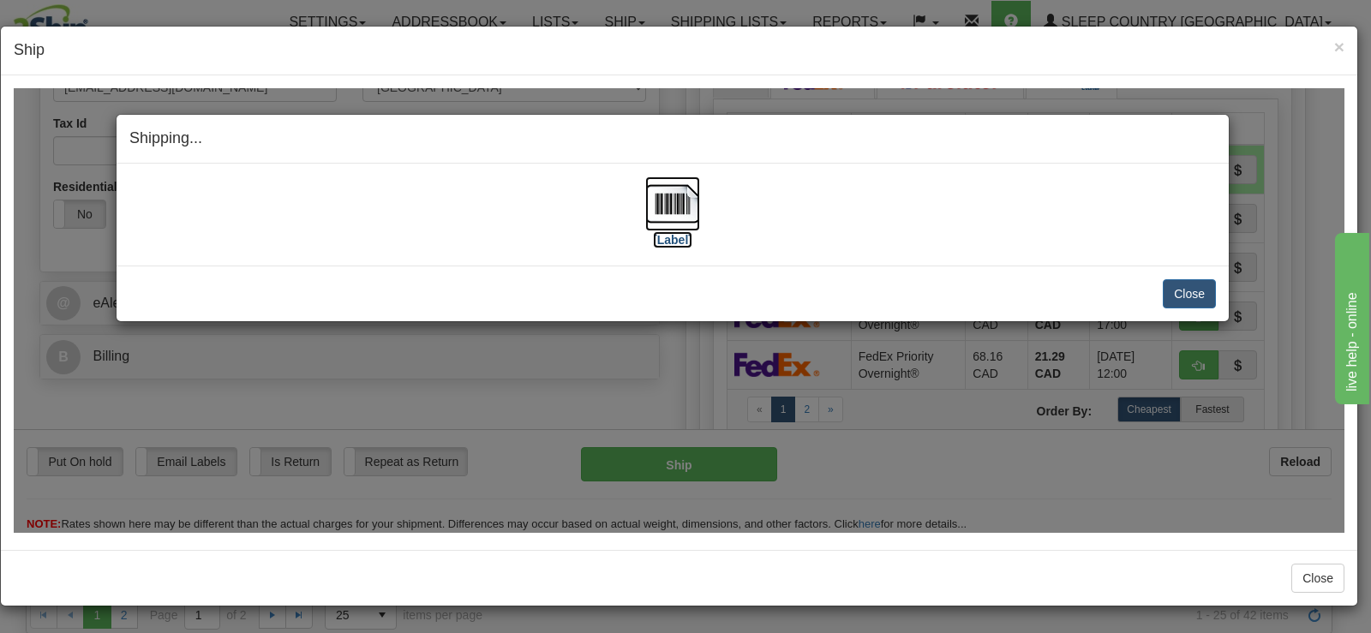
click at [673, 188] on img at bounding box center [672, 203] width 55 height 55
click at [1188, 288] on button "Close" at bounding box center [1189, 292] width 53 height 29
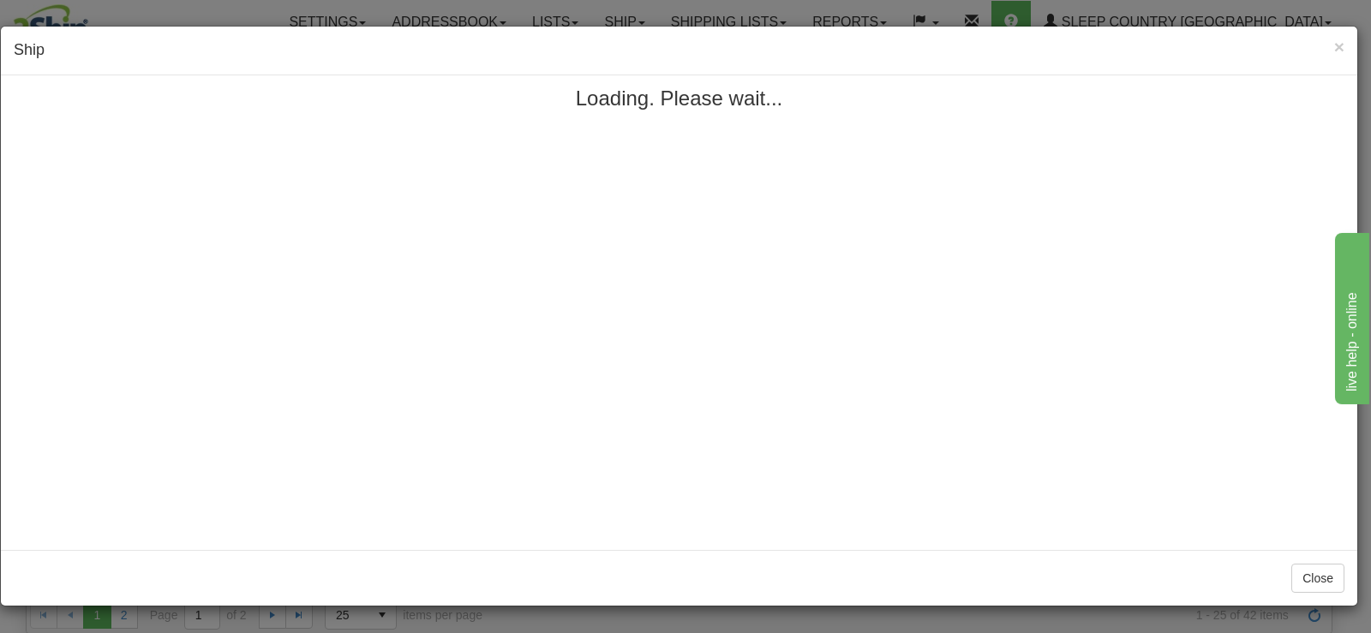
scroll to position [0, 0]
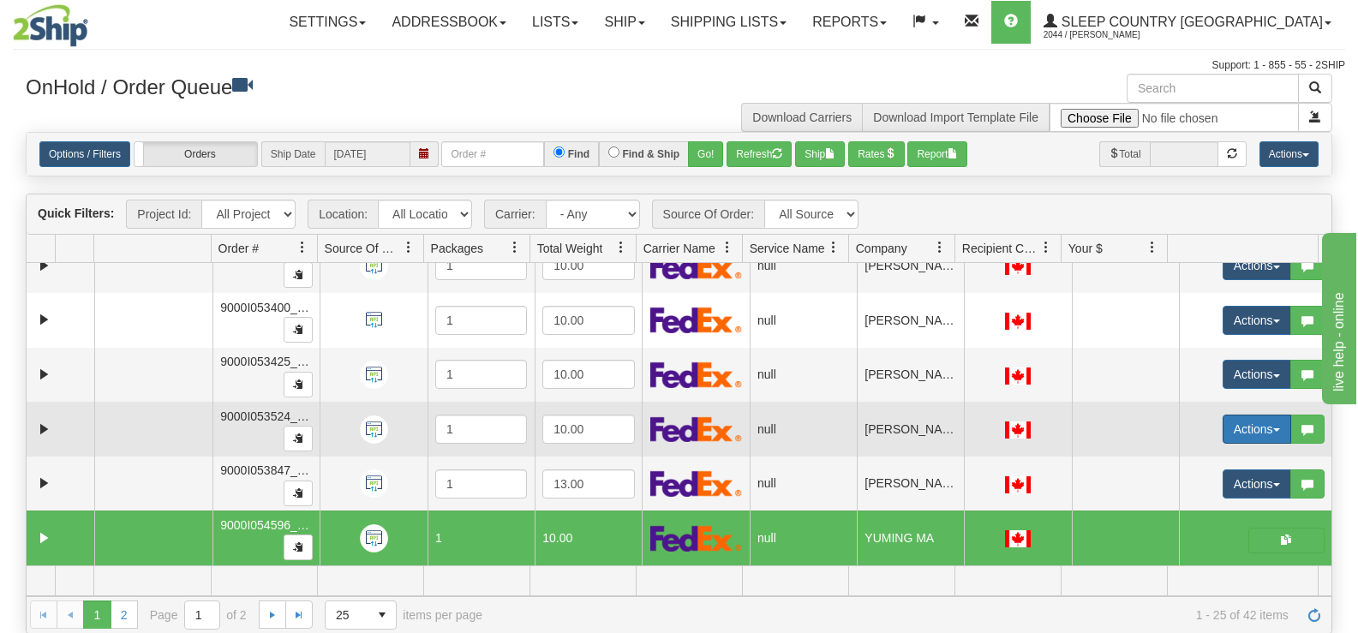
click at [1223, 434] on button "Actions" at bounding box center [1257, 429] width 69 height 29
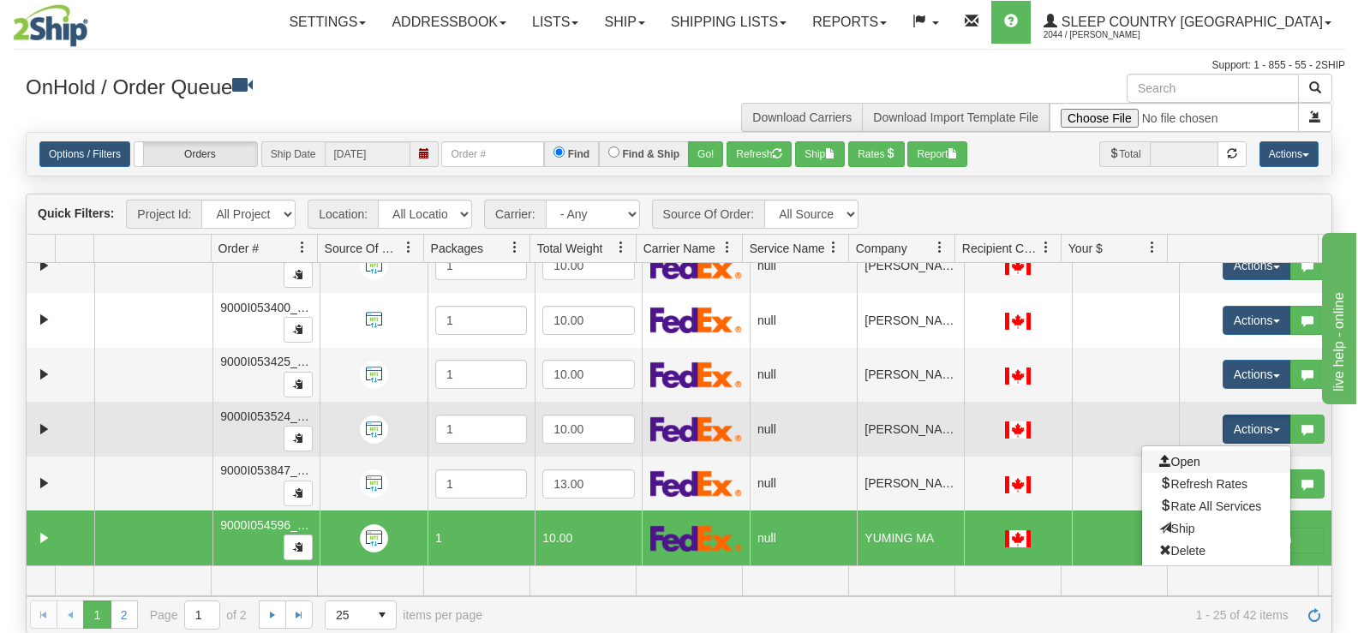
click at [1188, 457] on link "Open" at bounding box center [1216, 462] width 148 height 22
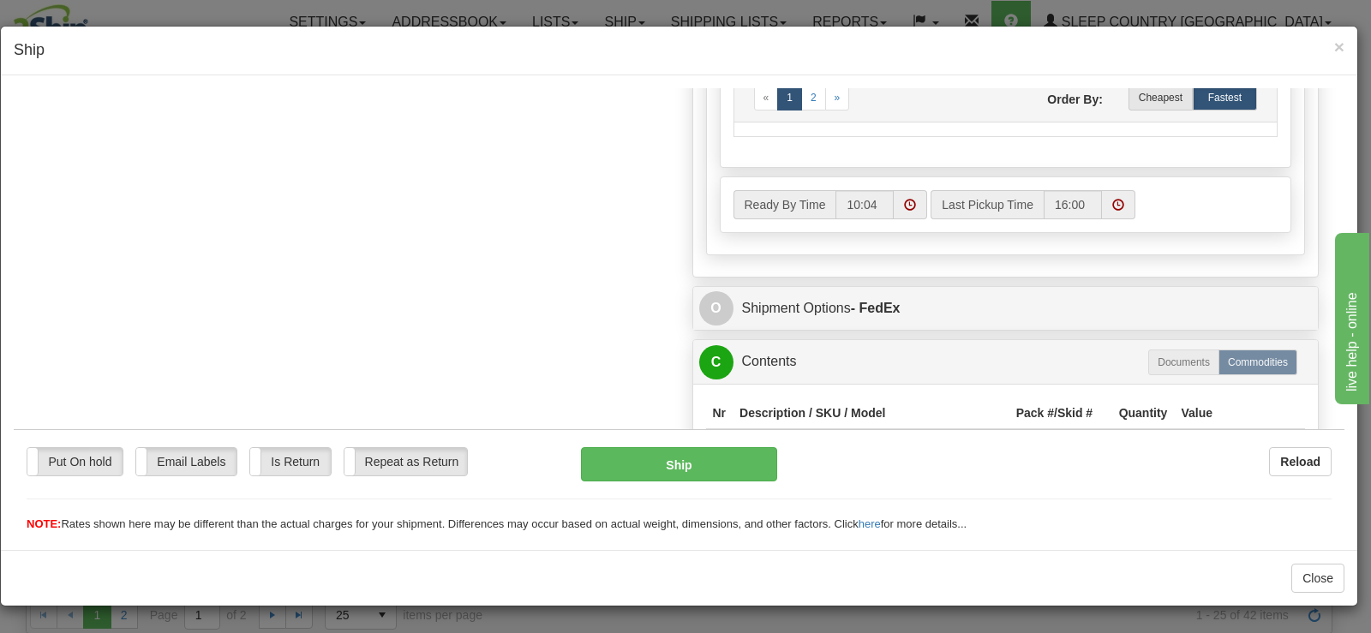
scroll to position [773, 0]
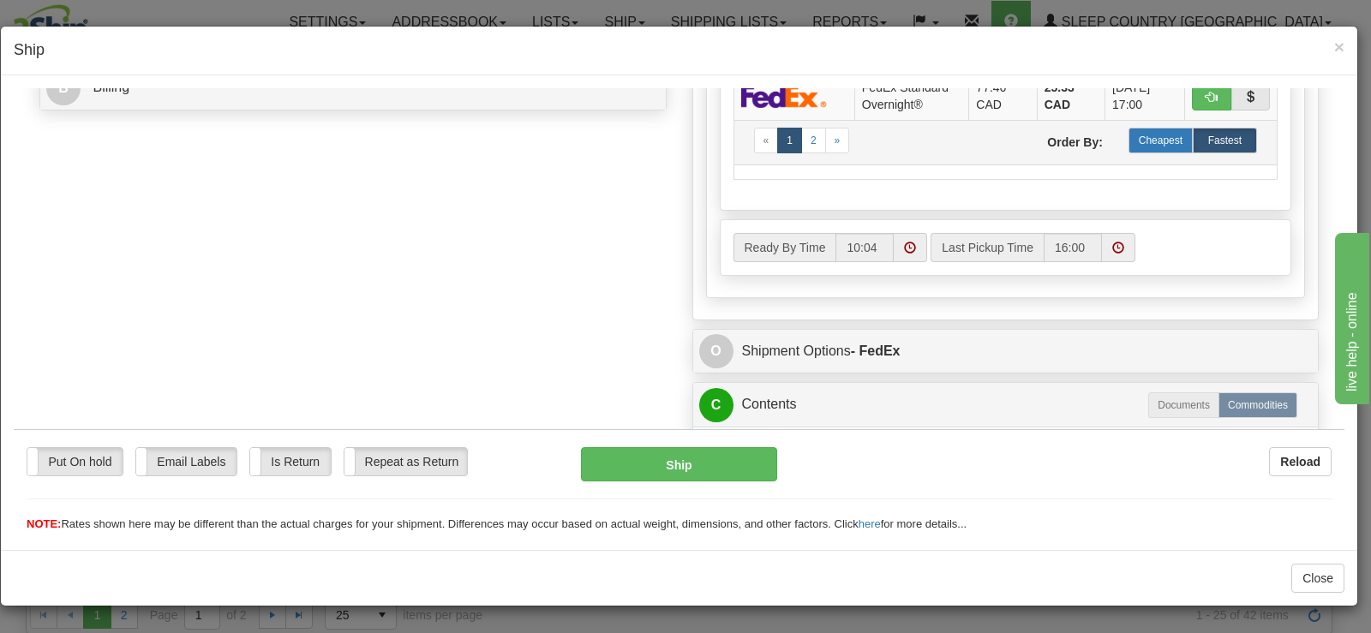
click at [1166, 149] on label "Cheapest" at bounding box center [1160, 140] width 64 height 26
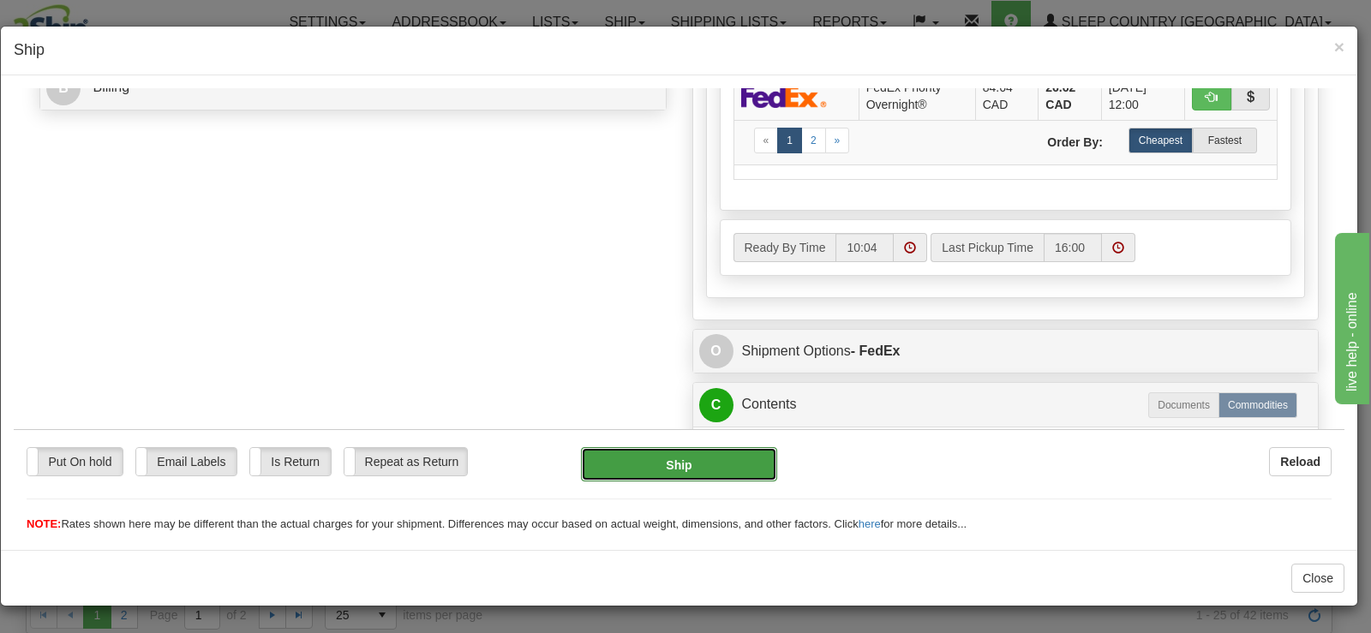
click at [698, 462] on button "Ship" at bounding box center [679, 463] width 196 height 34
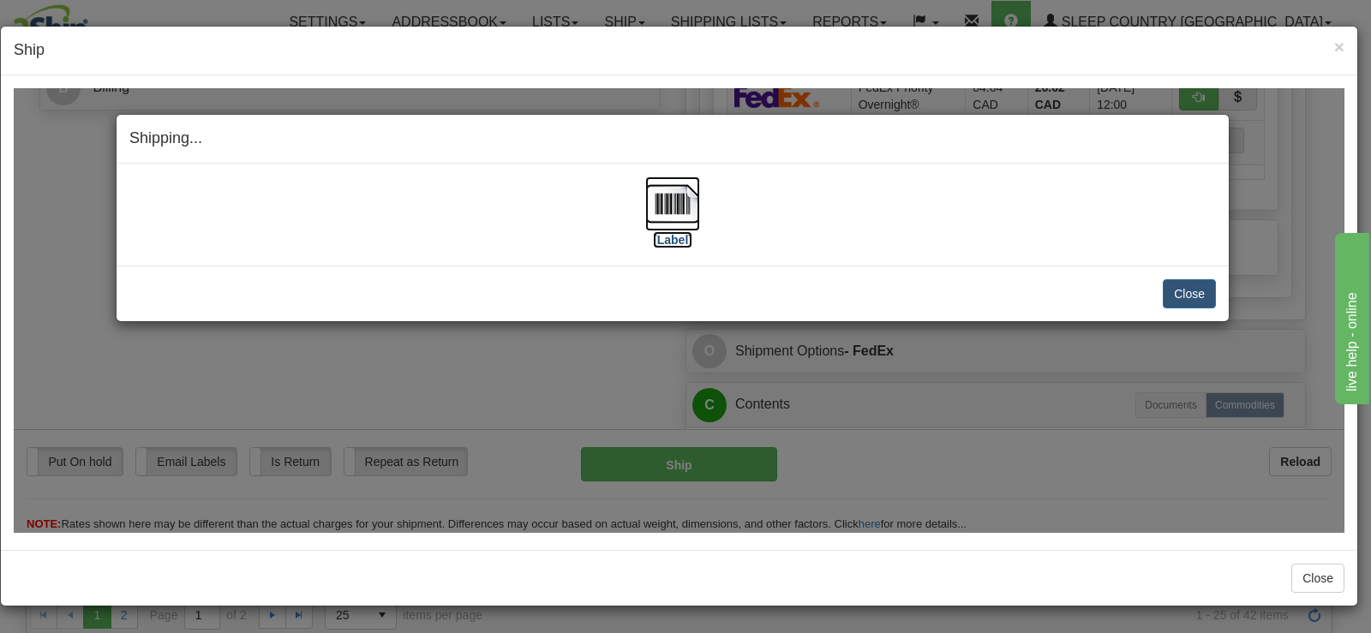
click at [667, 227] on img at bounding box center [672, 203] width 55 height 55
click at [1178, 297] on button "Close" at bounding box center [1189, 292] width 53 height 29
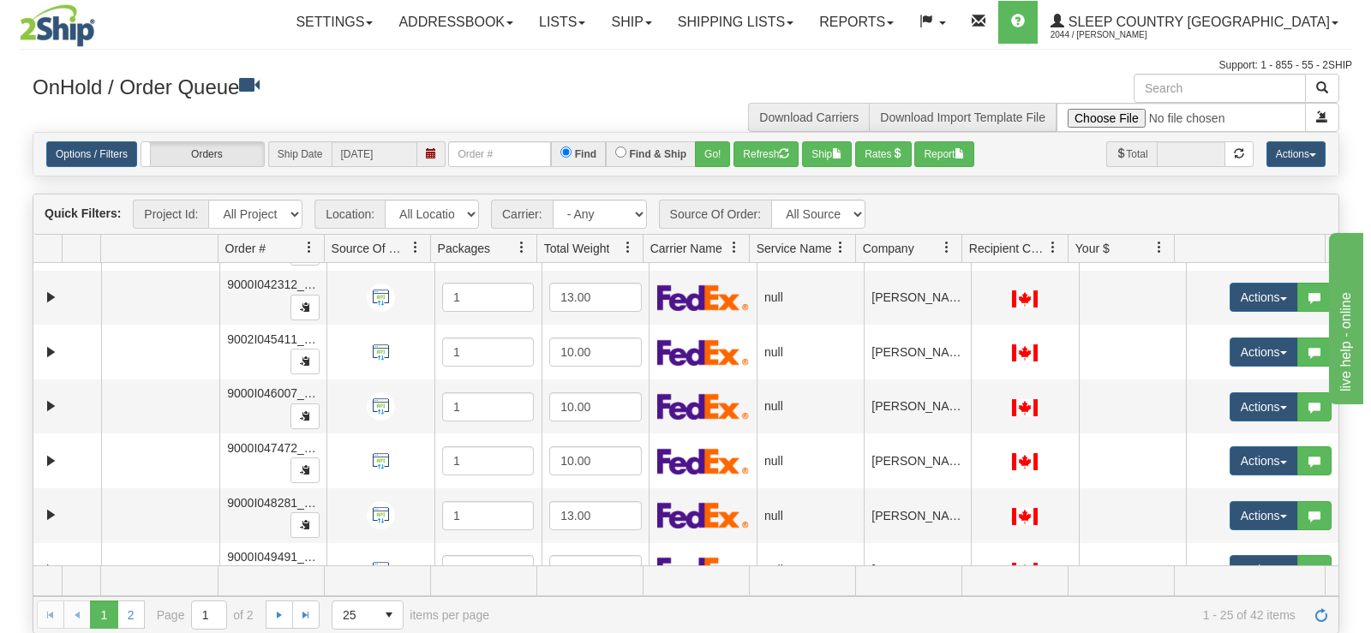
scroll to position [528, 0]
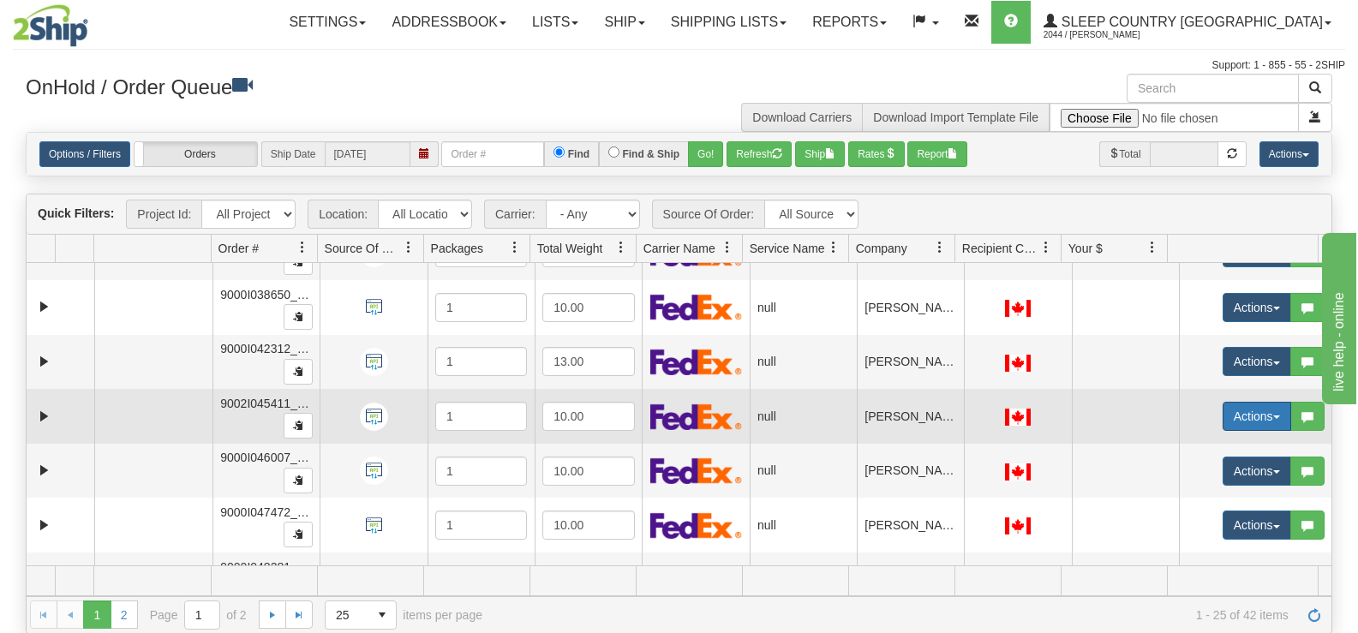
click at [1241, 415] on button "Actions" at bounding box center [1257, 416] width 69 height 29
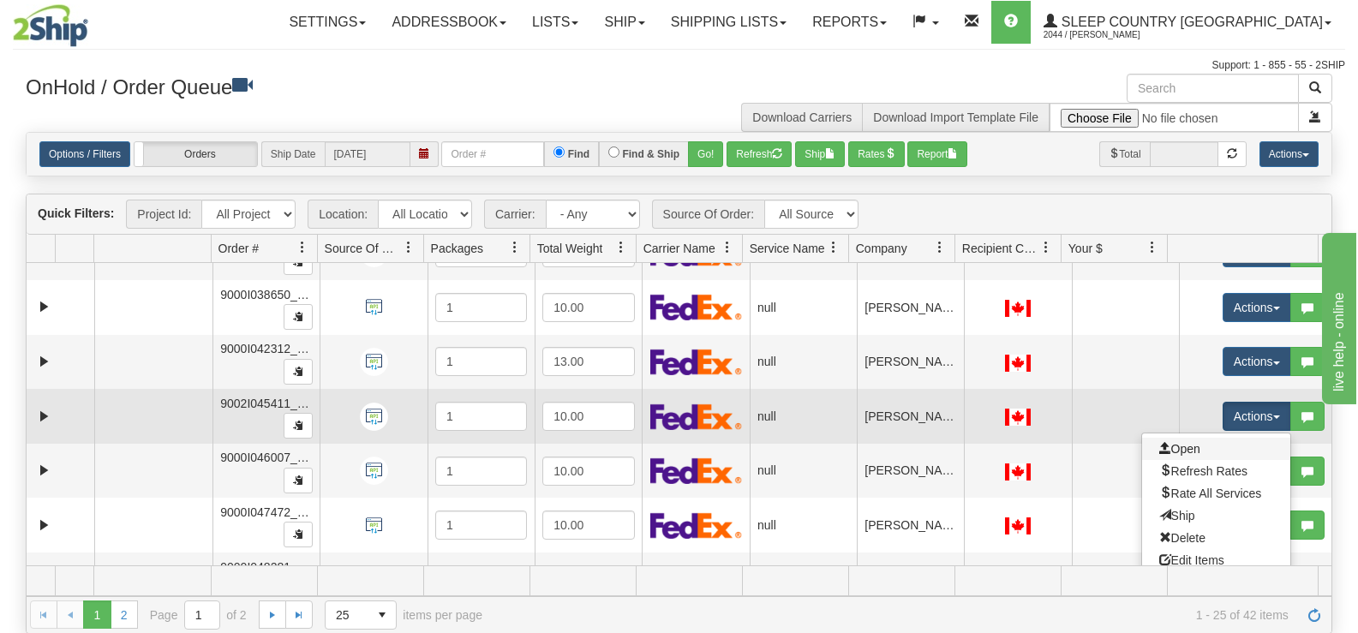
click at [1166, 441] on link "Open" at bounding box center [1216, 449] width 148 height 22
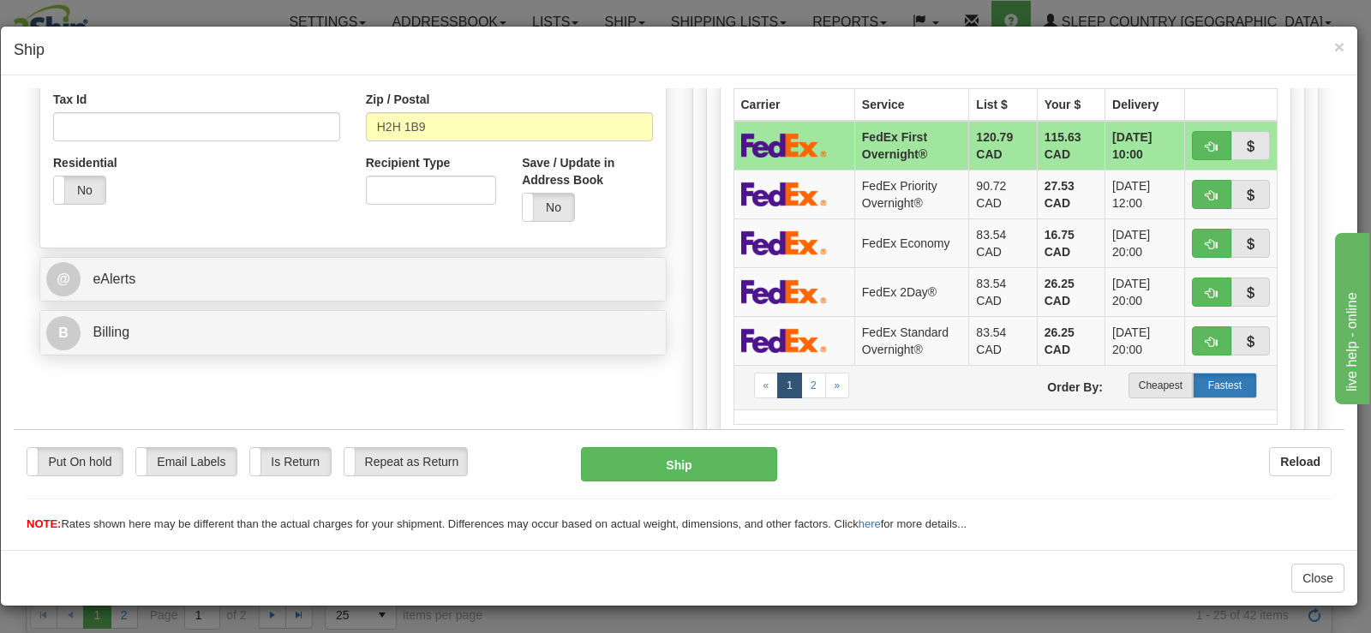
scroll to position [600, 0]
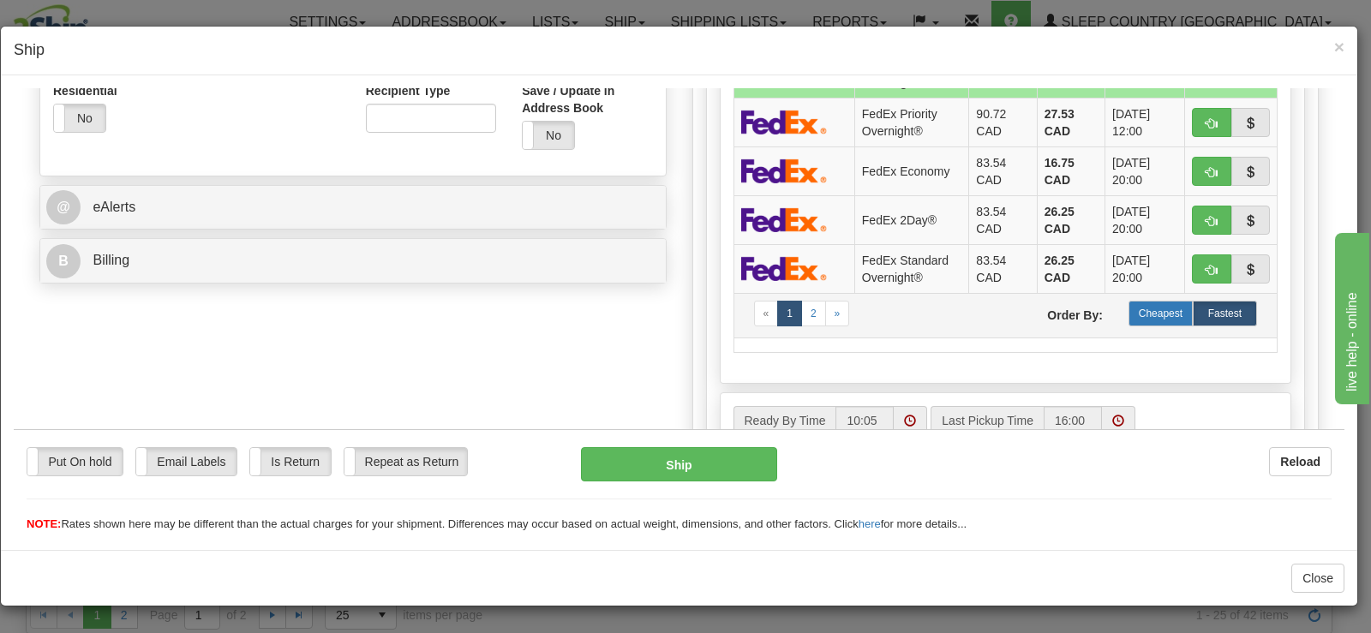
click at [1171, 317] on label "Cheapest" at bounding box center [1160, 313] width 64 height 26
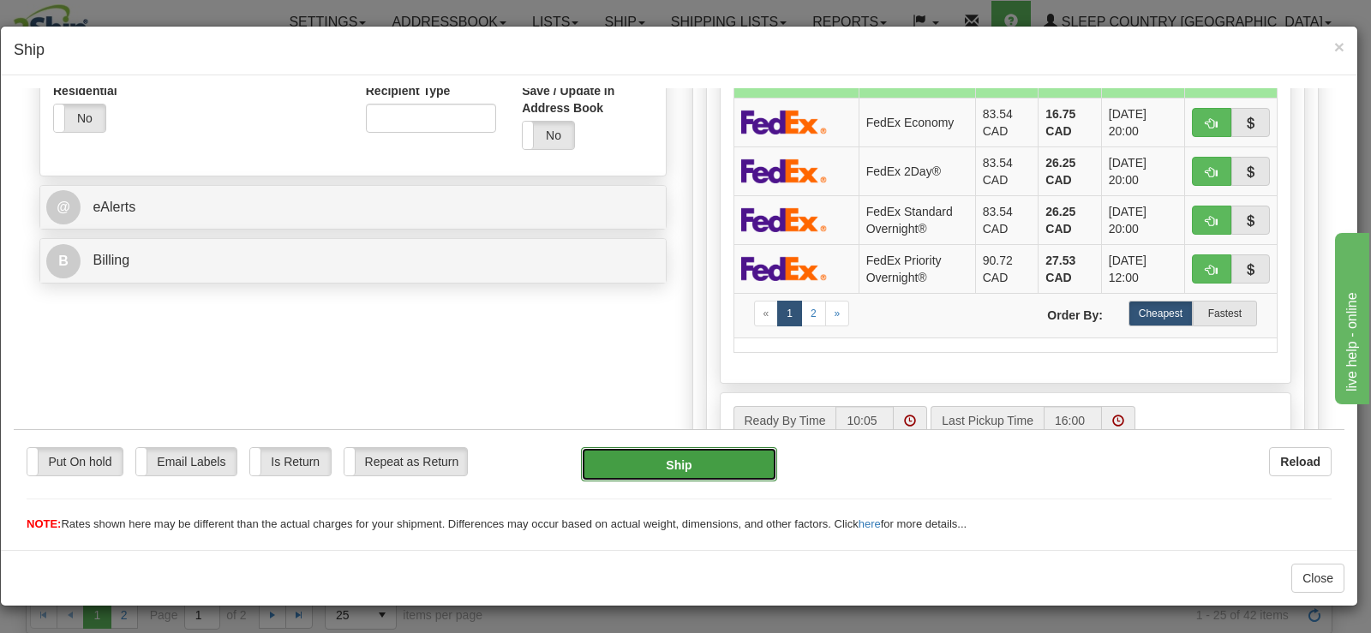
click at [617, 458] on button "Ship" at bounding box center [679, 463] width 196 height 34
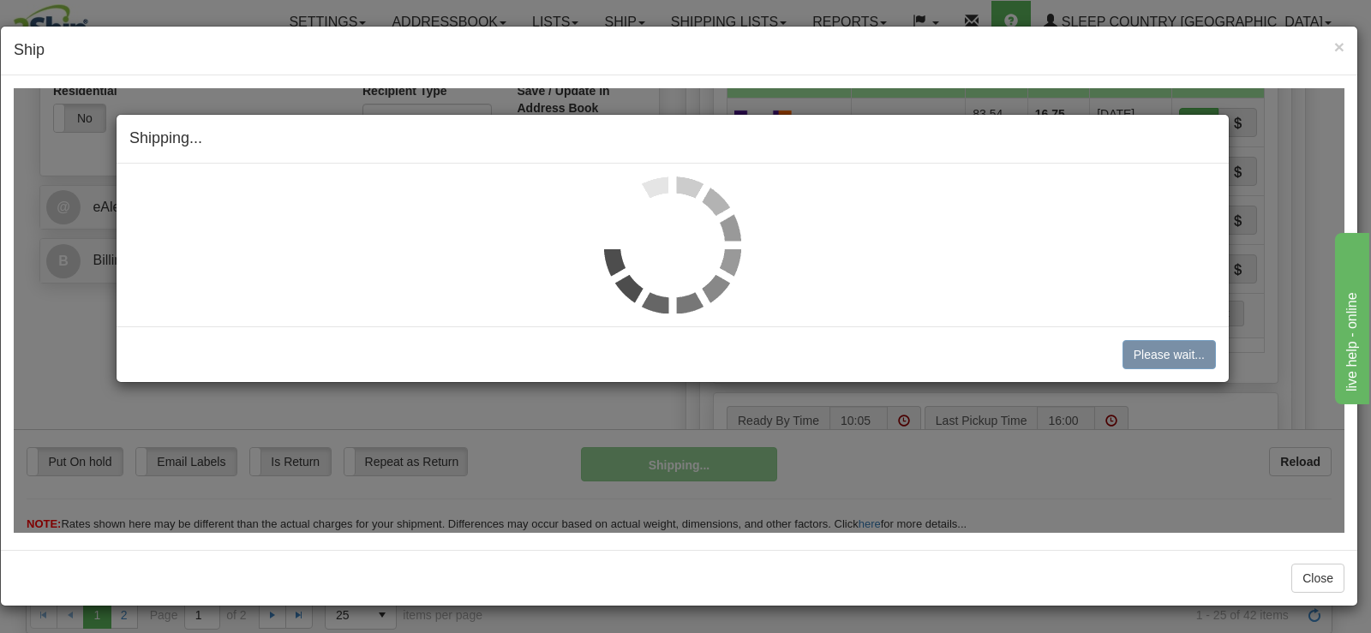
click at [657, 229] on img at bounding box center [672, 244] width 137 height 137
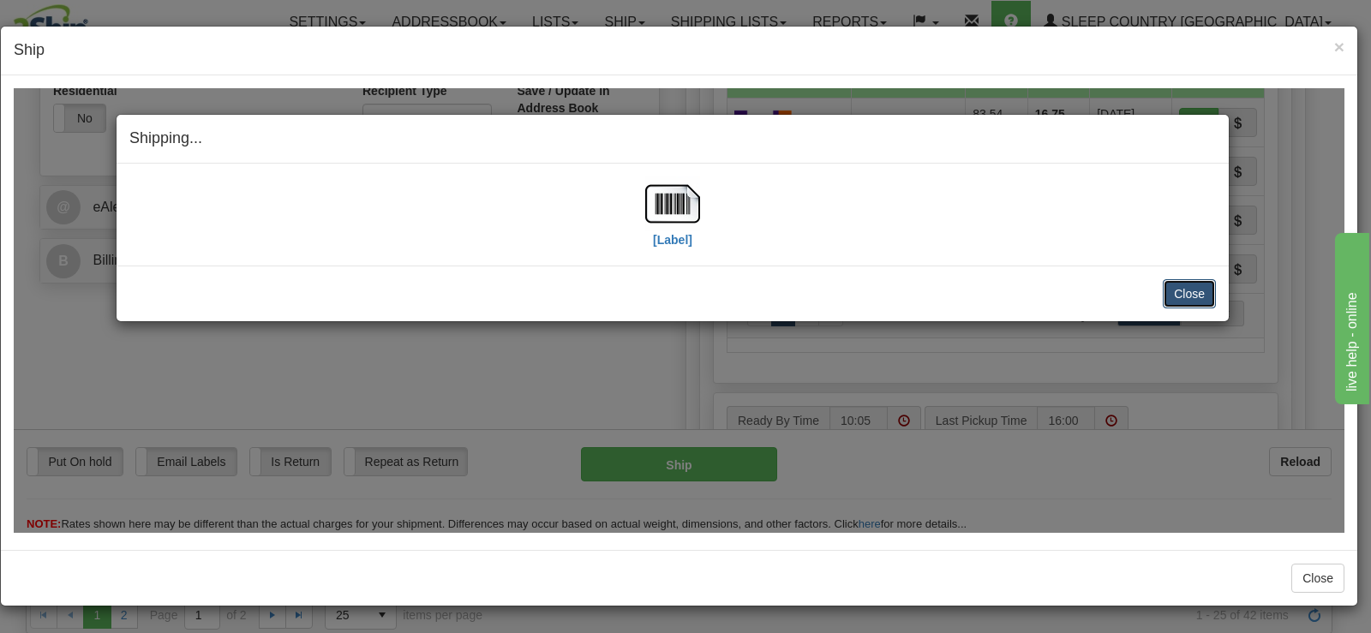
click at [1174, 287] on button "Close" at bounding box center [1189, 292] width 53 height 29
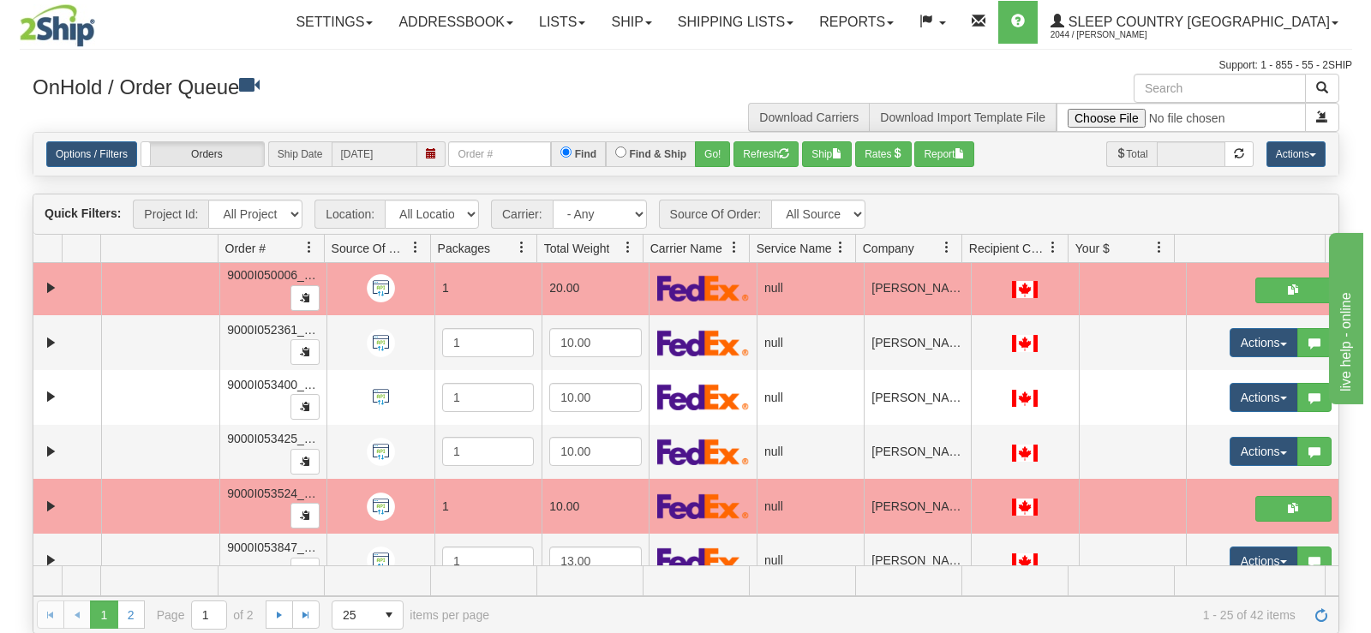
scroll to position [1017, 0]
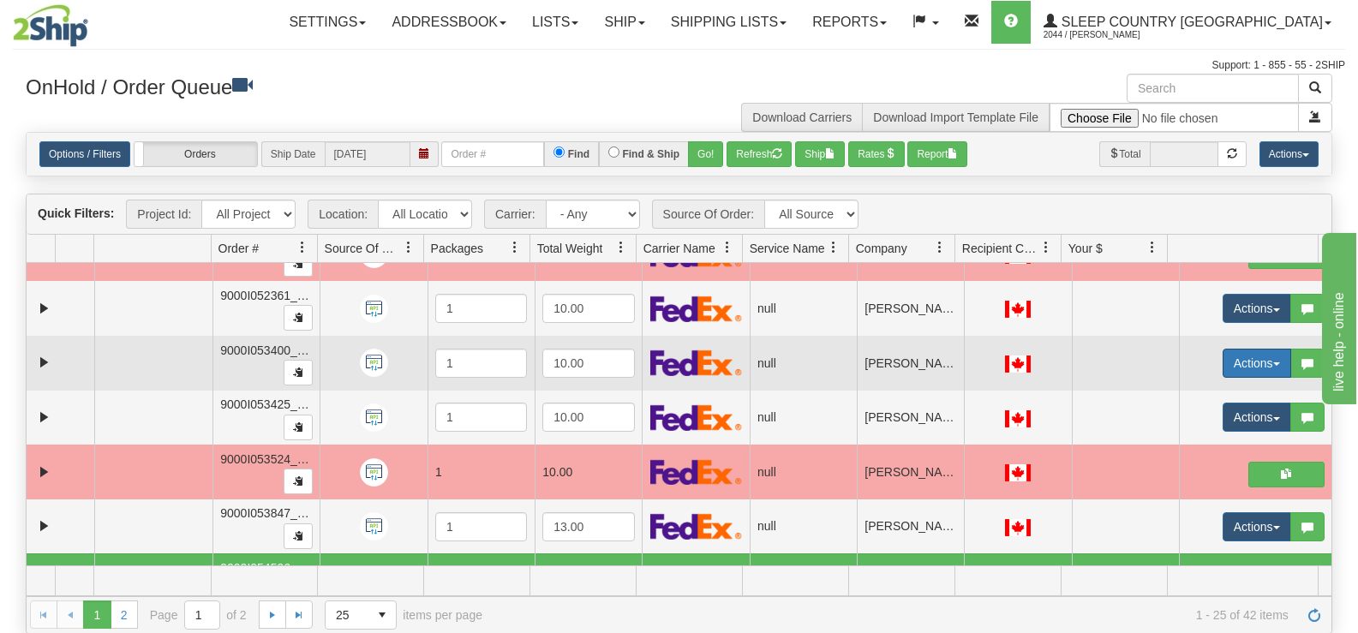
click at [1241, 369] on button "Actions" at bounding box center [1257, 363] width 69 height 29
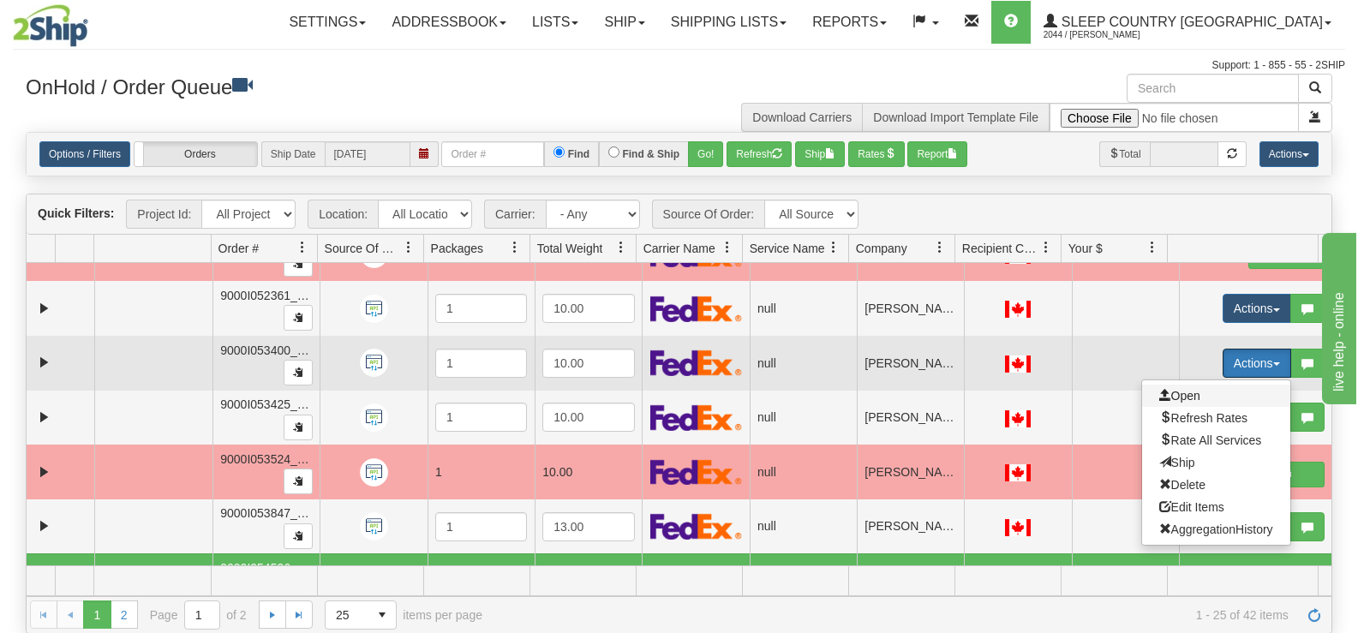
click at [1168, 397] on span "Open" at bounding box center [1179, 396] width 41 height 14
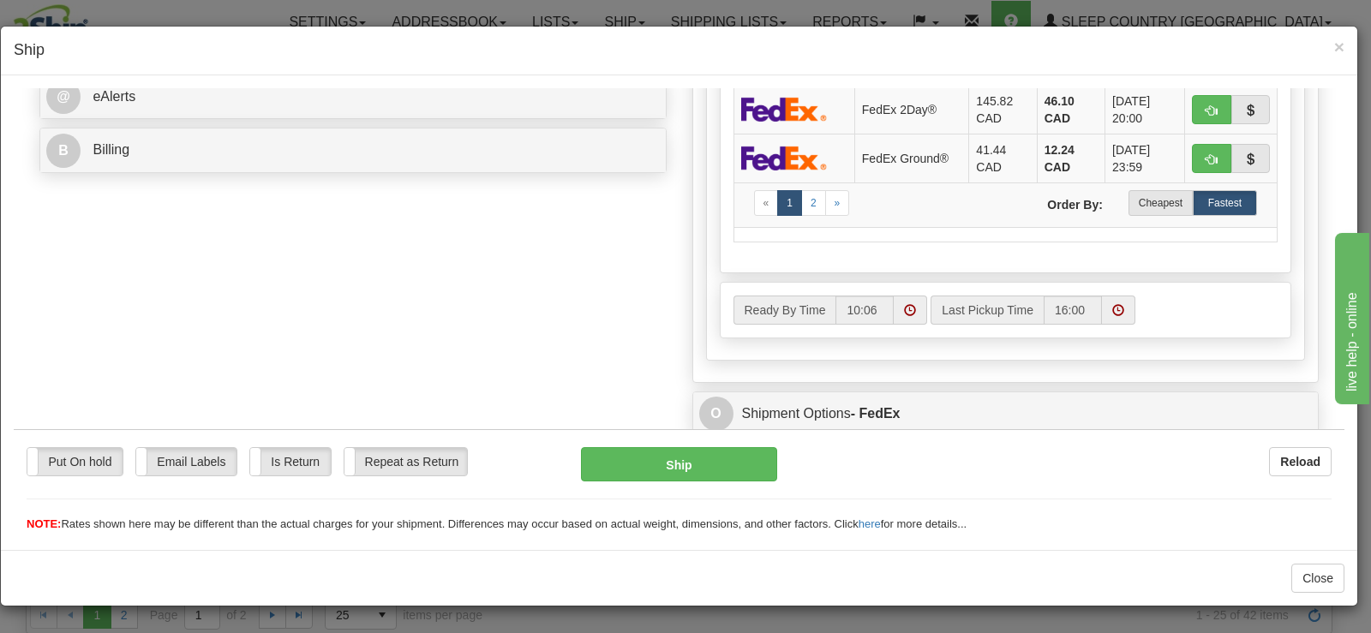
scroll to position [771, 0]
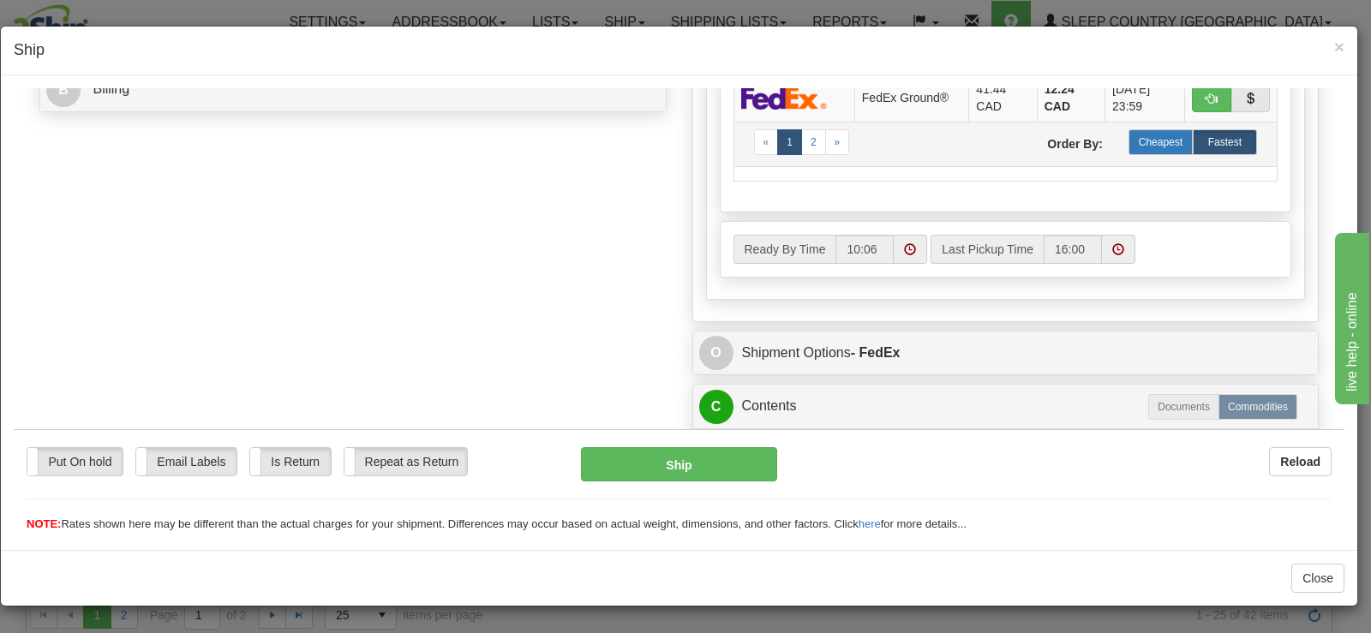
click at [1140, 135] on label "Cheapest" at bounding box center [1160, 142] width 64 height 26
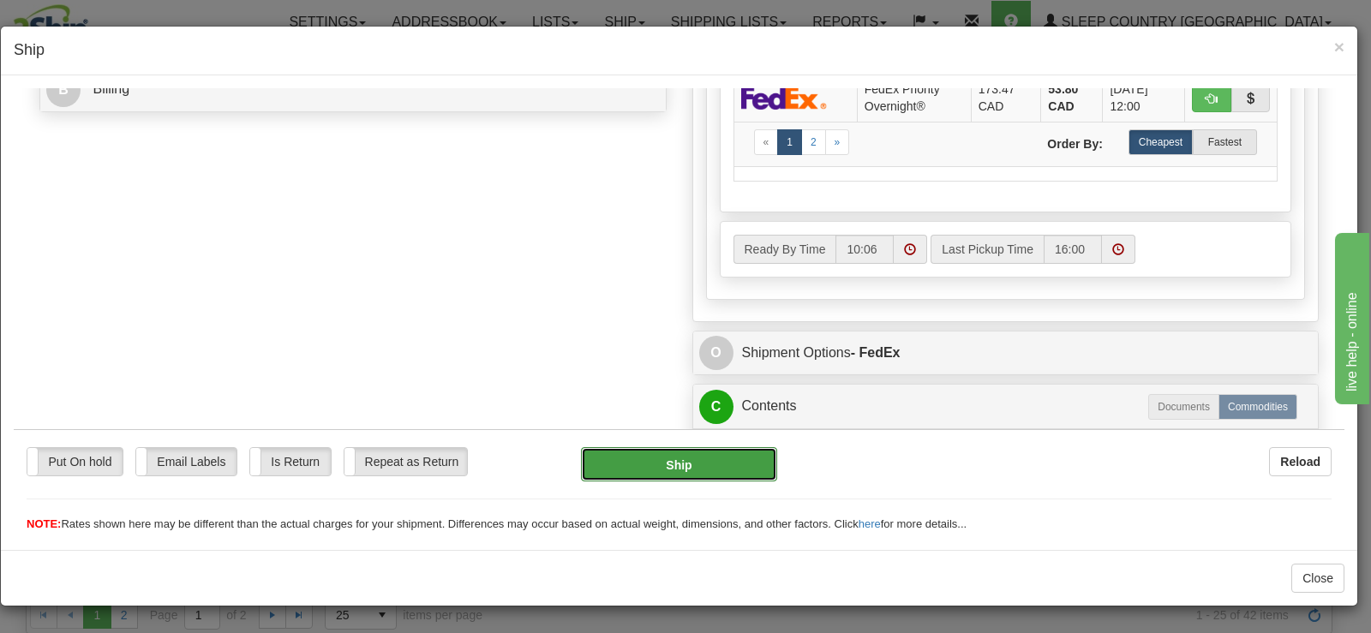
click at [727, 473] on button "Ship" at bounding box center [679, 463] width 196 height 34
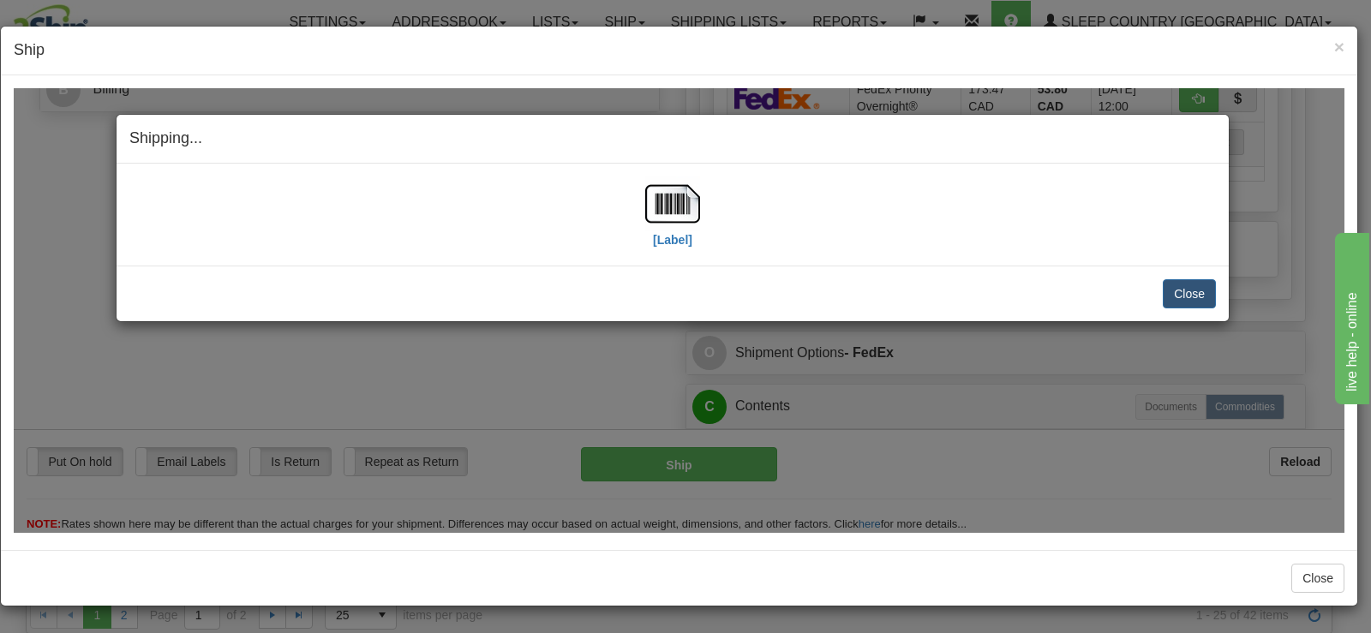
click at [644, 190] on div "[Label]" at bounding box center [672, 214] width 1086 height 76
click at [647, 190] on img at bounding box center [672, 203] width 55 height 55
click at [1179, 287] on button "Close" at bounding box center [1189, 292] width 53 height 29
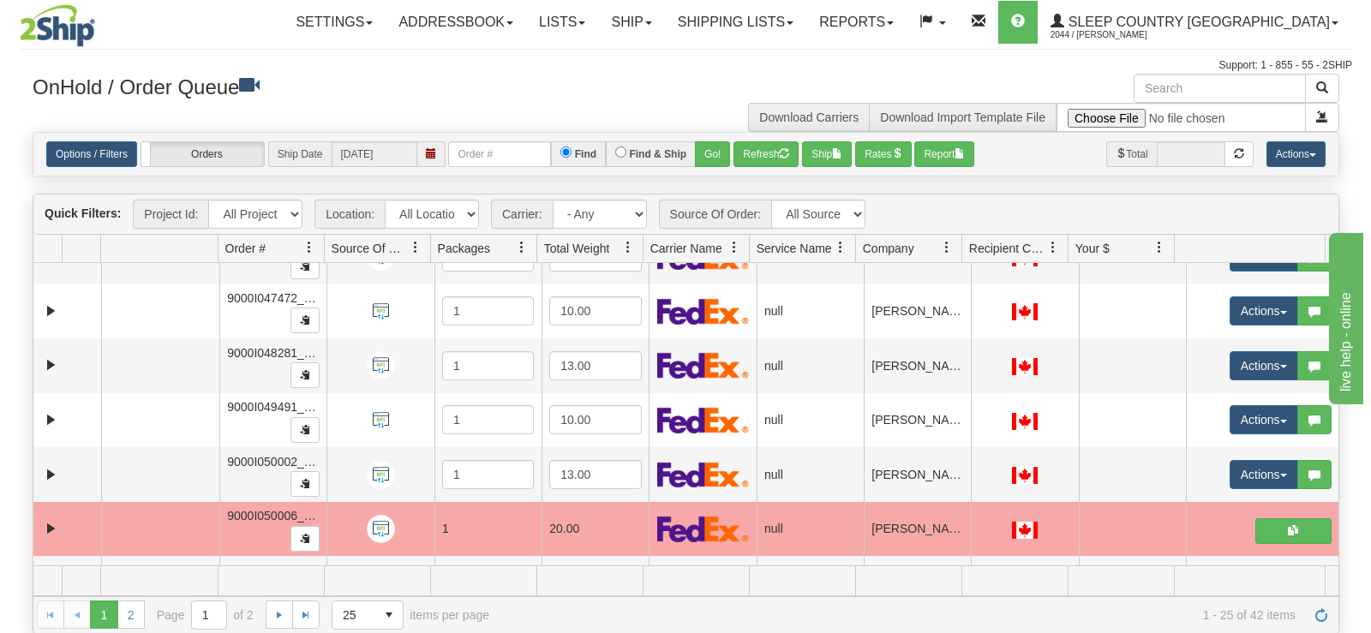
scroll to position [712, 0]
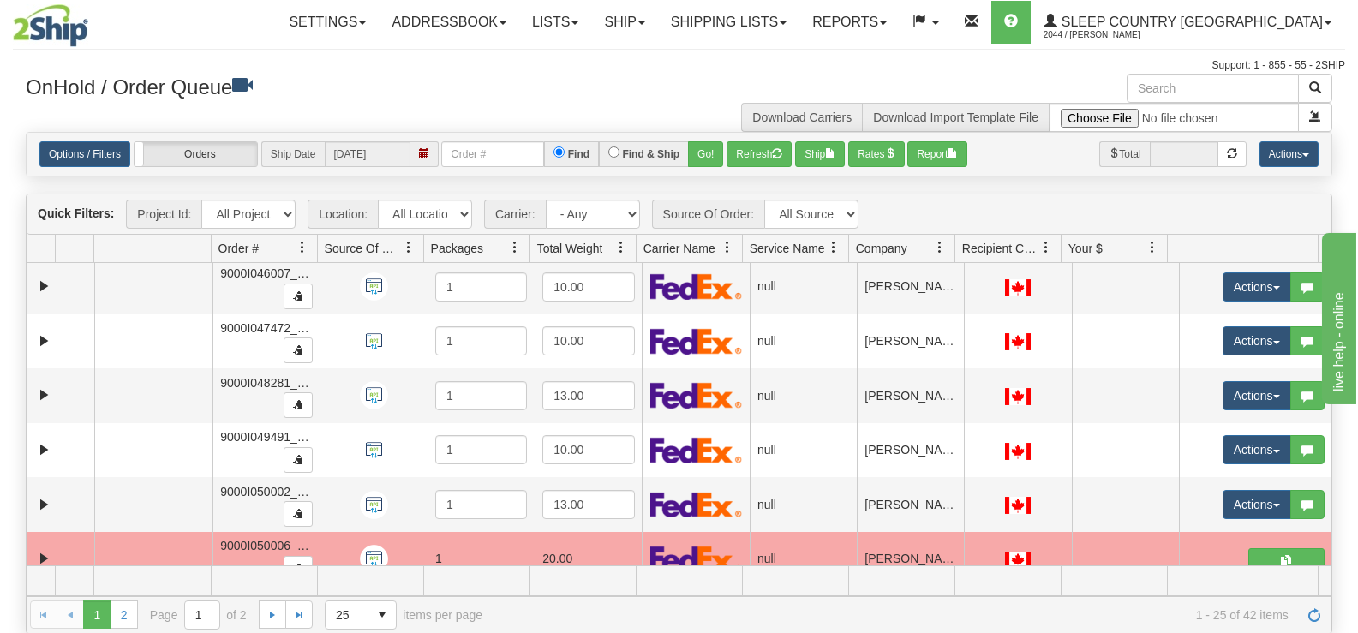
drag, startPoint x: 1333, startPoint y: 438, endPoint x: 1333, endPoint y: 420, distance: 18.0
click at [1333, 420] on div "Is equal to Is not equal to Contains Does not contains CAD USD EUR ZAR RON ANG …" at bounding box center [679, 382] width 1332 height 501
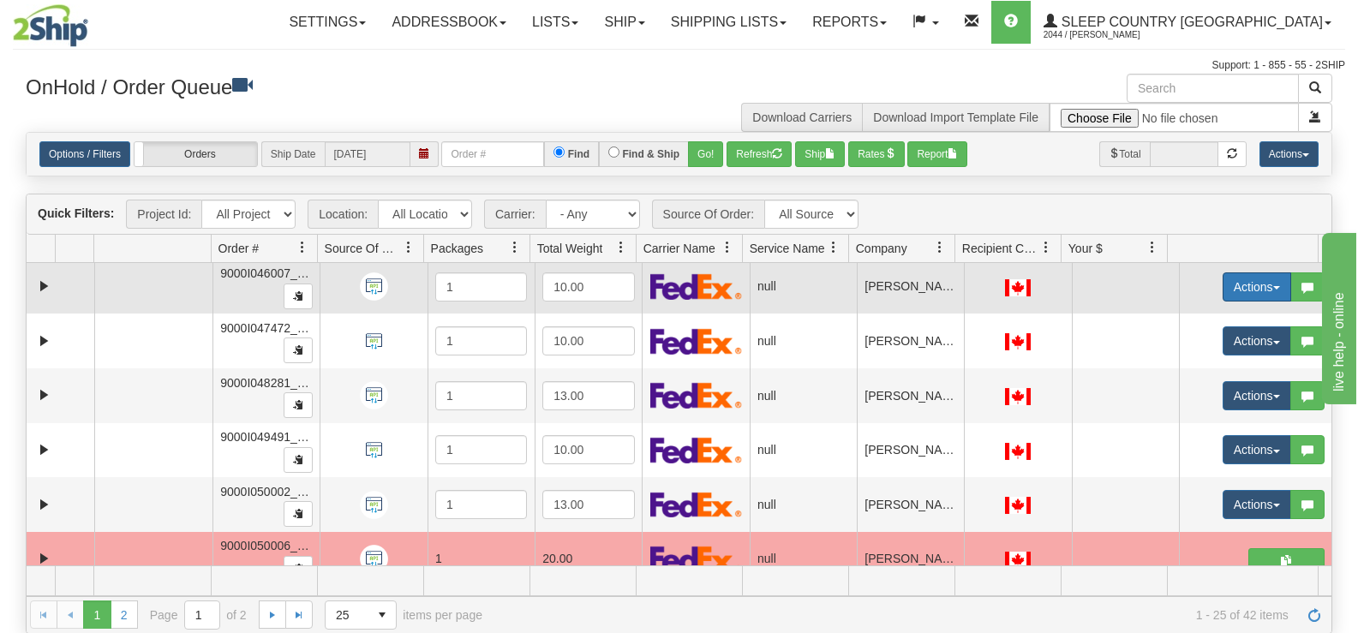
click at [1243, 278] on button "Actions" at bounding box center [1257, 286] width 69 height 29
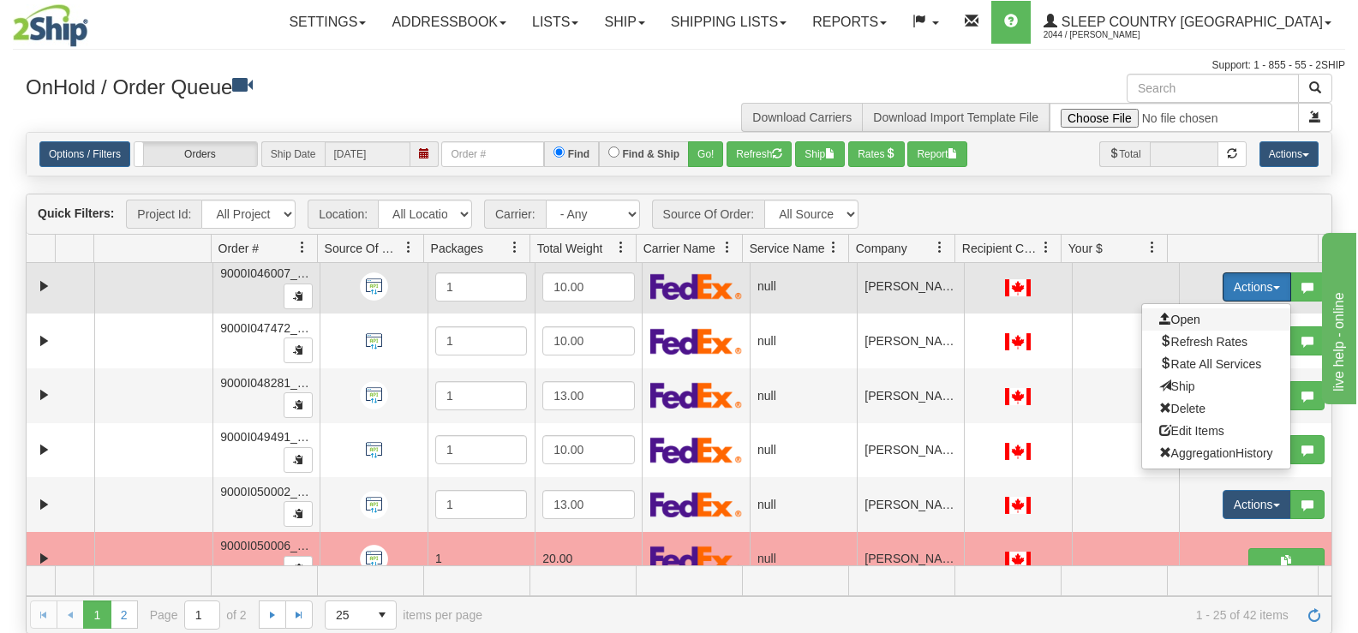
click at [1184, 321] on span "Open" at bounding box center [1179, 320] width 41 height 14
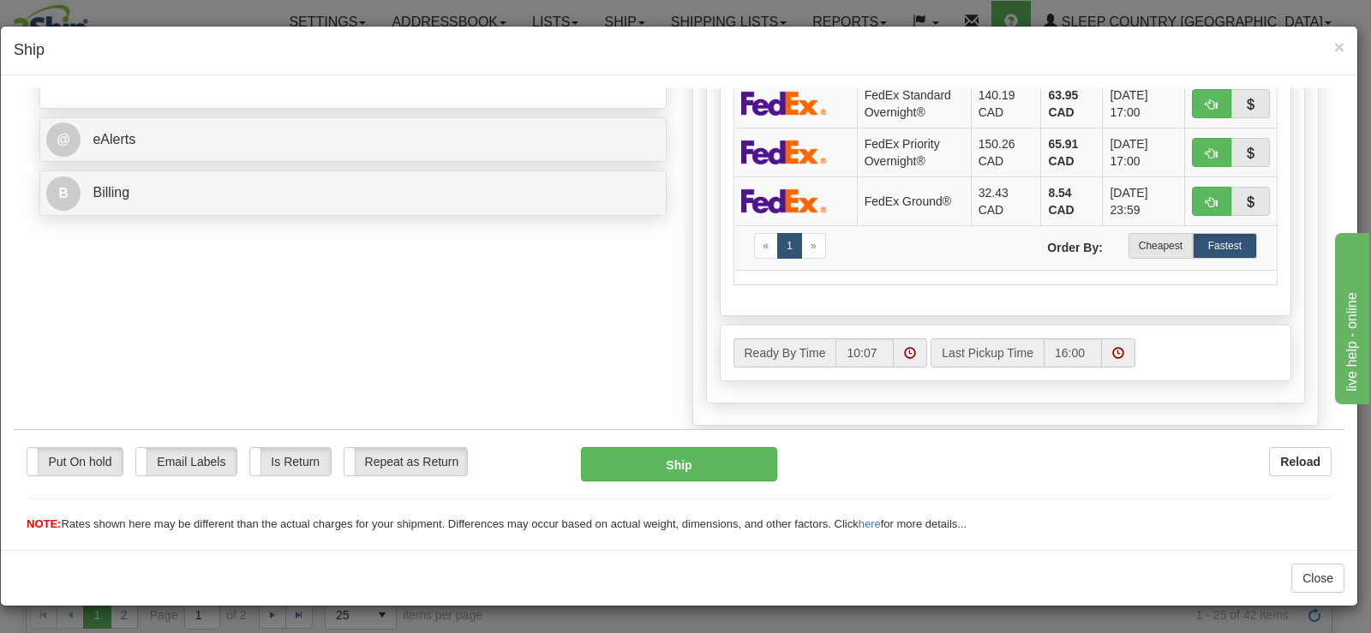
scroll to position [685, 0]
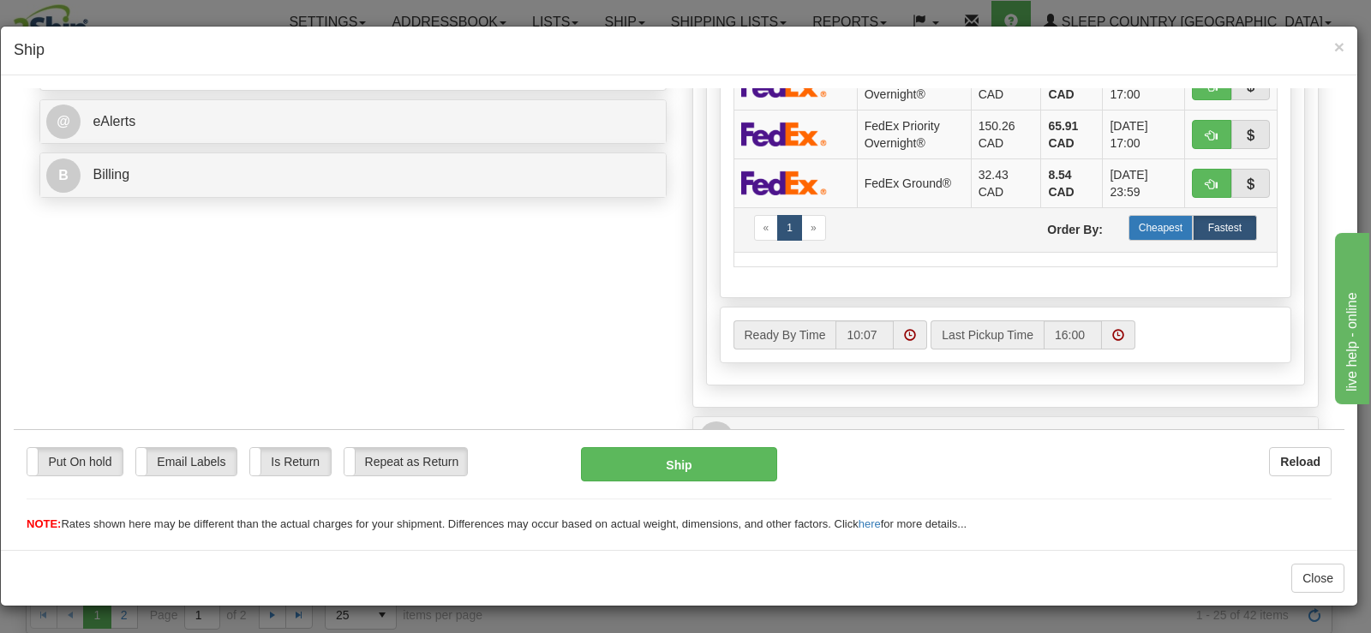
click at [1150, 235] on label "Cheapest" at bounding box center [1160, 227] width 64 height 26
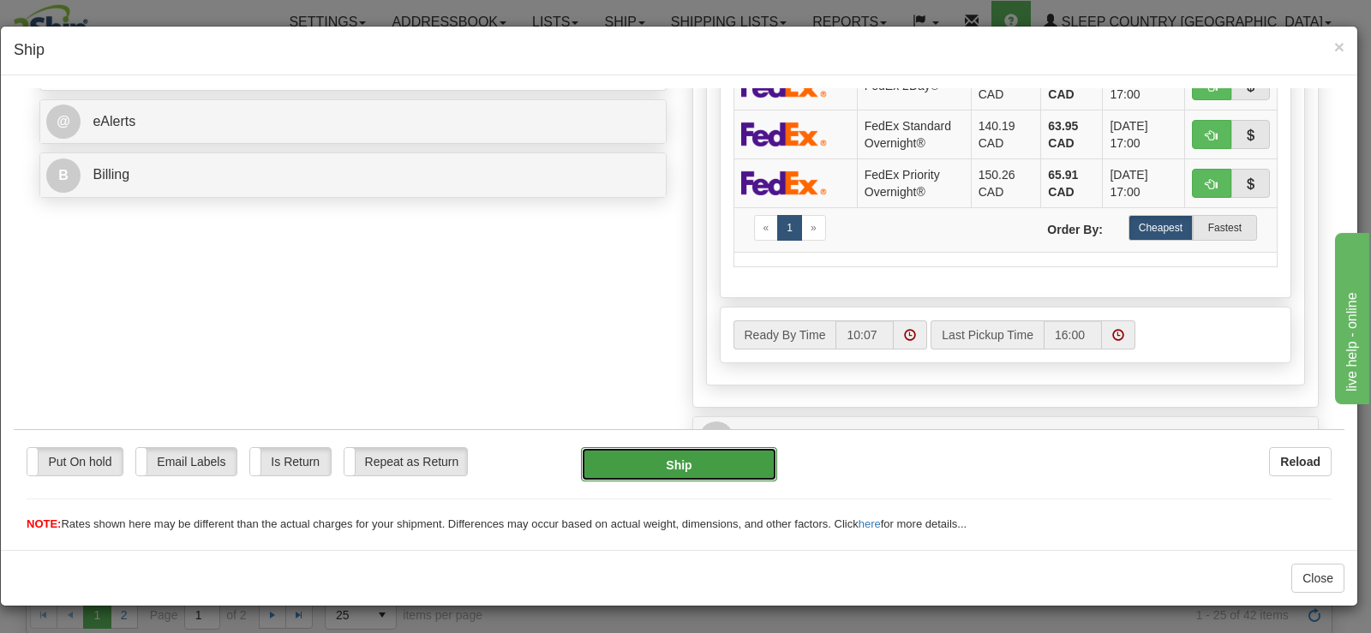
click at [699, 469] on button "Ship" at bounding box center [679, 463] width 196 height 34
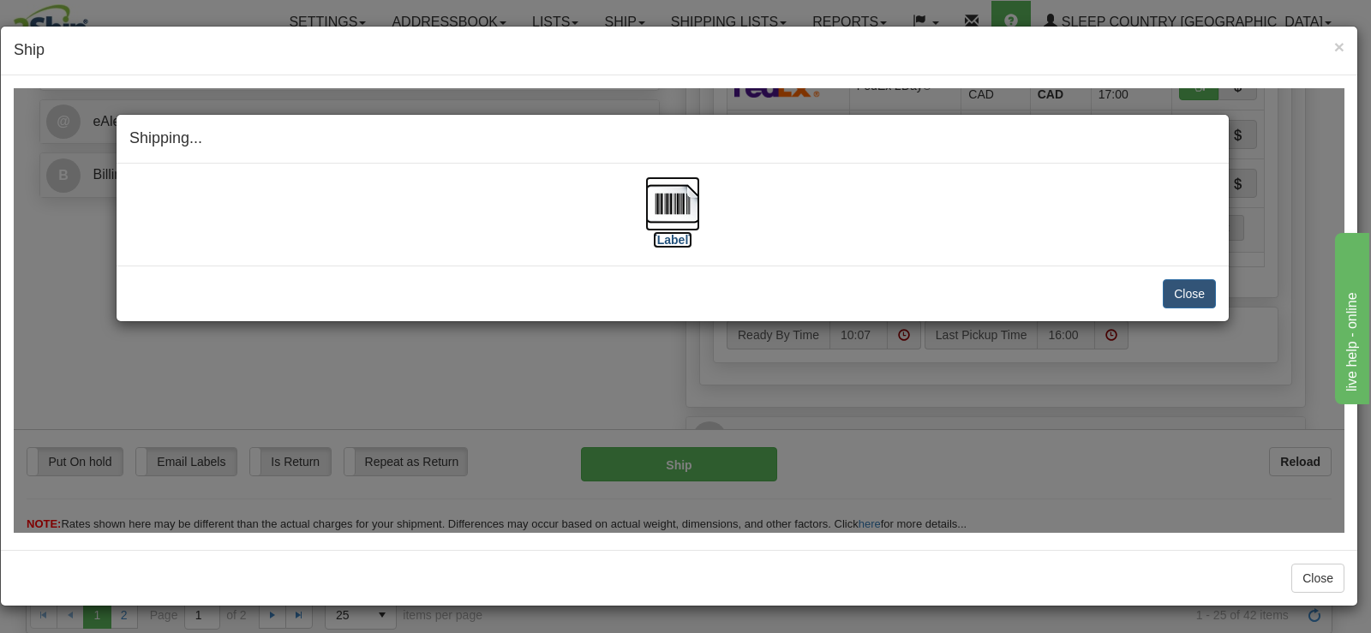
click at [685, 209] on img at bounding box center [672, 203] width 55 height 55
click at [1183, 296] on button "Close" at bounding box center [1189, 292] width 53 height 29
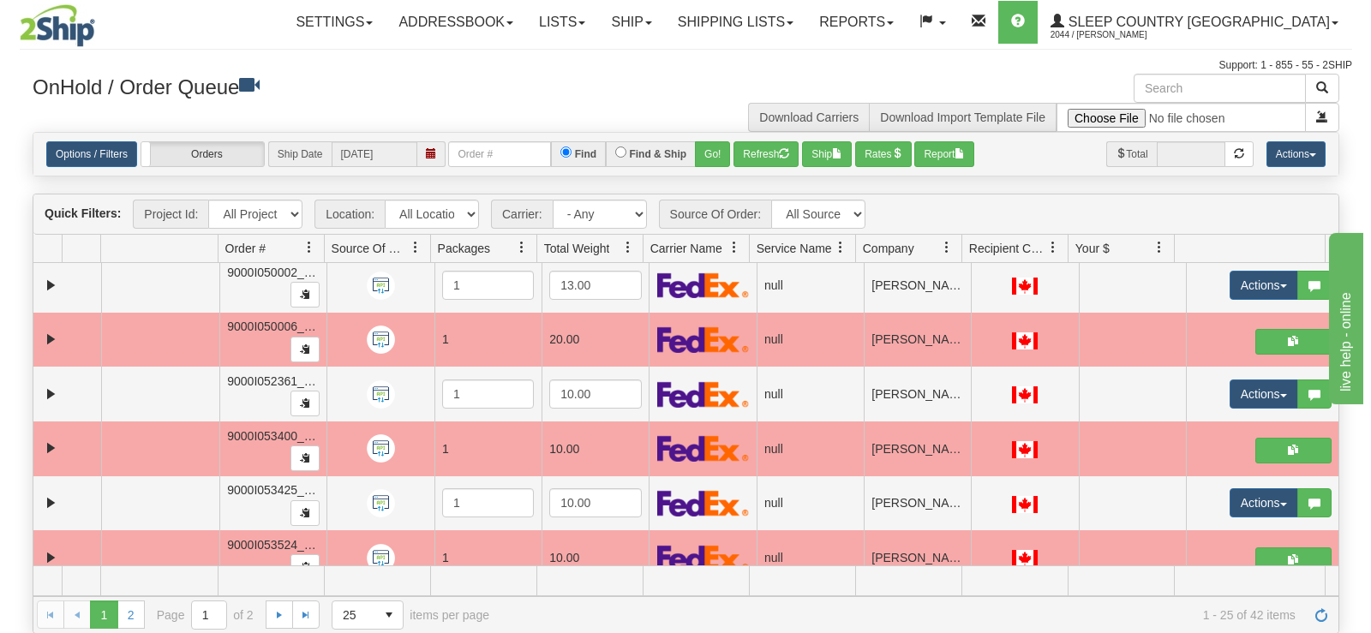
scroll to position [974, 0]
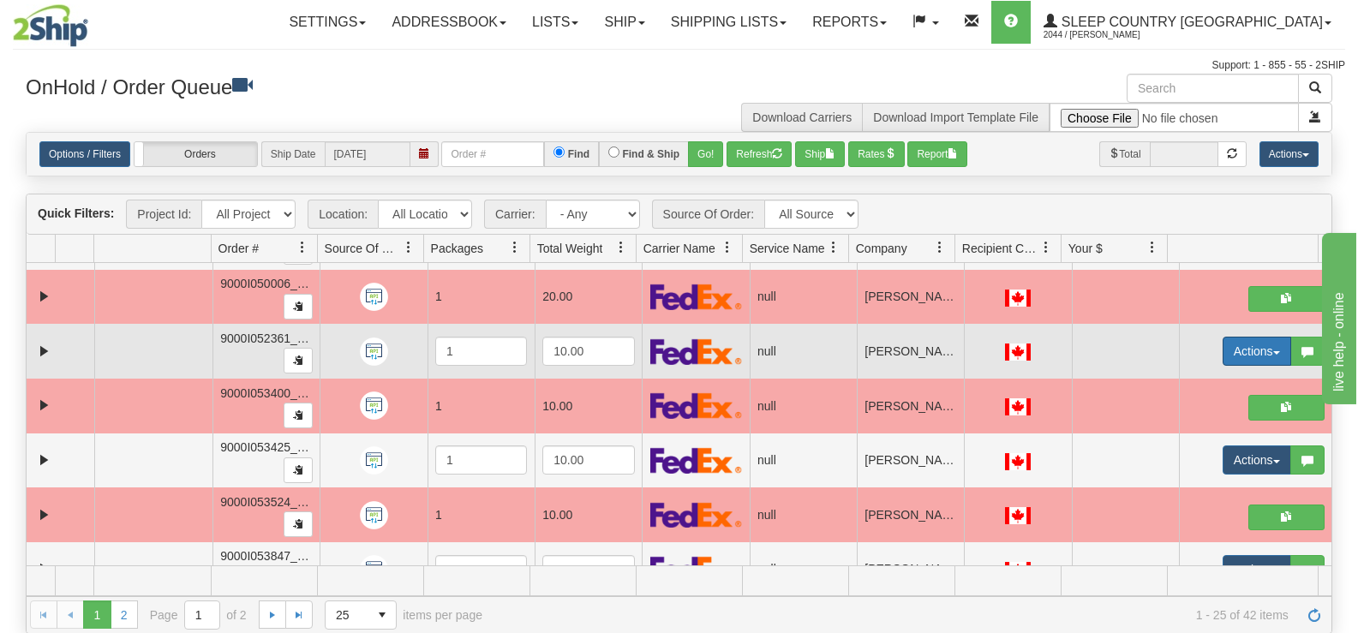
click at [1273, 351] on span "button" at bounding box center [1276, 352] width 7 height 3
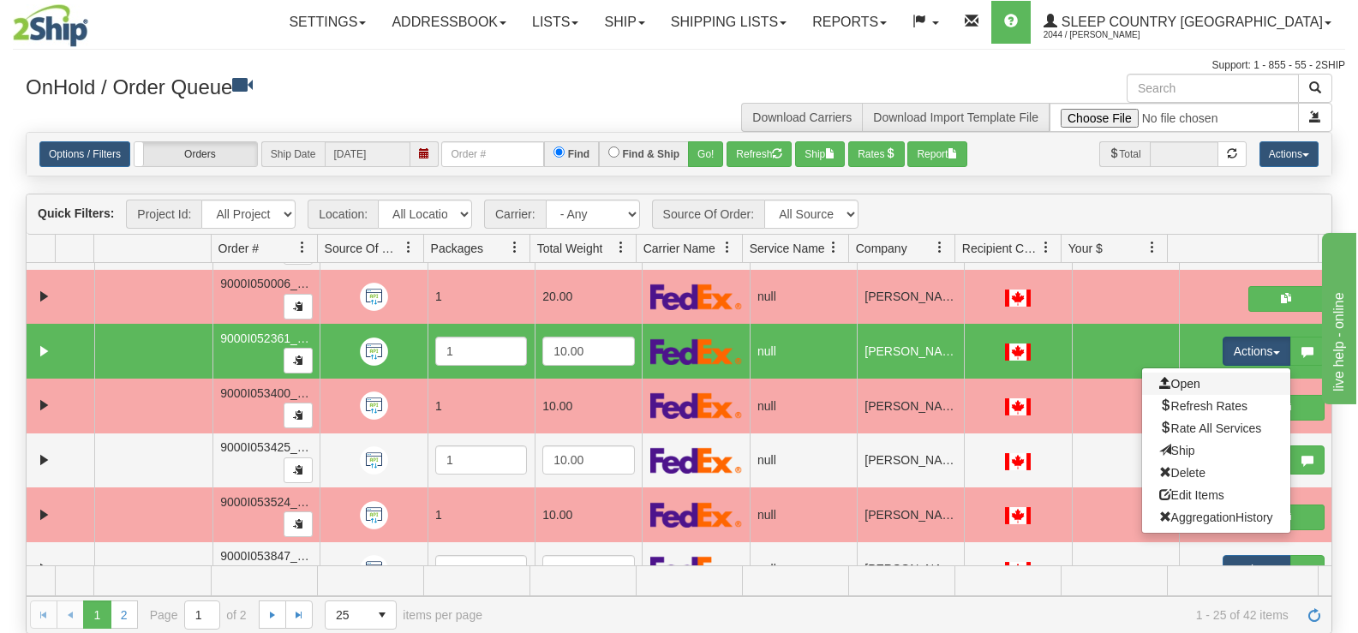
click at [1205, 377] on link "Open" at bounding box center [1216, 384] width 148 height 22
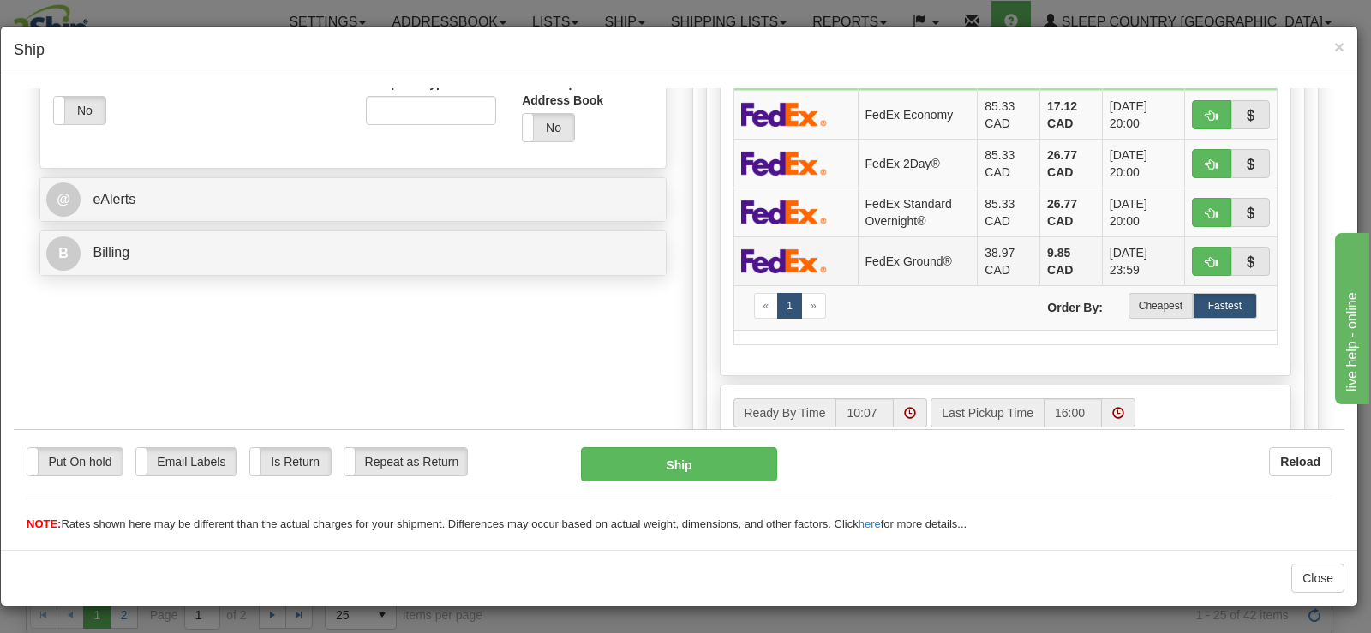
scroll to position [600, 0]
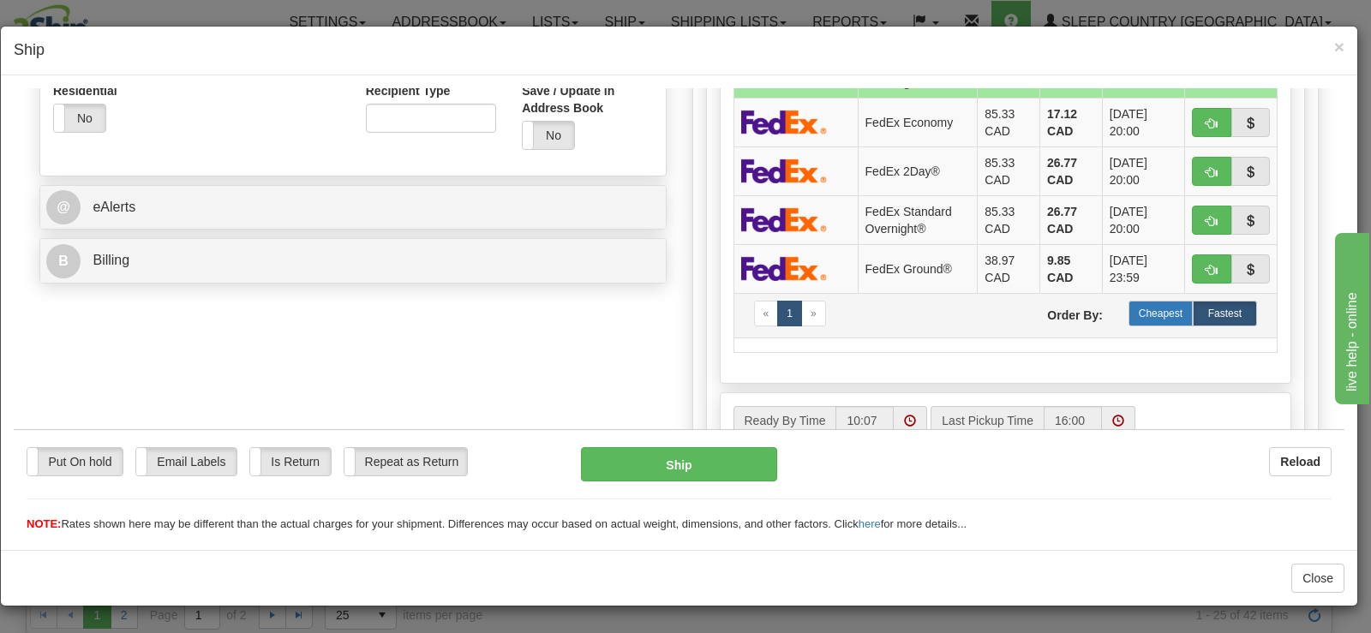
click at [1135, 312] on label "Cheapest" at bounding box center [1160, 313] width 64 height 26
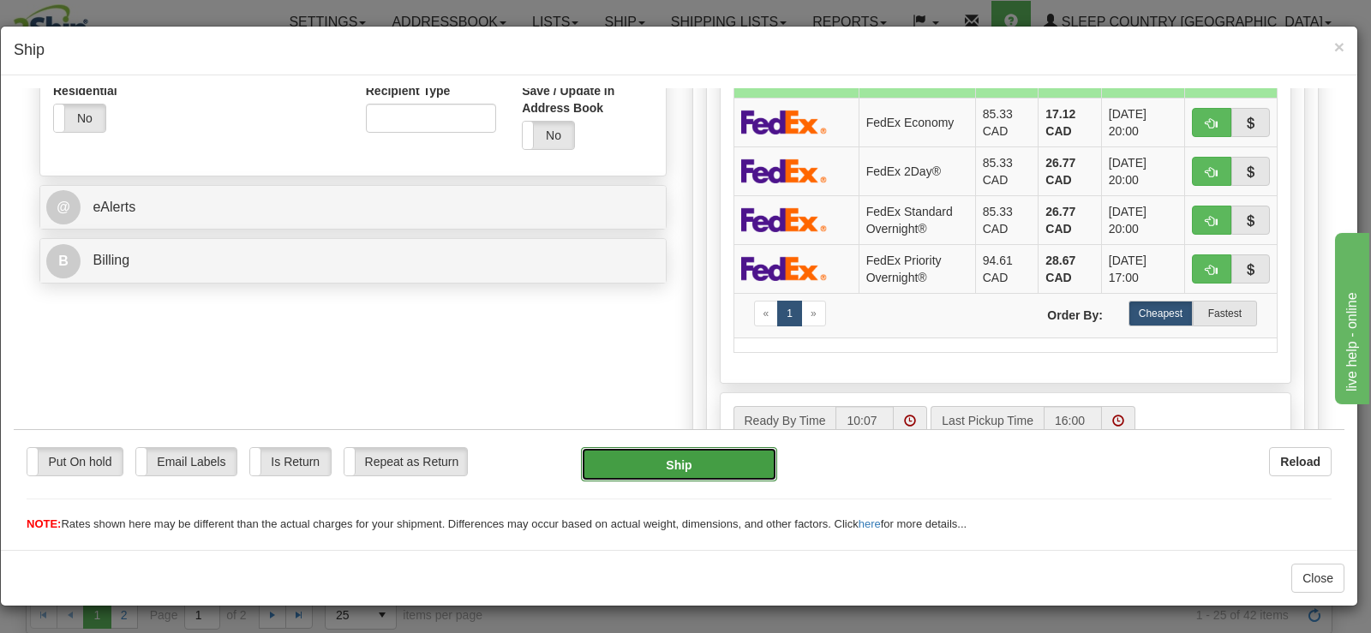
click at [608, 461] on button "Ship" at bounding box center [679, 463] width 196 height 34
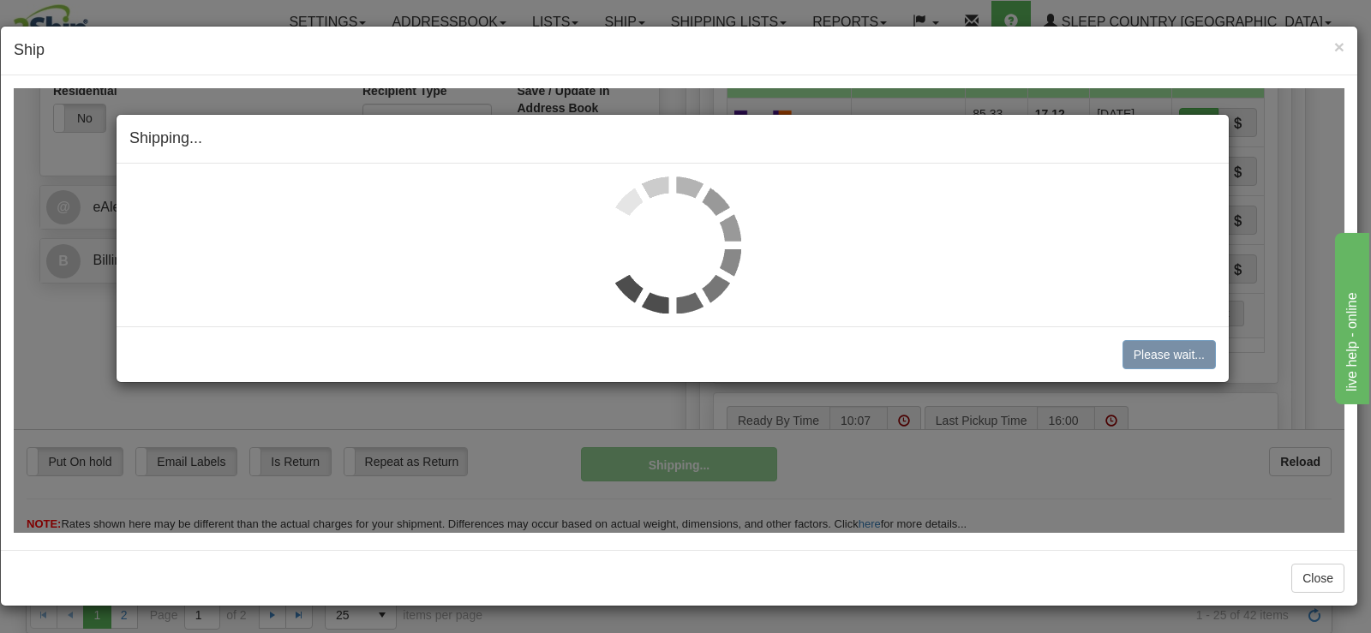
click at [682, 214] on img at bounding box center [672, 244] width 137 height 137
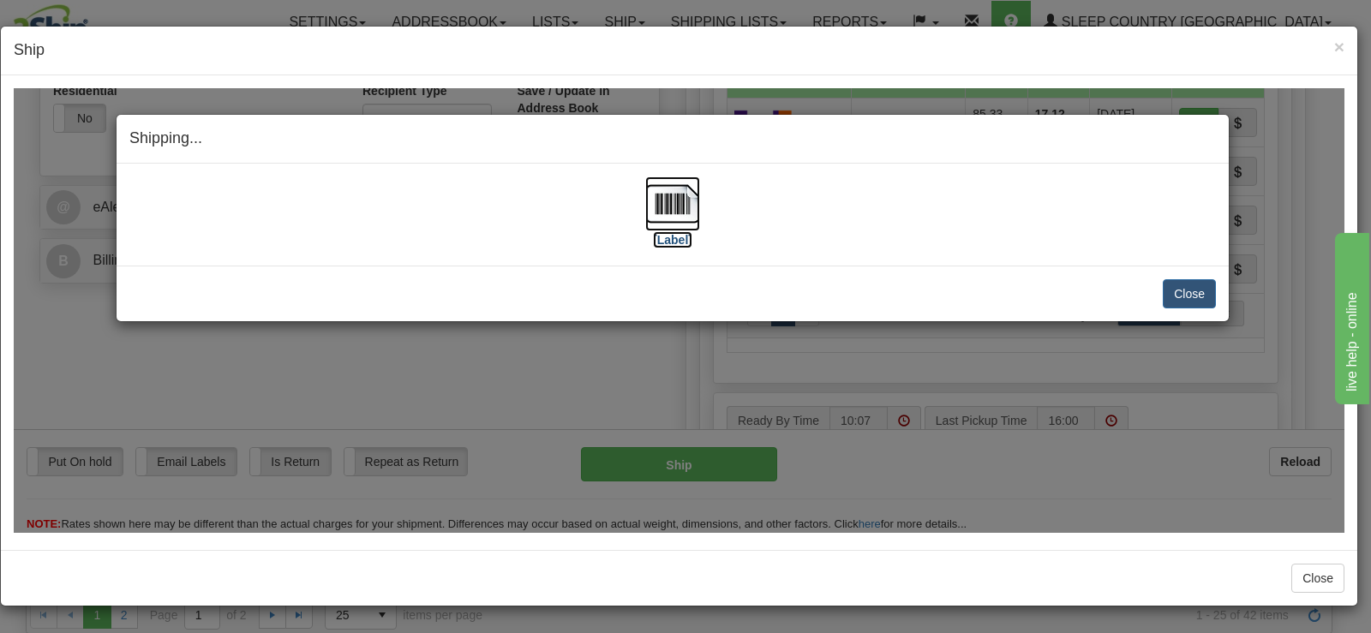
click at [682, 214] on img at bounding box center [672, 203] width 55 height 55
click at [1187, 285] on button "Close" at bounding box center [1189, 292] width 53 height 29
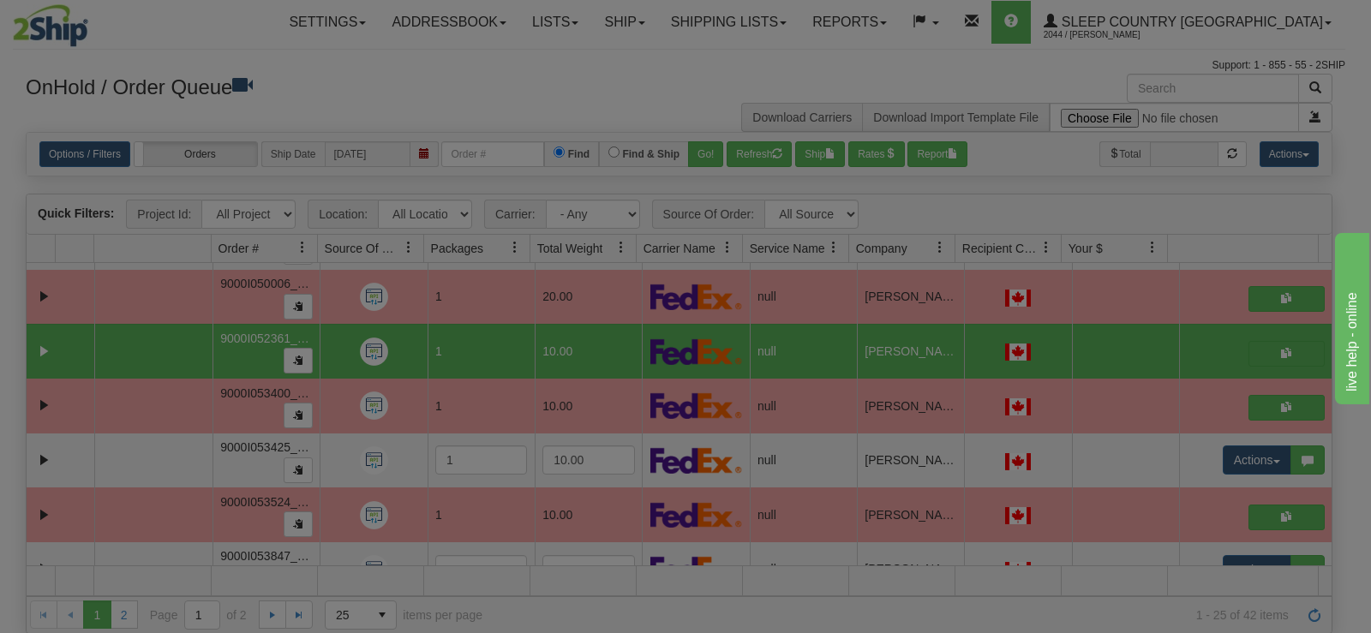
scroll to position [0, 0]
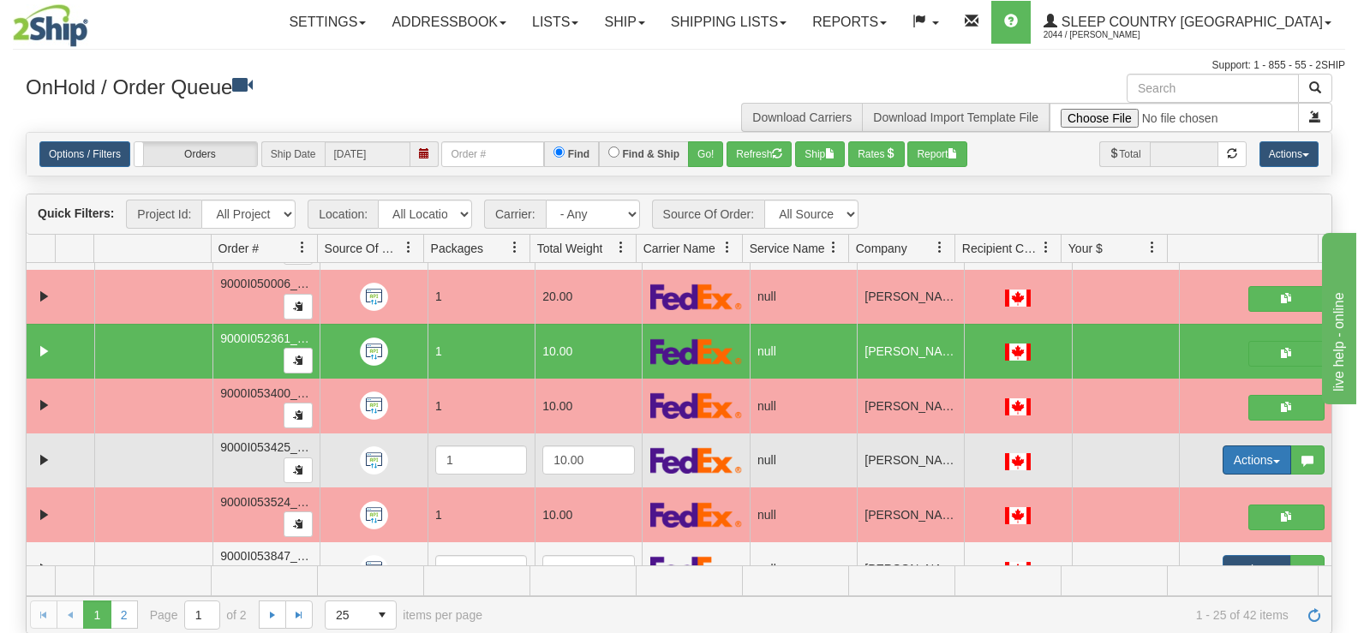
click at [1246, 453] on button "Actions" at bounding box center [1257, 460] width 69 height 29
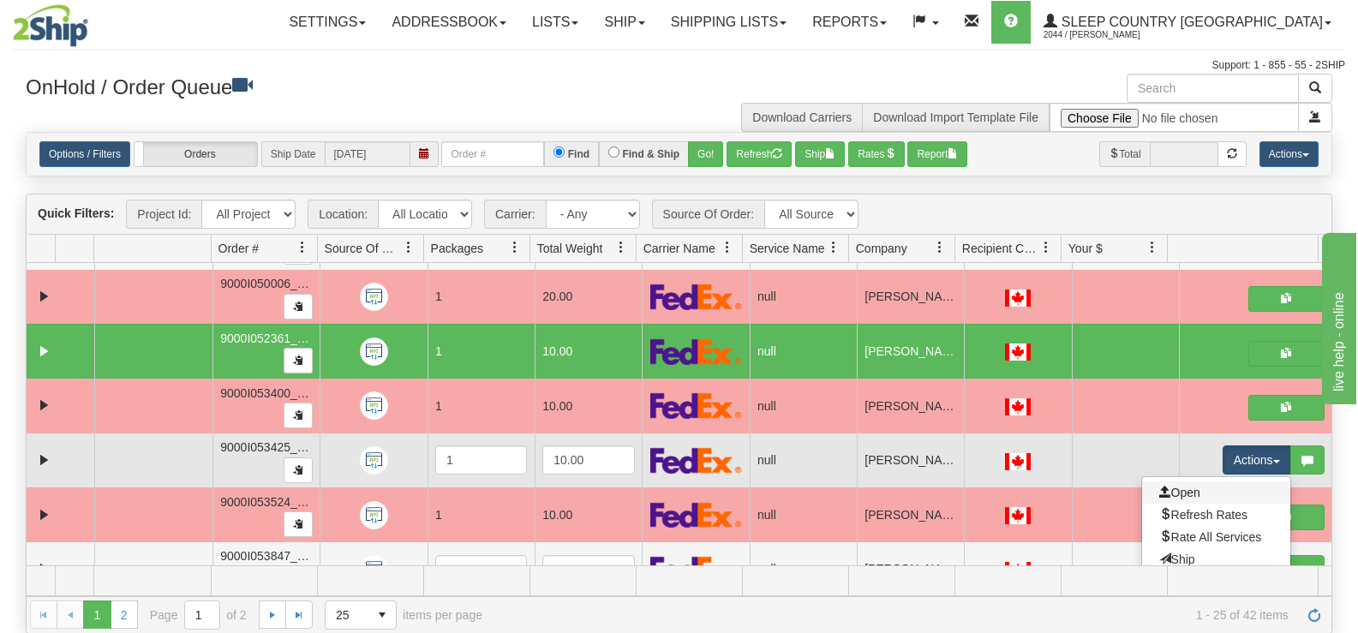
click at [1185, 484] on link "Open" at bounding box center [1216, 493] width 148 height 22
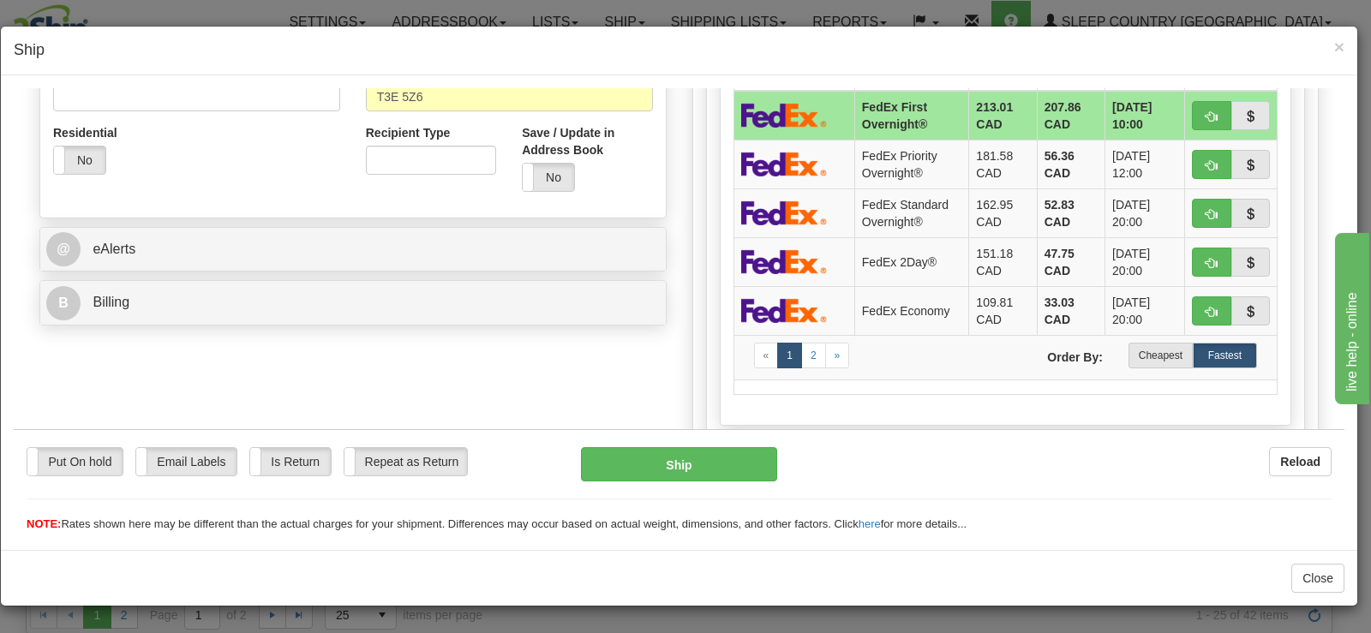
scroll to position [600, 0]
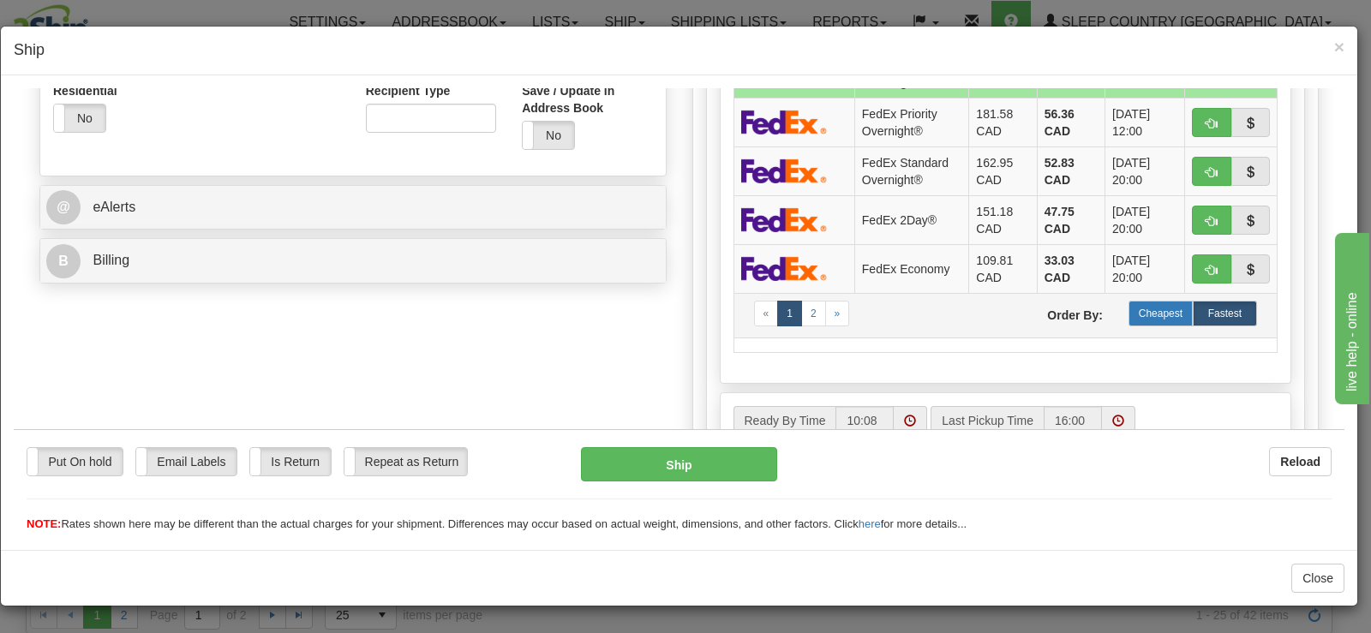
click at [1152, 308] on label "Cheapest" at bounding box center [1160, 313] width 64 height 26
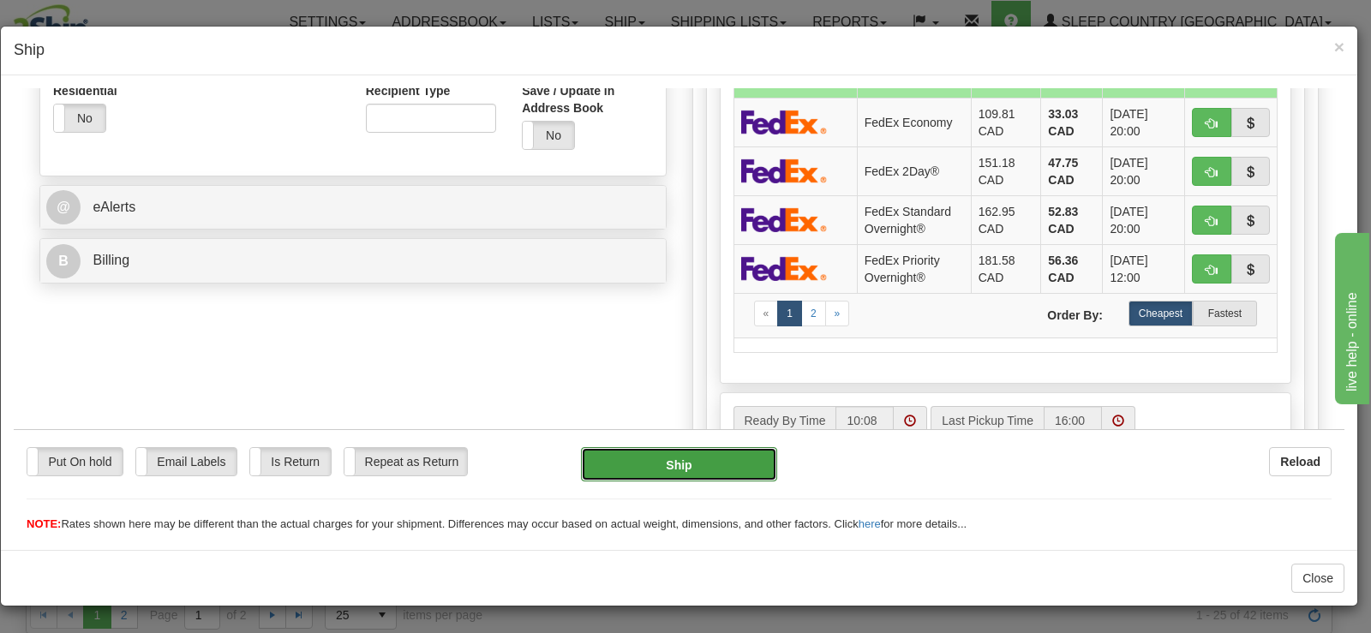
click at [721, 466] on button "Ship" at bounding box center [679, 463] width 196 height 34
type input "92"
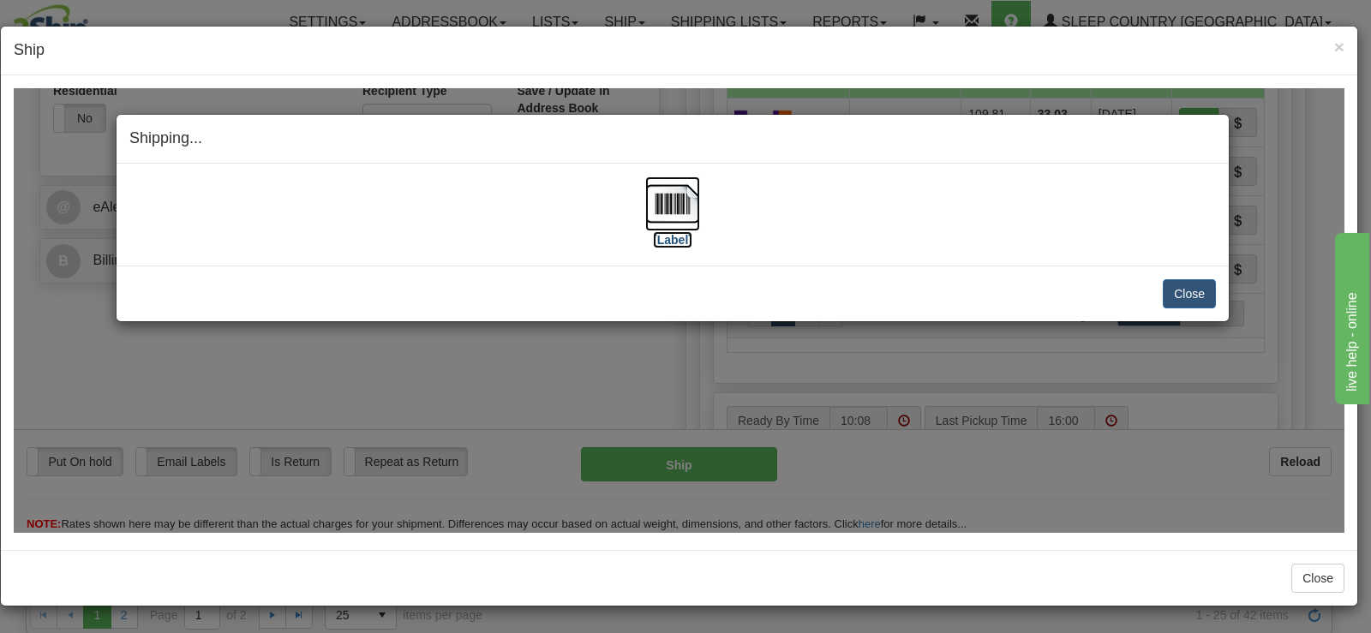
click at [649, 212] on img at bounding box center [672, 203] width 55 height 55
click at [1190, 296] on button "Close" at bounding box center [1189, 292] width 53 height 29
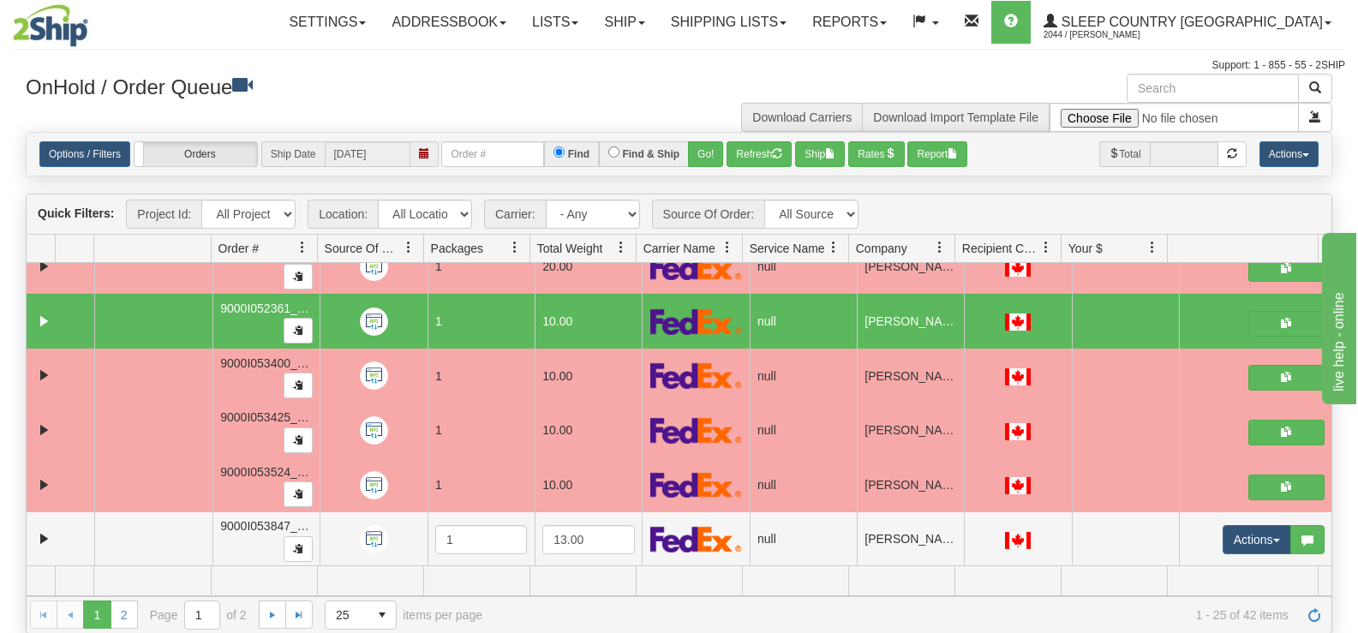
scroll to position [1060, 0]
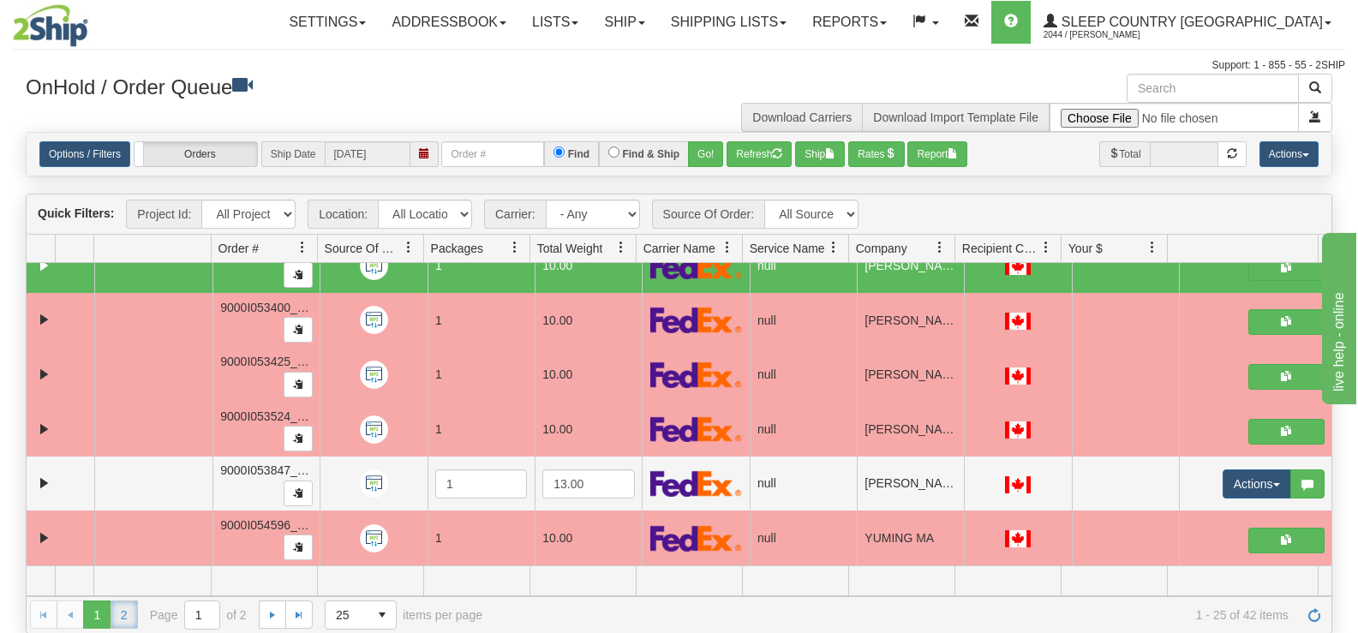
click at [120, 619] on link "2" at bounding box center [124, 614] width 27 height 27
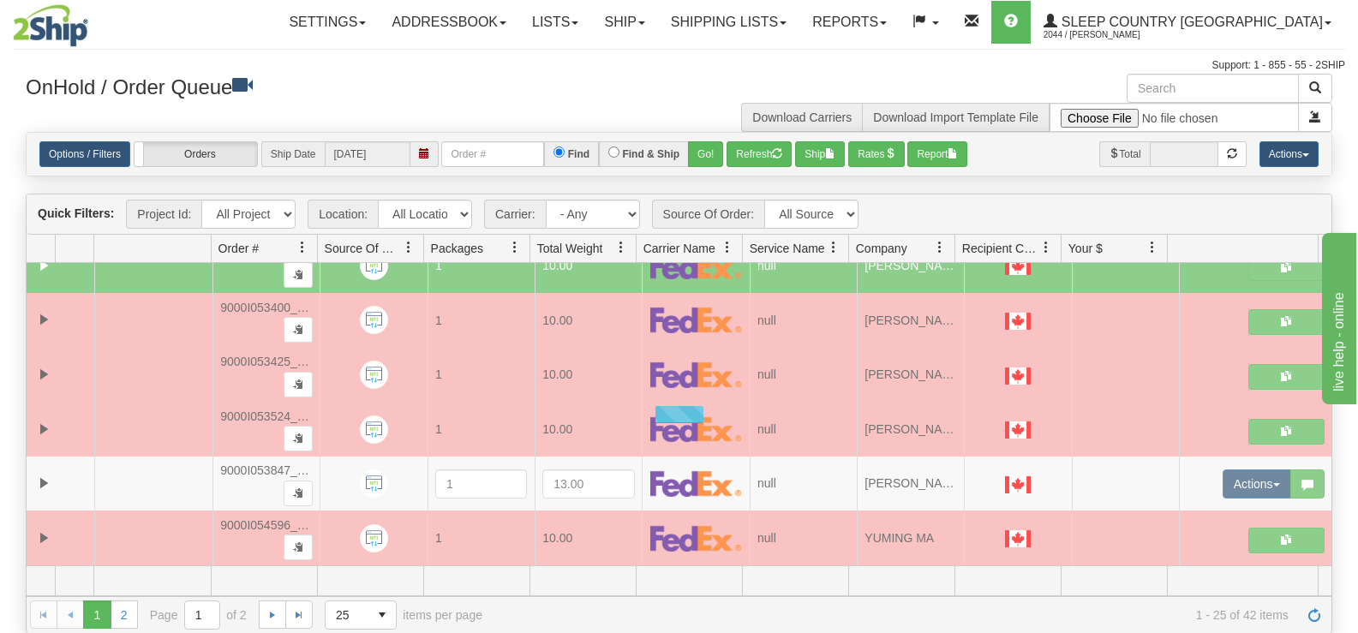
scroll to position [188, 0]
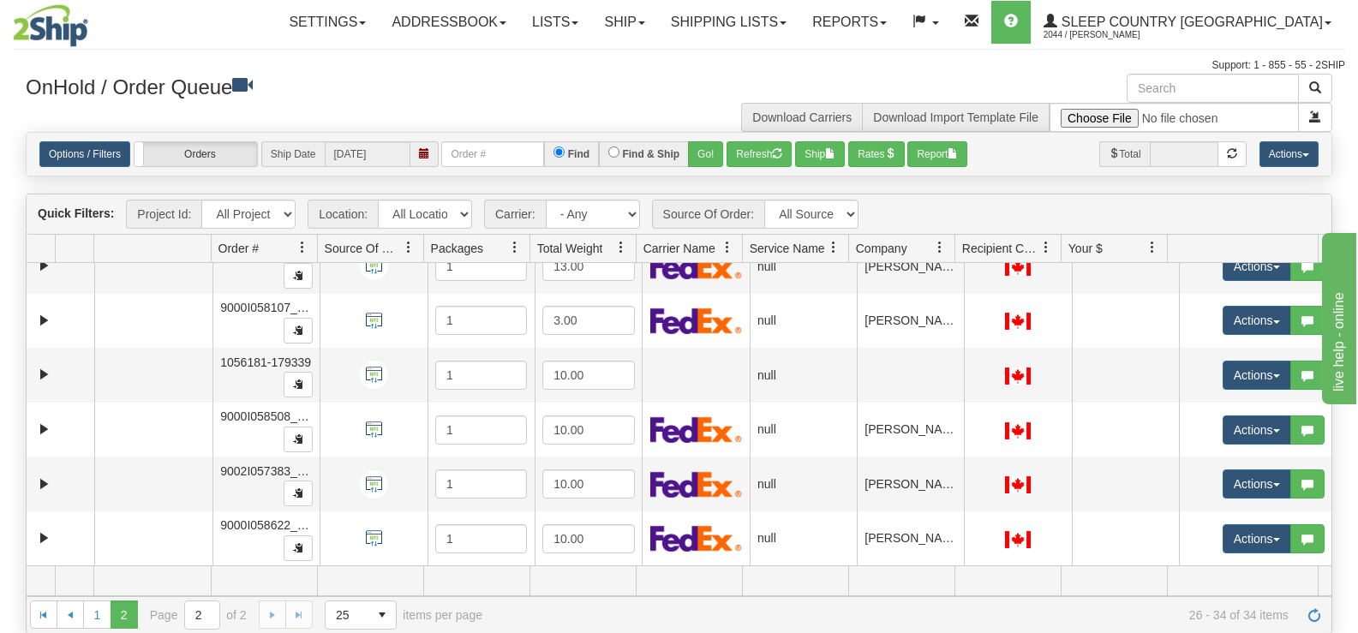
drag, startPoint x: 1331, startPoint y: 494, endPoint x: 1331, endPoint y: 470, distance: 24.0
click at [1331, 470] on div "Quick Filters: Project Id: All Projects Location: All Locations JASZ Carrier: -…" at bounding box center [679, 414] width 1307 height 440
click at [105, 624] on link "1" at bounding box center [96, 614] width 27 height 27
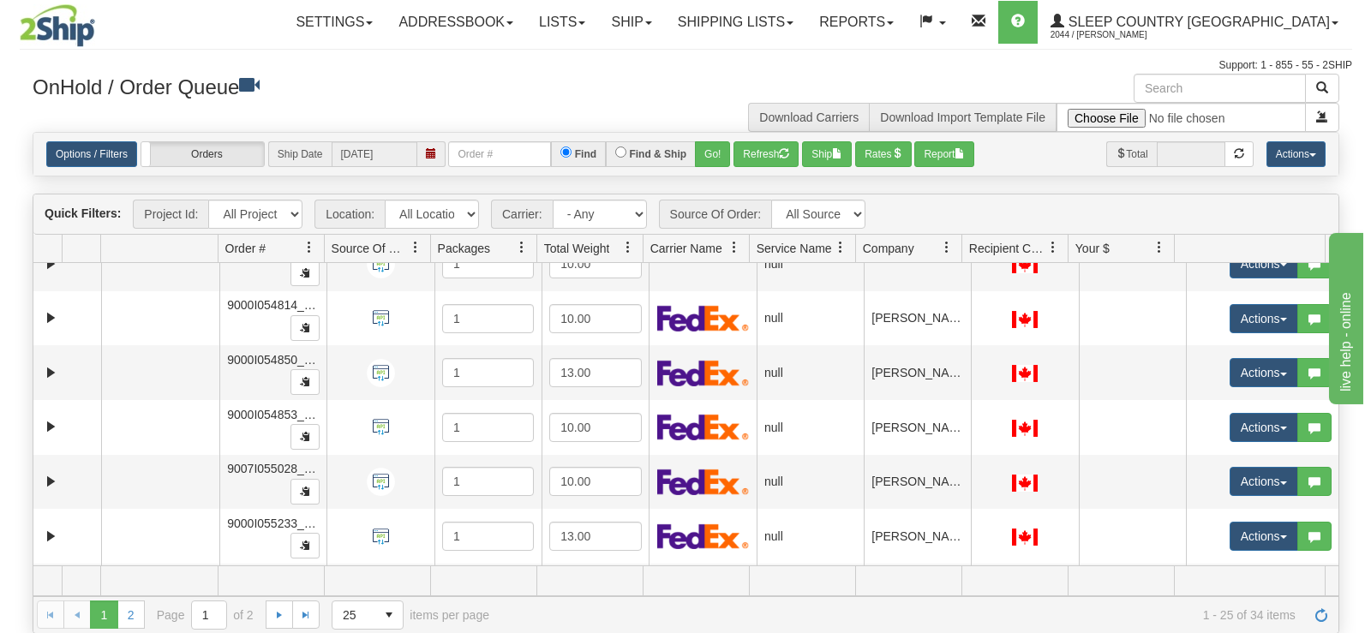
scroll to position [987, 0]
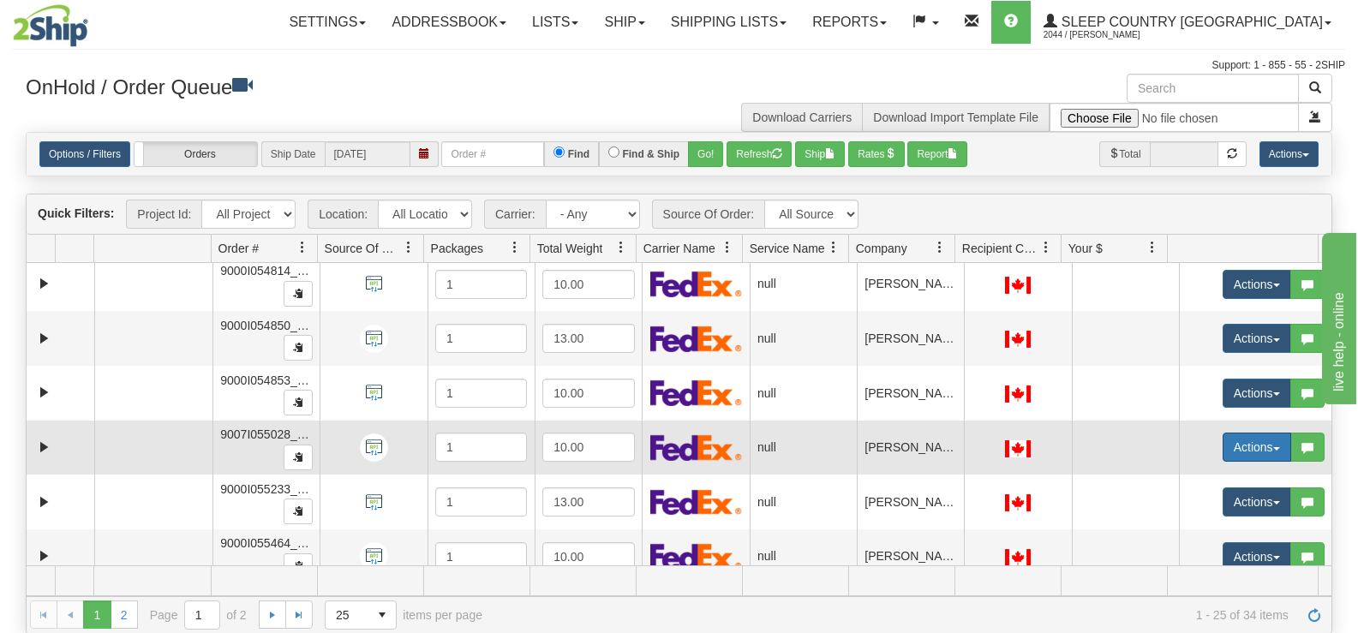
click at [1255, 457] on button "Actions" at bounding box center [1257, 447] width 69 height 29
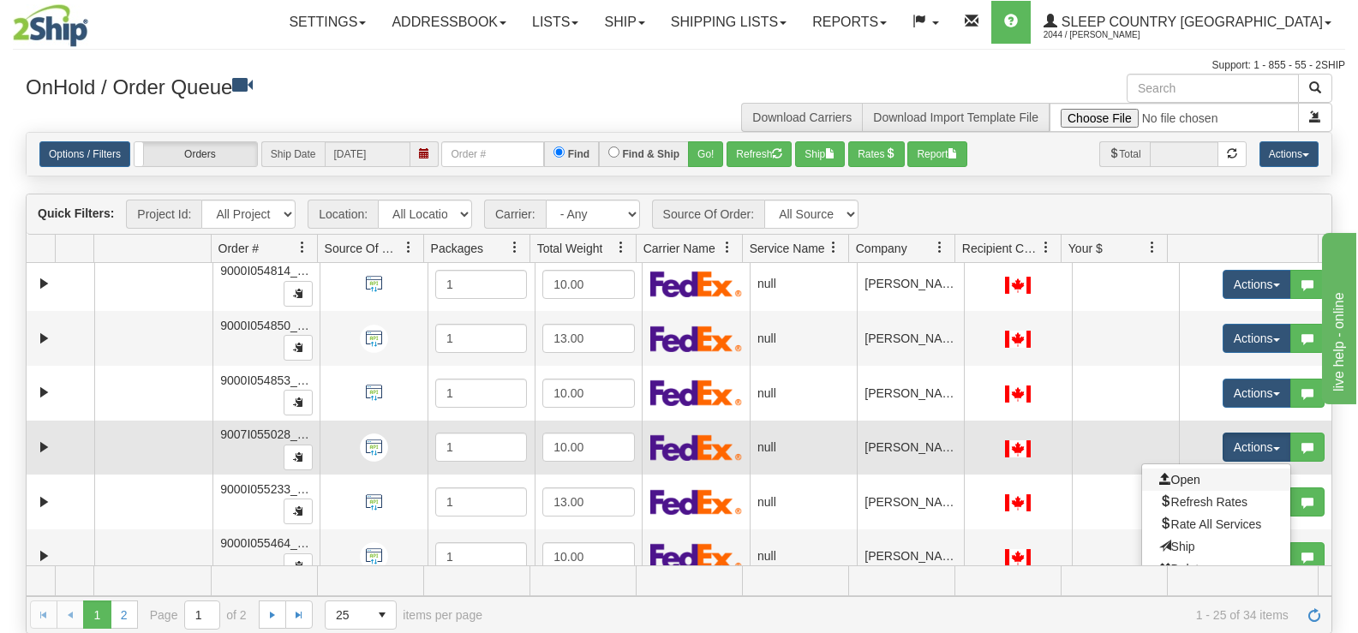
click at [1194, 482] on link "Open" at bounding box center [1216, 480] width 148 height 22
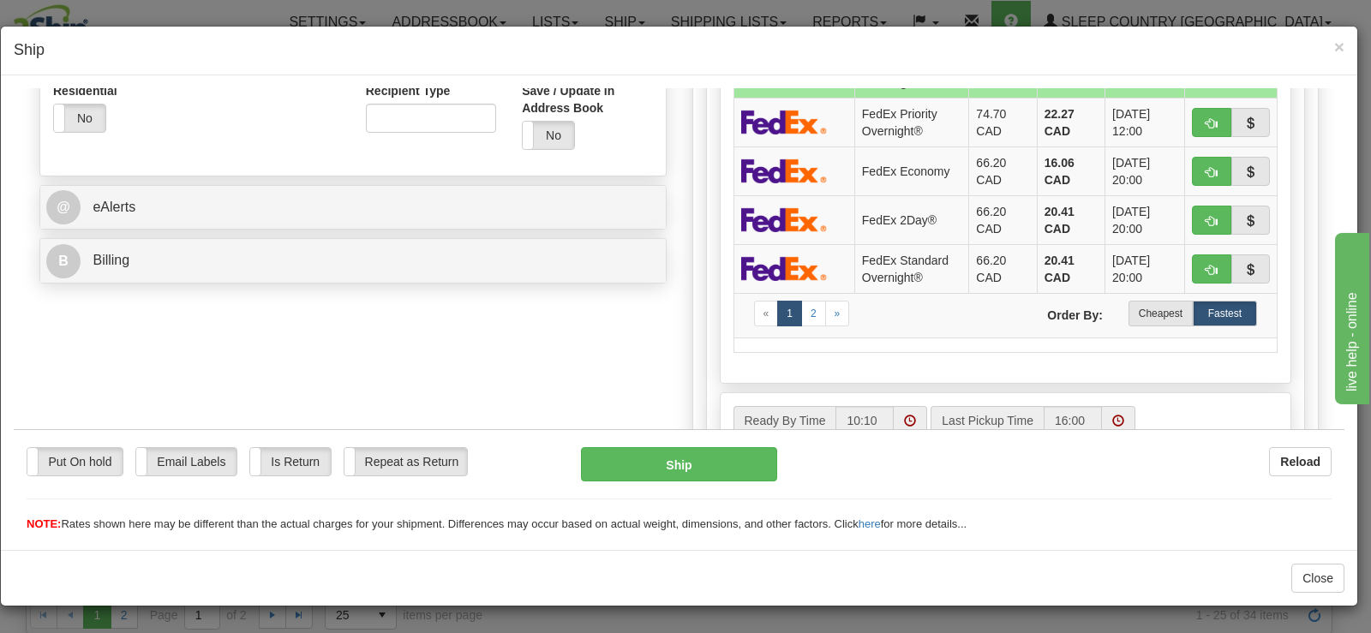
scroll to position [685, 0]
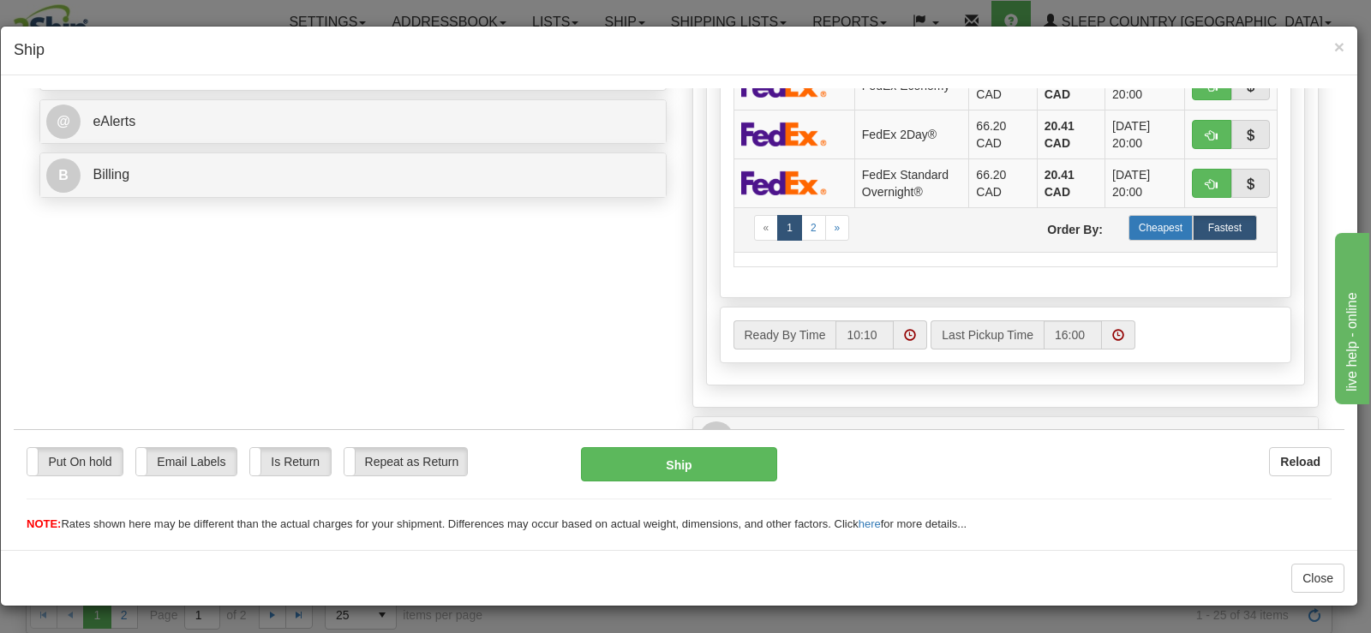
click at [1171, 232] on label "Cheapest" at bounding box center [1160, 227] width 64 height 26
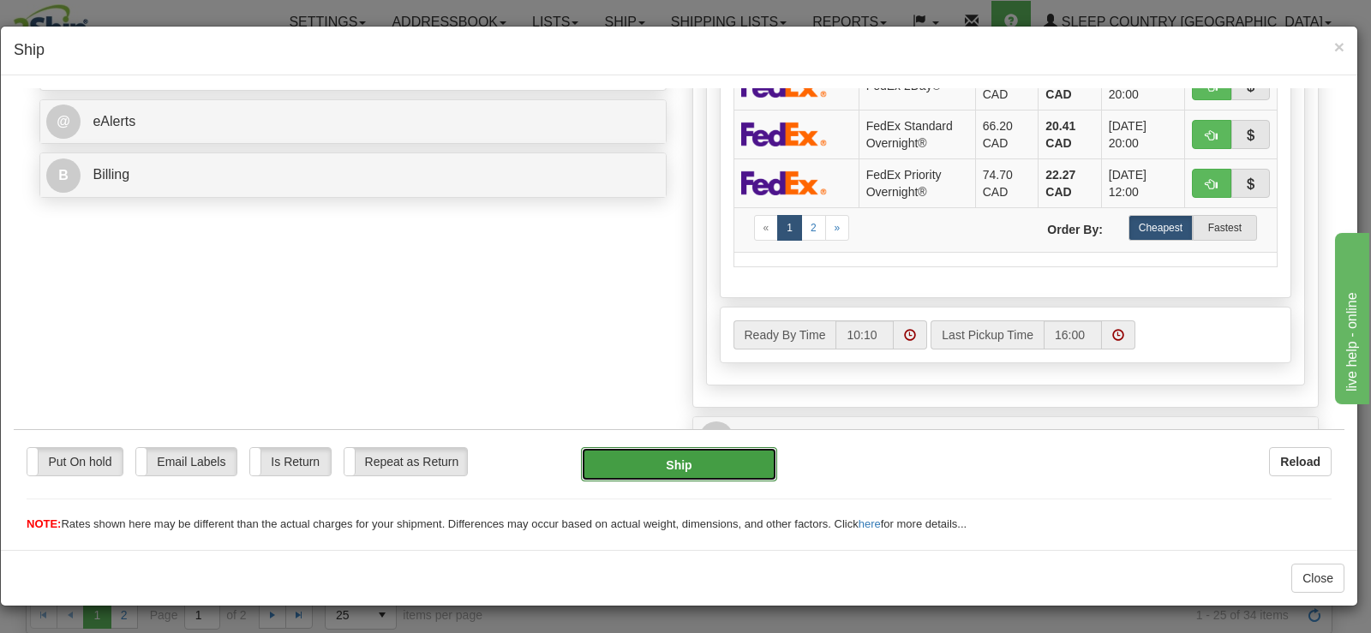
click at [619, 468] on button "Ship" at bounding box center [679, 463] width 196 height 34
type input "92"
click at [710, 467] on button "Ship" at bounding box center [679, 463] width 196 height 34
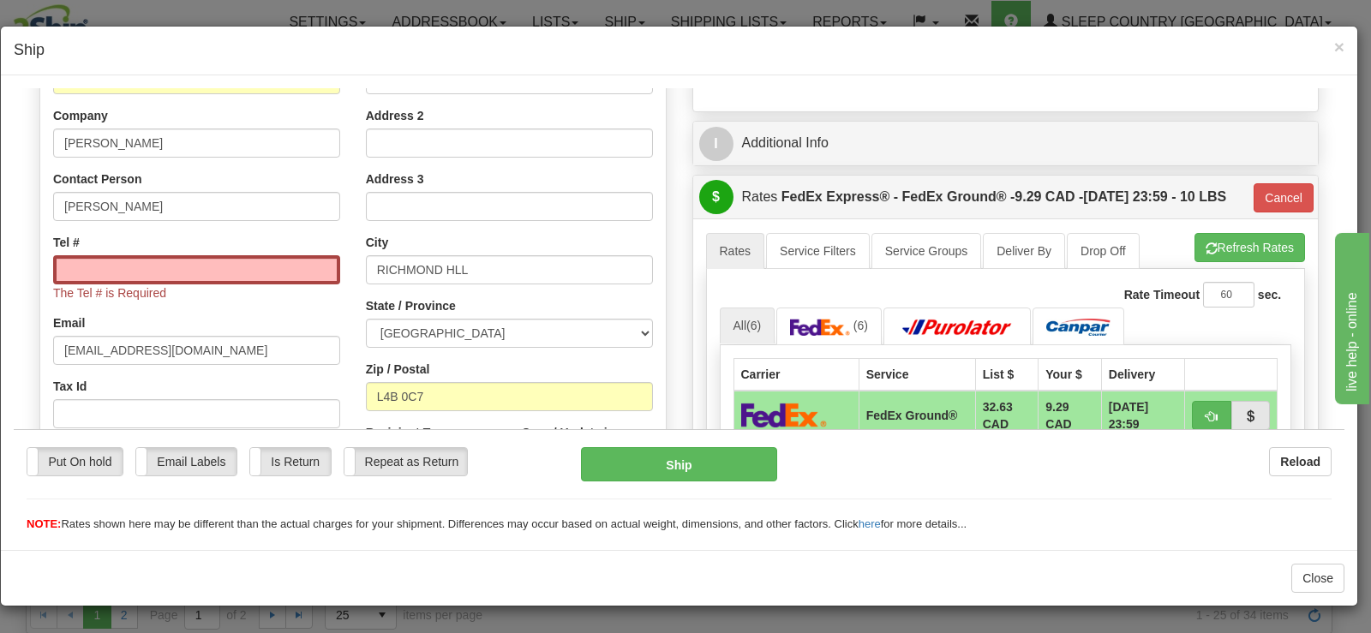
scroll to position [257, 0]
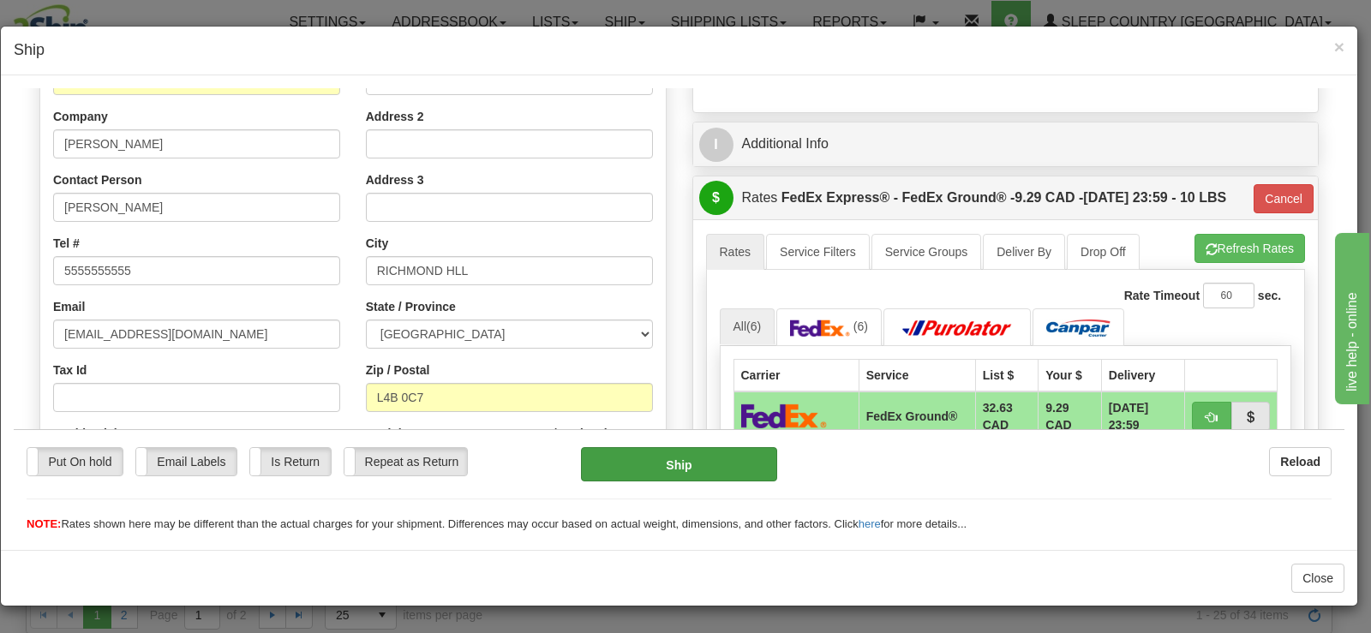
type input "5555555555"
click at [700, 464] on button "Ship" at bounding box center [679, 463] width 196 height 34
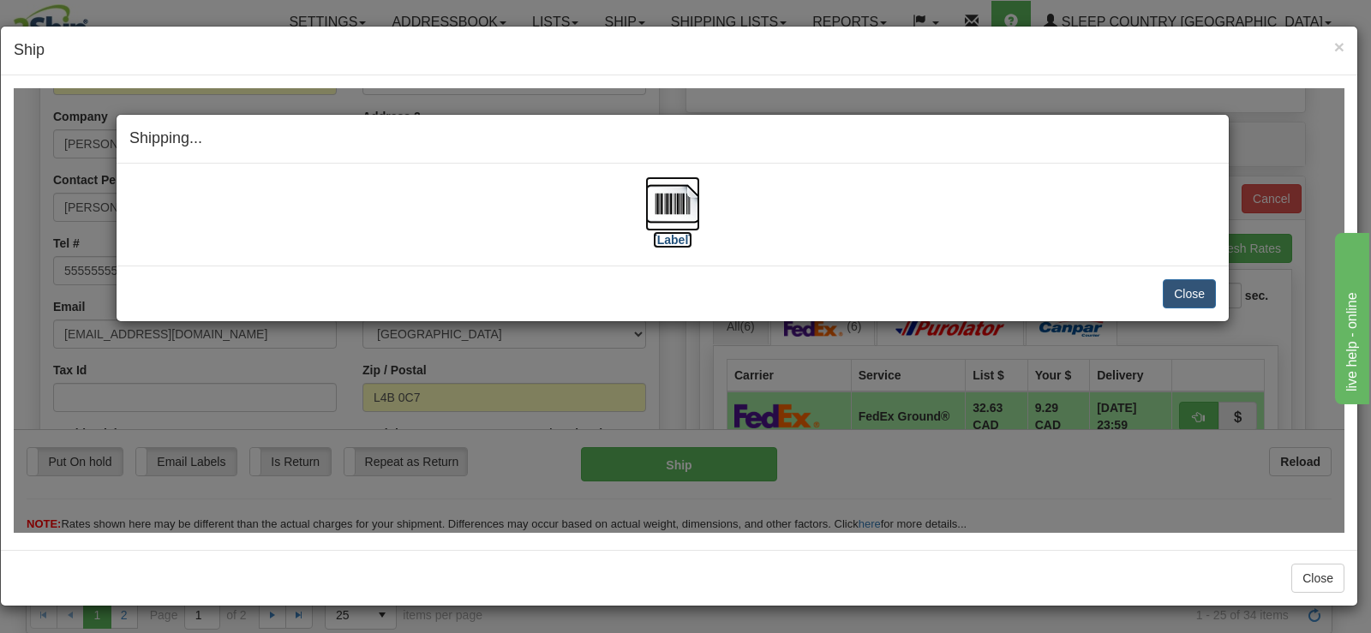
click at [658, 188] on img at bounding box center [672, 203] width 55 height 55
click at [1191, 303] on button "Close" at bounding box center [1189, 292] width 53 height 29
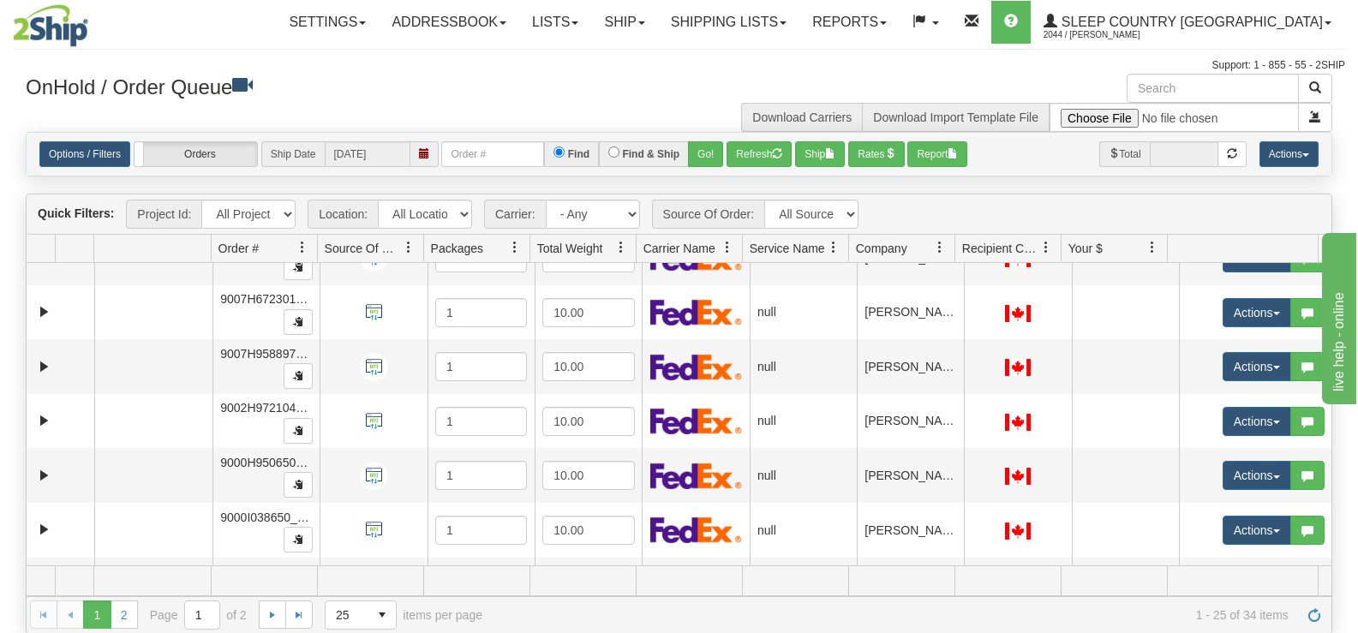
scroll to position [206, 0]
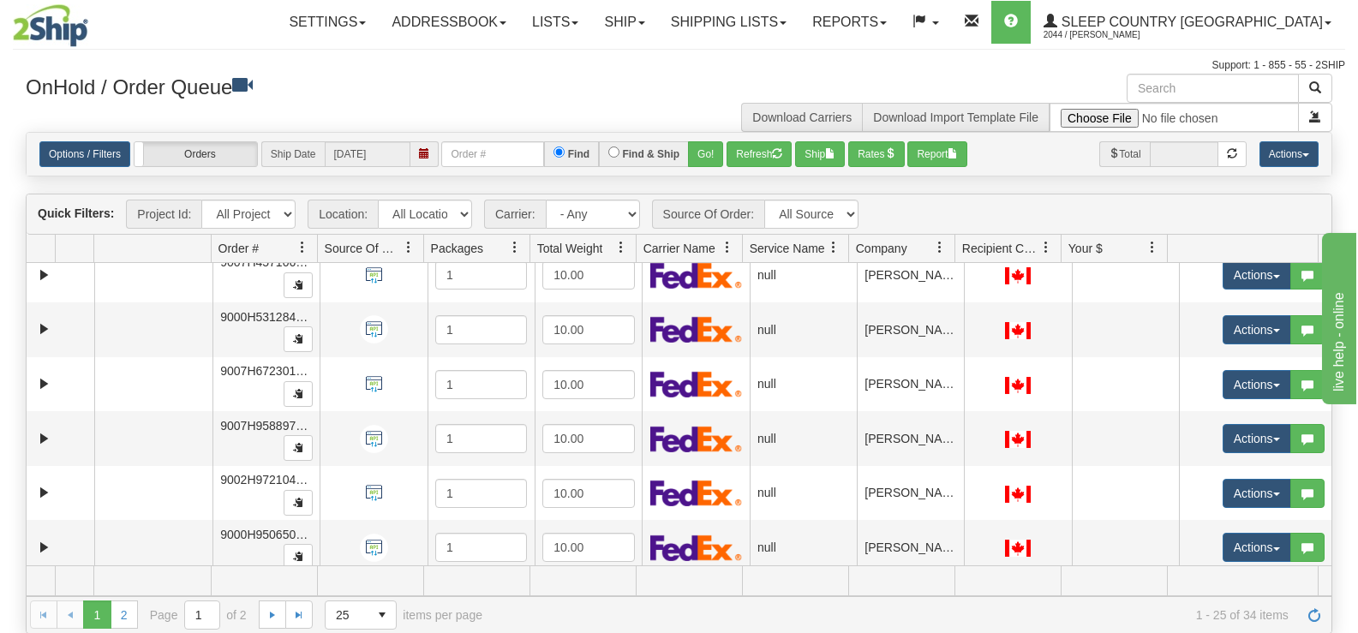
drag, startPoint x: 1327, startPoint y: 497, endPoint x: 65, endPoint y: 8, distance: 1353.5
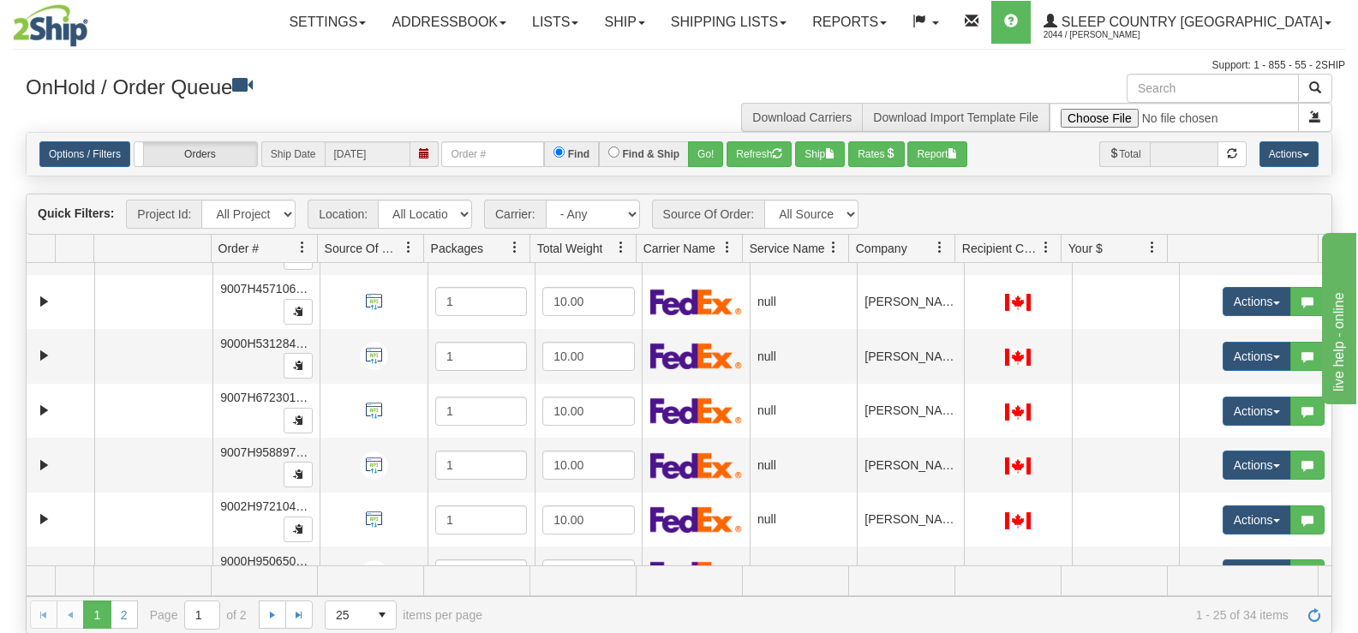
drag, startPoint x: 1393, startPoint y: 410, endPoint x: 1420, endPoint y: 410, distance: 26.6
click at [119, 618] on link "2" at bounding box center [124, 614] width 27 height 27
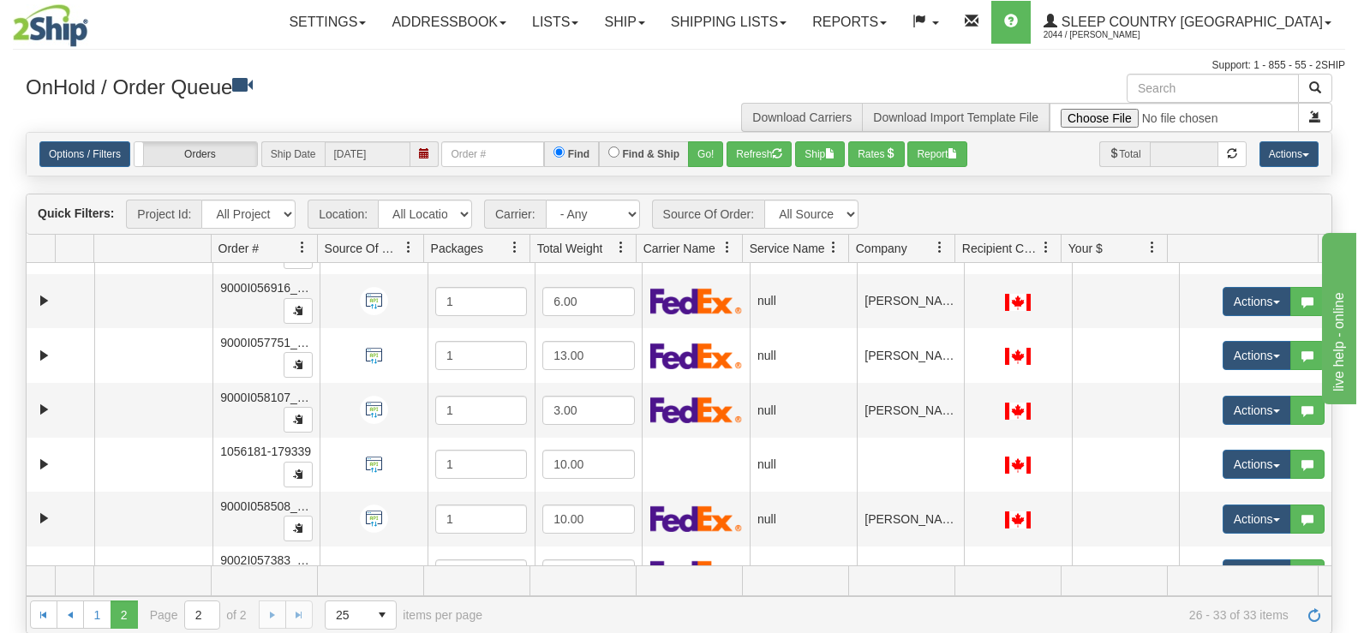
scroll to position [0, 0]
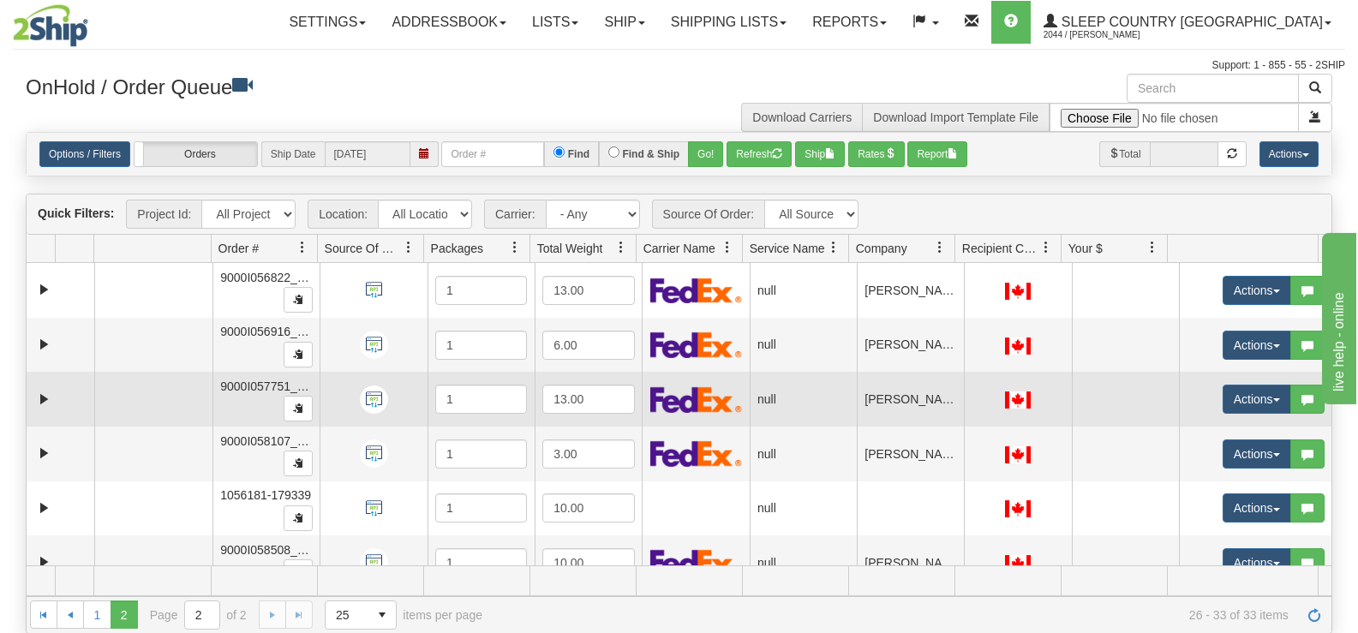
click at [1317, 382] on td "Actions Open Refresh Rates Rate All Services Ship Delete Edit Items Aggregation…" at bounding box center [1255, 399] width 153 height 55
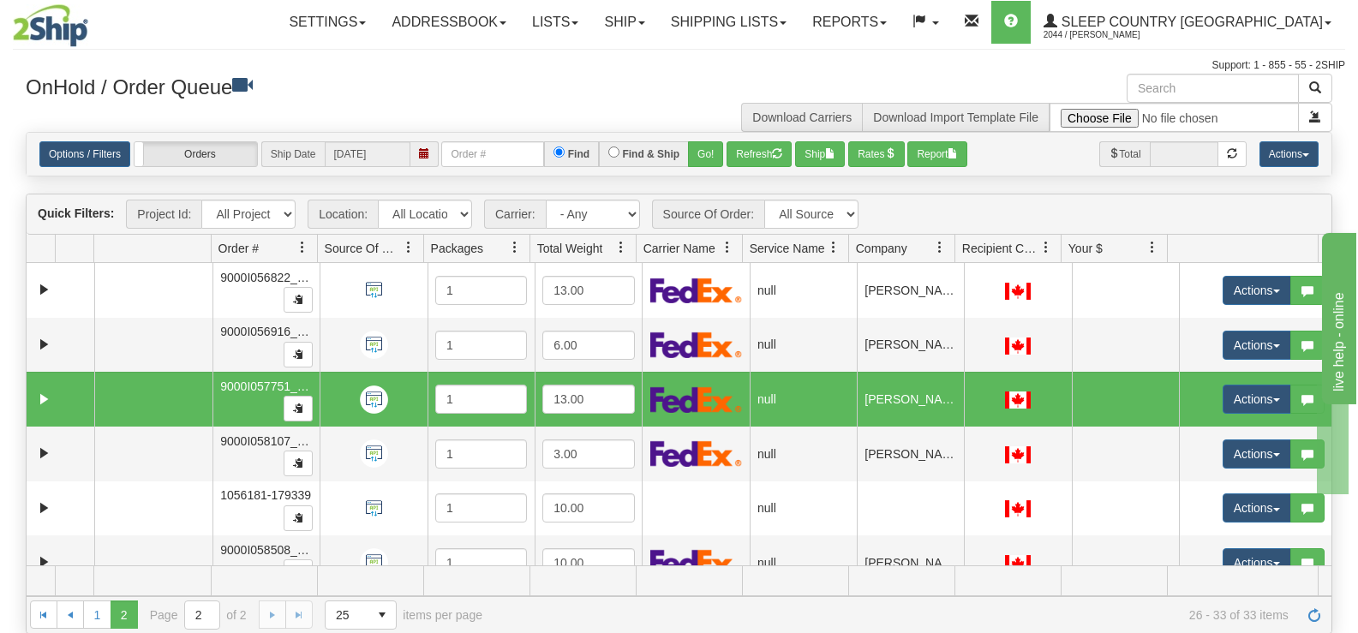
drag, startPoint x: 1317, startPoint y: 382, endPoint x: 1349, endPoint y: 494, distance: 116.6
click at [1349, 494] on div "Toggle navigation Settings Shipping Preferences Fields Preferences New" at bounding box center [679, 317] width 1358 height 634
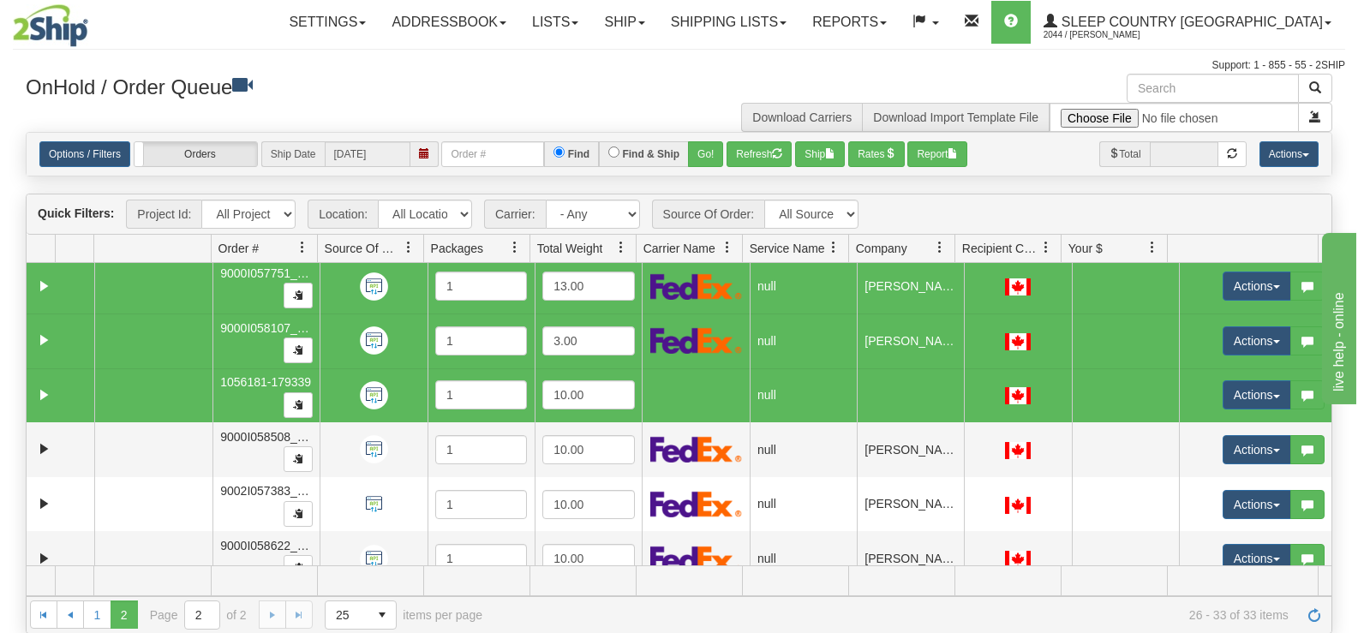
scroll to position [134, 0]
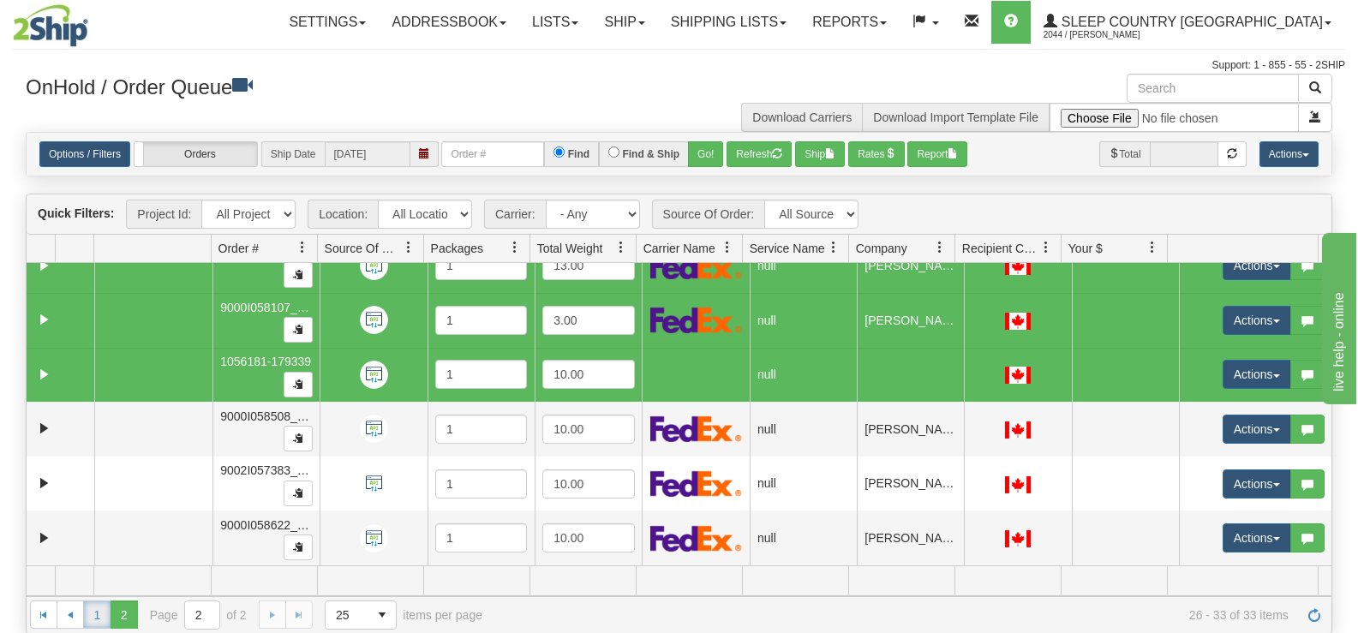
click at [93, 621] on link "1" at bounding box center [96, 614] width 27 height 27
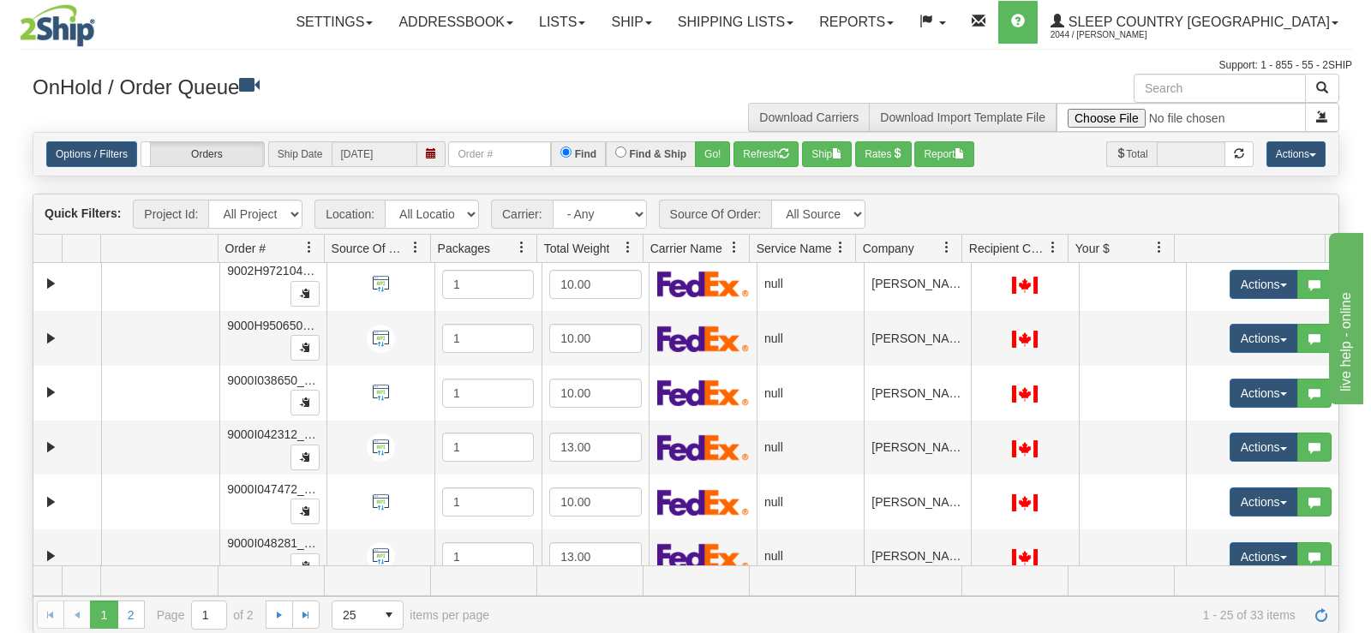
scroll to position [522, 0]
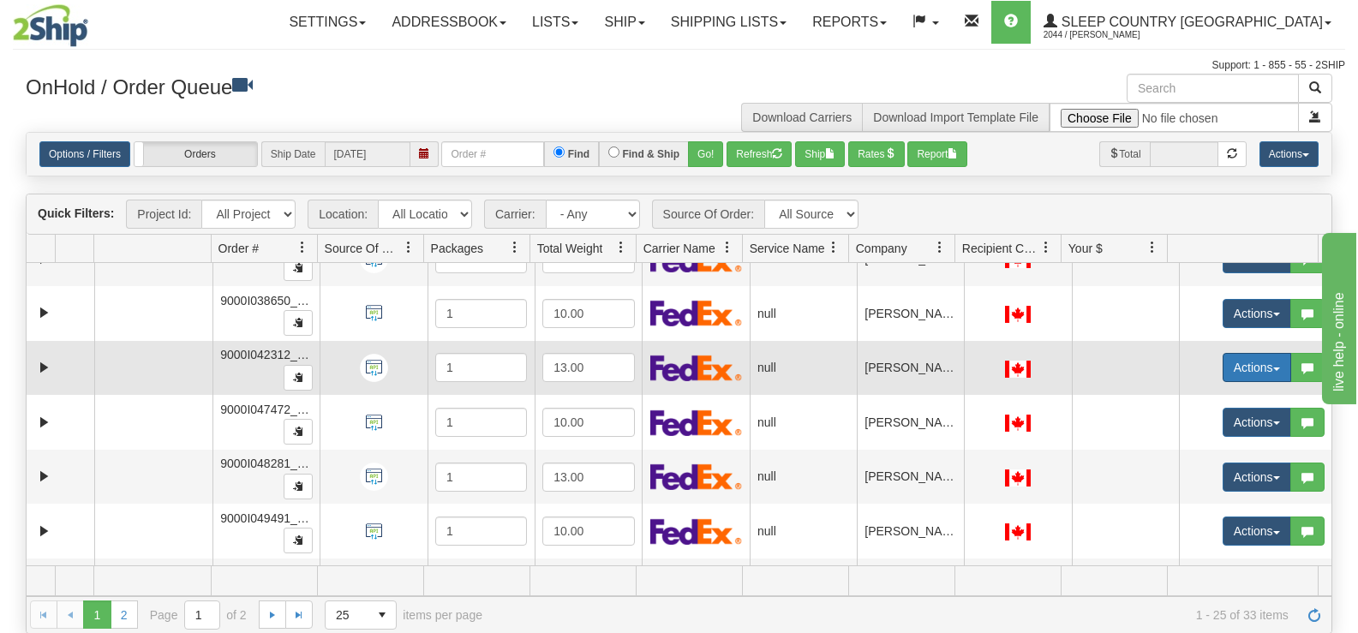
click at [1233, 367] on button "Actions" at bounding box center [1257, 367] width 69 height 29
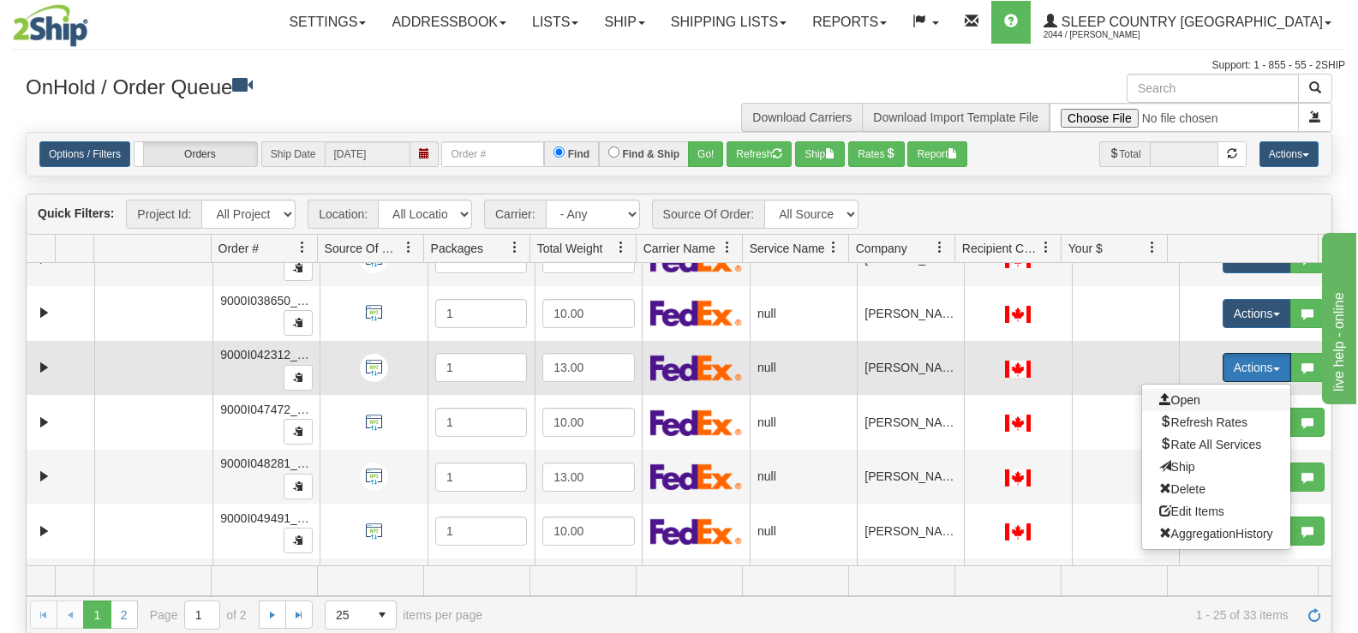
click at [1159, 401] on span at bounding box center [1165, 399] width 12 height 12
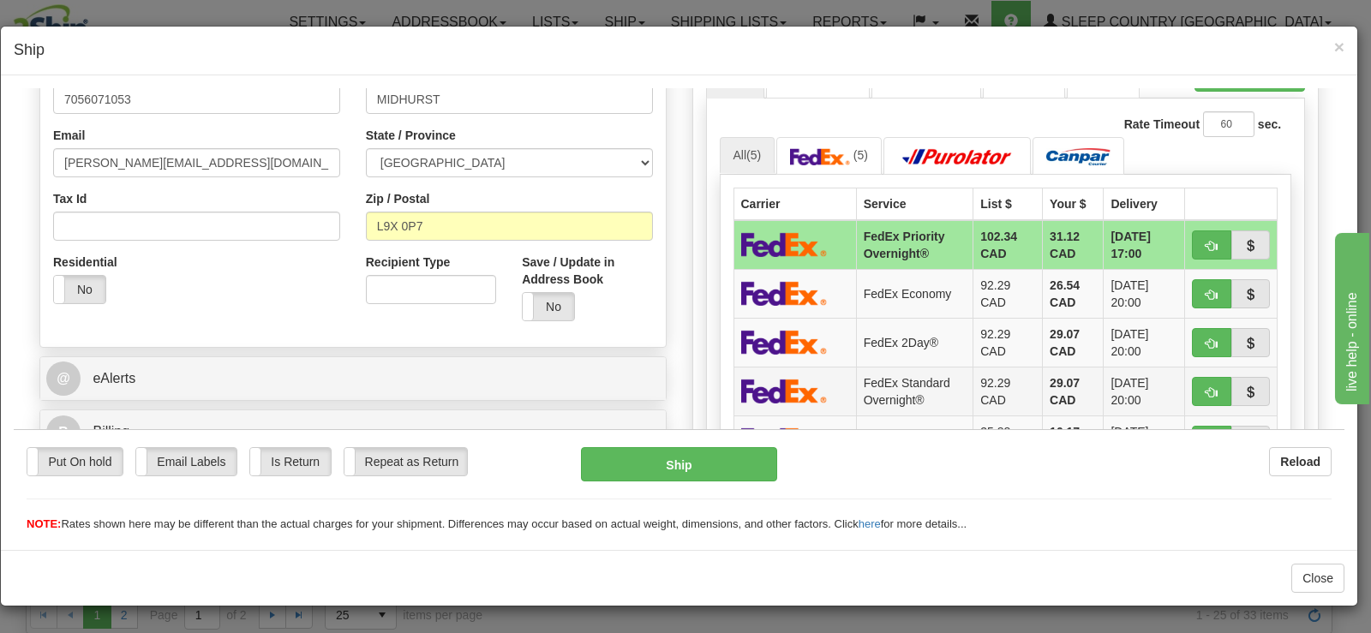
scroll to position [514, 0]
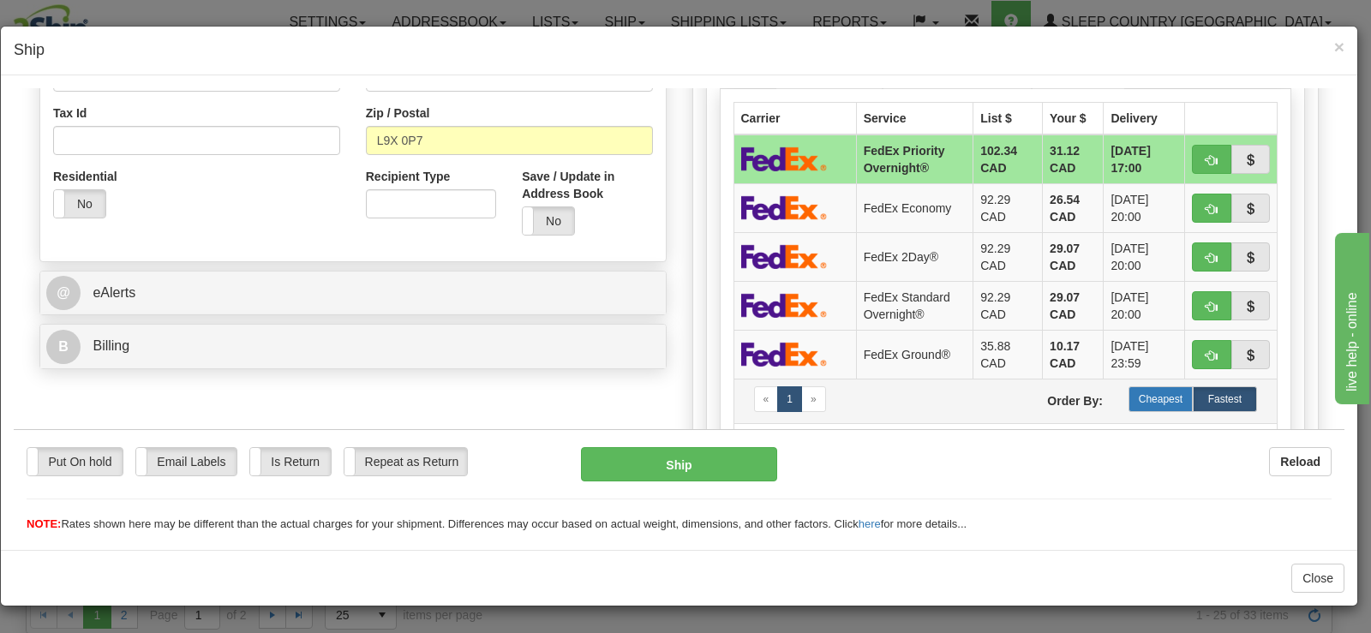
click at [1134, 393] on label "Cheapest" at bounding box center [1160, 399] width 64 height 26
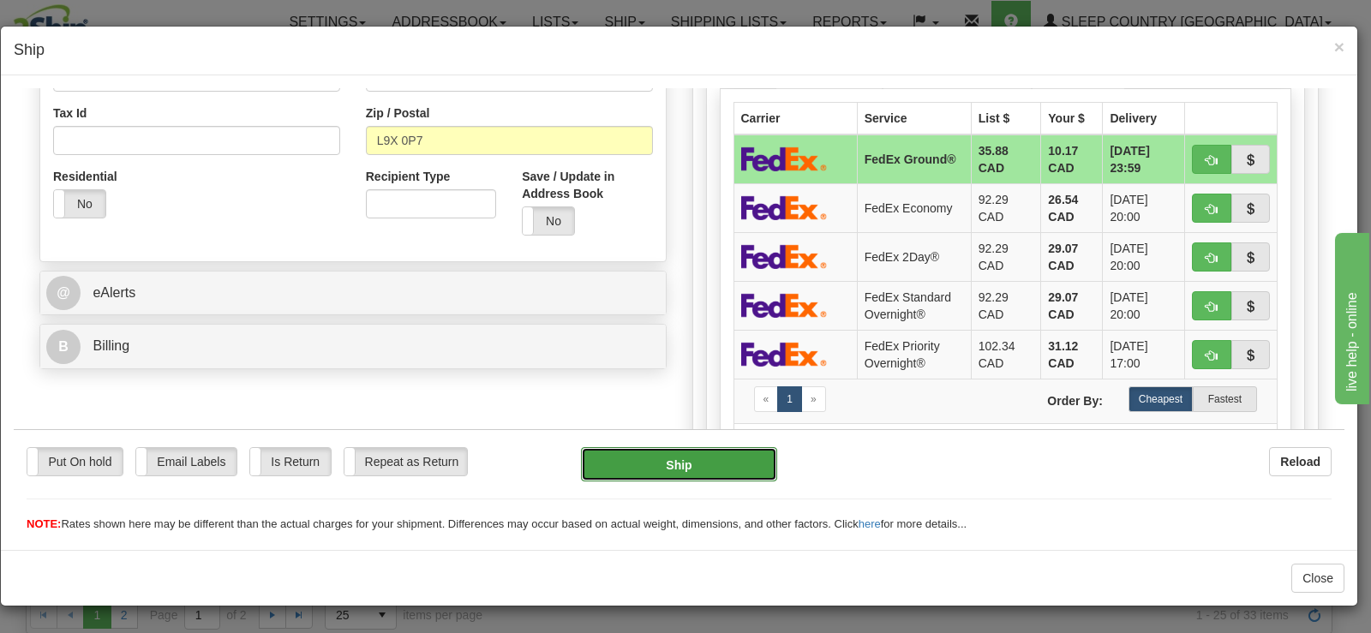
click at [722, 466] on button "Ship" at bounding box center [679, 463] width 196 height 34
type input "92"
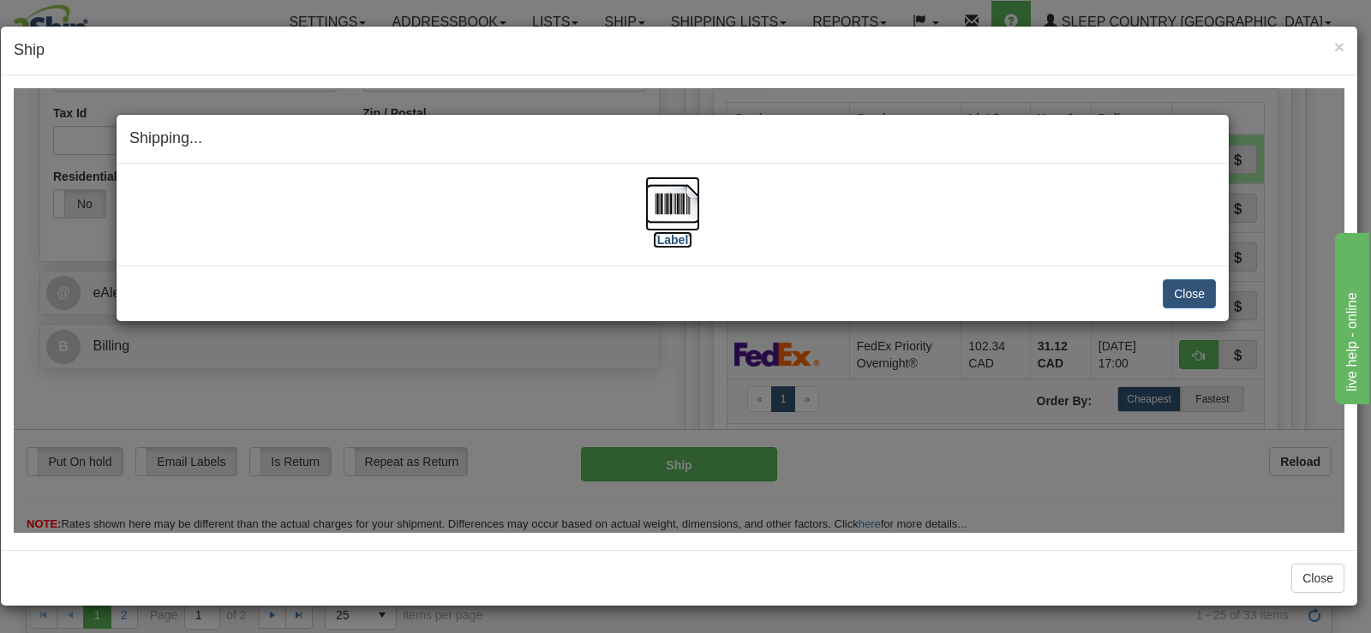
click at [671, 184] on img at bounding box center [672, 203] width 55 height 55
click at [1180, 295] on button "Close" at bounding box center [1189, 292] width 53 height 29
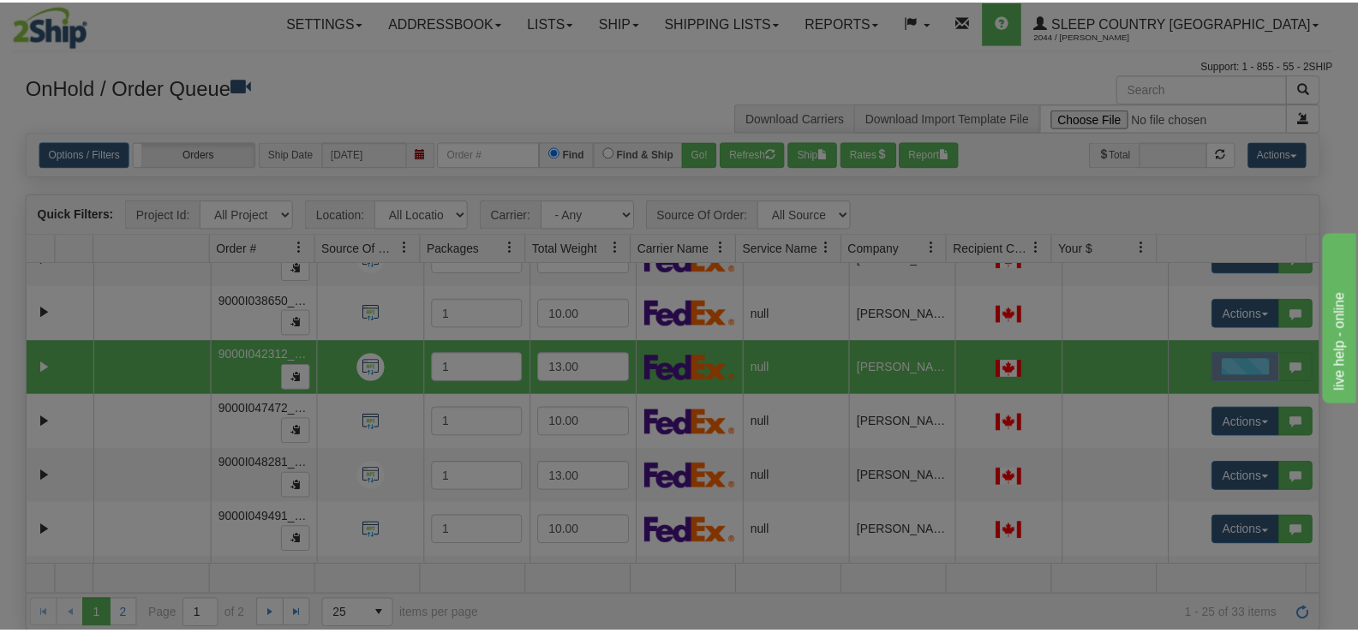
scroll to position [0, 0]
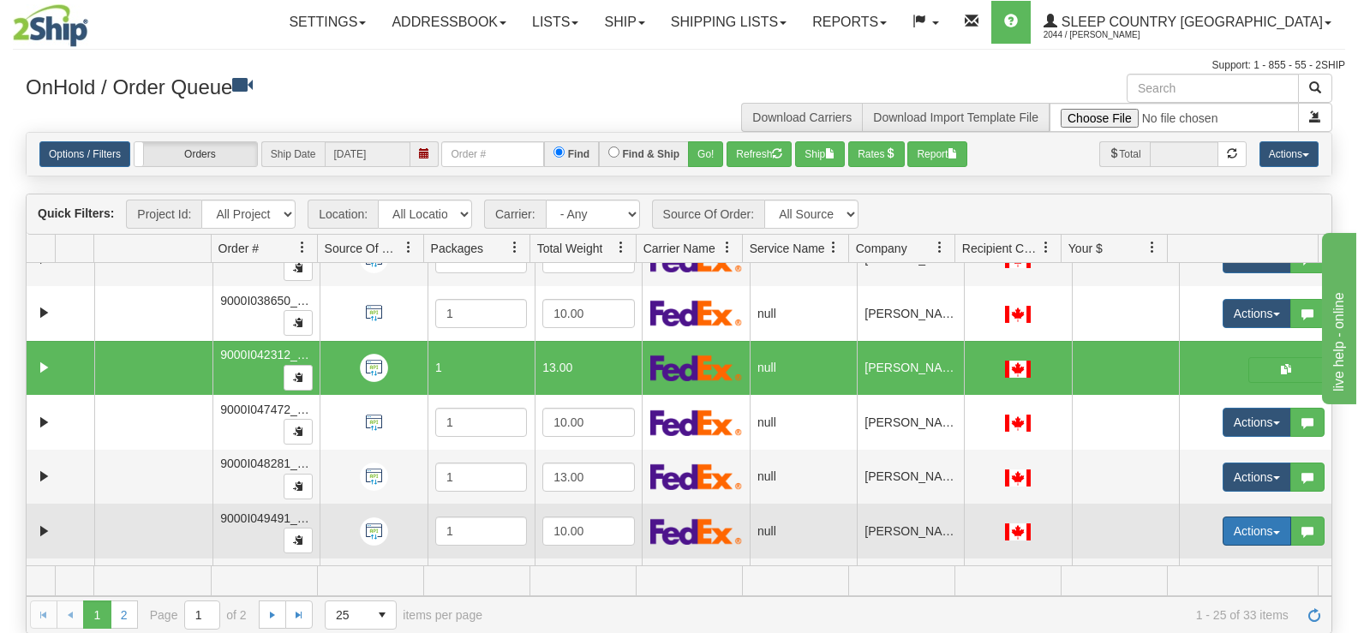
click at [1230, 529] on button "Actions" at bounding box center [1257, 531] width 69 height 29
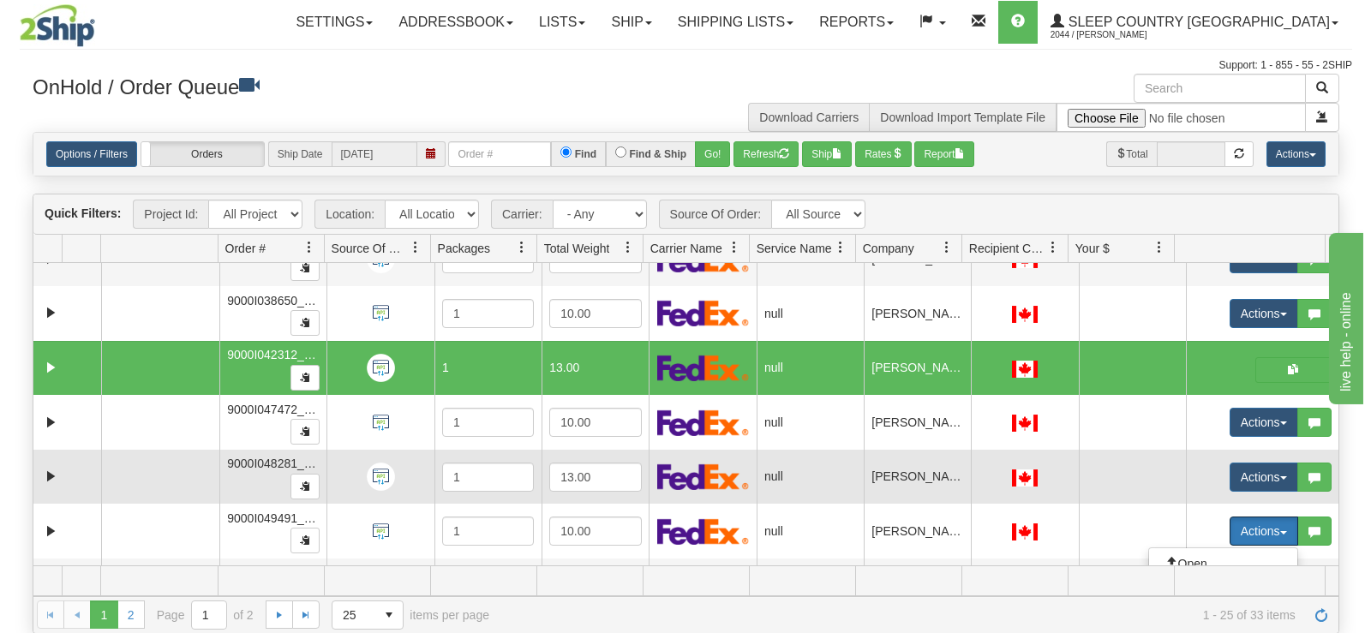
scroll to position [607, 0]
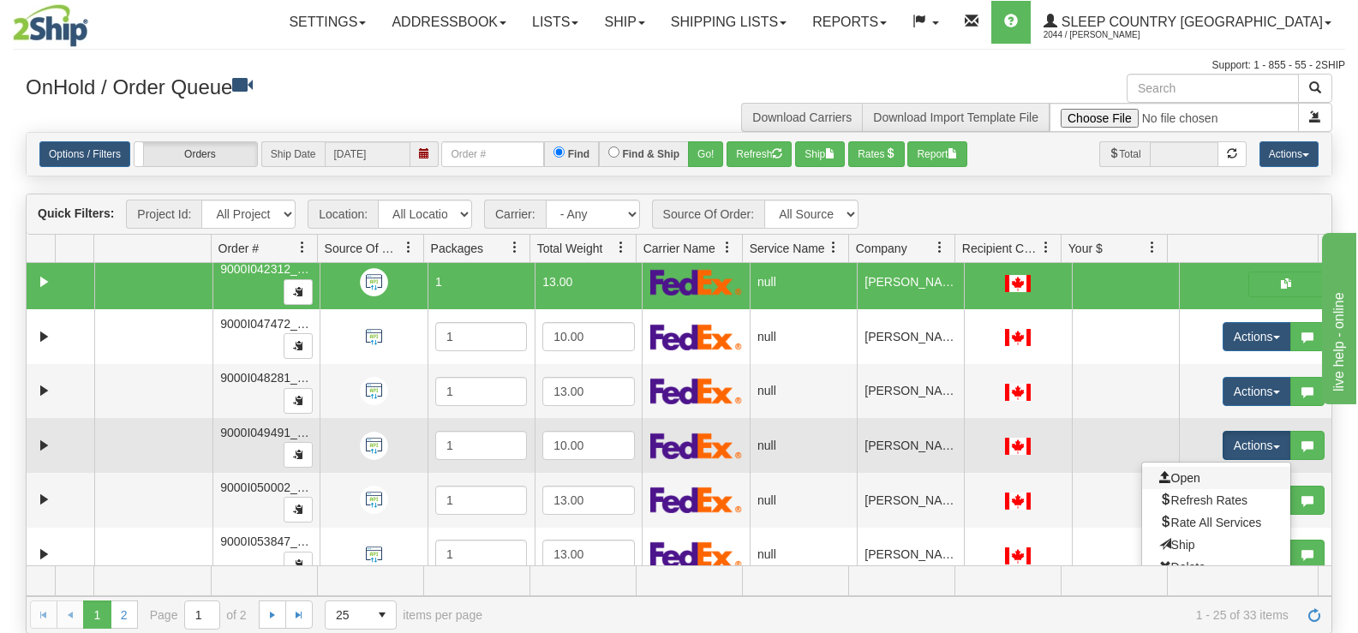
click at [1183, 485] on link "Open" at bounding box center [1216, 478] width 148 height 22
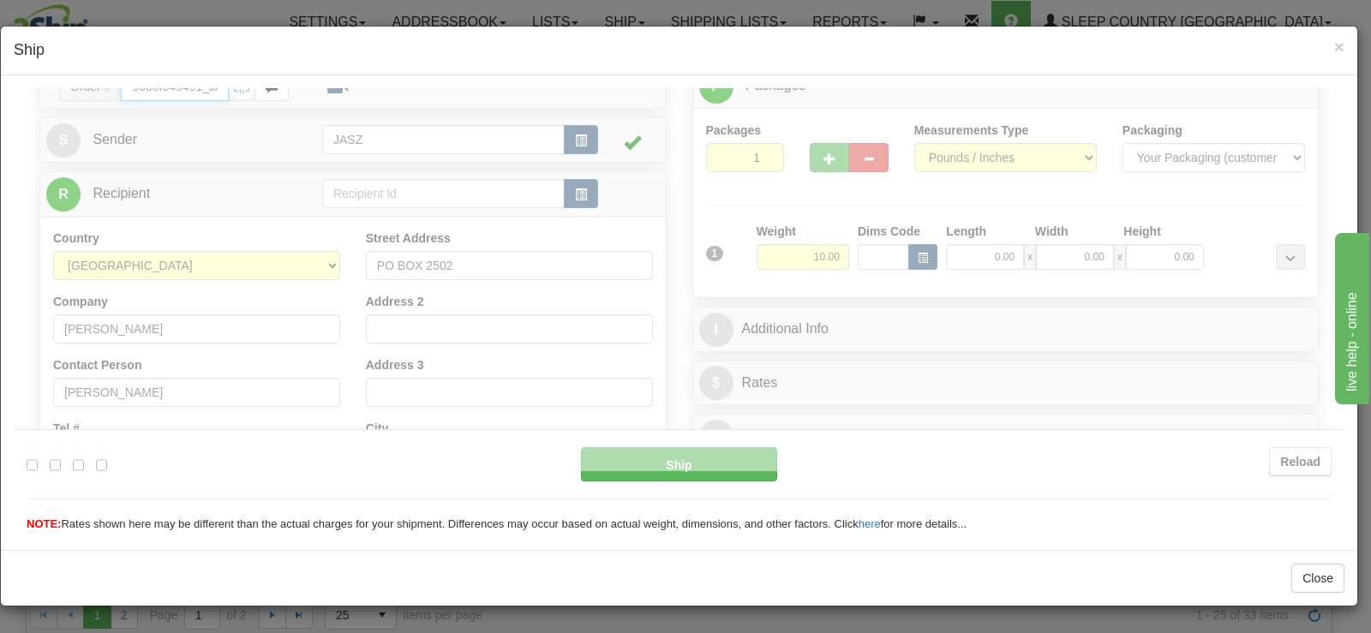
type input "10:18"
type input "16:00"
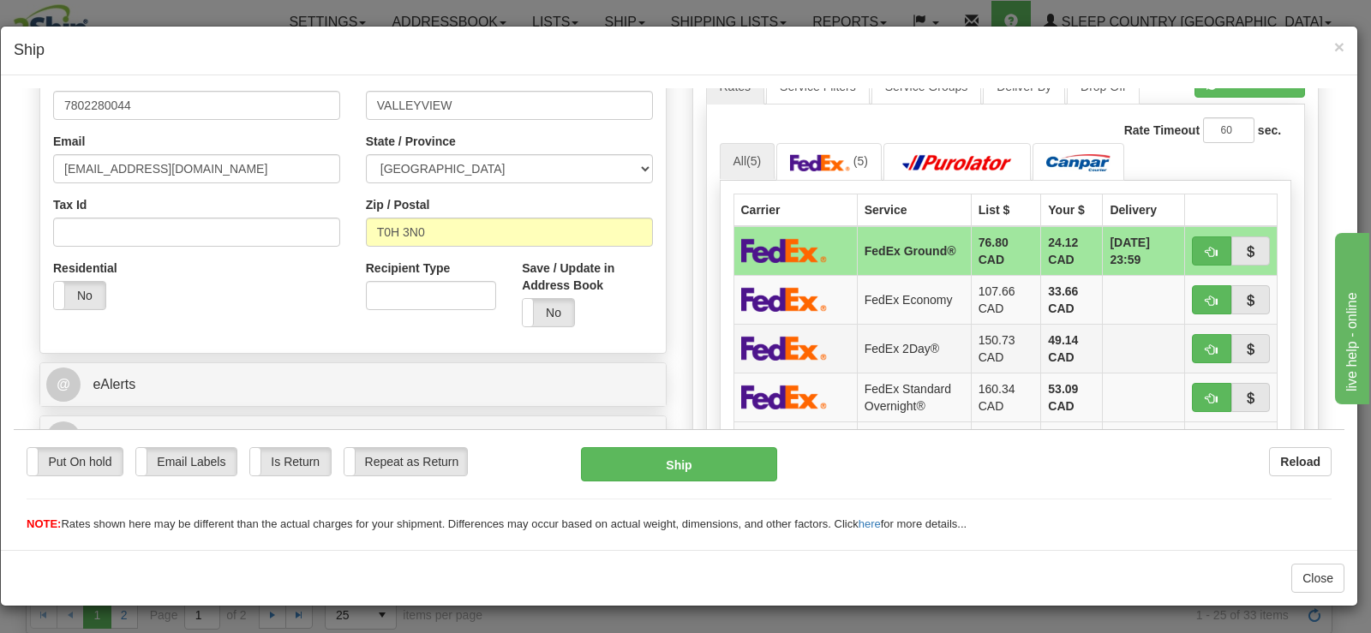
scroll to position [508, 0]
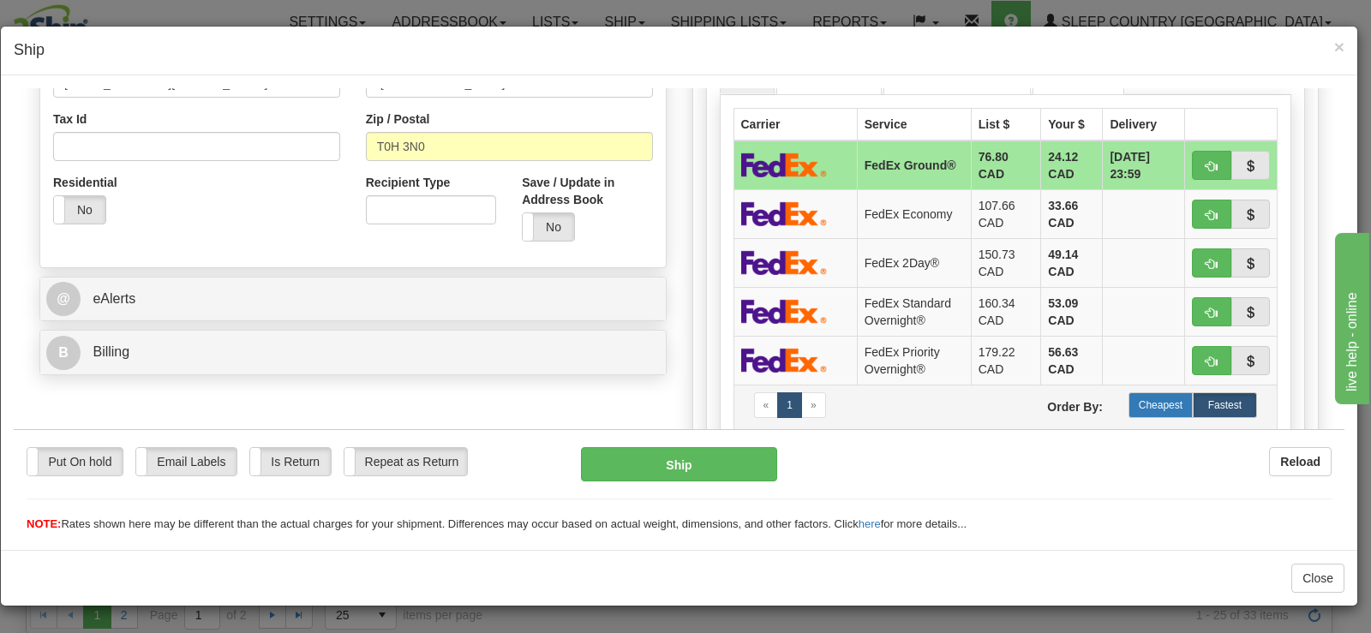
click at [1172, 395] on label "Cheapest" at bounding box center [1160, 405] width 64 height 26
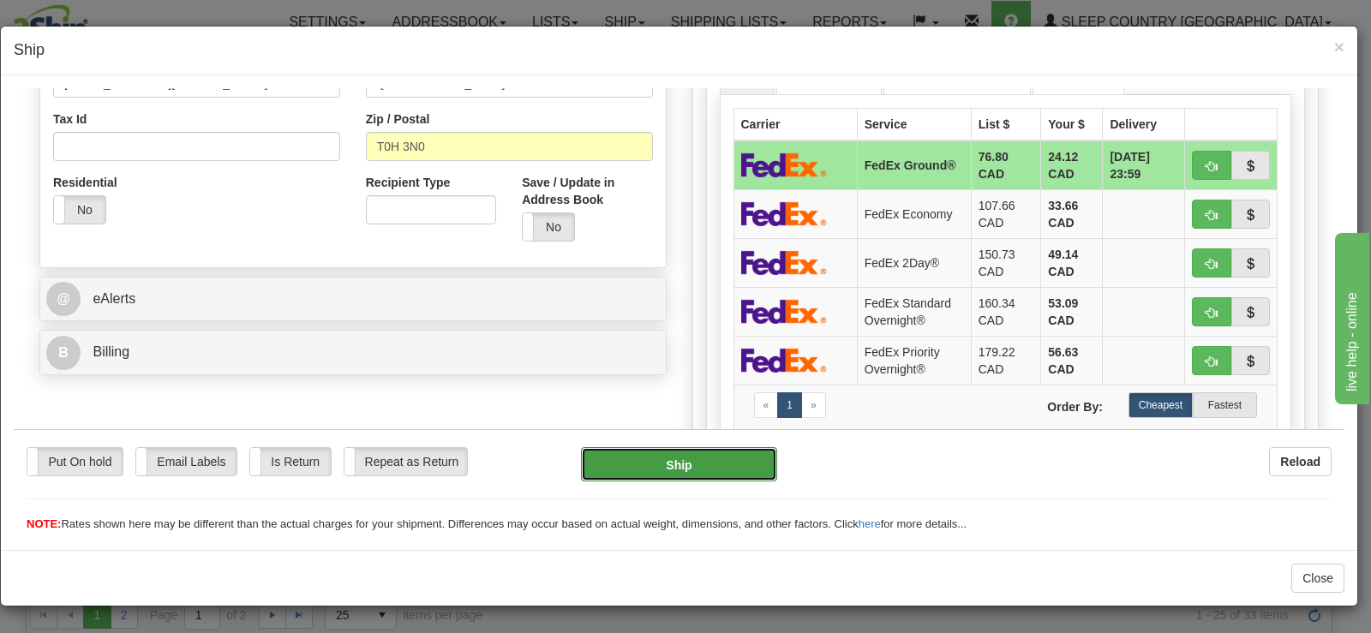
click at [714, 466] on button "Ship" at bounding box center [679, 463] width 196 height 34
type input "92"
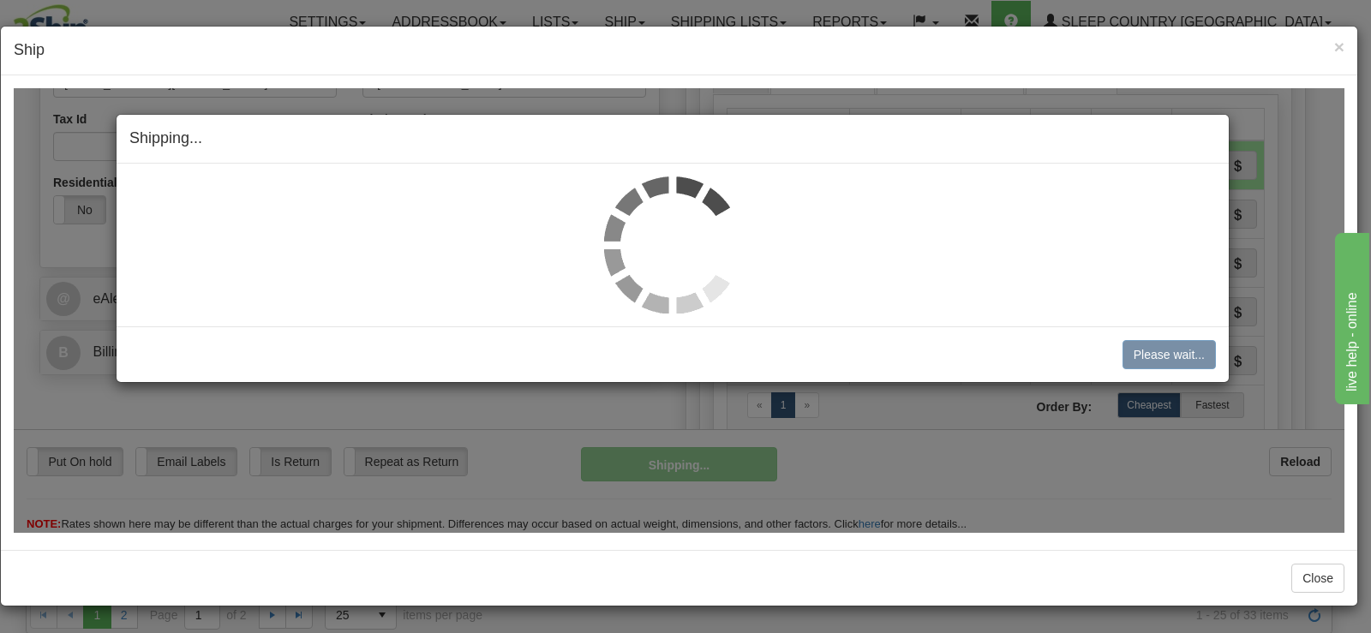
click at [669, 221] on img at bounding box center [672, 244] width 137 height 137
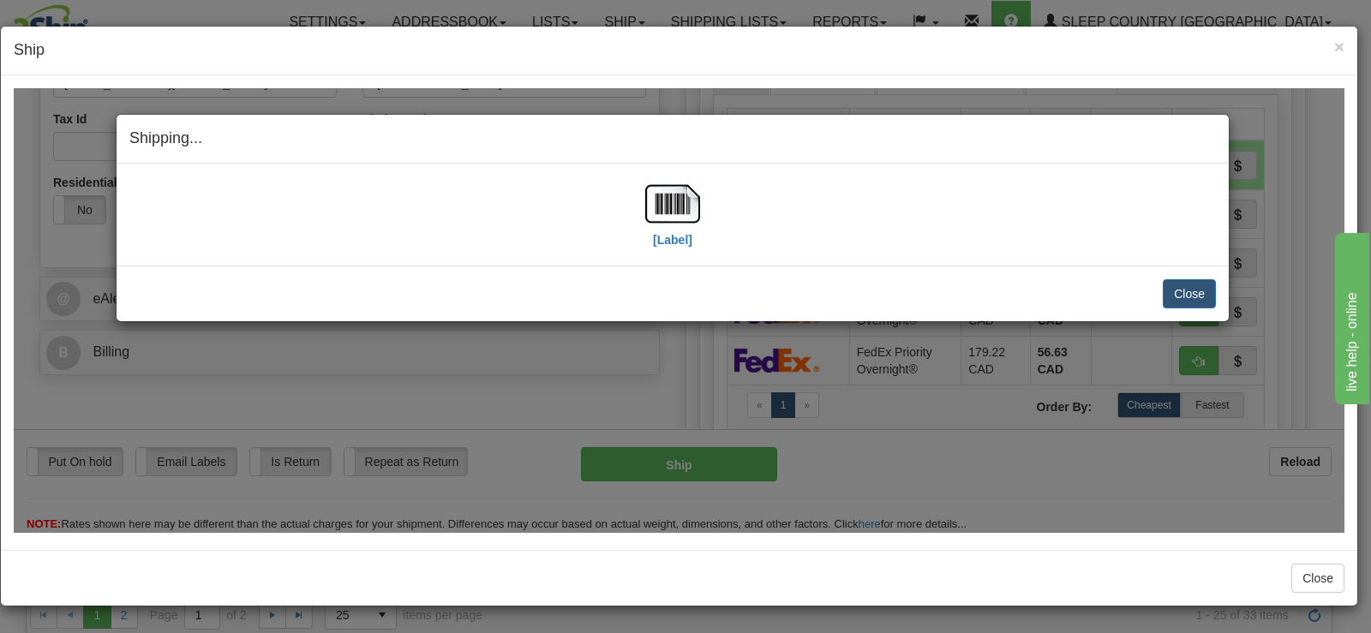
click at [669, 221] on img at bounding box center [672, 203] width 55 height 55
click at [1187, 296] on button "Close" at bounding box center [1189, 292] width 53 height 29
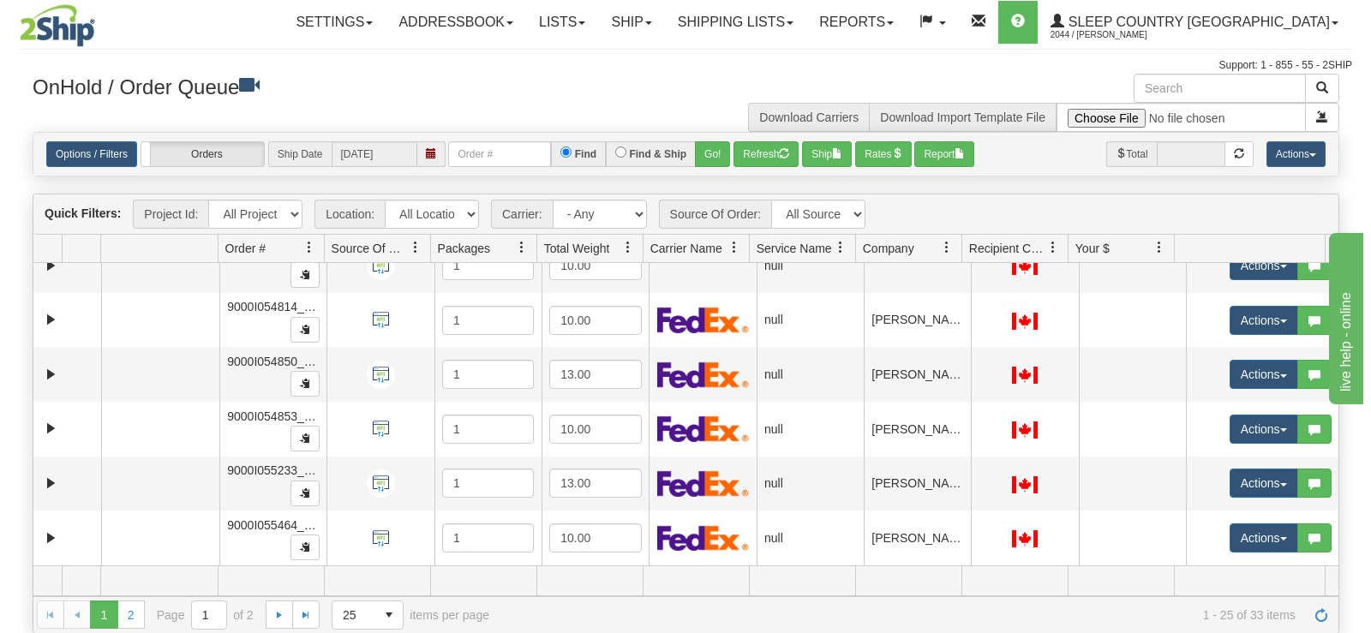
scroll to position [955, 0]
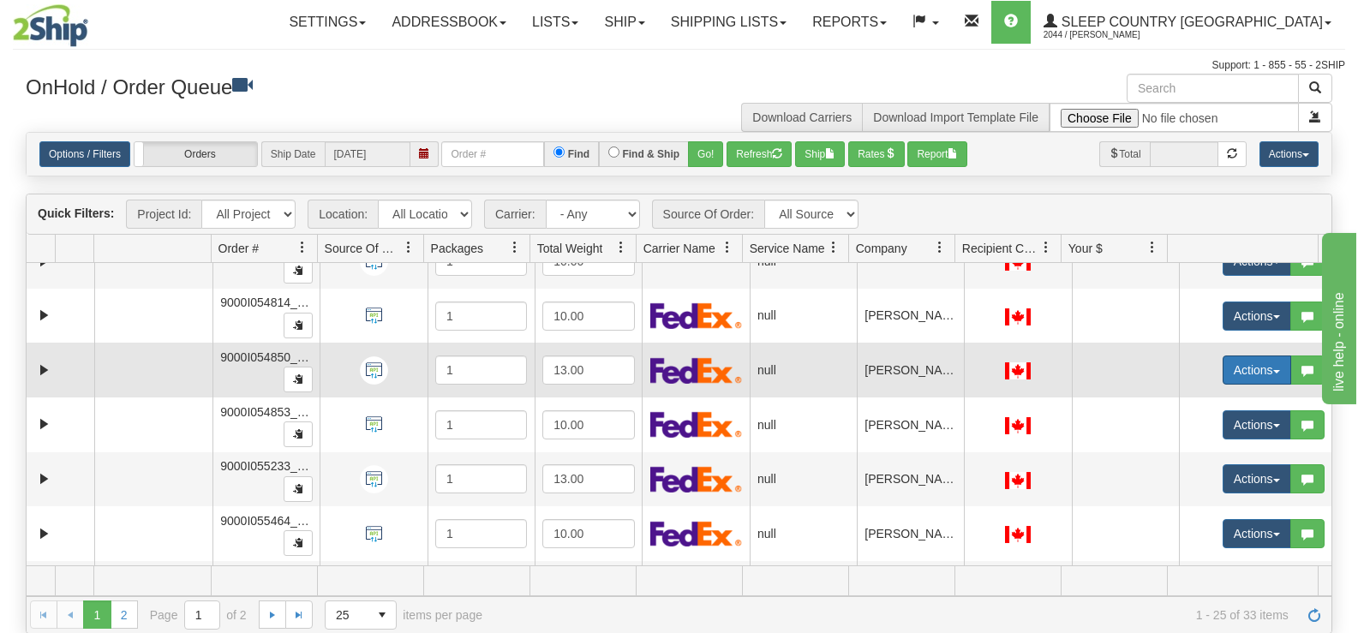
click at [1233, 378] on button "Actions" at bounding box center [1257, 370] width 69 height 29
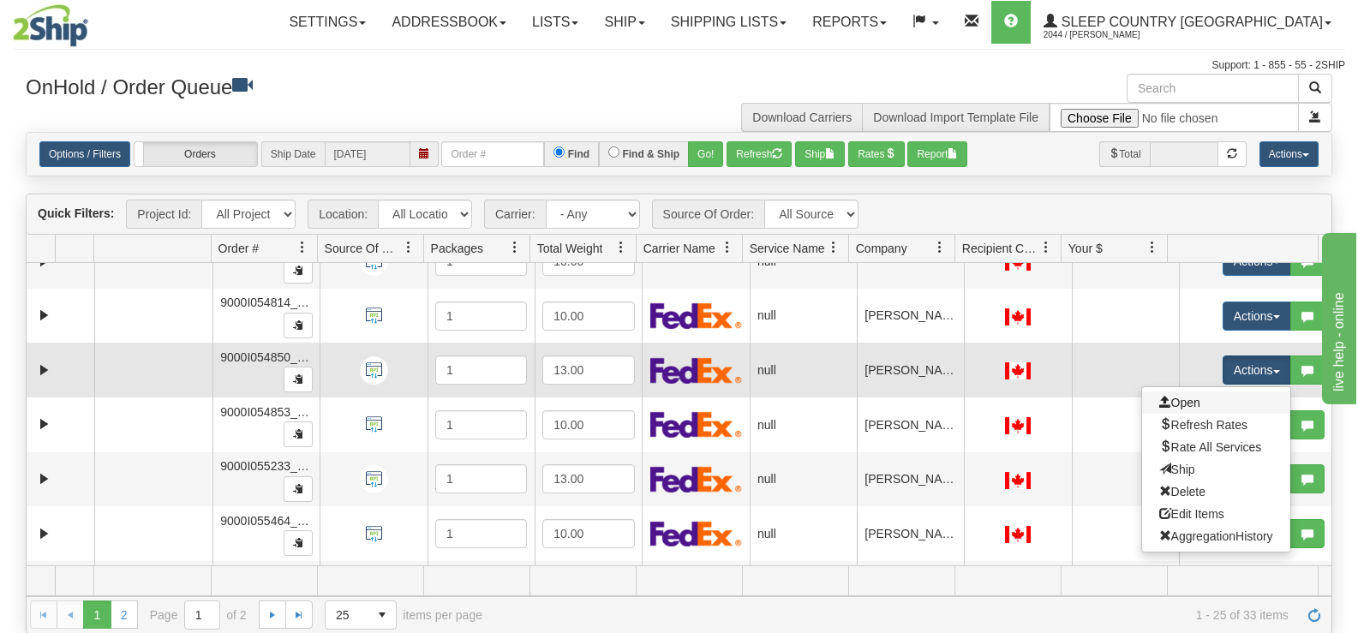
click at [1192, 404] on link "Open" at bounding box center [1216, 403] width 148 height 22
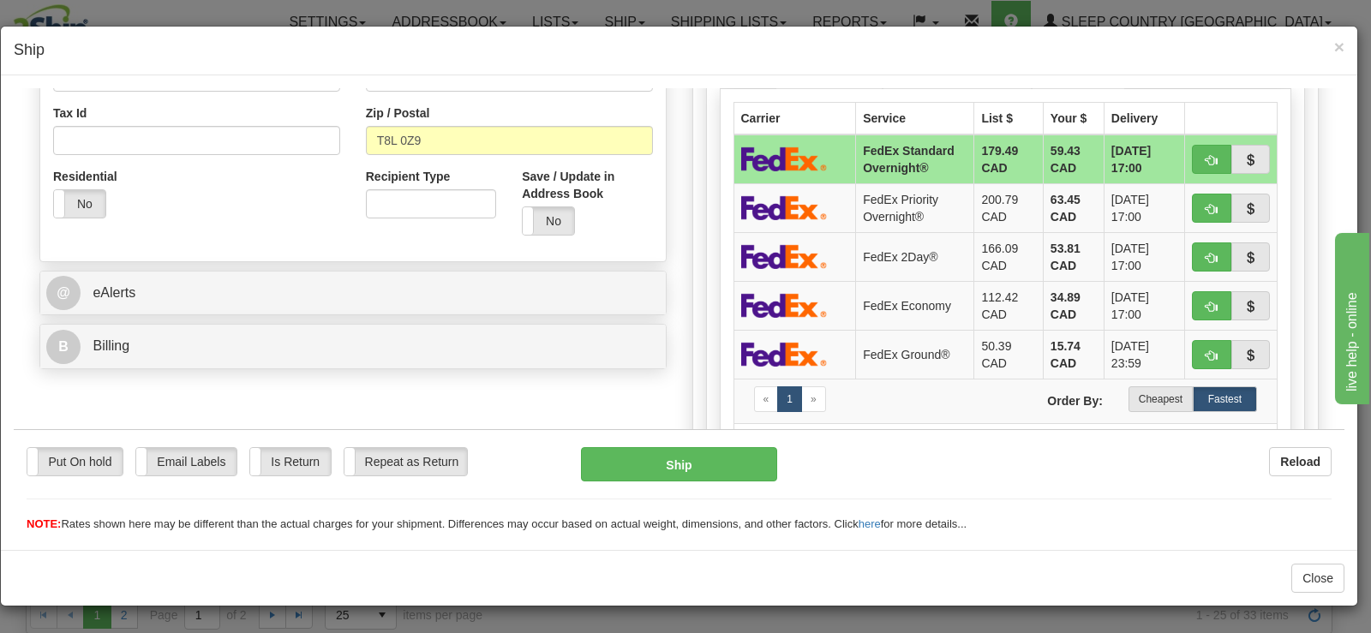
scroll to position [600, 0]
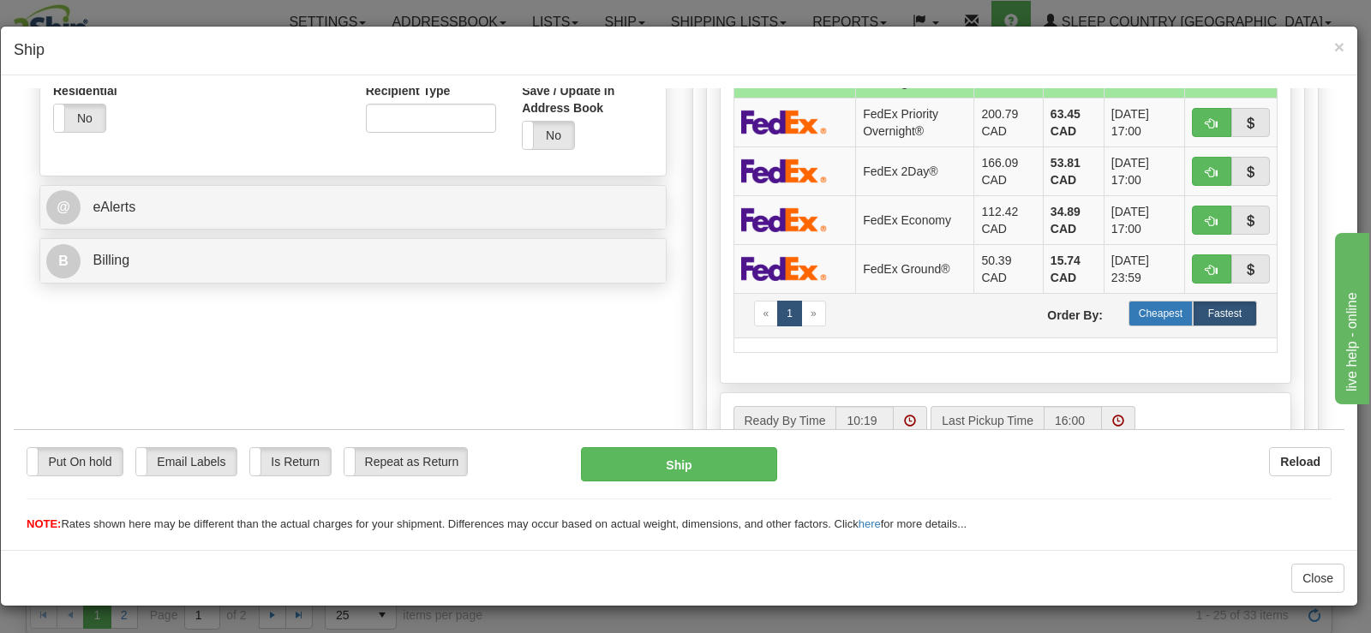
click at [1163, 307] on label "Cheapest" at bounding box center [1160, 313] width 64 height 26
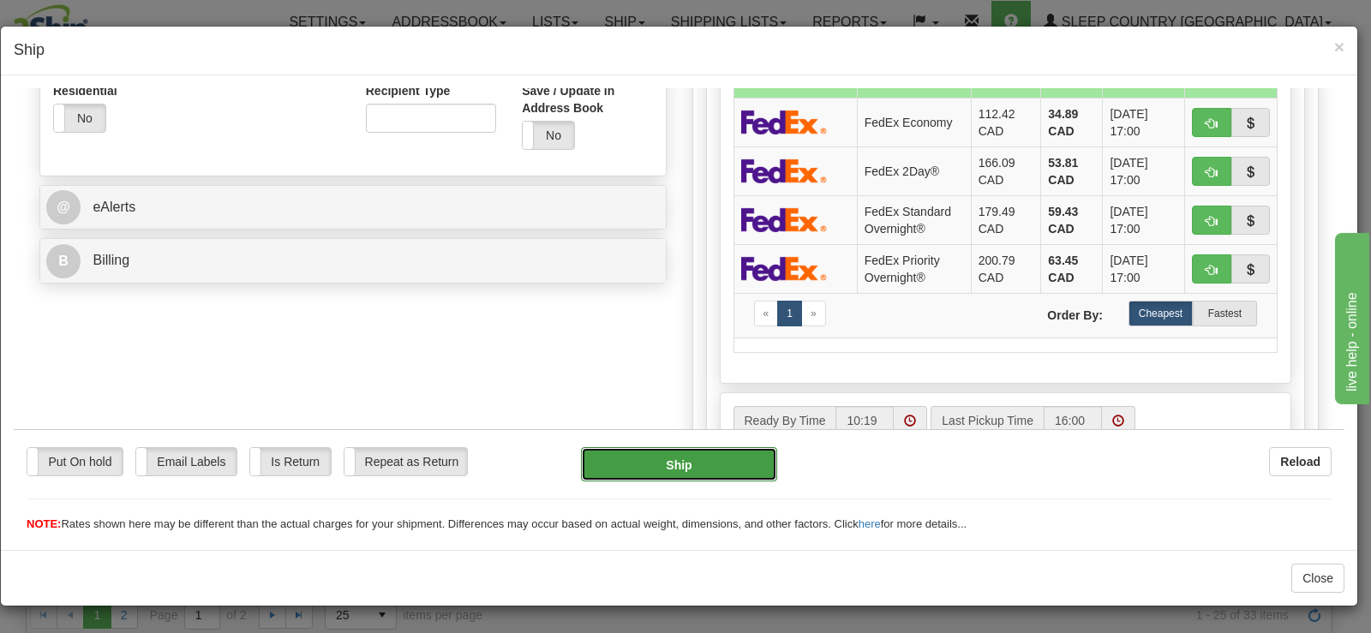
click at [732, 455] on button "Ship" at bounding box center [679, 463] width 196 height 34
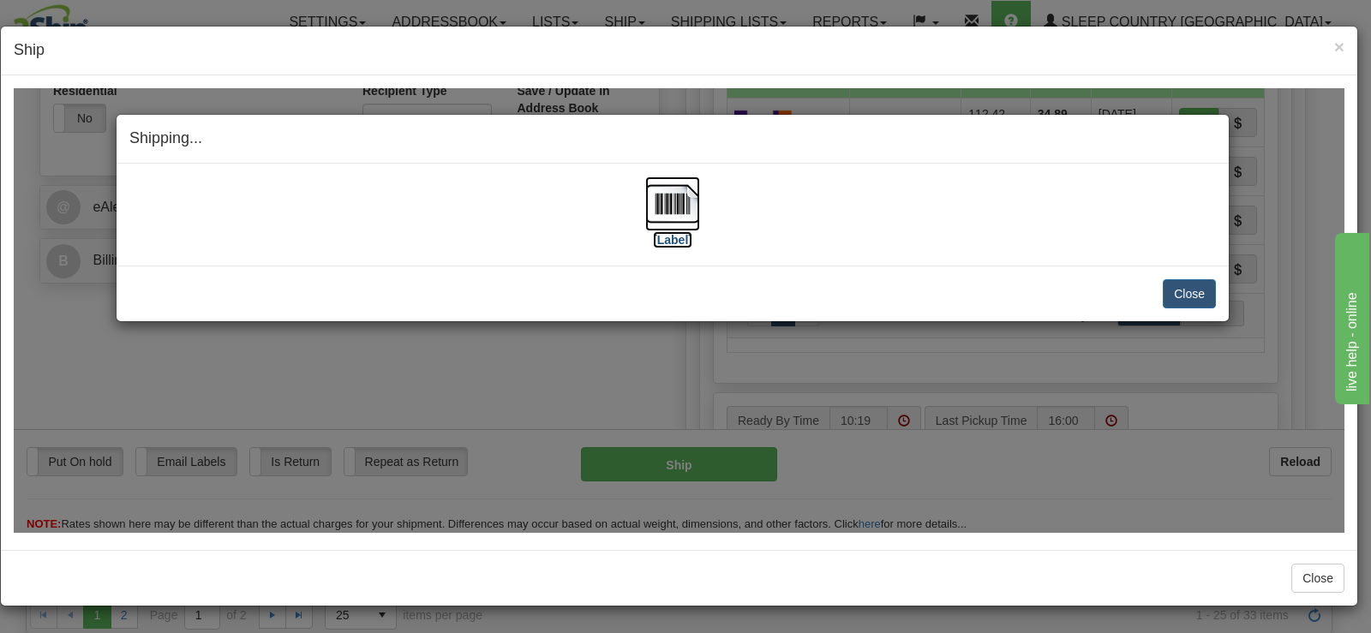
click at [679, 217] on img at bounding box center [672, 203] width 55 height 55
click at [1193, 276] on div "Close Cancel Cancel Shipment and Quit Pickup Quit Pickup ONLY" at bounding box center [673, 293] width 1112 height 56
click at [1169, 296] on button "Close" at bounding box center [1189, 292] width 53 height 29
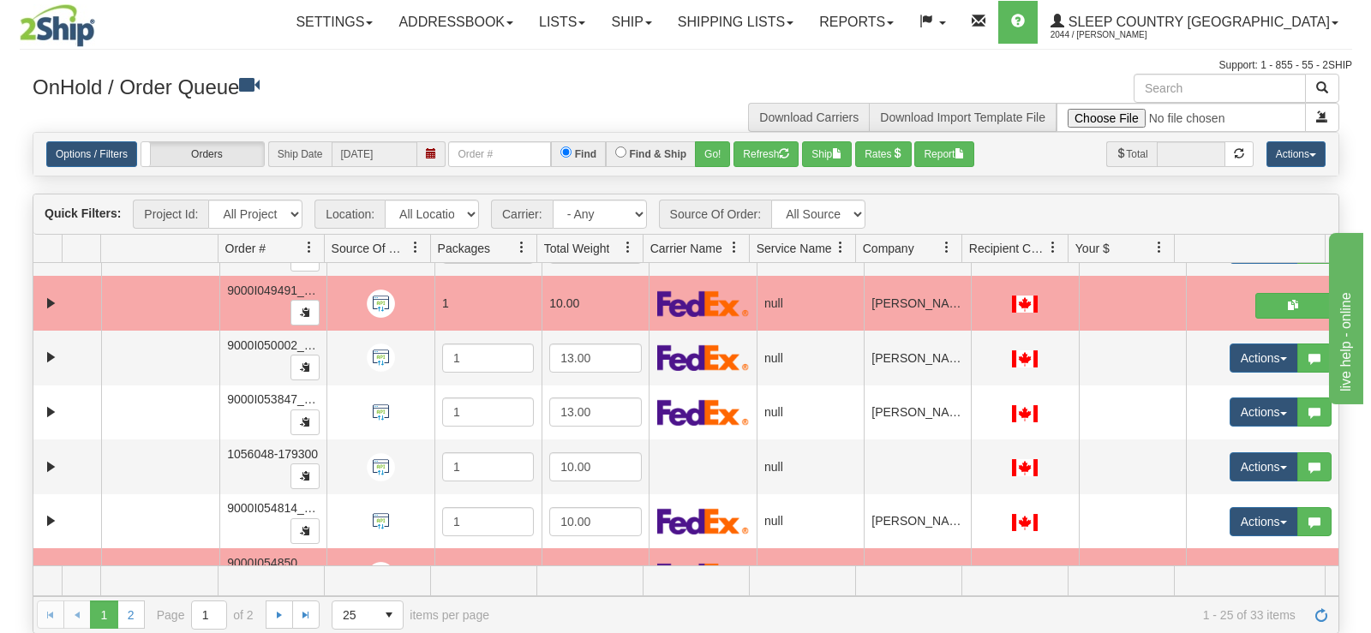
scroll to position [810, 0]
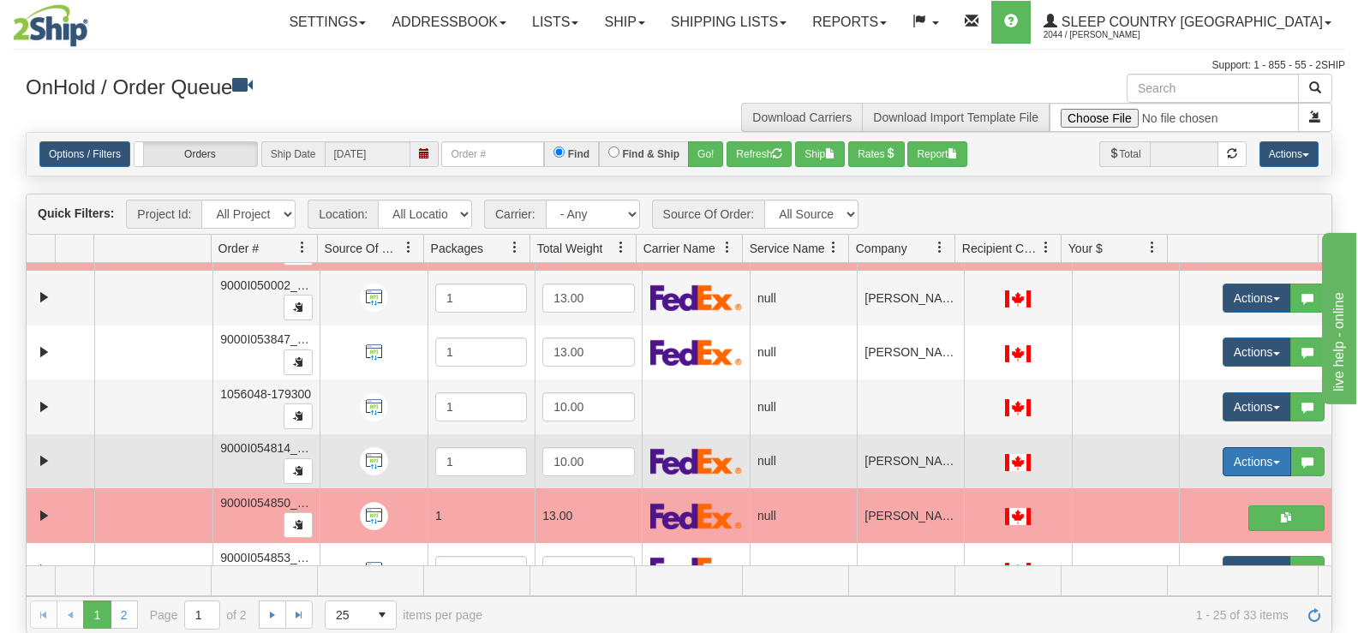
click at [1245, 463] on button "Actions" at bounding box center [1257, 461] width 69 height 29
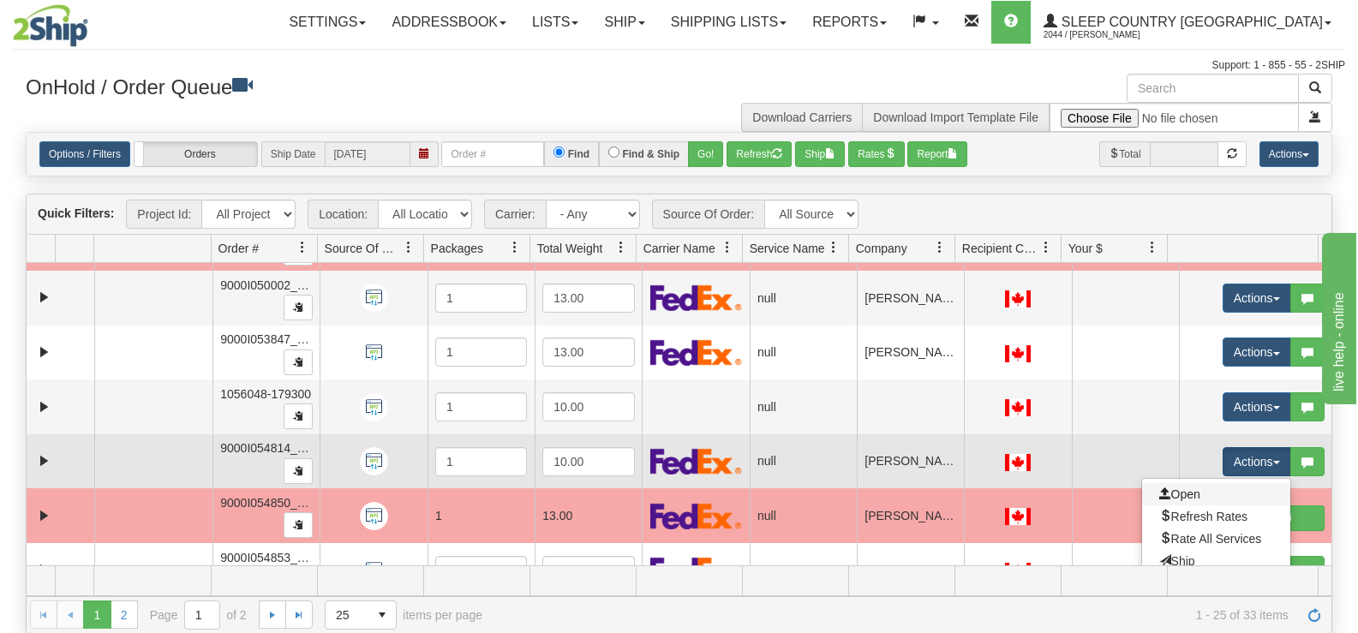
click at [1199, 501] on link "Open" at bounding box center [1216, 494] width 148 height 22
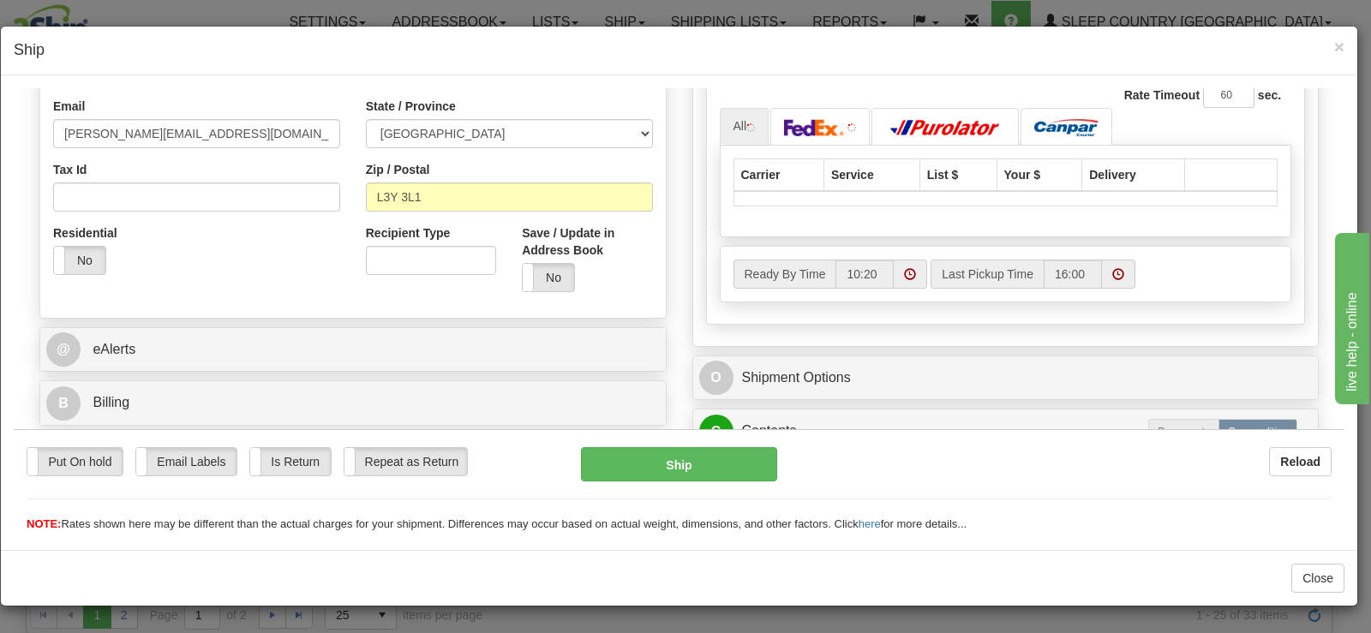
scroll to position [514, 0]
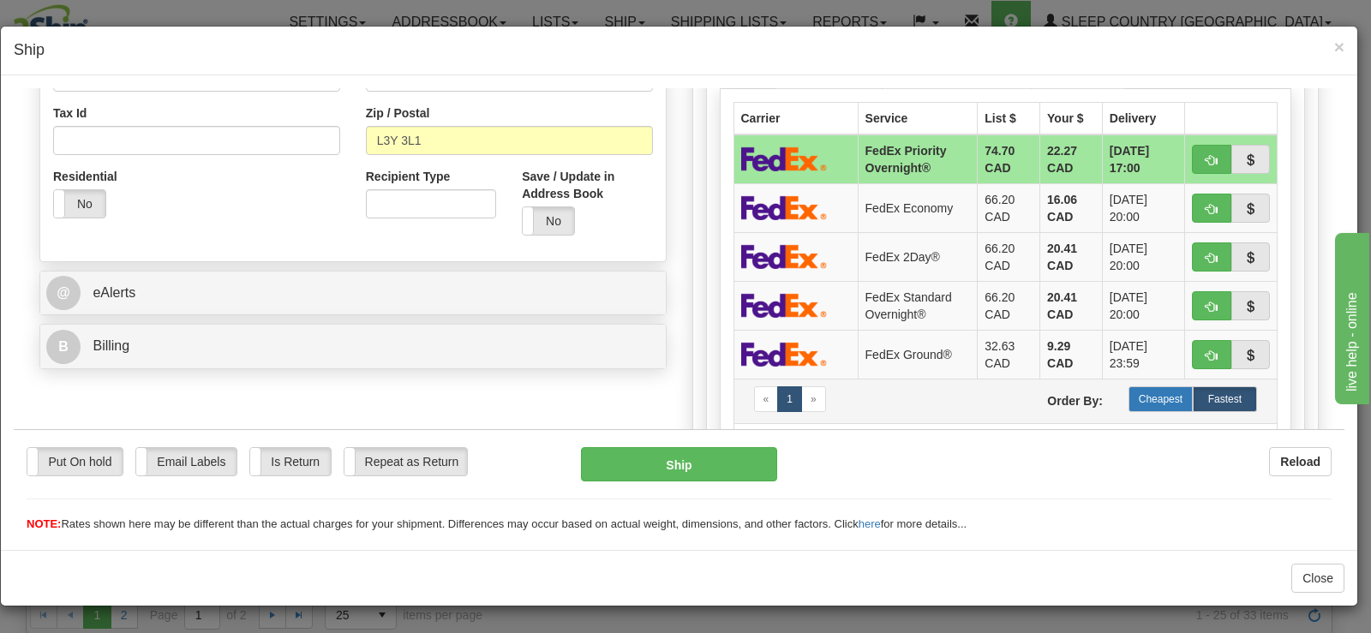
click at [1146, 402] on label "Cheapest" at bounding box center [1160, 399] width 64 height 26
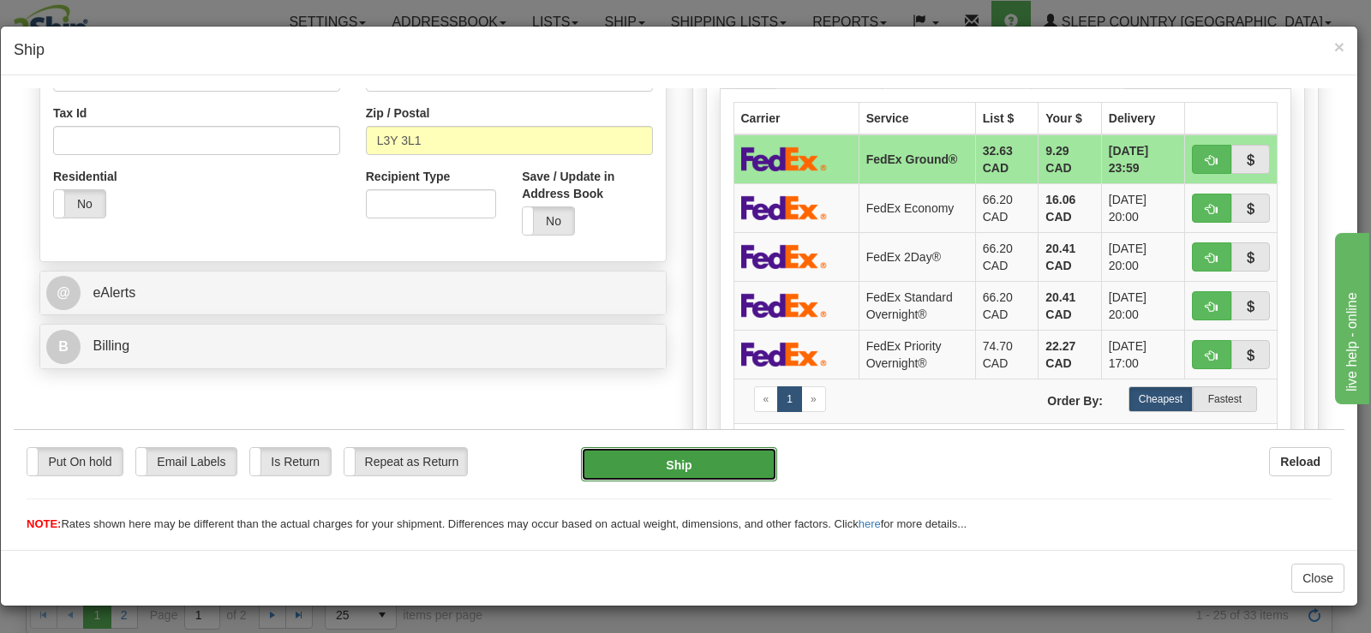
click at [745, 463] on button "Ship" at bounding box center [679, 463] width 196 height 34
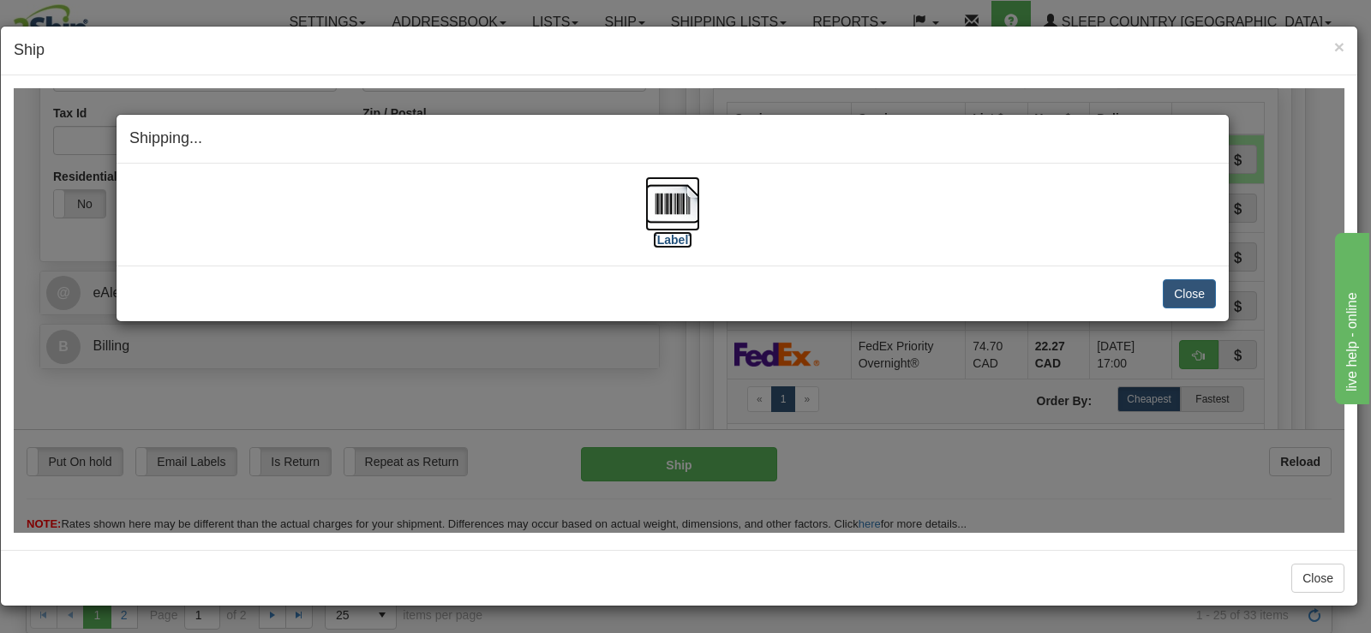
click at [658, 222] on img at bounding box center [672, 203] width 55 height 55
click at [1184, 296] on button "Close" at bounding box center [1189, 292] width 53 height 29
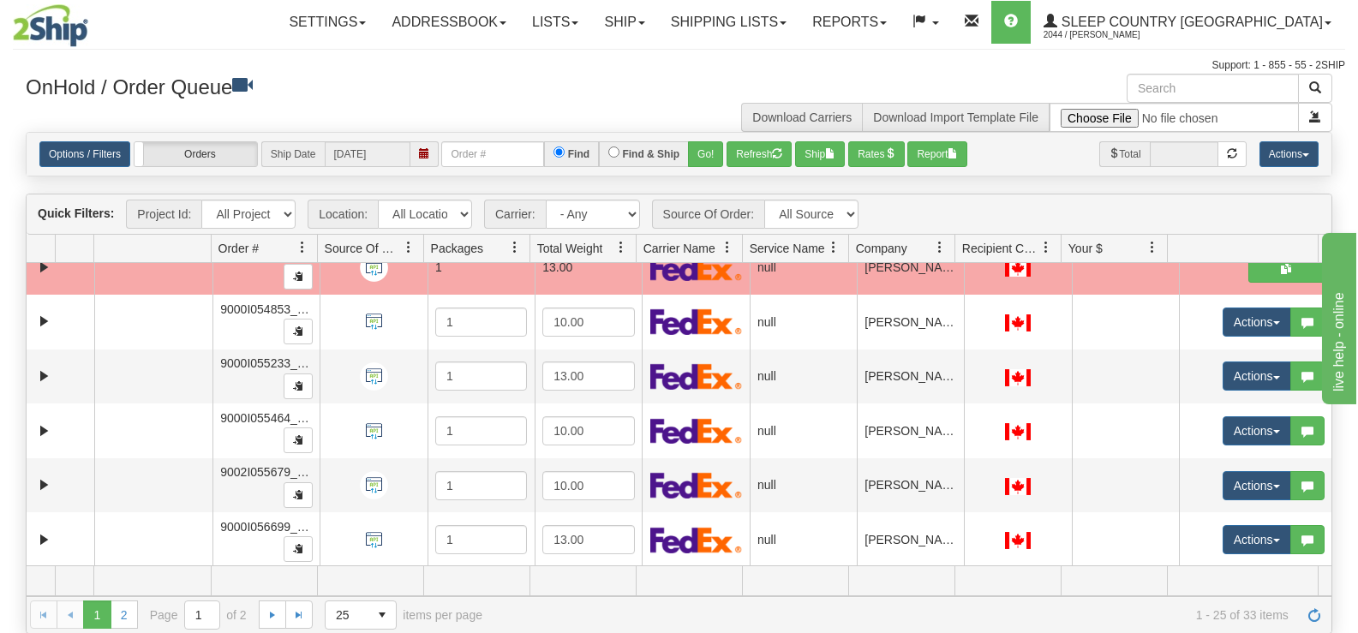
scroll to position [930, 0]
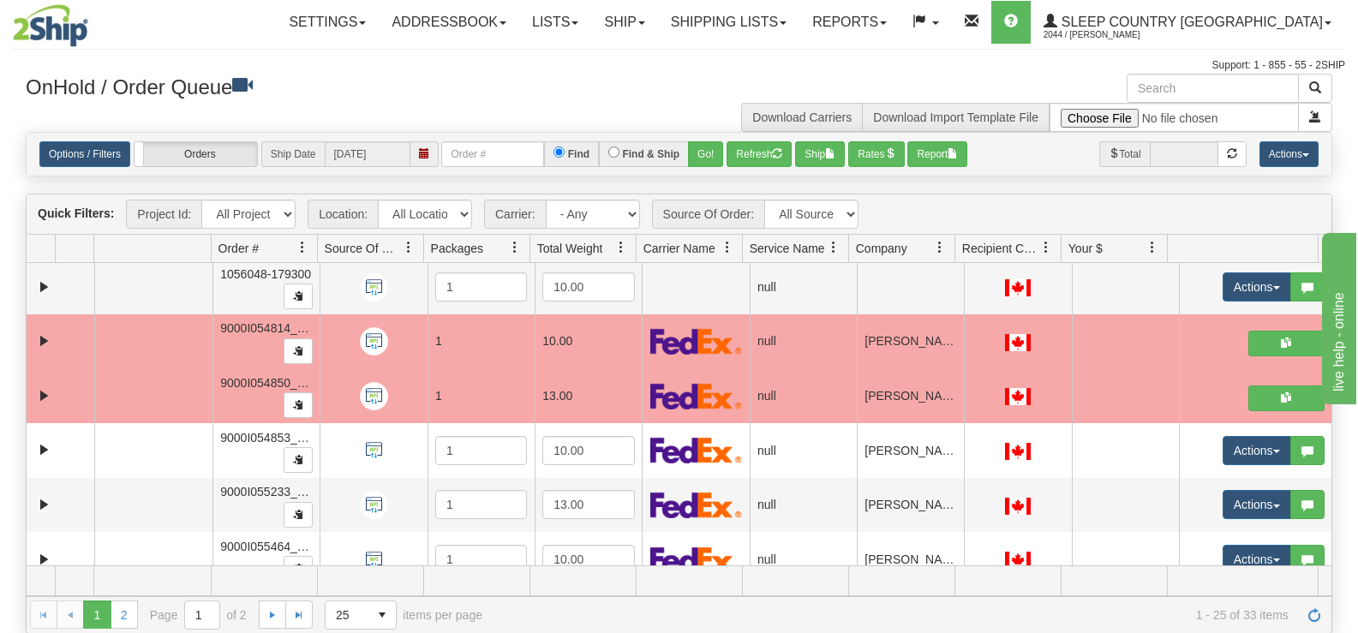
drag, startPoint x: 1337, startPoint y: 479, endPoint x: 1341, endPoint y: 426, distance: 53.2
click at [1341, 426] on div "Is equal to Is not equal to Contains Does not contains CAD USD EUR ZAR RON ANG …" at bounding box center [679, 382] width 1332 height 501
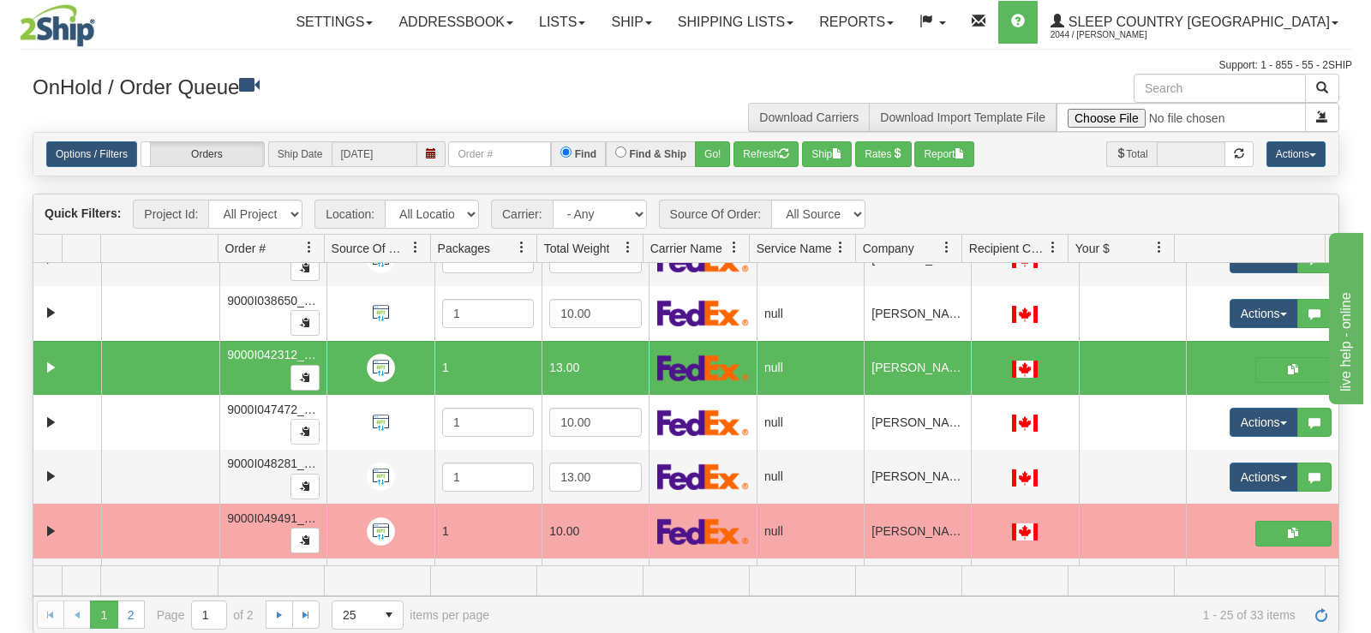
scroll to position [513, 0]
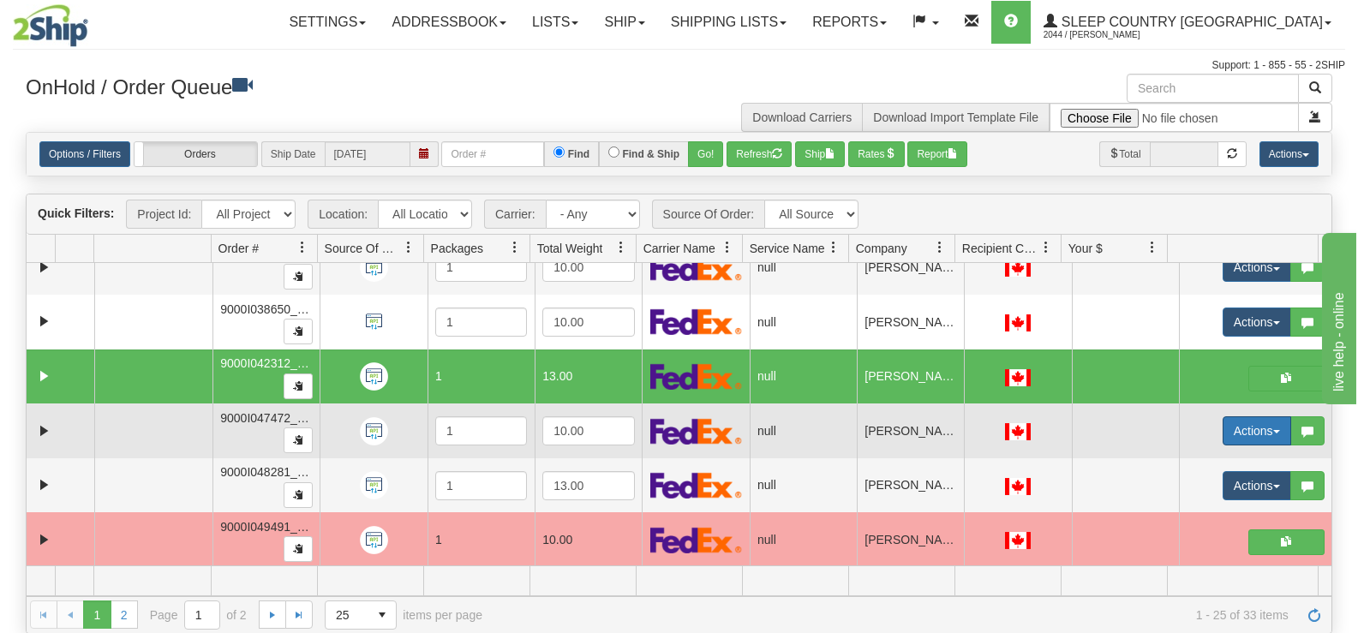
click at [1250, 421] on button "Actions" at bounding box center [1257, 430] width 69 height 29
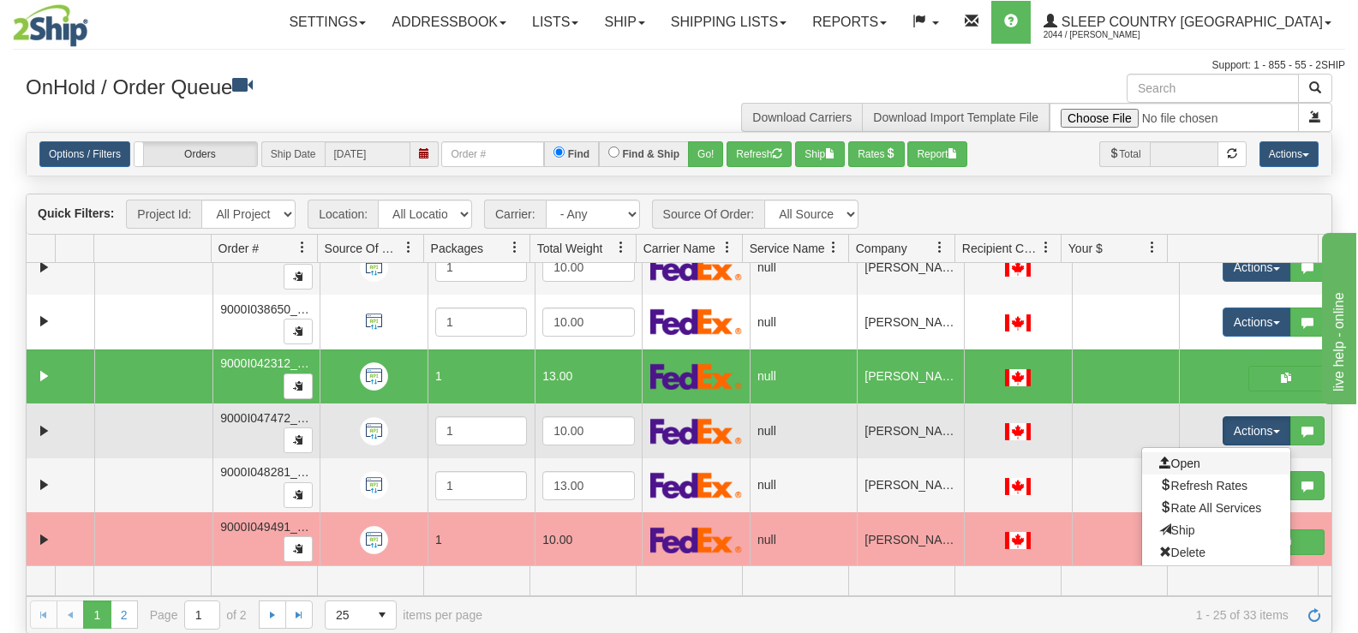
click at [1187, 463] on link "Open" at bounding box center [1216, 463] width 148 height 22
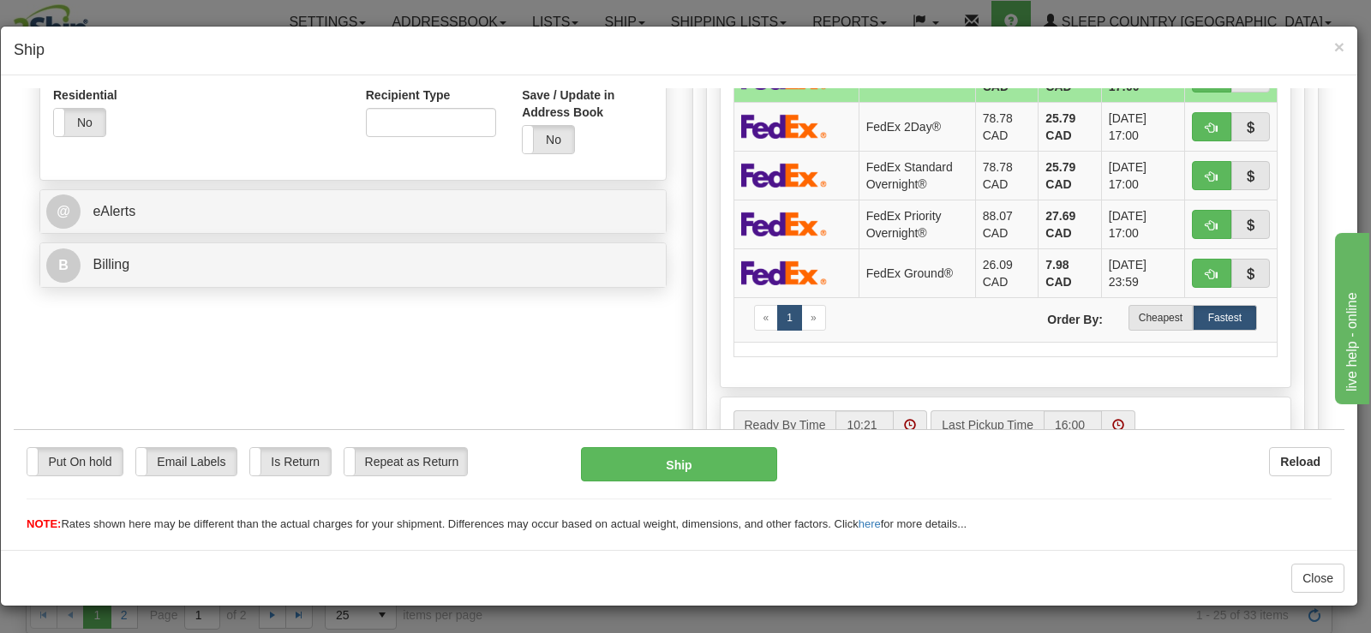
scroll to position [600, 0]
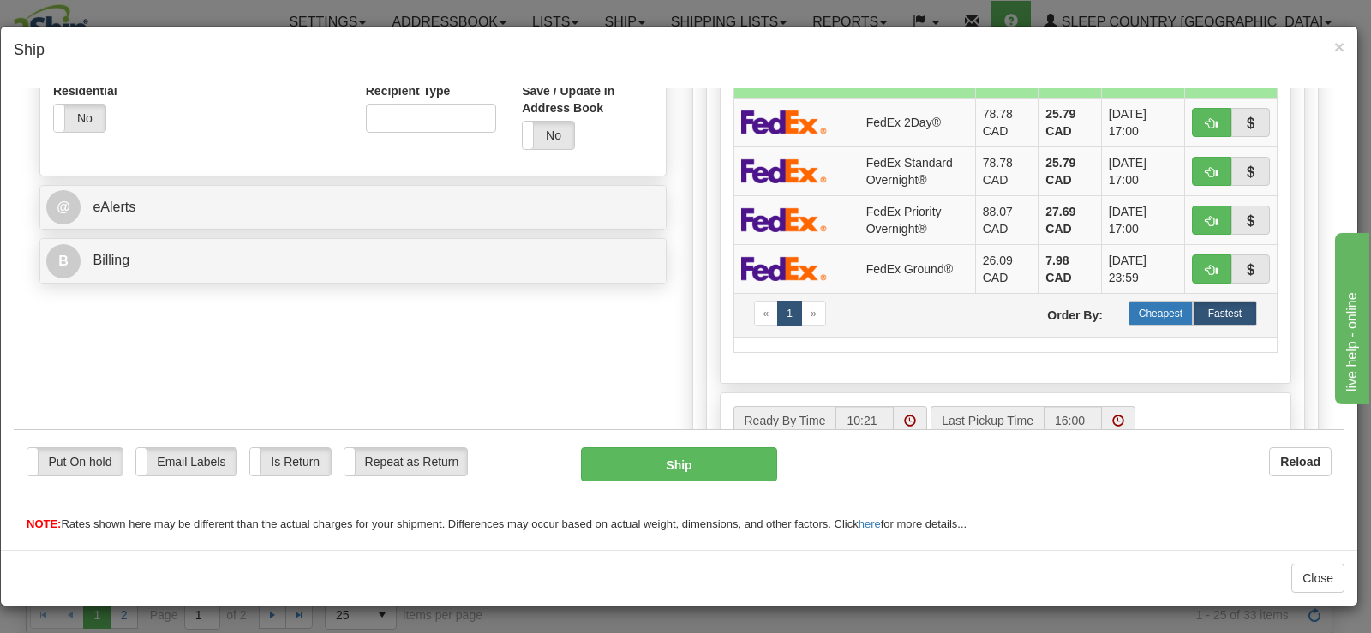
click at [1163, 322] on label "Cheapest" at bounding box center [1160, 313] width 64 height 26
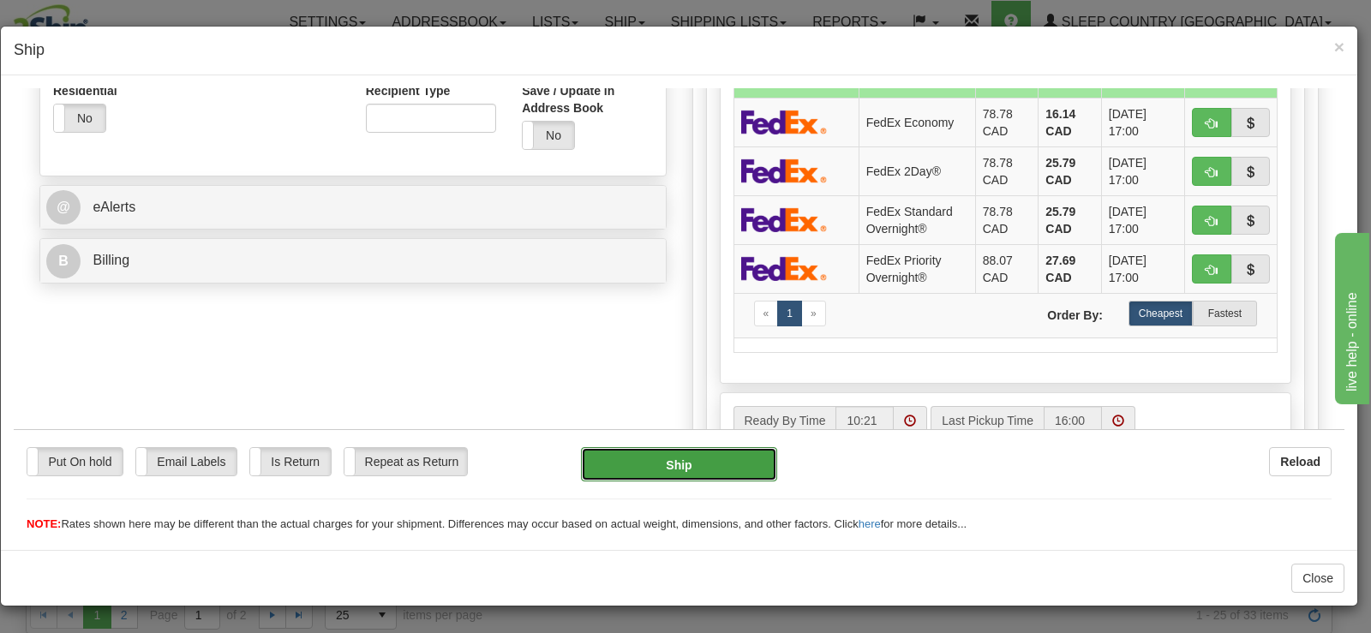
click at [741, 465] on button "Ship" at bounding box center [679, 463] width 196 height 34
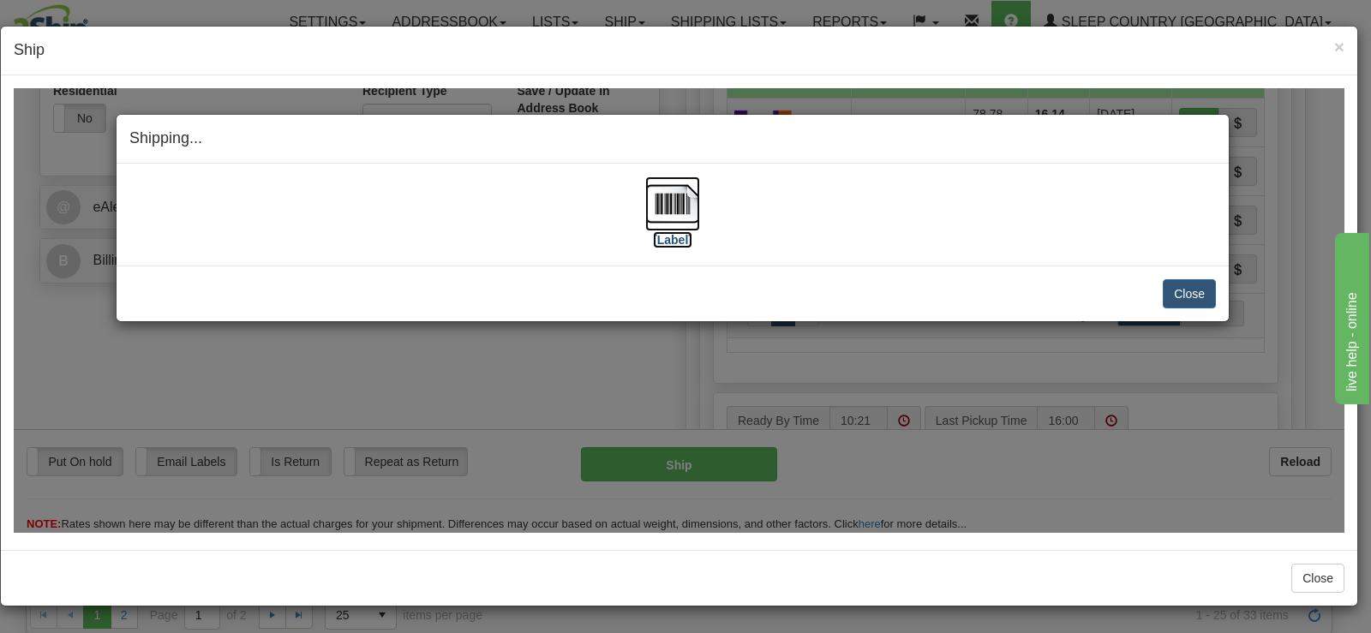
click at [689, 205] on img at bounding box center [672, 203] width 55 height 55
click at [1191, 286] on button "Close" at bounding box center [1189, 292] width 53 height 29
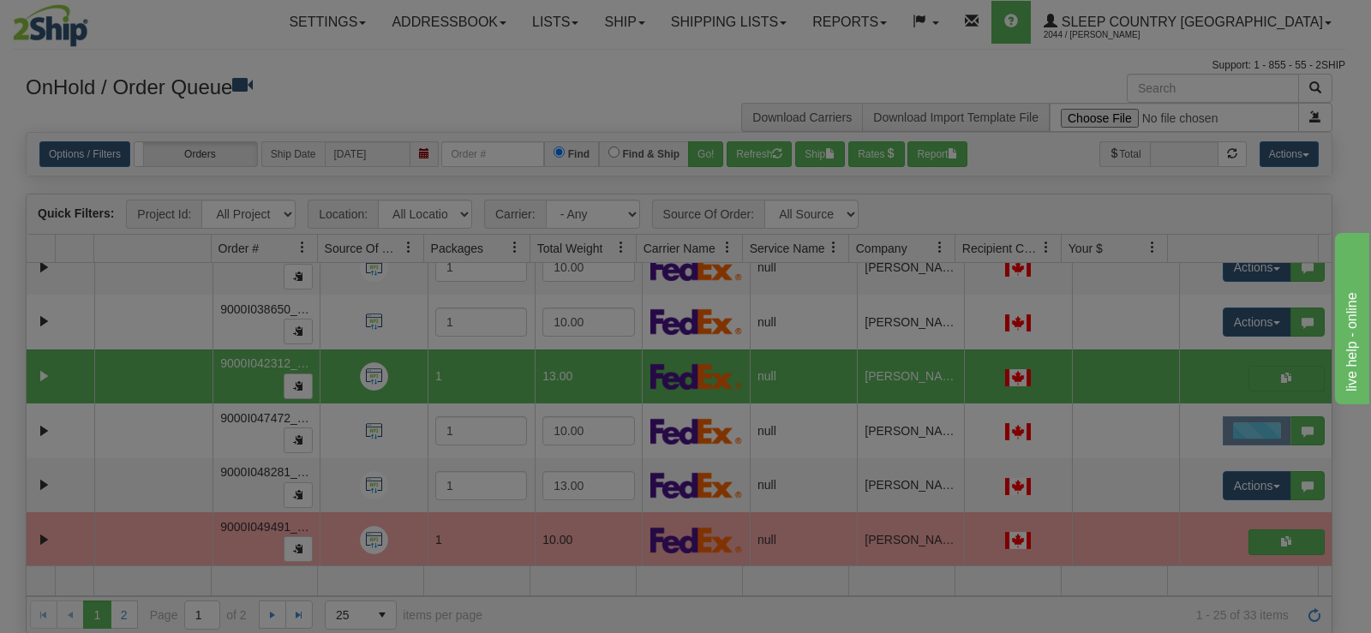
scroll to position [0, 0]
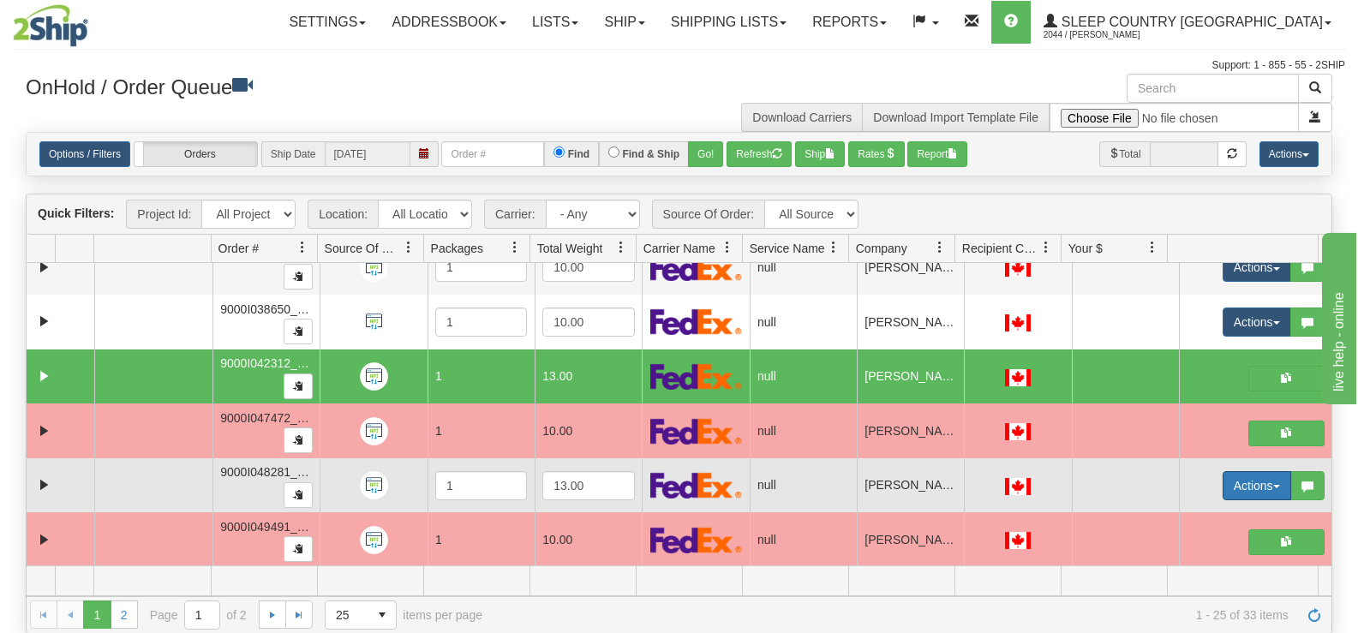
click at [1241, 488] on button "Actions" at bounding box center [1257, 485] width 69 height 29
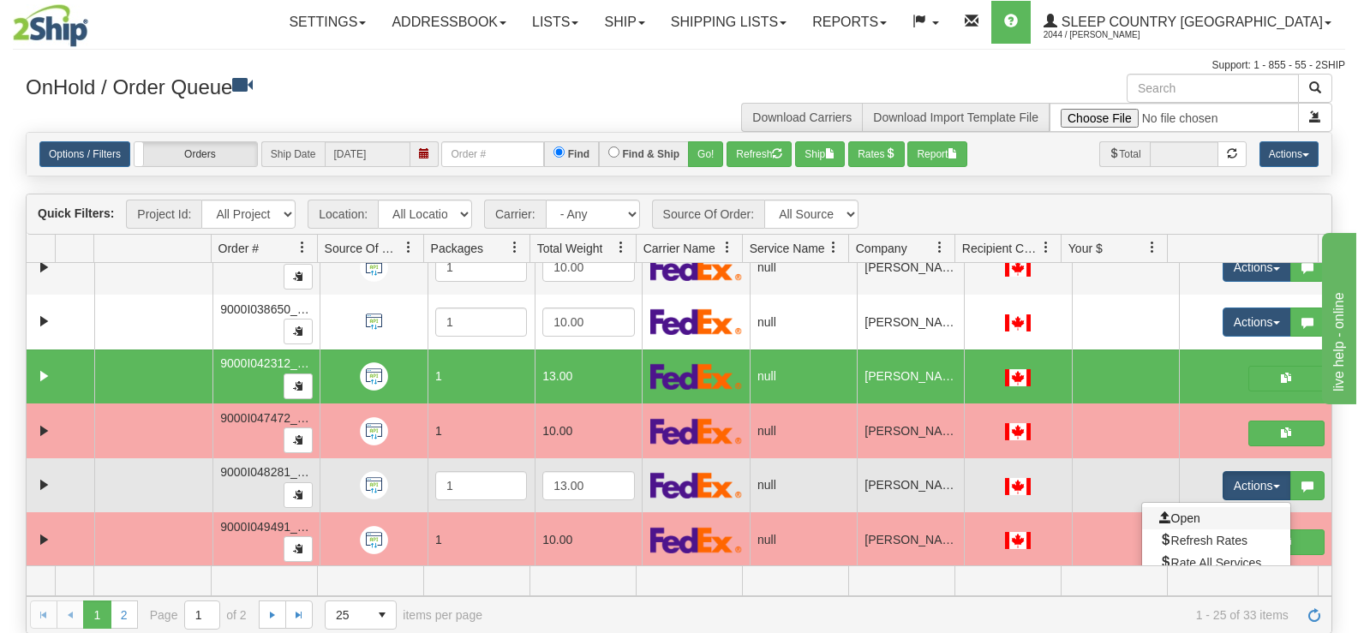
click at [1199, 517] on link "Open" at bounding box center [1216, 518] width 148 height 22
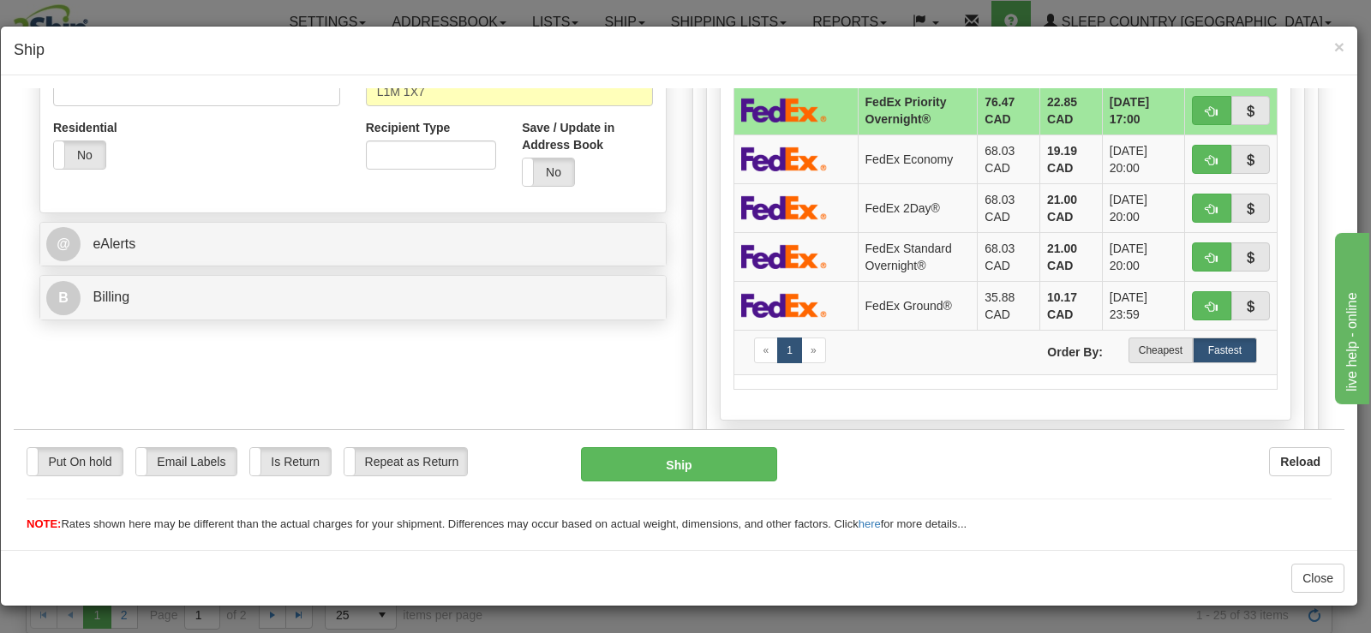
scroll to position [615, 0]
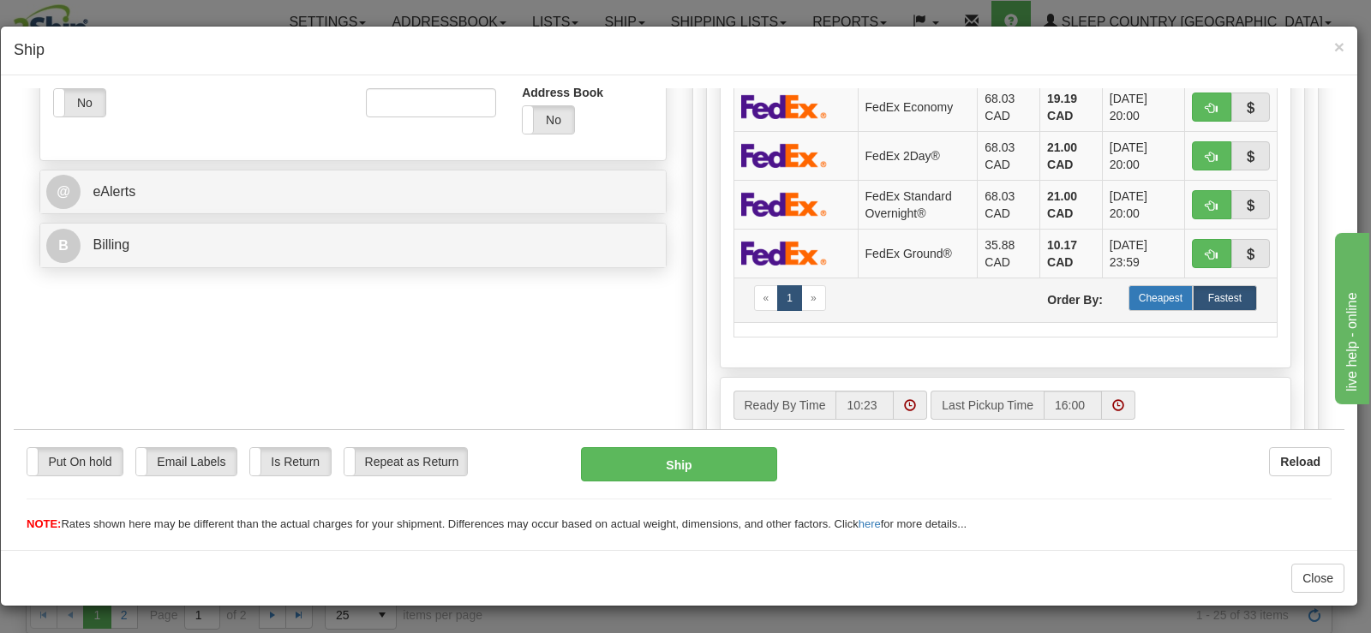
click at [1159, 300] on label "Cheapest" at bounding box center [1160, 297] width 64 height 26
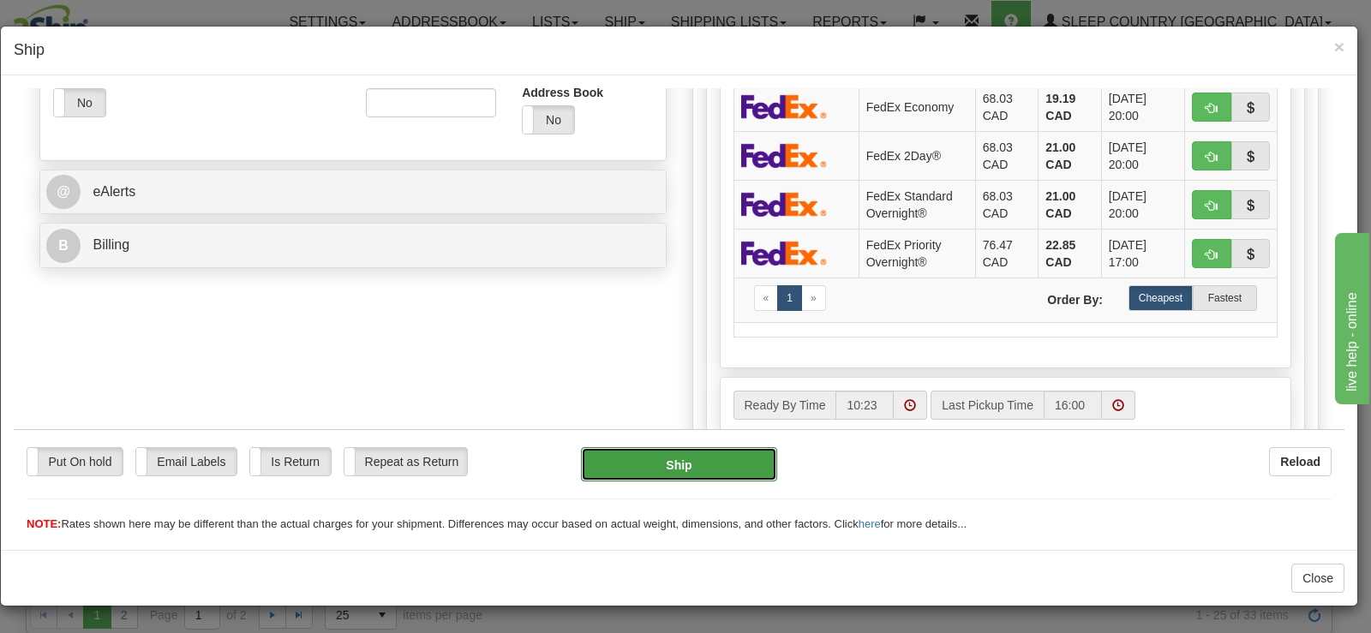
click at [645, 464] on button "Ship" at bounding box center [679, 463] width 196 height 34
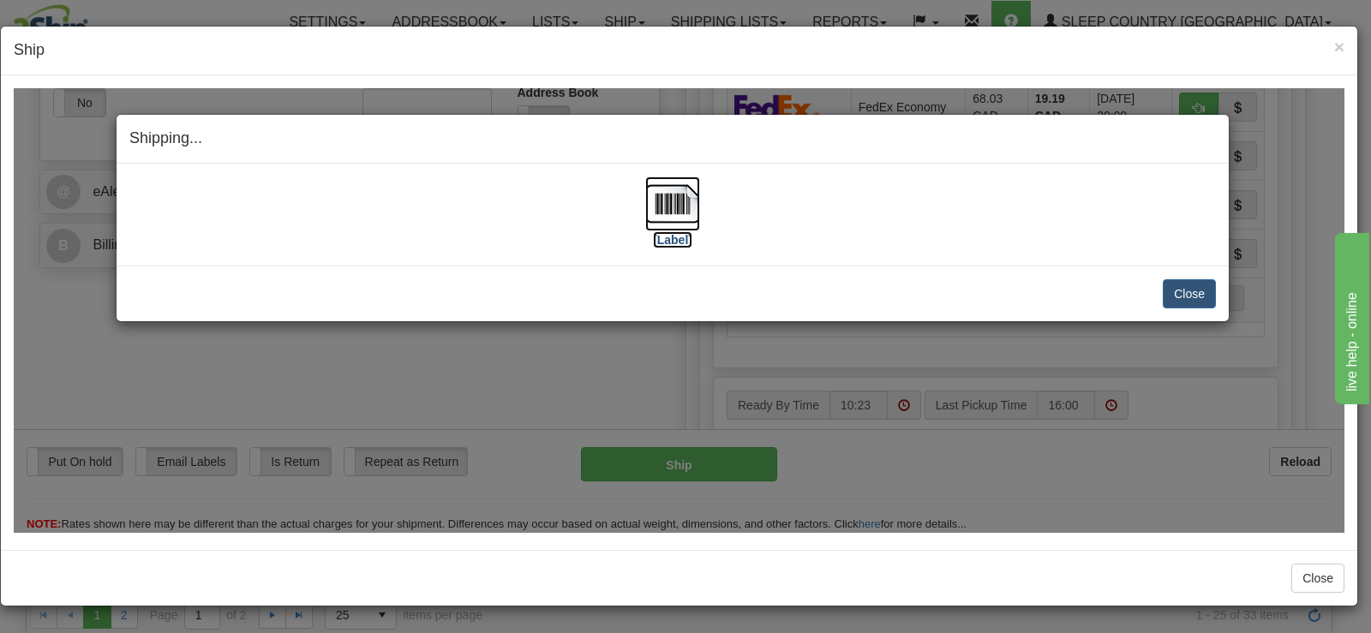
click at [661, 218] on img at bounding box center [672, 203] width 55 height 55
click at [1184, 289] on button "Close" at bounding box center [1189, 292] width 53 height 29
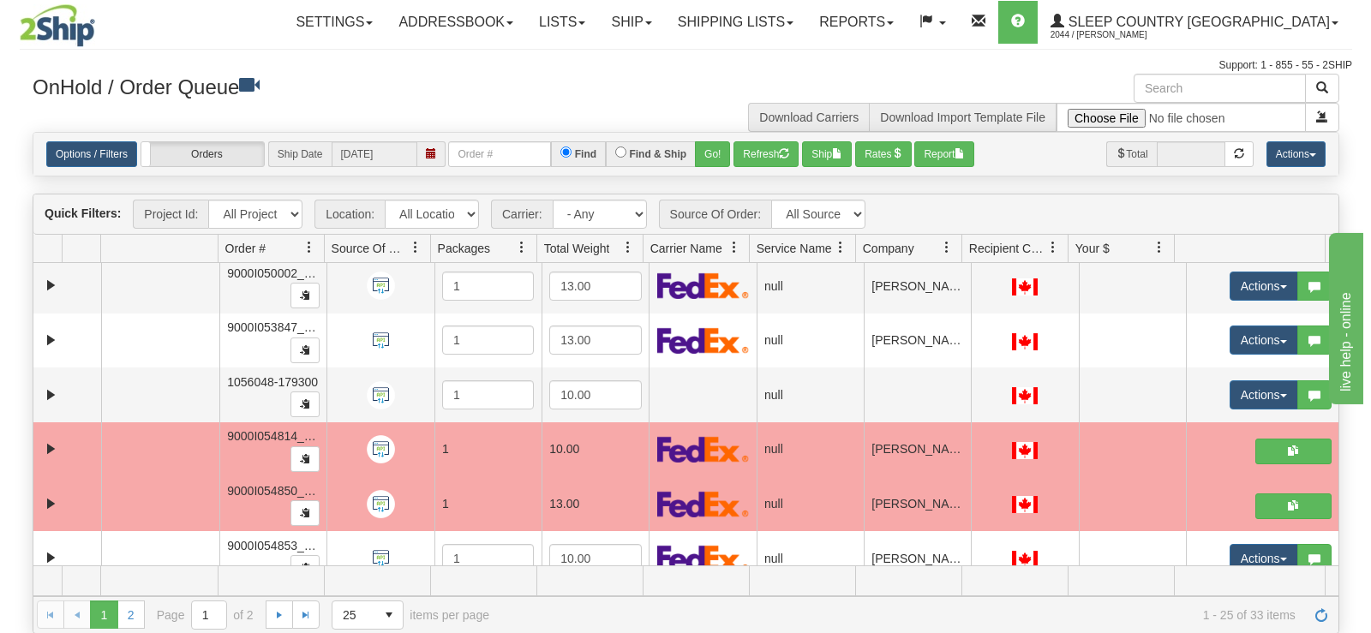
scroll to position [757, 0]
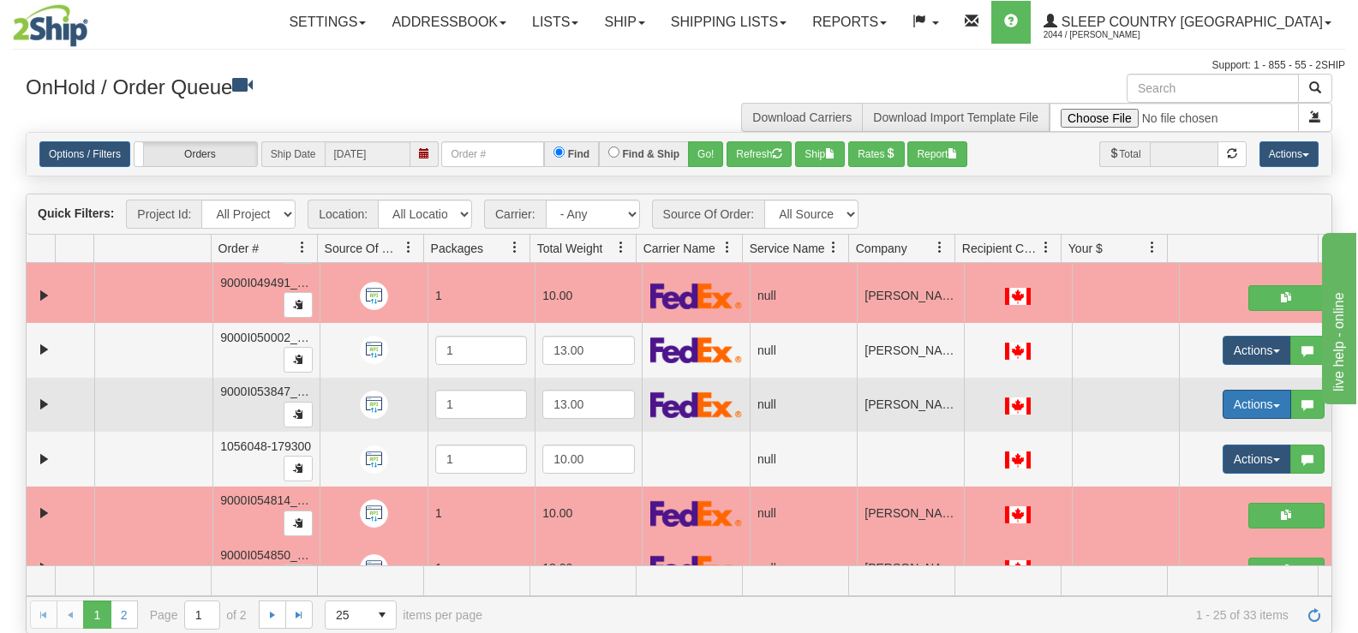
click at [1230, 396] on button "Actions" at bounding box center [1257, 404] width 69 height 29
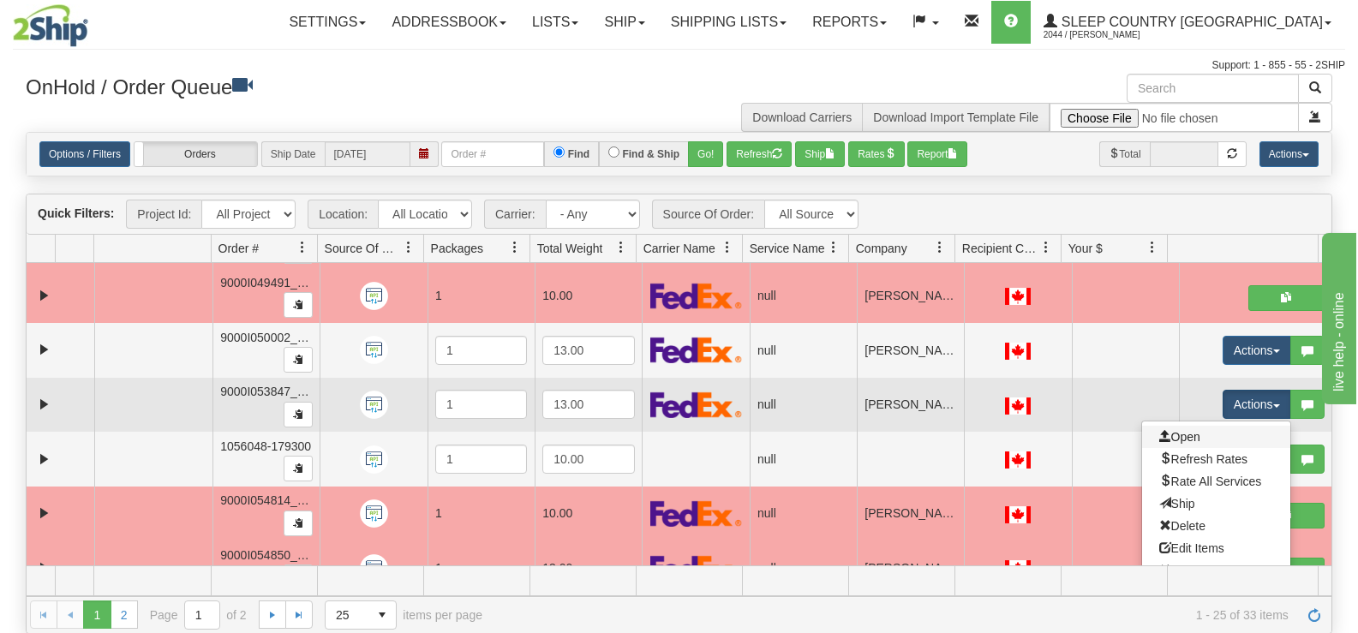
click at [1200, 428] on link "Open" at bounding box center [1216, 437] width 148 height 22
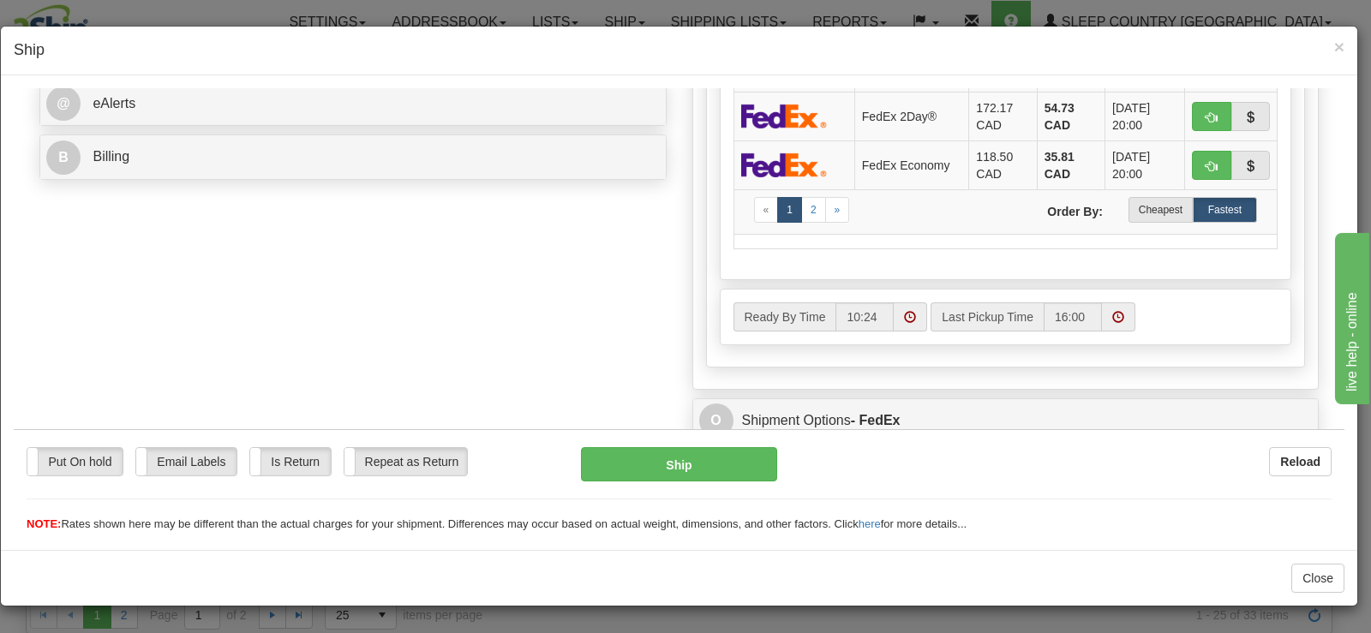
scroll to position [564, 0]
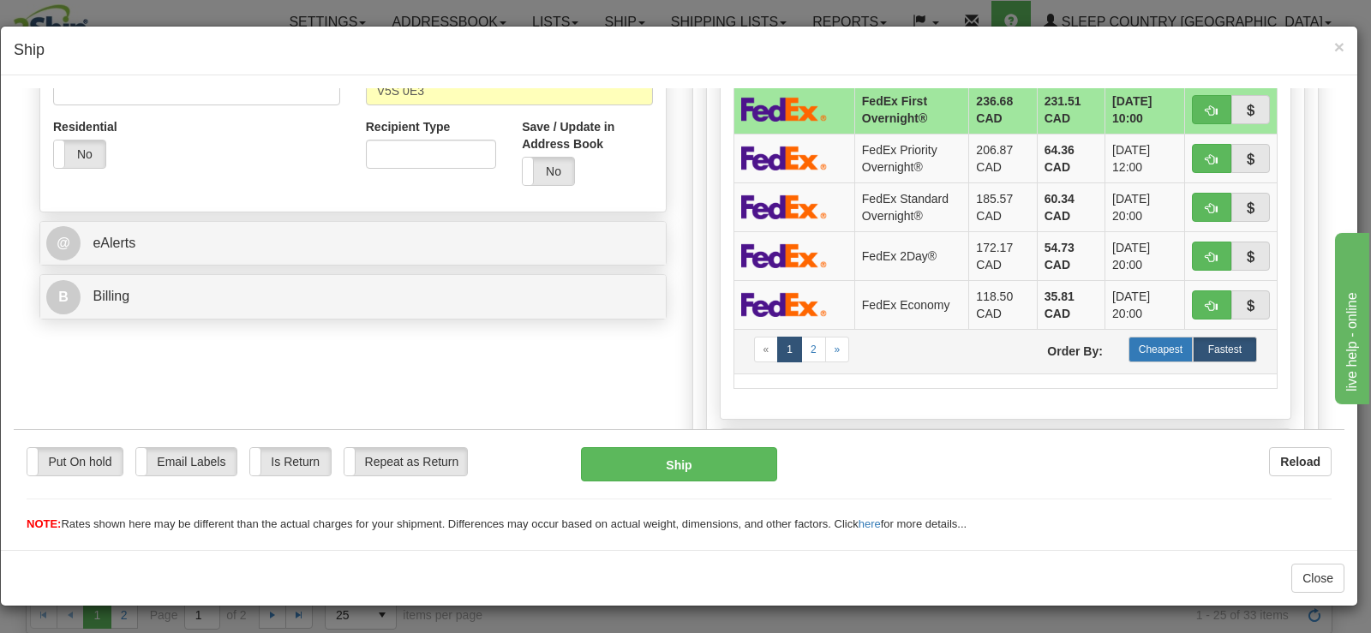
click at [1150, 351] on label "Cheapest" at bounding box center [1160, 349] width 64 height 26
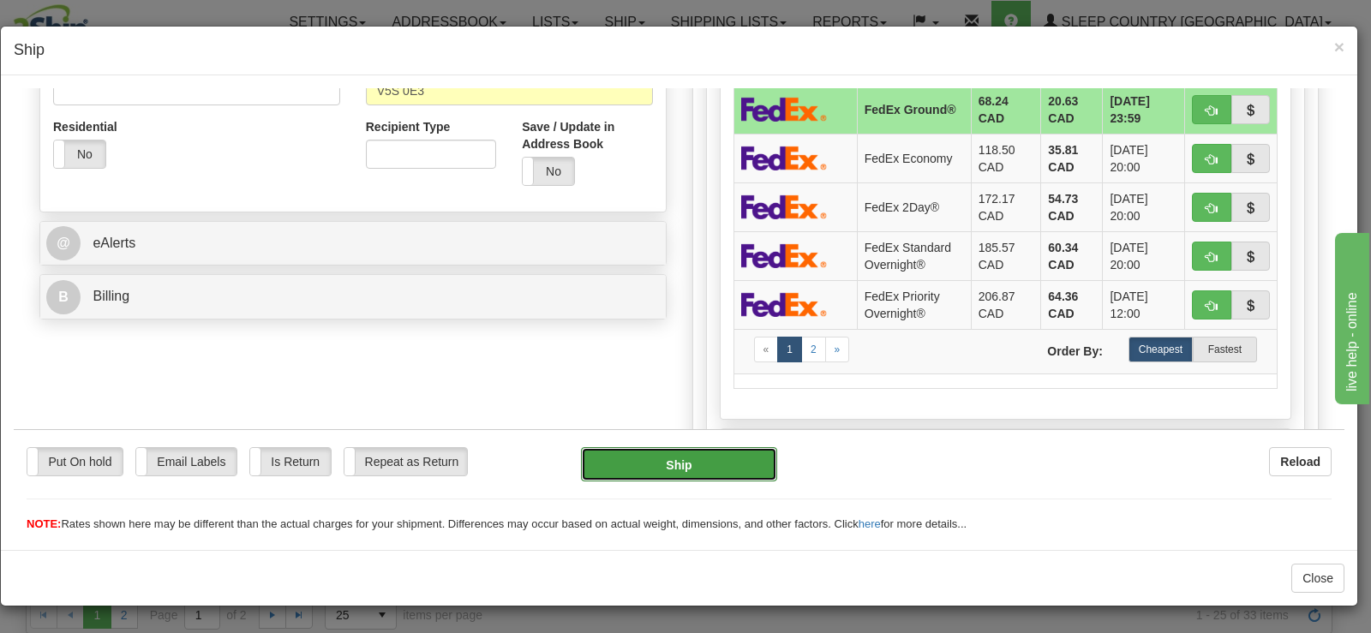
click at [679, 457] on button "Ship" at bounding box center [679, 463] width 196 height 34
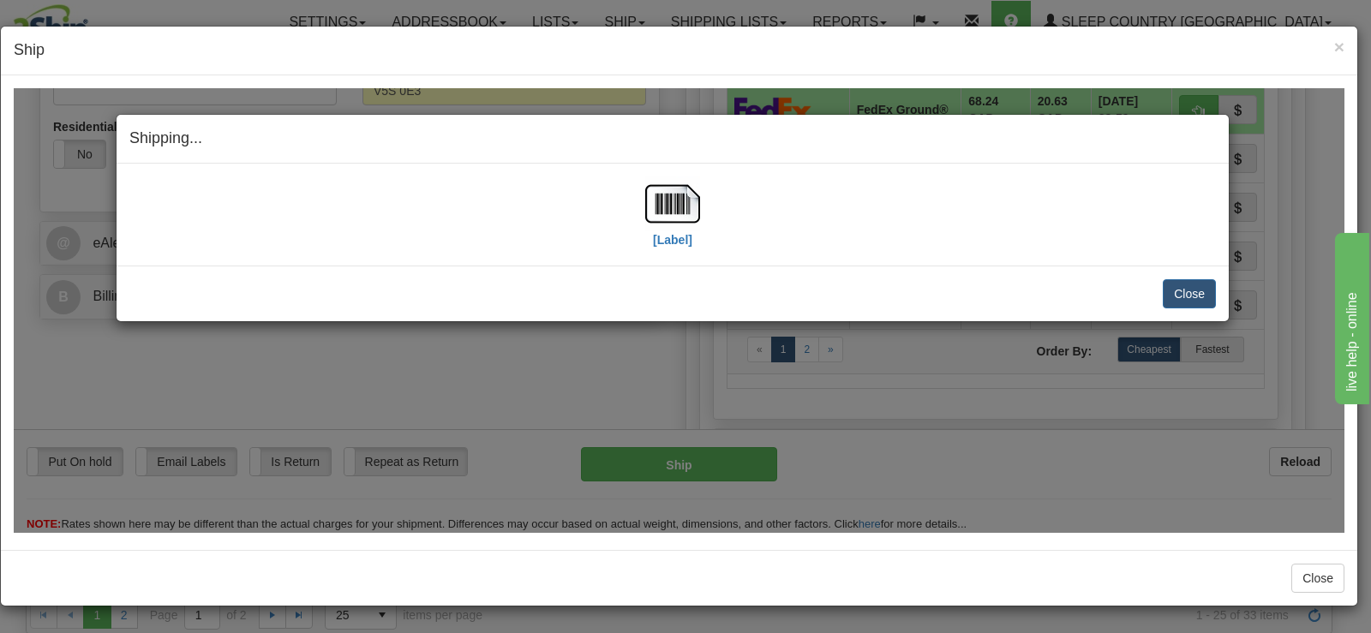
click at [655, 230] on label "[Label]" at bounding box center [672, 238] width 39 height 17
click at [1213, 299] on button "Close" at bounding box center [1189, 292] width 53 height 29
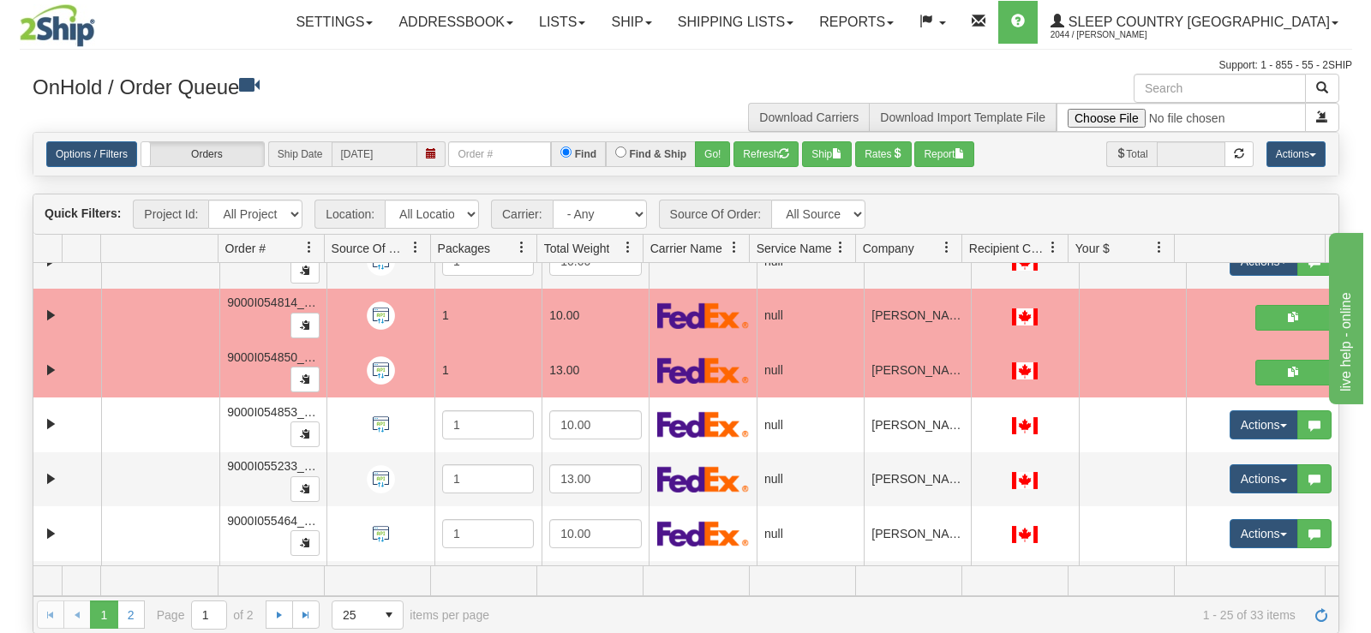
scroll to position [981, 0]
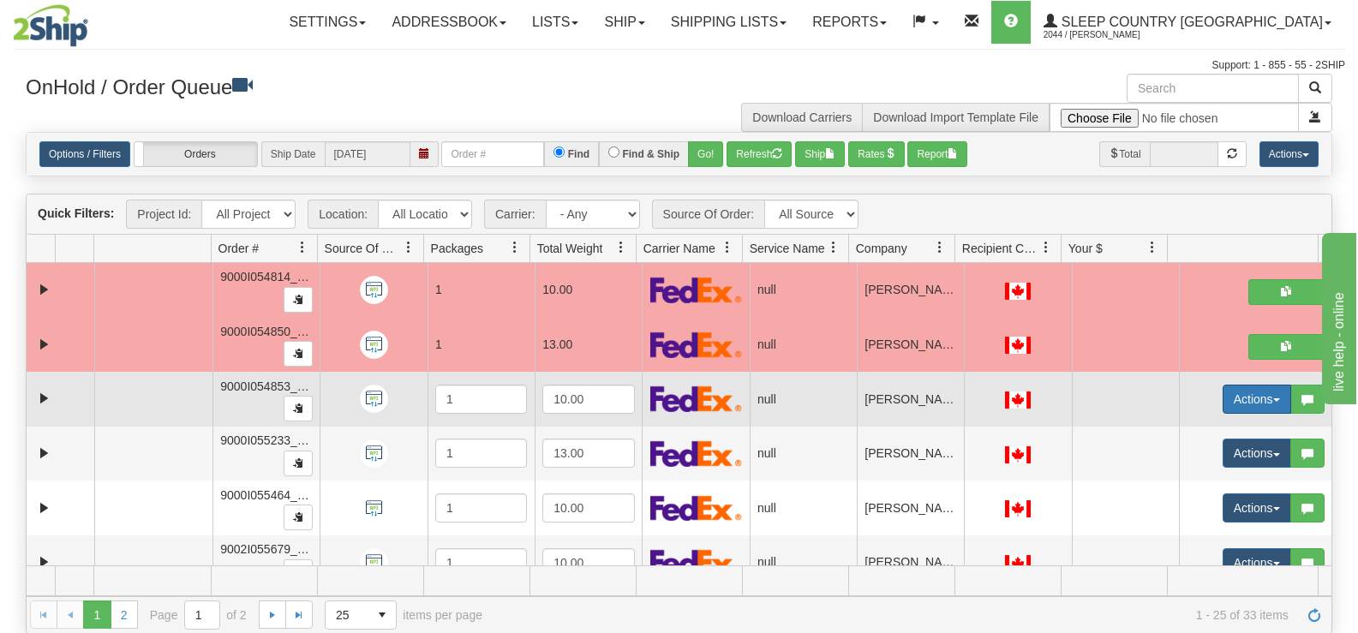
click at [1223, 401] on button "Actions" at bounding box center [1257, 399] width 69 height 29
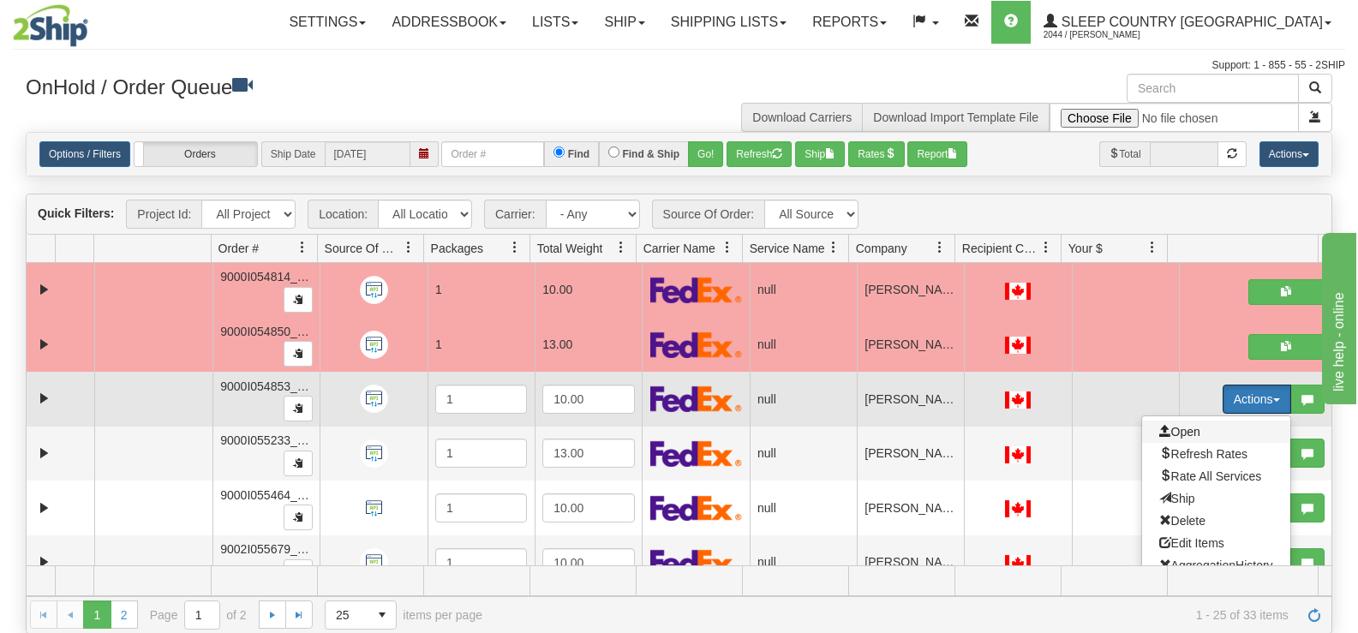
click at [1159, 432] on span "Open" at bounding box center [1179, 432] width 41 height 14
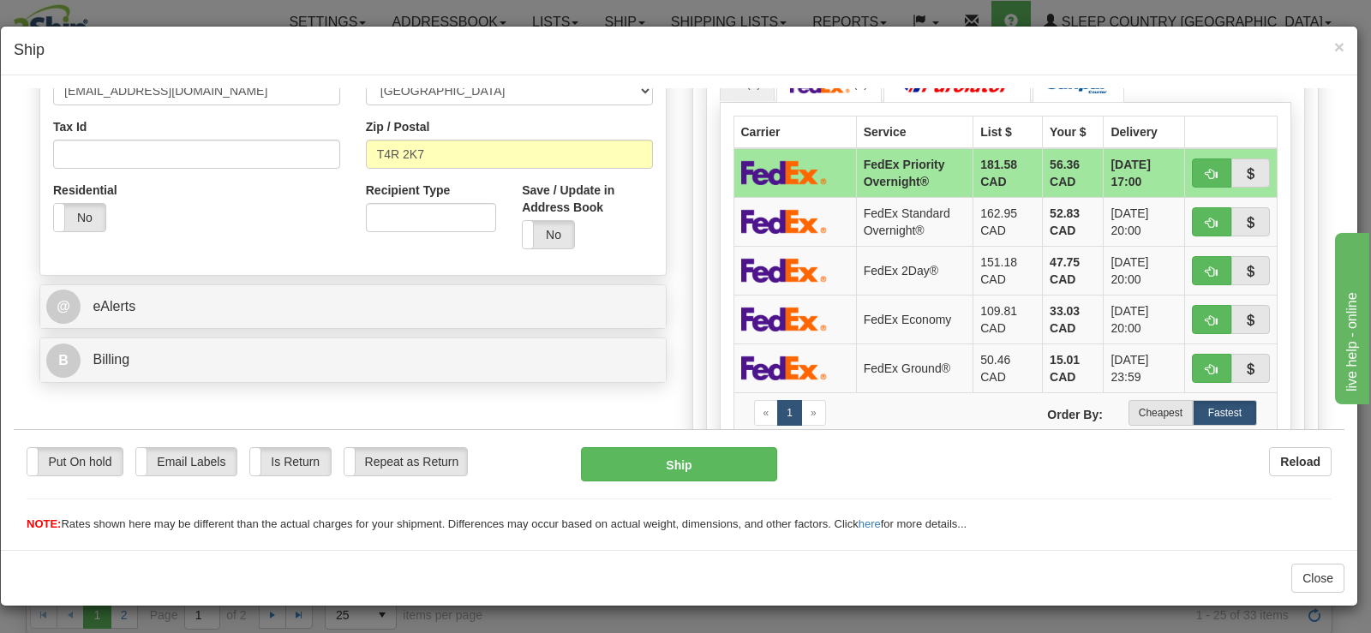
scroll to position [514, 0]
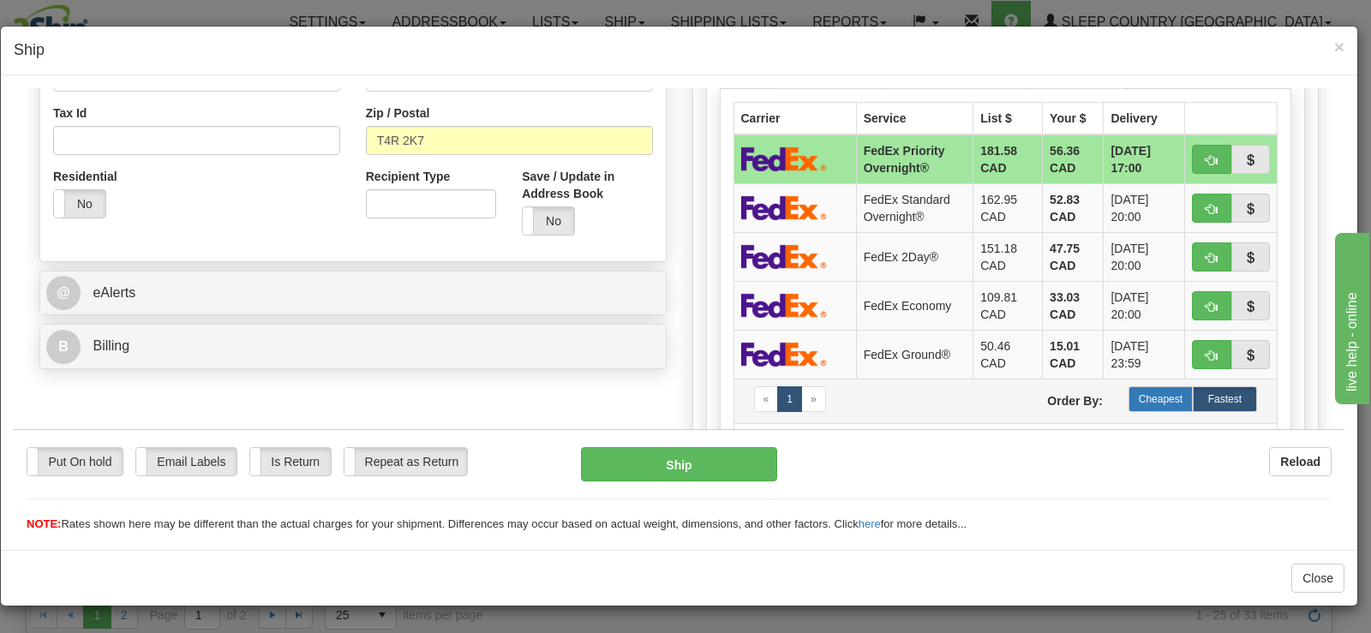
click at [1135, 408] on label "Cheapest" at bounding box center [1160, 399] width 64 height 26
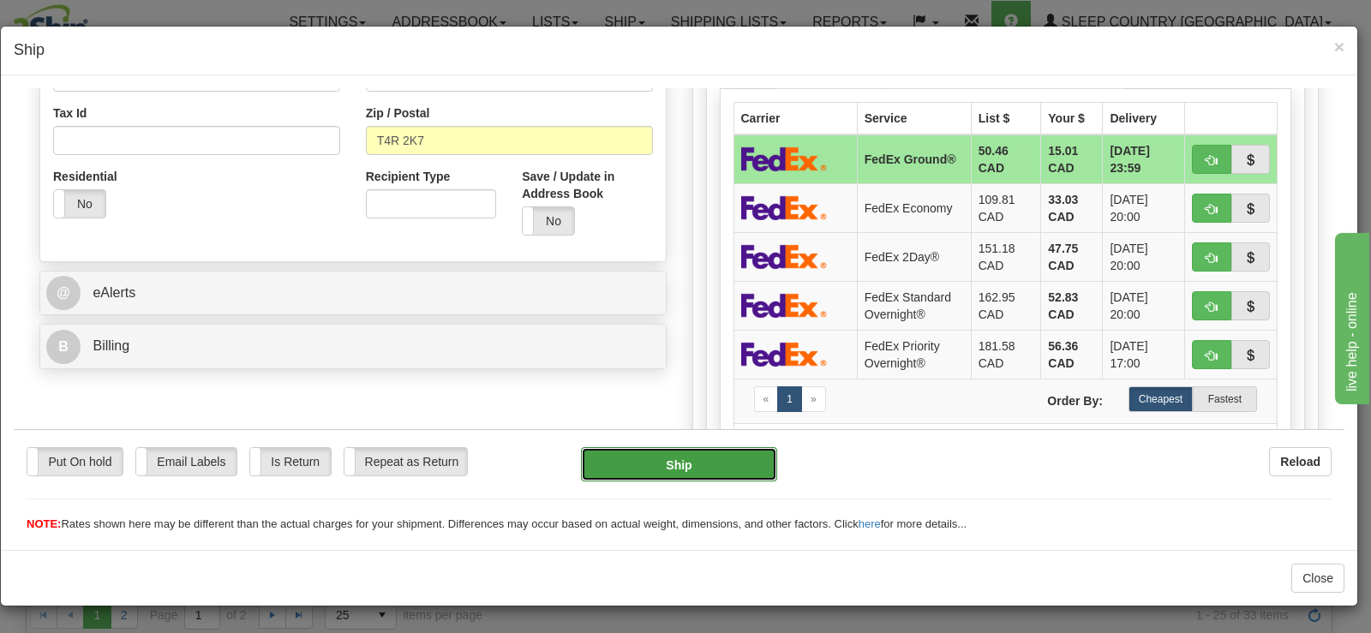
click at [695, 454] on button "Ship" at bounding box center [679, 463] width 196 height 34
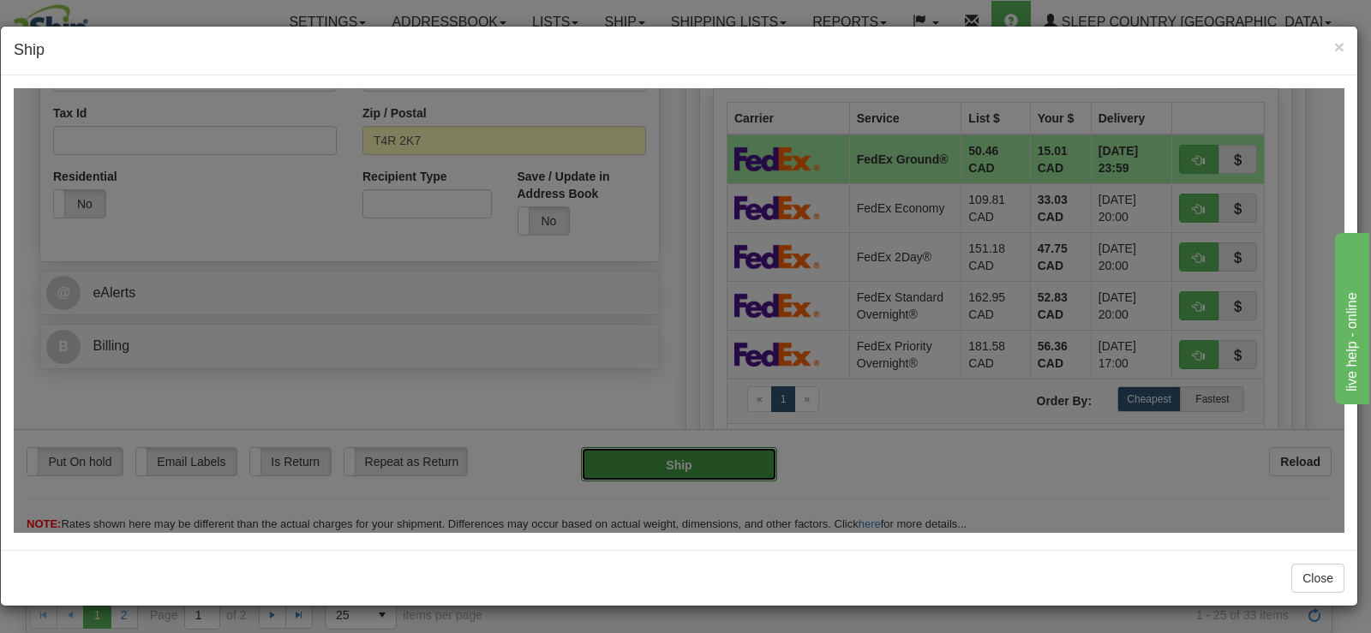
type input "92"
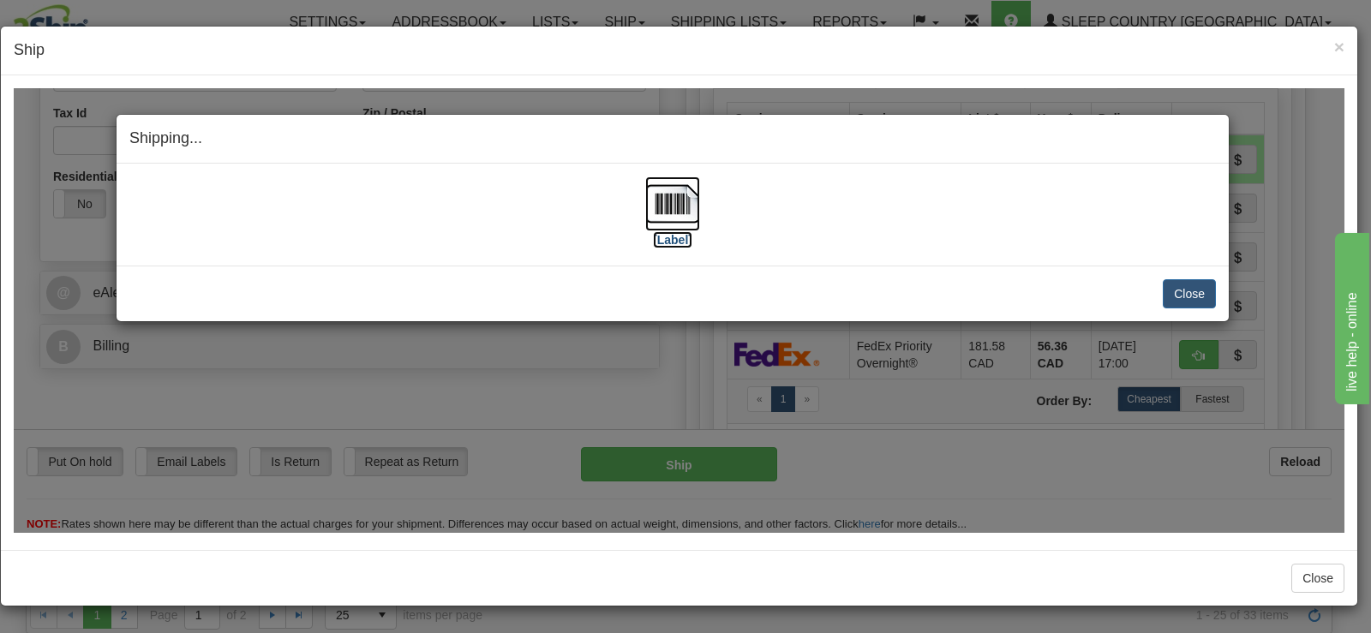
click at [681, 202] on img at bounding box center [672, 203] width 55 height 55
click at [1193, 292] on button "Close" at bounding box center [1189, 292] width 53 height 29
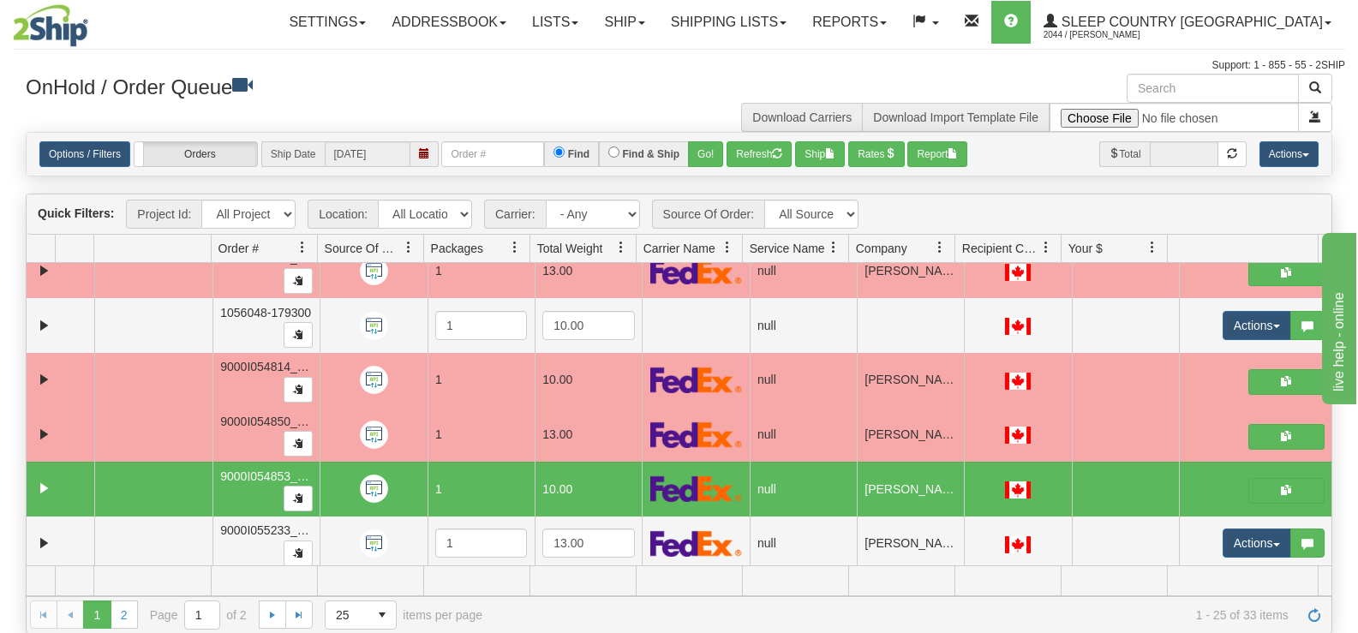
scroll to position [1060, 0]
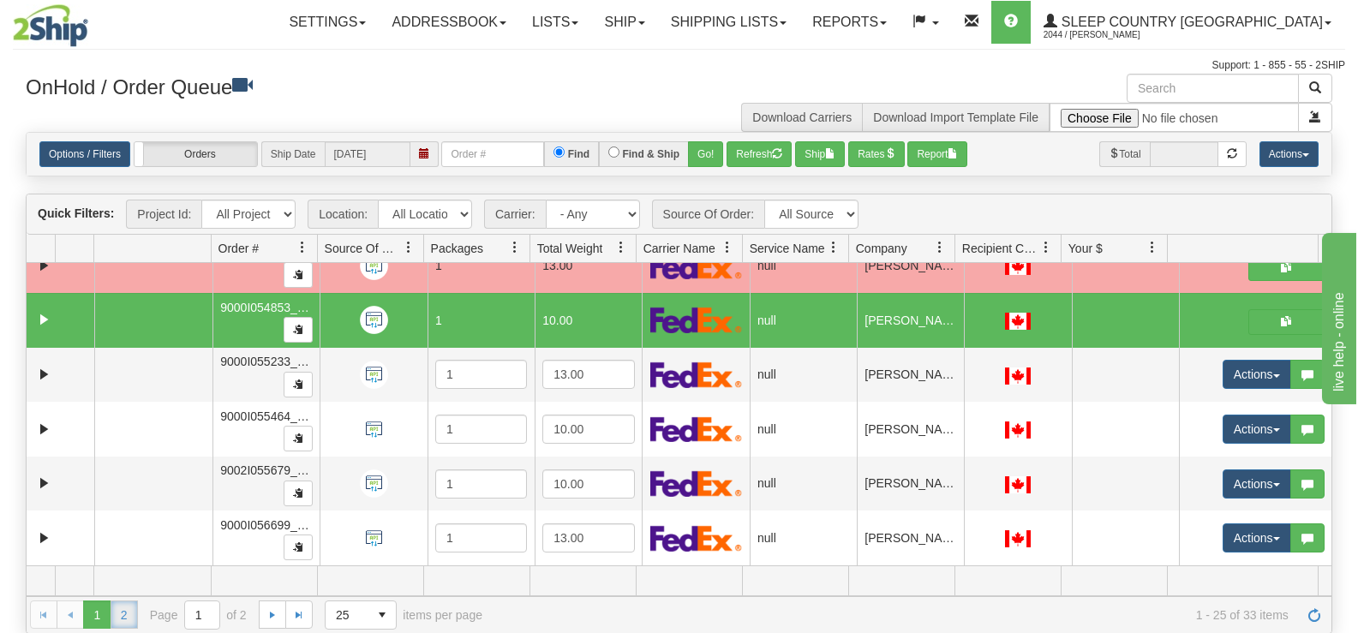
click at [129, 625] on link "2" at bounding box center [124, 614] width 27 height 27
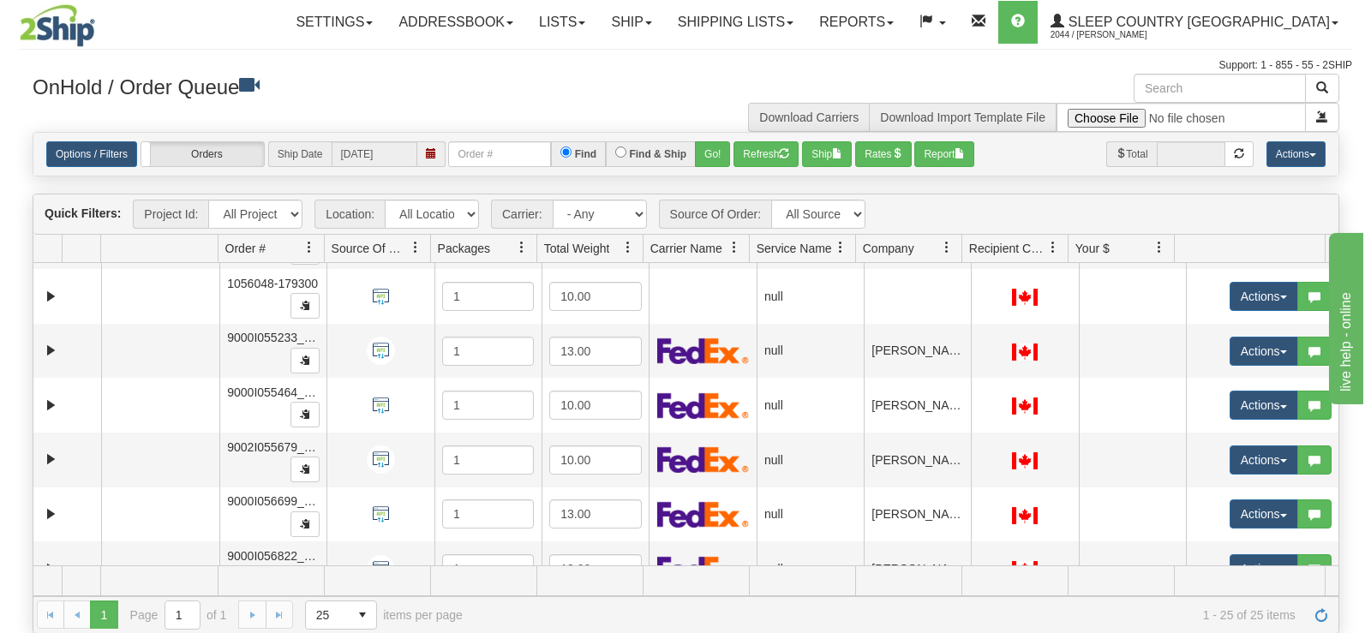
scroll to position [639, 0]
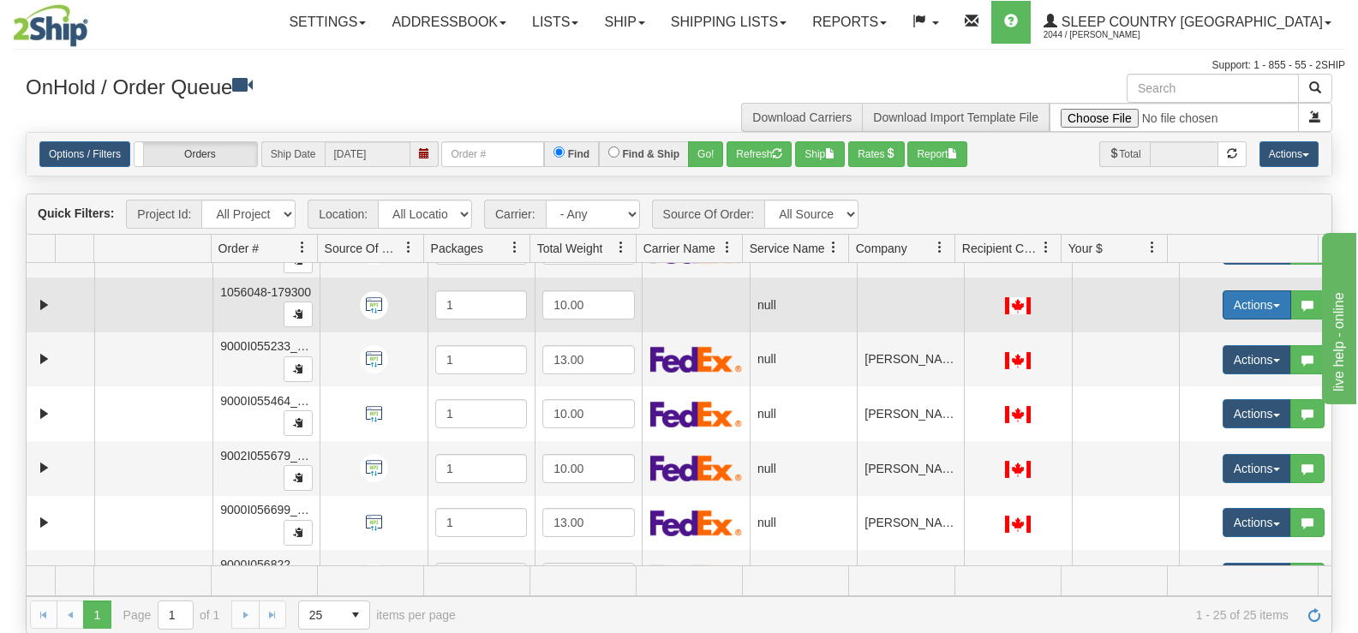
click at [1229, 302] on button "Actions" at bounding box center [1257, 304] width 69 height 29
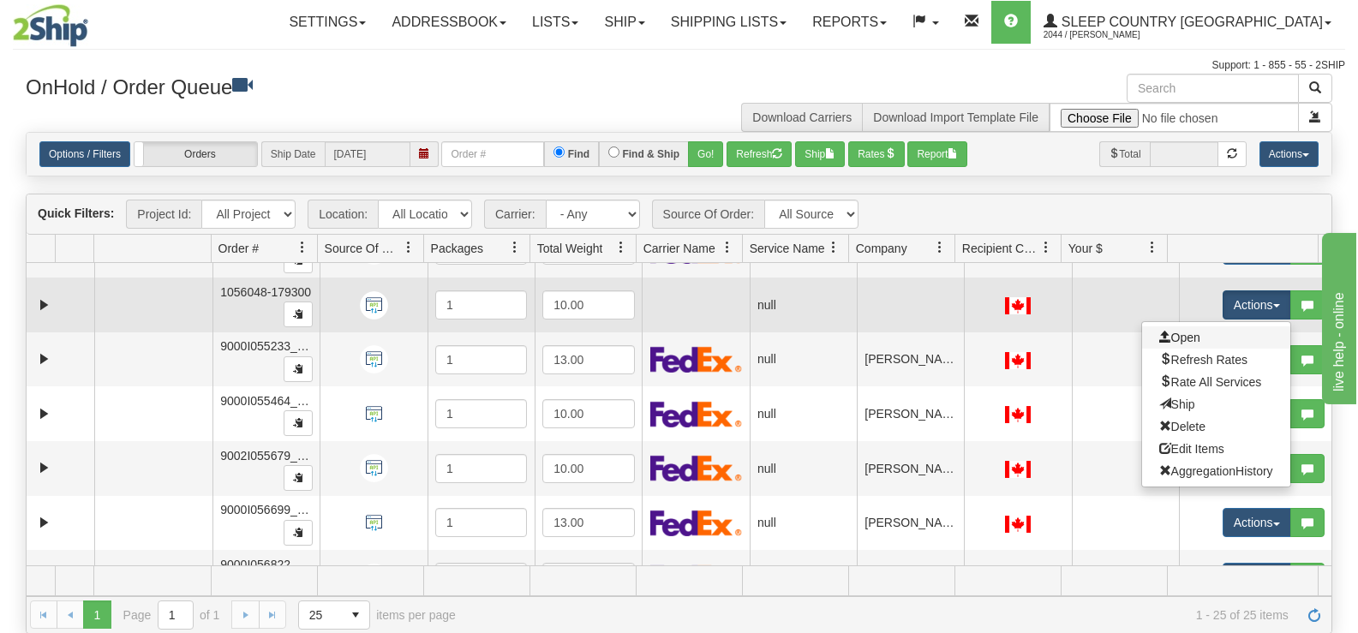
click at [1193, 342] on link "Open" at bounding box center [1216, 337] width 148 height 22
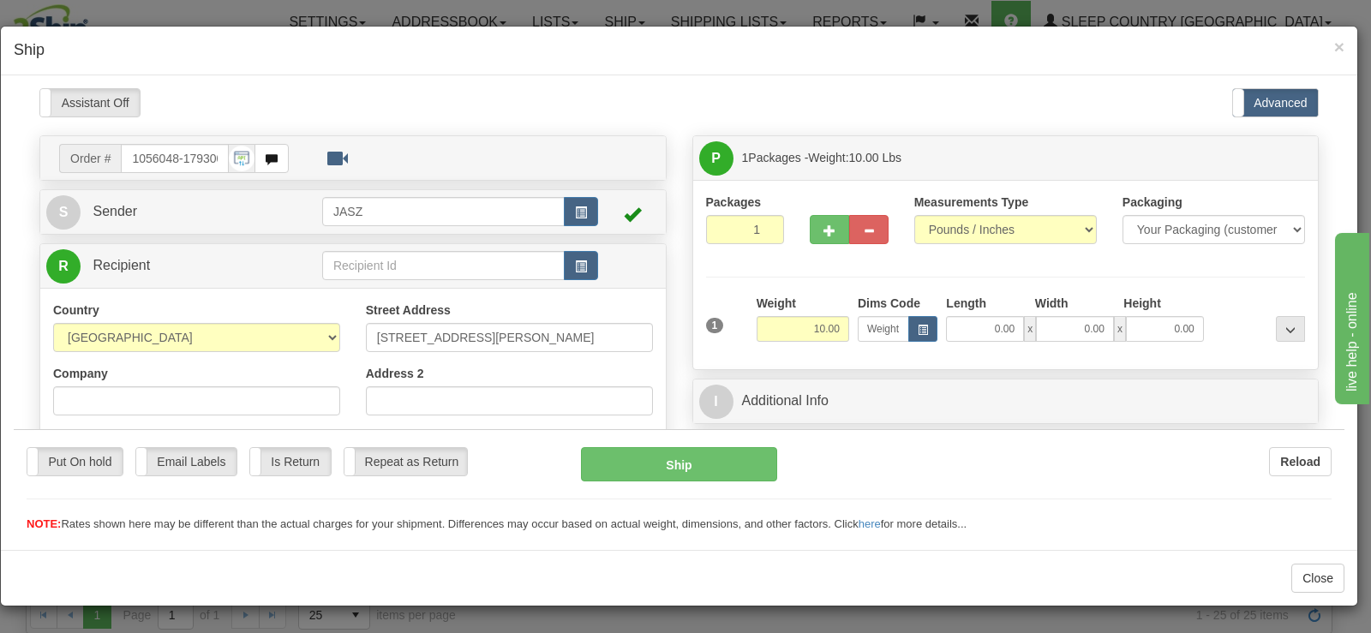
scroll to position [343, 0]
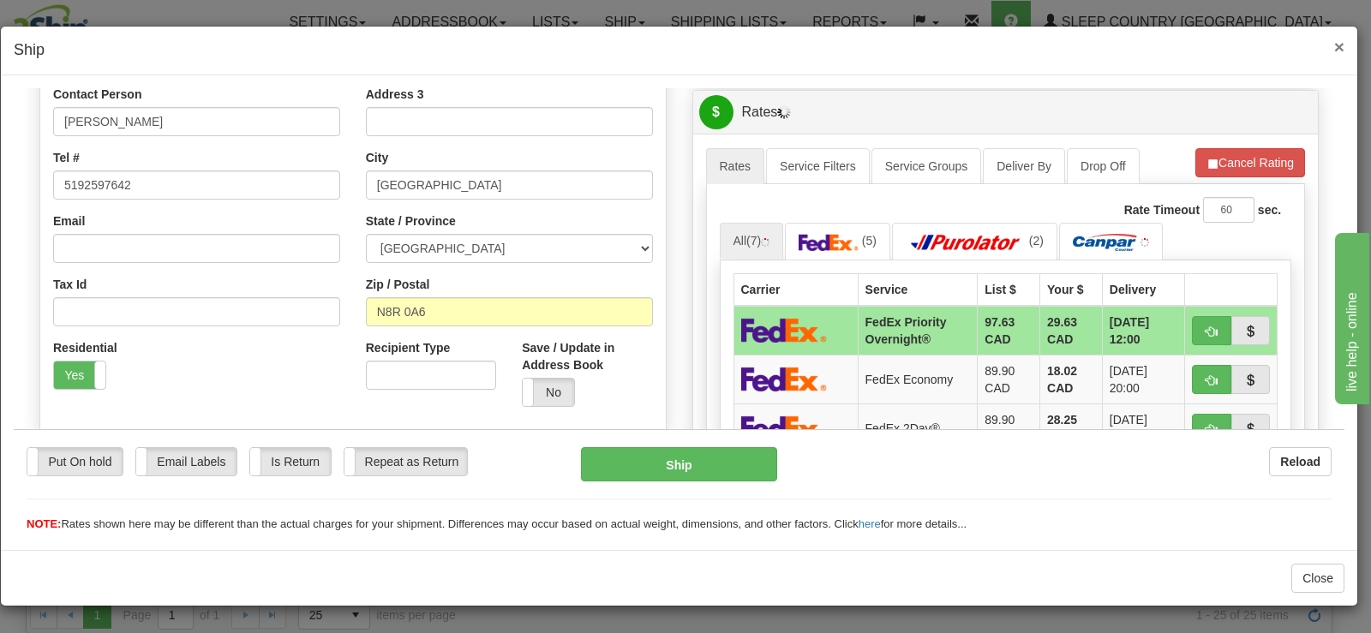
click at [1340, 39] on span "×" at bounding box center [1339, 47] width 10 height 20
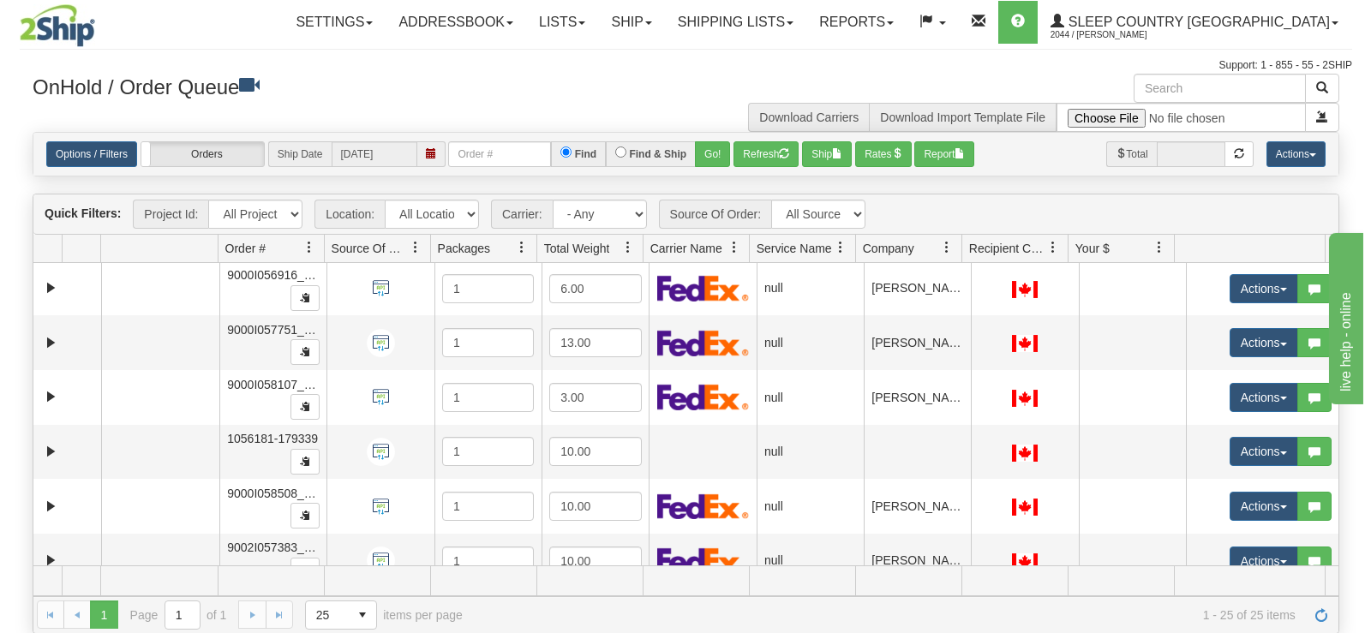
scroll to position [987, 0]
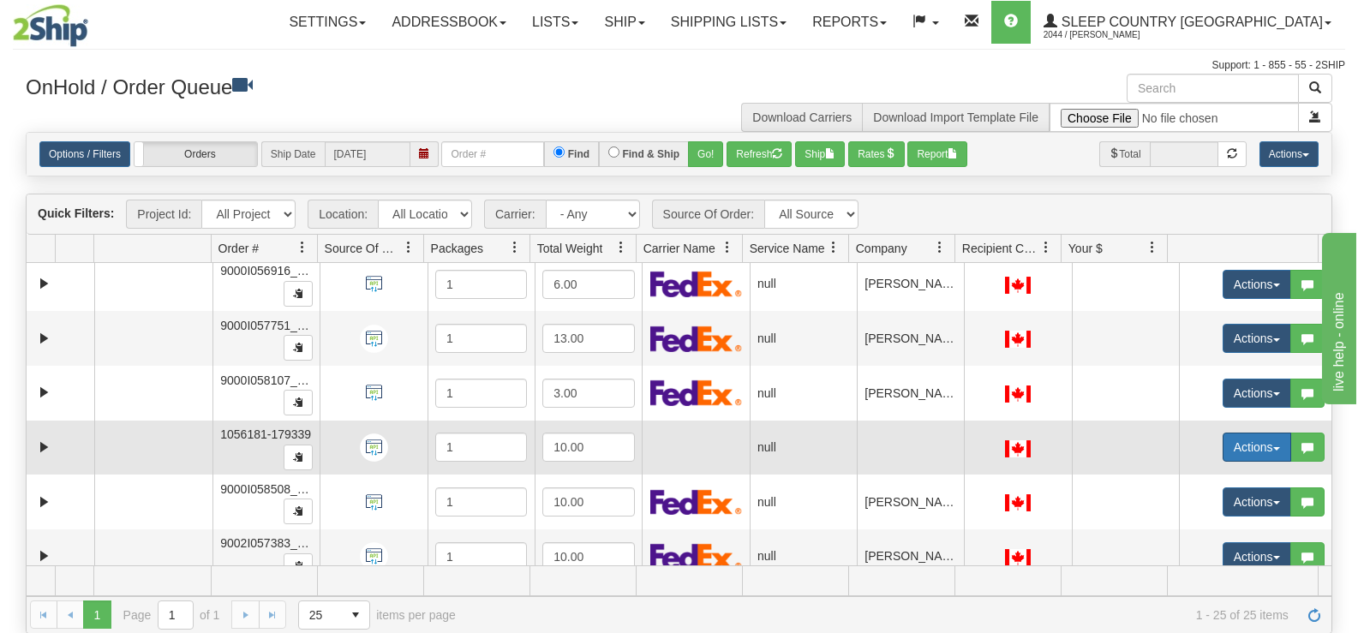
click at [1237, 449] on button "Actions" at bounding box center [1257, 447] width 69 height 29
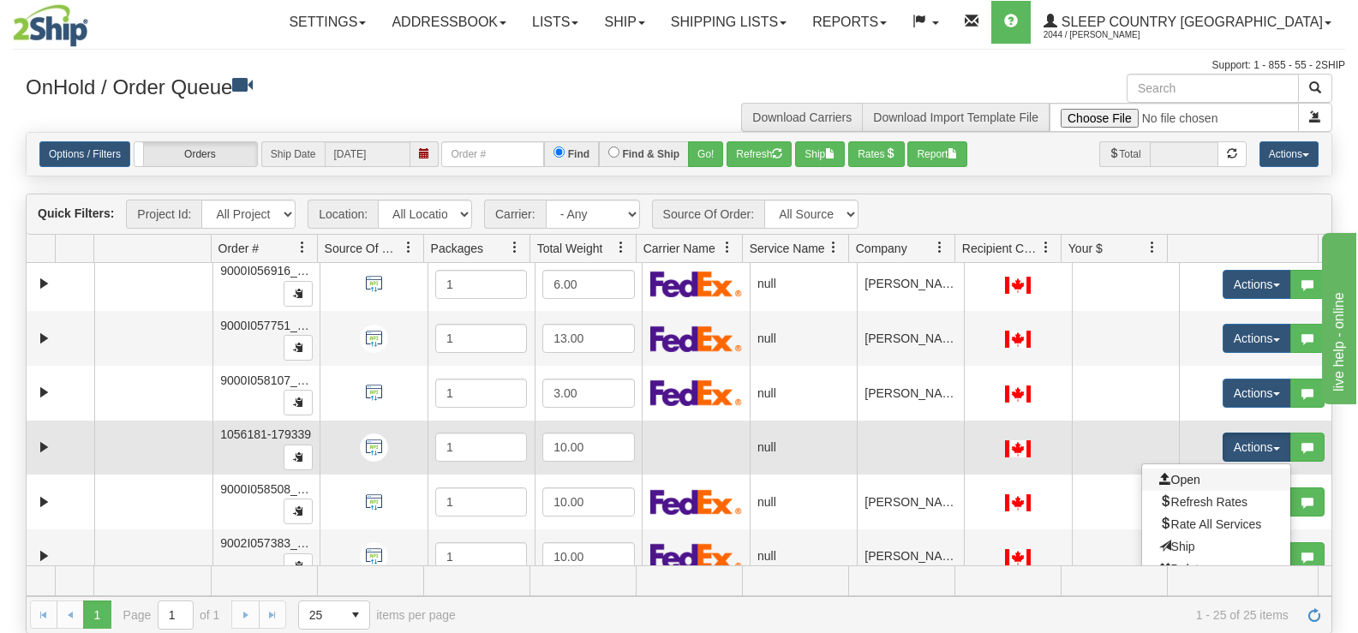
click at [1216, 487] on link "Open" at bounding box center [1216, 480] width 148 height 22
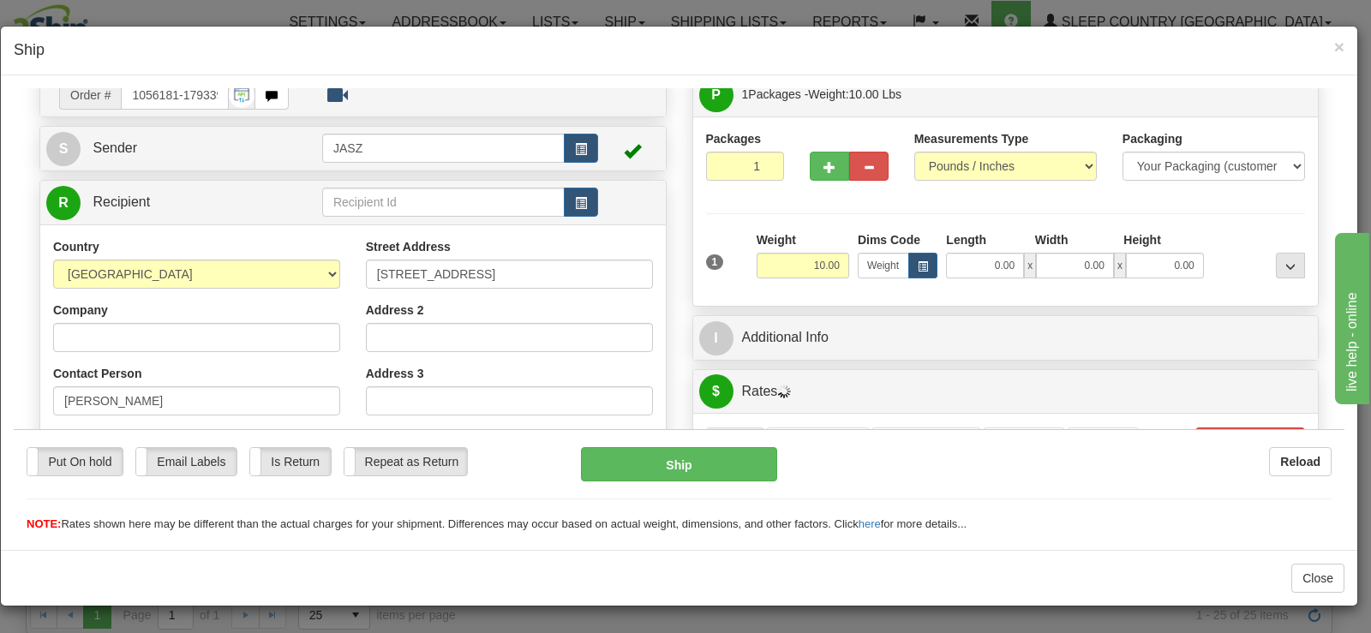
scroll to position [94, 0]
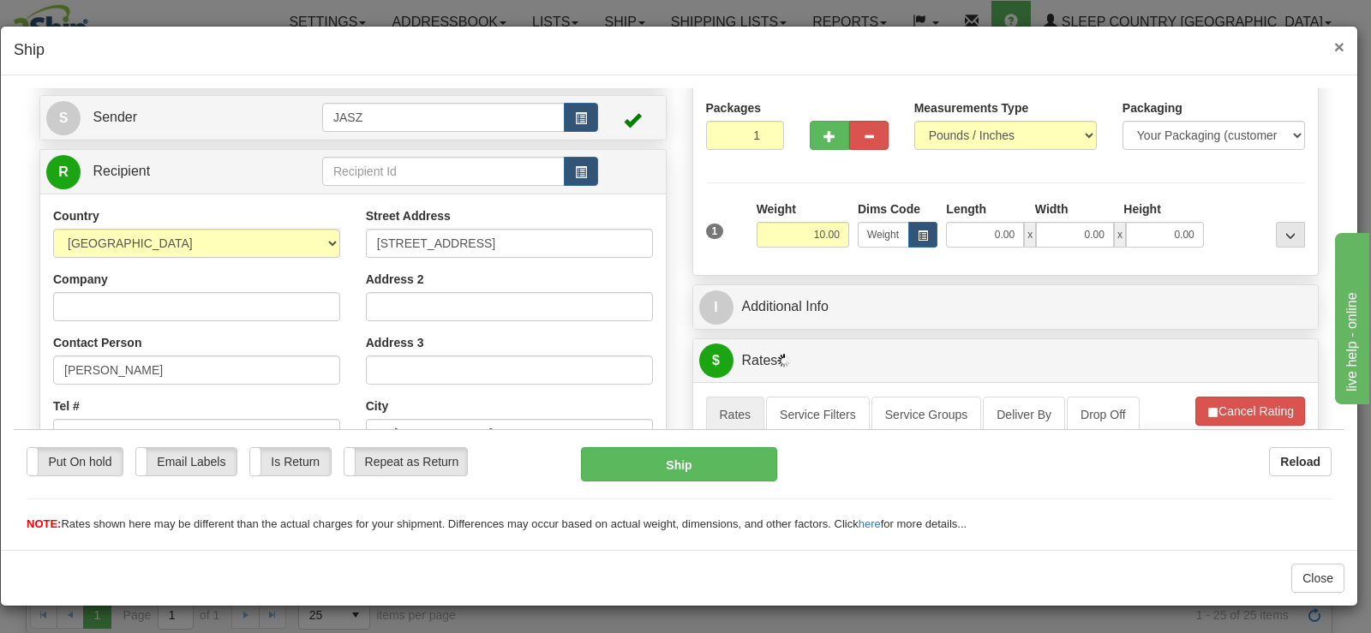
click at [1334, 44] on span "×" at bounding box center [1339, 47] width 10 height 20
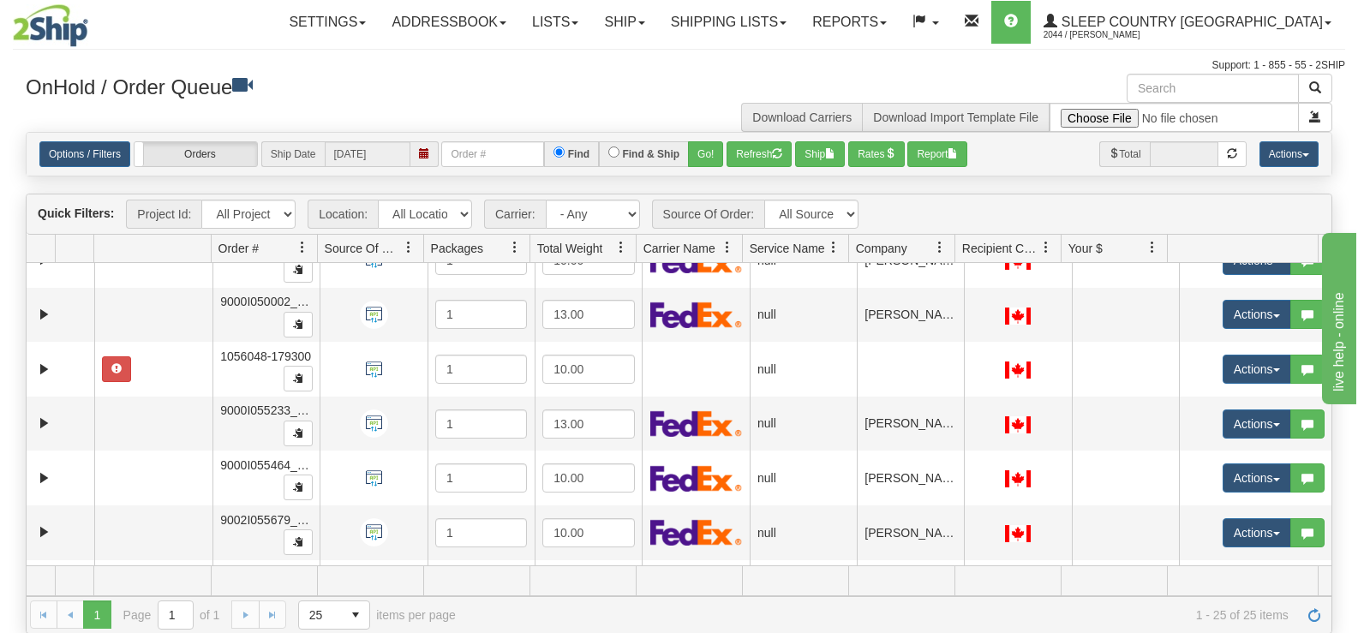
scroll to position [378, 0]
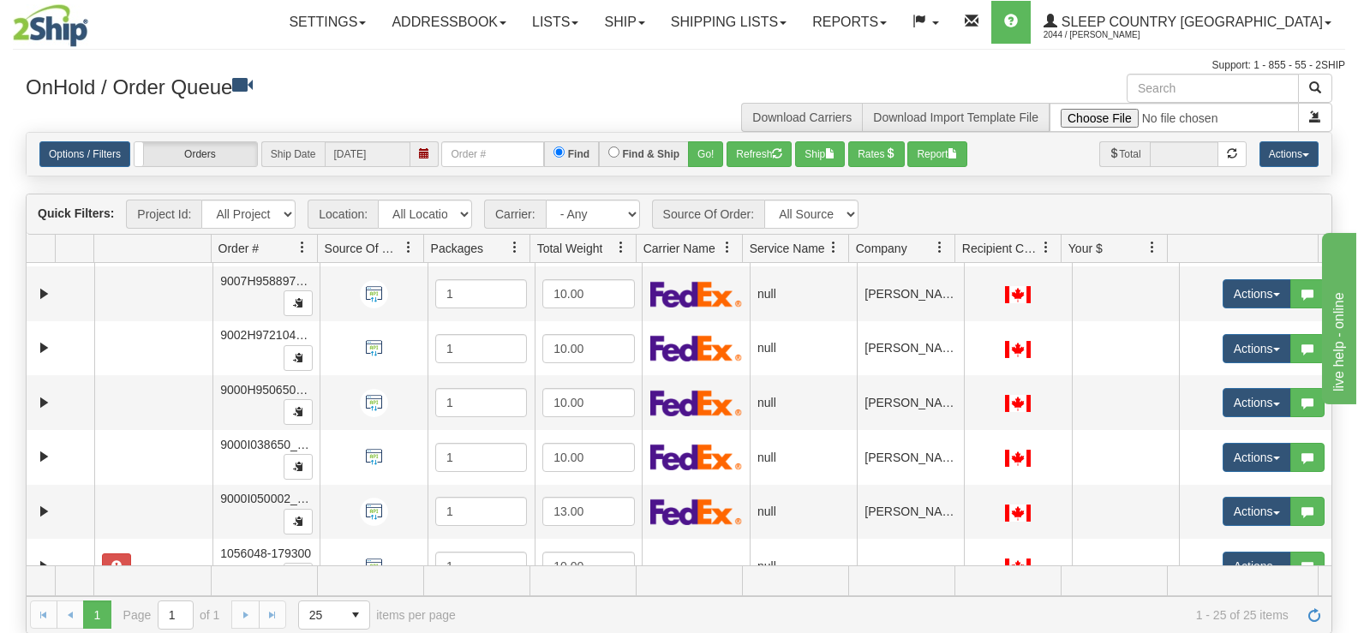
click at [1356, 309] on div "Toggle navigation Settings Shipping Preferences Fields Preferences New" at bounding box center [679, 317] width 1358 height 634
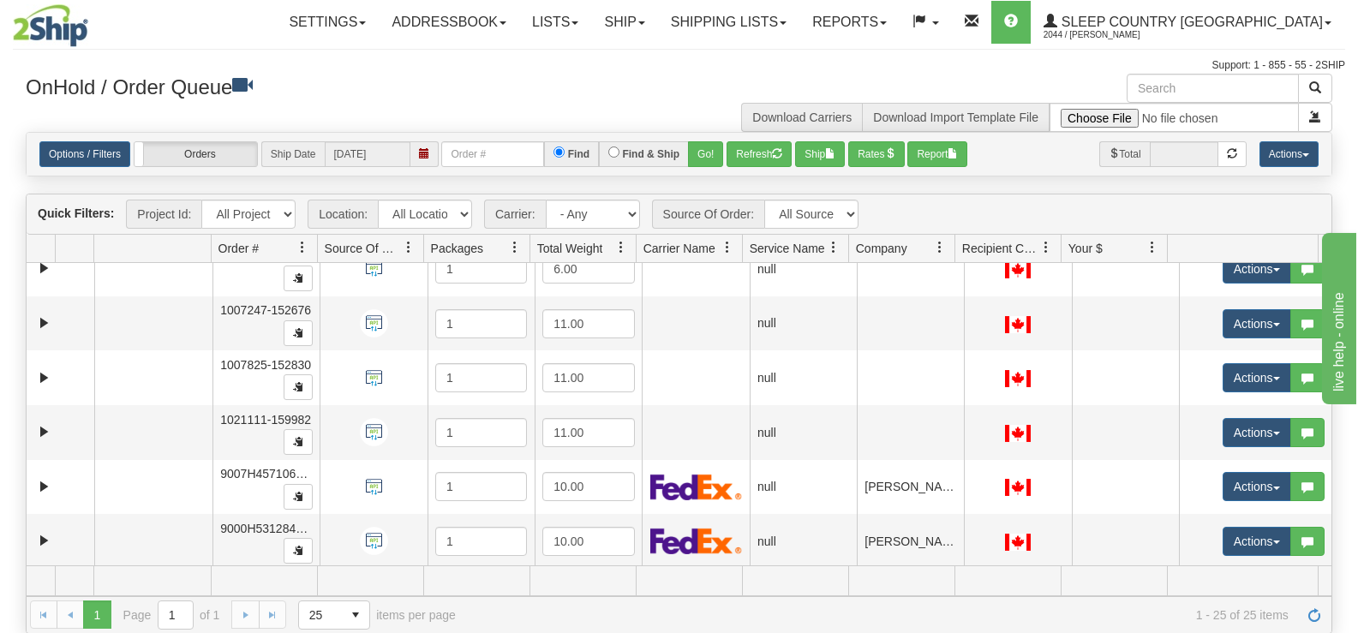
scroll to position [0, 0]
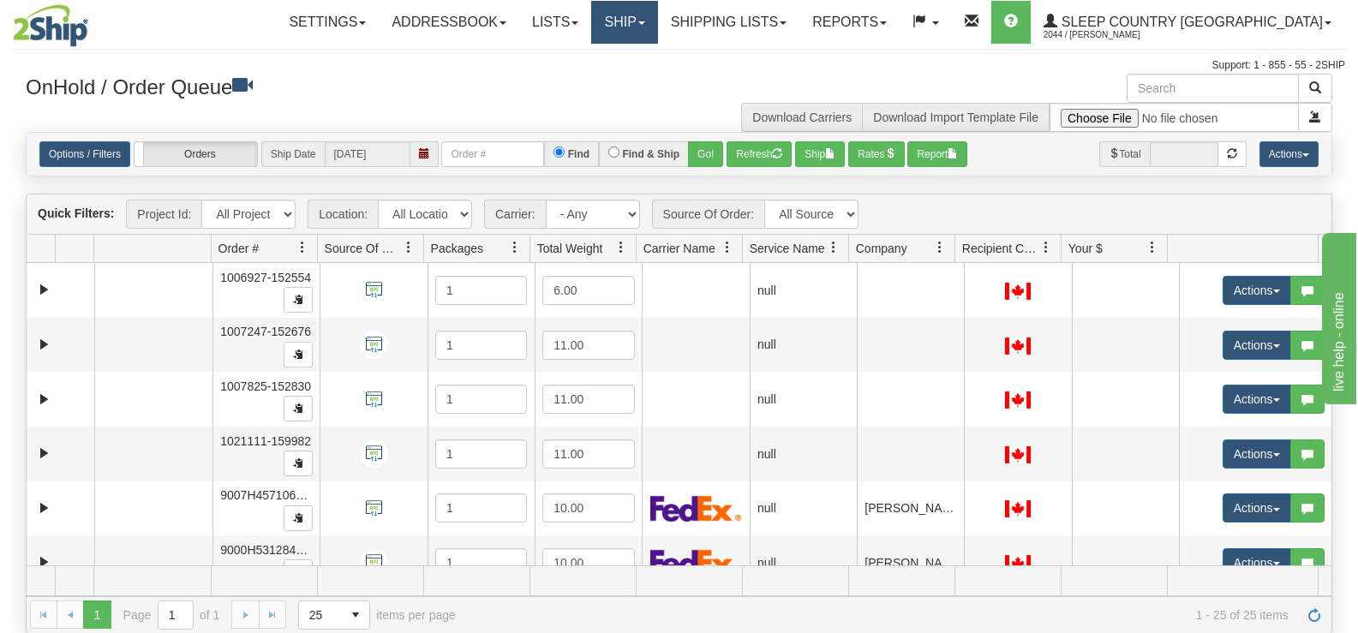
click at [657, 19] on link "Ship" at bounding box center [624, 22] width 66 height 43
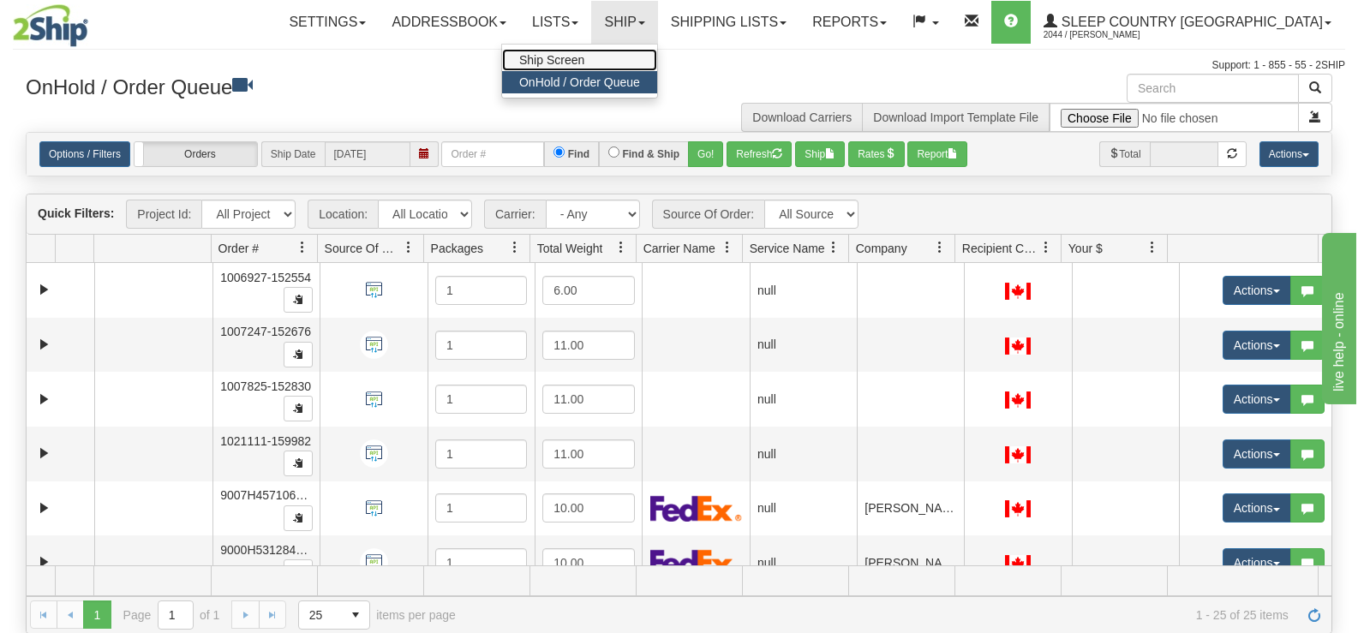
click at [657, 60] on link "Ship Screen" at bounding box center [579, 60] width 155 height 22
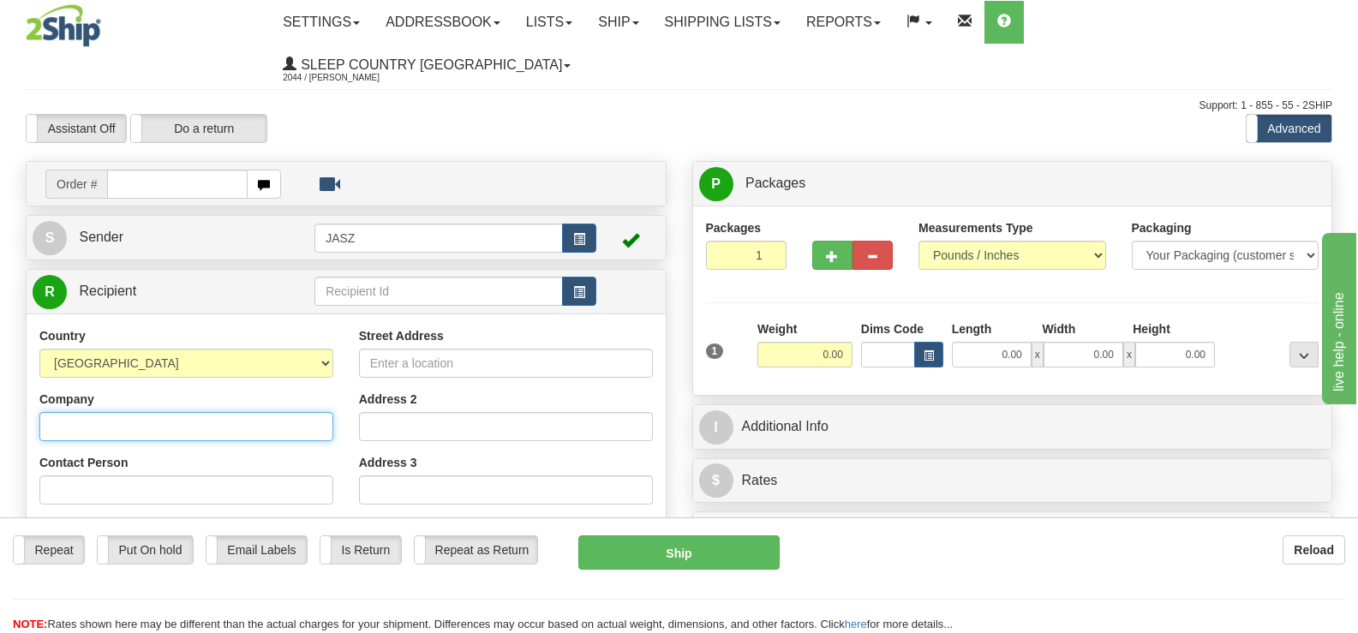
click at [252, 412] on input "Company" at bounding box center [186, 426] width 294 height 29
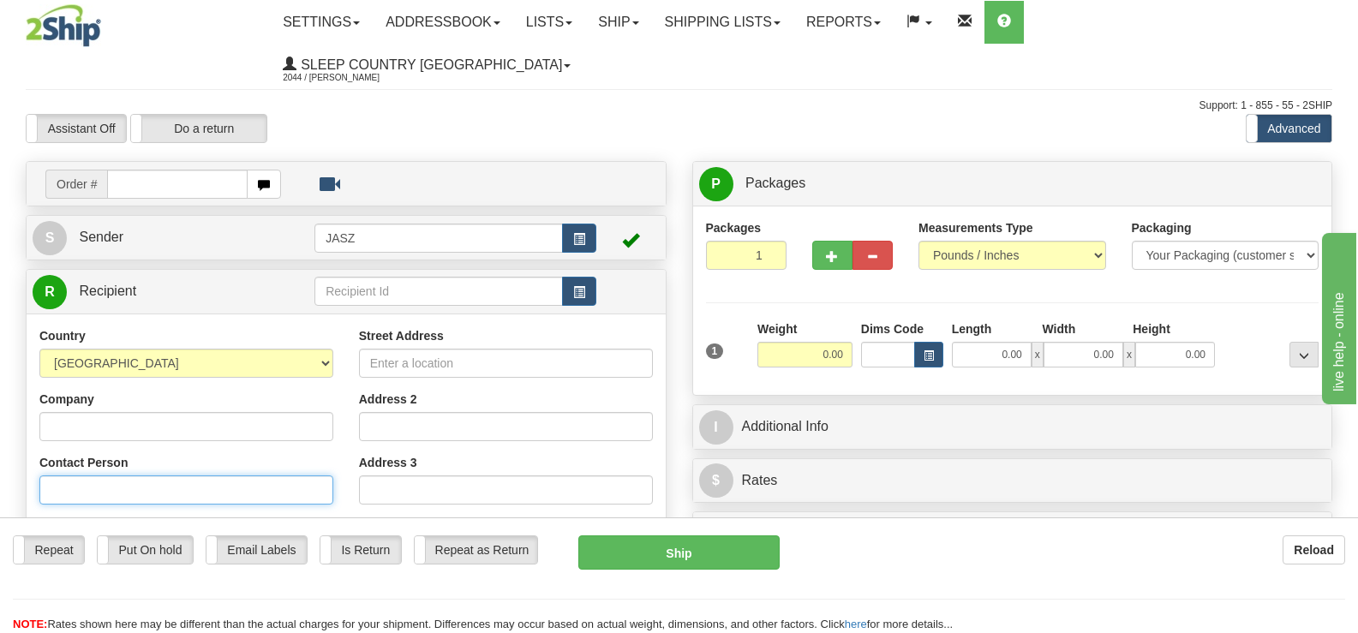
click at [217, 476] on input "Contact Person" at bounding box center [186, 490] width 294 height 29
type input "[PERSON_NAME]"
type input "4167798686"
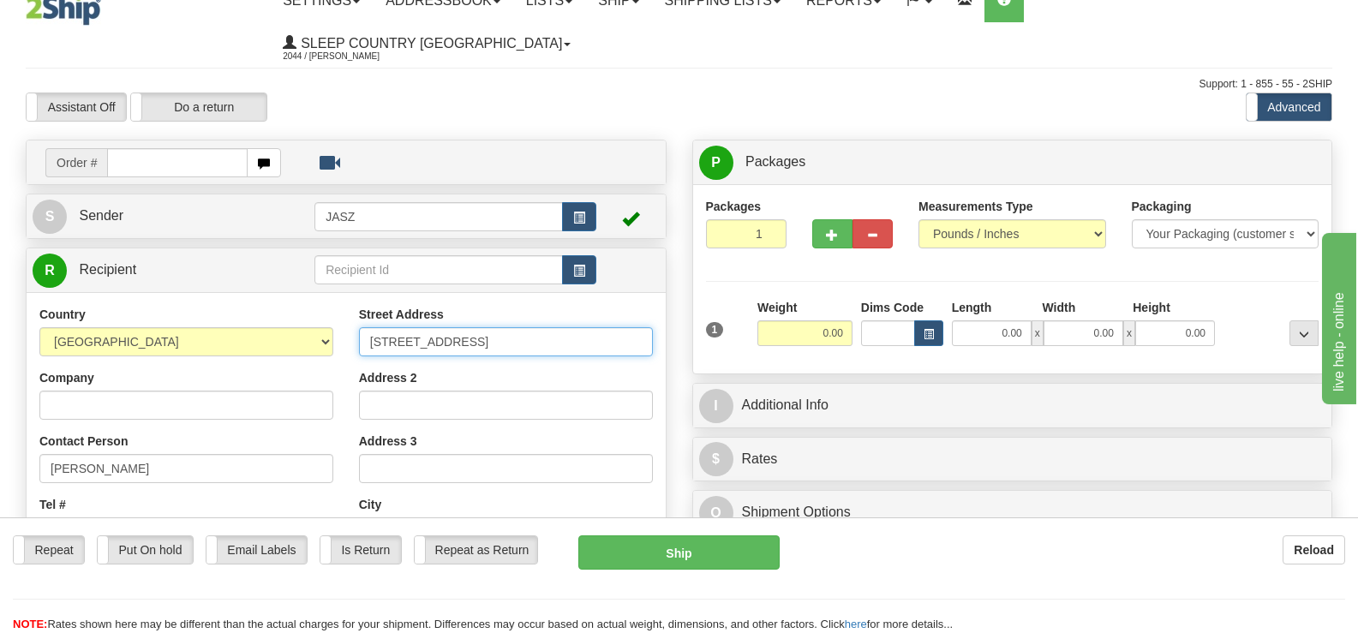
type input "[STREET_ADDRESS]"
type input "[GEOGRAPHIC_DATA]"
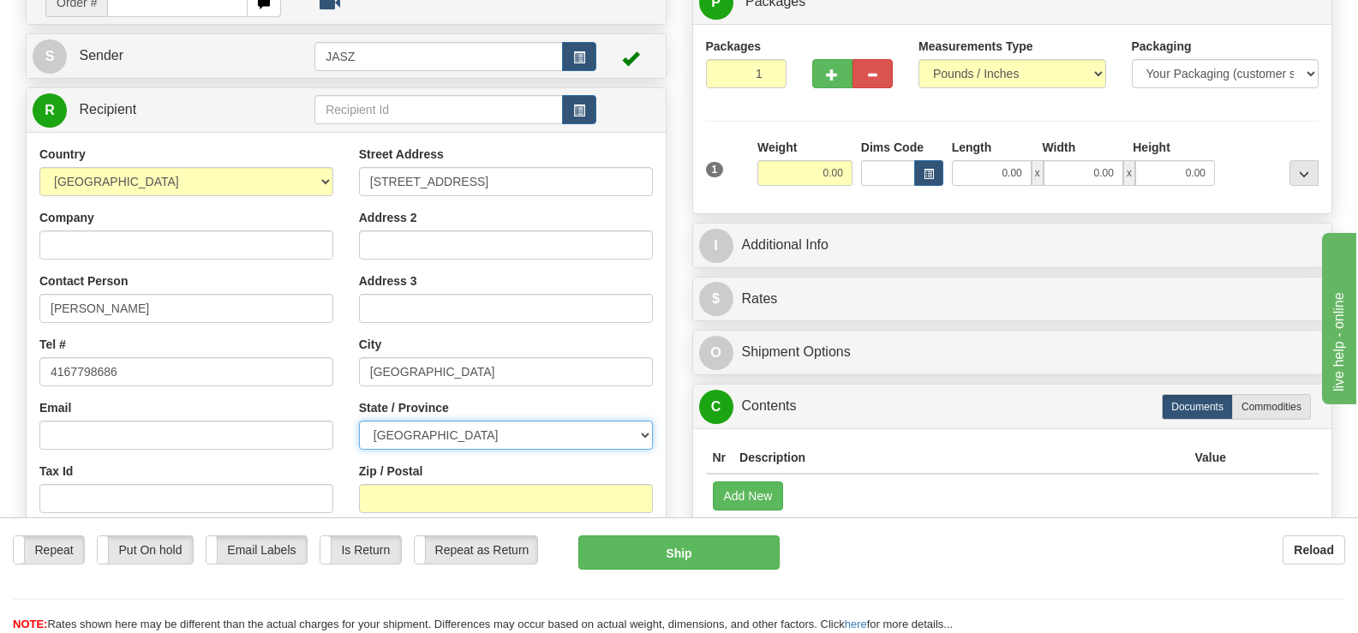
scroll to position [171, 0]
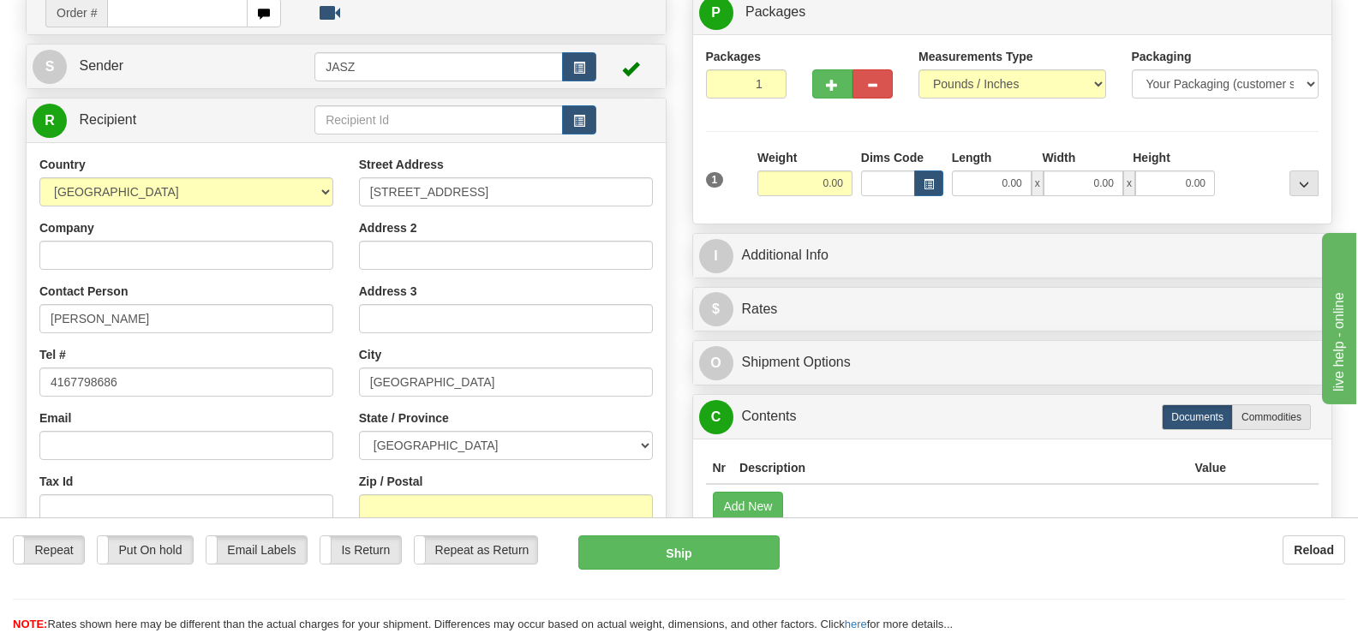
click at [503, 410] on div "State / Province [GEOGRAPHIC_DATA] [GEOGRAPHIC_DATA] [GEOGRAPHIC_DATA] [GEOGRAP…" at bounding box center [506, 435] width 294 height 51
click at [481, 431] on select "[GEOGRAPHIC_DATA] [GEOGRAPHIC_DATA] [GEOGRAPHIC_DATA] [GEOGRAPHIC_DATA] [GEOGRA…" at bounding box center [506, 445] width 294 height 29
select select "ON"
click at [359, 431] on select "[GEOGRAPHIC_DATA] [GEOGRAPHIC_DATA] [GEOGRAPHIC_DATA] [GEOGRAPHIC_DATA] [GEOGRA…" at bounding box center [506, 445] width 294 height 29
click at [412, 494] on input "Zip / Postal" at bounding box center [506, 508] width 294 height 29
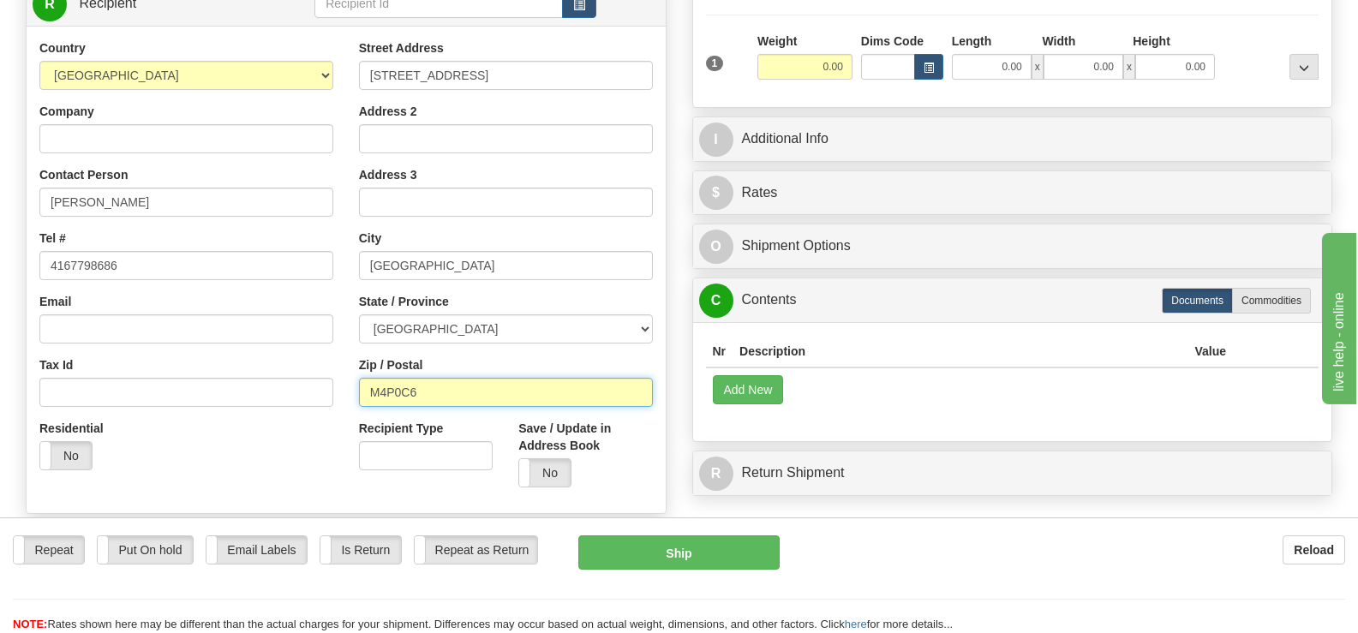
scroll to position [207, 0]
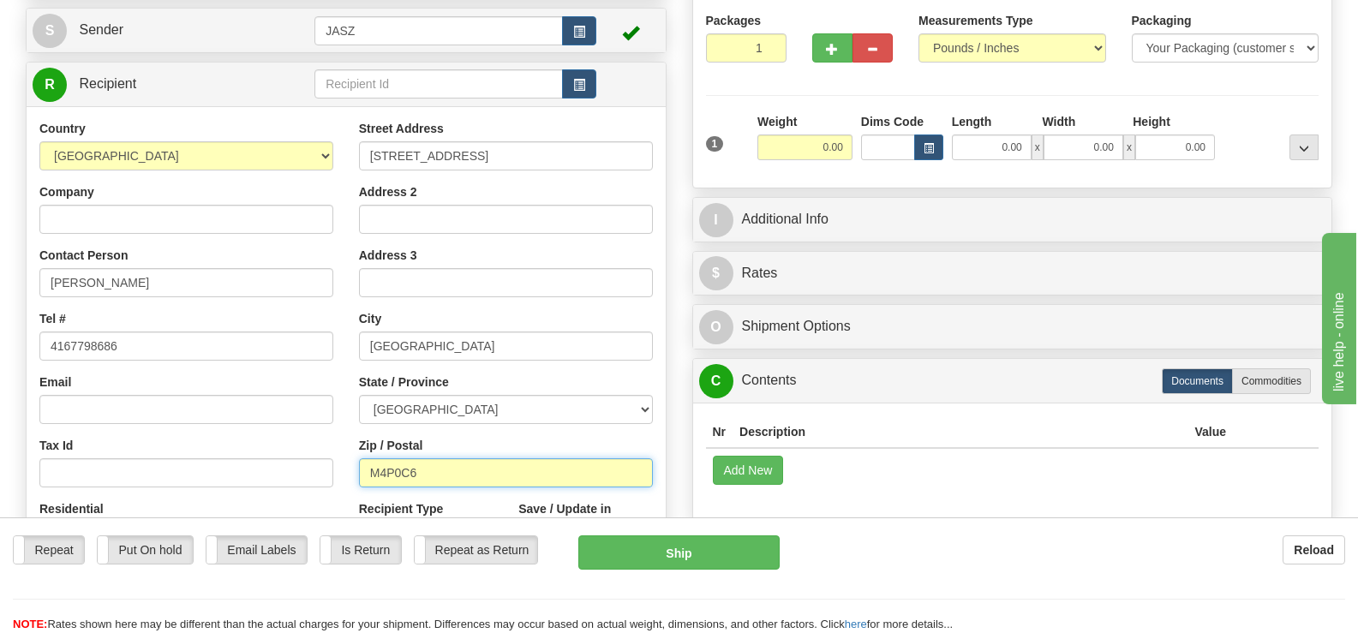
type input "M4P0C6"
drag, startPoint x: 830, startPoint y: 101, endPoint x: 860, endPoint y: 99, distance: 30.0
click at [860, 113] on div "1 Weight 0.00 Dims Code 0.00" at bounding box center [1013, 143] width 622 height 61
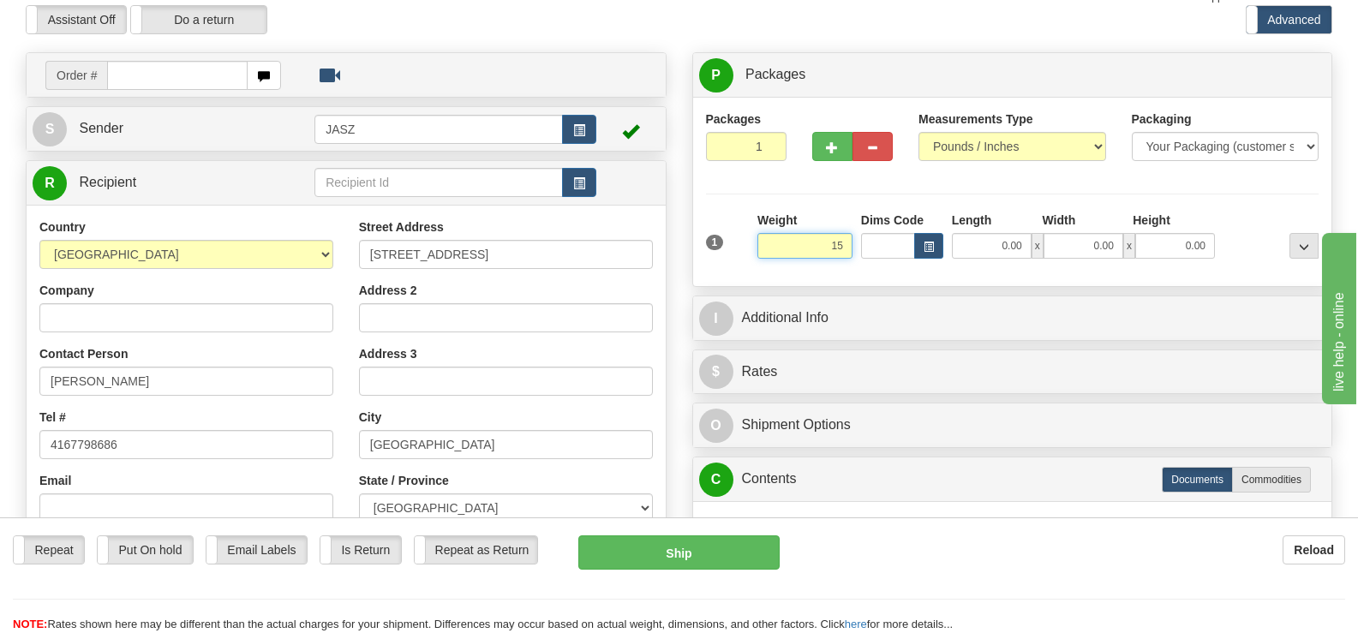
scroll to position [105, 0]
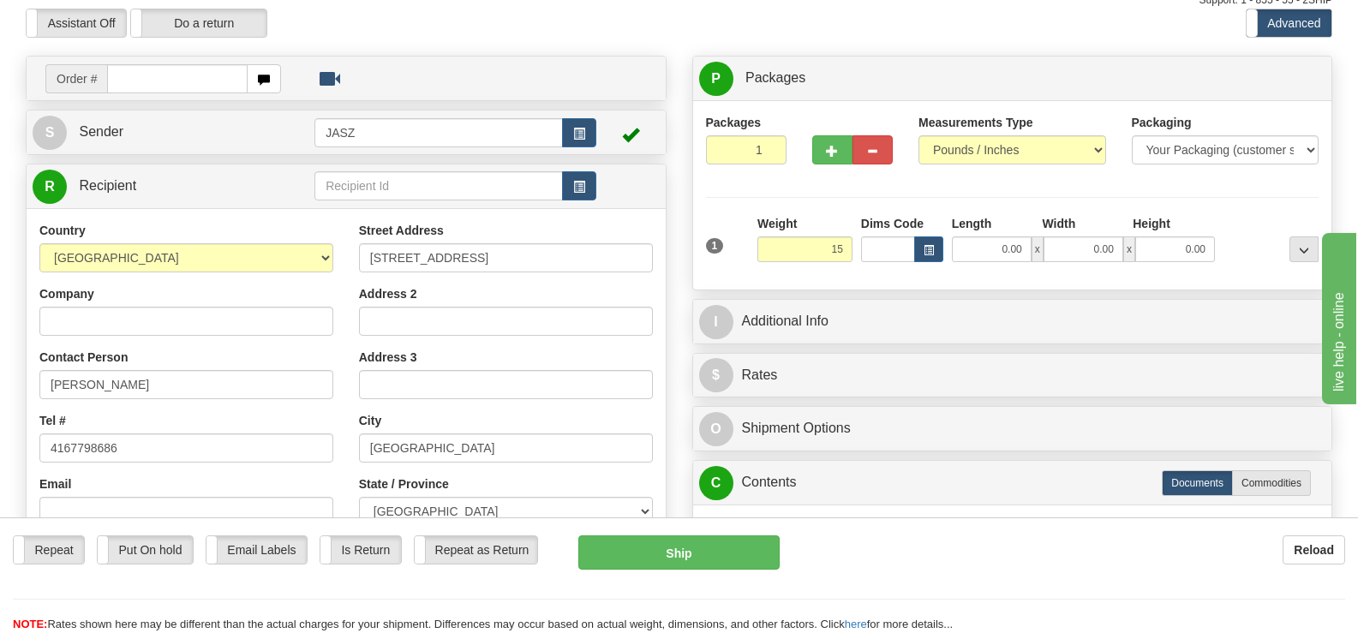
type input "15.00"
click at [1237, 152] on div "Packages 1 1 Measurements Type" at bounding box center [1012, 195] width 613 height 163
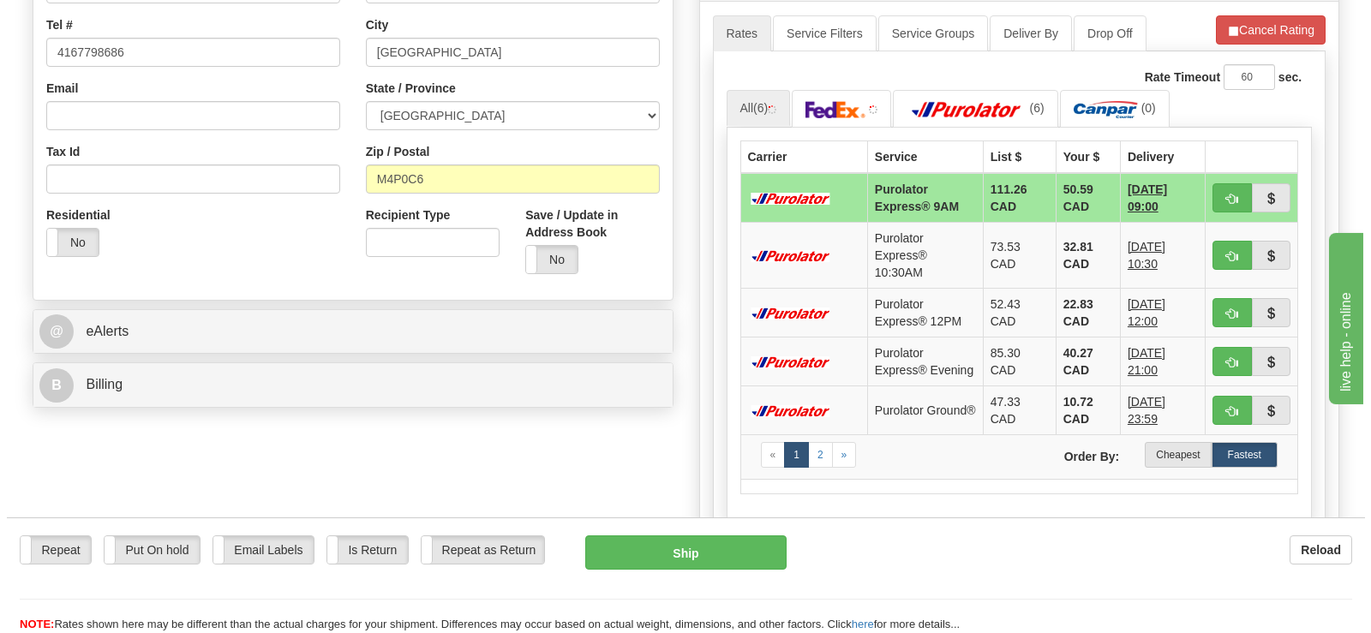
scroll to position [504, 0]
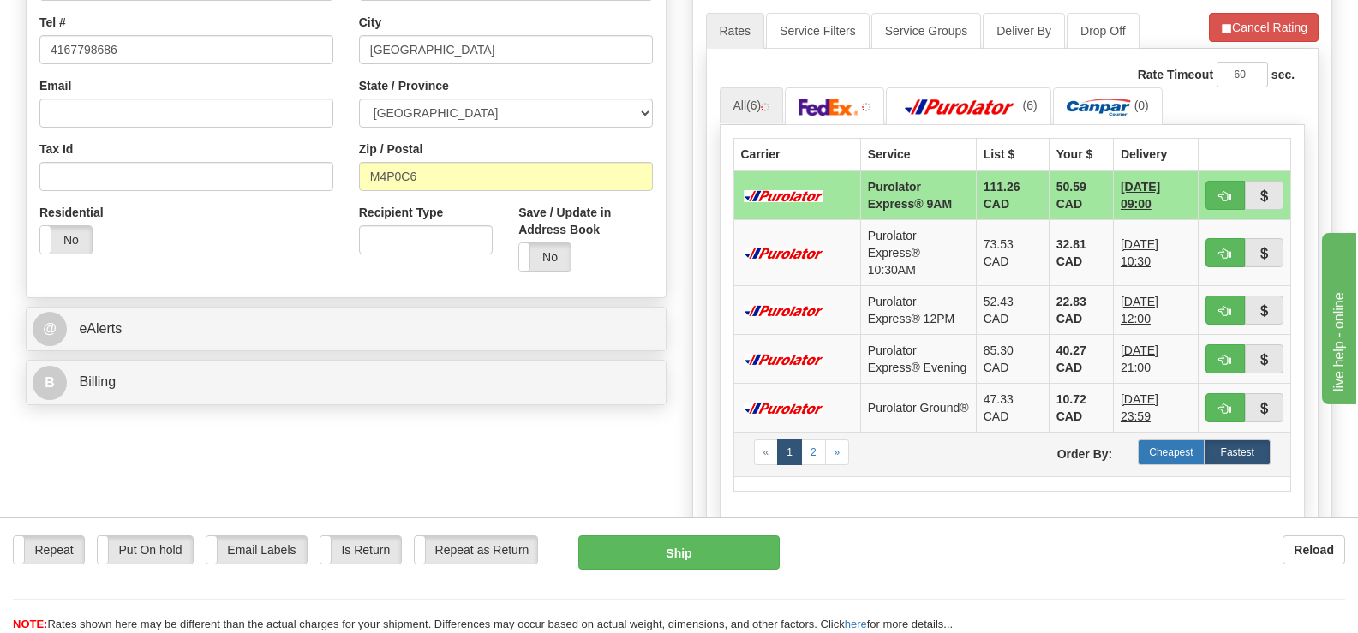
click at [1156, 440] on label "Cheapest" at bounding box center [1171, 453] width 66 height 26
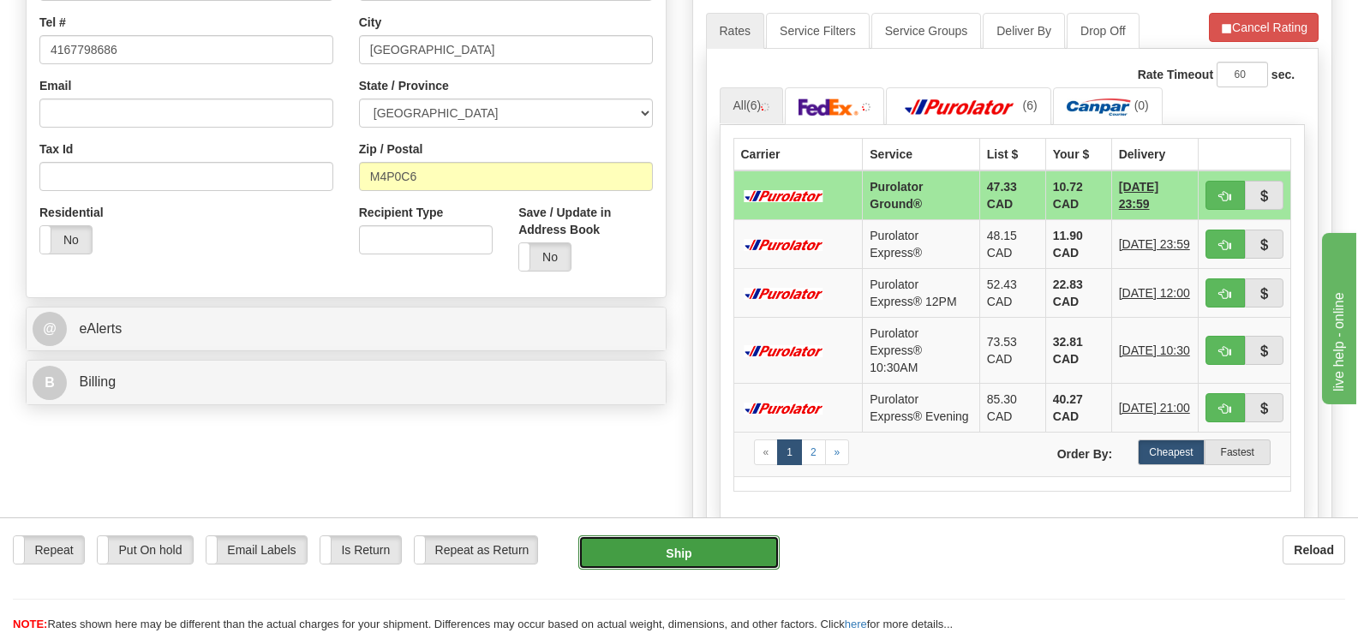
click at [649, 556] on button "Ship" at bounding box center [678, 552] width 200 height 34
type input "92"
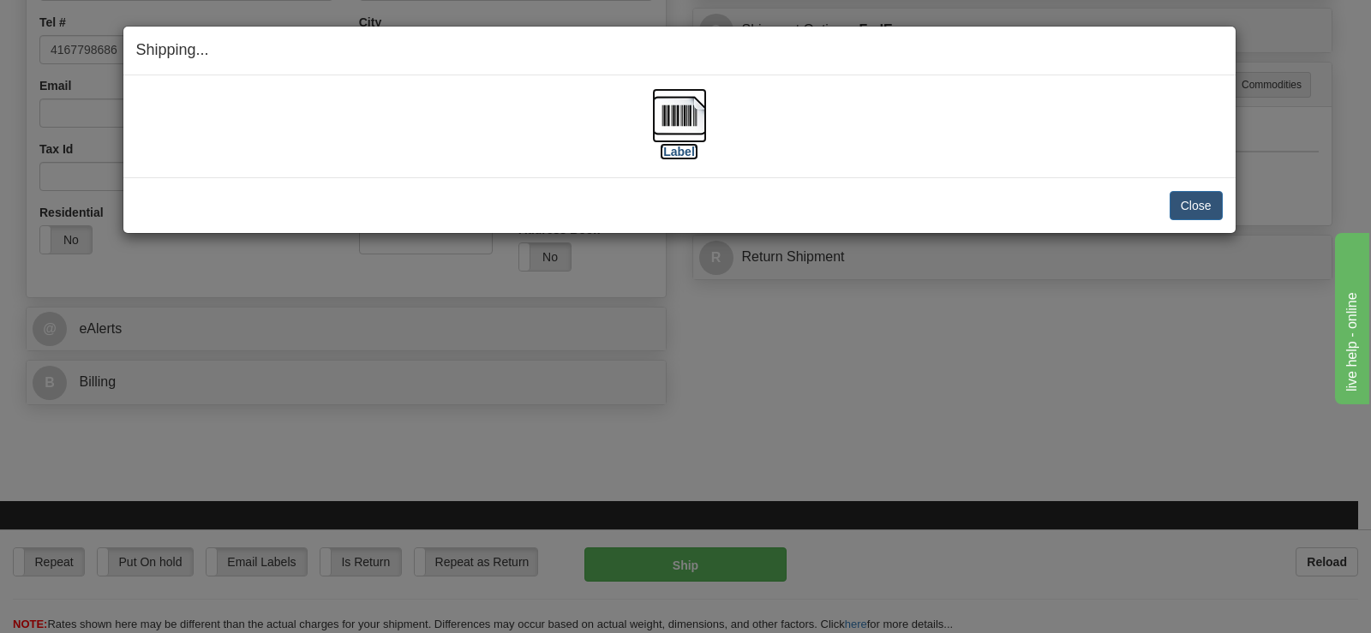
click at [697, 137] on img at bounding box center [679, 115] width 55 height 55
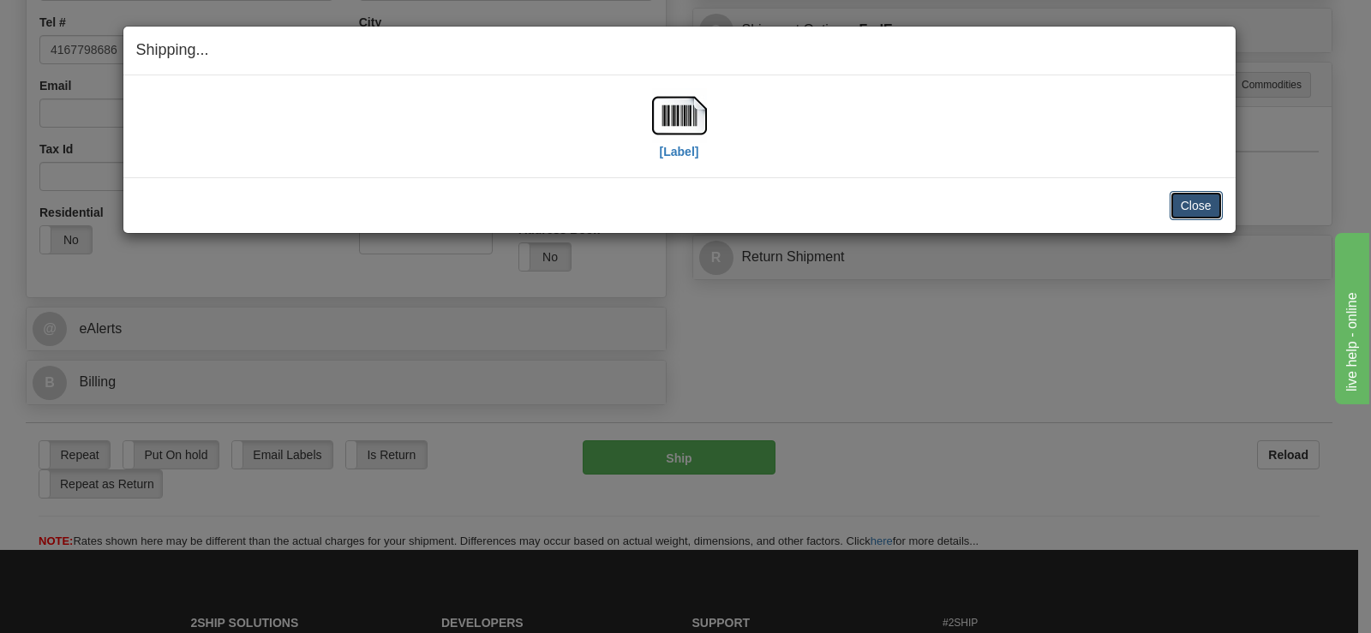
click at [1204, 196] on button "Close" at bounding box center [1195, 205] width 53 height 29
click at [1201, 210] on button "Close" at bounding box center [1195, 205] width 53 height 29
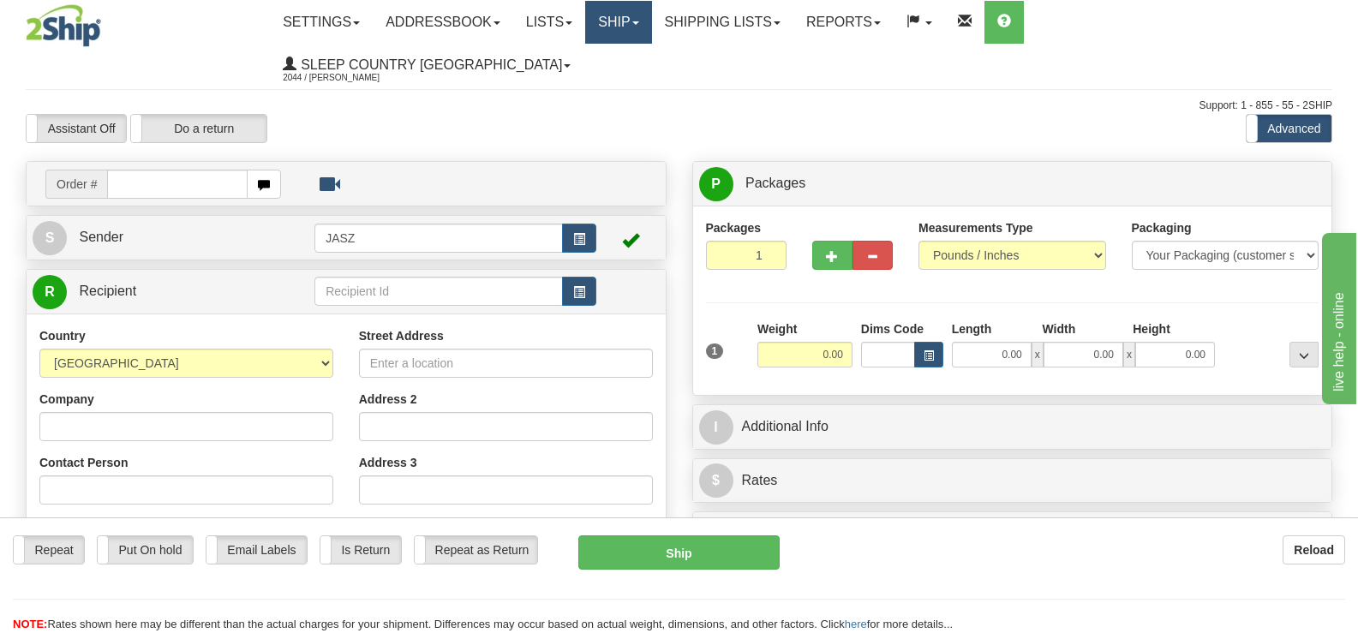
drag, startPoint x: 657, startPoint y: 26, endPoint x: 657, endPoint y: 44, distance: 18.0
click at [651, 25] on link "Ship" at bounding box center [618, 22] width 66 height 43
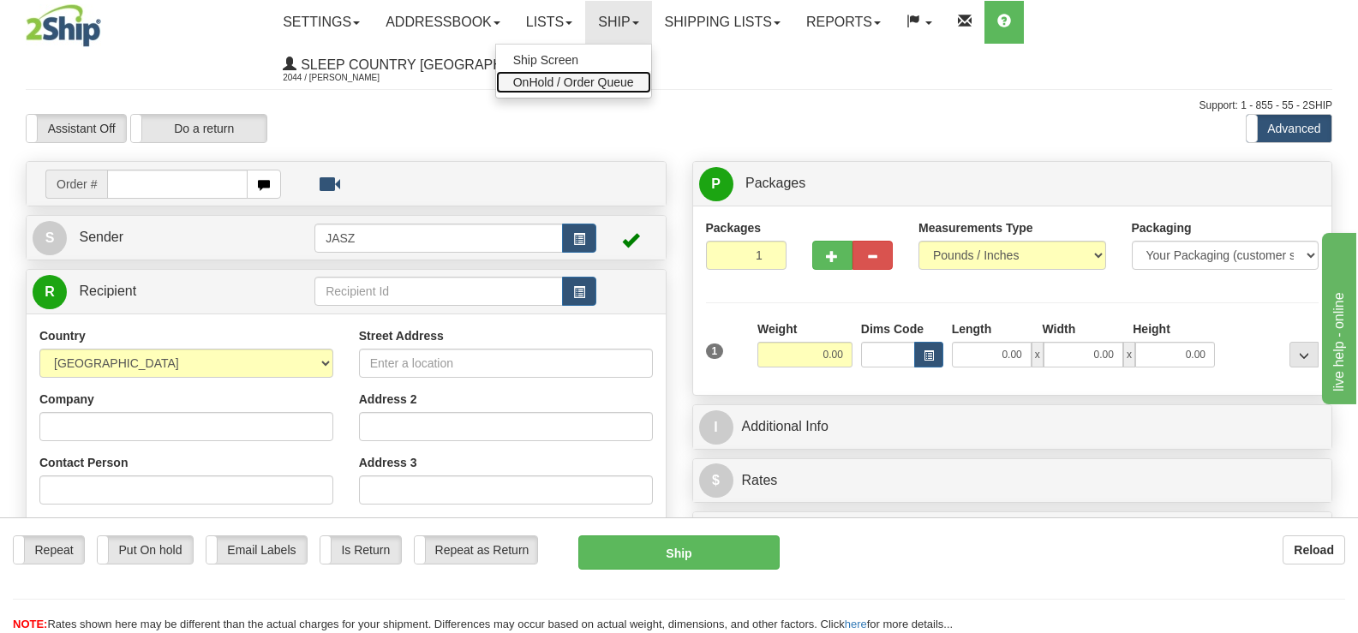
click at [634, 84] on span "OnHold / Order Queue" at bounding box center [573, 82] width 121 height 14
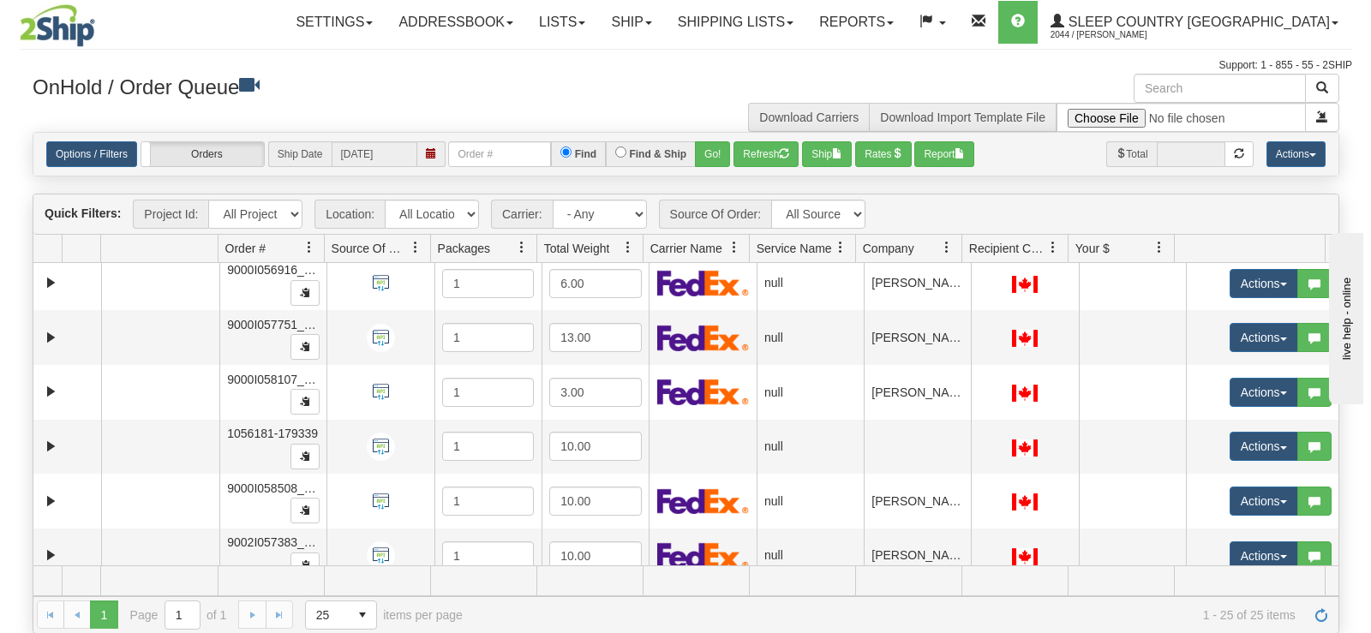
scroll to position [1060, 0]
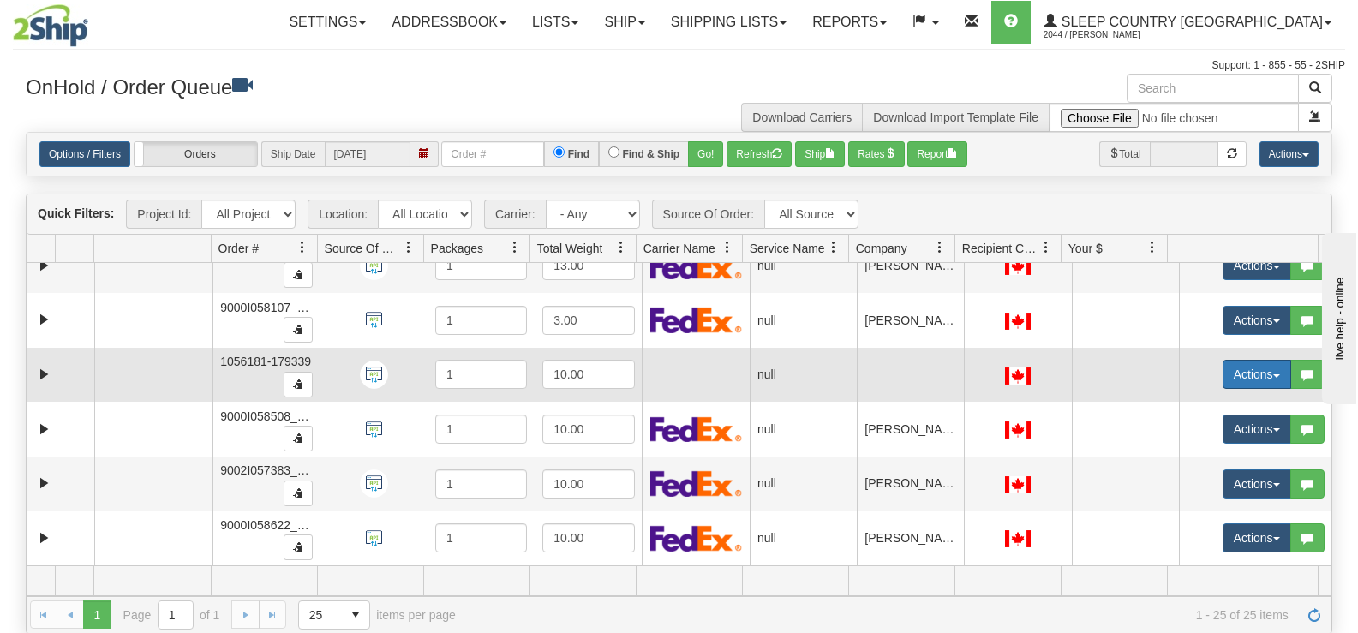
click at [1246, 370] on button "Actions" at bounding box center [1257, 374] width 69 height 29
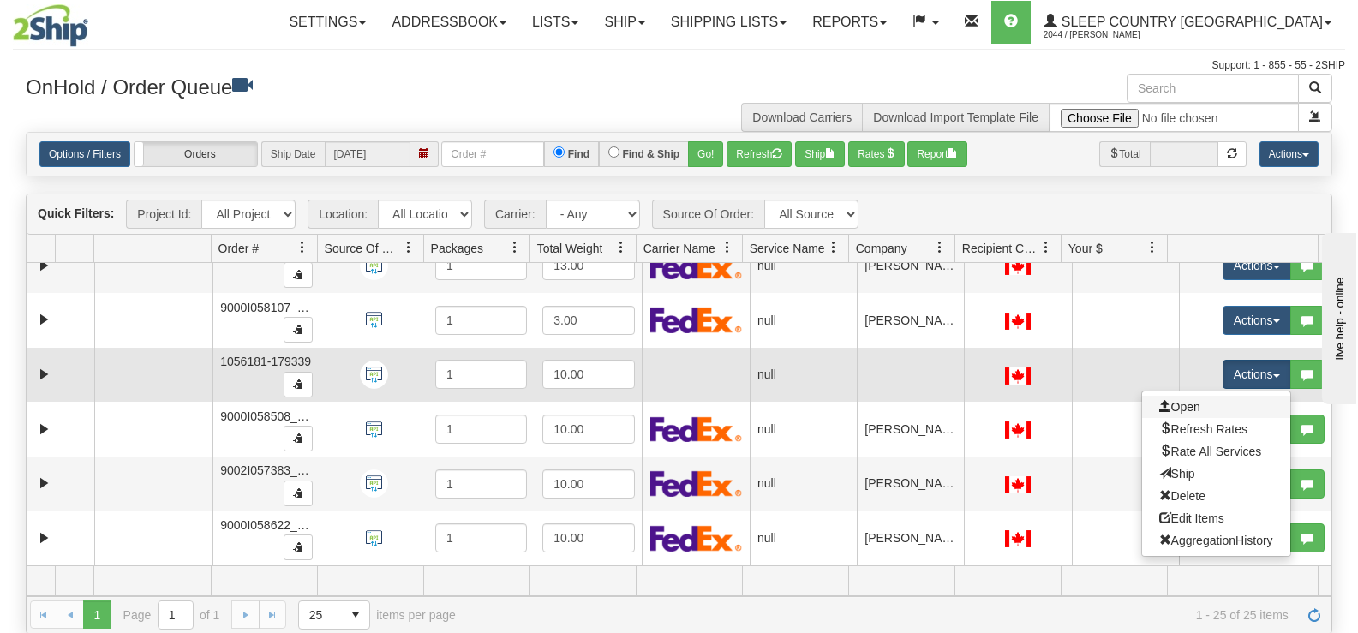
click at [1181, 398] on link "Open" at bounding box center [1216, 407] width 148 height 22
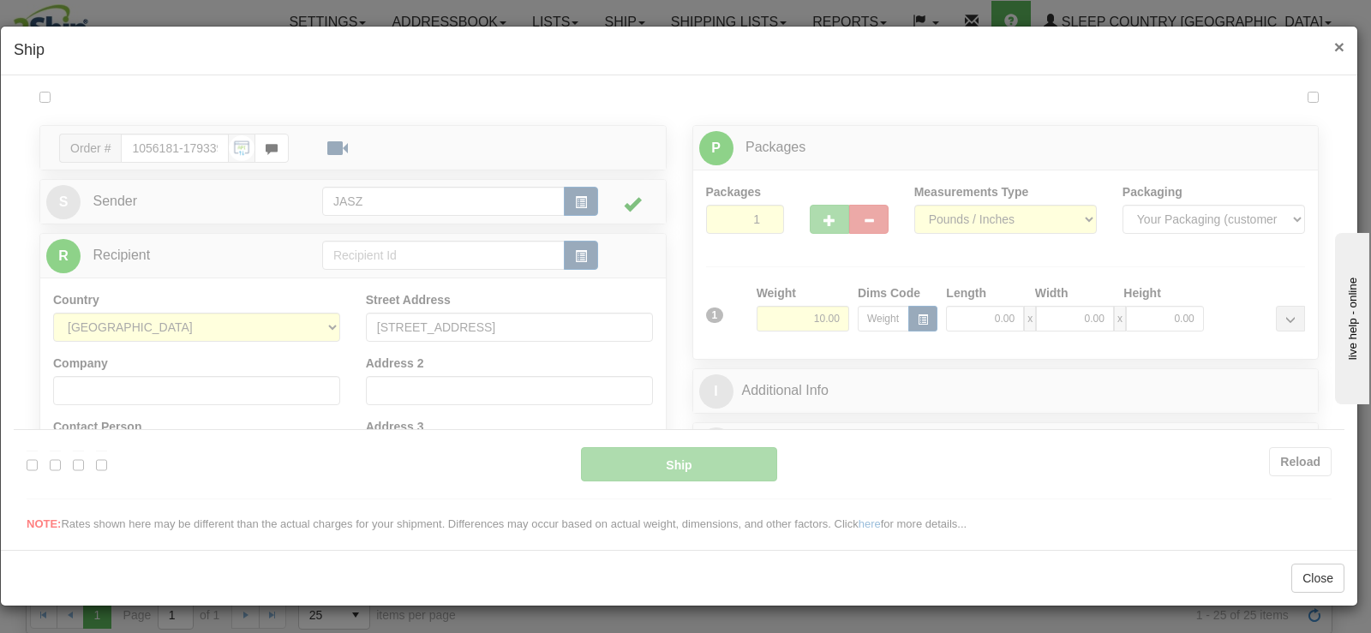
scroll to position [0, 0]
type input "10:42"
type input "16:00"
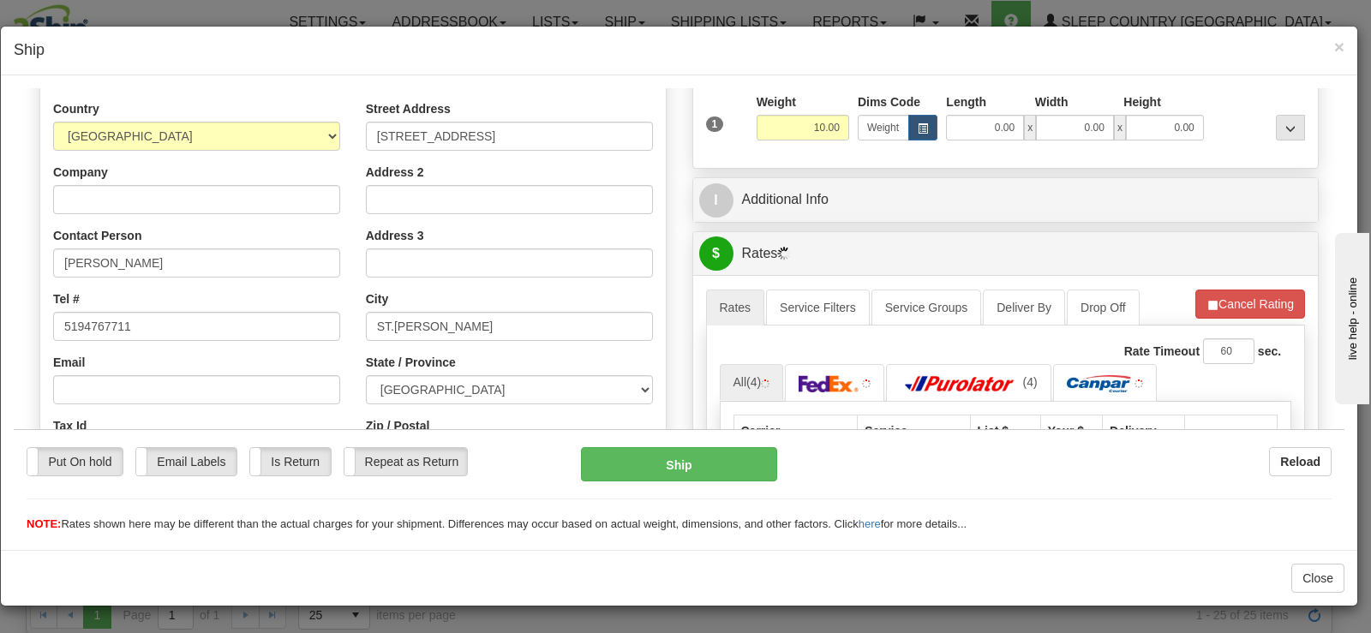
scroll to position [171, 0]
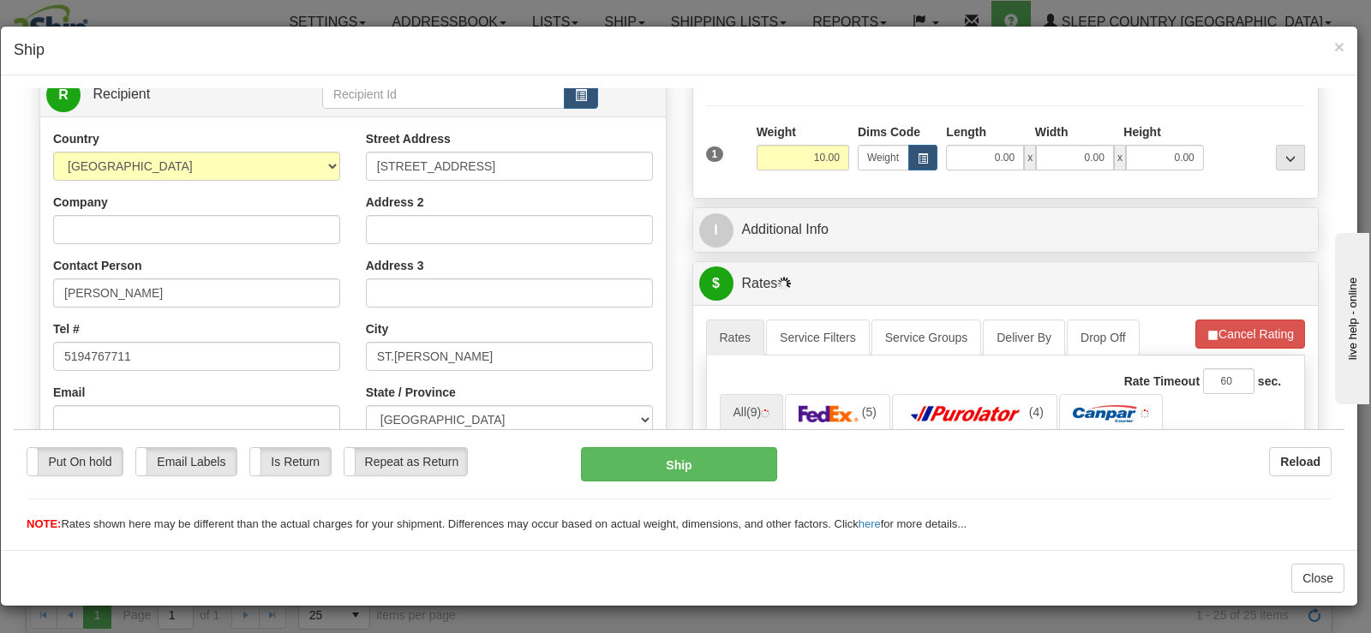
click at [1330, 43] on h4 "Ship" at bounding box center [679, 50] width 1331 height 22
click at [1343, 50] on span "×" at bounding box center [1339, 47] width 10 height 20
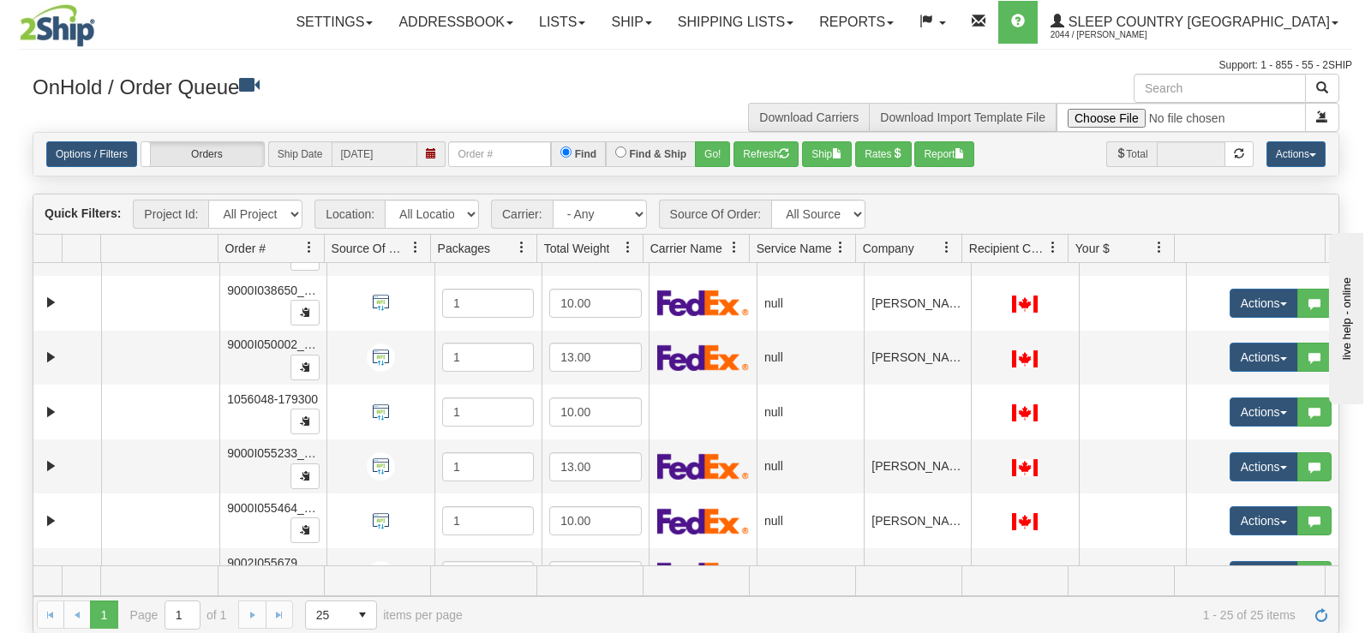
scroll to position [515, 0]
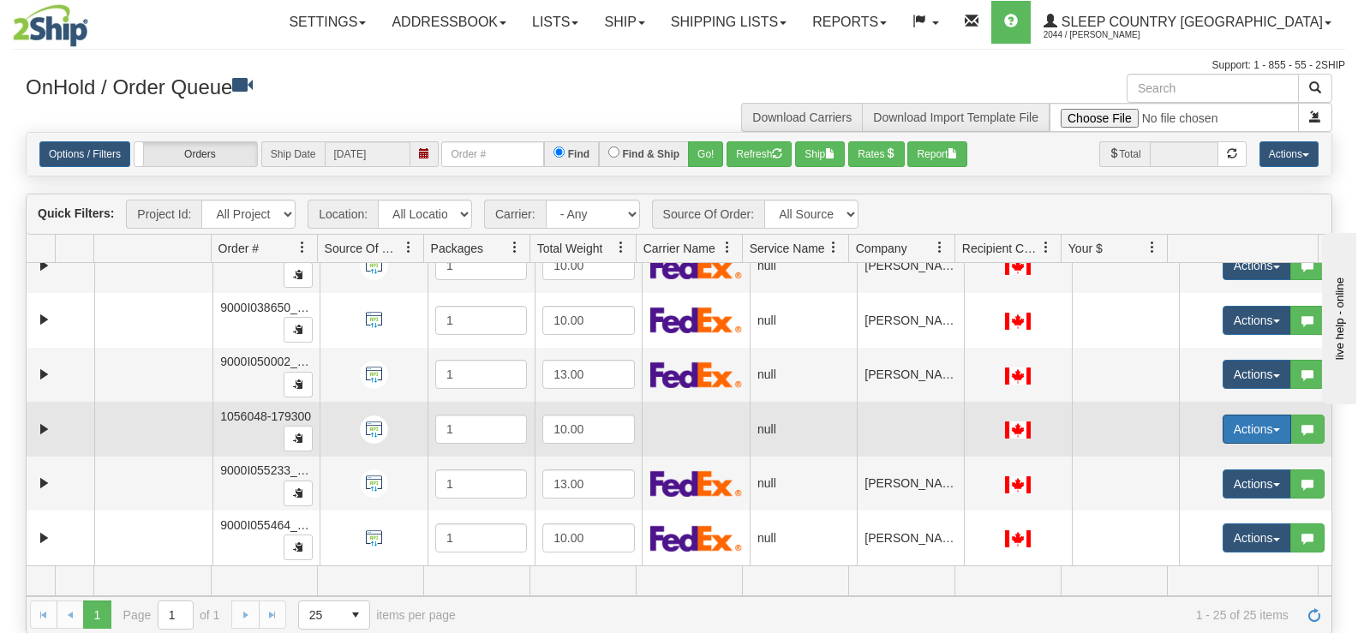
click at [1232, 424] on button "Actions" at bounding box center [1257, 429] width 69 height 29
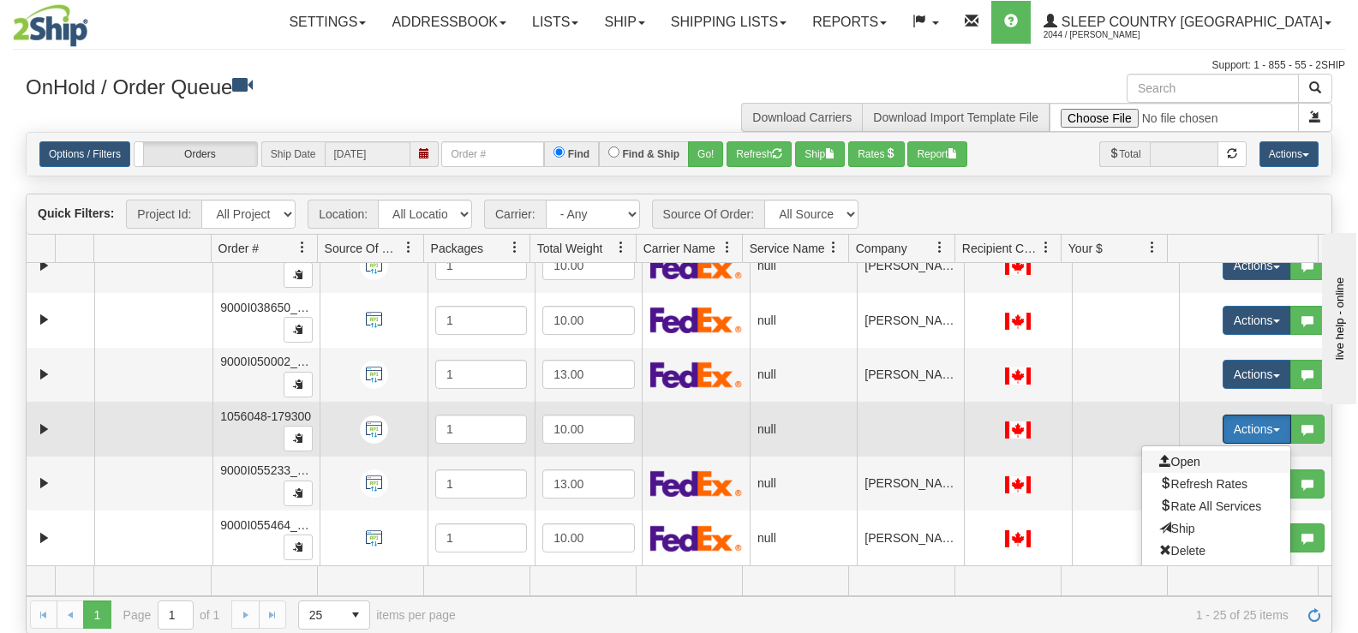
click at [1185, 459] on span "Open" at bounding box center [1179, 462] width 41 height 14
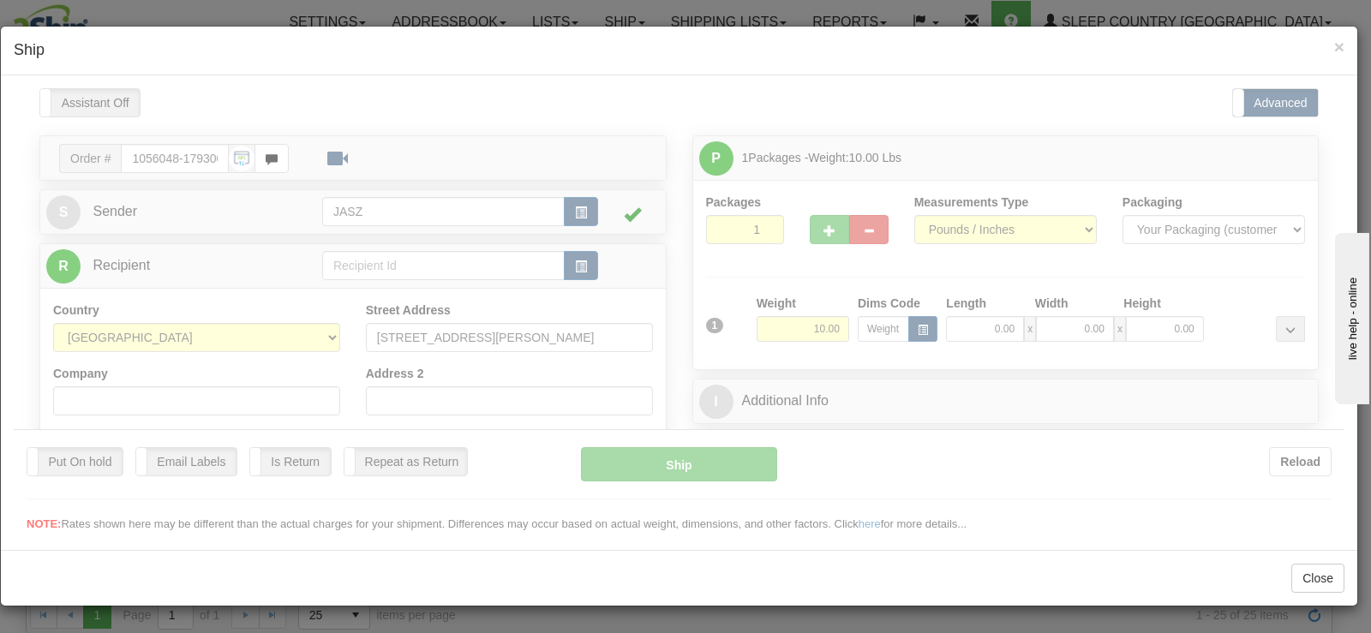
scroll to position [0, 0]
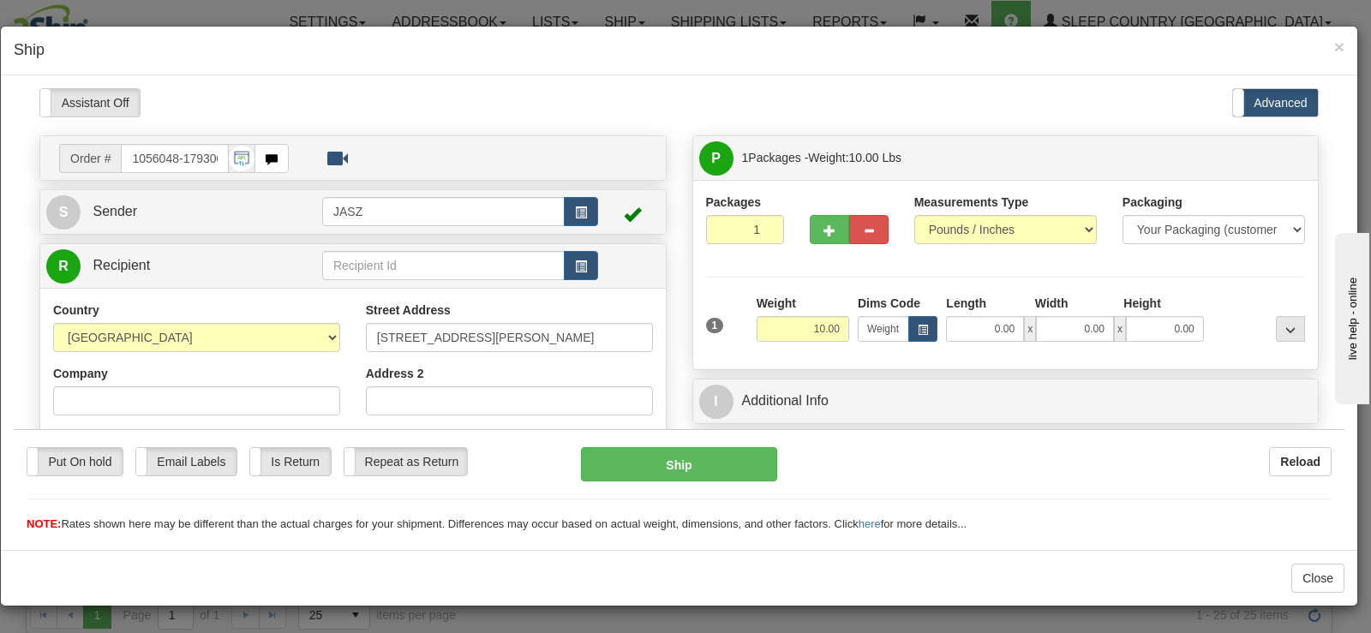
drag, startPoint x: 1331, startPoint y: 162, endPoint x: 1323, endPoint y: 220, distance: 58.8
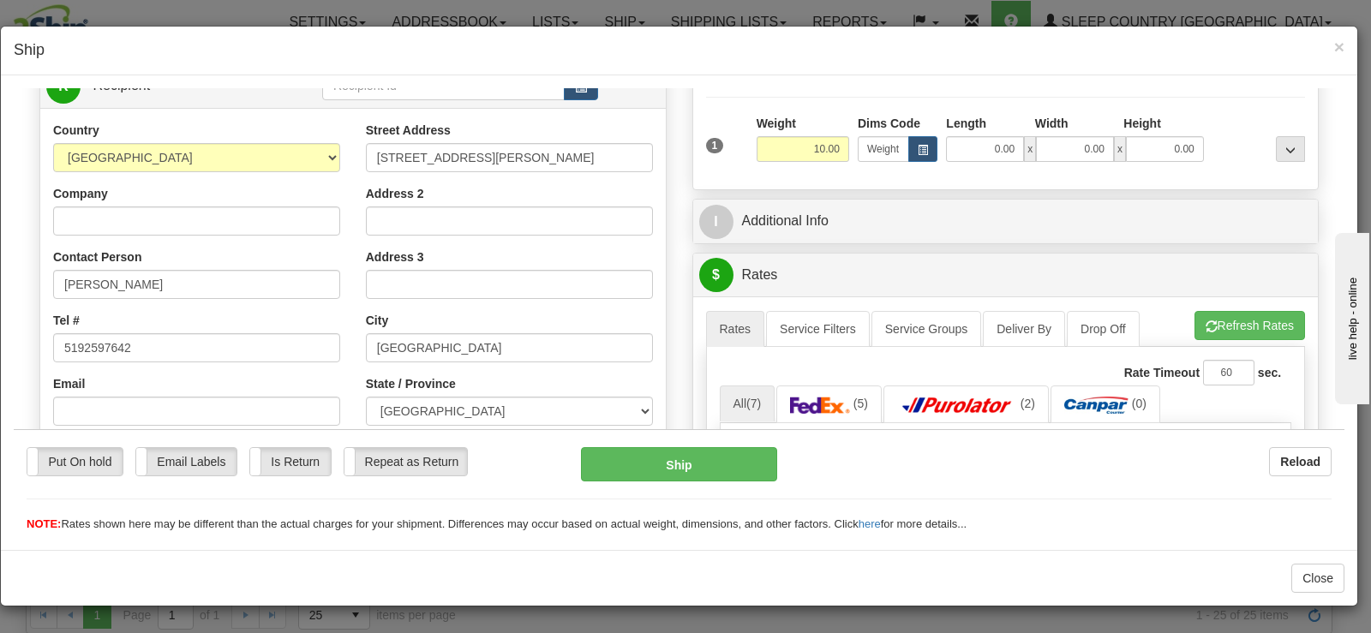
scroll to position [198, 0]
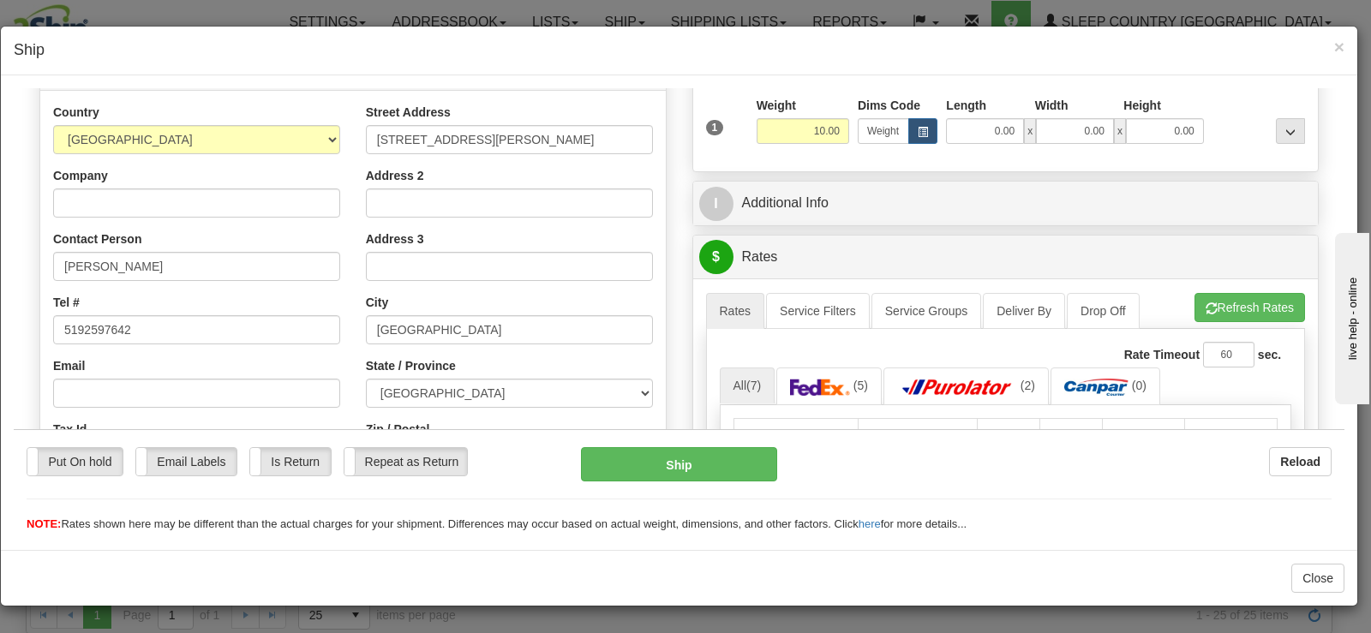
click at [1331, 44] on h4 "Ship" at bounding box center [679, 50] width 1331 height 22
click at [1332, 45] on h4 "Ship" at bounding box center [679, 50] width 1331 height 22
click at [1339, 49] on span "×" at bounding box center [1339, 47] width 10 height 20
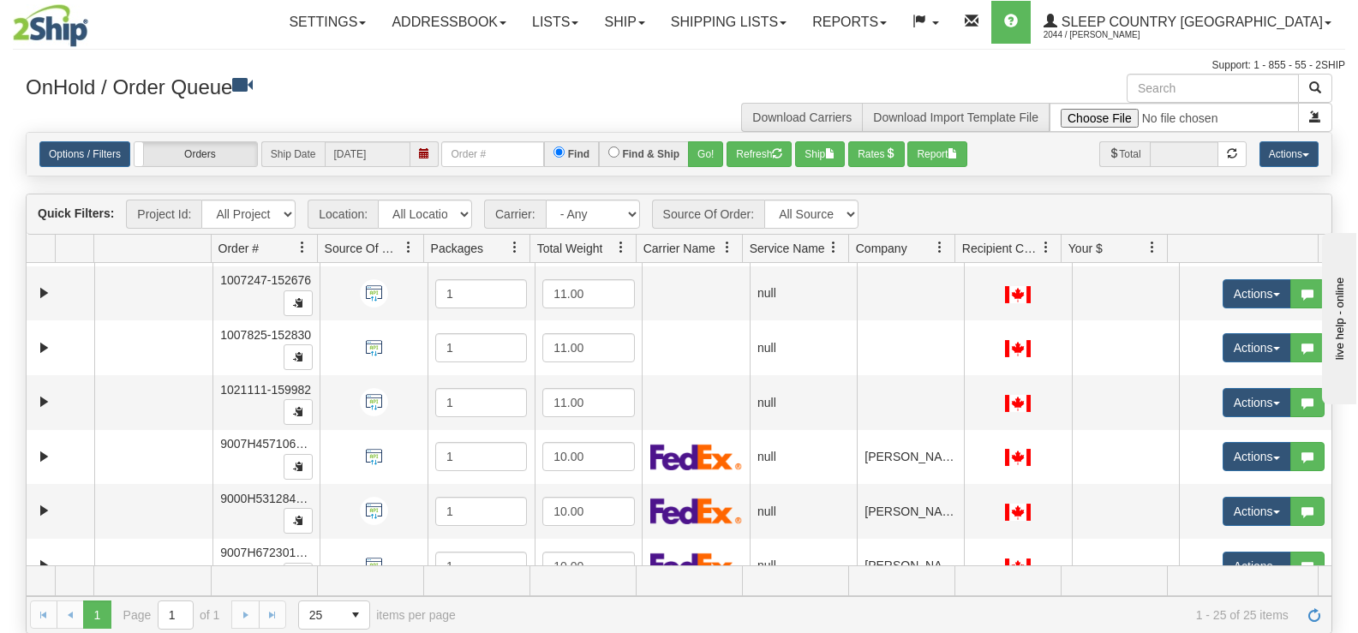
scroll to position [0, 0]
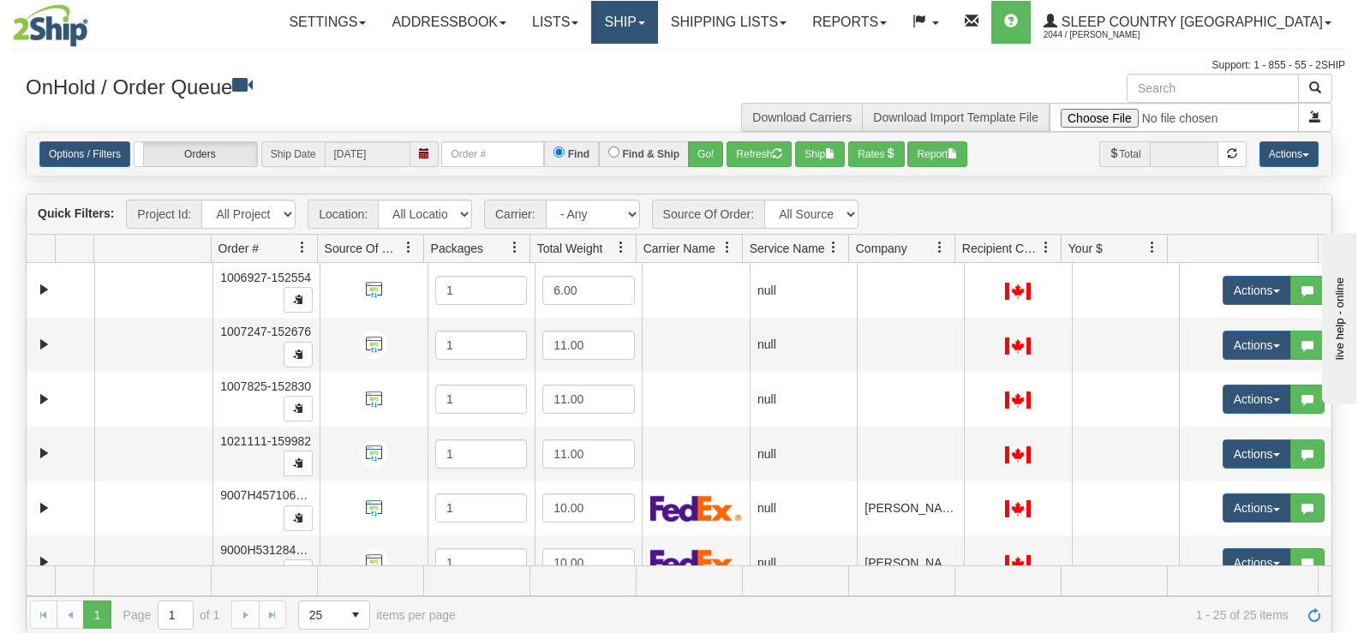
click at [657, 33] on link "Ship" at bounding box center [624, 22] width 66 height 43
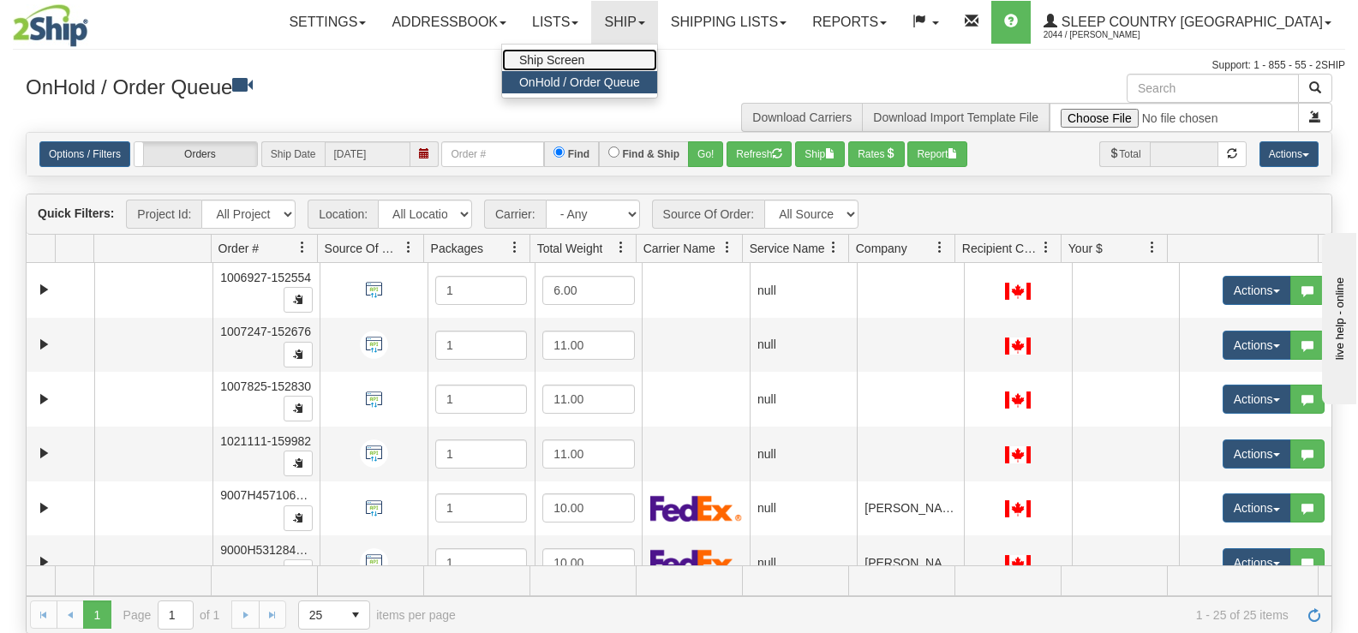
click at [657, 57] on link "Ship Screen" at bounding box center [579, 60] width 155 height 22
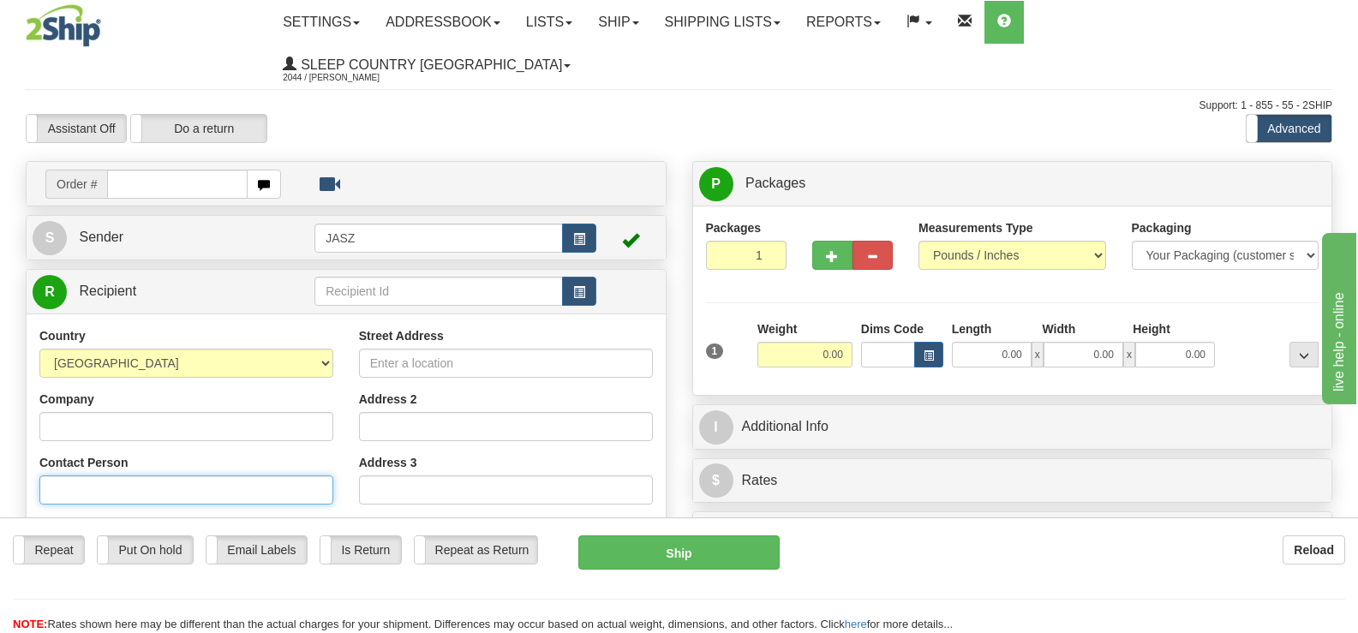
click at [130, 476] on input "Contact Person" at bounding box center [186, 490] width 294 height 29
type input "[PERSON_NAME]"
type input "3062611172"
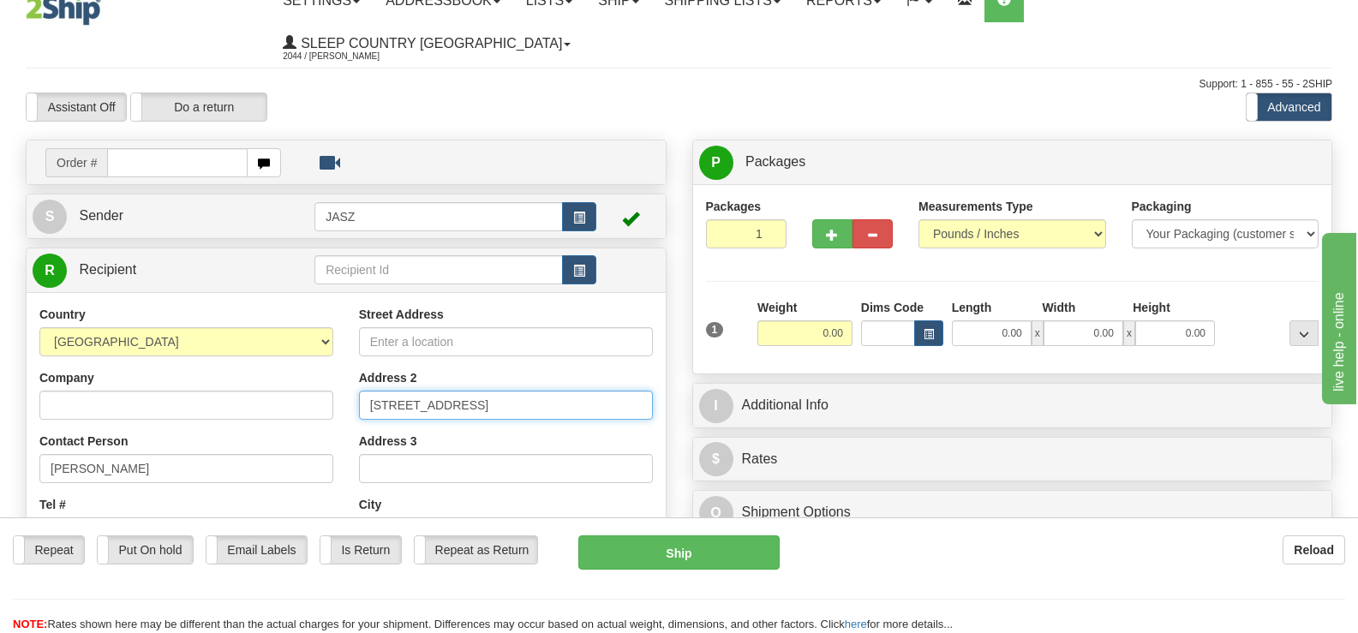
type input "[STREET_ADDRESS]"
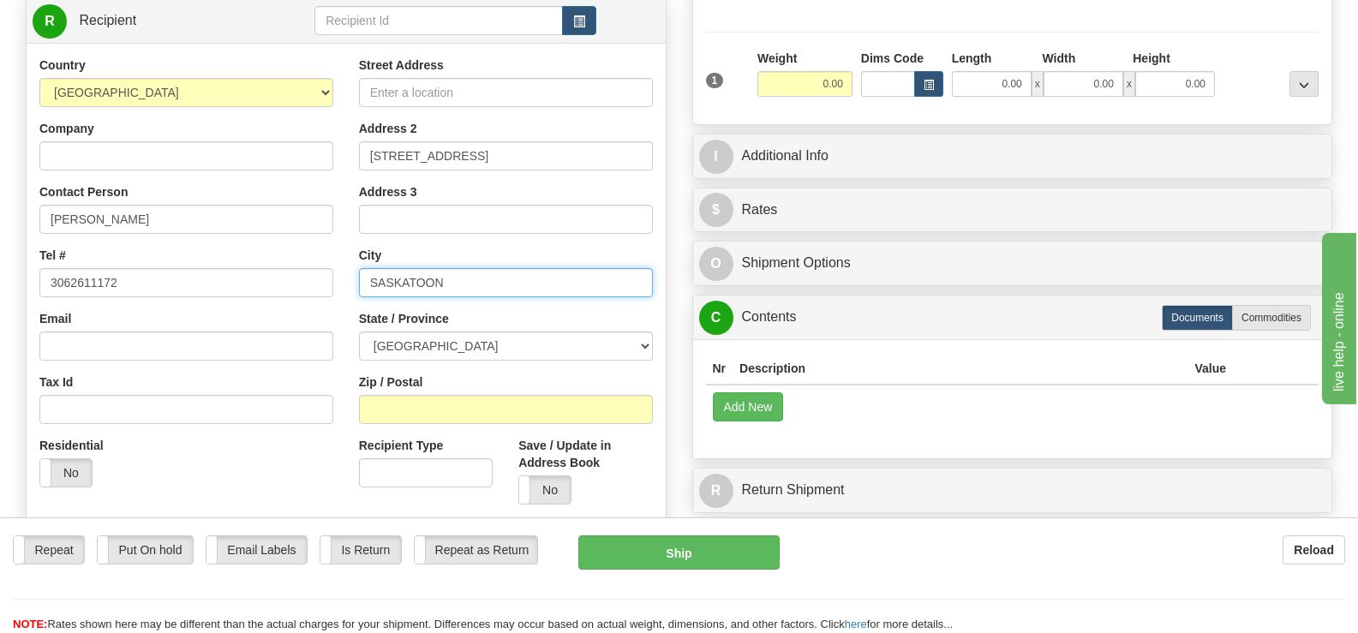
scroll to position [278, 0]
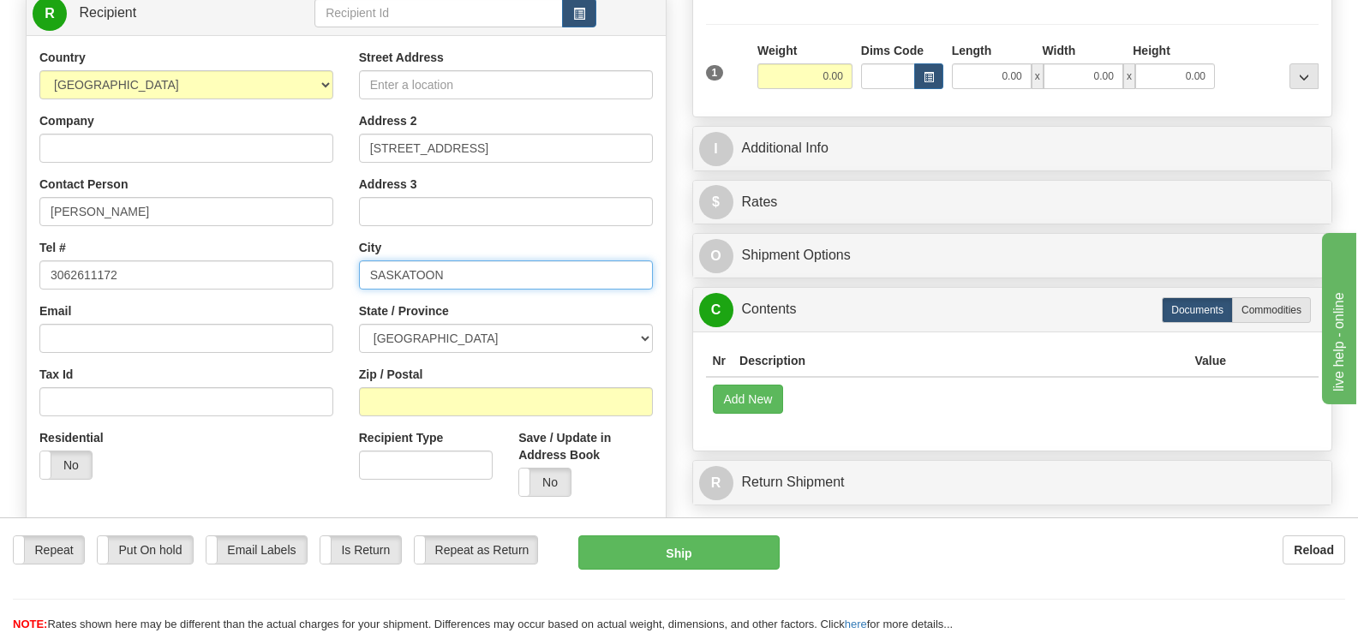
type input "SASKATOON"
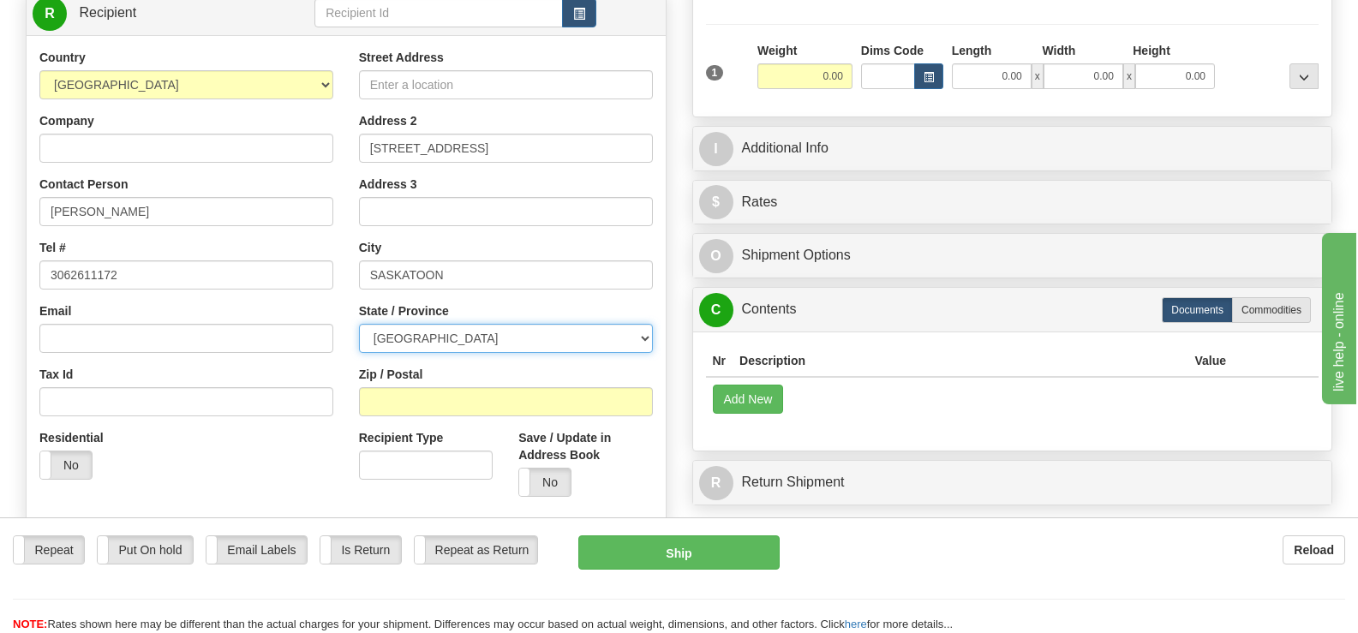
click at [523, 324] on select "[GEOGRAPHIC_DATA] [GEOGRAPHIC_DATA] [GEOGRAPHIC_DATA] [GEOGRAPHIC_DATA] [GEOGRA…" at bounding box center [506, 338] width 294 height 29
select select "SK"
click at [359, 324] on select "[GEOGRAPHIC_DATA] [GEOGRAPHIC_DATA] [GEOGRAPHIC_DATA] [GEOGRAPHIC_DATA] [GEOGRA…" at bounding box center [506, 338] width 294 height 29
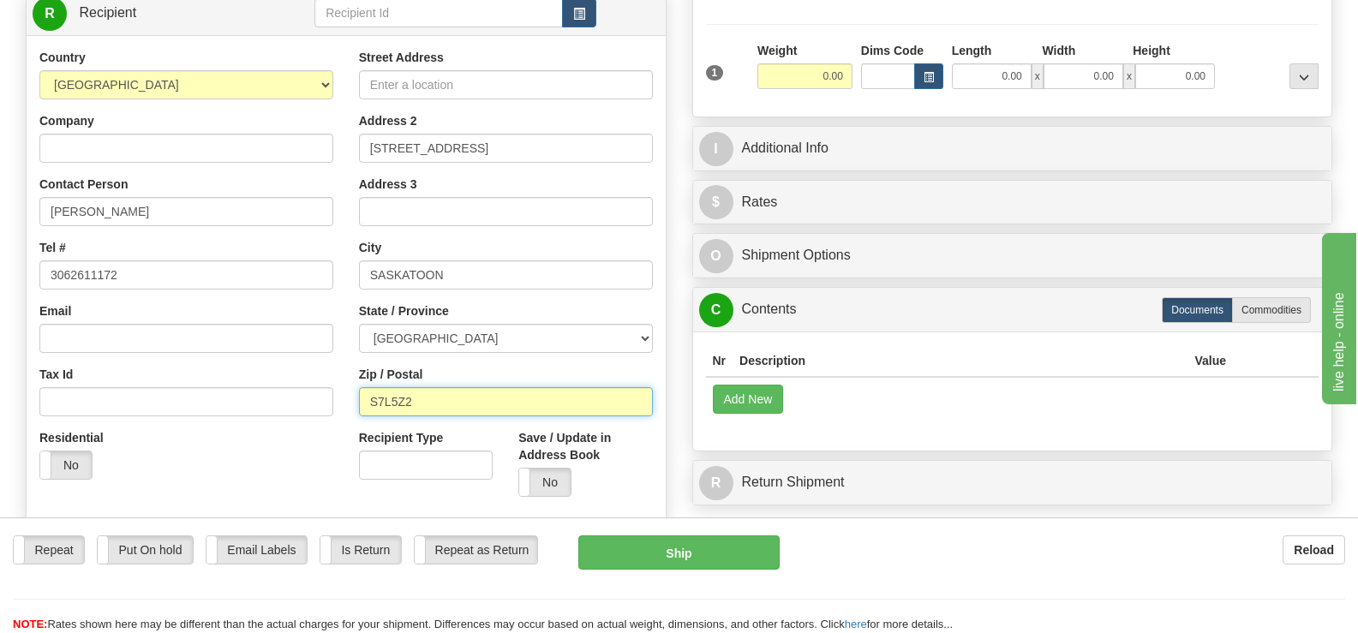
type input "S7L5Z2"
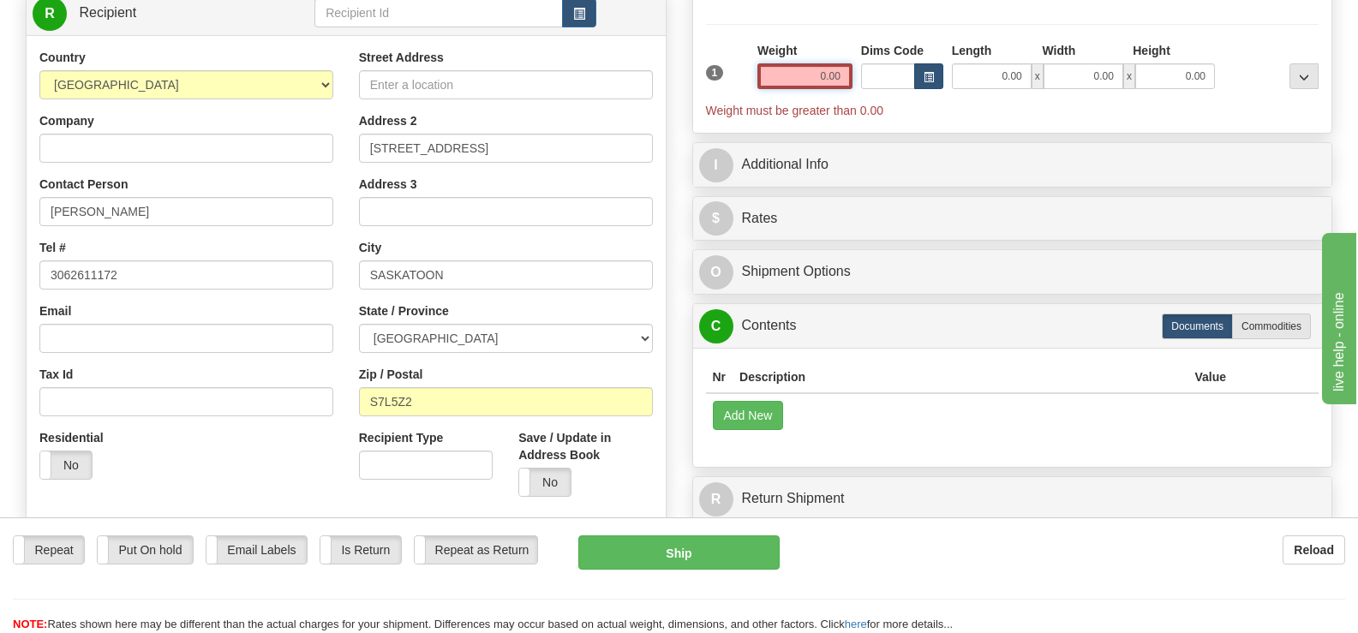
drag, startPoint x: 799, startPoint y: 33, endPoint x: 916, endPoint y: 33, distance: 117.4
click at [916, 42] on div "1 Weight 0.00 Dims Code 0.00" at bounding box center [1013, 80] width 622 height 77
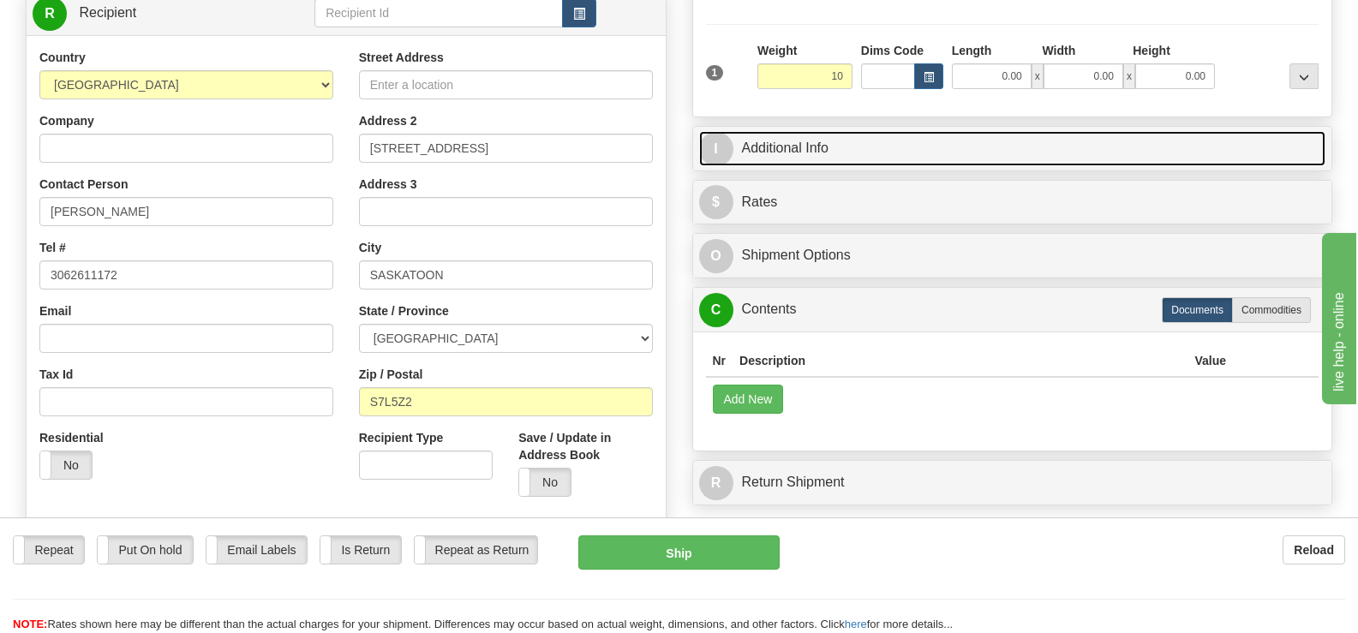
type input "10.00"
click at [1188, 131] on link "I Additional Info" at bounding box center [1012, 148] width 627 height 35
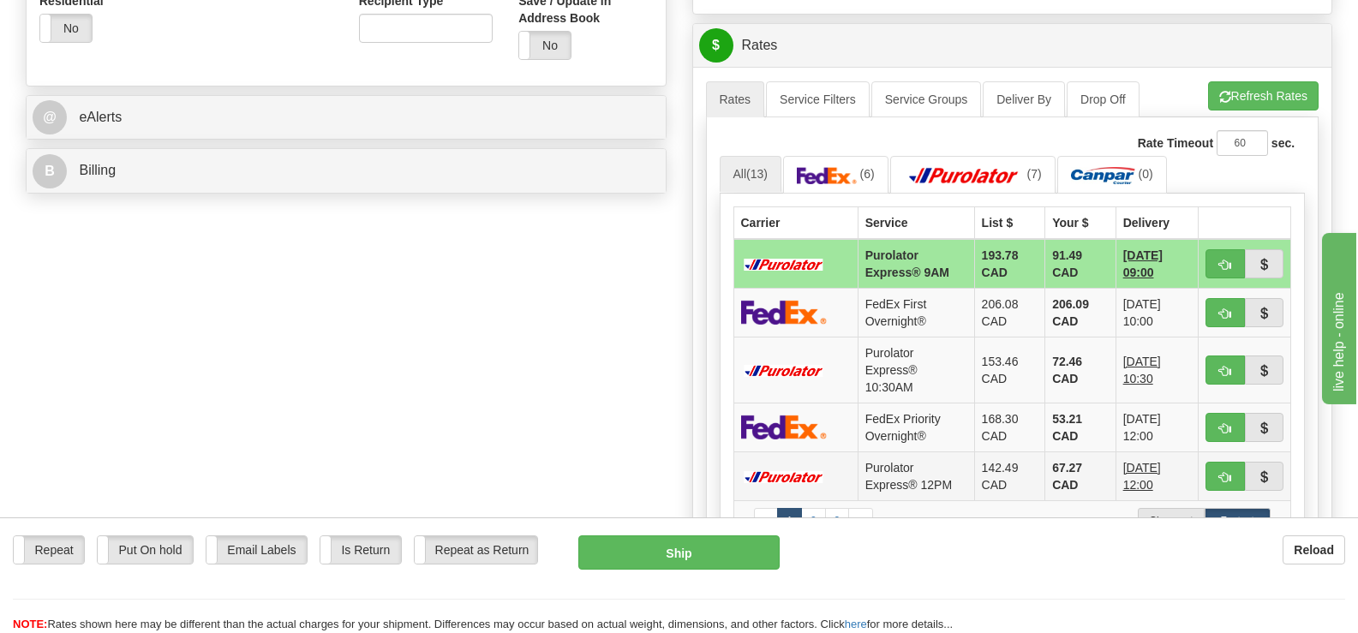
scroll to position [707, 0]
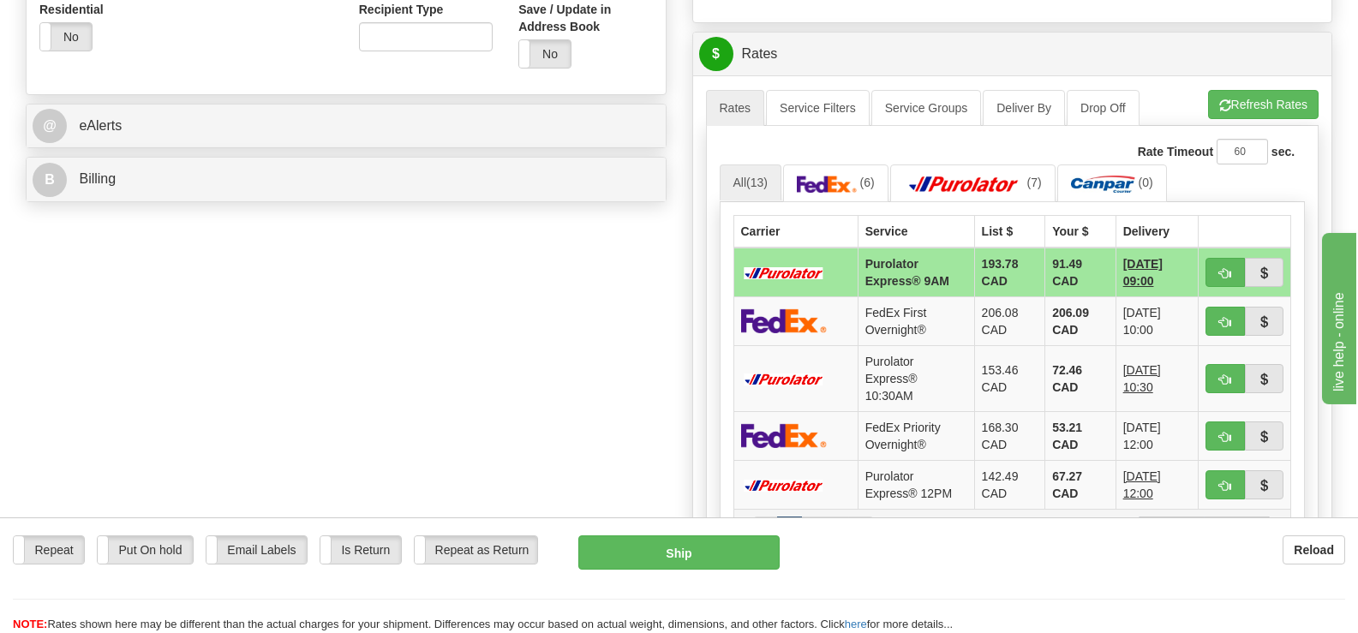
click at [1154, 517] on label "Cheapest" at bounding box center [1171, 530] width 66 height 26
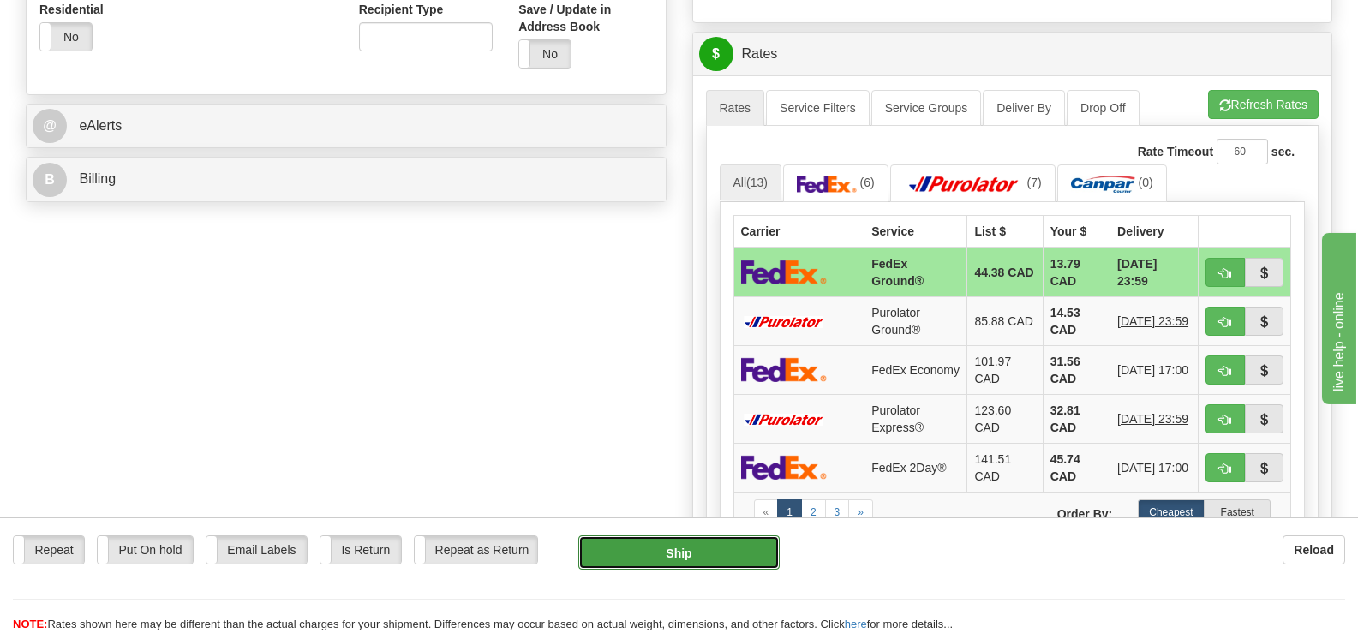
click at [635, 552] on button "Ship" at bounding box center [678, 552] width 200 height 34
type input "92"
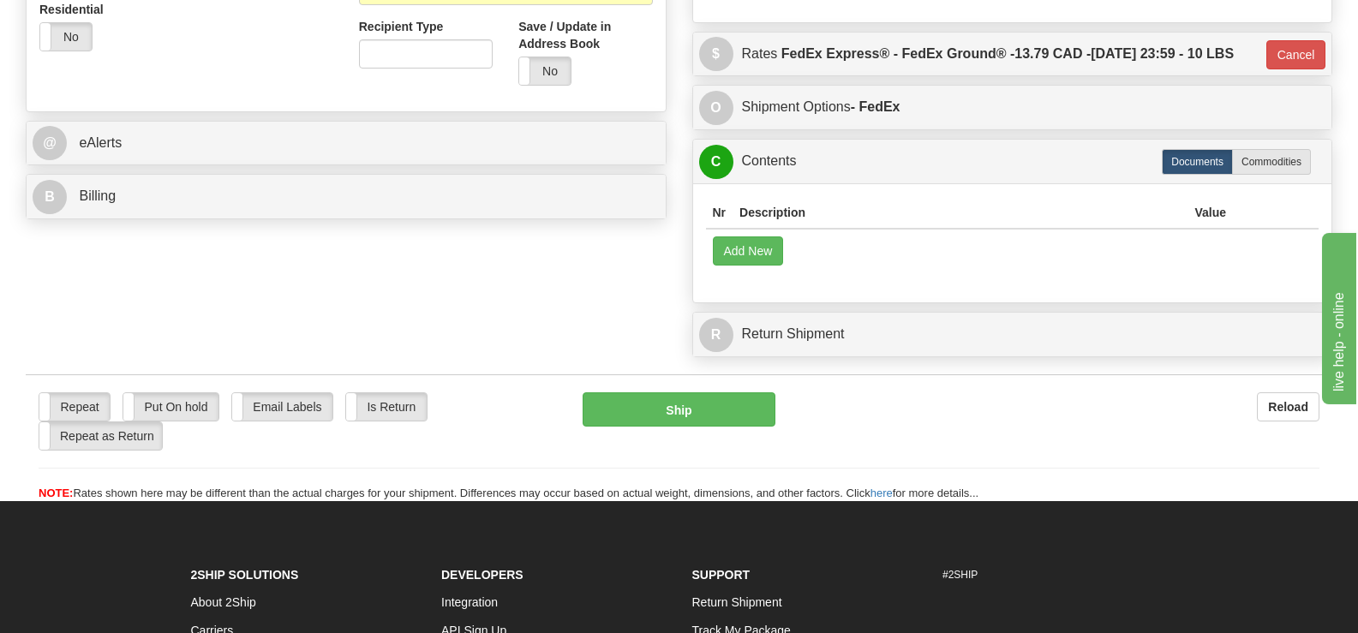
drag, startPoint x: 693, startPoint y: 374, endPoint x: 691, endPoint y: 406, distance: 31.7
click at [693, 377] on div "Repeat Repeat Put On hold Put On hold Print Order Slip Print Order Slip Email L…" at bounding box center [679, 438] width 1307 height 128
click at [691, 406] on button "Ship" at bounding box center [679, 409] width 192 height 34
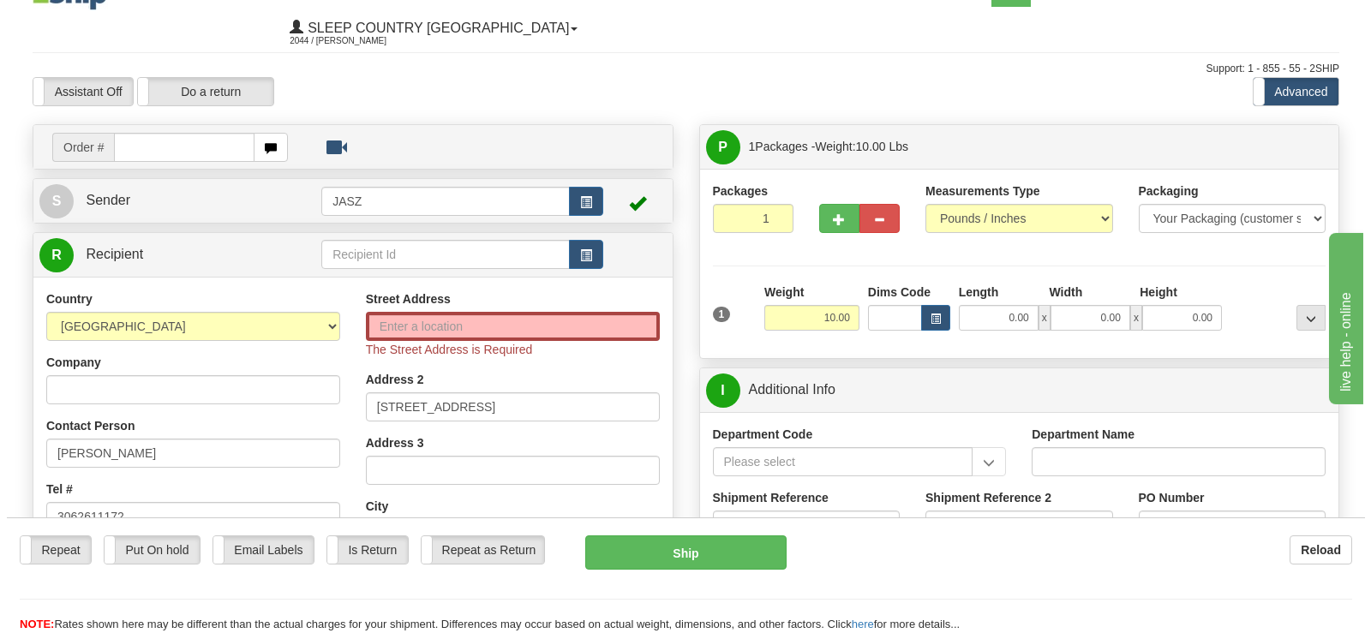
scroll to position [33, 0]
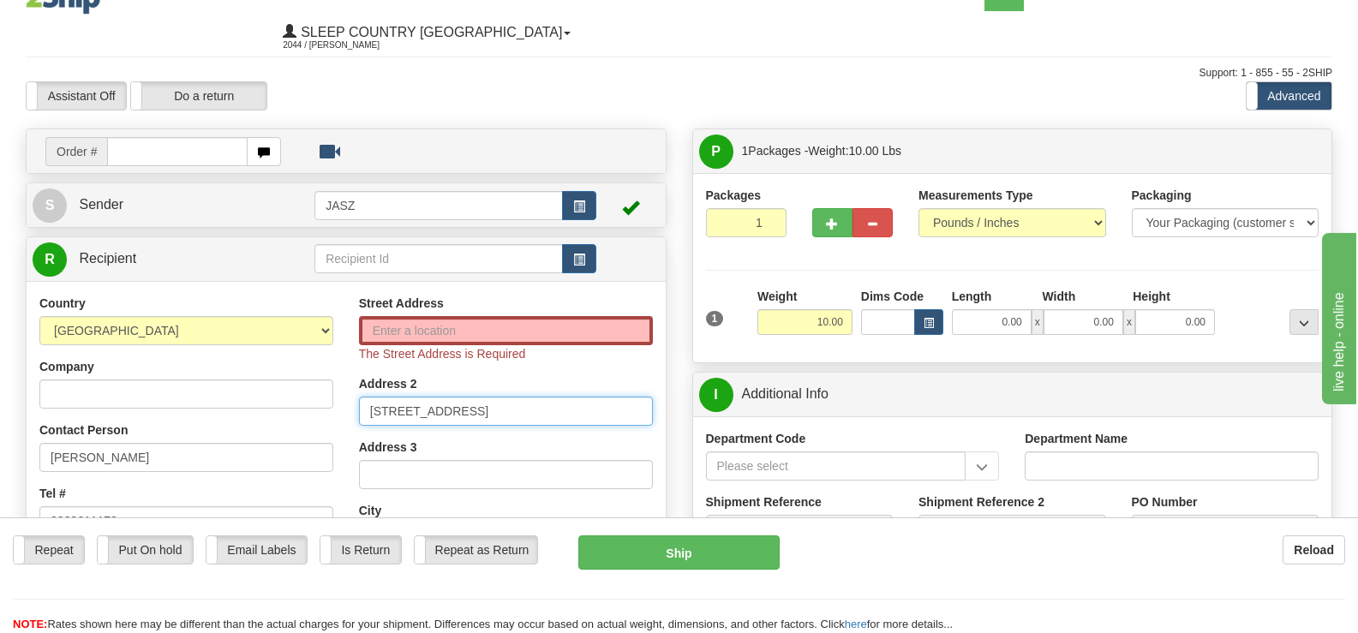
drag, startPoint x: 517, startPoint y: 374, endPoint x: 198, endPoint y: 375, distance: 318.7
click at [198, 375] on div "Country [GEOGRAPHIC_DATA] [GEOGRAPHIC_DATA] [GEOGRAPHIC_DATA] [GEOGRAPHIC_DATA]…" at bounding box center [346, 534] width 639 height 478
click at [447, 316] on input "Street Address" at bounding box center [506, 330] width 294 height 29
paste input "[STREET_ADDRESS]"
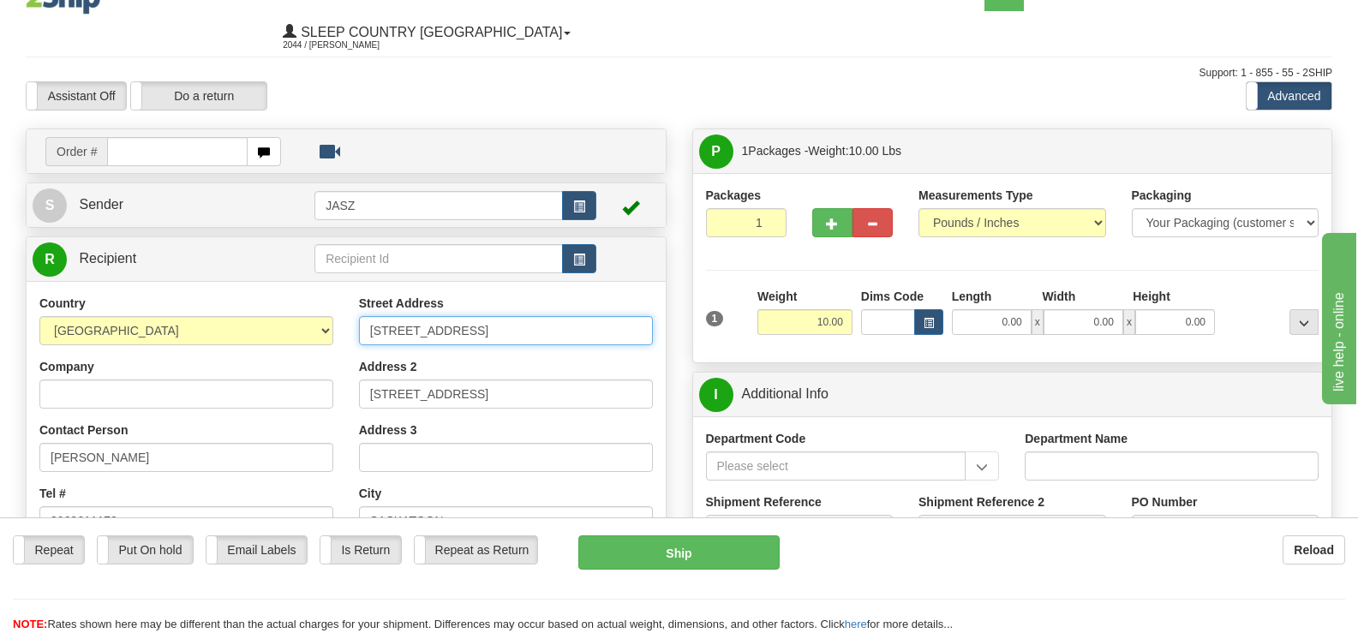
type input "[STREET_ADDRESS]"
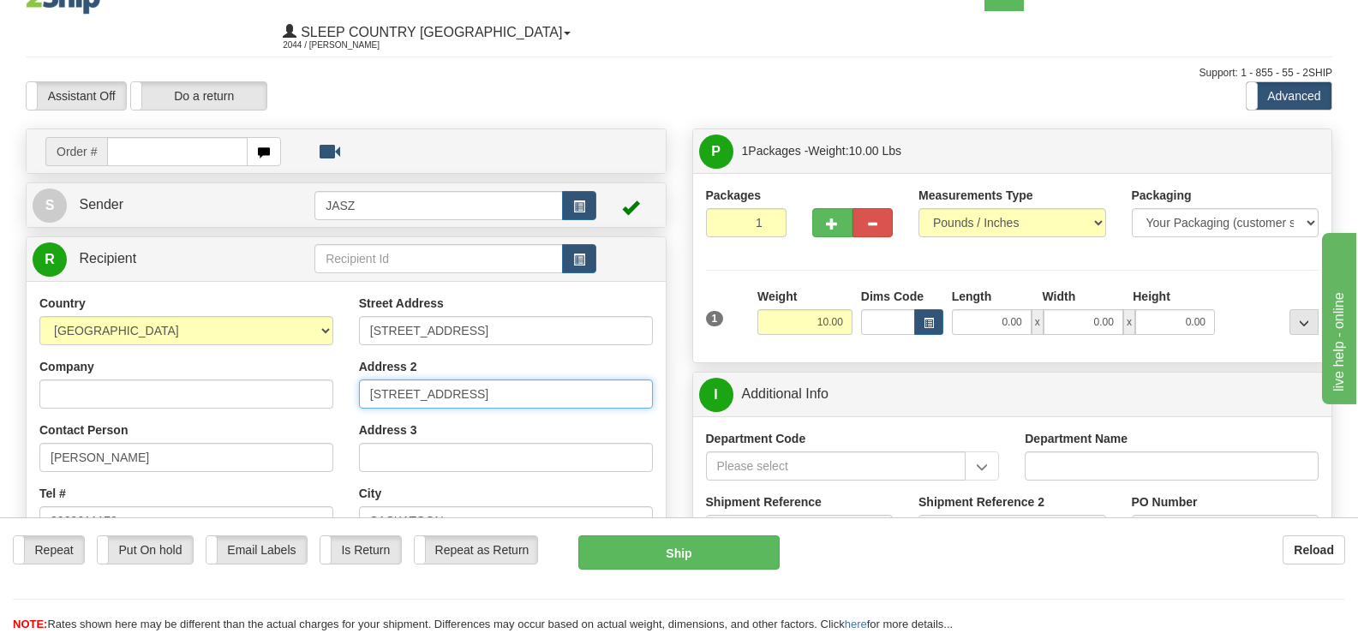
drag, startPoint x: 569, startPoint y: 362, endPoint x: 0, endPoint y: 292, distance: 573.2
click at [0, 292] on div "Toggle navigation Settings Shipping Preferences Fields Preferences New" at bounding box center [679, 547] width 1358 height 1160
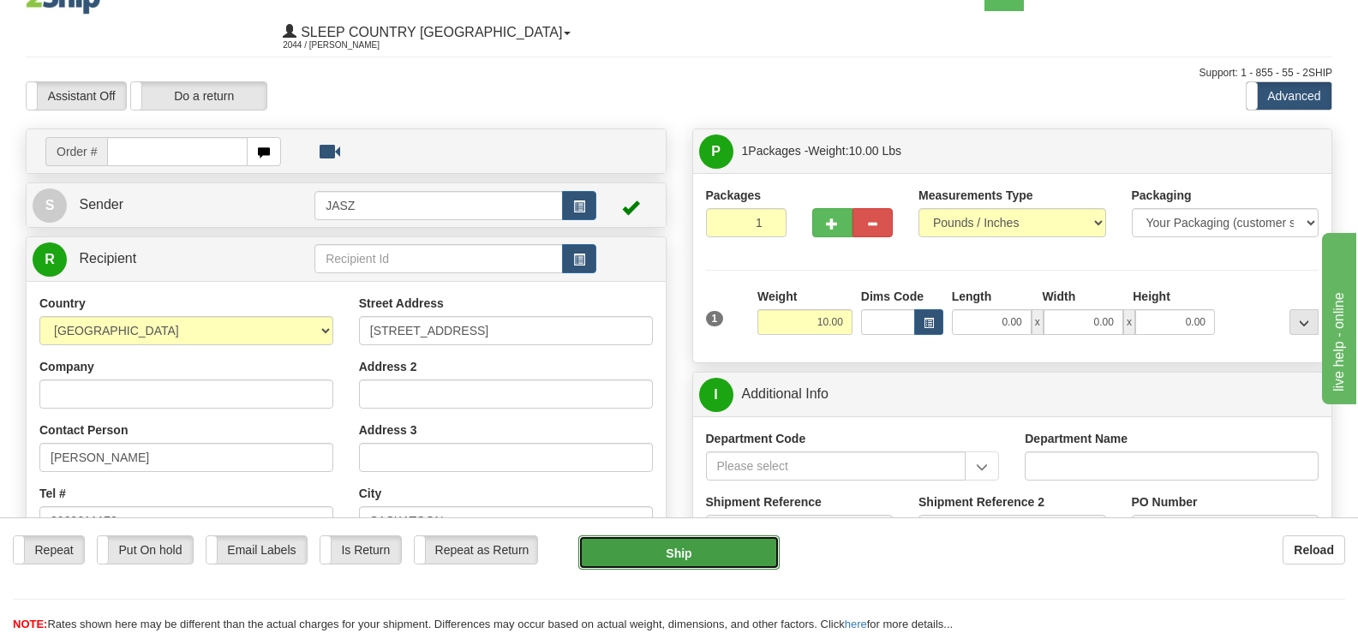
click at [742, 539] on button "Ship" at bounding box center [678, 552] width 200 height 34
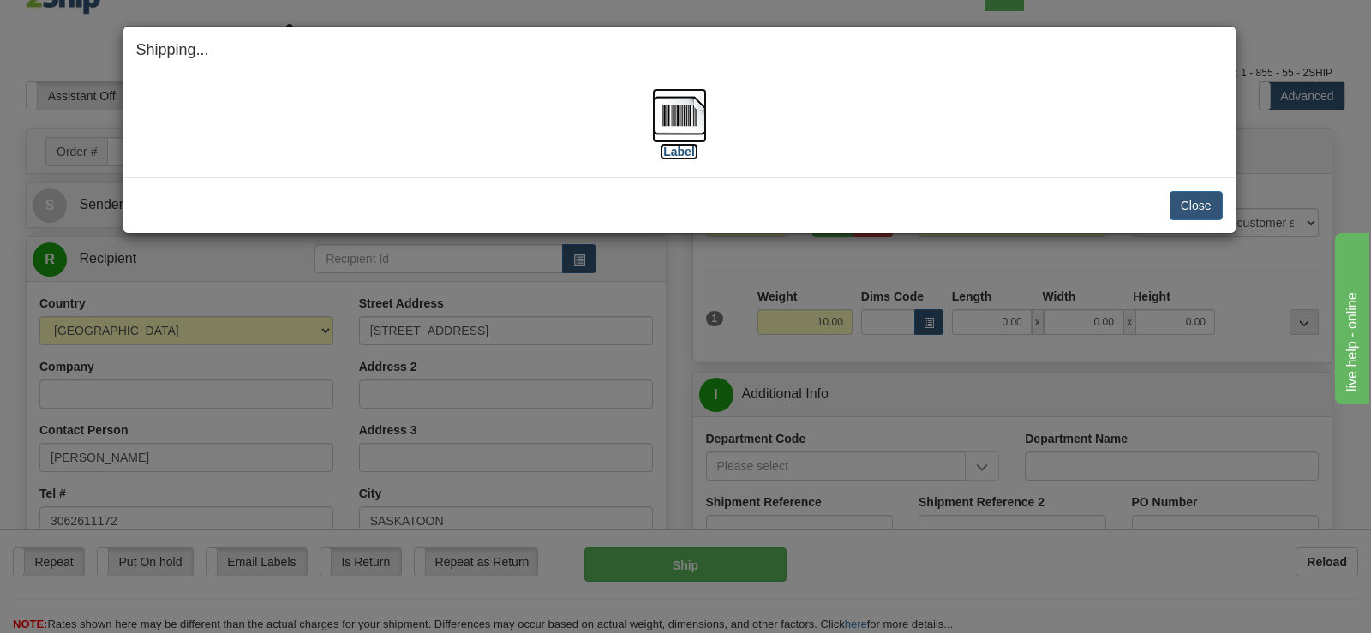
click at [679, 131] on img at bounding box center [679, 115] width 55 height 55
click at [1199, 214] on button "Close" at bounding box center [1195, 205] width 53 height 29
click at [1214, 203] on button "Close" at bounding box center [1195, 205] width 53 height 29
click at [1201, 201] on button "Close" at bounding box center [1195, 205] width 53 height 29
click at [1185, 208] on div "Close Cancel" at bounding box center [679, 205] width 1086 height 29
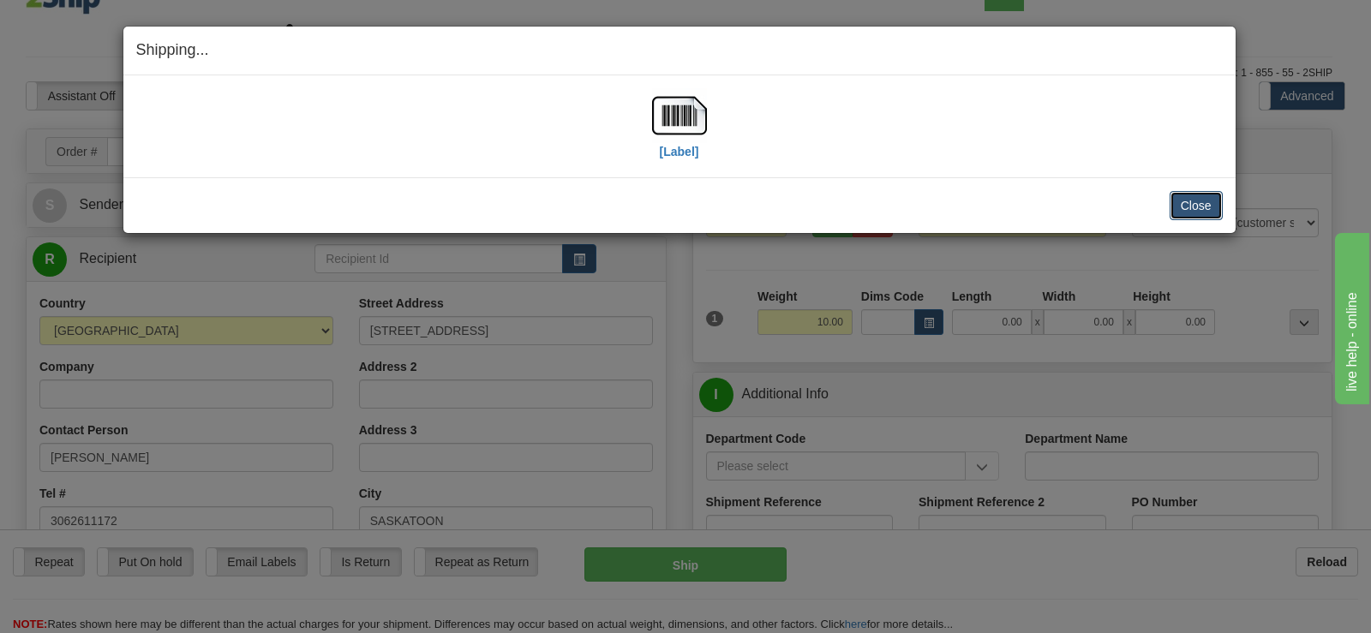
click at [1189, 210] on button "Close" at bounding box center [1195, 205] width 53 height 29
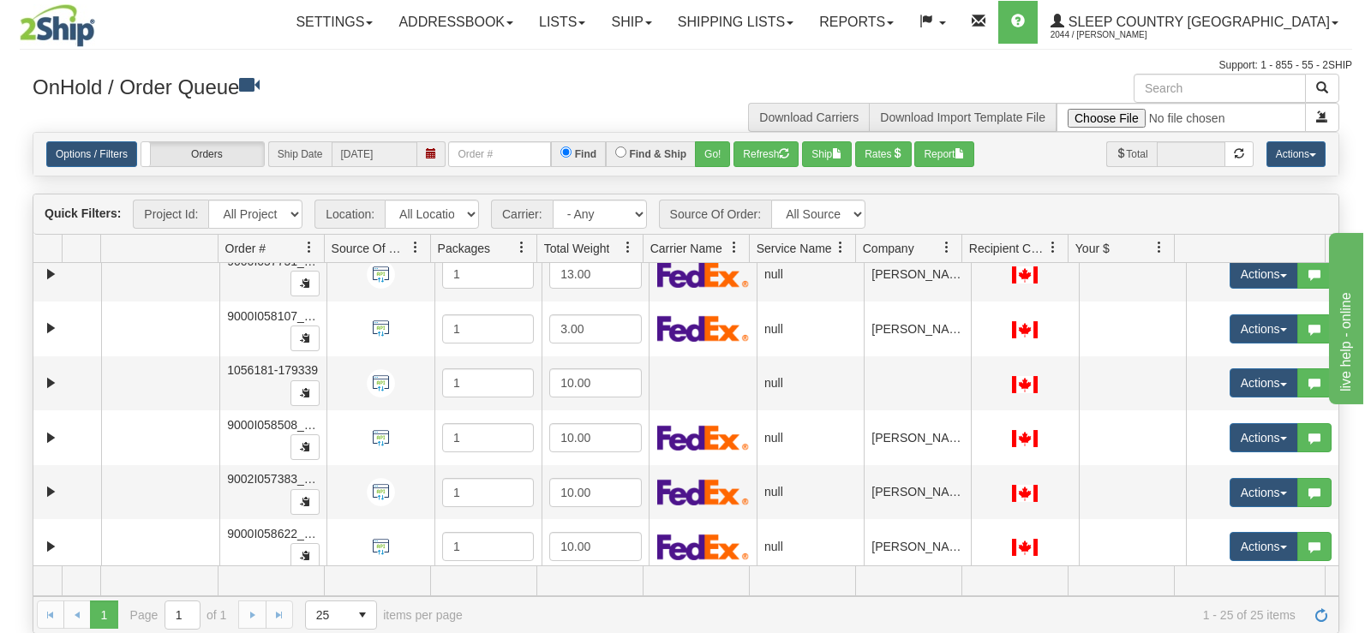
scroll to position [1060, 0]
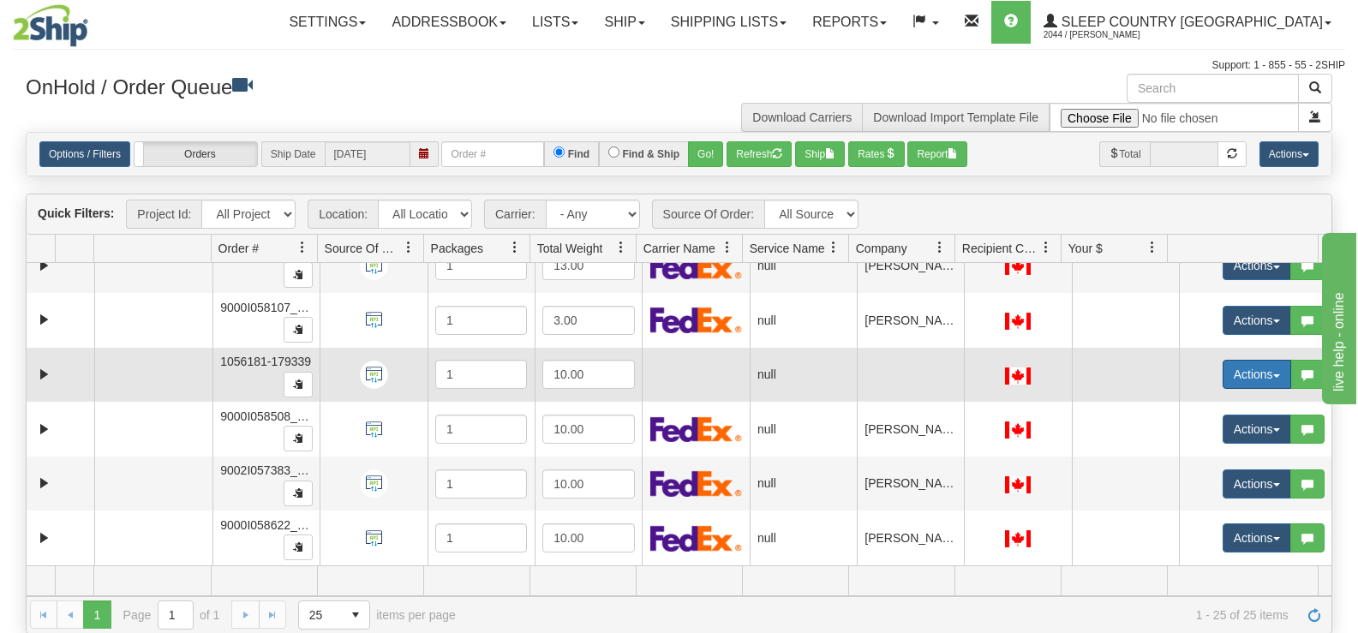
click at [1223, 374] on button "Actions" at bounding box center [1257, 374] width 69 height 29
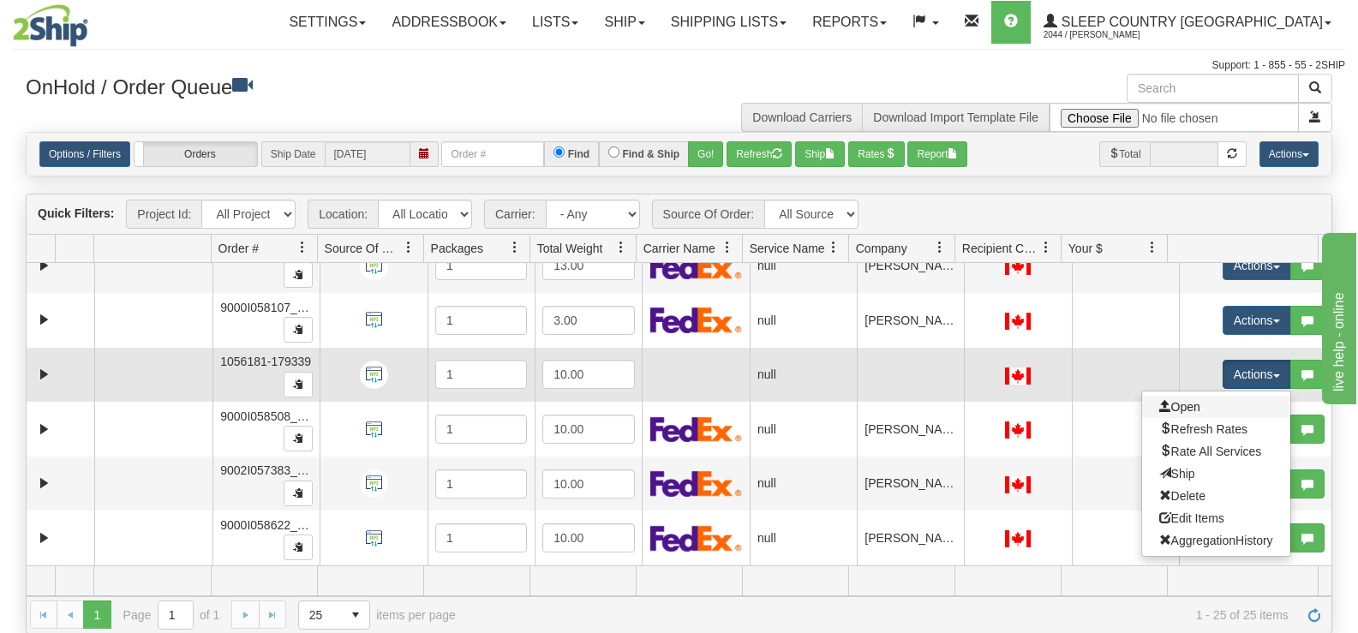
click at [1203, 399] on link "Open" at bounding box center [1216, 407] width 148 height 22
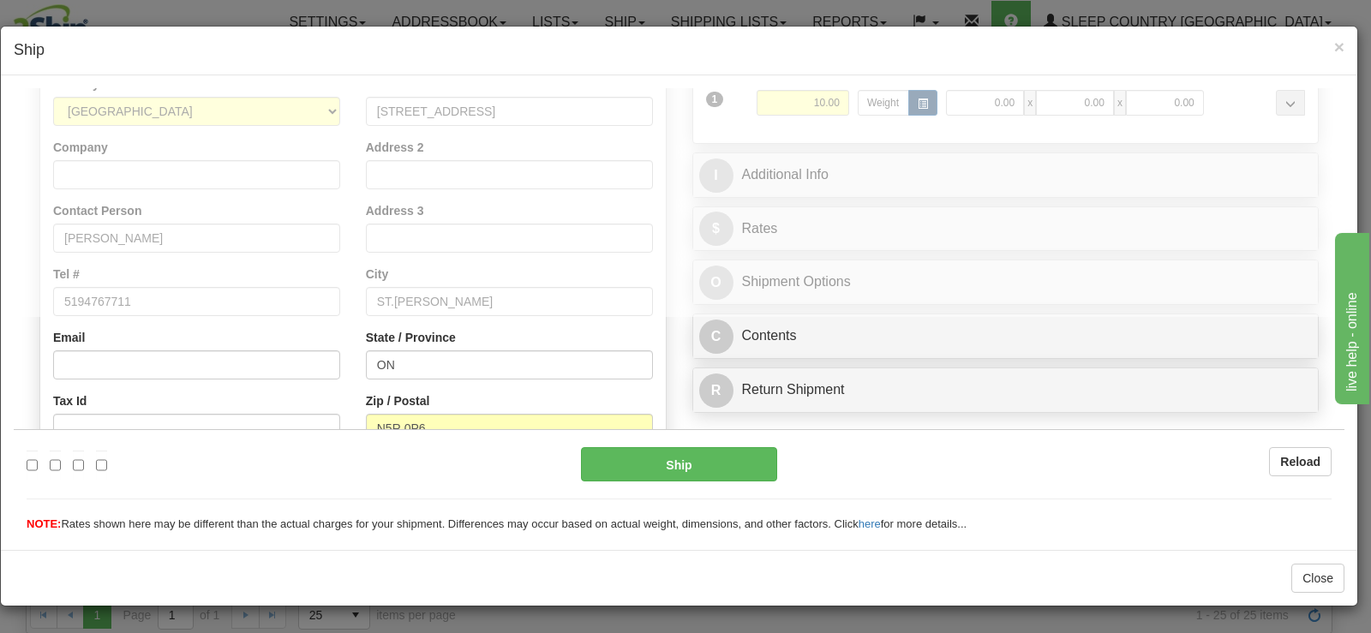
type input "10:45"
type input "16:00"
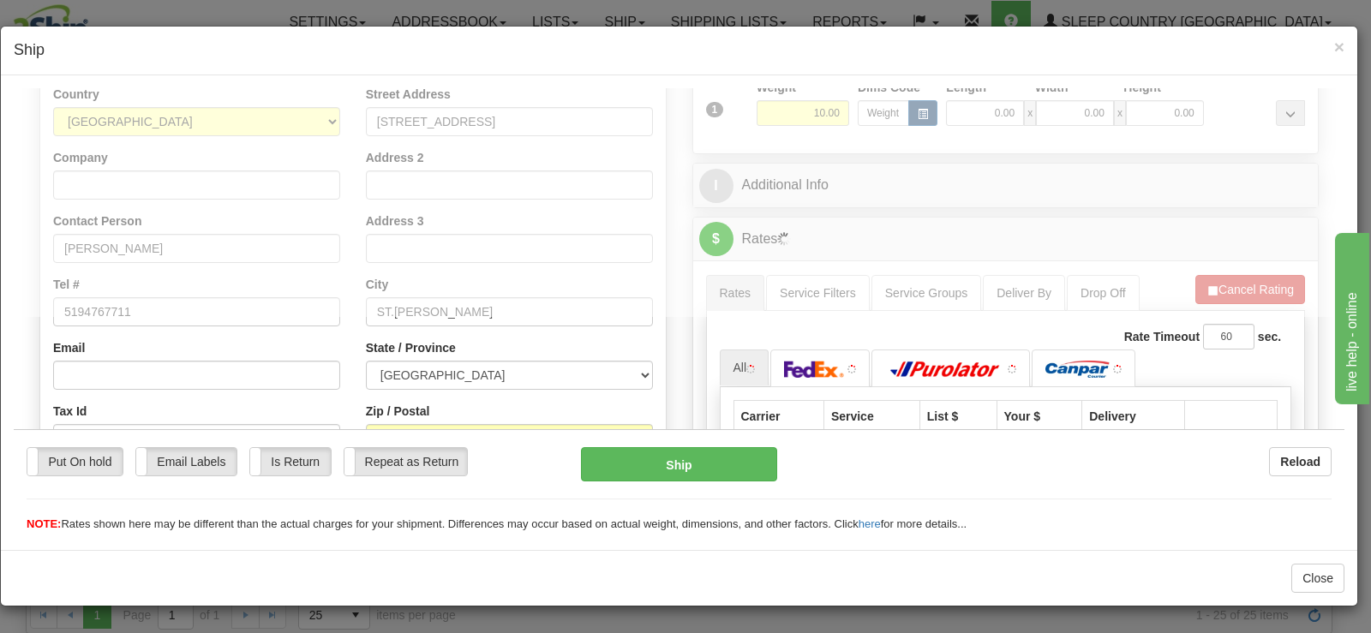
scroll to position [257, 0]
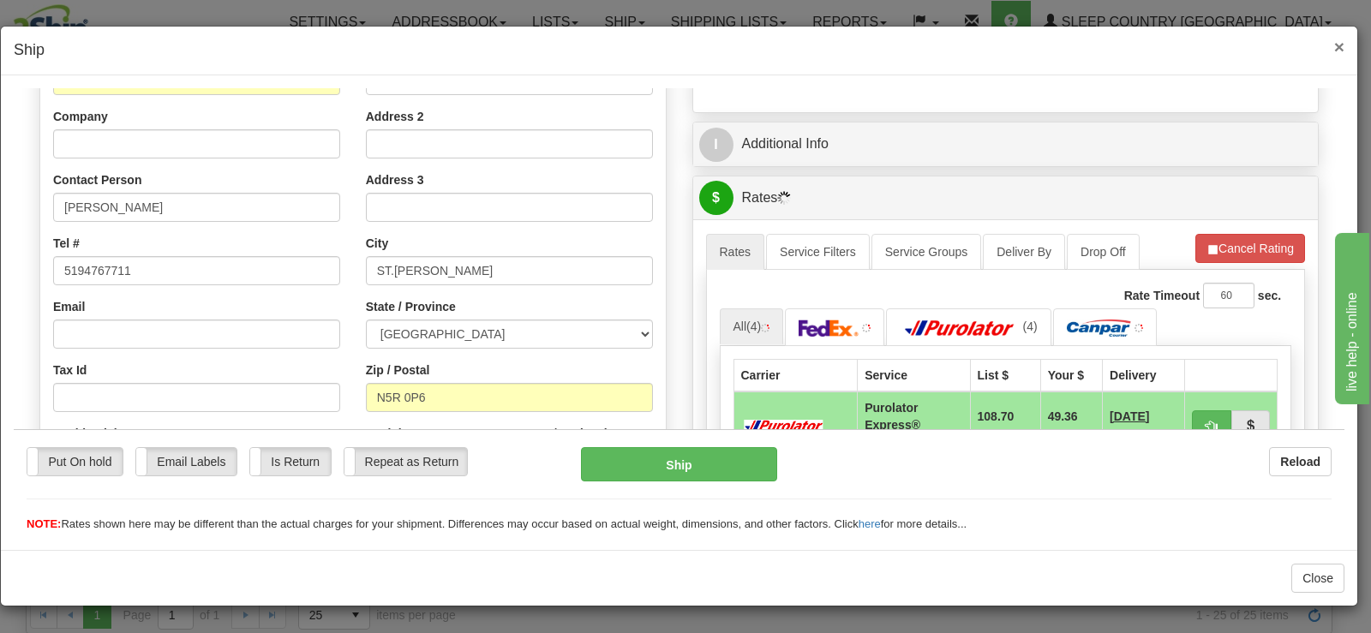
click at [1338, 33] on div "× Ship" at bounding box center [679, 51] width 1356 height 49
click at [1339, 37] on span "×" at bounding box center [1339, 47] width 10 height 20
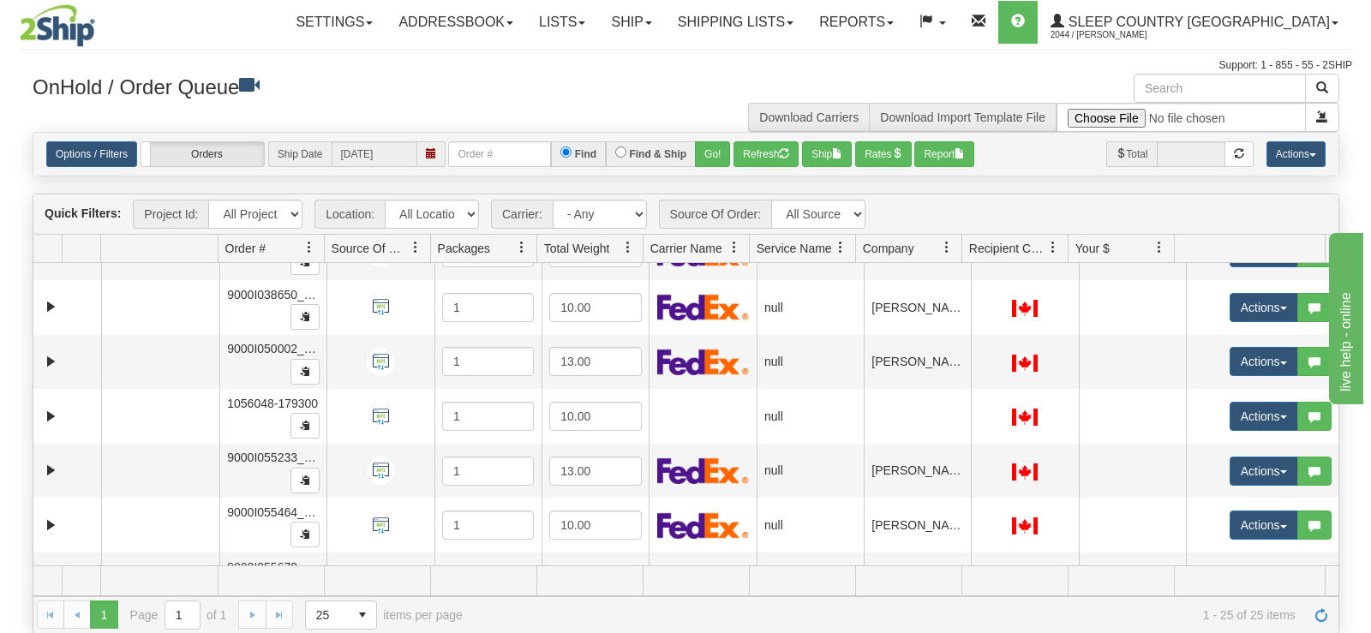
scroll to position [519, 0]
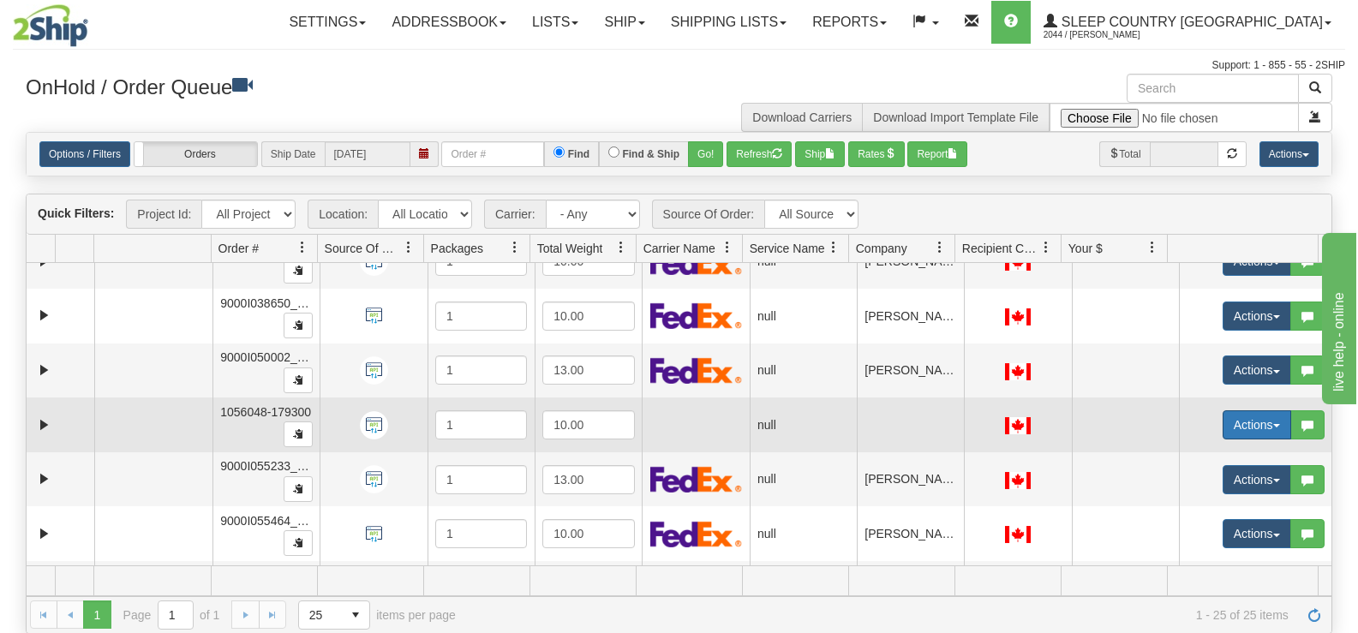
click at [1243, 428] on button "Actions" at bounding box center [1257, 424] width 69 height 29
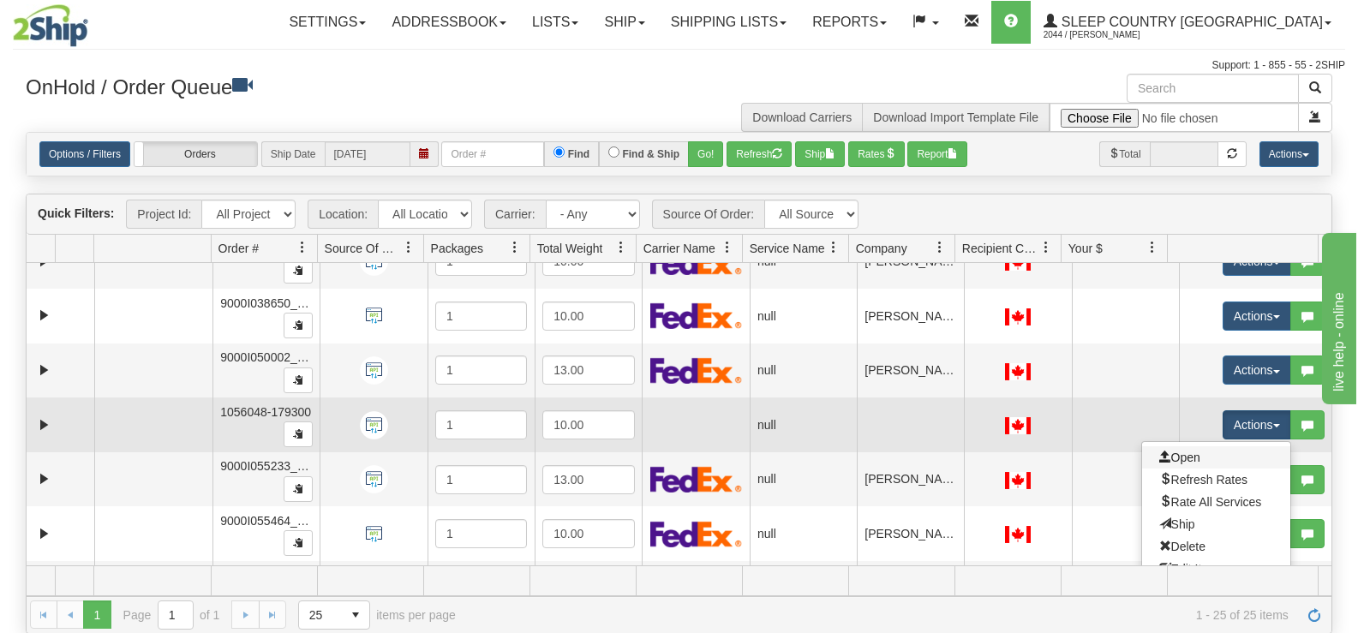
click at [1205, 462] on link "Open" at bounding box center [1216, 457] width 148 height 22
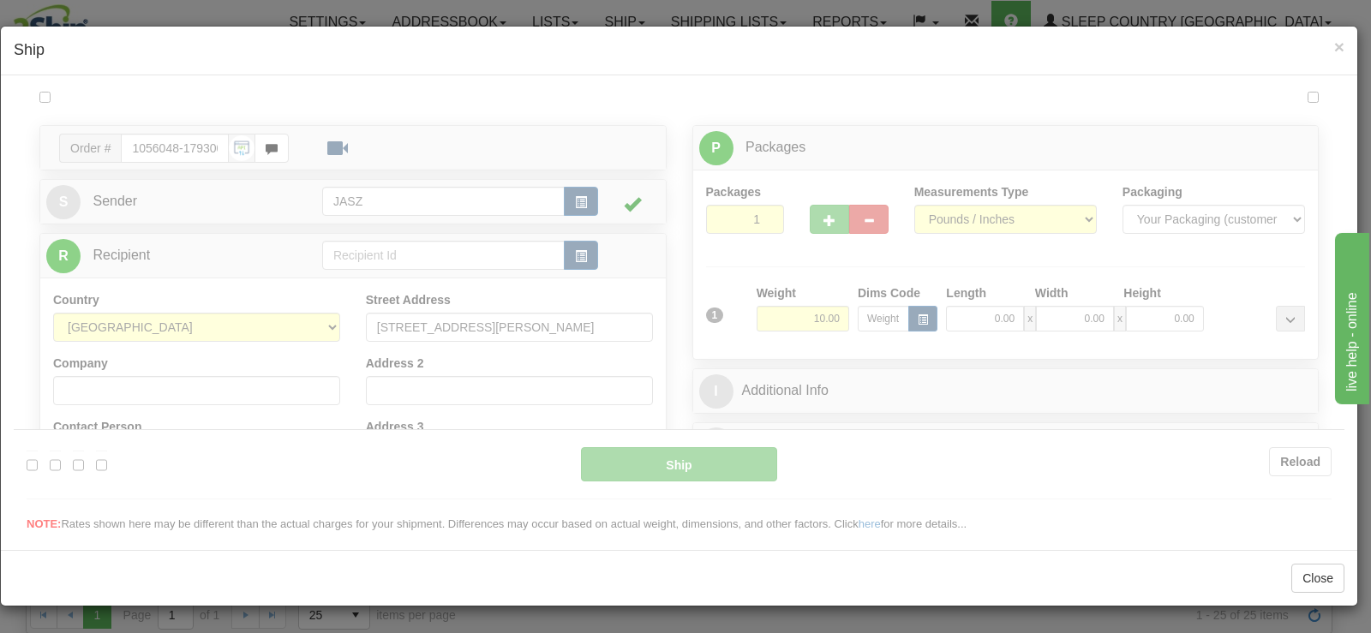
scroll to position [0, 0]
type input "10:46"
type input "16:00"
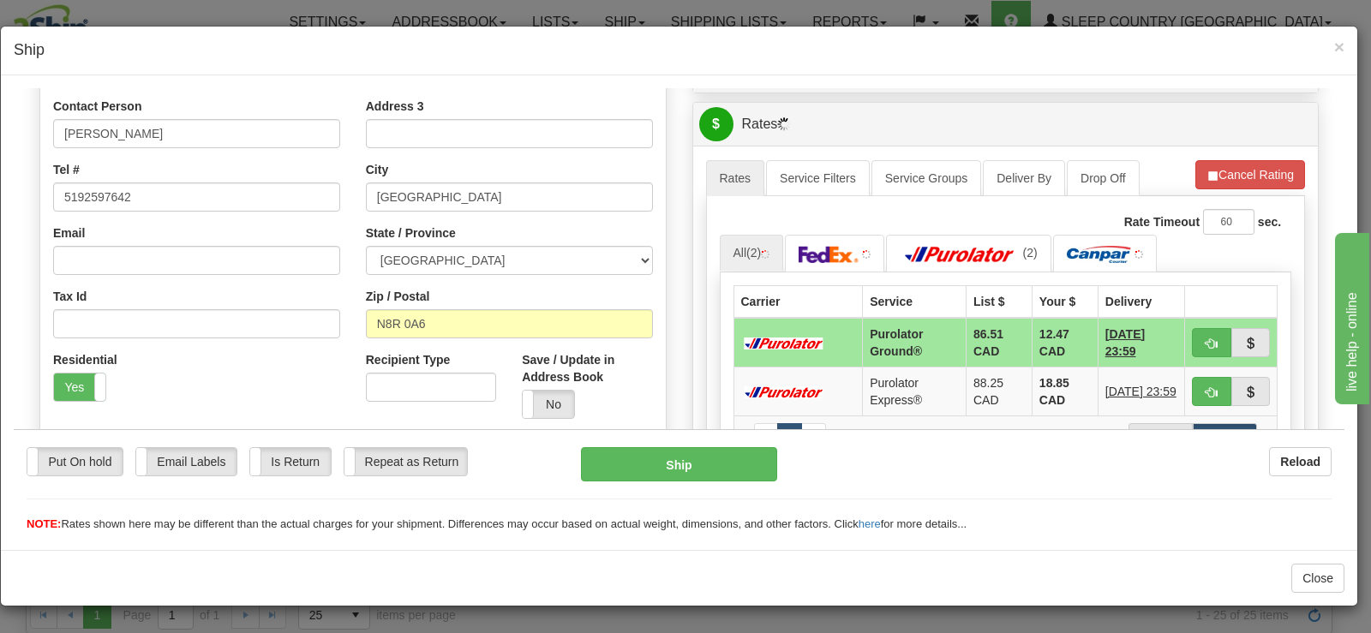
scroll to position [347, 0]
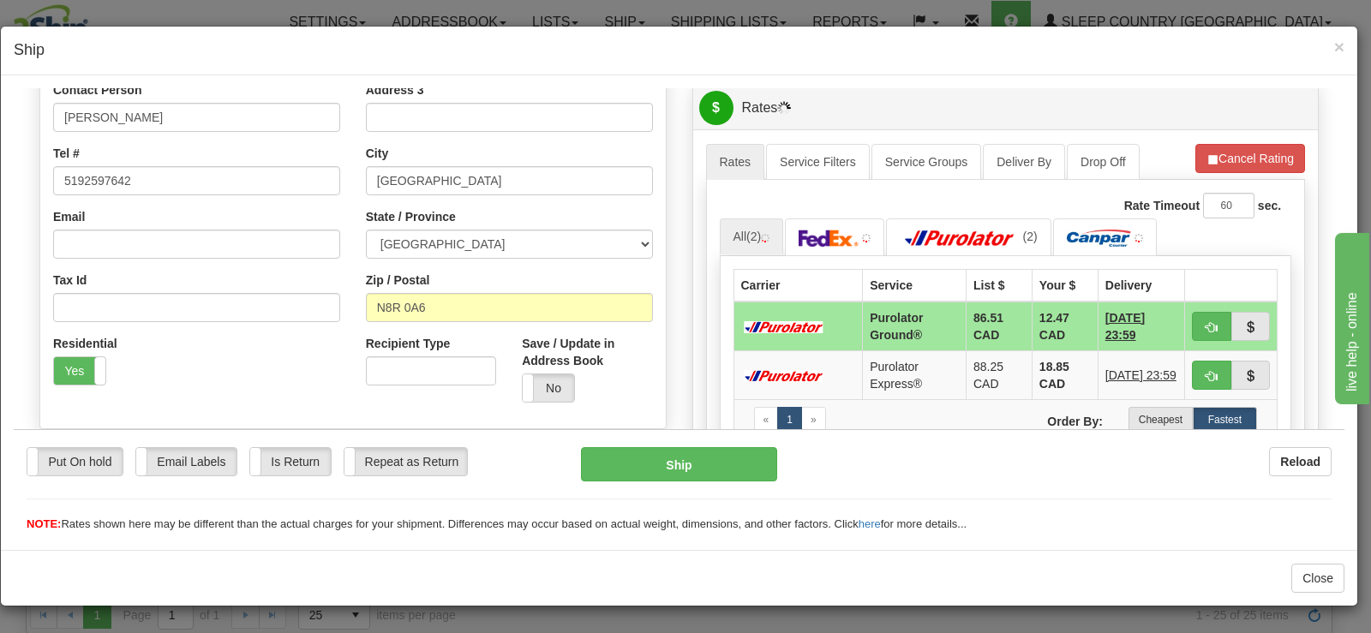
drag, startPoint x: 1337, startPoint y: 182, endPoint x: 112, endPoint y: 105, distance: 1227.6
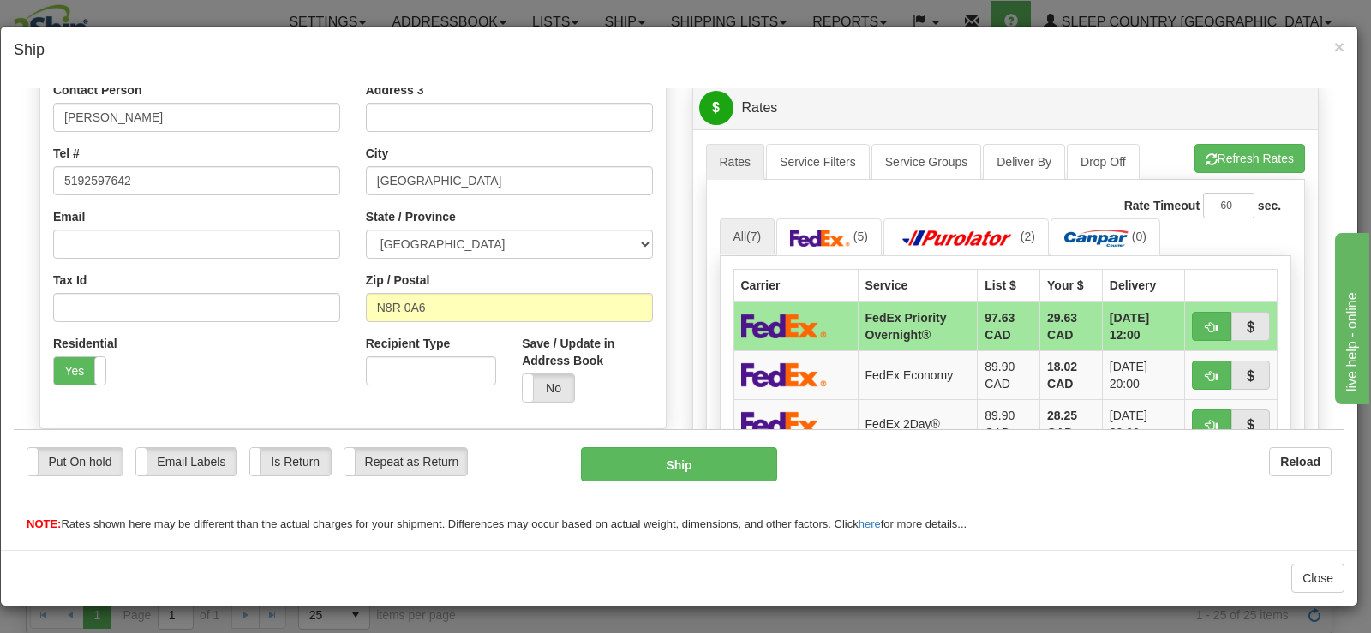
click at [1330, 37] on div "× Ship" at bounding box center [679, 51] width 1356 height 49
click at [1331, 37] on div "× Ship" at bounding box center [679, 51] width 1356 height 49
click at [1335, 46] on span "×" at bounding box center [1339, 47] width 10 height 20
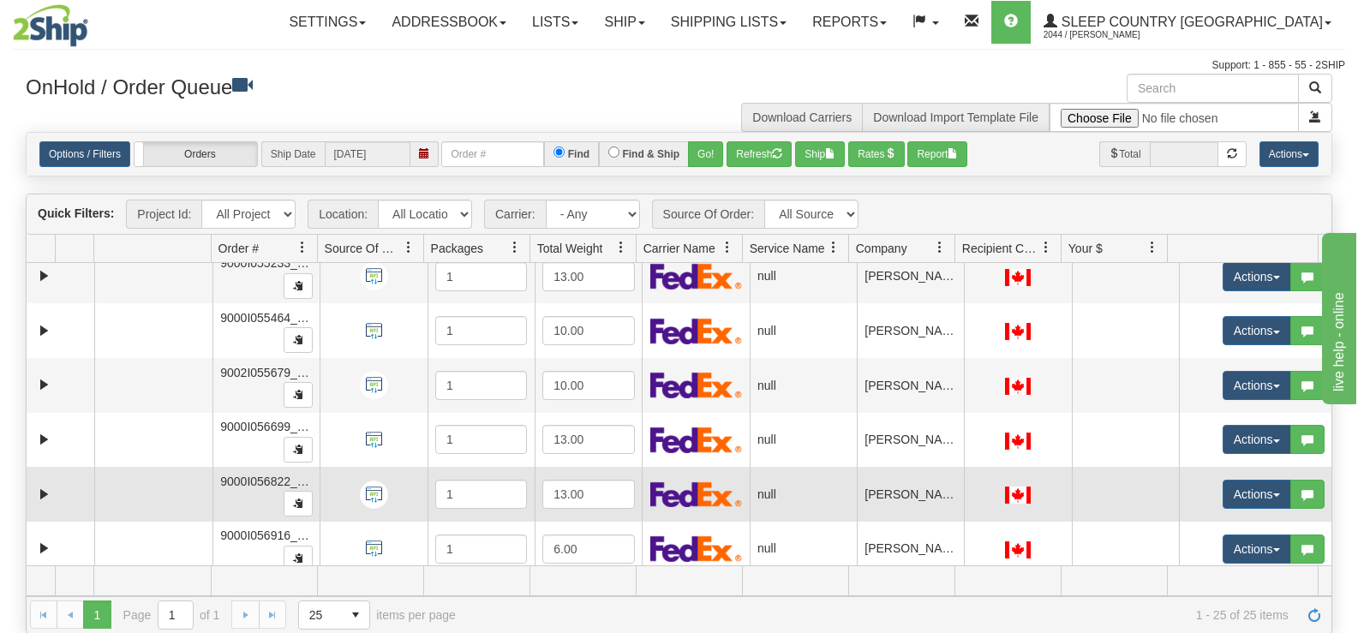
scroll to position [776, 0]
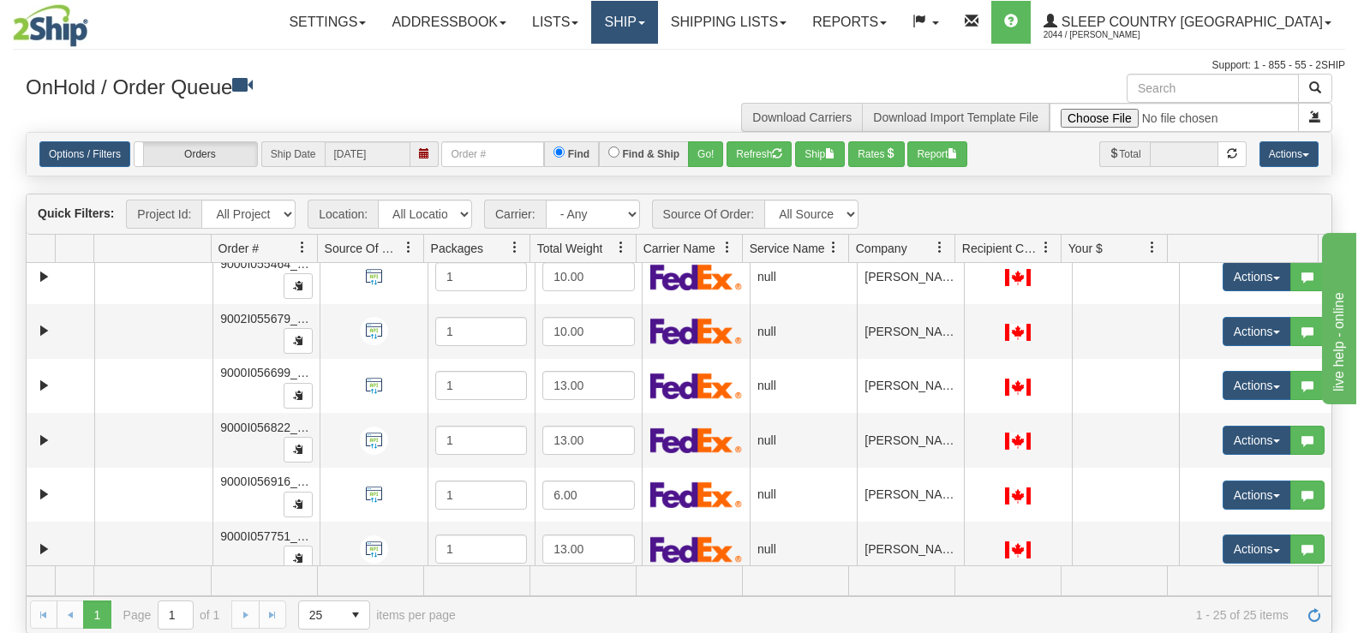
click at [657, 13] on link "Ship" at bounding box center [624, 22] width 66 height 43
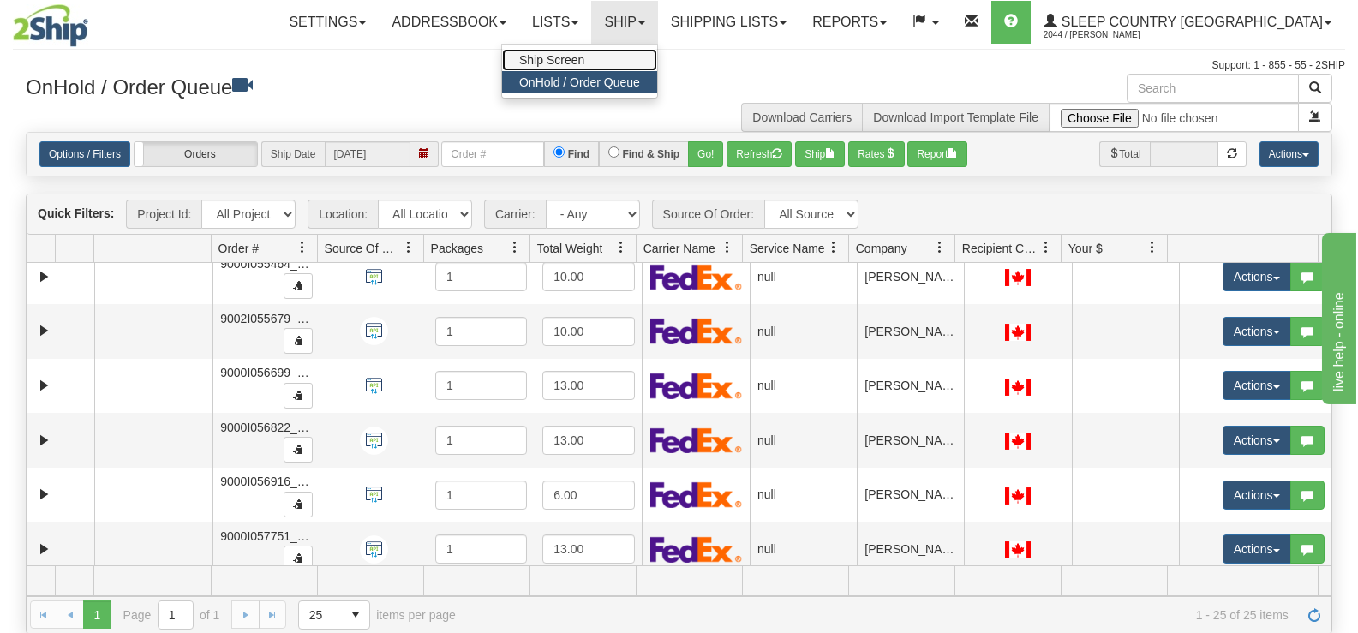
click at [657, 51] on link "Ship Screen" at bounding box center [579, 60] width 155 height 22
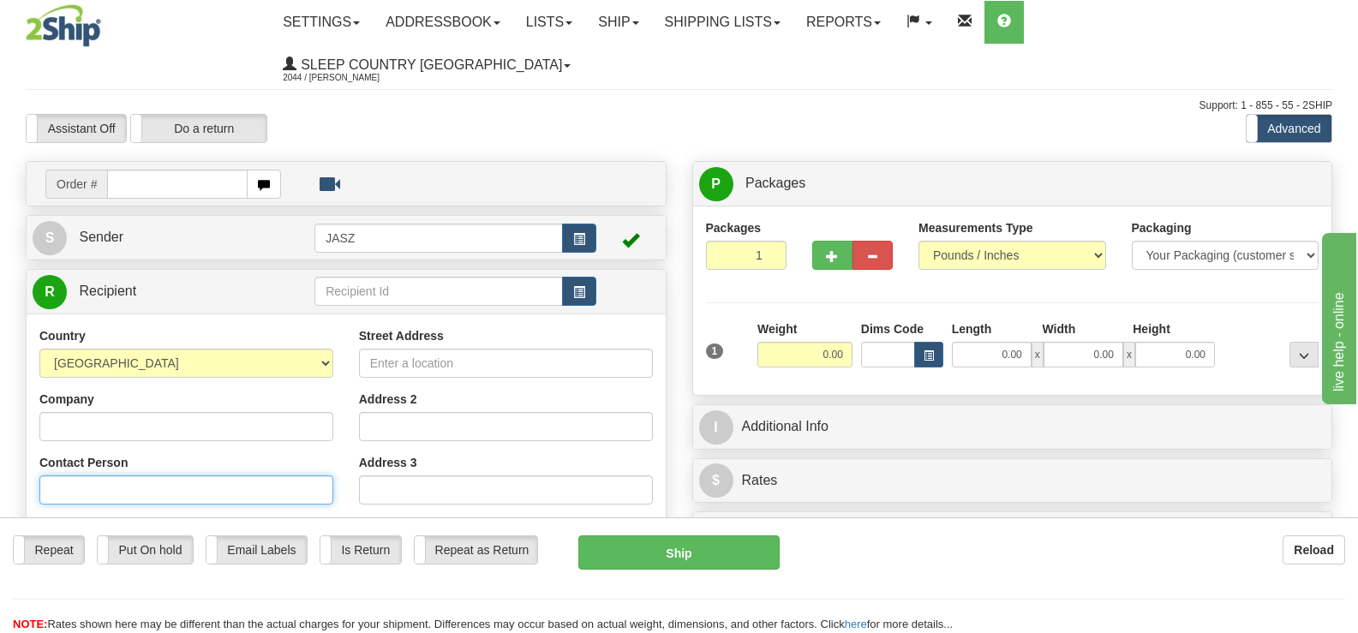
click at [129, 476] on input "Contact Person" at bounding box center [186, 490] width 294 height 29
type input "[PERSON_NAME]"
type input "5148036992"
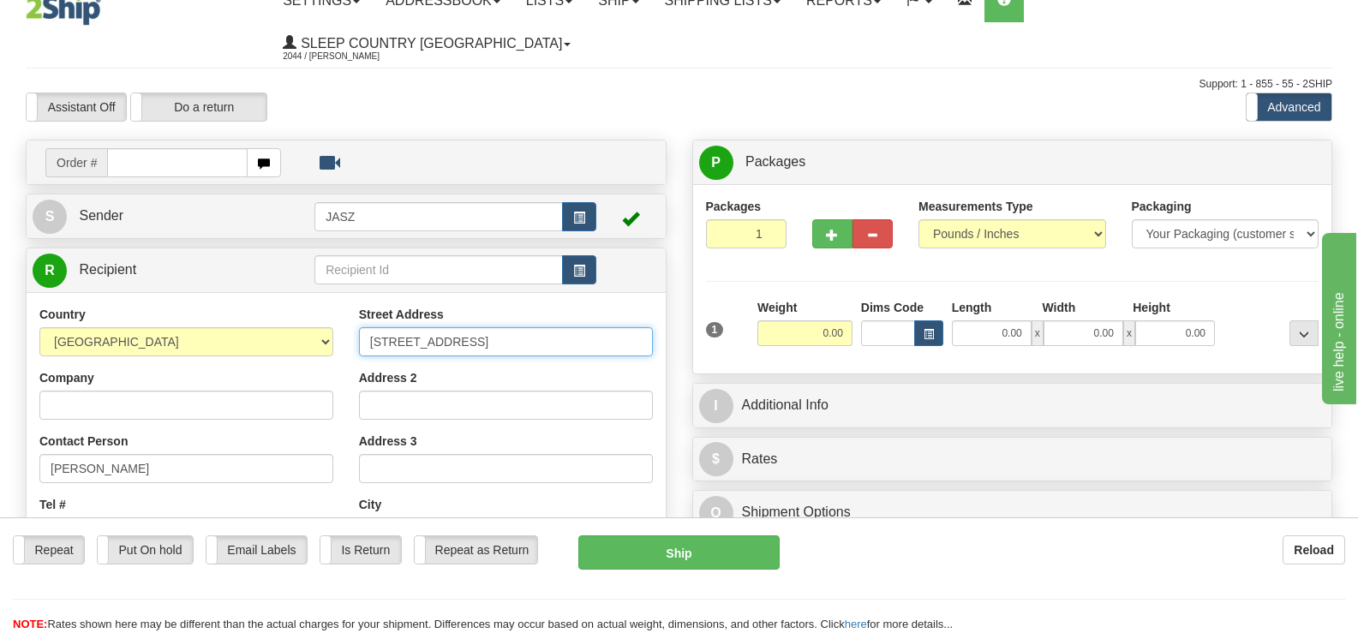
type input "[STREET_ADDRESS]"
type input "J"
type input "SAINT-[PERSON_NAME]"
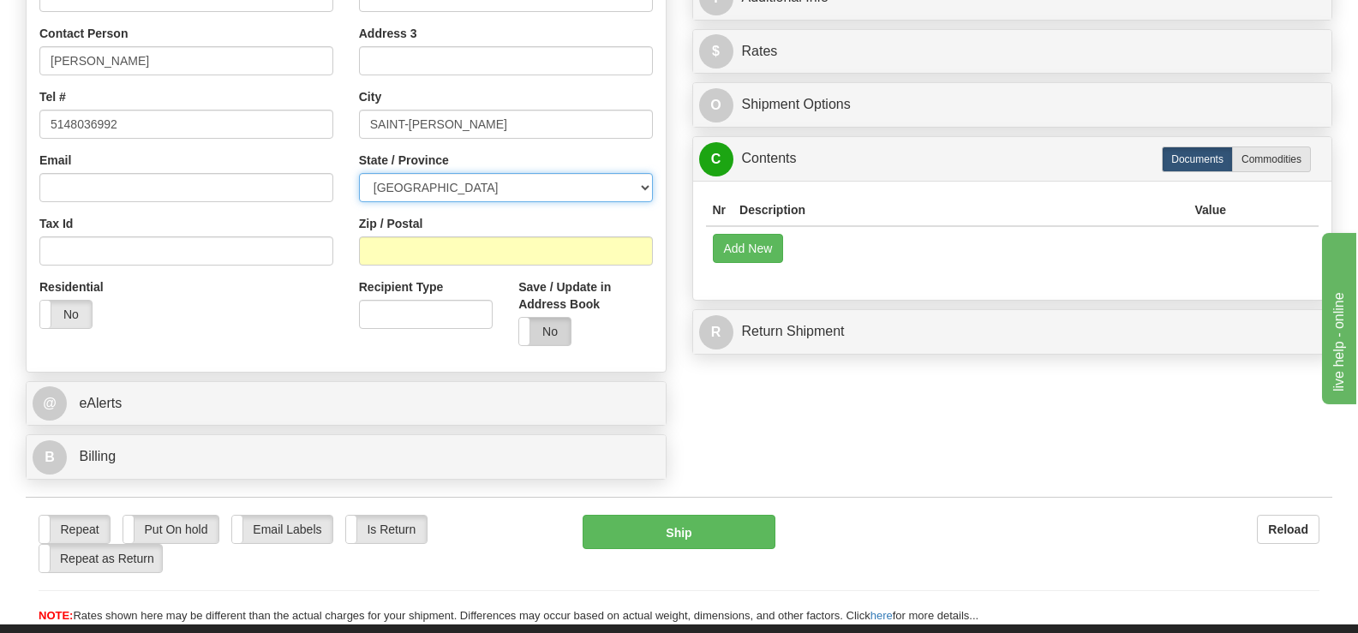
scroll to position [430, 0]
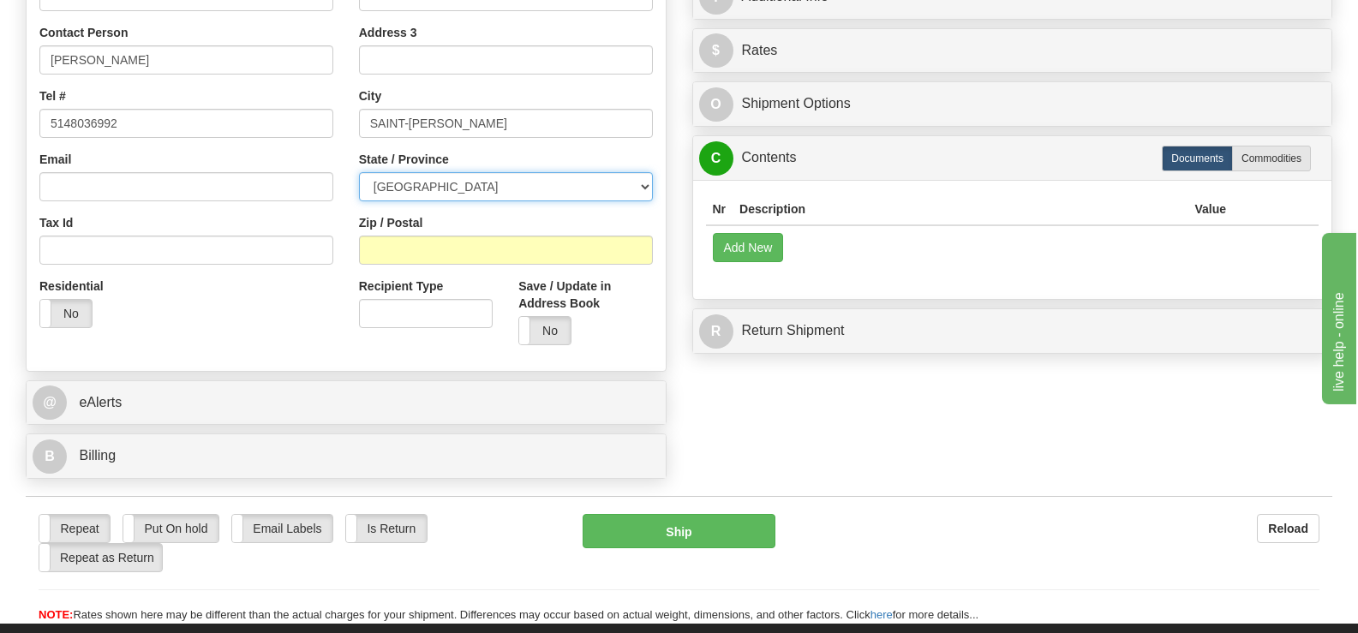
click at [538, 172] on select "[GEOGRAPHIC_DATA] [GEOGRAPHIC_DATA] [GEOGRAPHIC_DATA] [GEOGRAPHIC_DATA] [GEOGRA…" at bounding box center [506, 186] width 294 height 29
select select "QC"
click at [359, 172] on select "[GEOGRAPHIC_DATA] [GEOGRAPHIC_DATA] [GEOGRAPHIC_DATA] [GEOGRAPHIC_DATA] [GEOGRA…" at bounding box center [506, 186] width 294 height 29
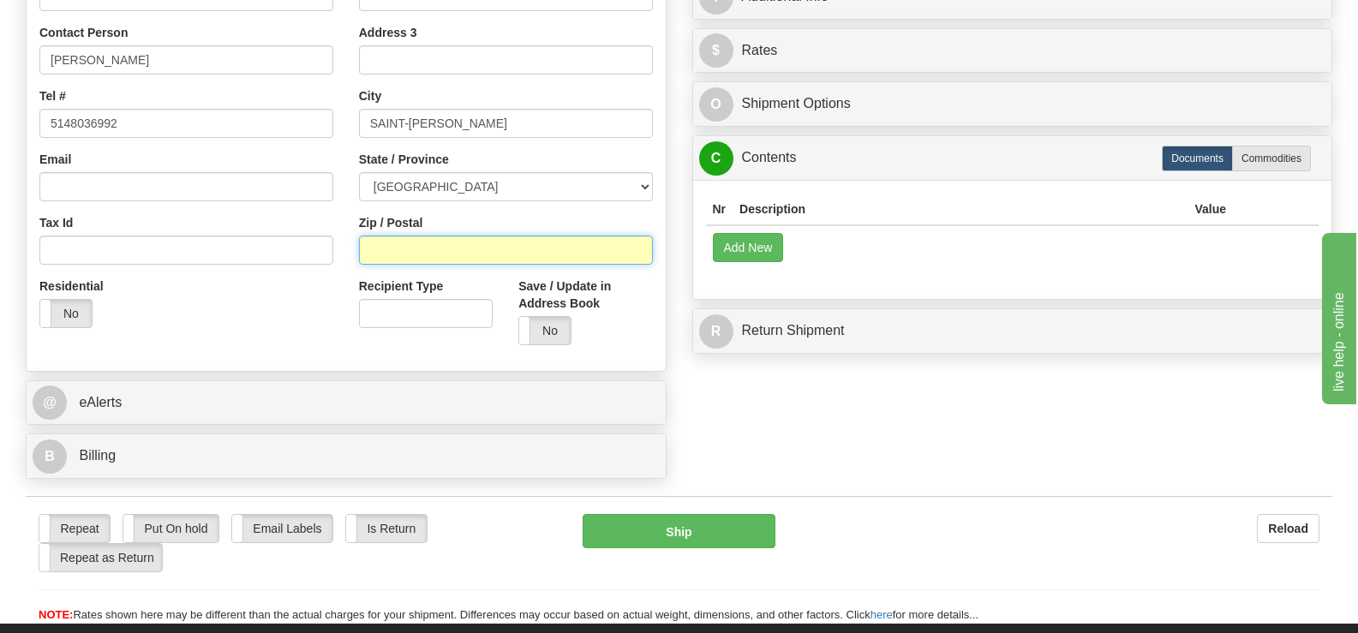
click at [494, 236] on input "Zip / Postal" at bounding box center [506, 250] width 294 height 29
type input "J7Y0R6"
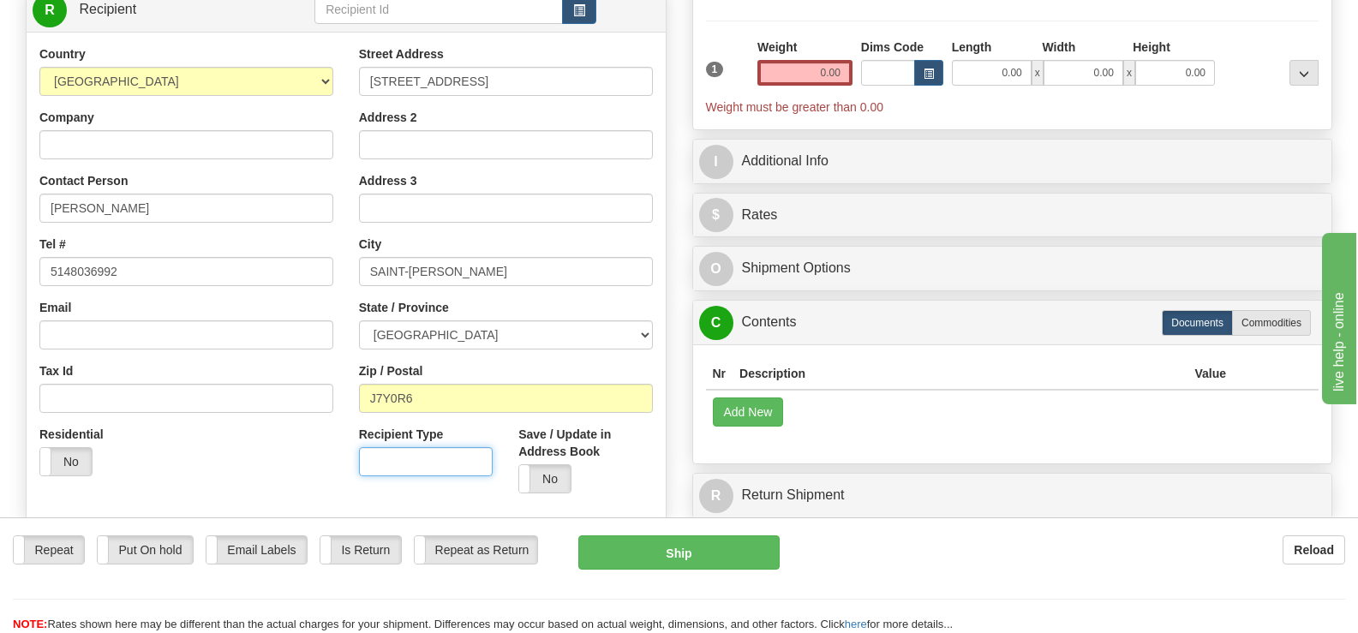
scroll to position [0, 0]
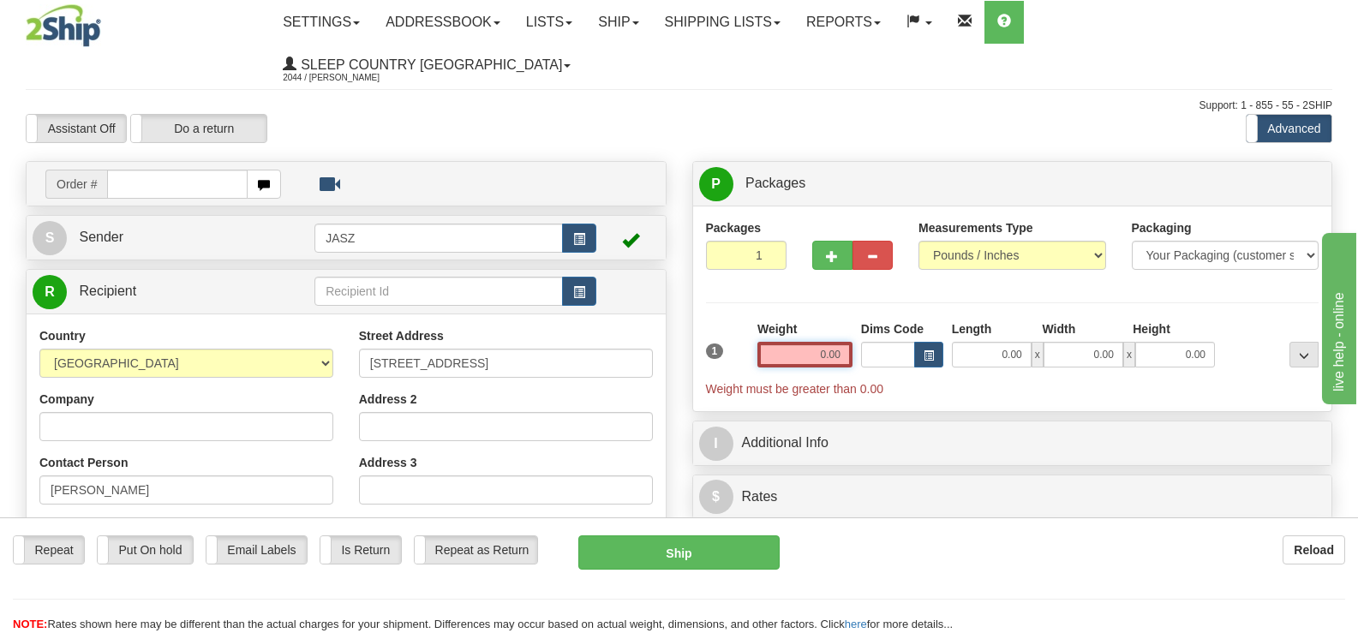
drag, startPoint x: 805, startPoint y: 322, endPoint x: 944, endPoint y: 250, distance: 156.3
click at [887, 320] on div "1 Weight 0.00 Dims Code 0.00" at bounding box center [1013, 358] width 622 height 77
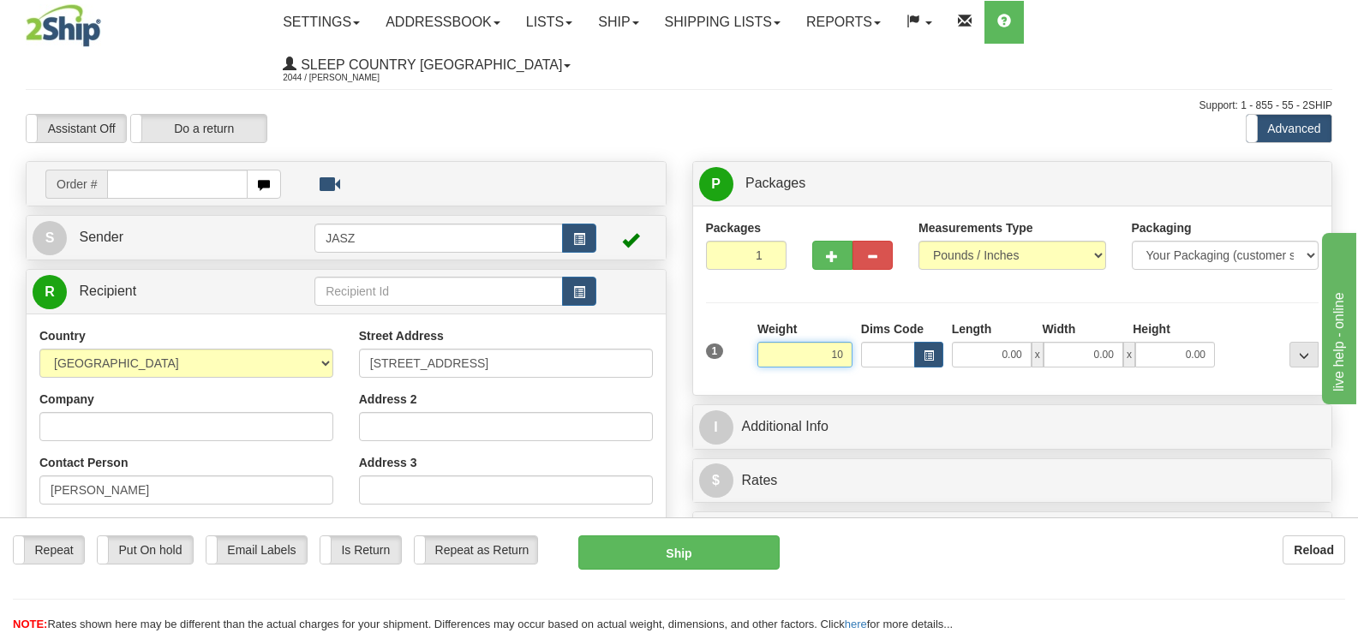
scroll to position [86, 0]
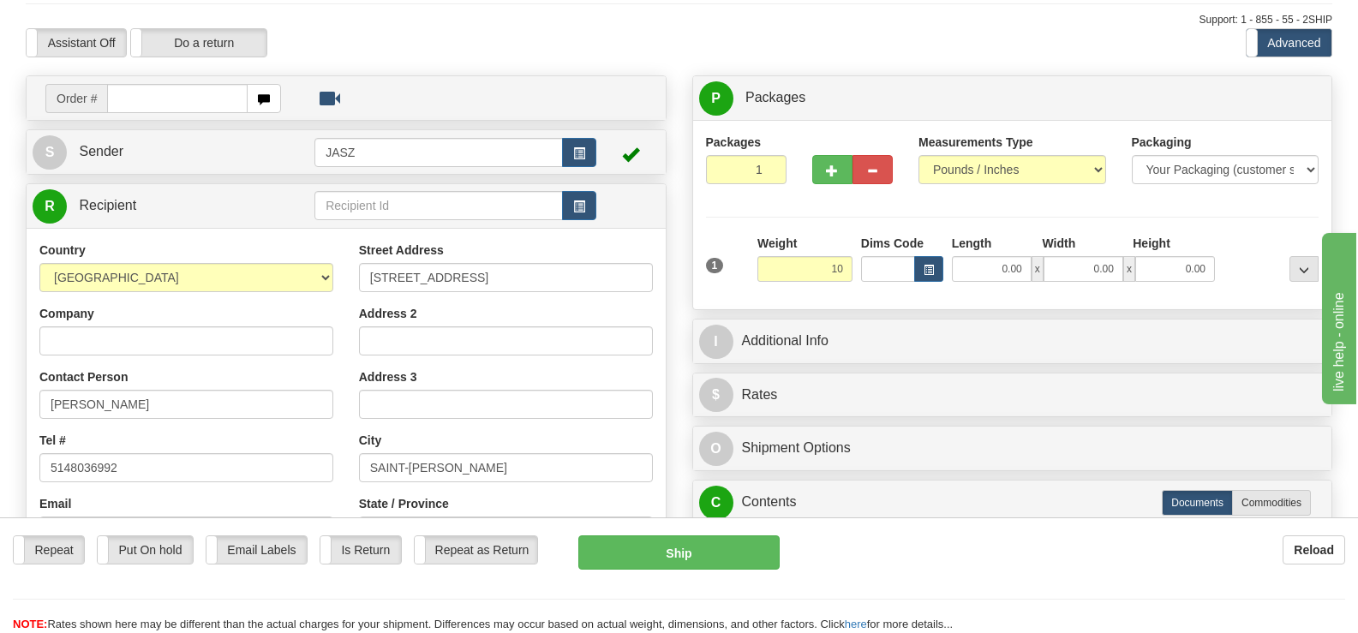
type input "10.00"
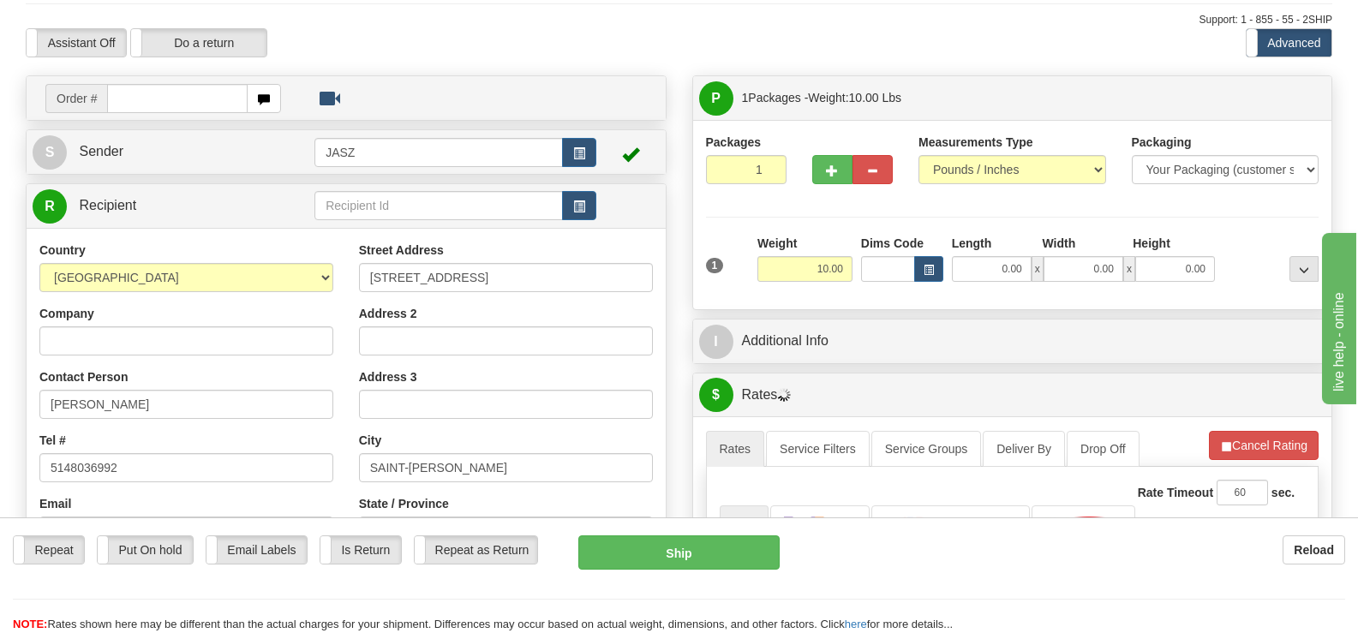
click at [1007, 145] on div "Measurements Type Pounds / Inches Kilograms / Centimeters" at bounding box center [1012, 165] width 213 height 63
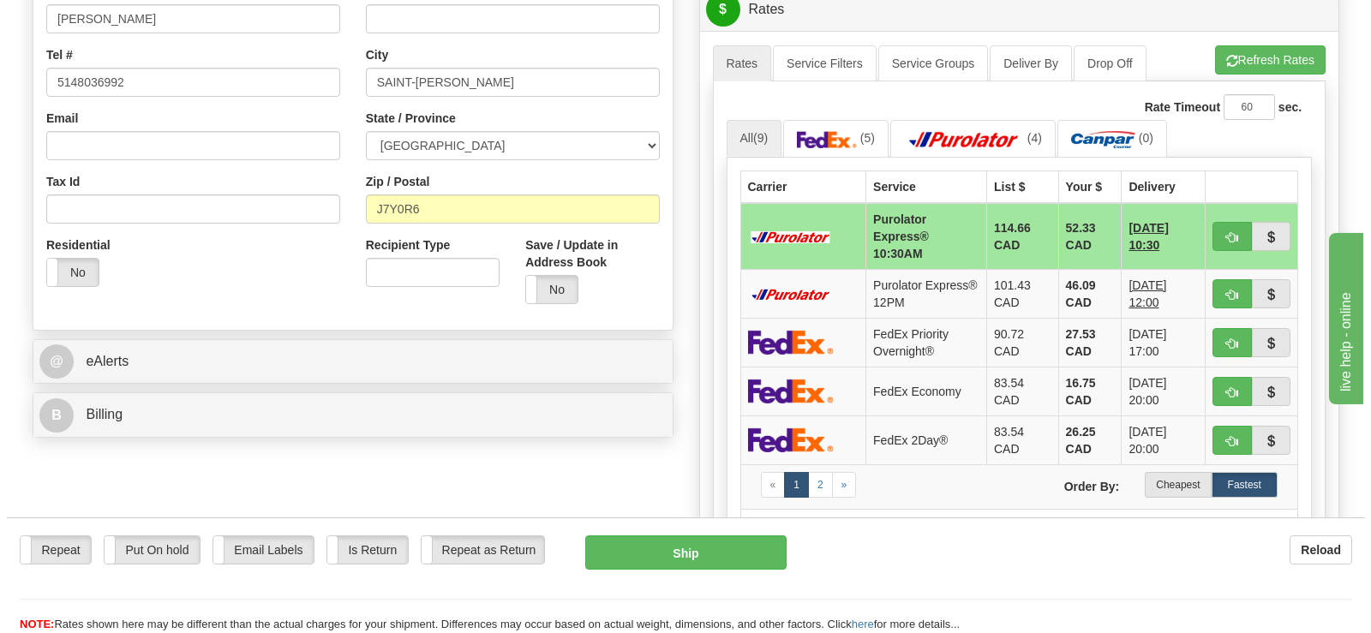
scroll to position [549, 0]
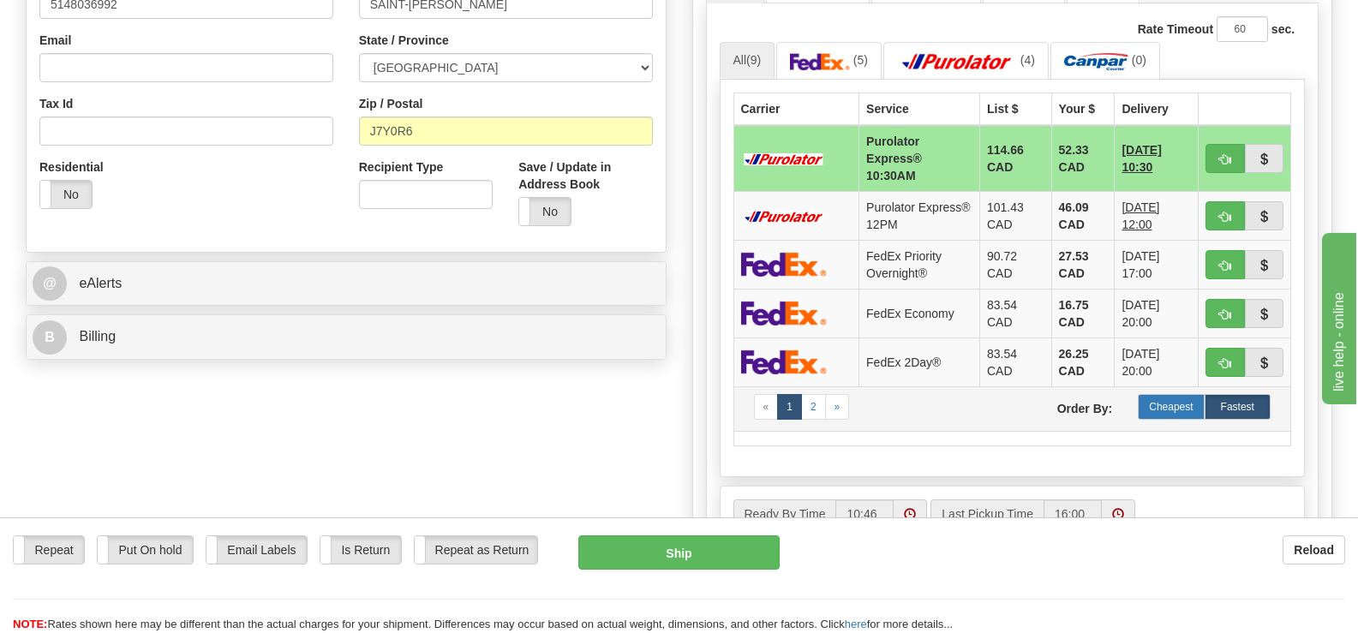
click at [1181, 394] on label "Cheapest" at bounding box center [1171, 407] width 66 height 26
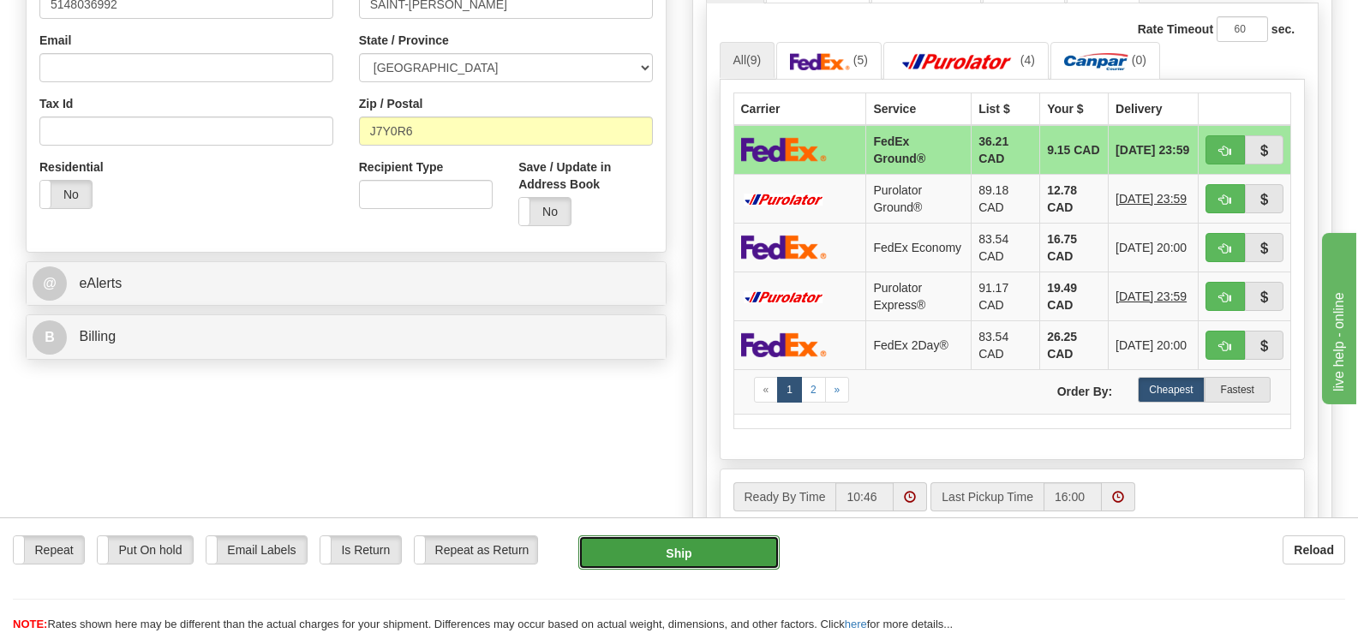
click at [636, 549] on button "Ship" at bounding box center [678, 552] width 200 height 34
type input "92"
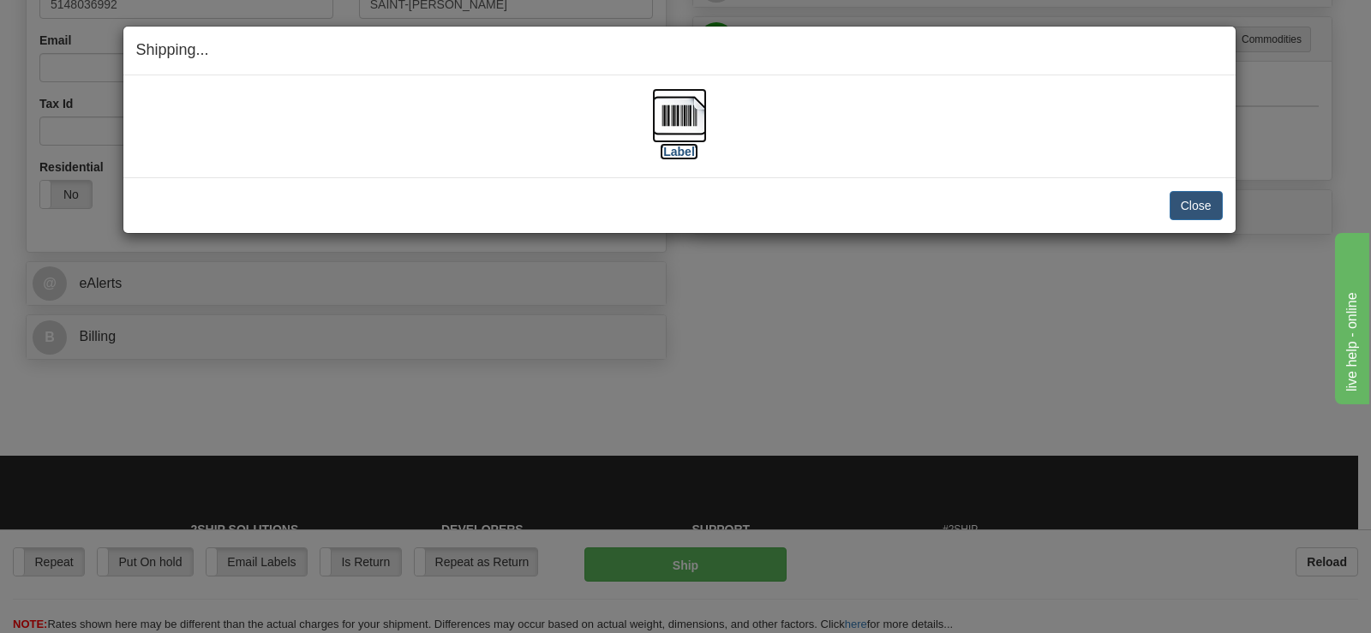
click at [661, 140] on img at bounding box center [679, 115] width 55 height 55
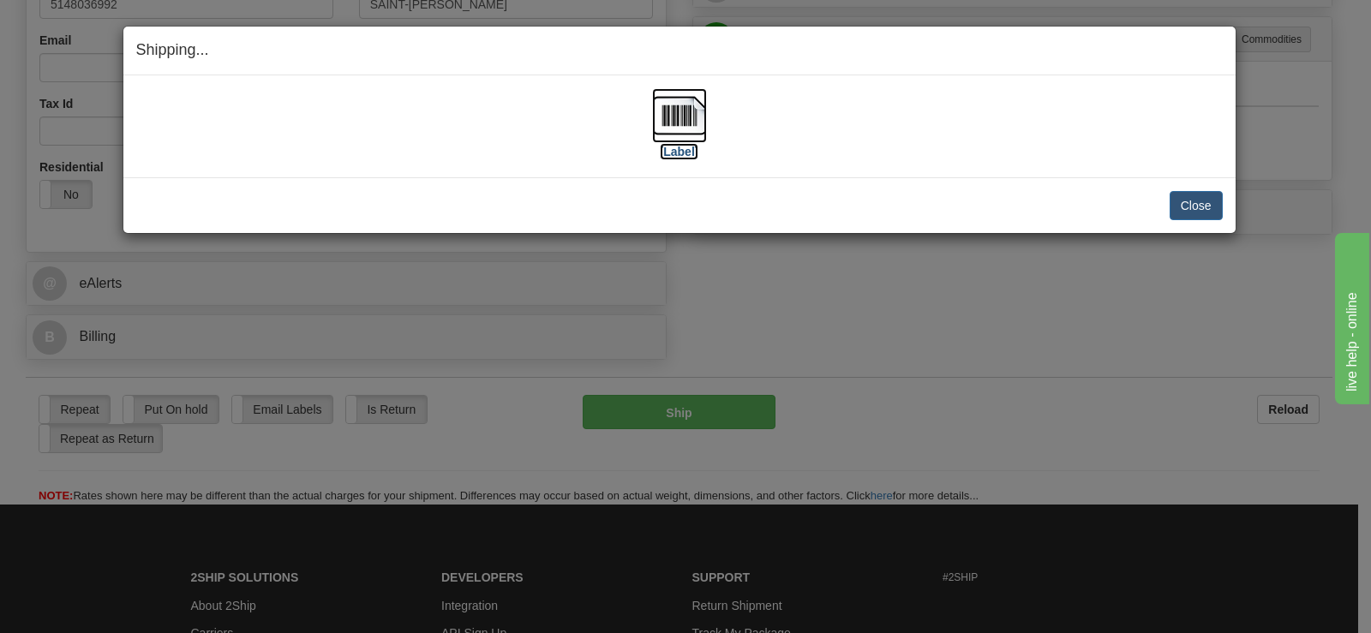
click at [661, 140] on img at bounding box center [679, 115] width 55 height 55
click at [1181, 202] on button "Close" at bounding box center [1195, 205] width 53 height 29
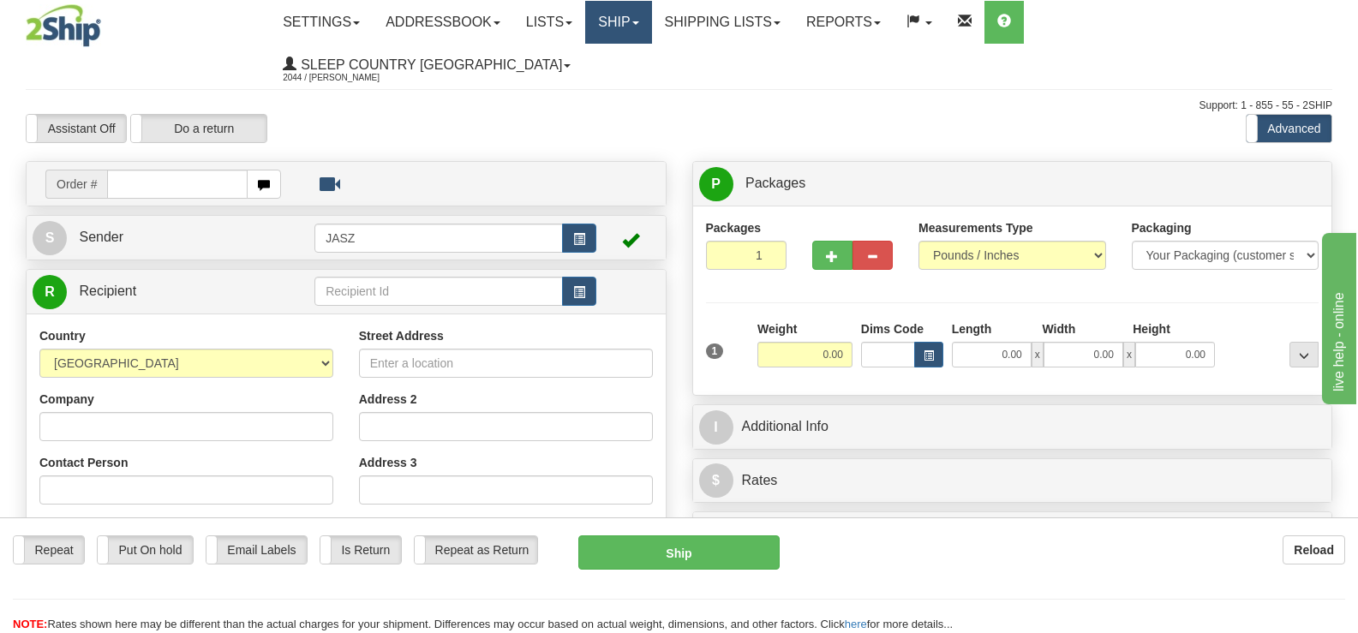
click at [651, 15] on link "Ship" at bounding box center [618, 22] width 66 height 43
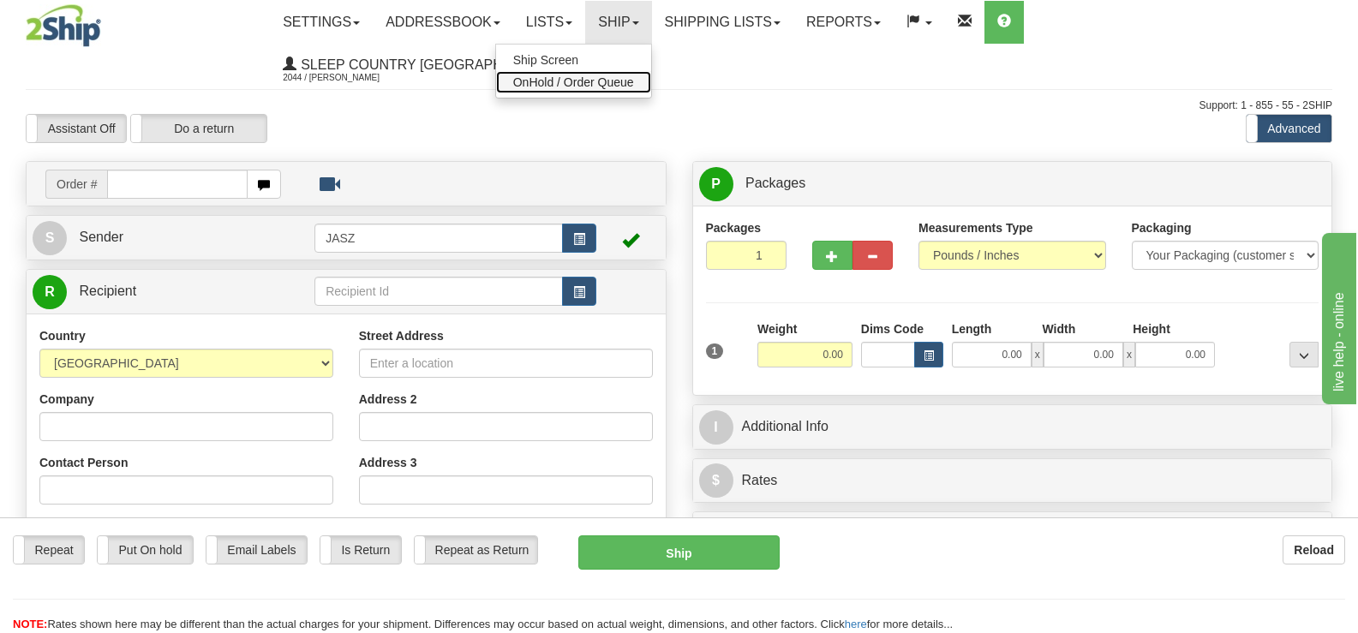
click at [634, 83] on span "OnHold / Order Queue" at bounding box center [573, 82] width 121 height 14
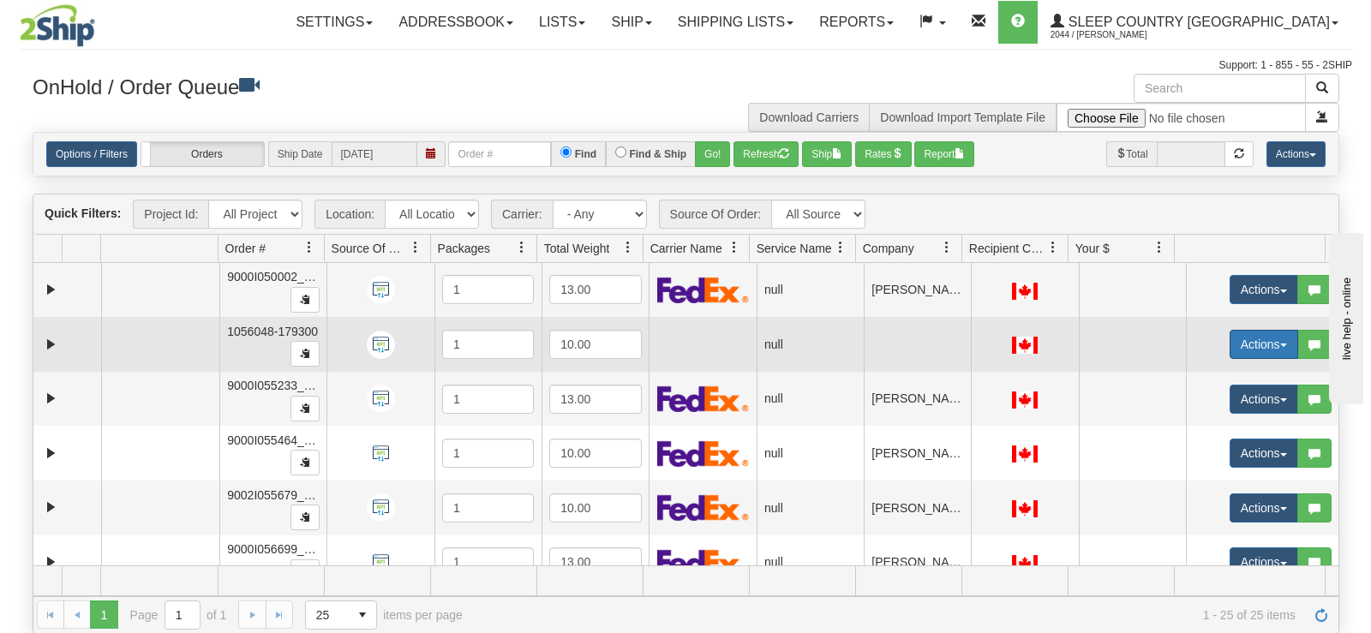
scroll to position [685, 0]
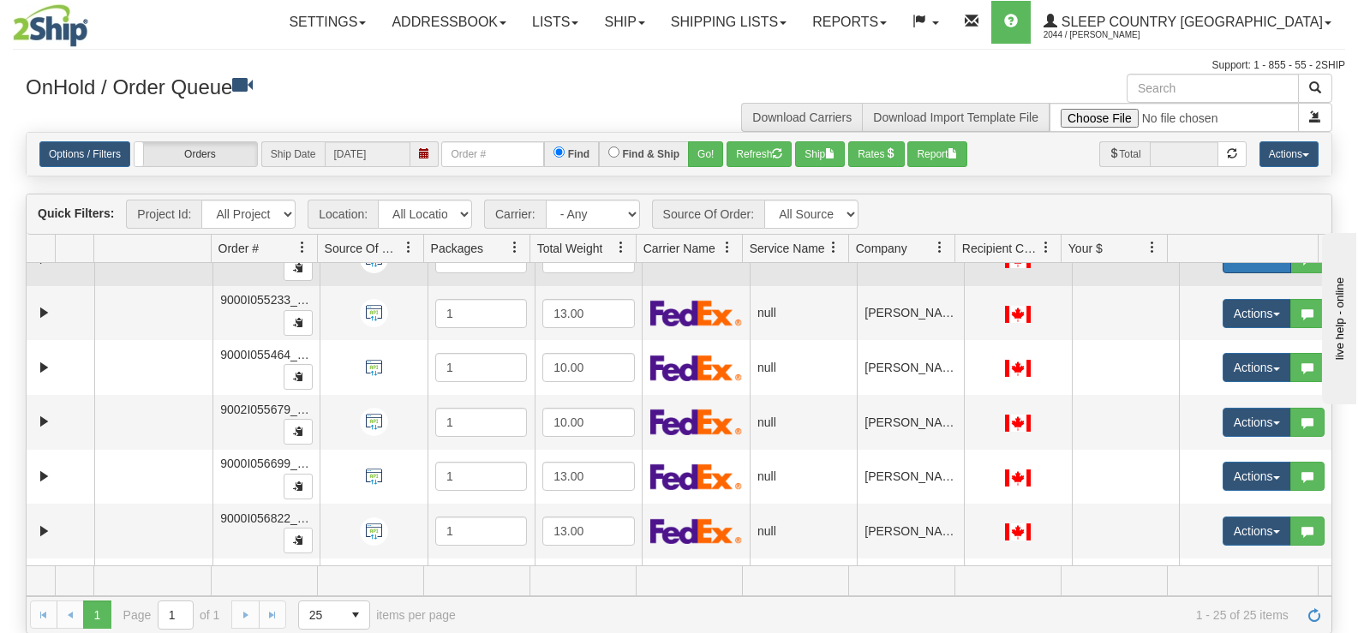
click at [1246, 272] on button "Actions" at bounding box center [1257, 258] width 69 height 29
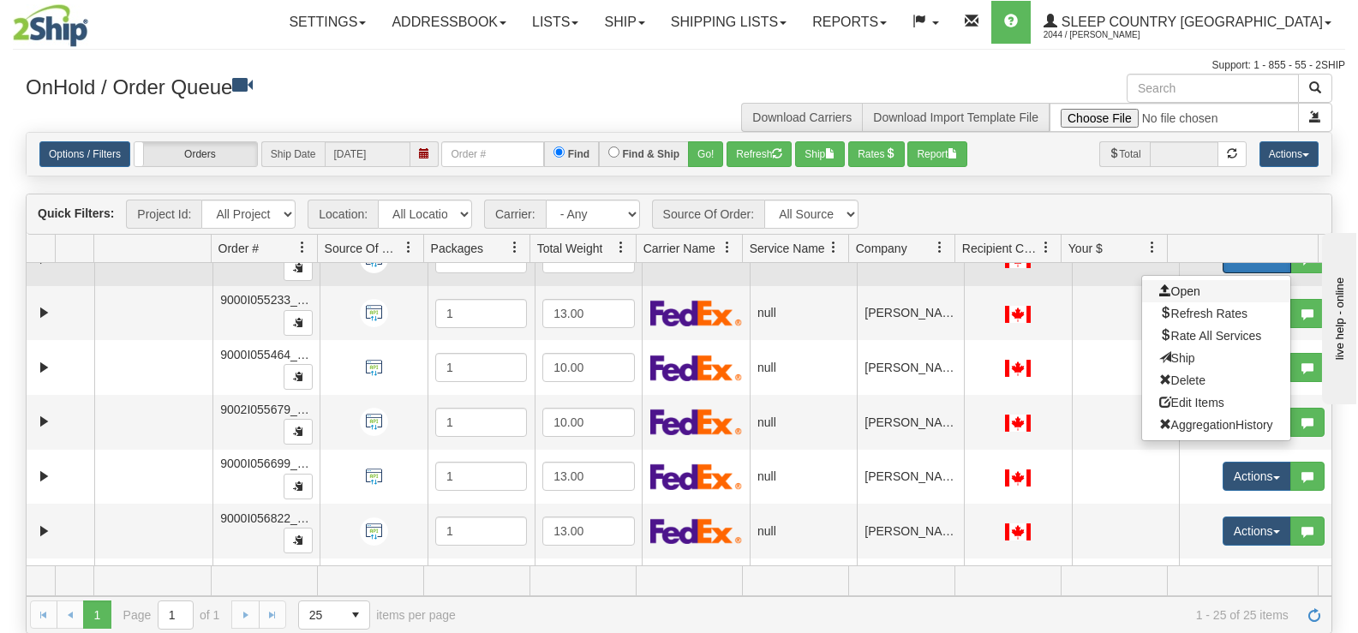
click at [1163, 297] on span "Open" at bounding box center [1179, 291] width 41 height 14
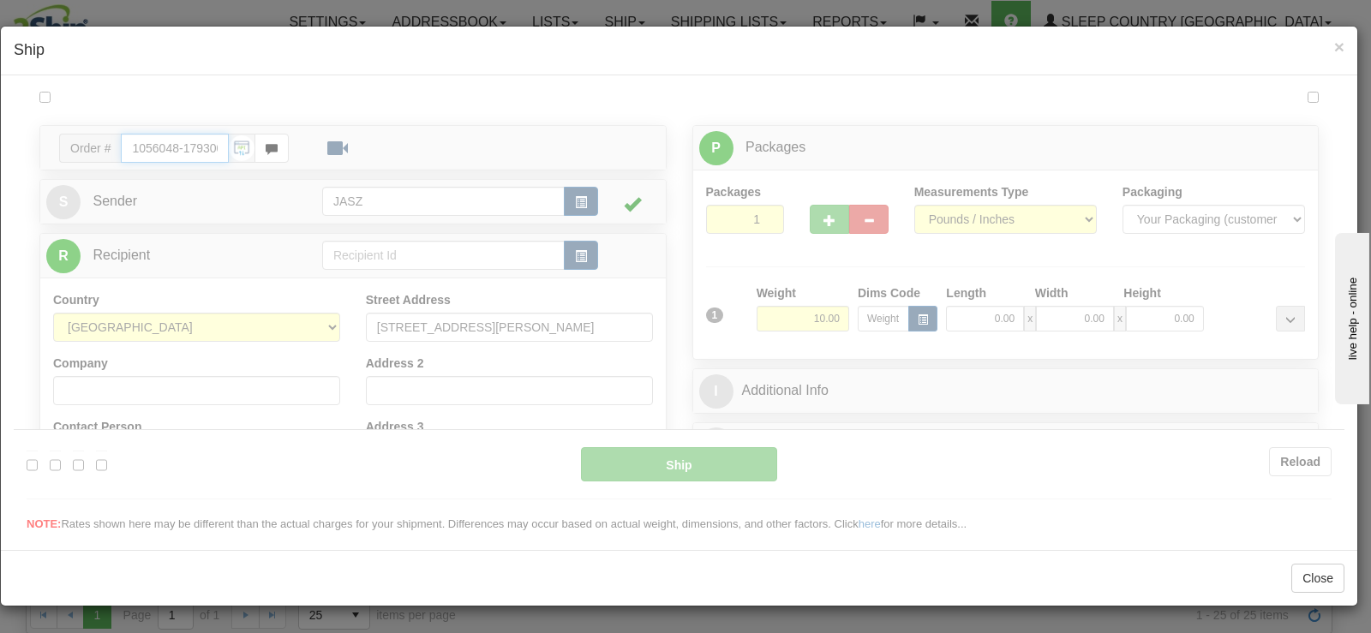
scroll to position [0, 0]
type input "10:49"
type input "16:00"
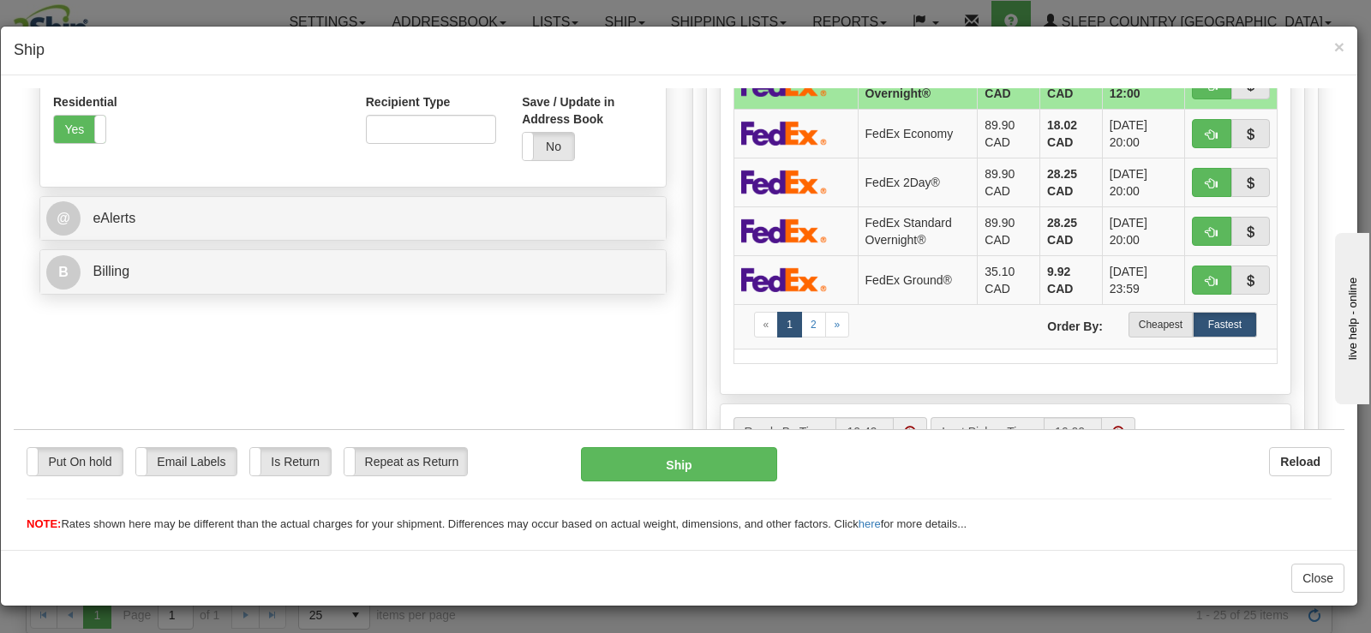
scroll to position [600, 0]
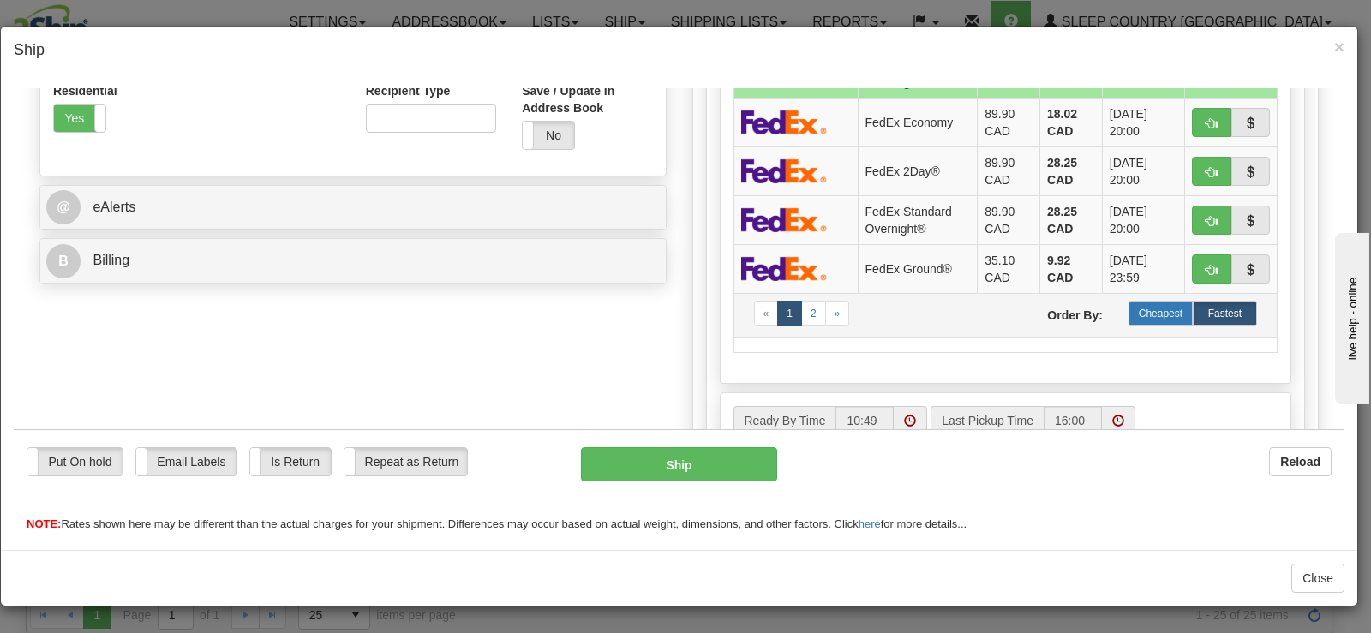
click at [1150, 322] on label "Cheapest" at bounding box center [1160, 313] width 64 height 26
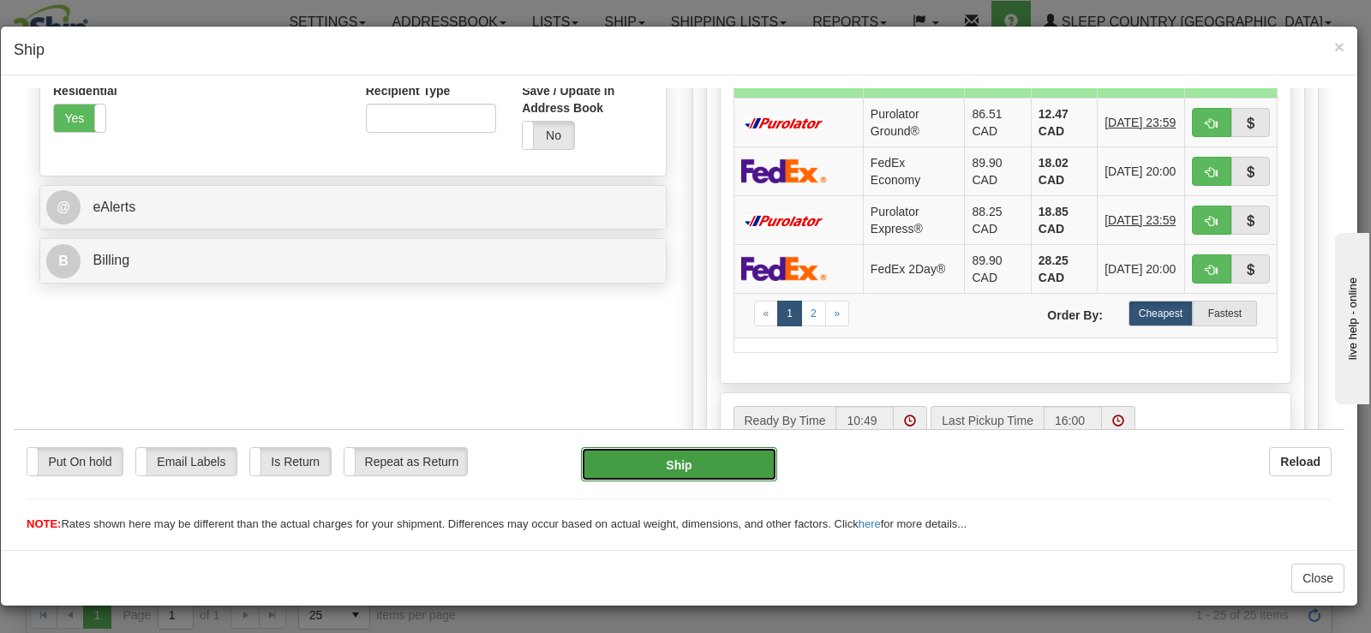
click at [672, 457] on button "Ship" at bounding box center [679, 463] width 196 height 34
type input "92"
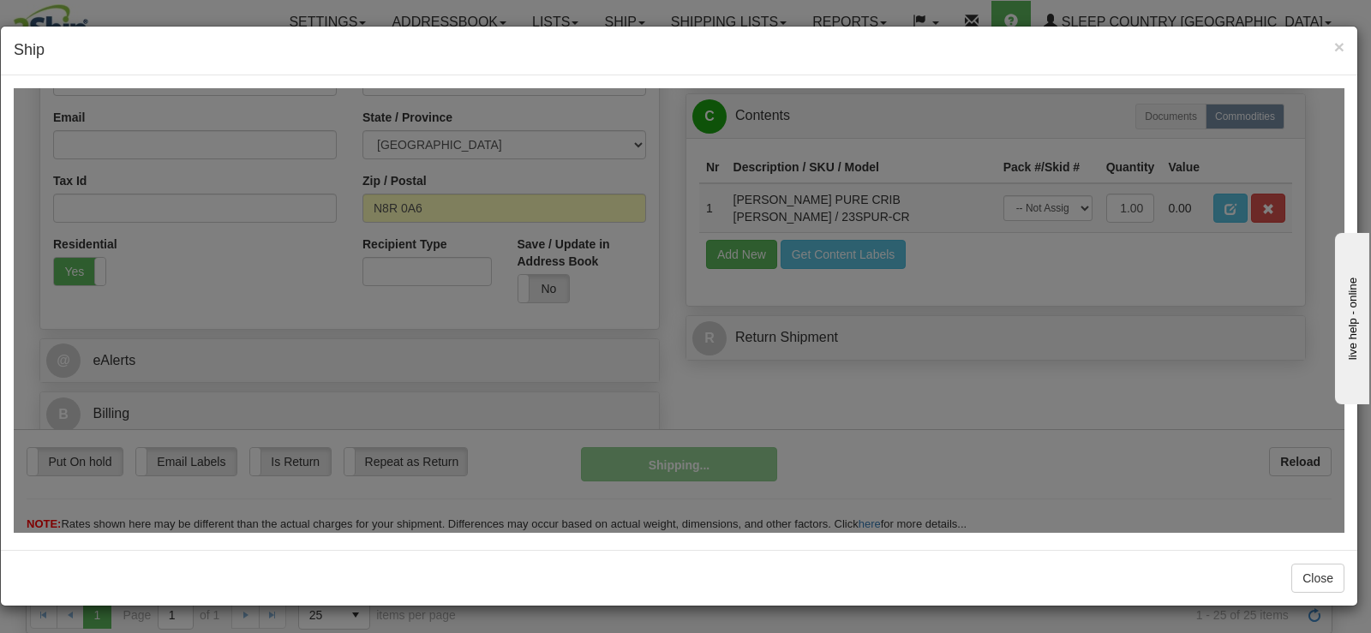
scroll to position [446, 0]
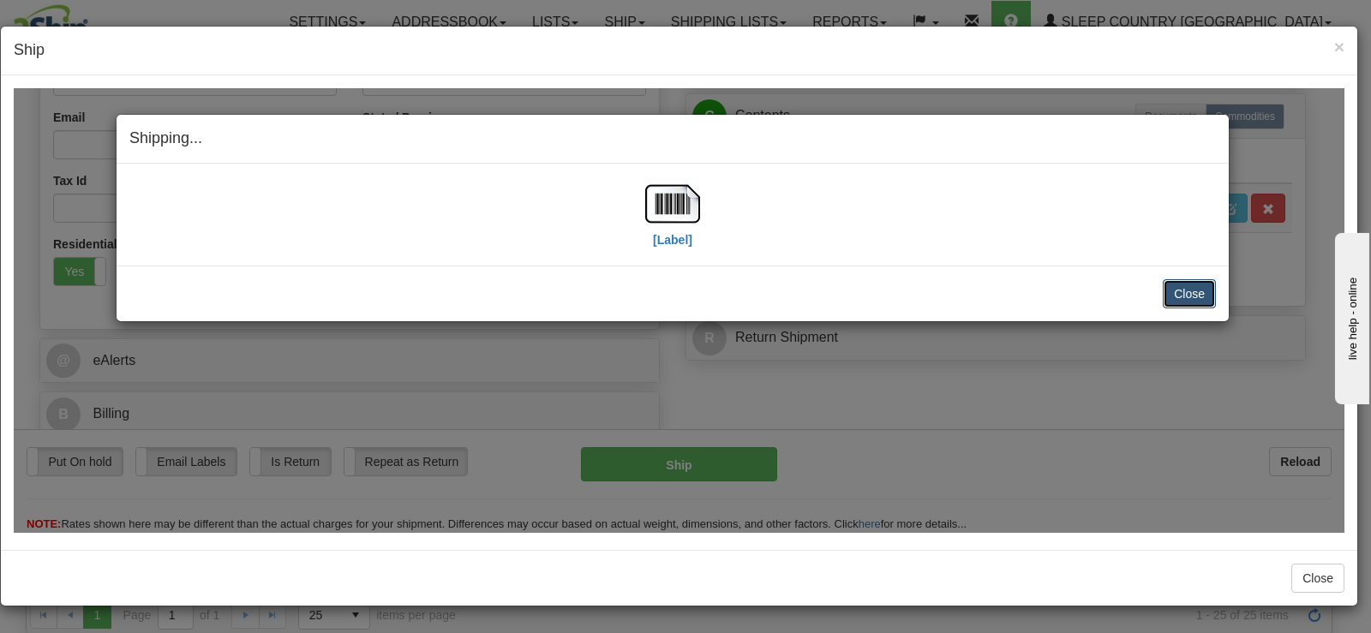
click at [1182, 306] on button "Close" at bounding box center [1189, 292] width 53 height 29
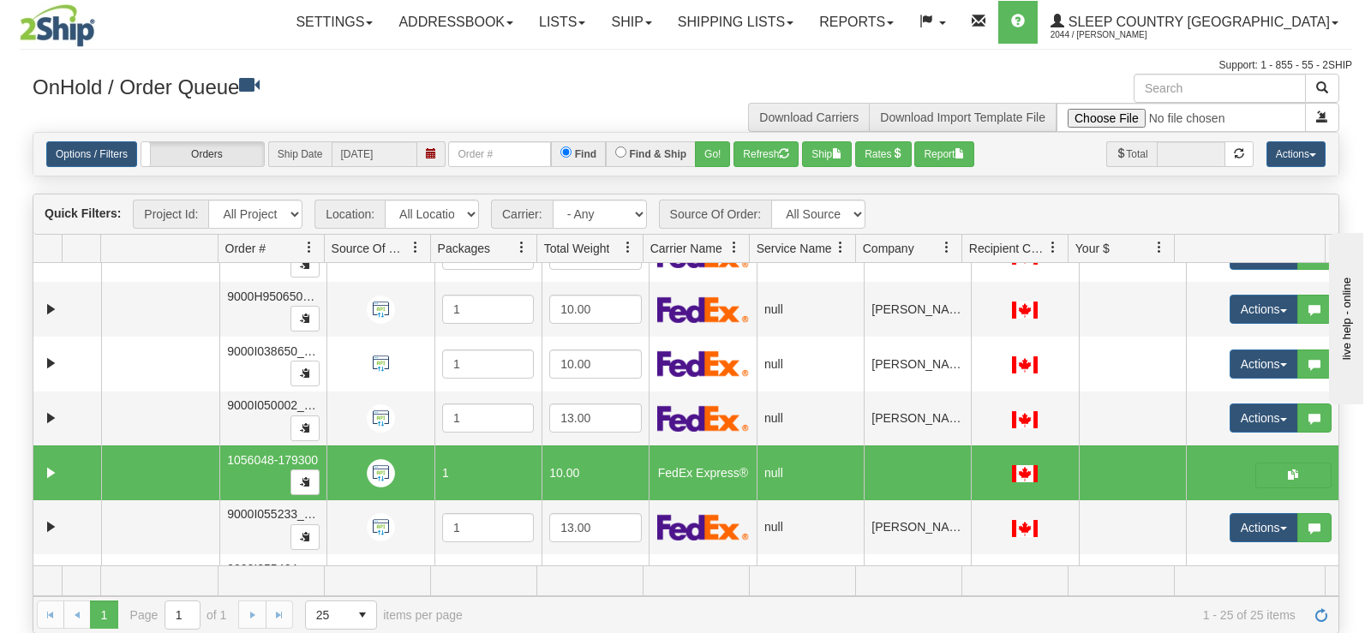
scroll to position [480, 0]
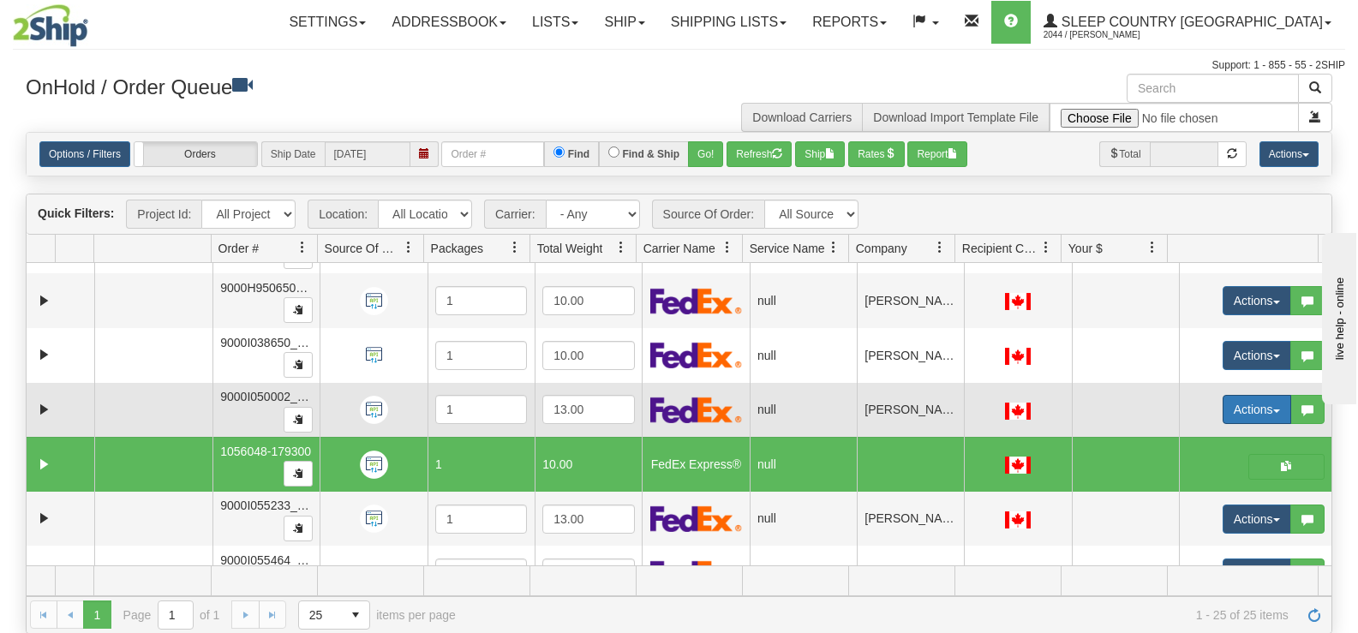
click at [1223, 407] on button "Actions" at bounding box center [1257, 409] width 69 height 29
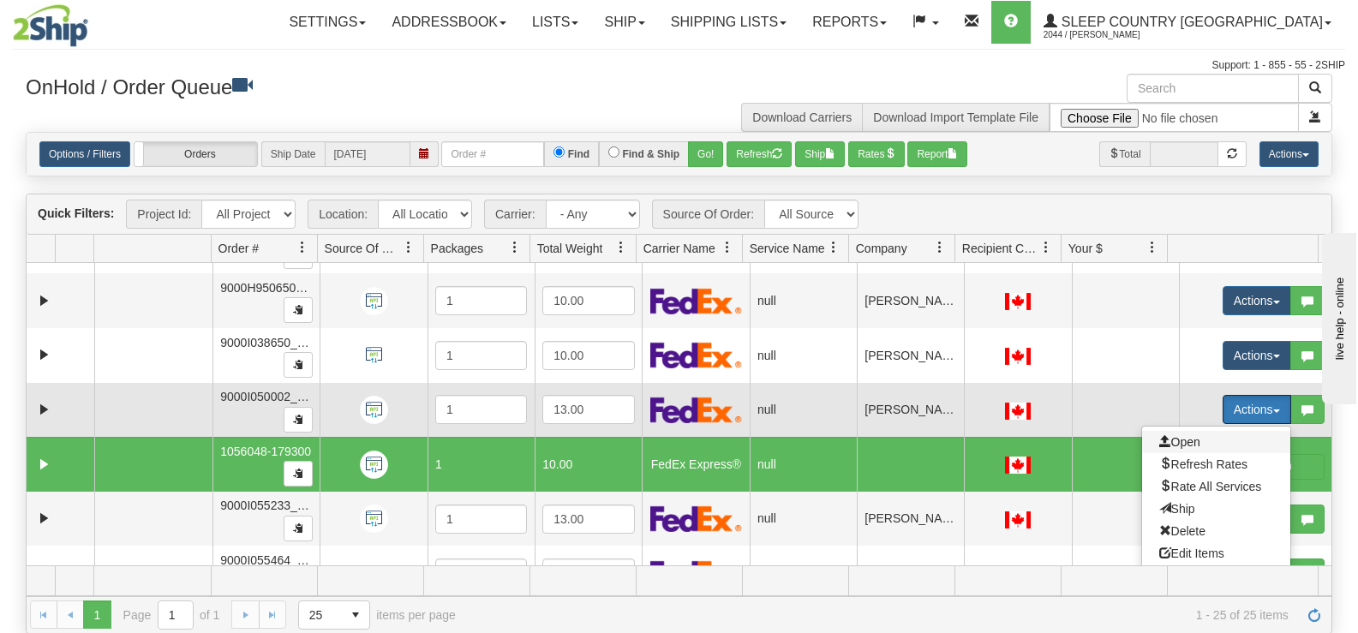
click at [1159, 440] on span at bounding box center [1165, 441] width 12 height 12
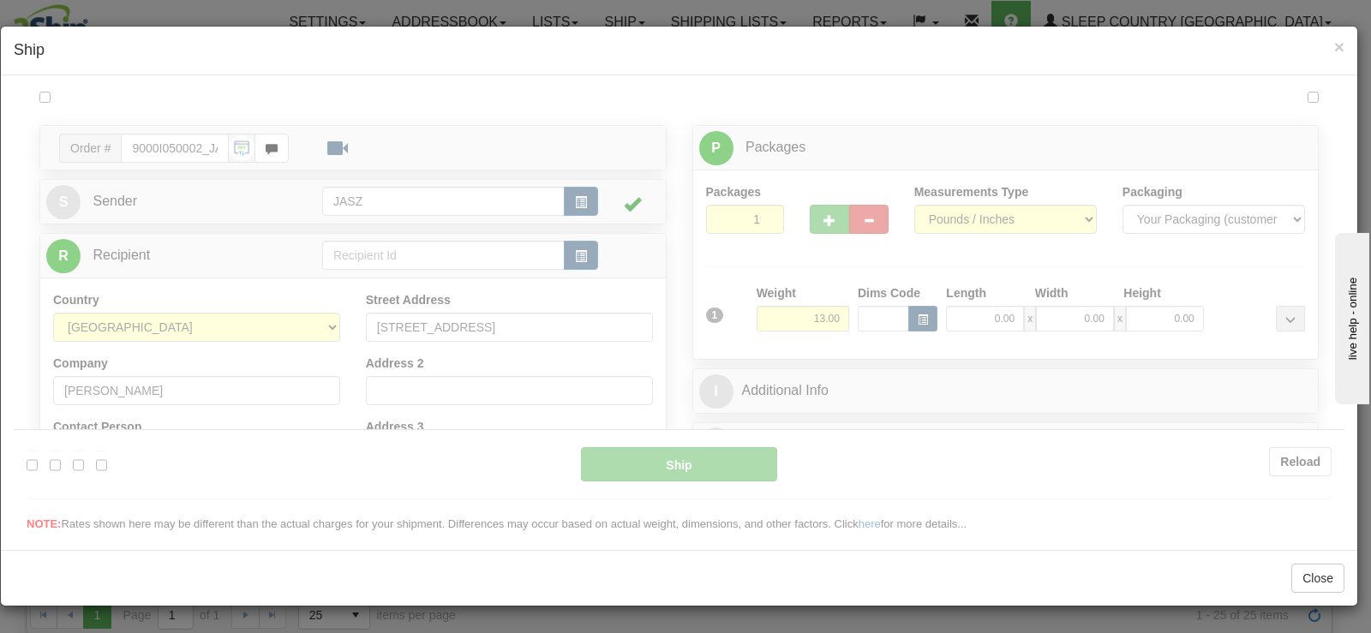
scroll to position [0, 0]
type input "10:54"
type input "16:00"
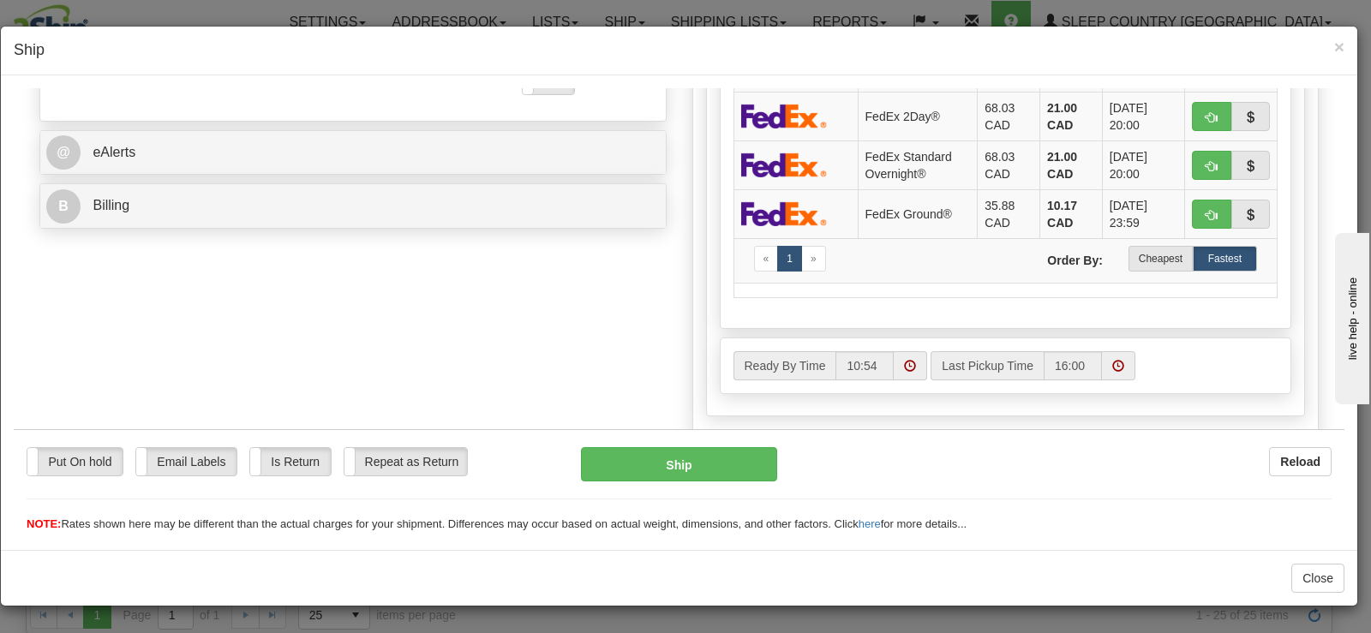
scroll to position [685, 0]
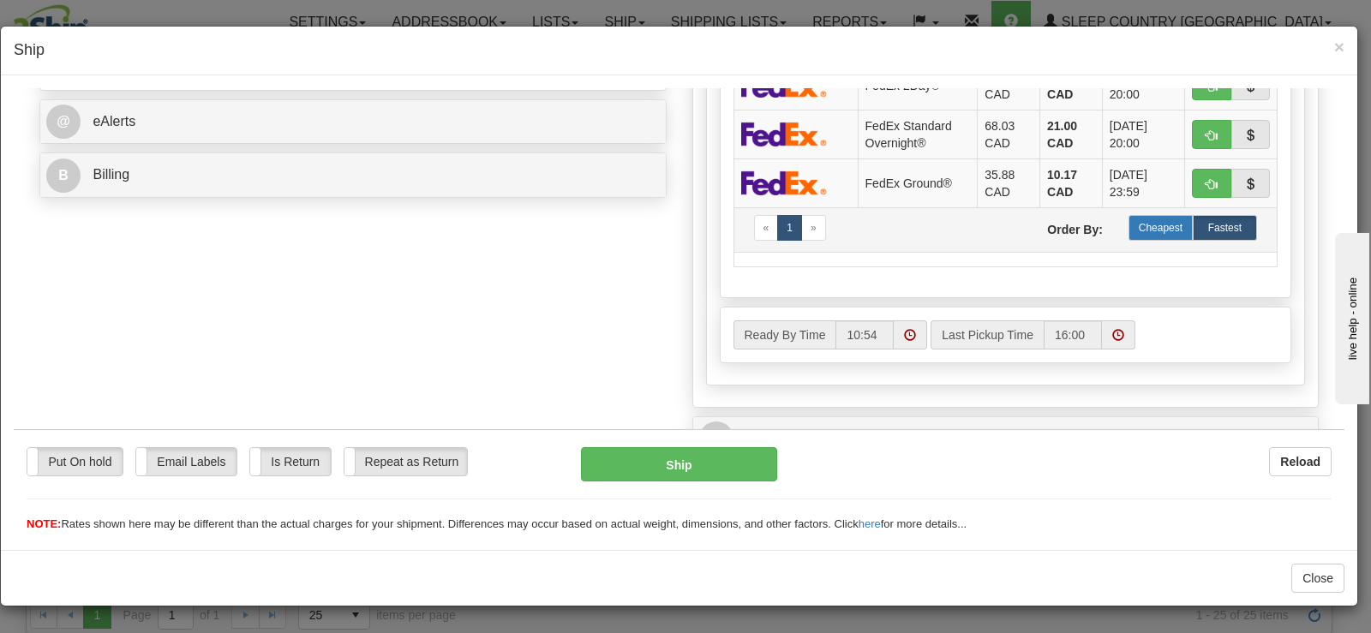
click at [1140, 220] on label "Cheapest" at bounding box center [1160, 227] width 64 height 26
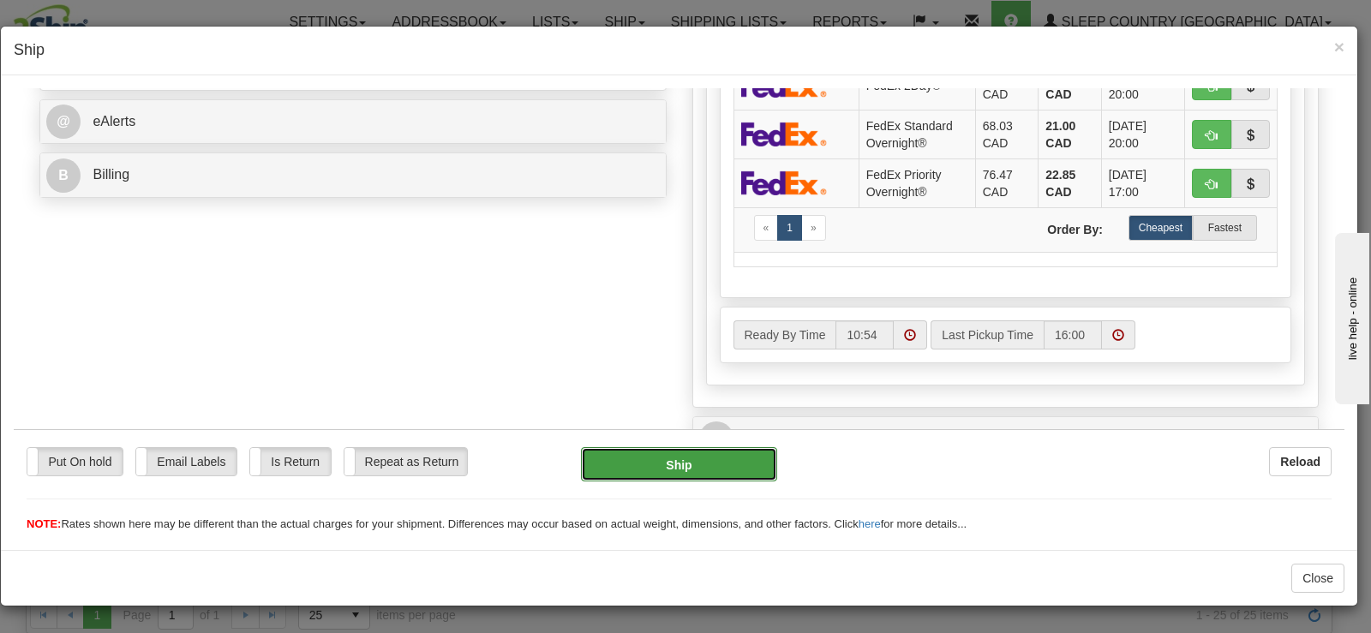
click at [752, 446] on button "Ship" at bounding box center [679, 463] width 196 height 34
type input "92"
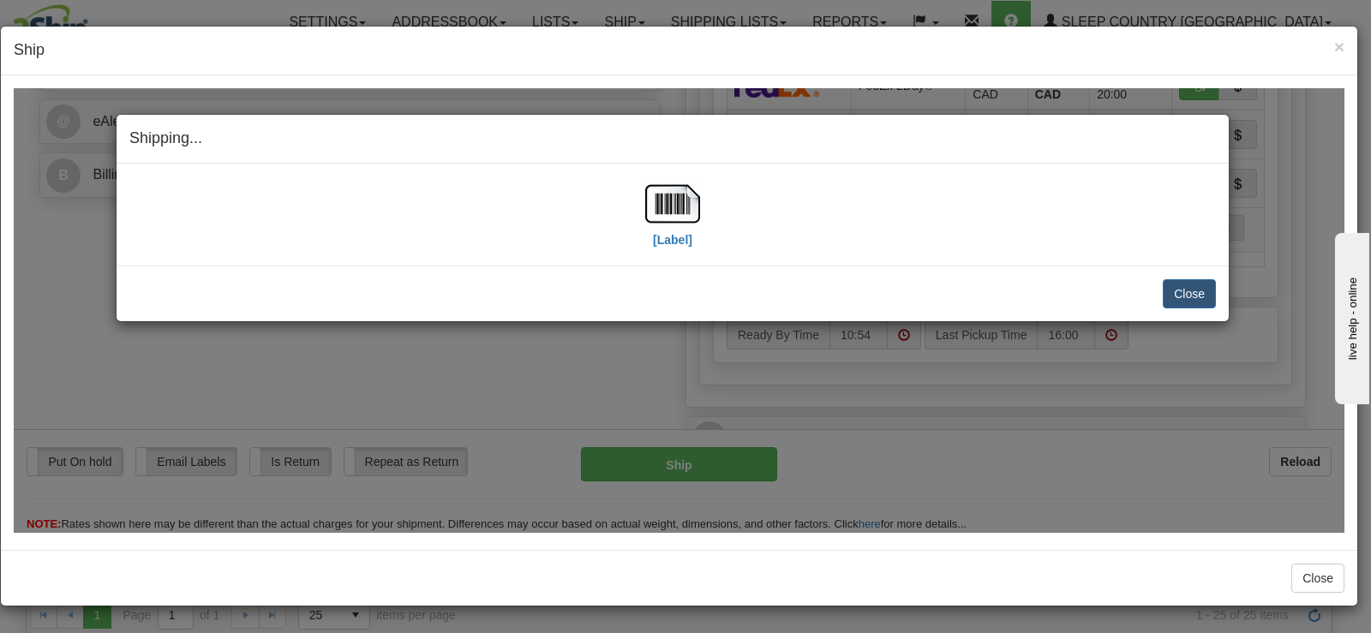
click at [637, 220] on div "[Label]" at bounding box center [672, 214] width 1086 height 76
click at [655, 194] on img at bounding box center [672, 203] width 55 height 55
click at [1183, 289] on button "Close" at bounding box center [1189, 292] width 53 height 29
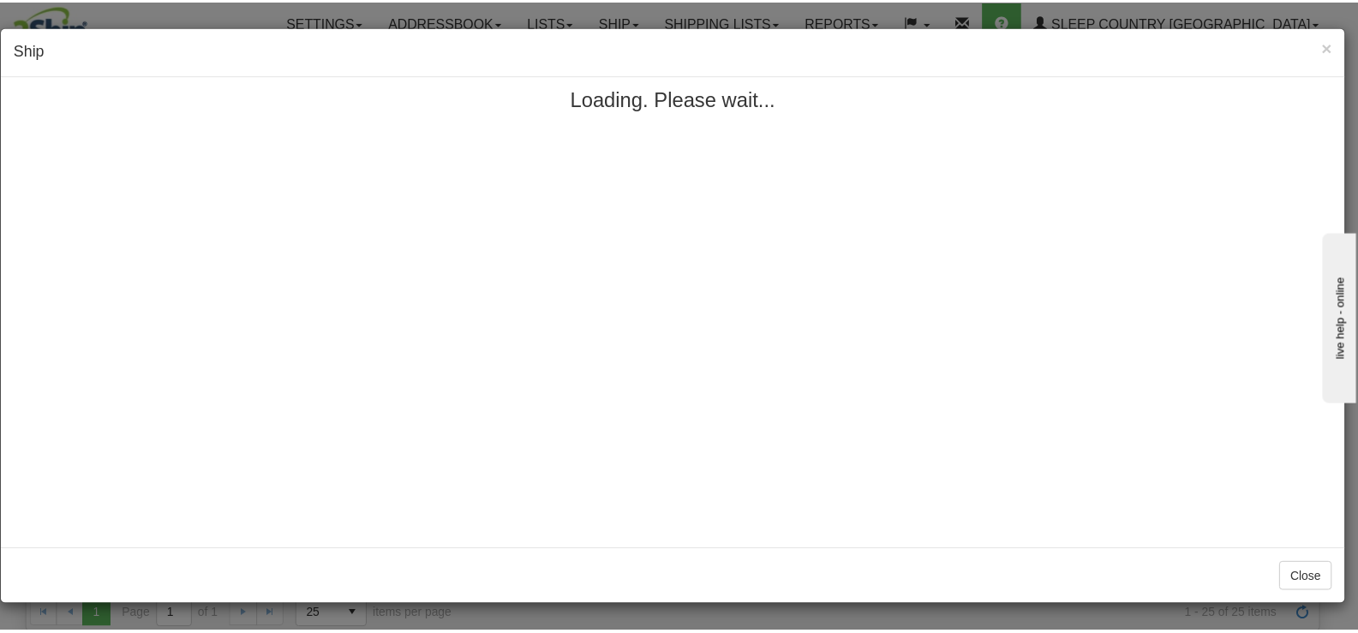
scroll to position [0, 0]
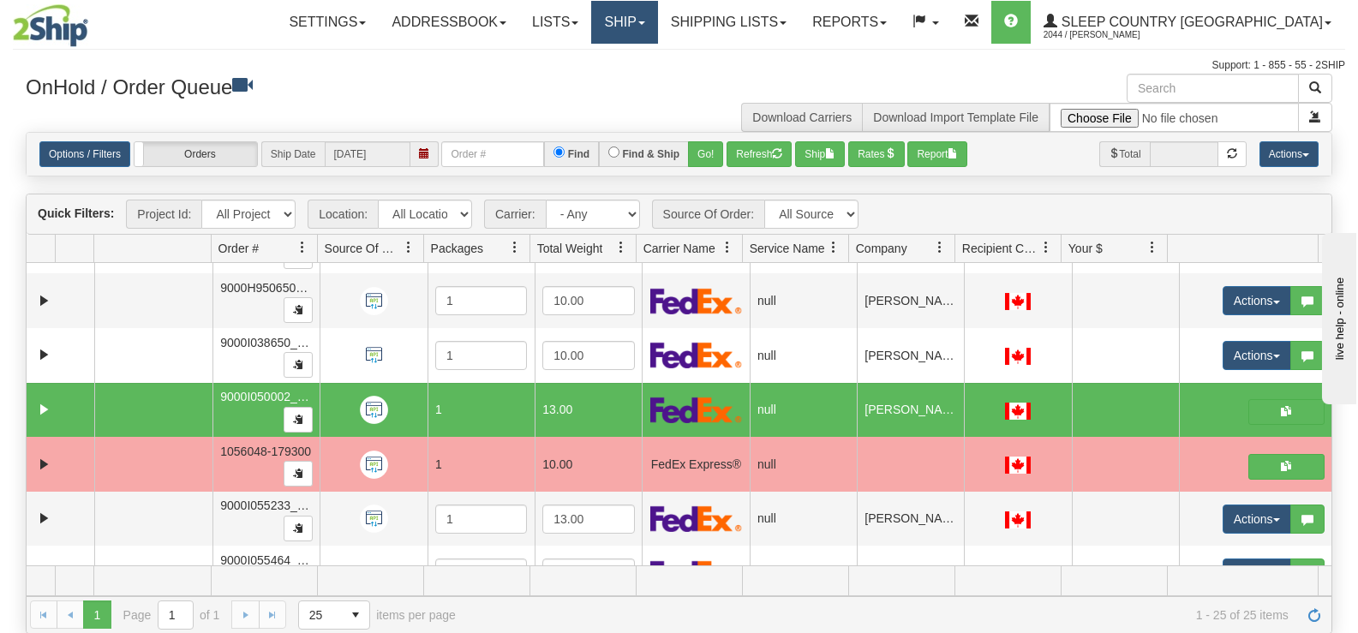
click at [657, 16] on link "Ship" at bounding box center [624, 22] width 66 height 43
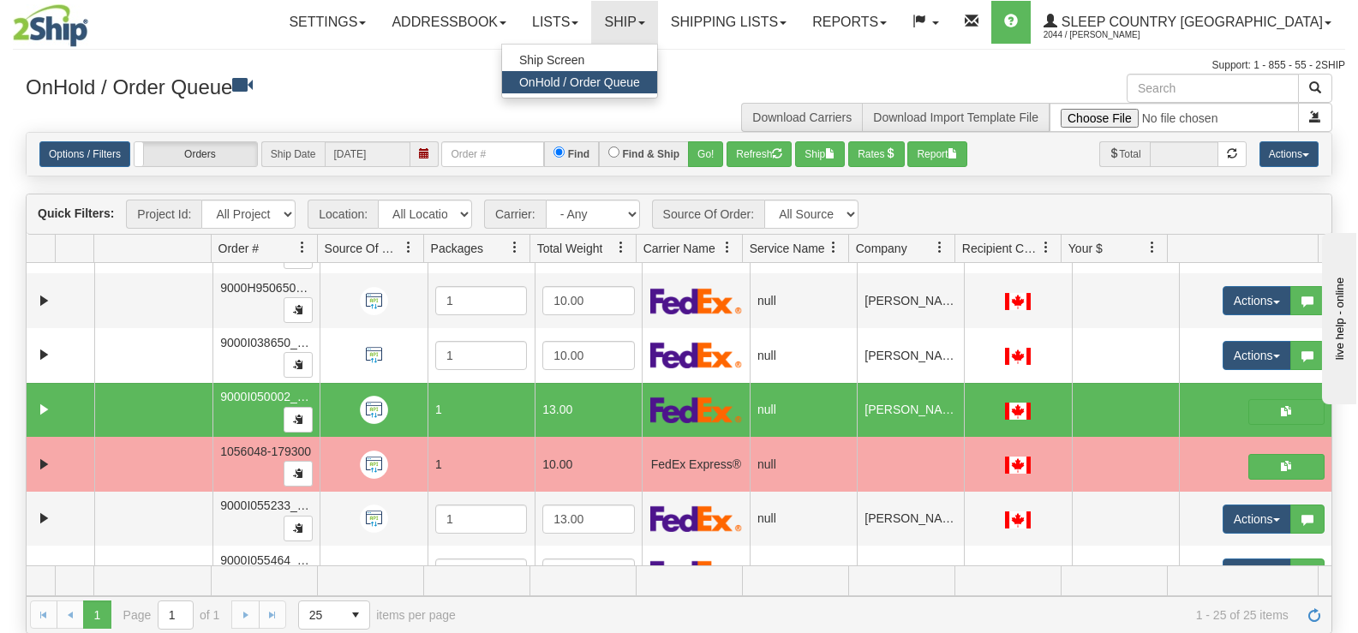
drag, startPoint x: 486, startPoint y: 59, endPoint x: 497, endPoint y: 59, distance: 11.1
click at [484, 60] on div "Support: 1 - 855 - 55 - 2SHIP" at bounding box center [679, 65] width 1332 height 15
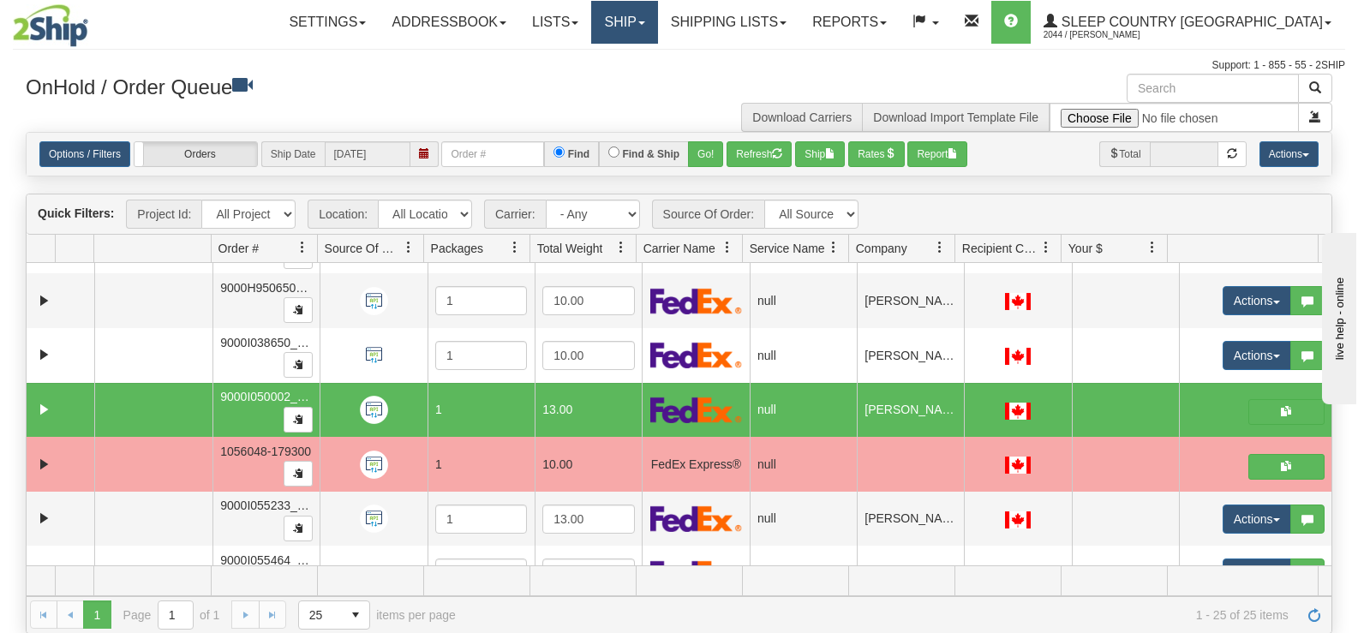
click at [657, 25] on link "Ship" at bounding box center [624, 22] width 66 height 43
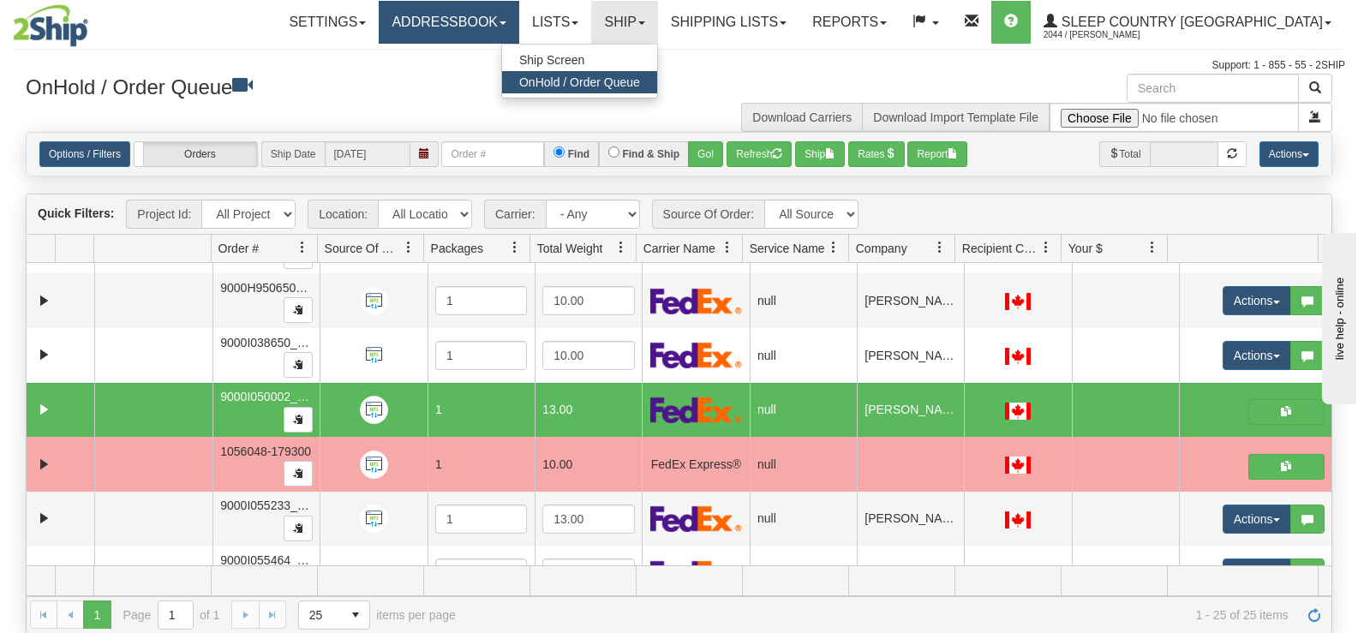
drag, startPoint x: 477, startPoint y: 72, endPoint x: 457, endPoint y: 7, distance: 68.3
click at [477, 66] on div "Support: 1 - 855 - 55 - 2SHIP" at bounding box center [679, 65] width 1332 height 15
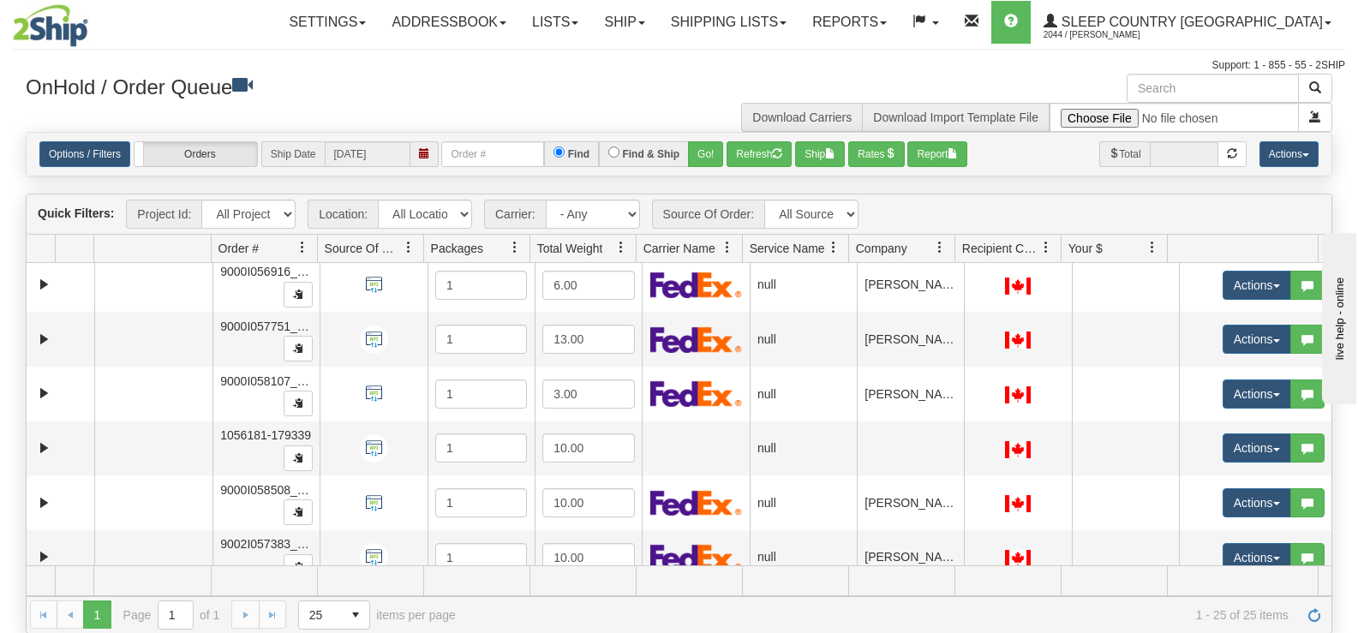
scroll to position [1060, 0]
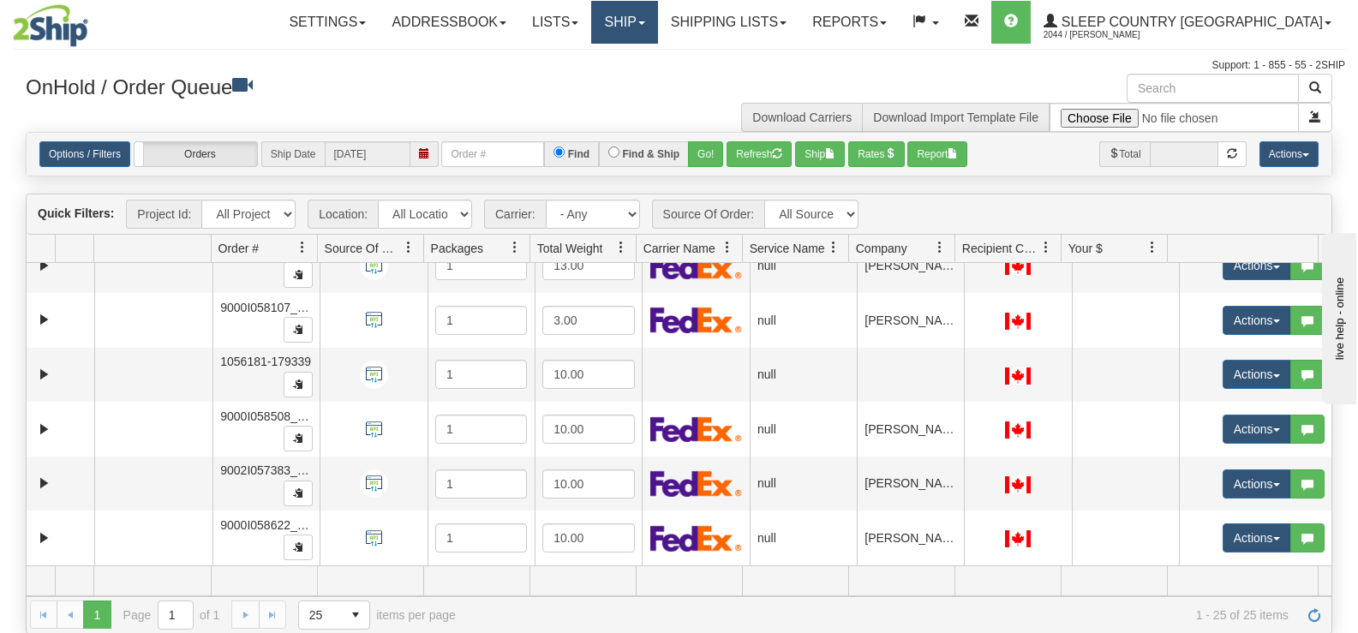
click at [657, 16] on link "Ship" at bounding box center [624, 22] width 66 height 43
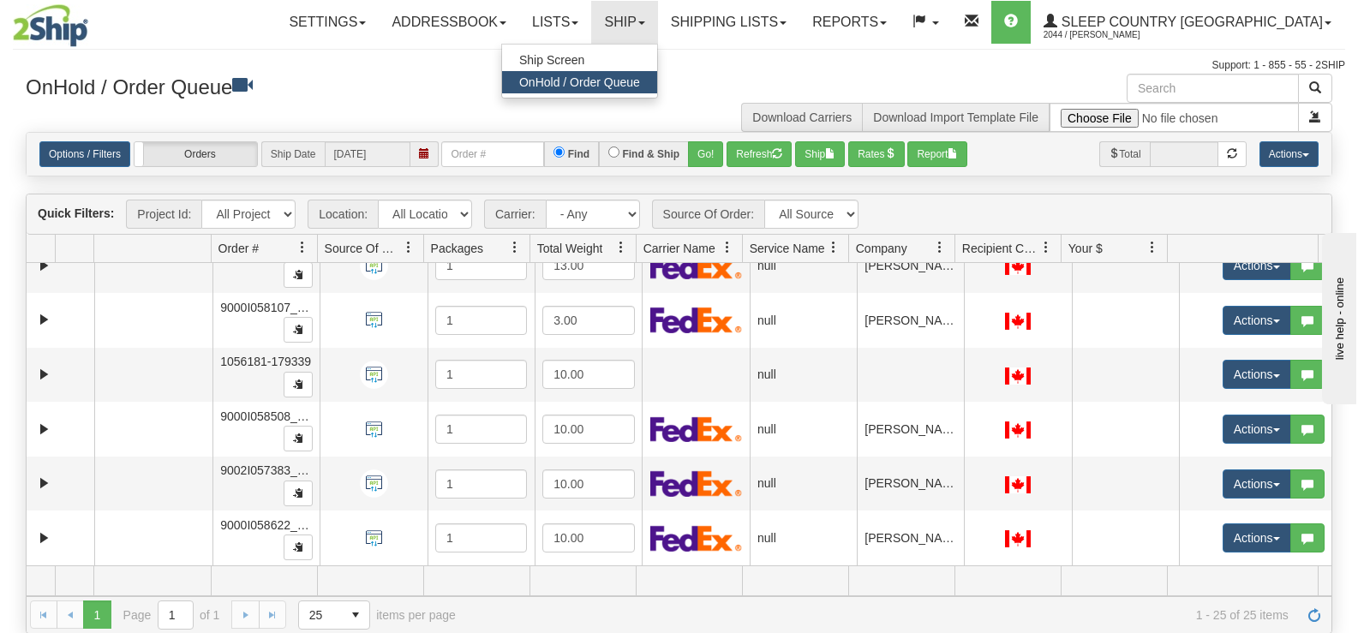
click at [658, 46] on ul "Ship Screen OnHold / Order Queue" at bounding box center [579, 71] width 157 height 55
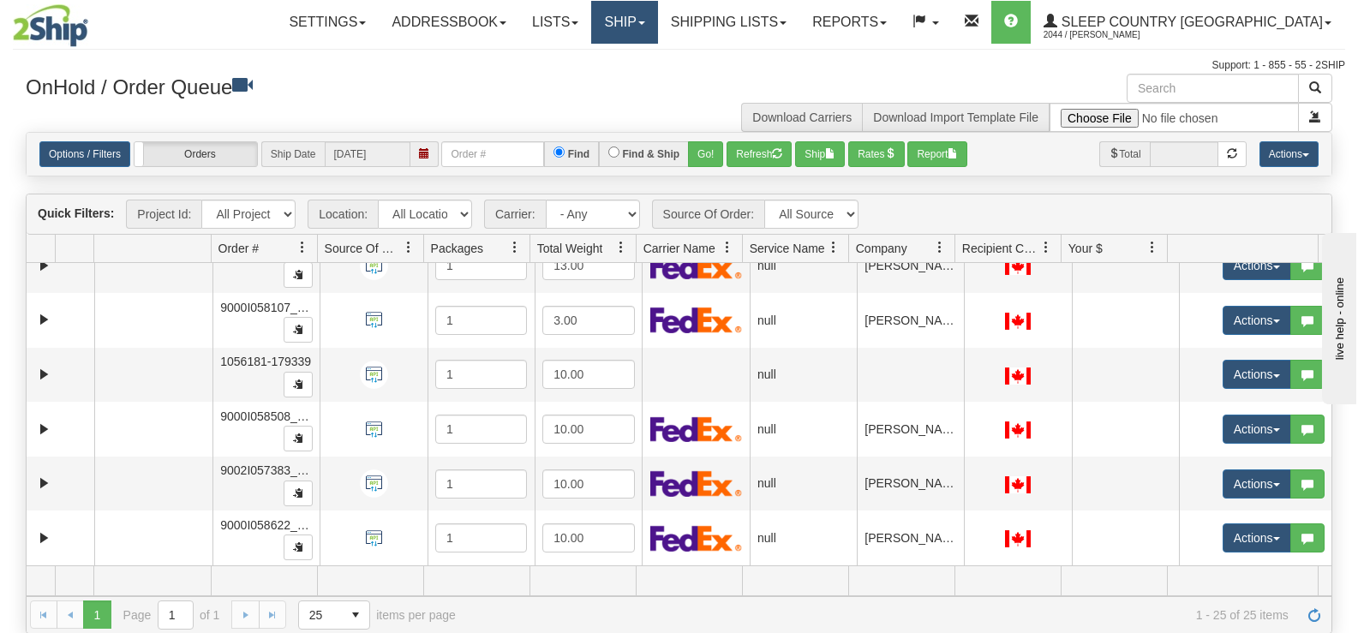
click at [657, 38] on link "Ship" at bounding box center [624, 22] width 66 height 43
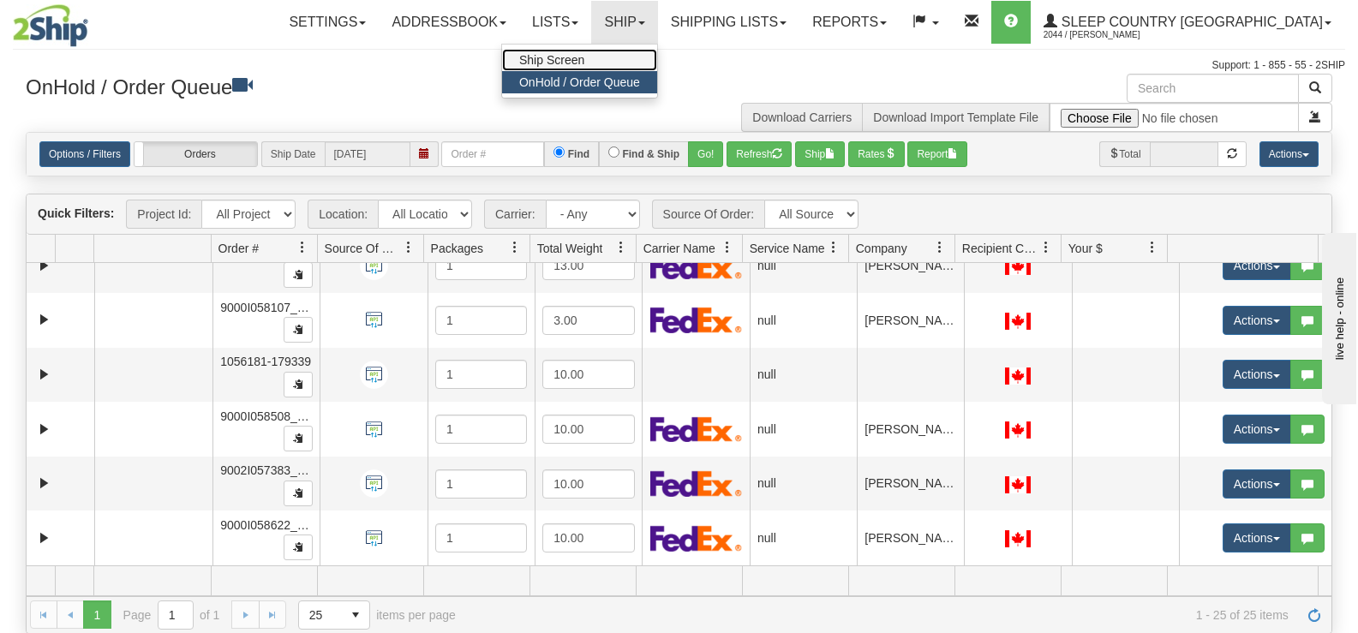
click at [657, 58] on link "Ship Screen" at bounding box center [579, 60] width 155 height 22
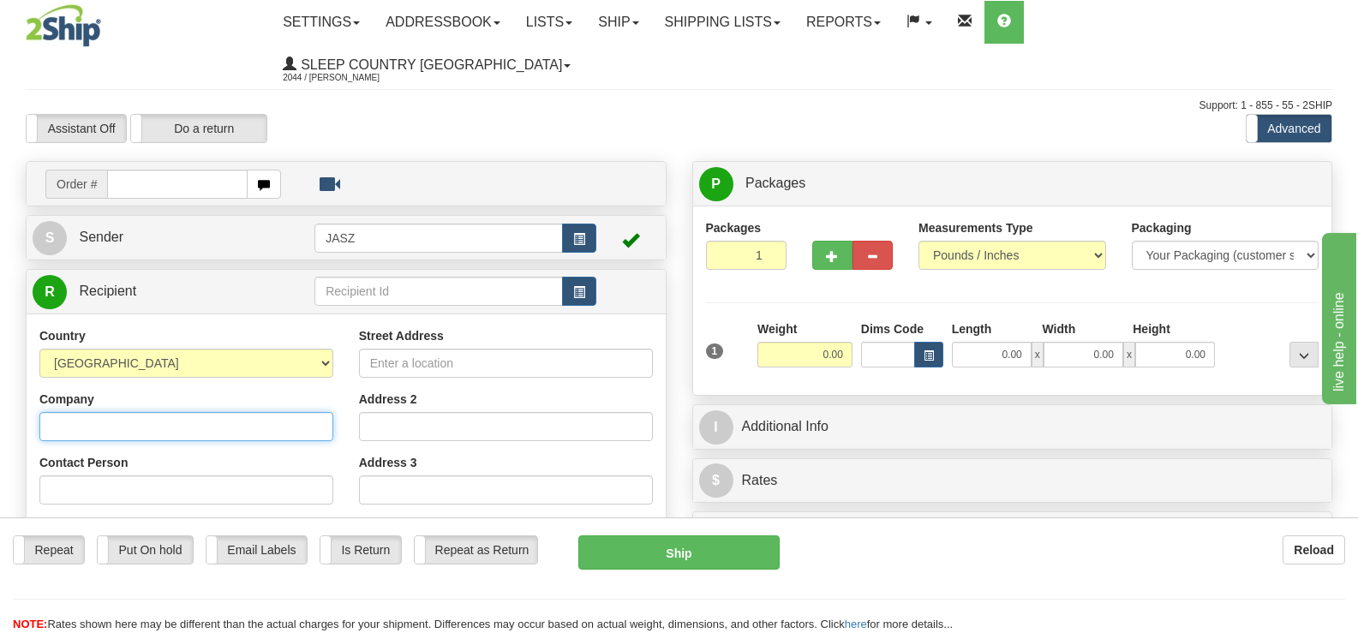
click at [220, 412] on input "Company" at bounding box center [186, 426] width 294 height 29
click at [157, 412] on input "Company" at bounding box center [186, 426] width 294 height 29
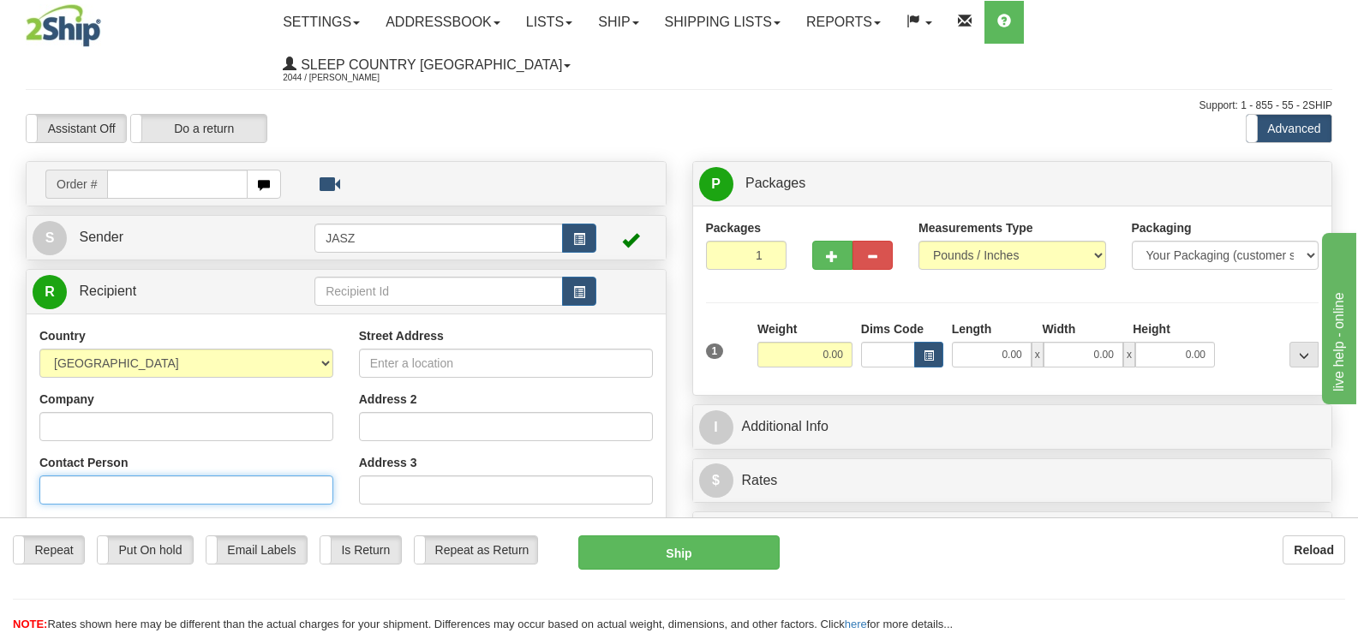
click at [145, 476] on input "Contact Person" at bounding box center [186, 490] width 294 height 29
type input "[PERSON_NAME]"
type input "[PHONE_NUMBER]"
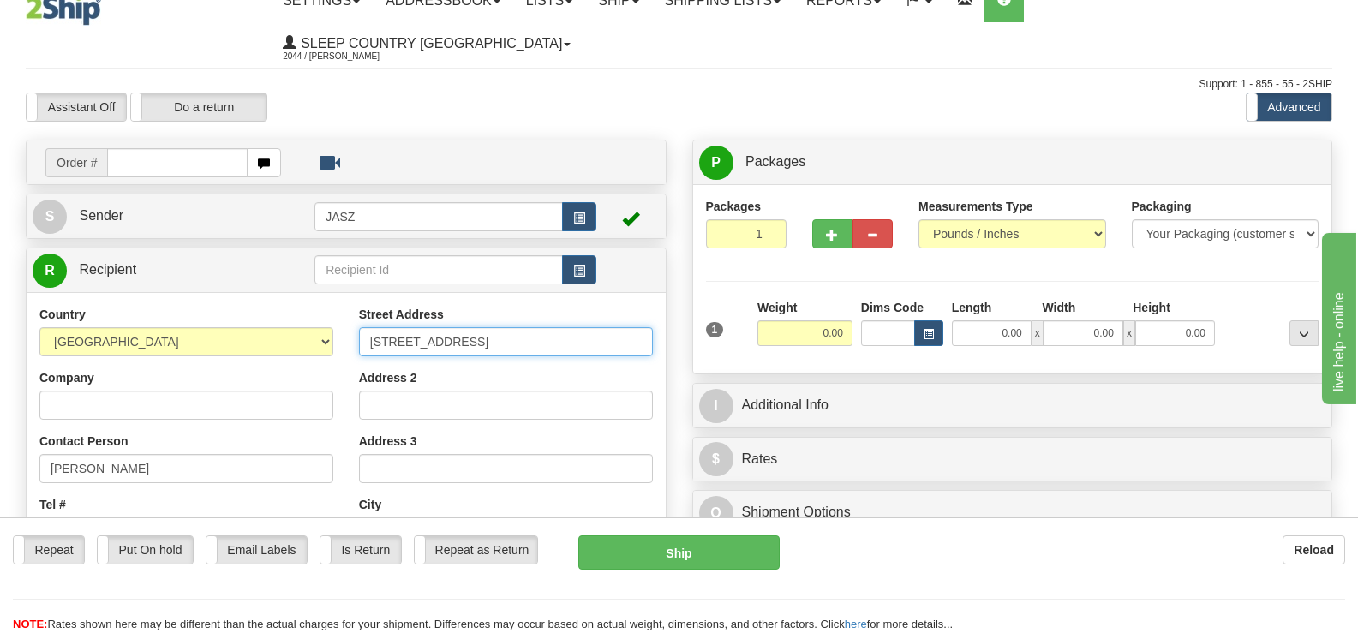
type input "[STREET_ADDRESS]"
type input "SAINTE-SOPHIE"
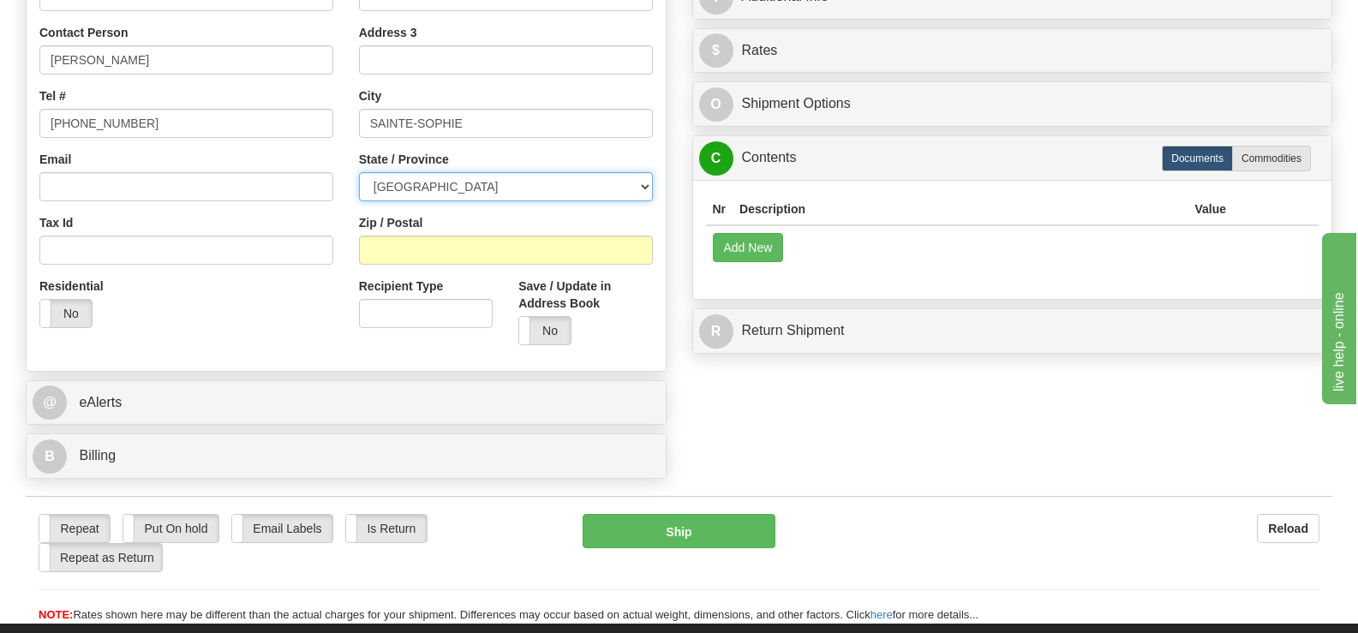
scroll to position [450, 0]
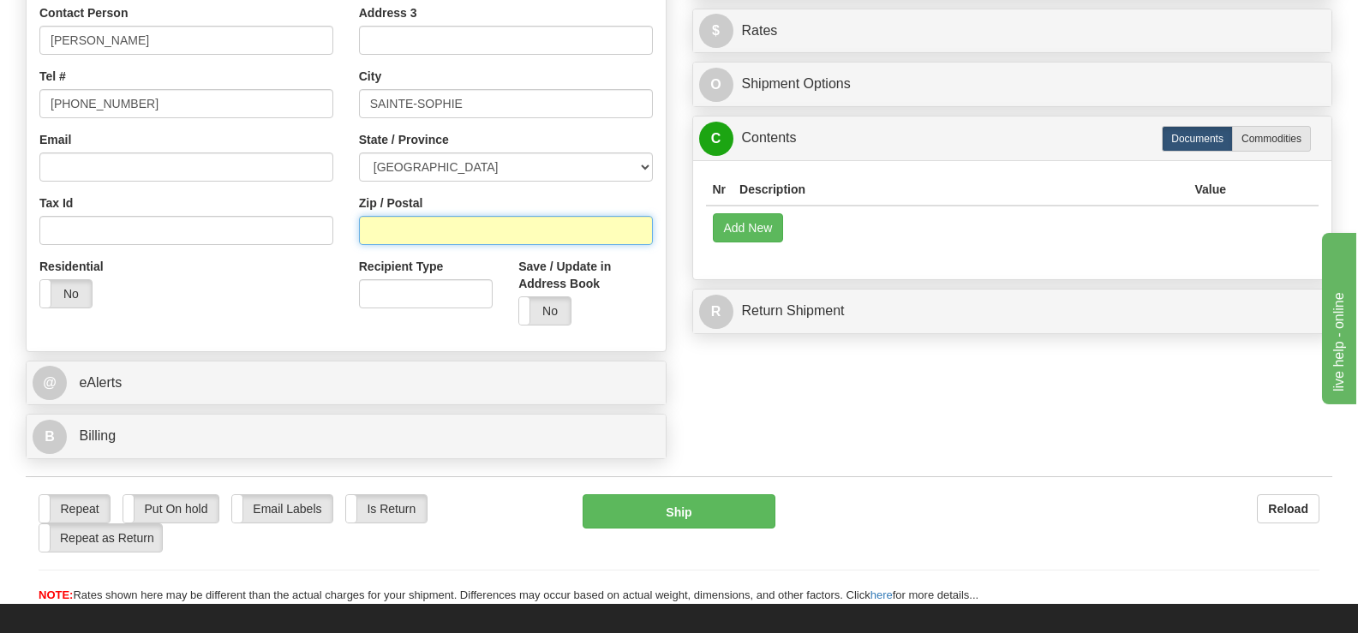
click at [435, 216] on input "Zip / Postal" at bounding box center [506, 230] width 294 height 29
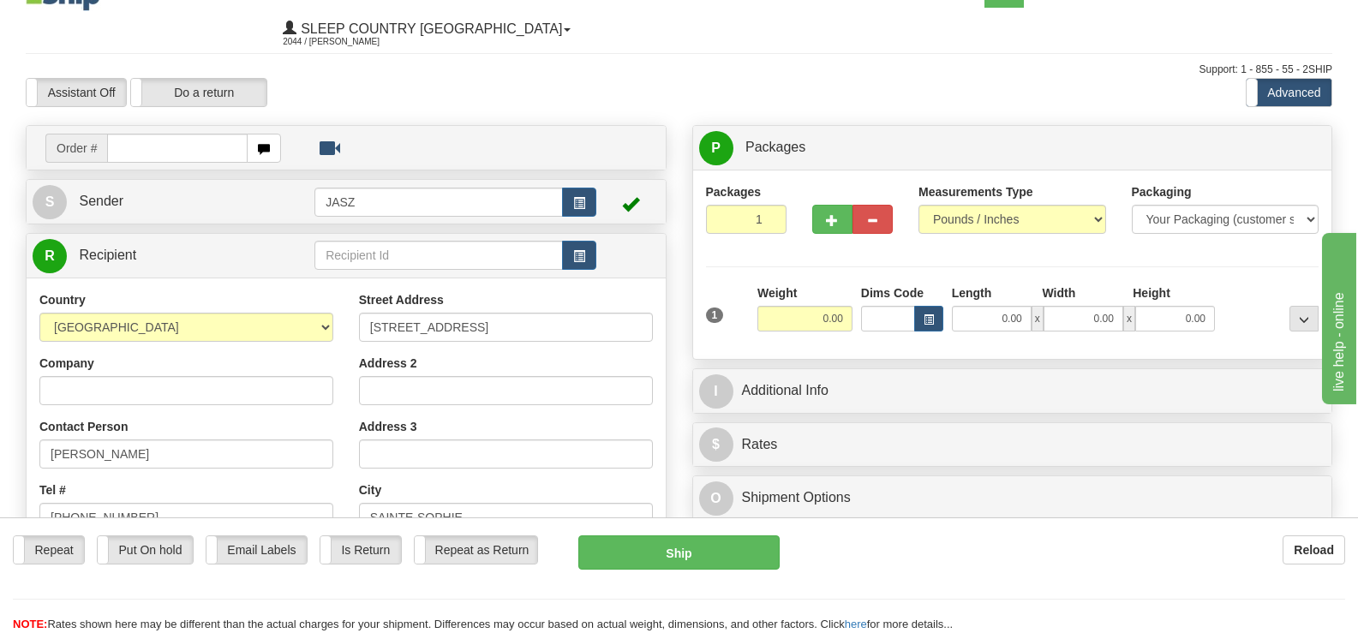
scroll to position [0, 0]
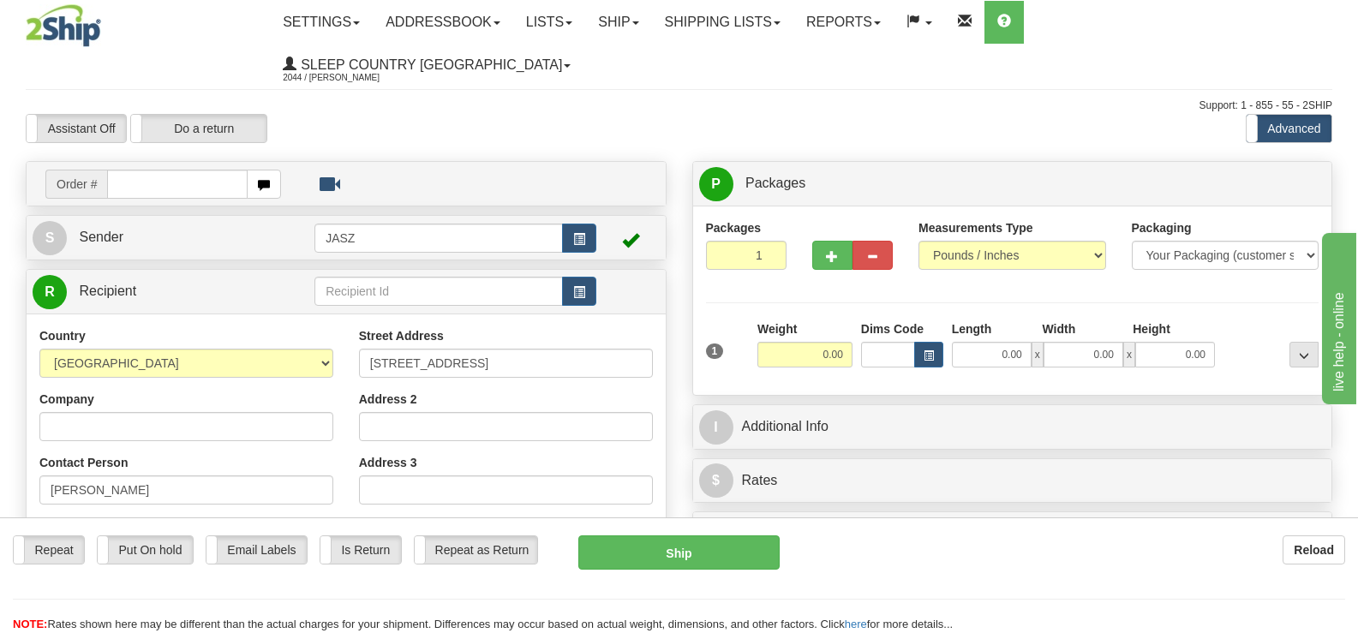
type input "J5J0M6"
drag, startPoint x: 805, startPoint y: 319, endPoint x: 864, endPoint y: 301, distance: 61.0
click at [864, 320] on div "1 Weight 0.00 Dims Code 0.00" at bounding box center [1013, 350] width 622 height 61
type input "10.00"
click at [832, 257] on div "Packages 1 1 Measurements Type" at bounding box center [1012, 300] width 613 height 163
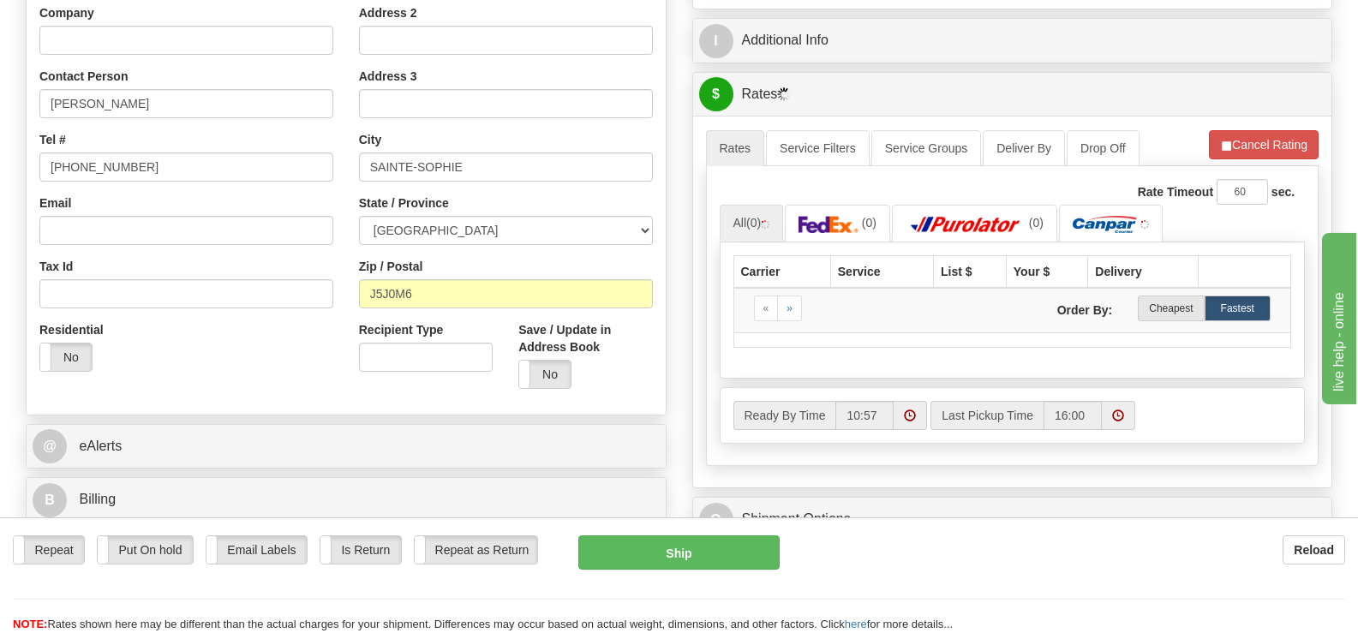
scroll to position [428, 0]
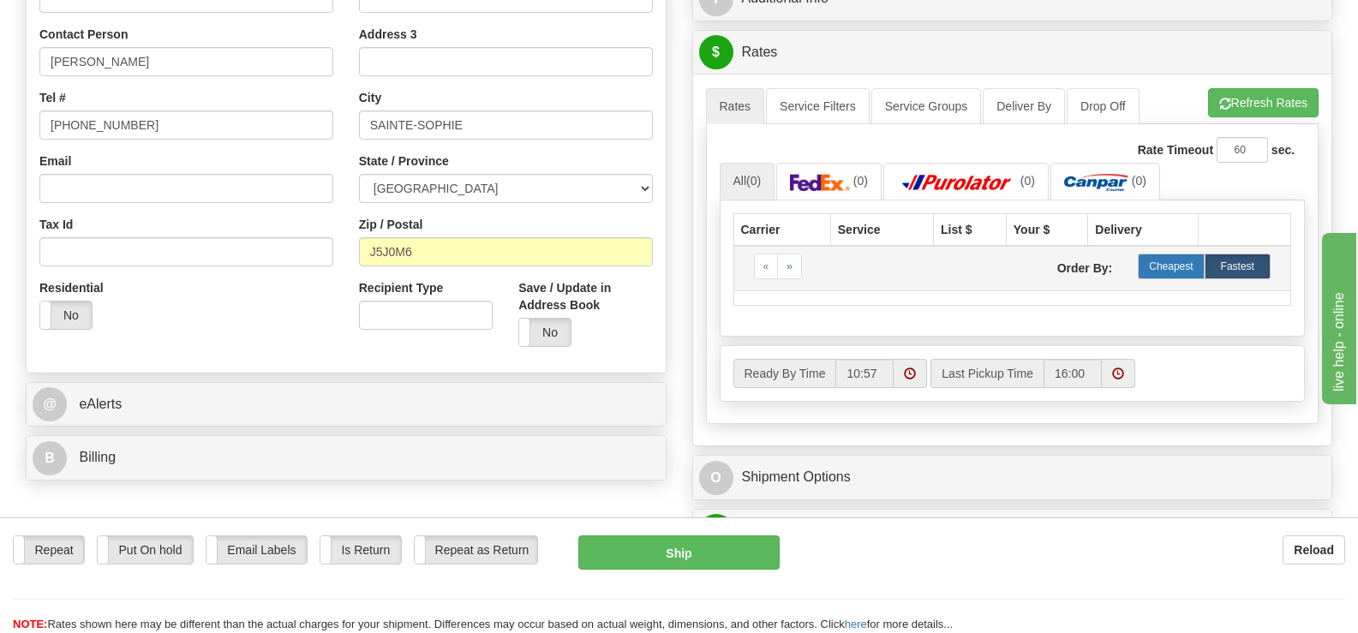
click at [1179, 254] on label "Cheapest" at bounding box center [1171, 267] width 66 height 26
drag, startPoint x: 85, startPoint y: 37, endPoint x: 1370, endPoint y: 245, distance: 1301.9
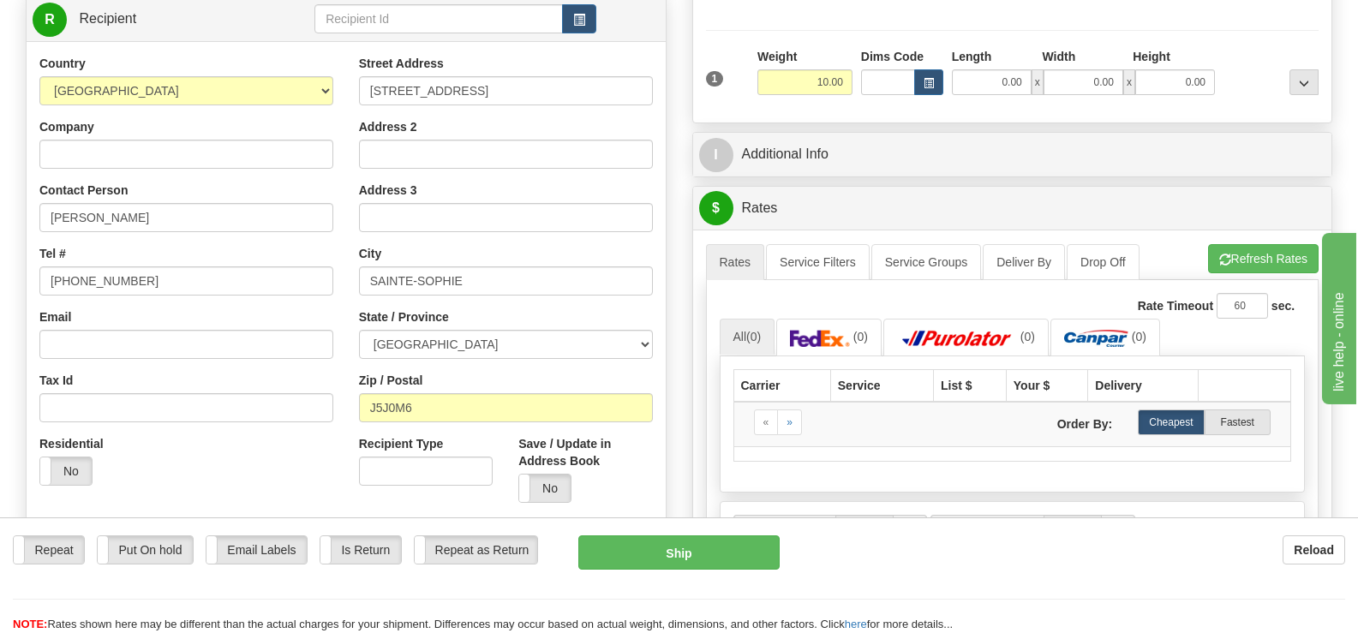
scroll to position [277, 0]
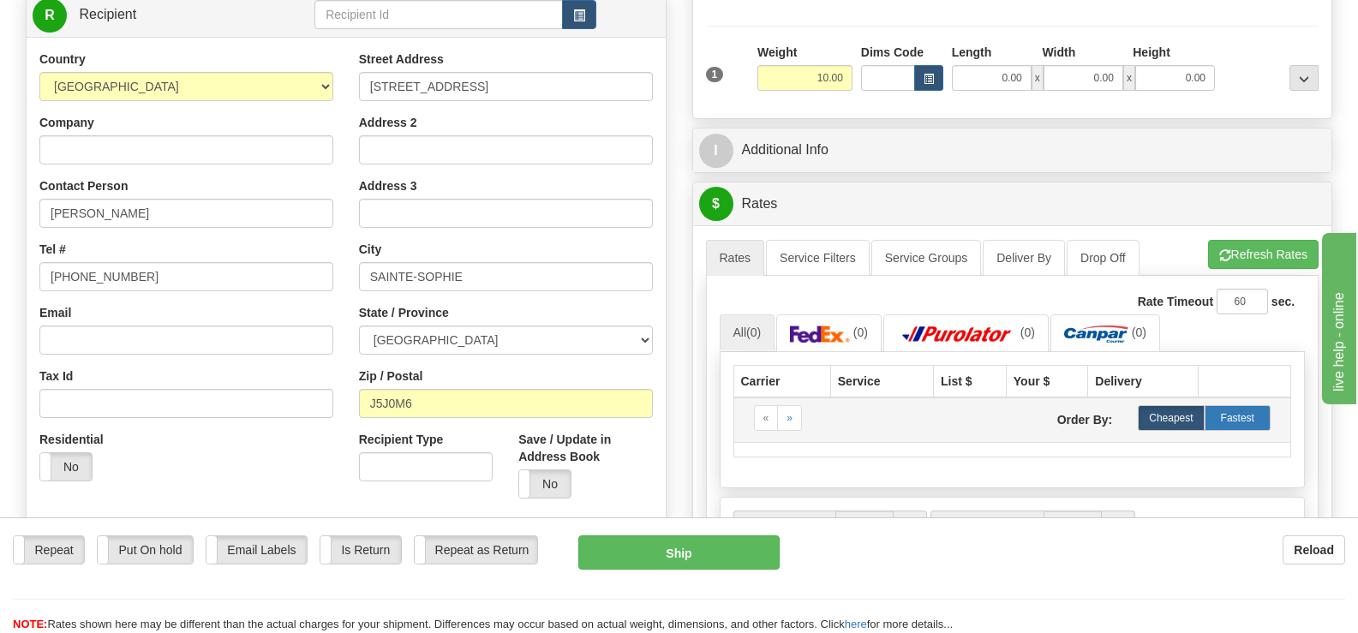
click at [1249, 405] on label "Fastest" at bounding box center [1238, 418] width 66 height 26
click at [1196, 405] on label "Cheapest" at bounding box center [1171, 418] width 66 height 26
click at [1103, 182] on div "$ Rates Cancel" at bounding box center [1012, 204] width 639 height 44
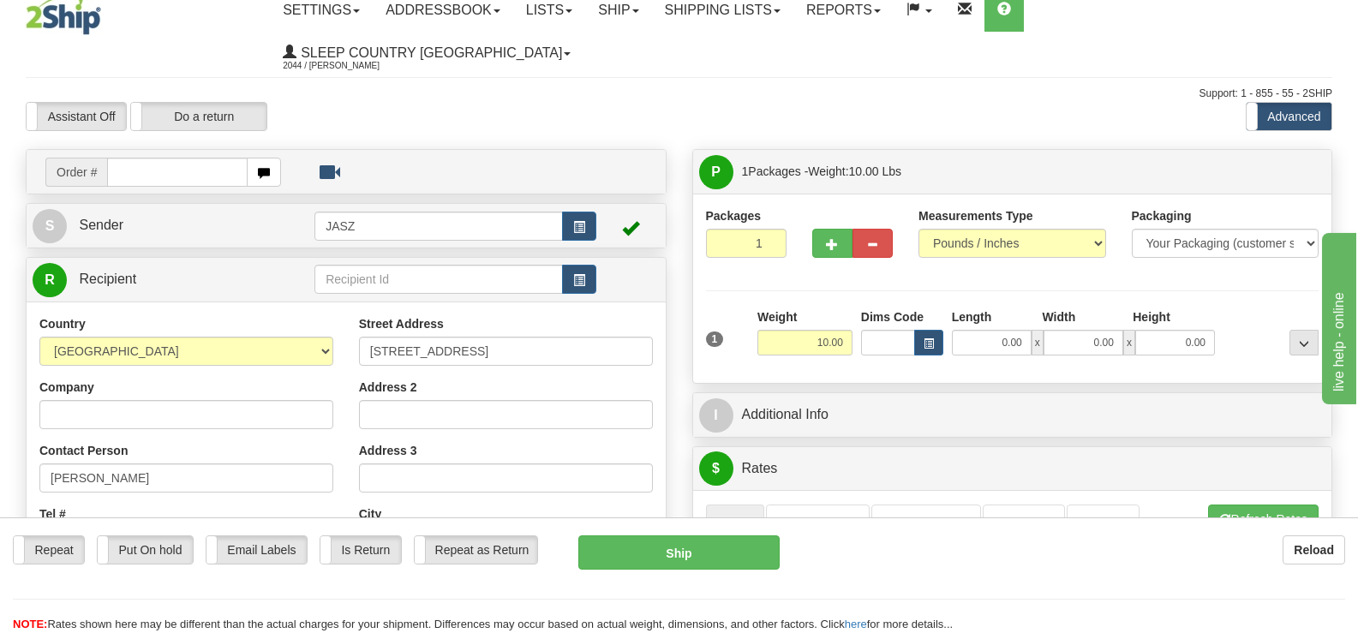
scroll to position [34, 0]
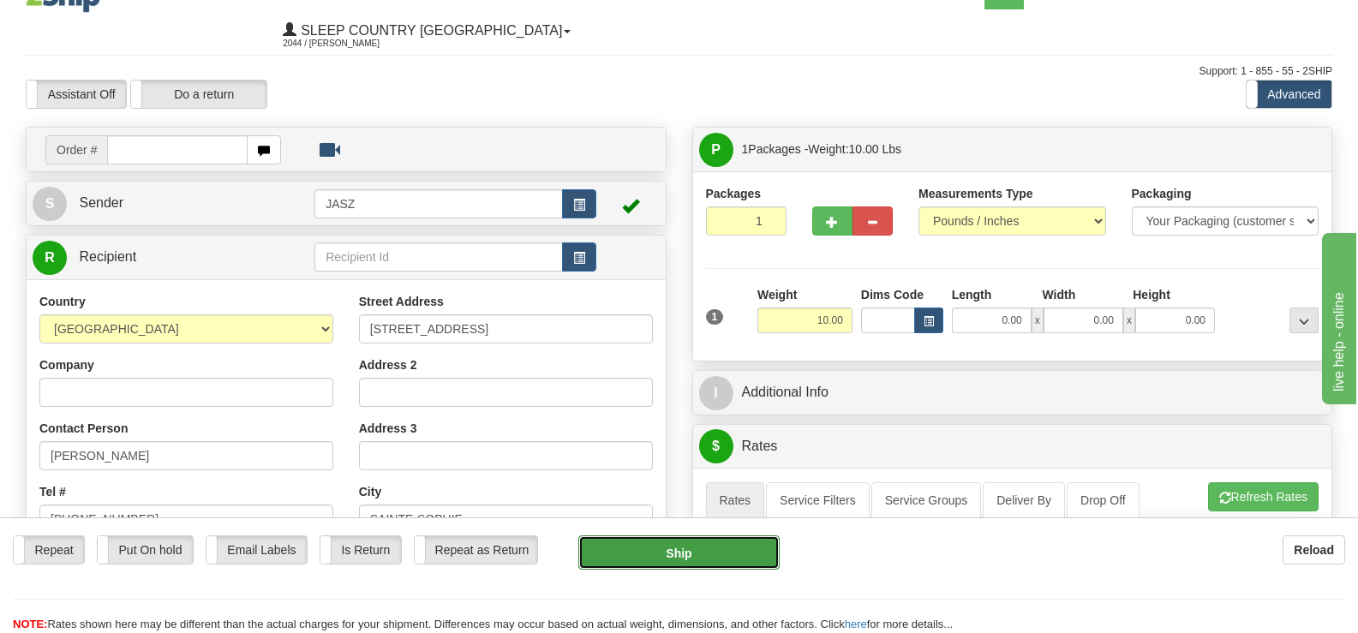
click at [618, 550] on button "Ship" at bounding box center [678, 552] width 200 height 34
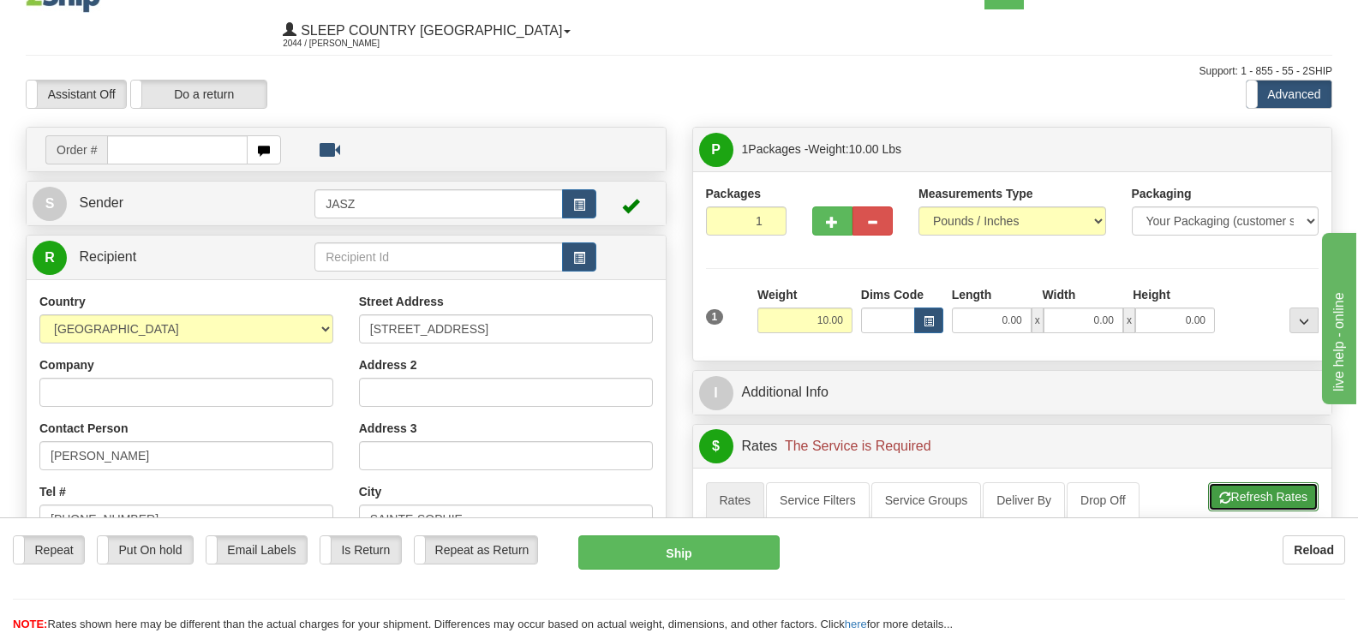
click at [1255, 482] on button "Refresh Rates" at bounding box center [1263, 496] width 111 height 29
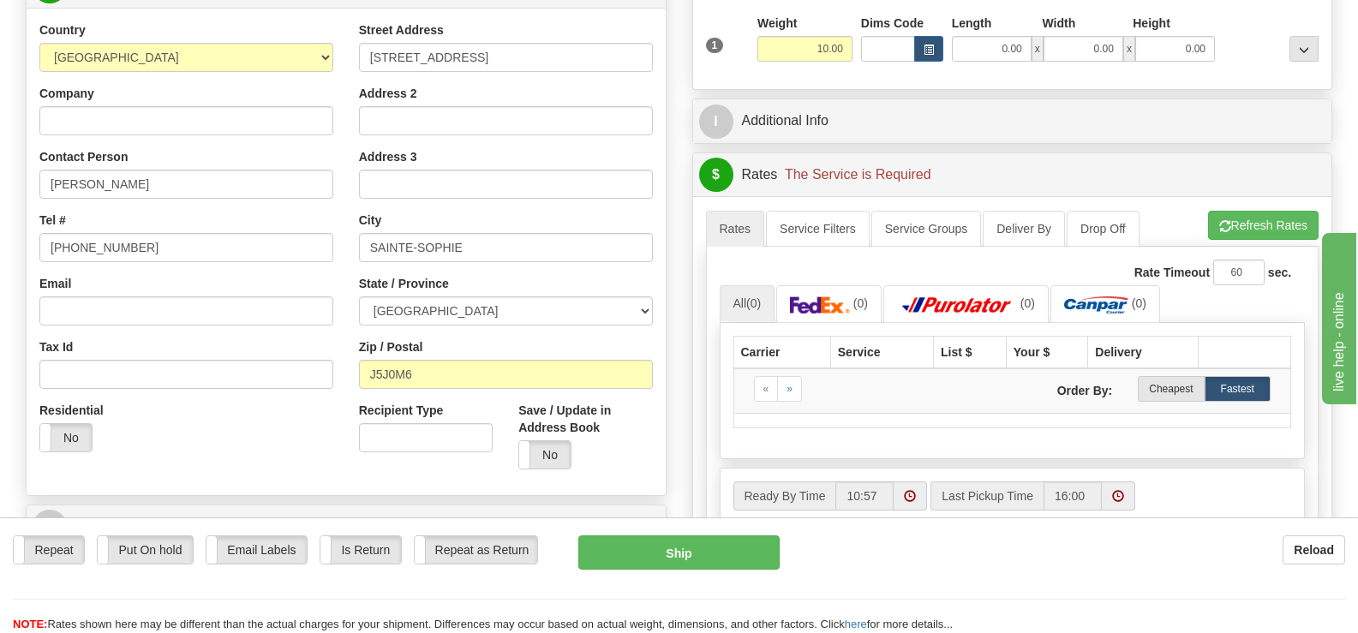
scroll to position [308, 0]
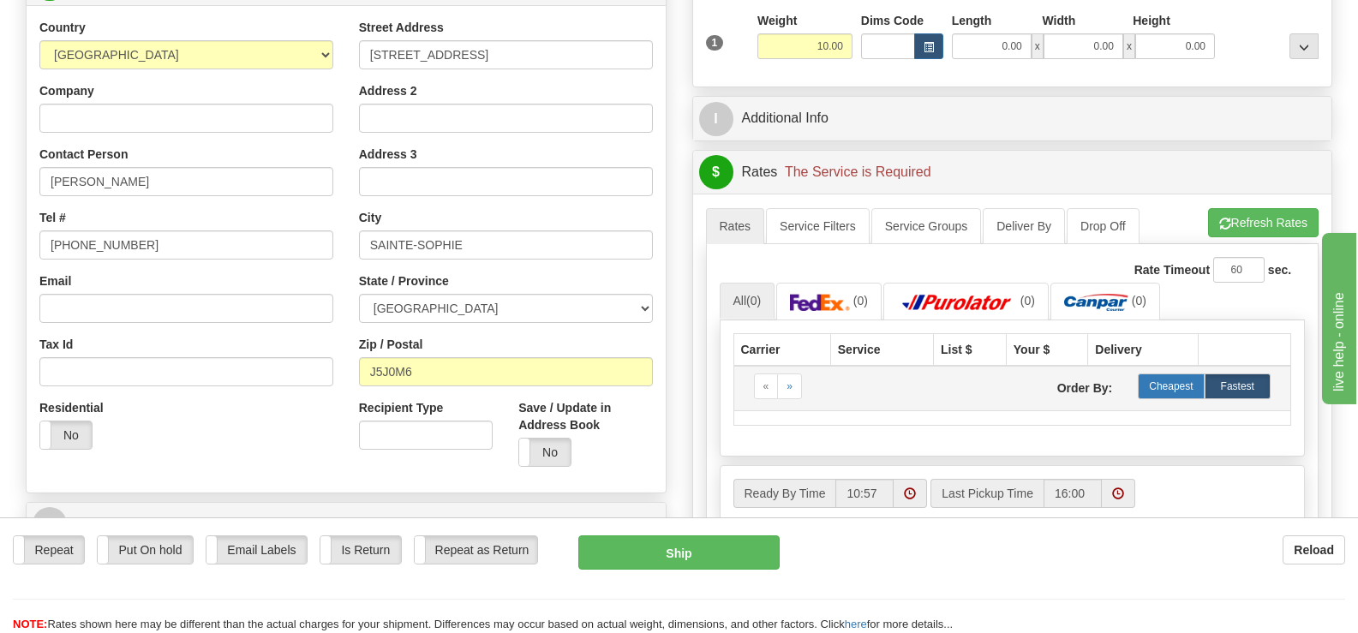
click at [1173, 374] on label "Cheapest" at bounding box center [1171, 387] width 66 height 26
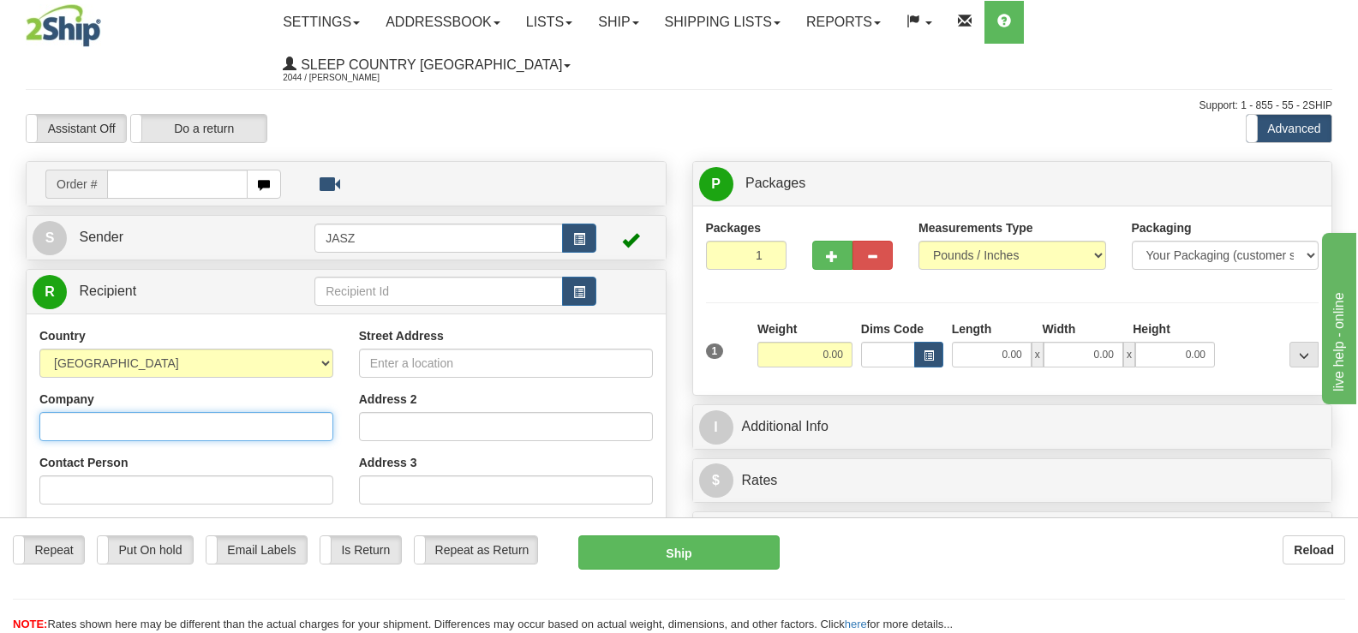
click at [170, 412] on input "Company" at bounding box center [186, 426] width 294 height 29
type input "Jupiter Industries"
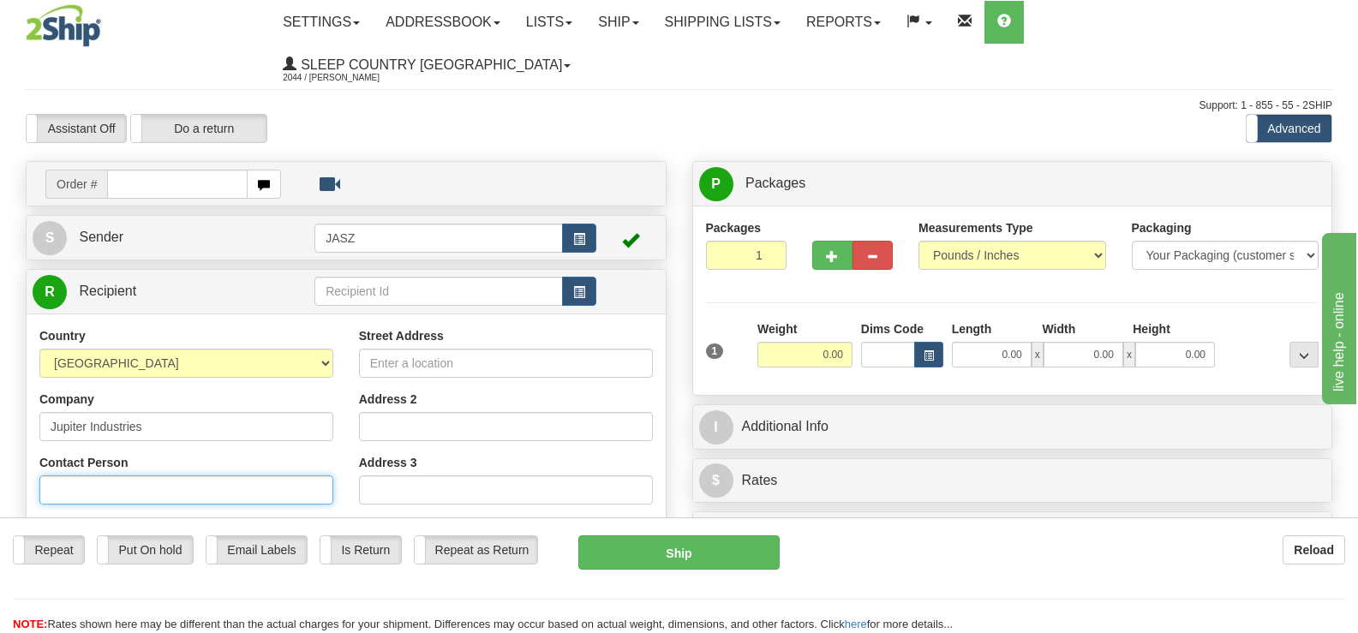
type input "[PERSON_NAME]"
type input "[EMAIL_ADDRESS][DOMAIN_NAME]"
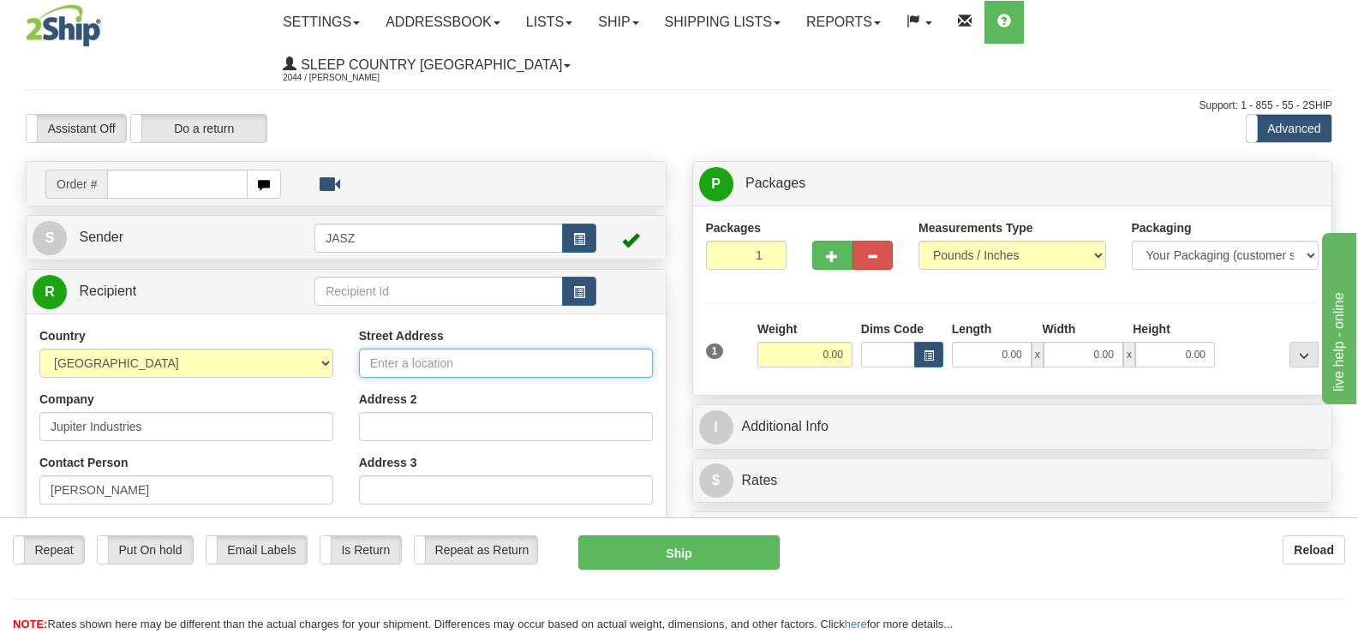
type input "[STREET_ADDRESS]"
type input "[GEOGRAPHIC_DATA]"
select select "ON"
type input "L4V 1S5"
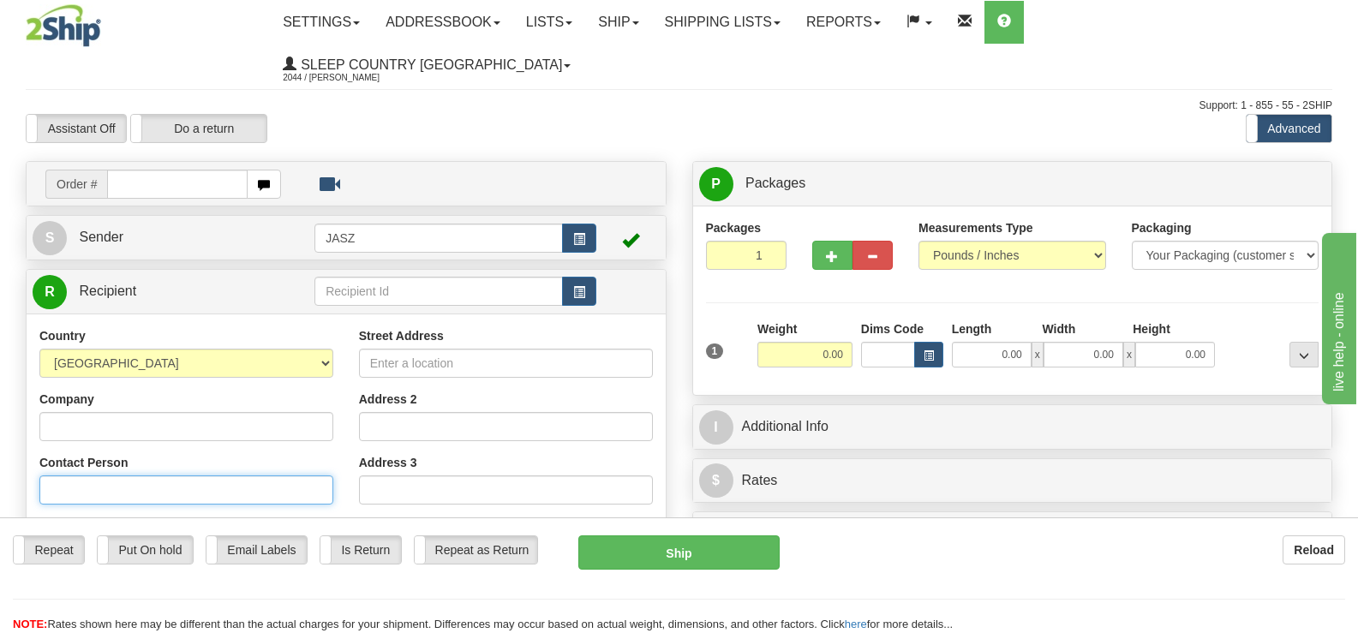
click at [273, 476] on input "Contact Person" at bounding box center [186, 490] width 294 height 29
type input "[PERSON_NAME]"
type input "5145539605"
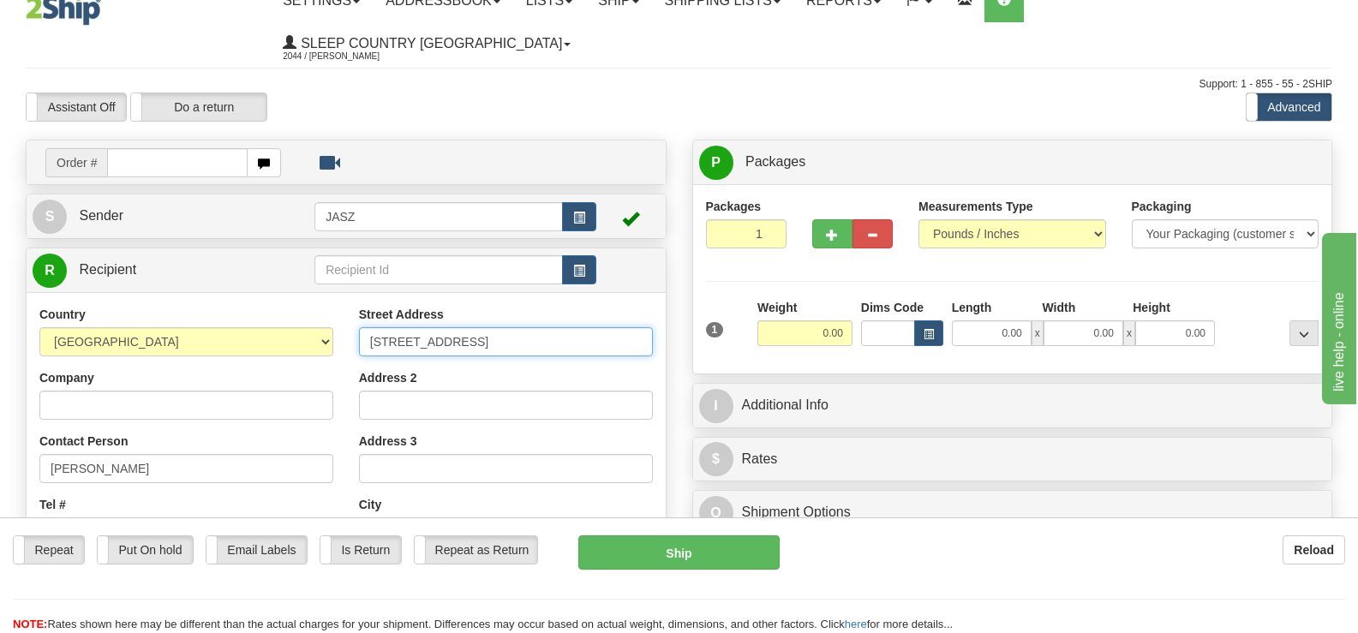
type input "[STREET_ADDRESS]"
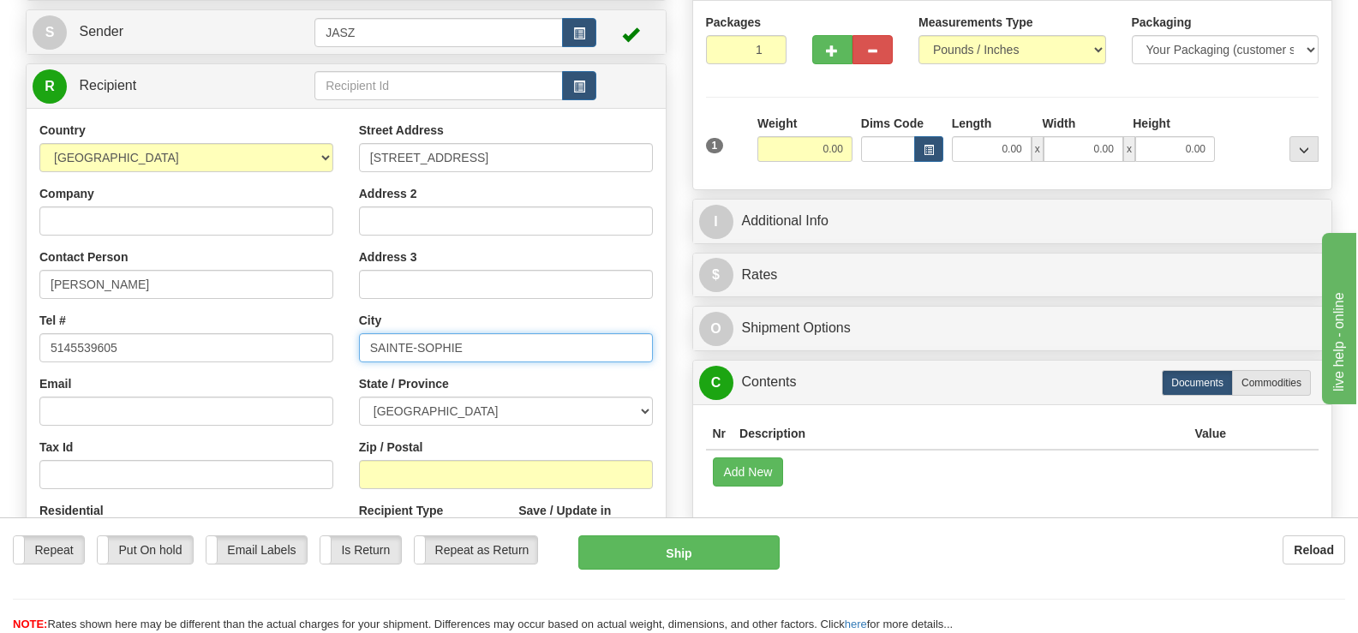
scroll to position [257, 0]
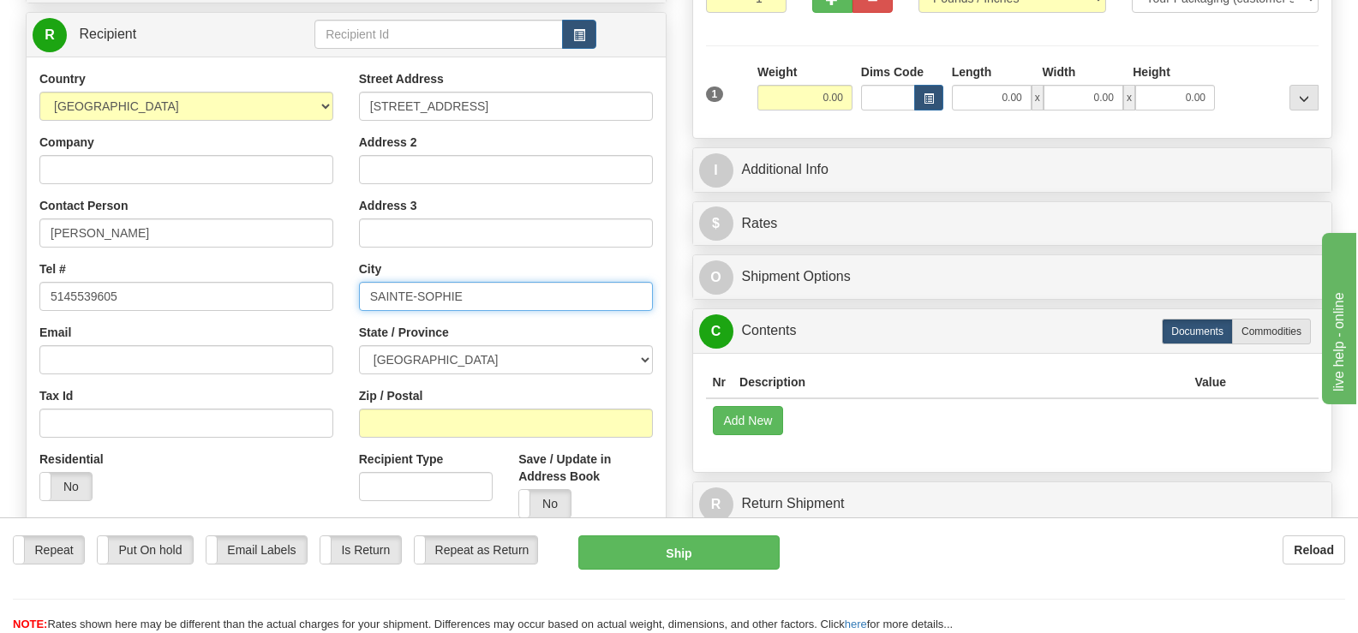
type input "SAINTE-SOPHIE"
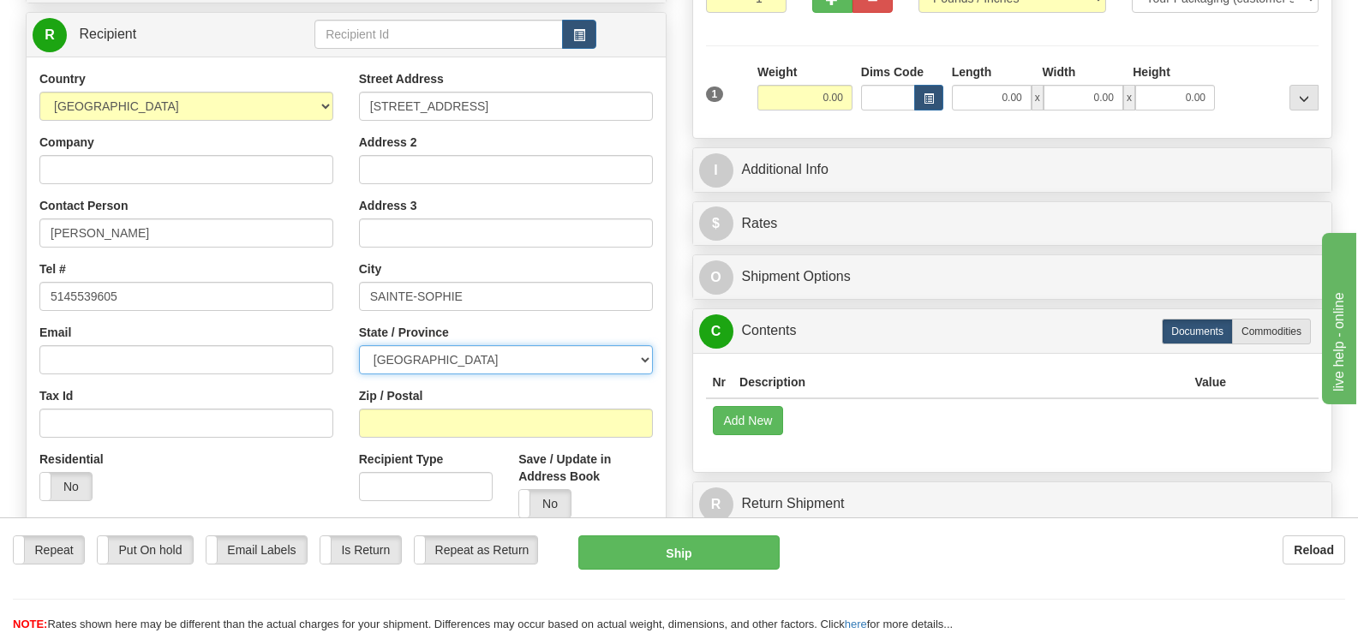
click at [527, 345] on select "[GEOGRAPHIC_DATA] [GEOGRAPHIC_DATA] [GEOGRAPHIC_DATA] [GEOGRAPHIC_DATA] [GEOGRA…" at bounding box center [506, 359] width 294 height 29
select select "QC"
click at [359, 345] on select "[GEOGRAPHIC_DATA] [GEOGRAPHIC_DATA] [GEOGRAPHIC_DATA] [GEOGRAPHIC_DATA] [GEOGRA…" at bounding box center [506, 359] width 294 height 29
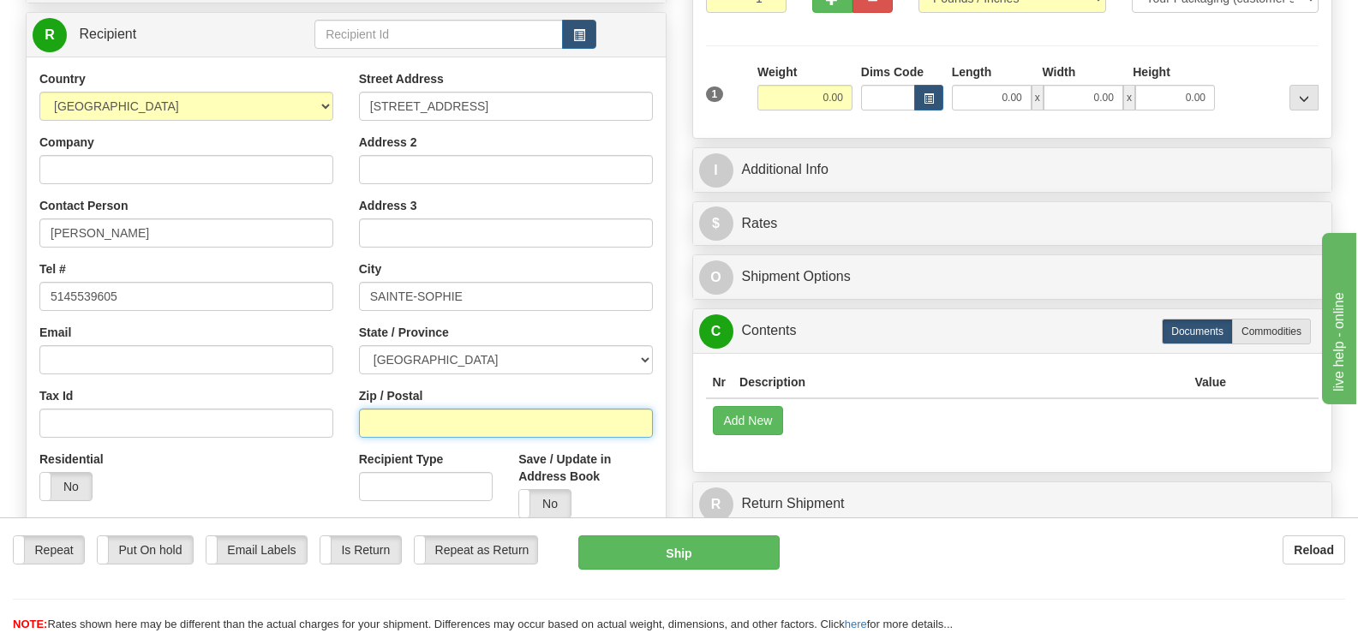
click at [446, 409] on input "Zip / Postal" at bounding box center [506, 423] width 294 height 29
type input "J5J0M6"
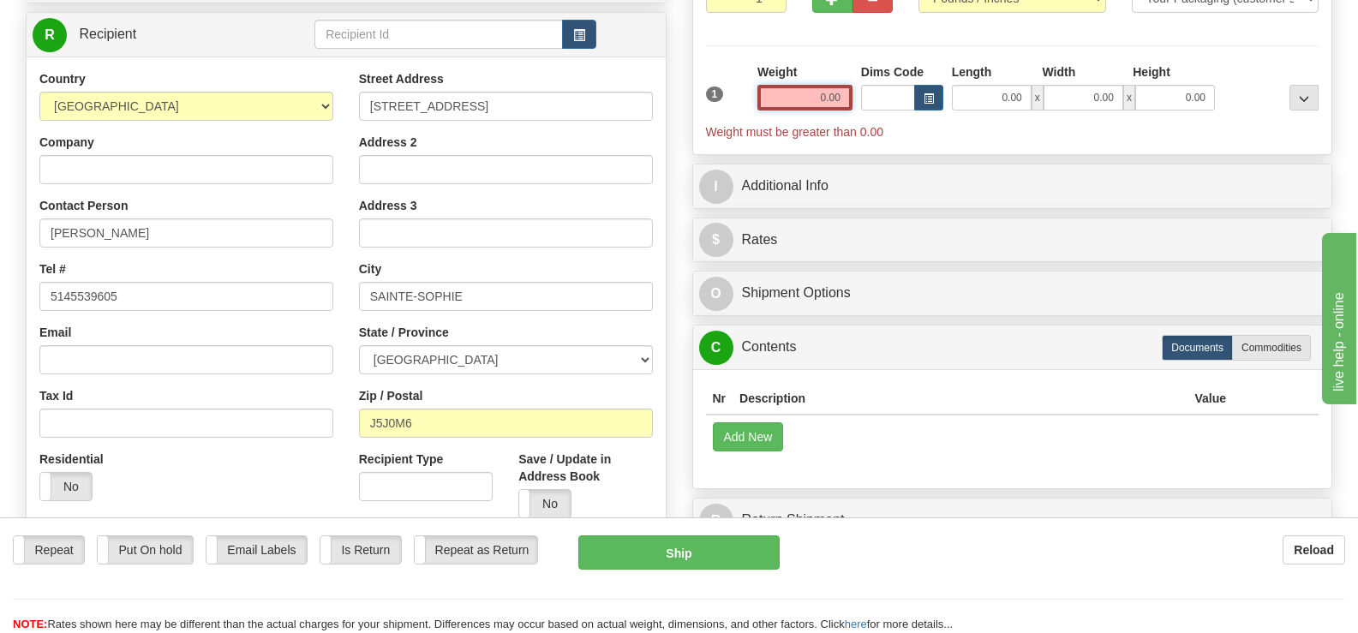
drag, startPoint x: 797, startPoint y: 50, endPoint x: 958, endPoint y: 21, distance: 163.7
click at [928, 63] on div "1 Weight 0.00 Dims Code 0.00" at bounding box center [1013, 101] width 622 height 77
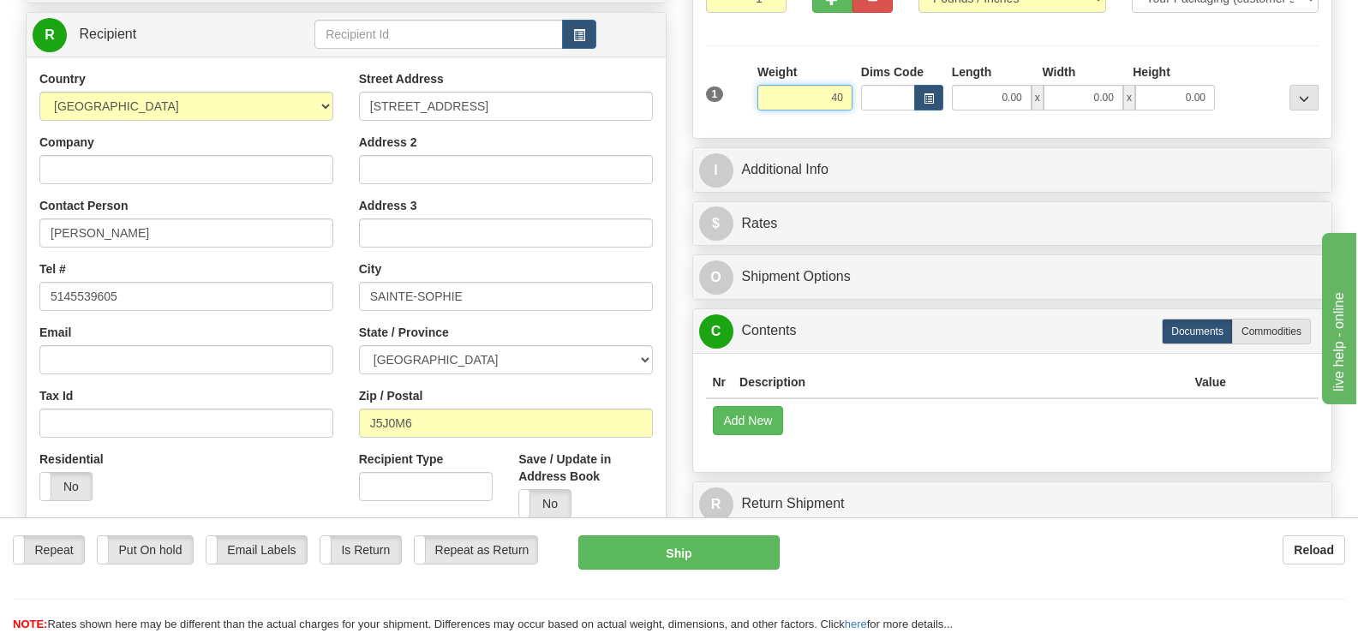
type input "4"
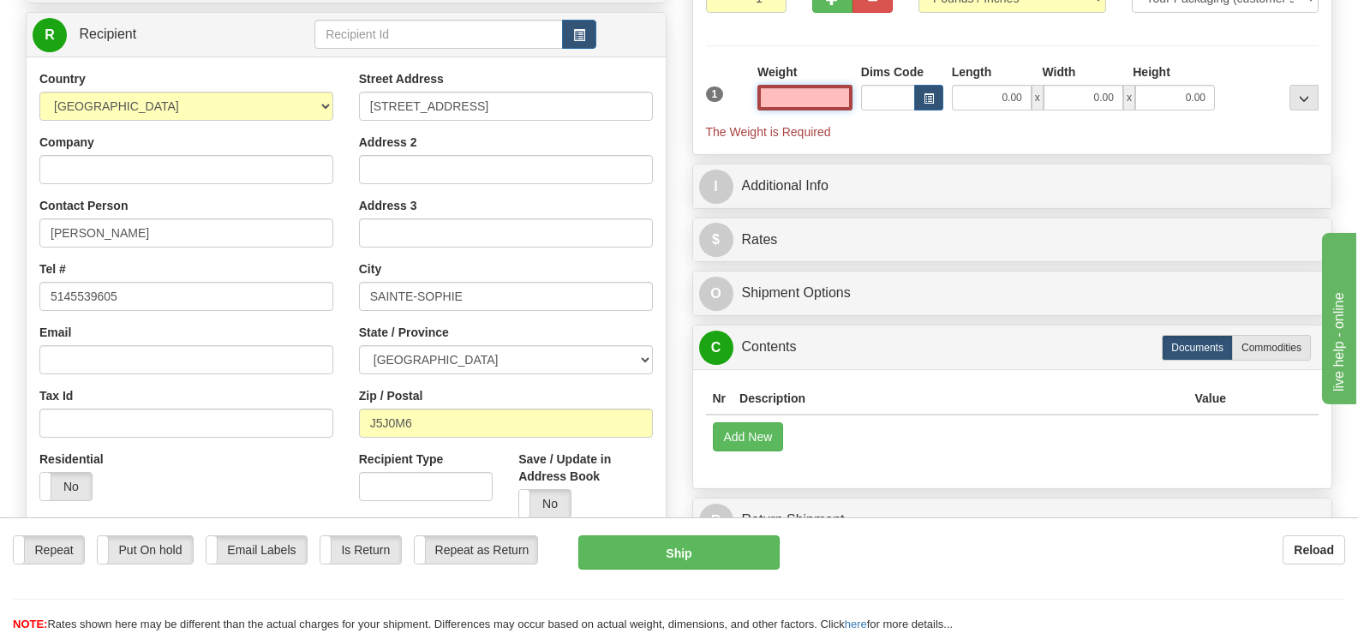
type input "4"
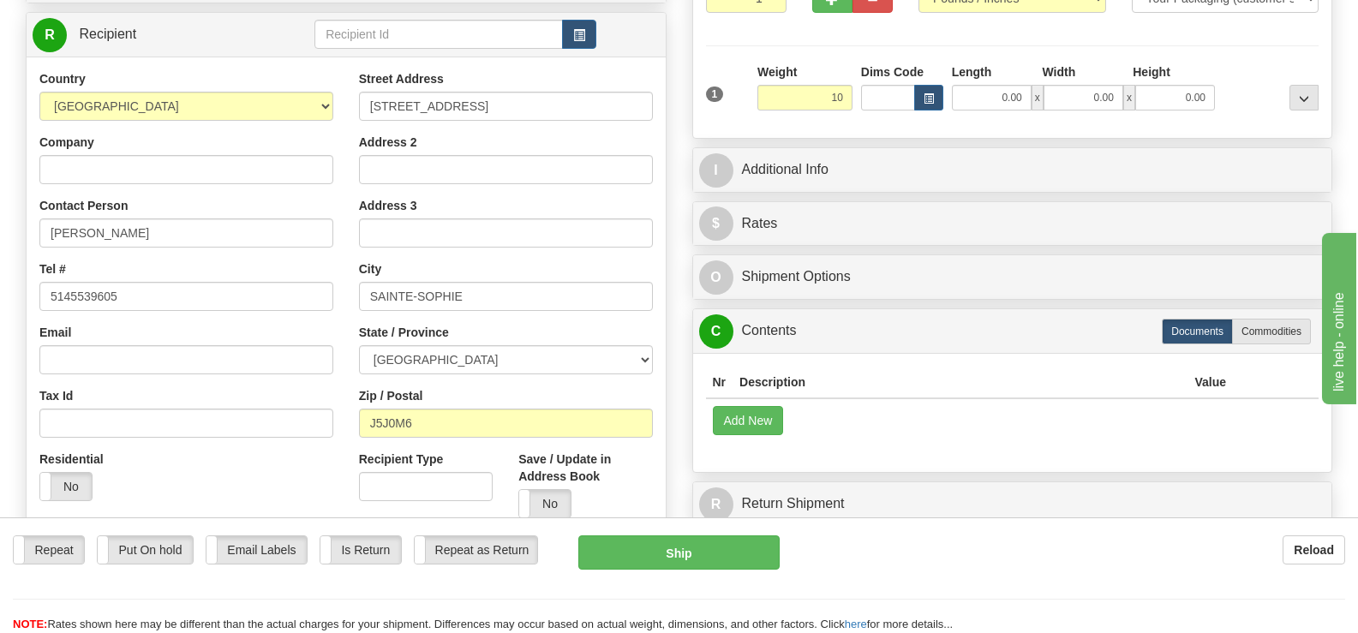
type input "10.00"
click at [821, 21] on div "Packages 1 1 Measurements Type" at bounding box center [1012, 43] width 613 height 163
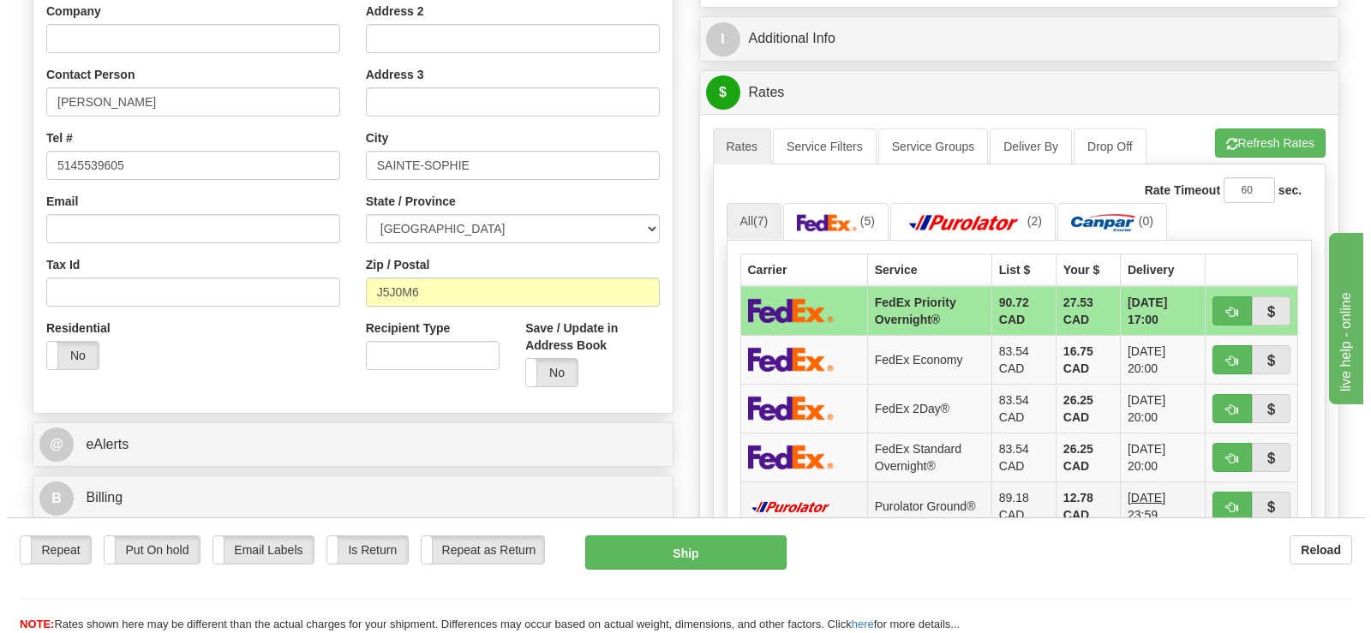
scroll to position [428, 0]
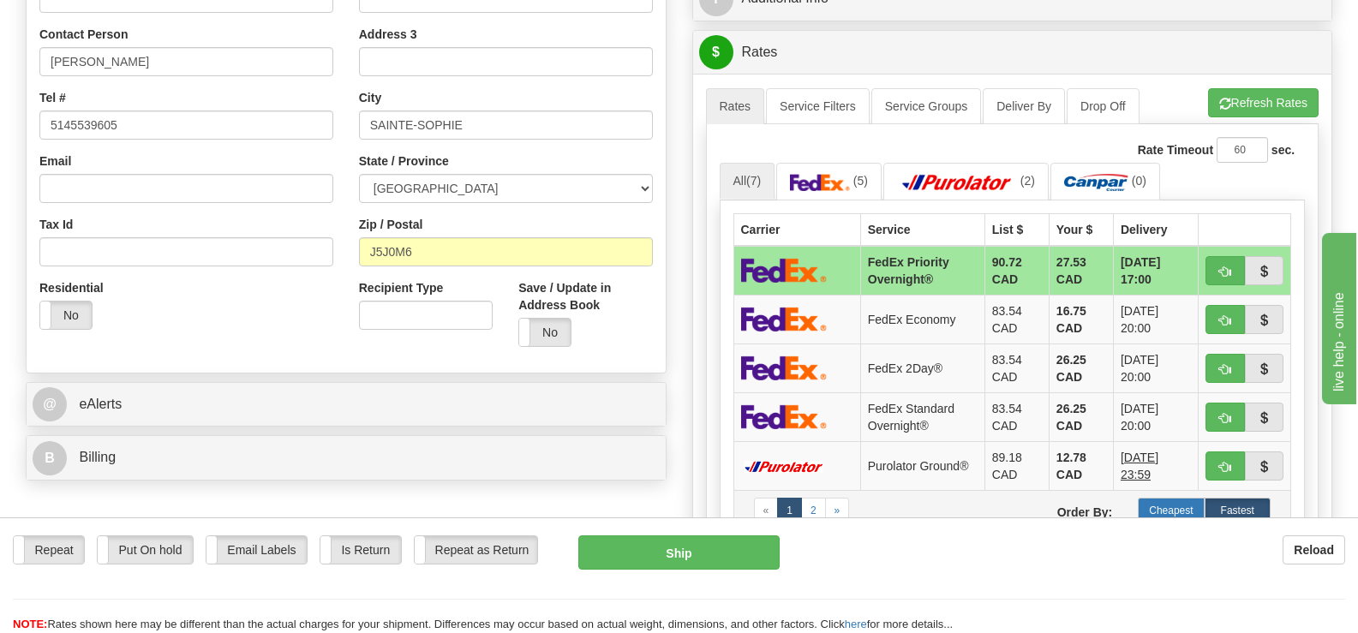
click at [1177, 498] on label "Cheapest" at bounding box center [1171, 511] width 66 height 26
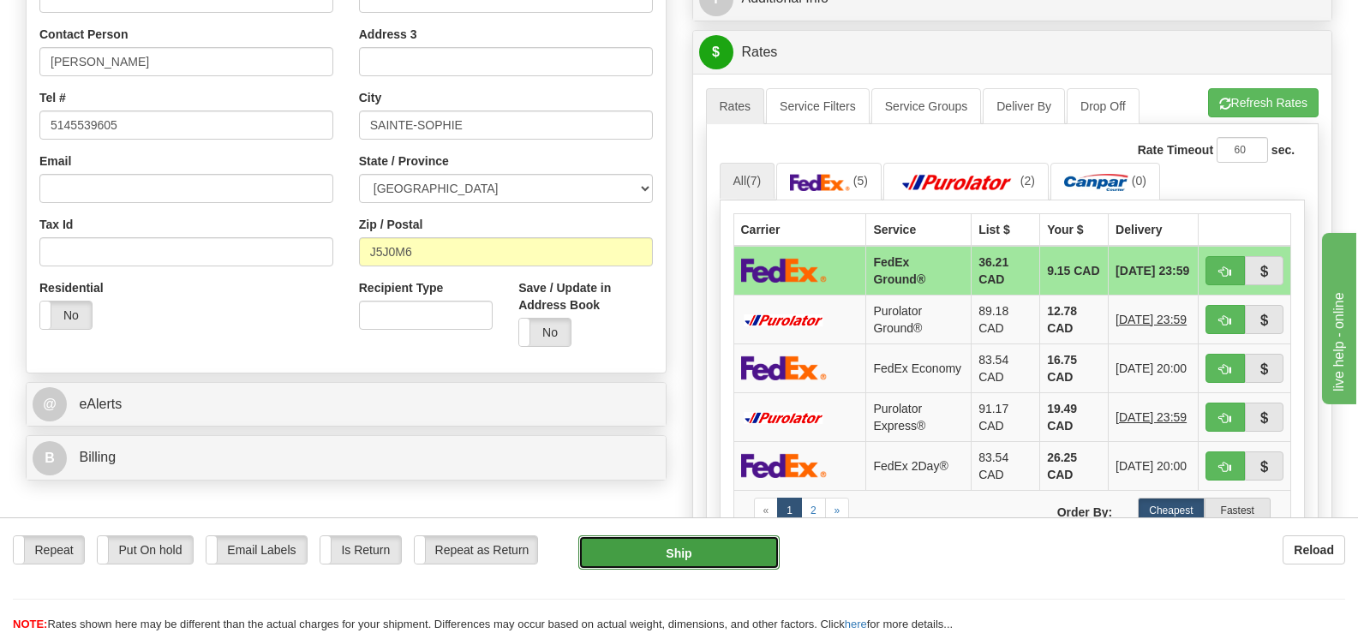
click at [685, 556] on button "Ship" at bounding box center [678, 552] width 200 height 34
type input "92"
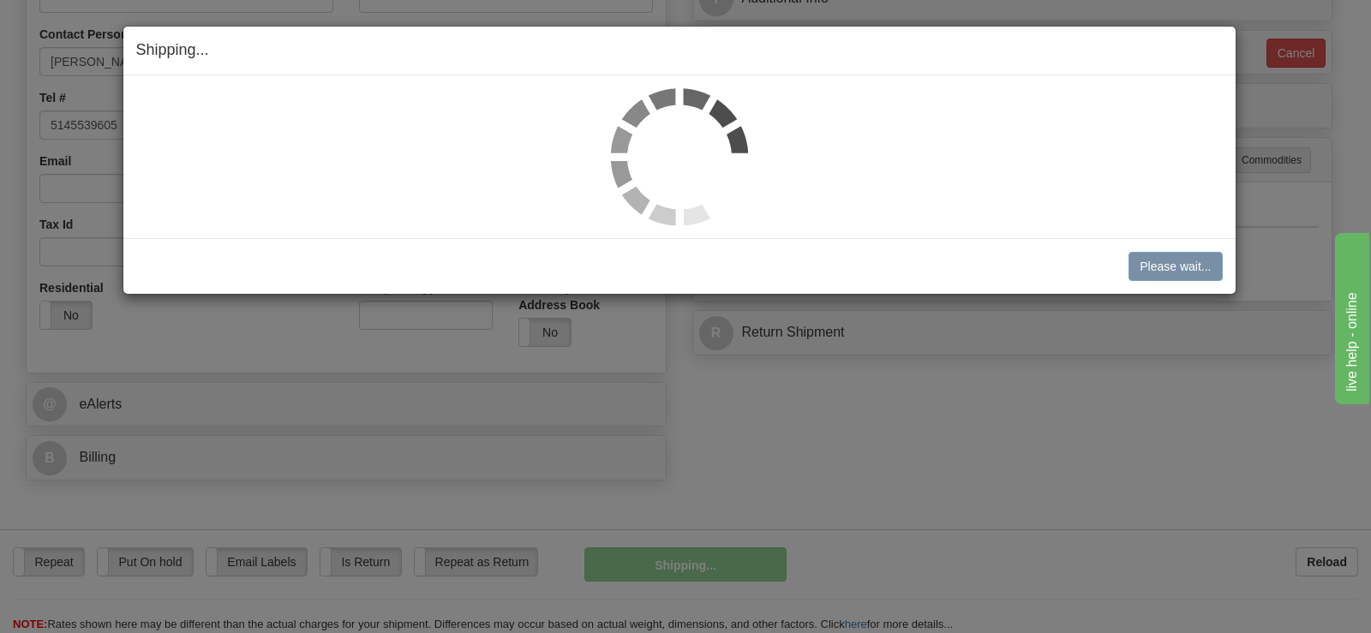
click at [643, 147] on img at bounding box center [679, 156] width 137 height 137
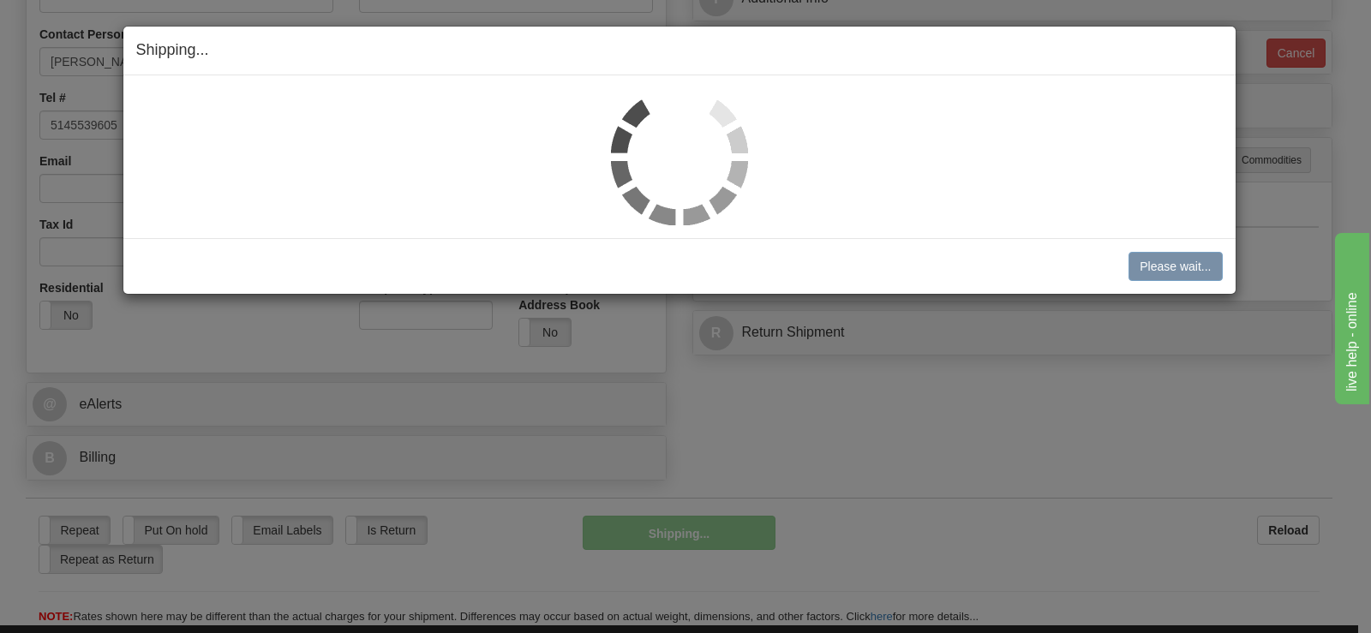
click at [649, 142] on img at bounding box center [679, 156] width 137 height 137
click at [649, 141] on img at bounding box center [679, 156] width 137 height 137
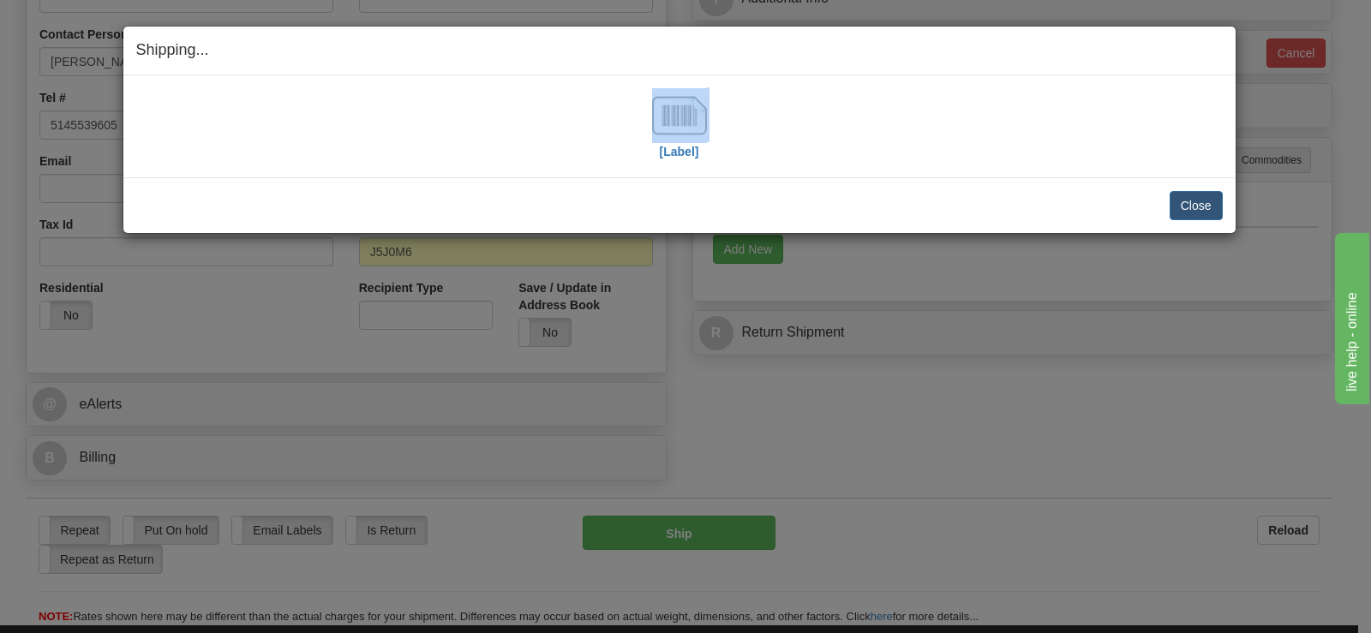
click at [649, 141] on div "[Label]" at bounding box center [679, 126] width 1086 height 76
click at [676, 111] on img at bounding box center [679, 115] width 55 height 55
click at [1190, 213] on button "Close" at bounding box center [1195, 205] width 53 height 29
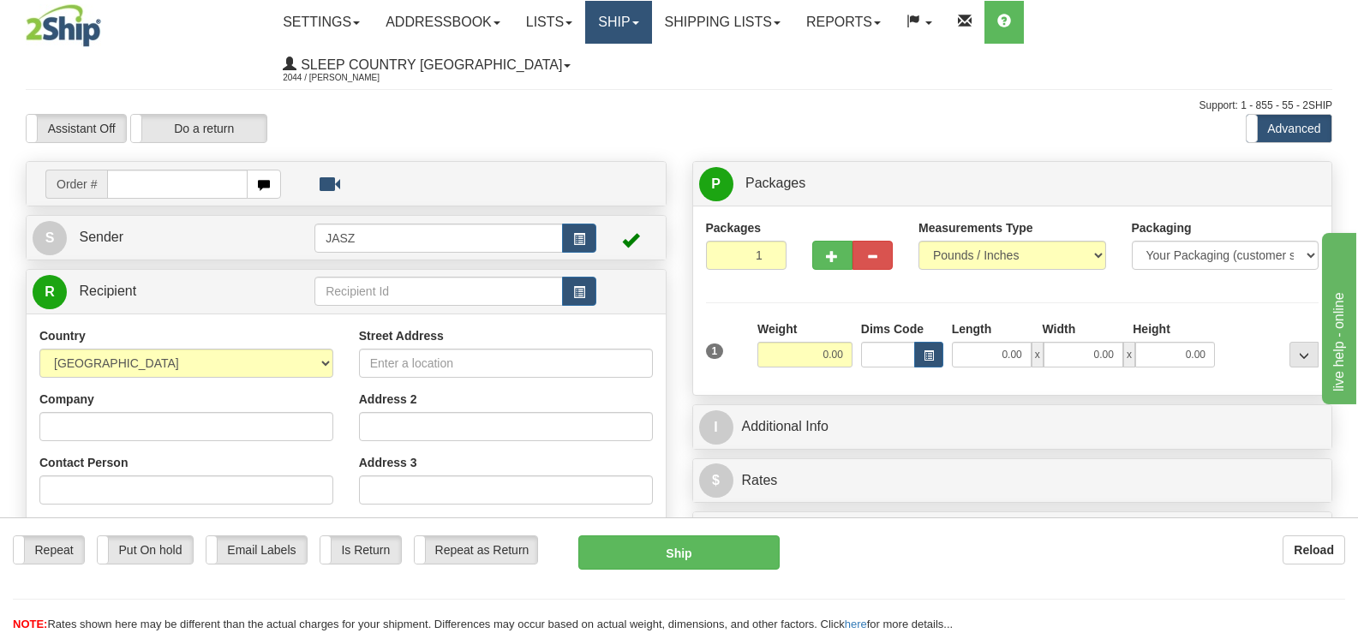
click at [651, 30] on link "Ship" at bounding box center [618, 22] width 66 height 43
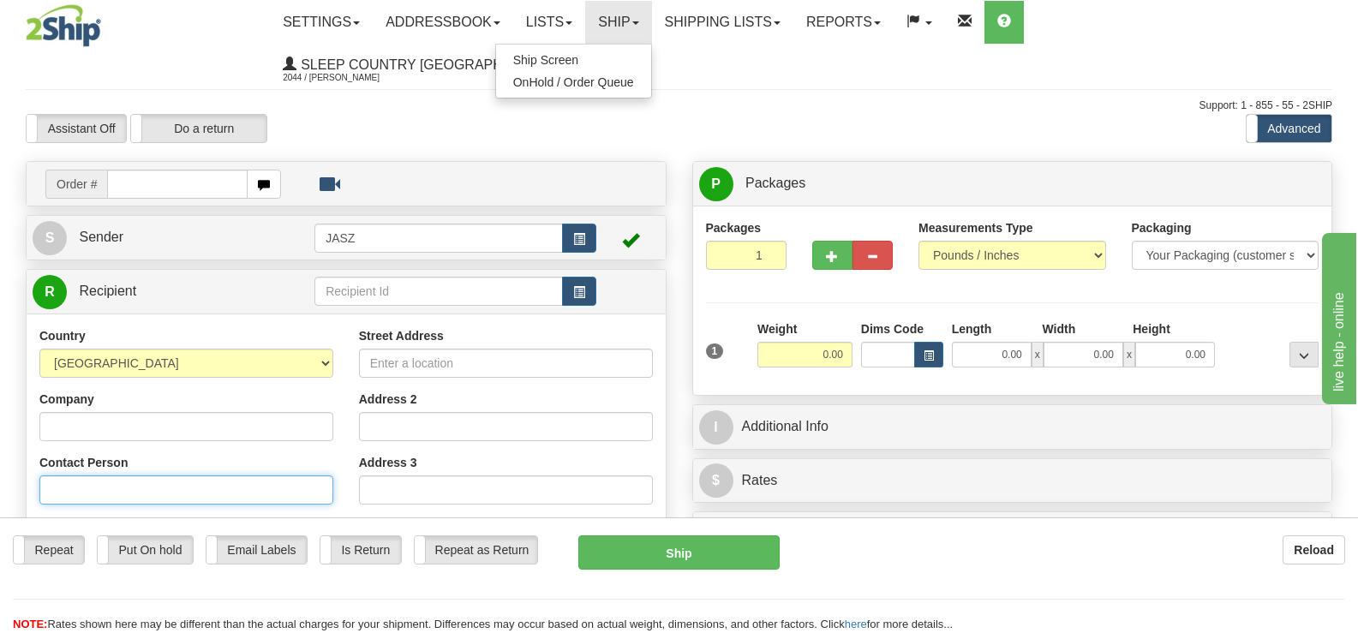
click at [188, 476] on input "Contact Person" at bounding box center [186, 490] width 294 height 29
type input "[PERSON_NAME]"
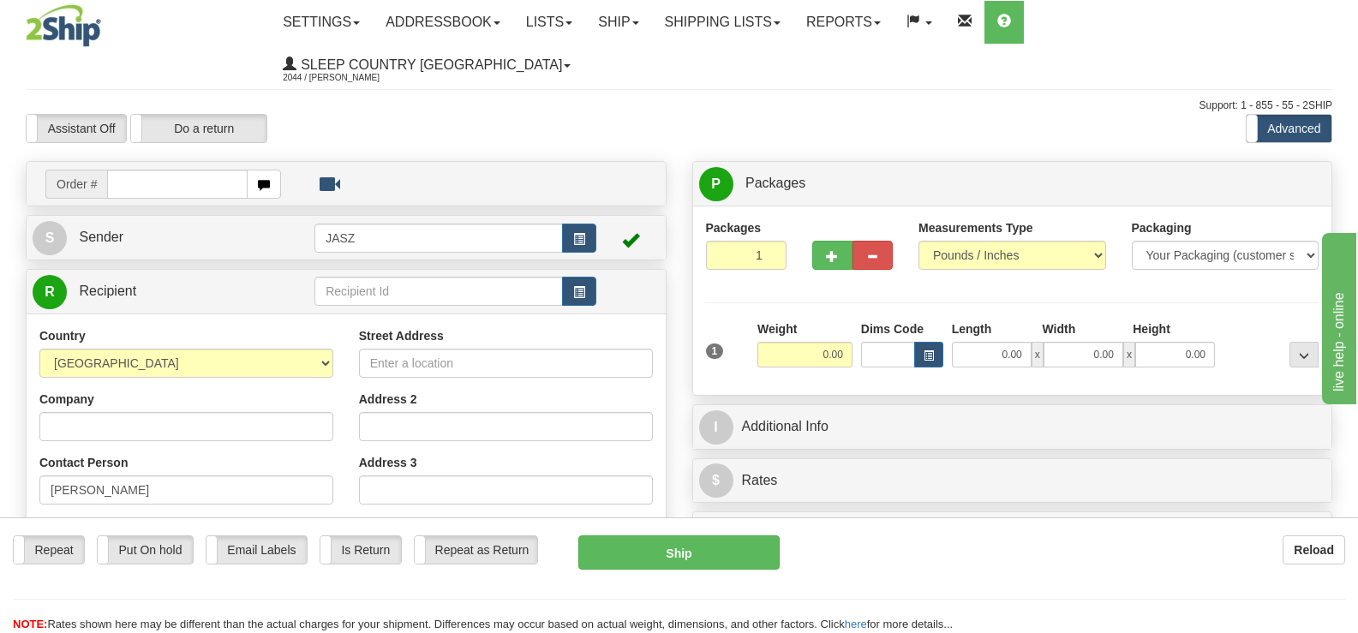
type input "[PHONE_NUMBER]"
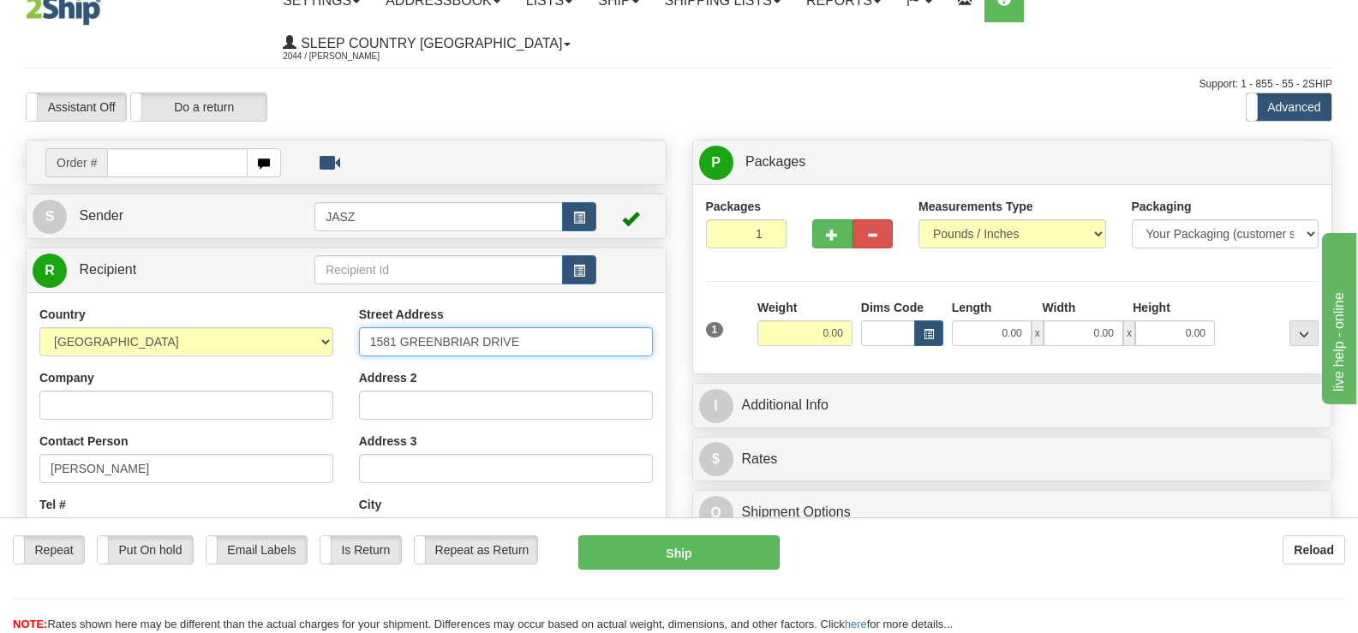
type input "1581 GREENBRIAR DRIVE"
type input "OAKVILLE"
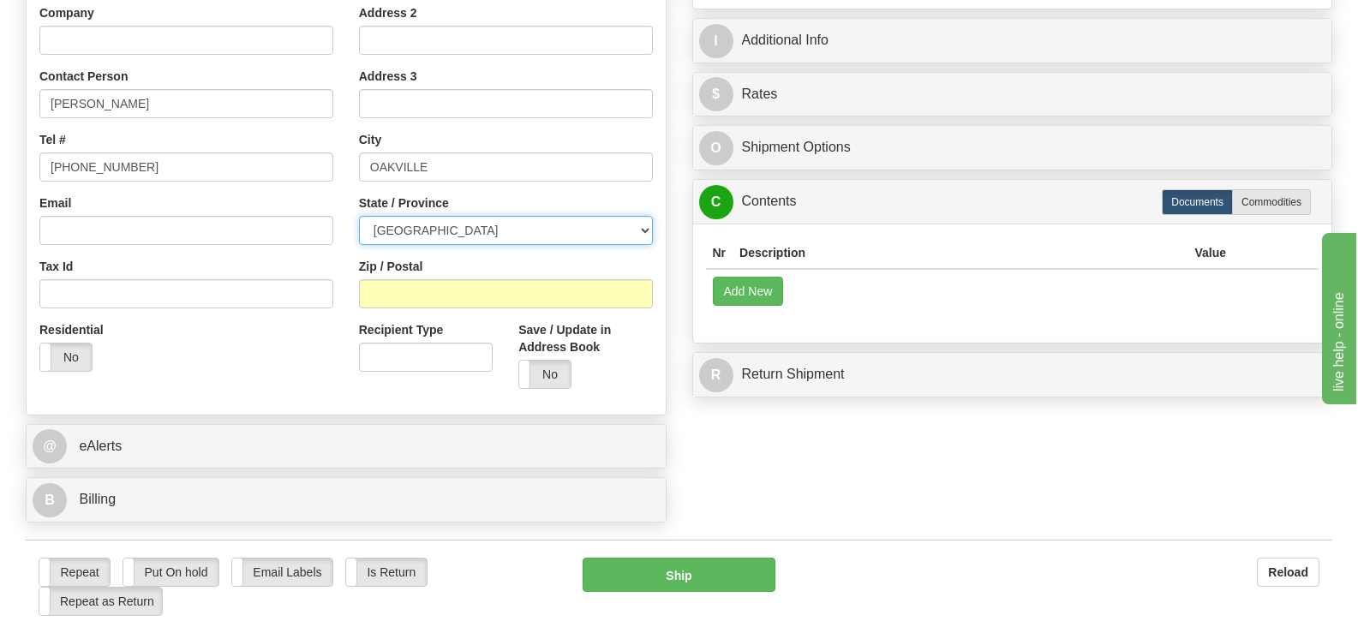
click at [488, 216] on select "[GEOGRAPHIC_DATA] [GEOGRAPHIC_DATA] [GEOGRAPHIC_DATA] [GEOGRAPHIC_DATA] [GEOGRA…" at bounding box center [506, 230] width 294 height 29
select select "ON"
click at [359, 216] on select "[GEOGRAPHIC_DATA] [GEOGRAPHIC_DATA] [GEOGRAPHIC_DATA] [GEOGRAPHIC_DATA] [GEOGRA…" at bounding box center [506, 230] width 294 height 29
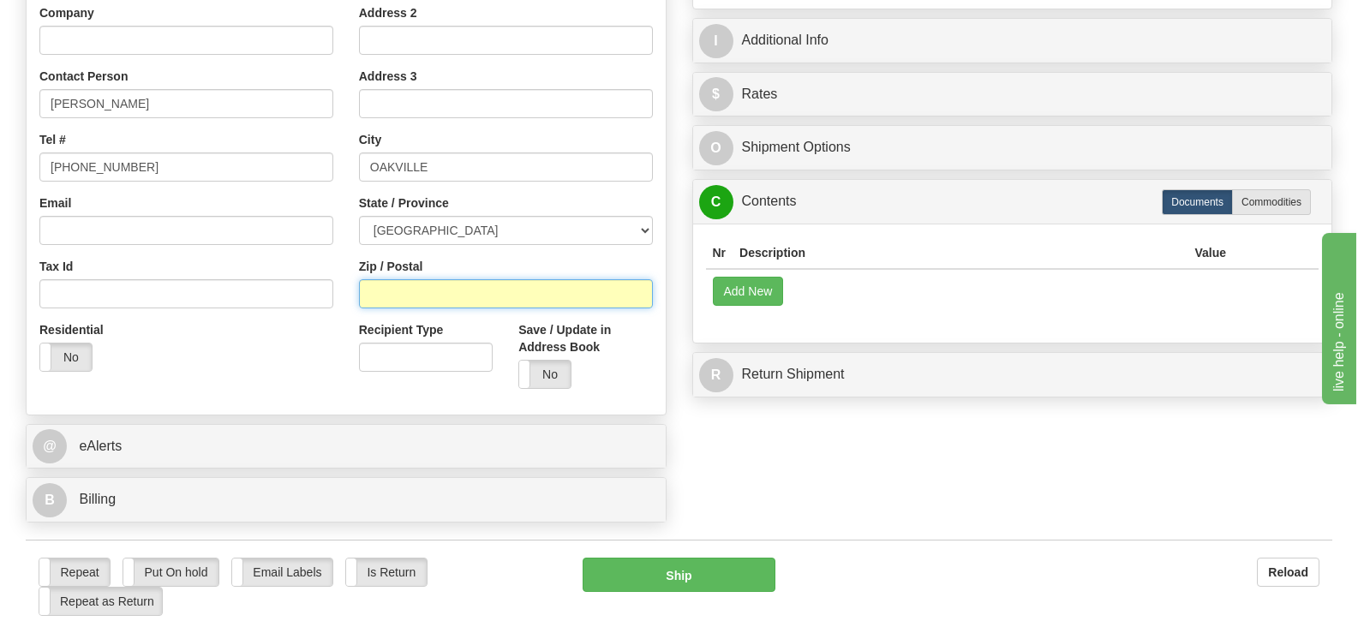
click at [448, 279] on input "Zip / Postal" at bounding box center [506, 293] width 294 height 29
type input "L6M1Y6"
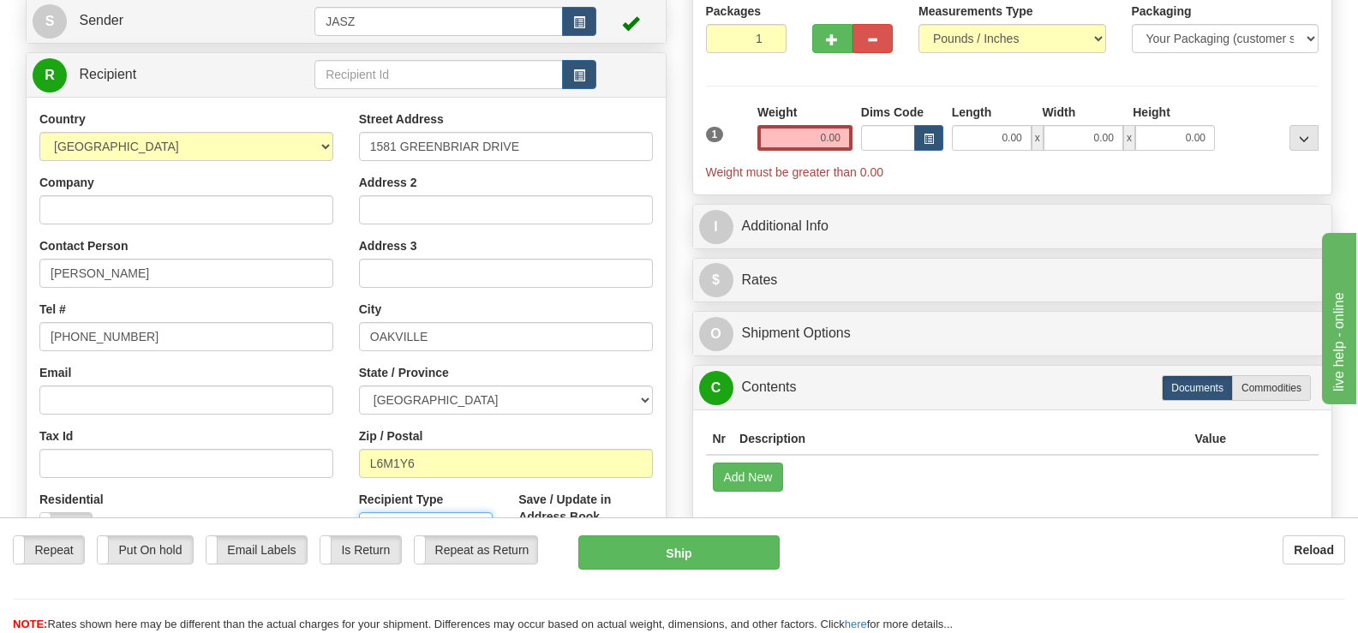
scroll to position [0, 0]
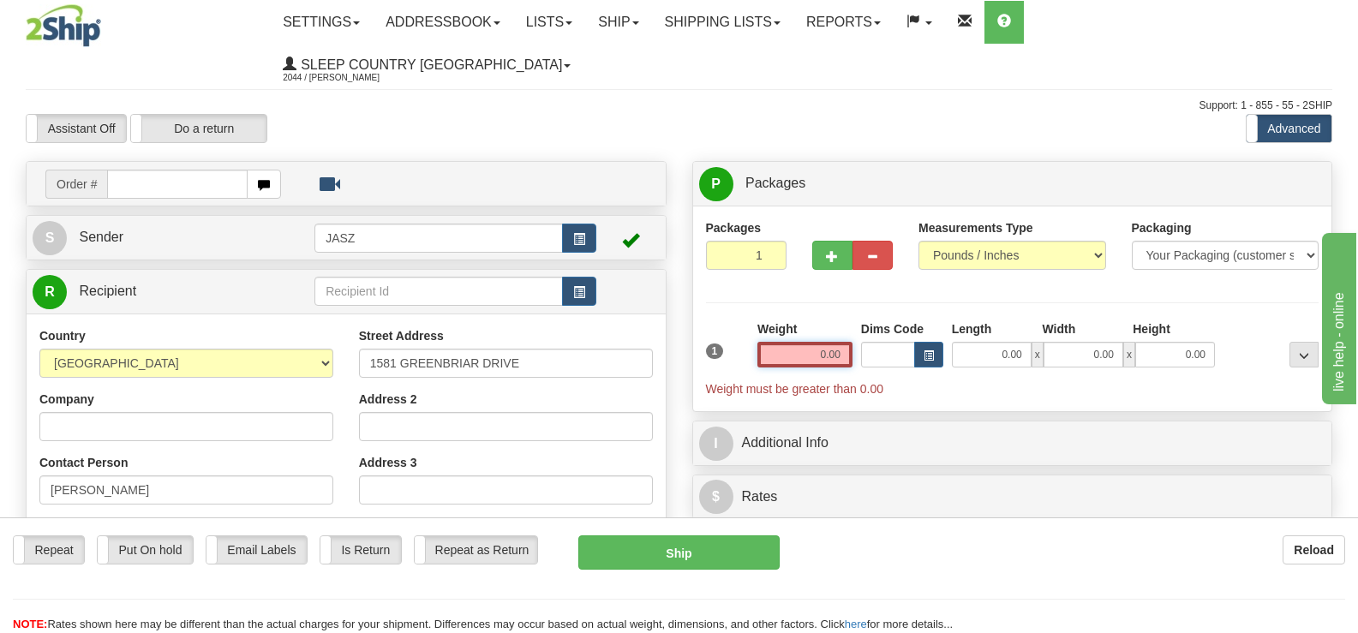
drag, startPoint x: 891, startPoint y: 319, endPoint x: 938, endPoint y: 274, distance: 64.8
click at [893, 320] on div "1 Weight 0.00 Dims Code 0.00" at bounding box center [1013, 358] width 622 height 77
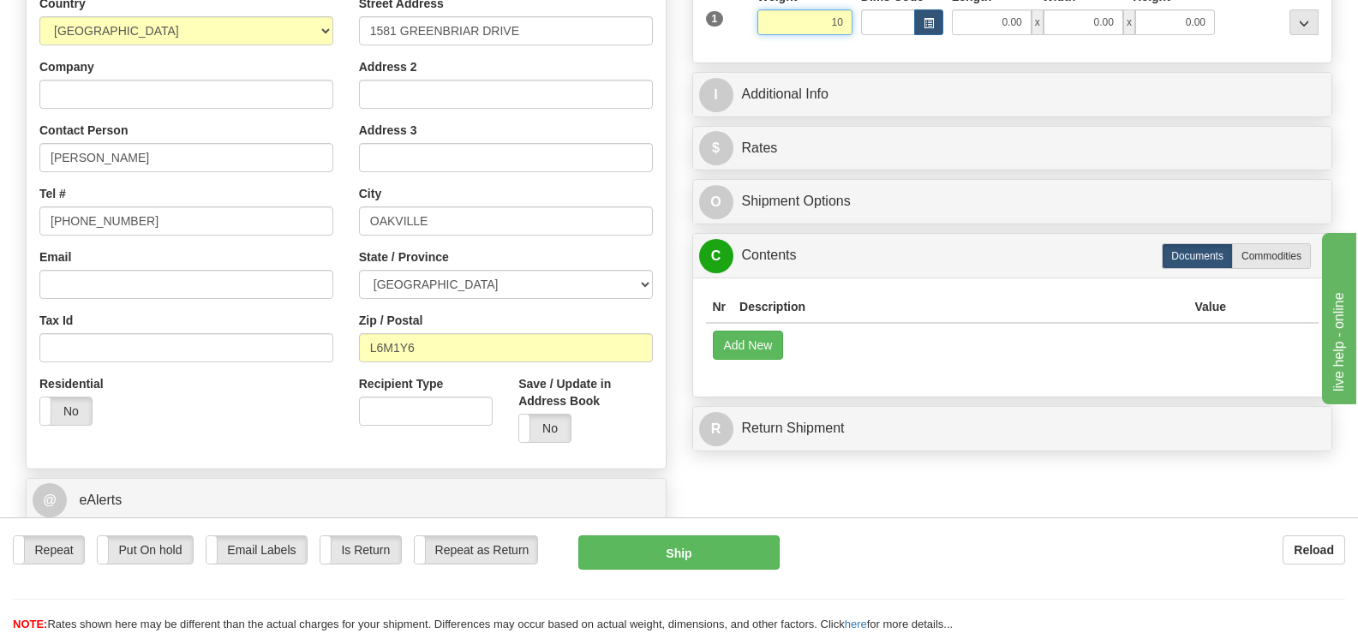
scroll to position [338, 0]
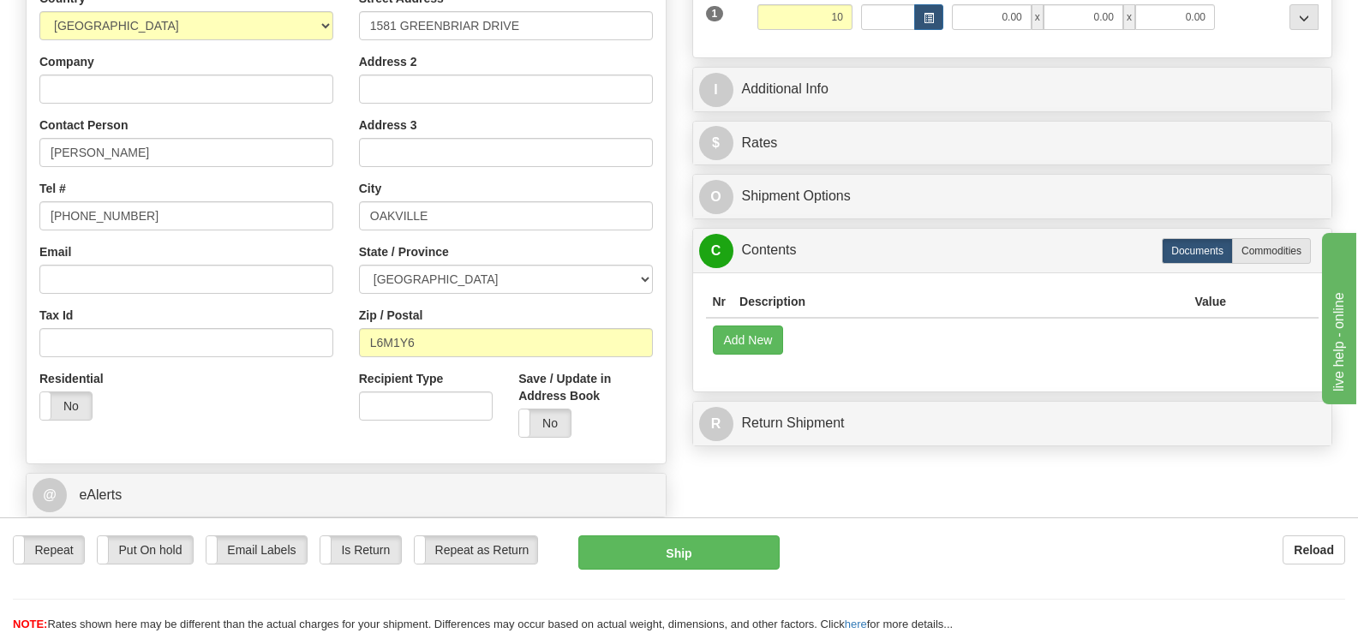
type input "10.00"
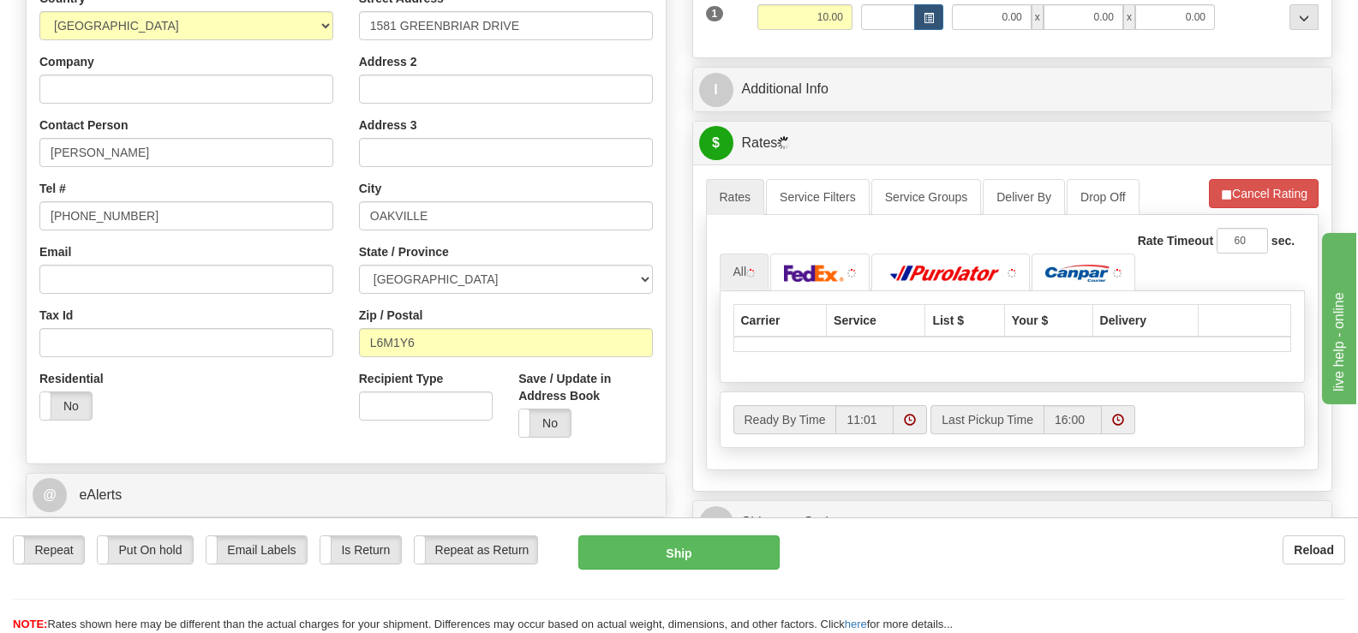
drag, startPoint x: 1048, startPoint y: 308, endPoint x: 1090, endPoint y: 308, distance: 42.0
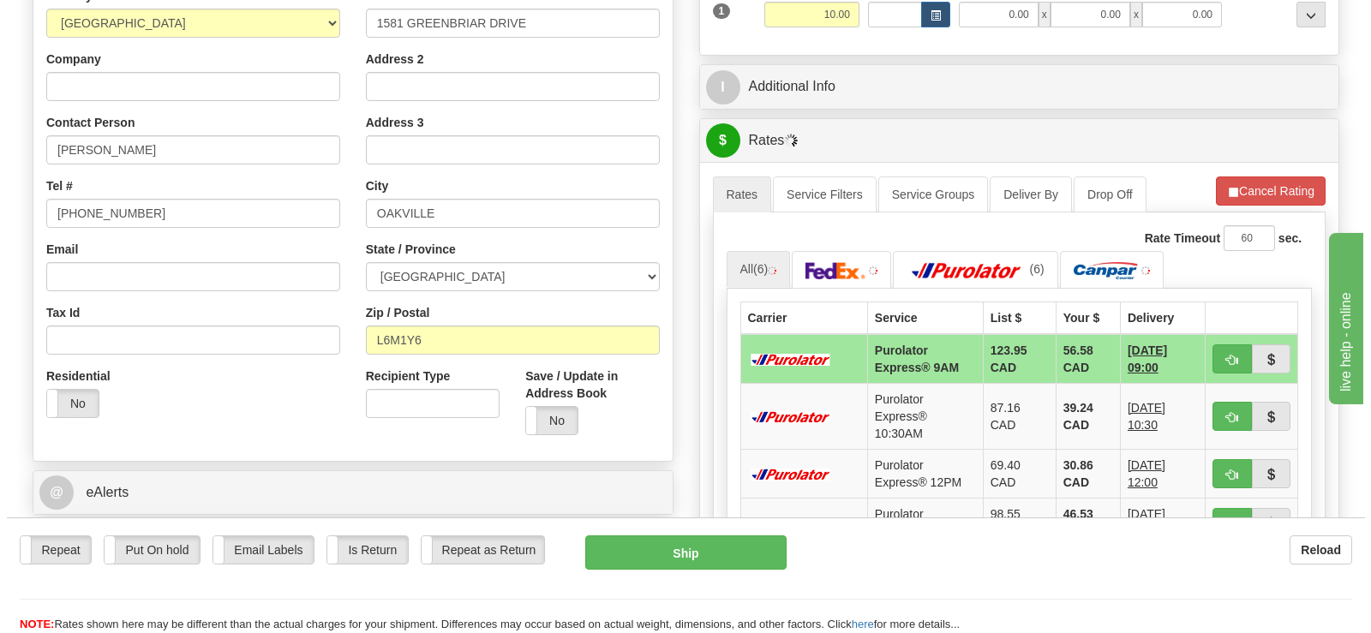
scroll to position [509, 0]
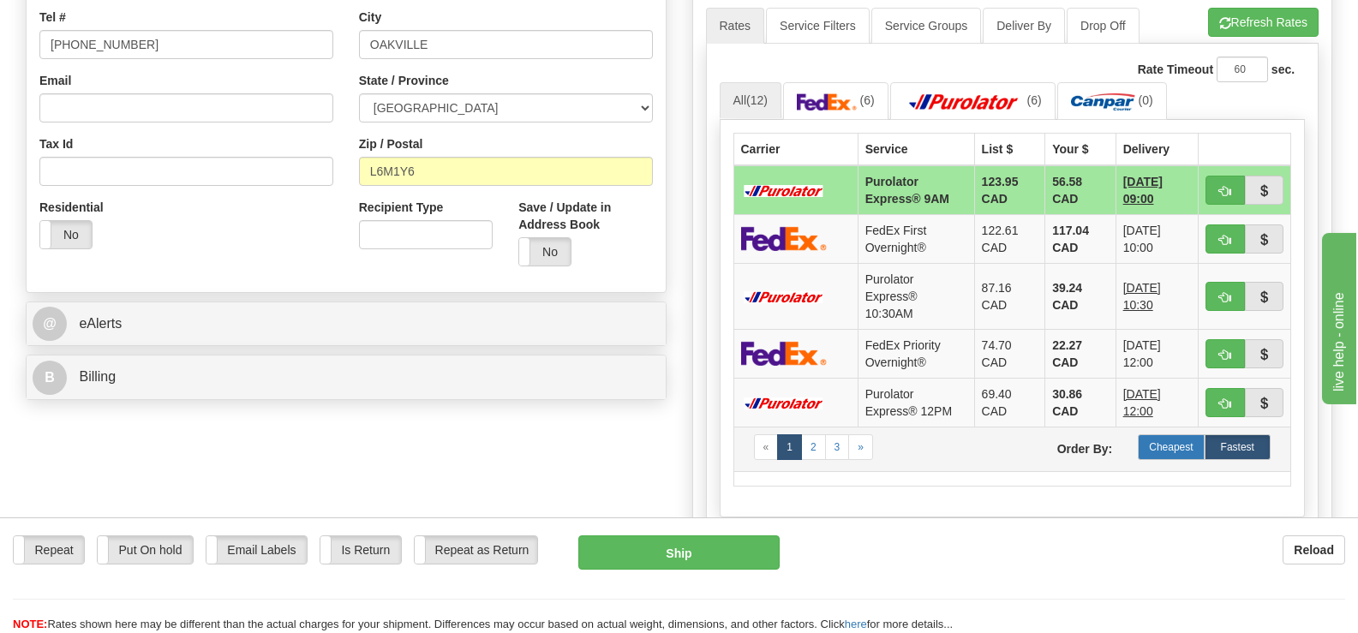
click at [1164, 434] on label "Cheapest" at bounding box center [1171, 447] width 66 height 26
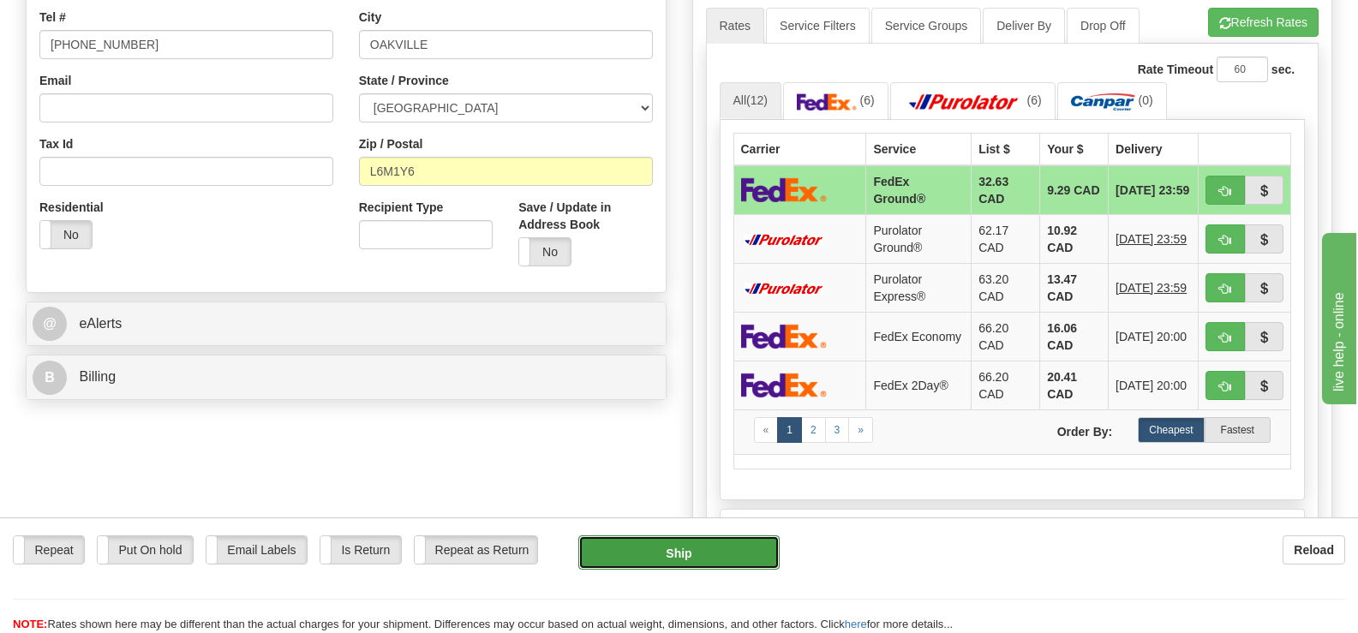
click at [703, 562] on button "Ship" at bounding box center [678, 552] width 200 height 34
type input "92"
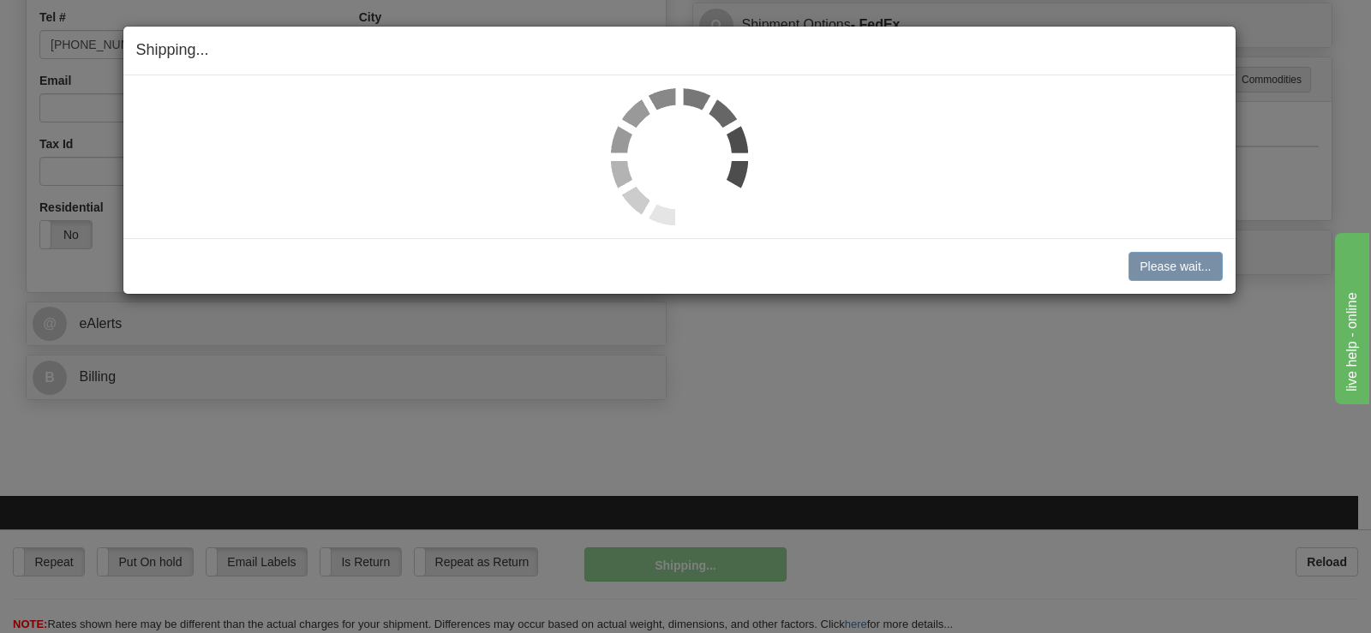
click at [662, 151] on img at bounding box center [679, 156] width 137 height 137
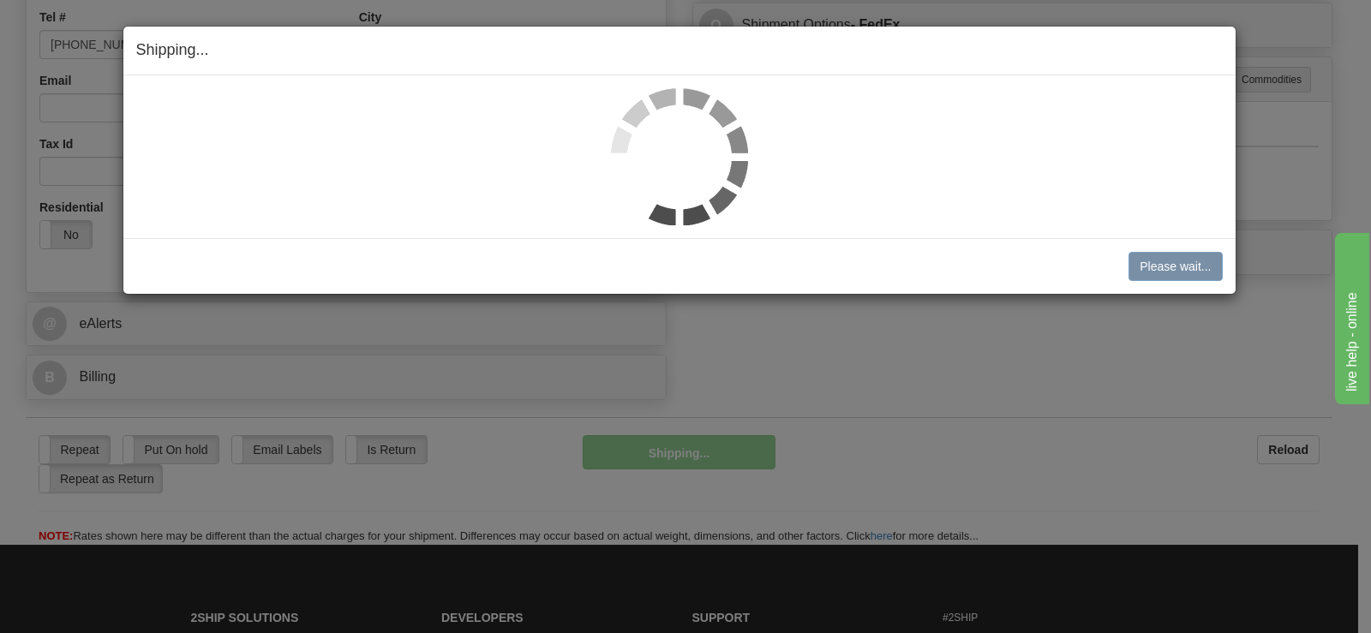
click at [662, 151] on img at bounding box center [679, 156] width 137 height 137
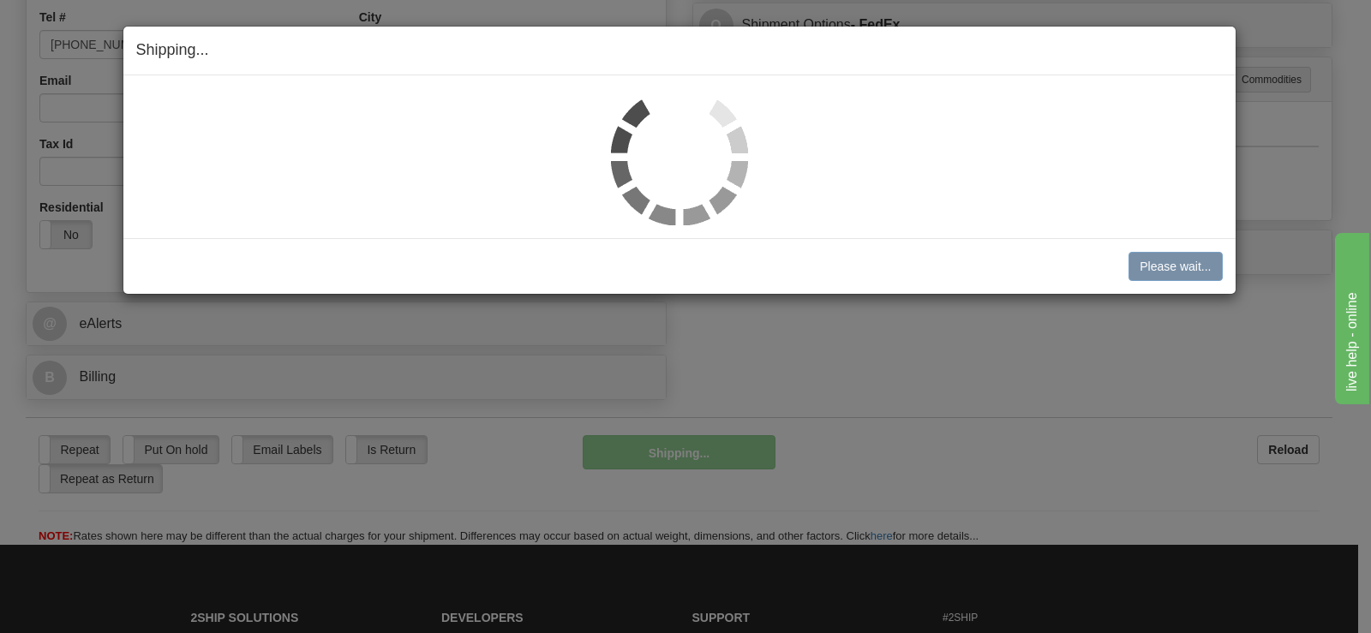
click at [662, 151] on img at bounding box center [679, 156] width 137 height 137
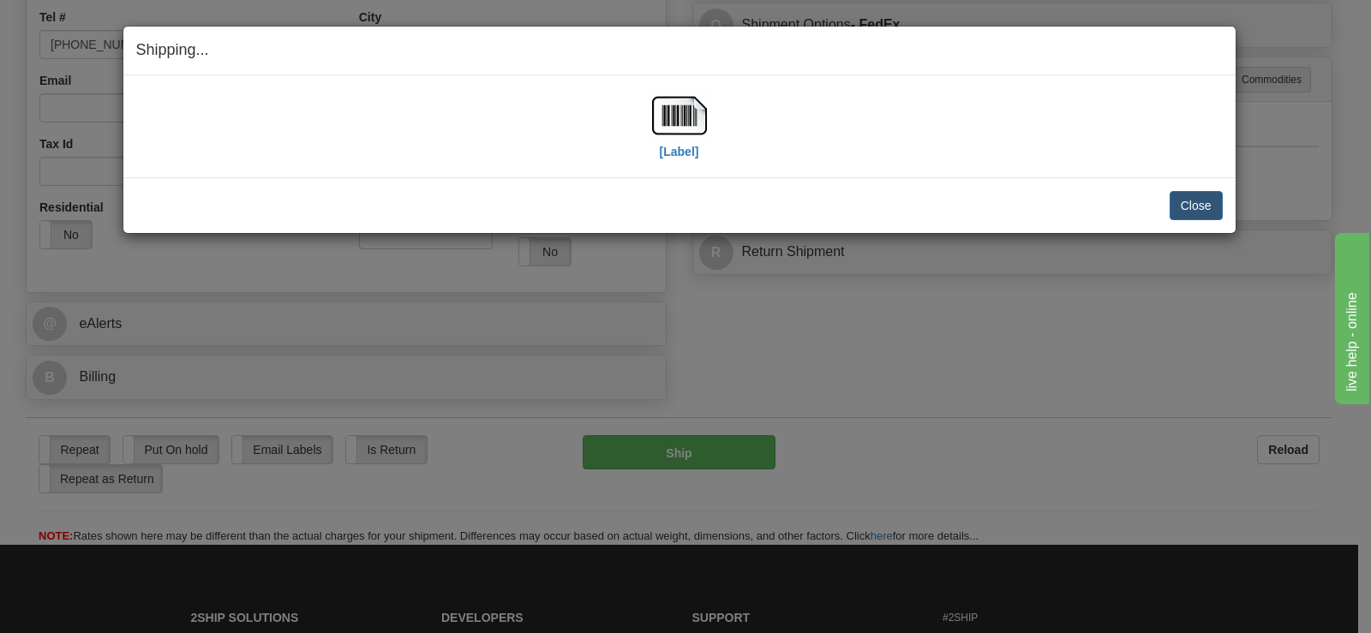
click at [661, 139] on img at bounding box center [679, 115] width 55 height 55
click at [1183, 207] on button "Close" at bounding box center [1195, 205] width 53 height 29
click at [1177, 199] on button "Close" at bounding box center [1195, 205] width 53 height 29
click at [1179, 194] on button "Close" at bounding box center [1195, 205] width 53 height 29
